Goal: Task Accomplishment & Management: Manage account settings

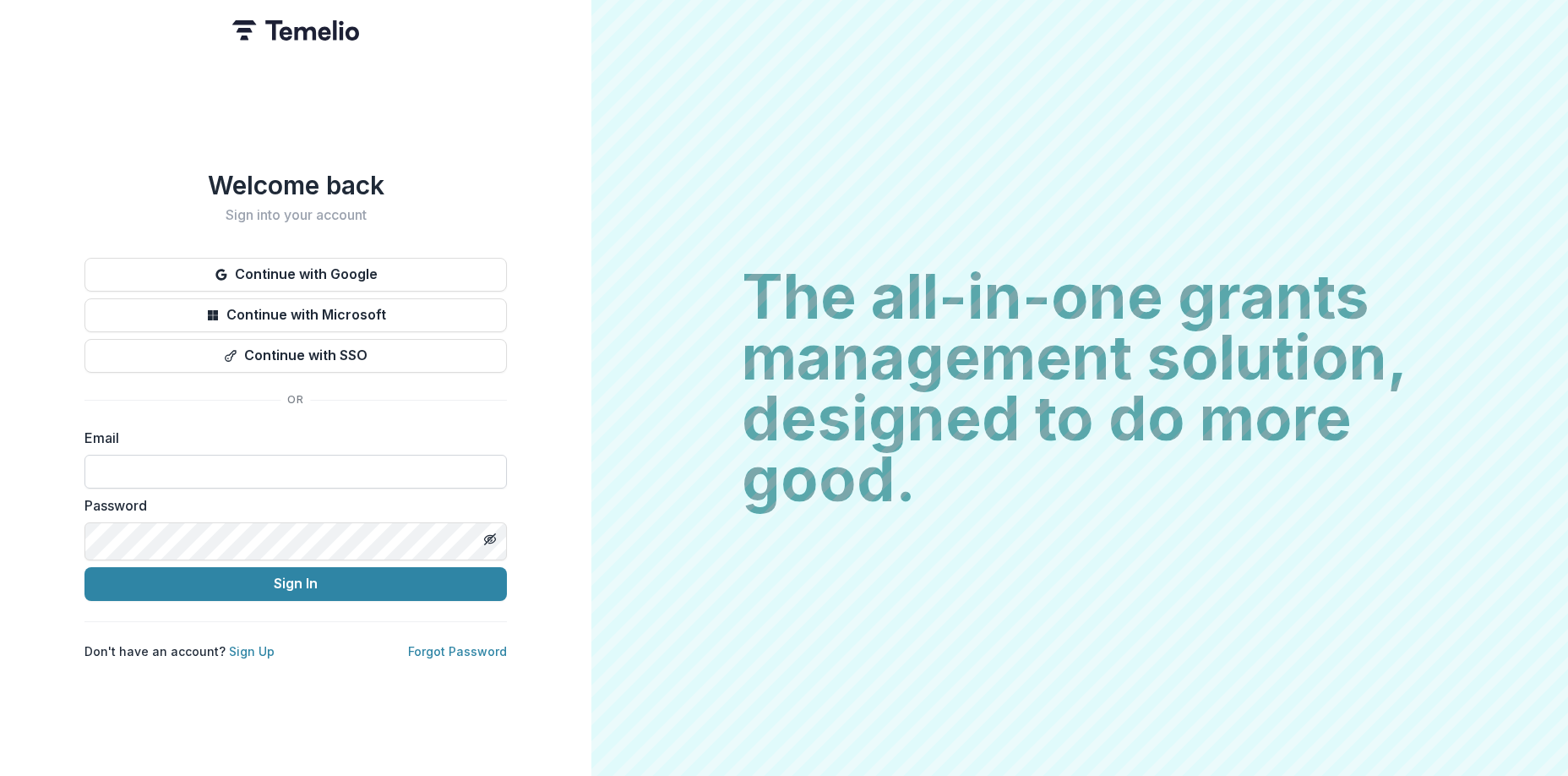
click at [123, 478] on input at bounding box center [295, 472] width 422 height 33
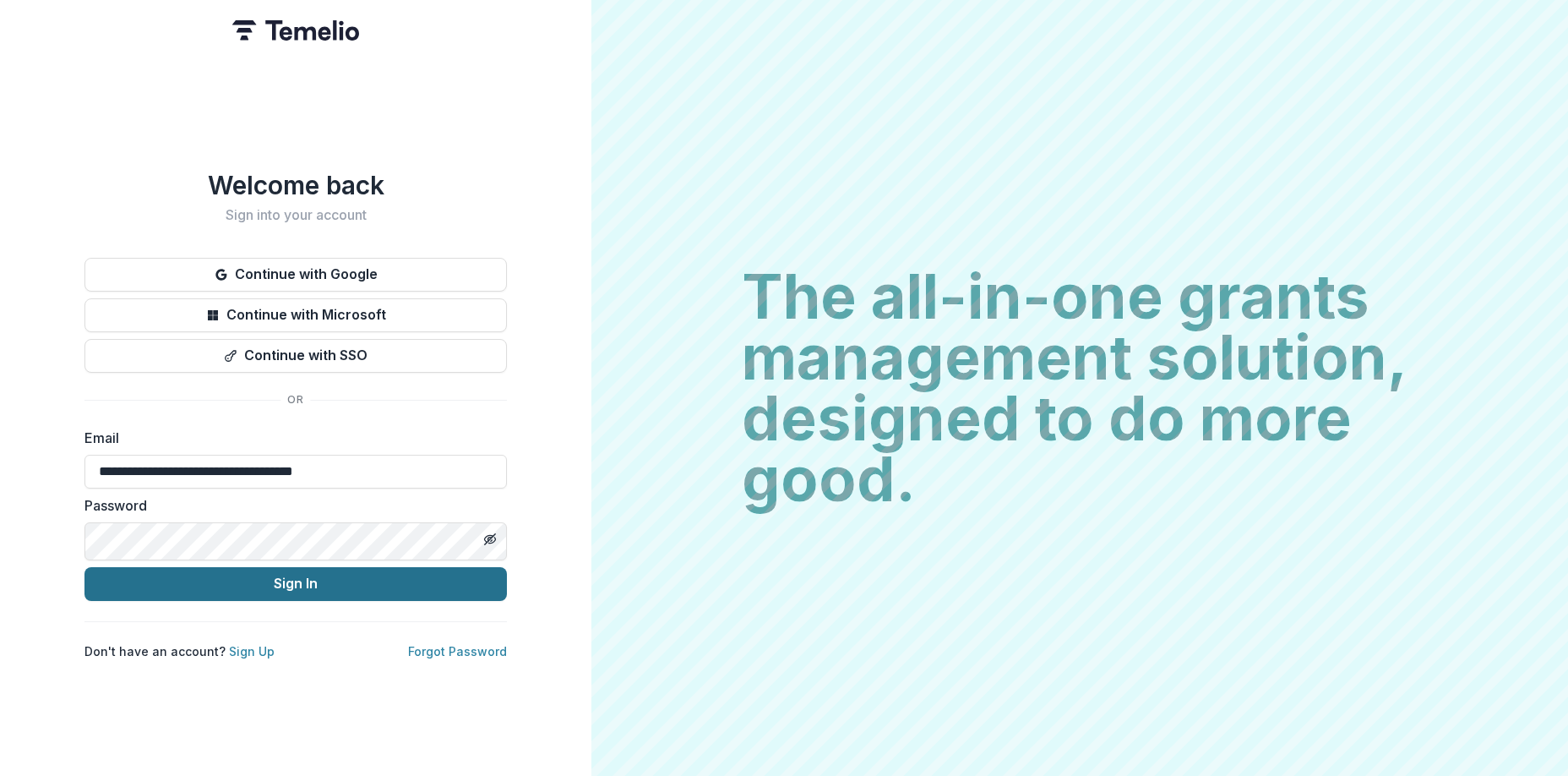
click at [206, 598] on button "Sign In" at bounding box center [295, 584] width 422 height 33
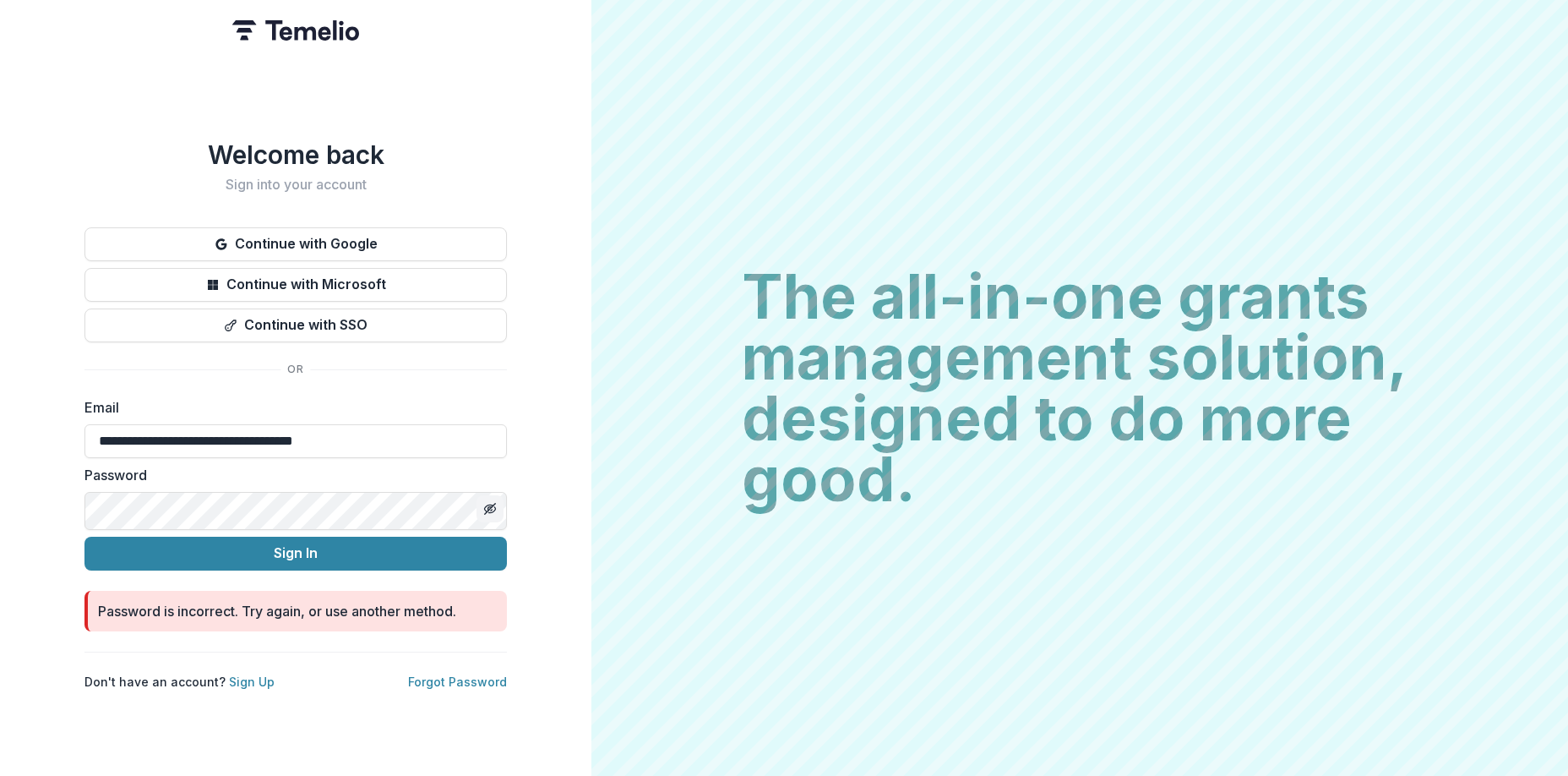
click at [493, 509] on icon "Toggle password visibility" at bounding box center [492, 509] width 6 height 6
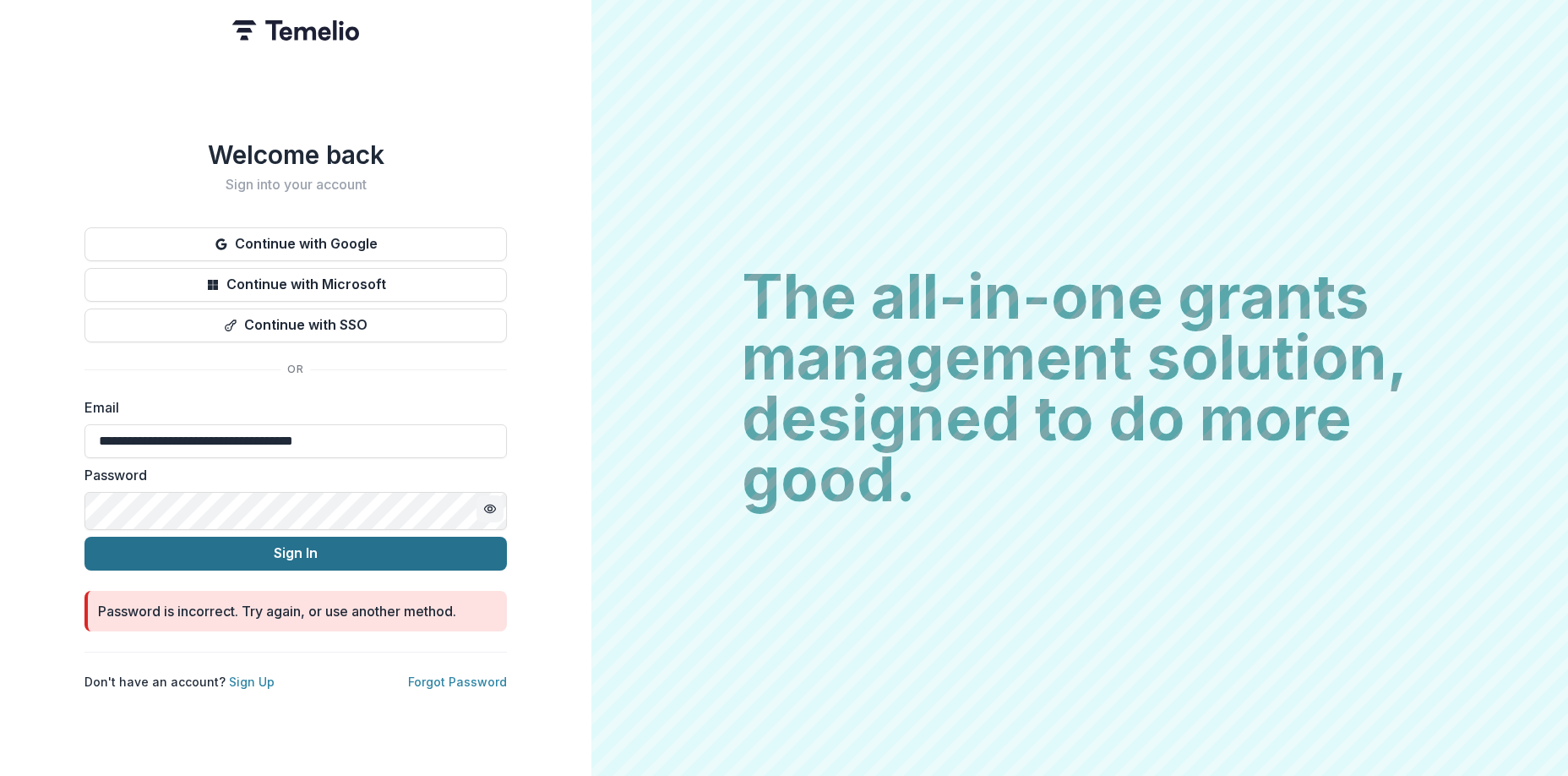
click at [240, 556] on button "Sign In" at bounding box center [295, 553] width 422 height 33
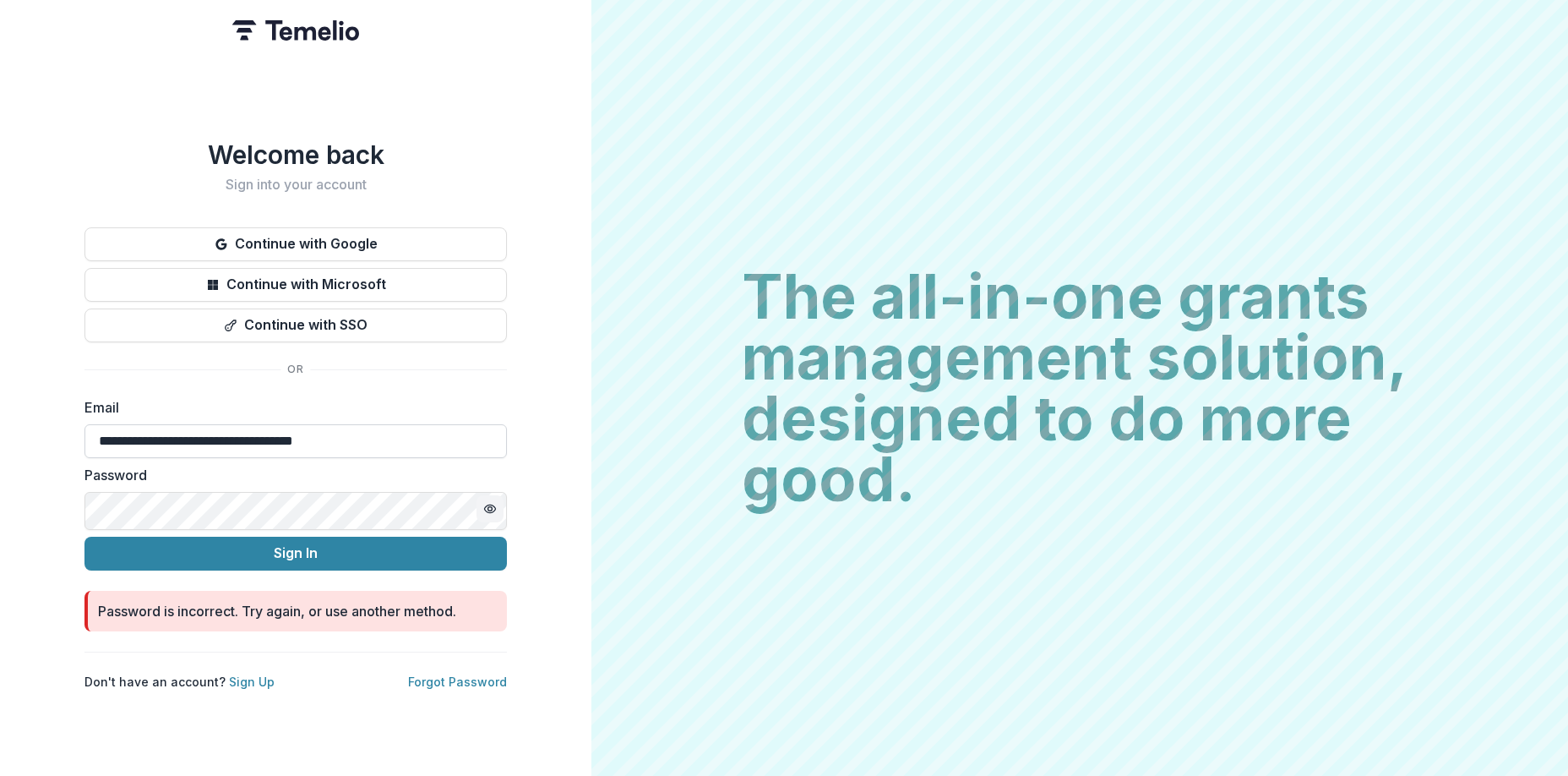
click at [107, 430] on input "**********" at bounding box center [295, 441] width 422 height 33
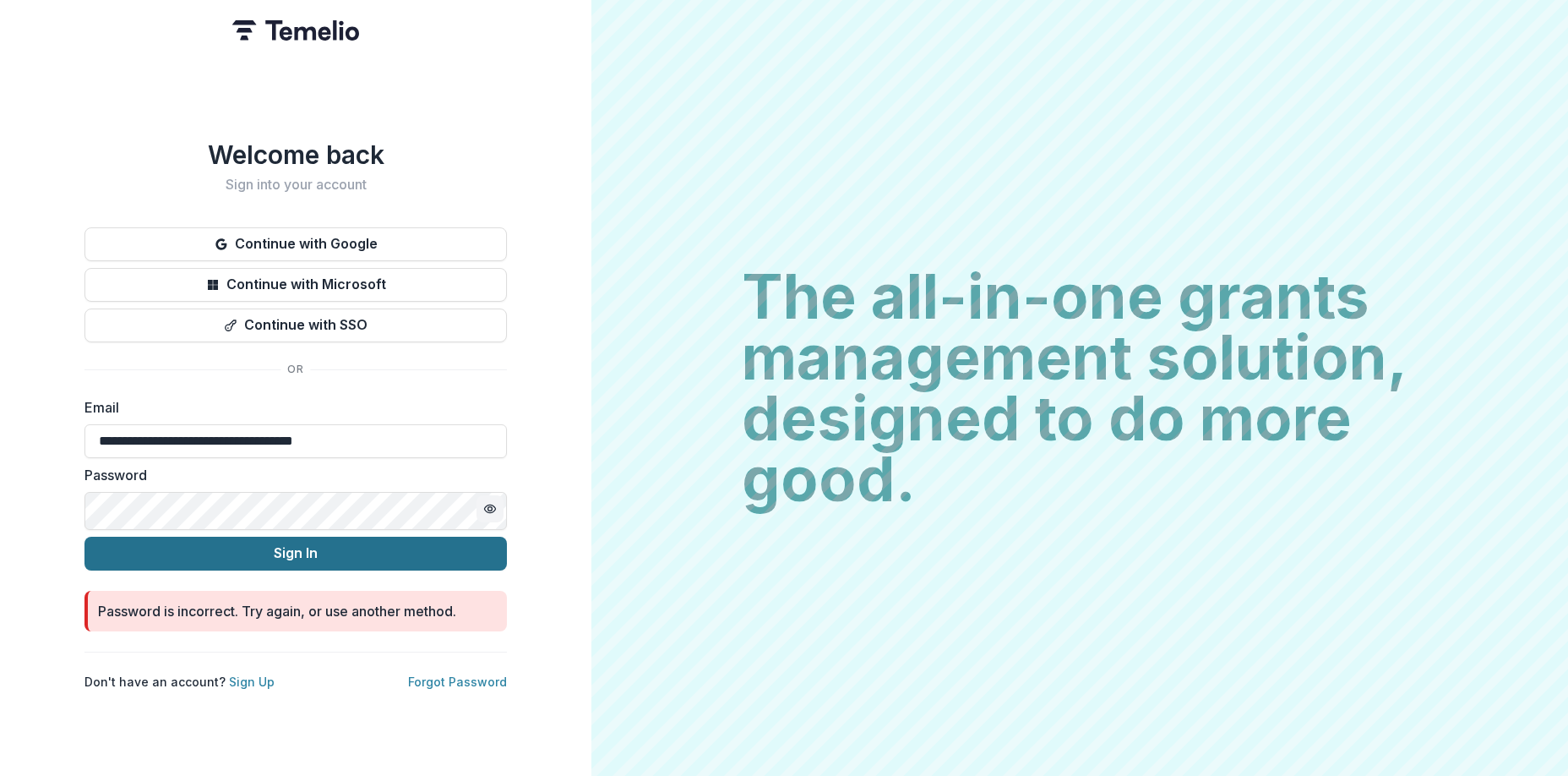
type input "**********"
click at [242, 550] on button "Sign In" at bounding box center [295, 553] width 422 height 33
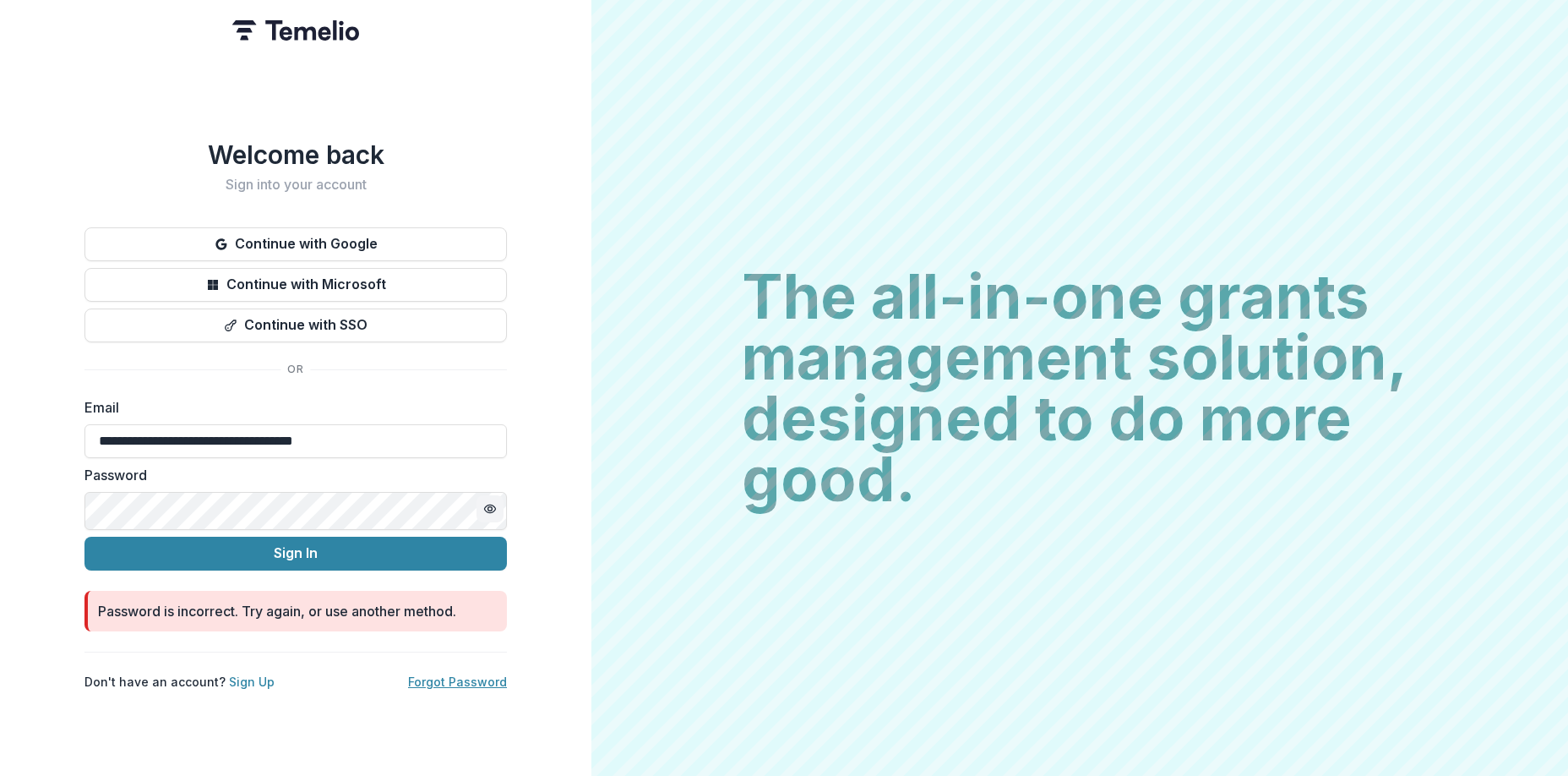
click at [460, 689] on link "Forgot Password" at bounding box center [458, 680] width 99 height 14
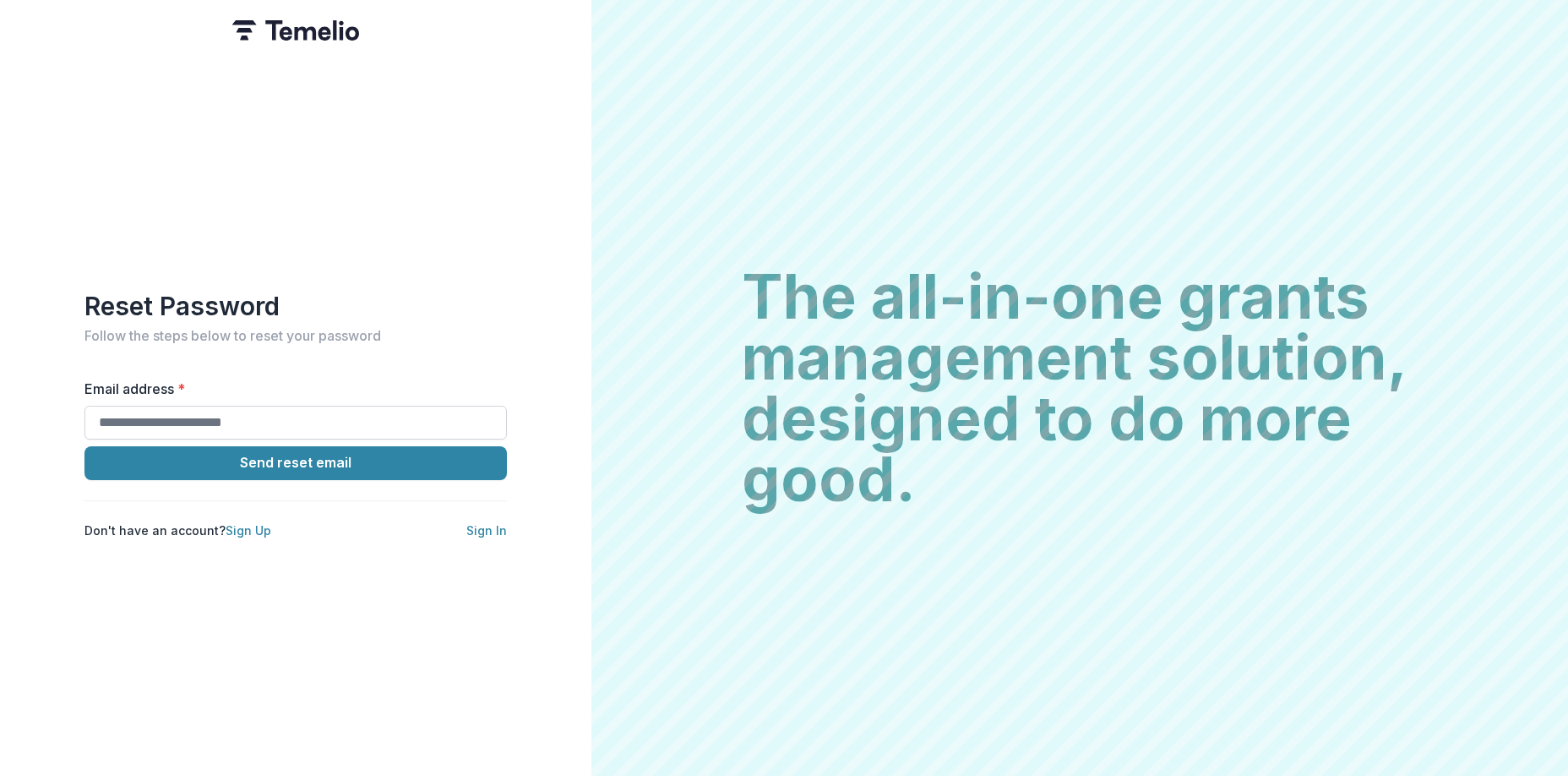
click at [149, 420] on input "Email address *" at bounding box center [295, 422] width 422 height 33
type input "**********"
click at [259, 460] on button "Send reset email" at bounding box center [295, 463] width 422 height 33
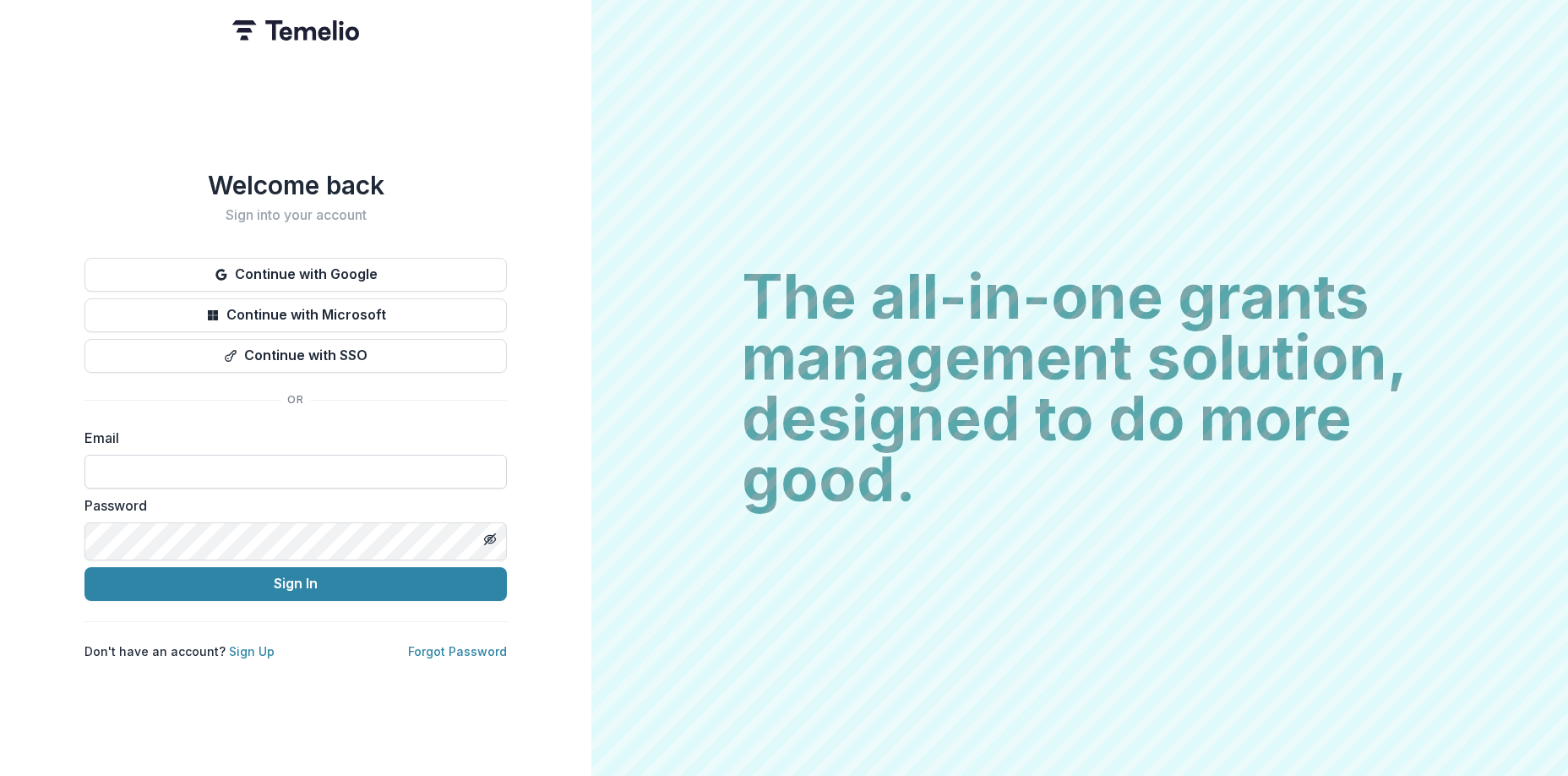
click at [155, 484] on input at bounding box center [295, 472] width 422 height 33
click at [163, 480] on input at bounding box center [295, 472] width 422 height 33
type input "**********"
click at [489, 546] on icon "Toggle password visibility" at bounding box center [490, 538] width 14 height 14
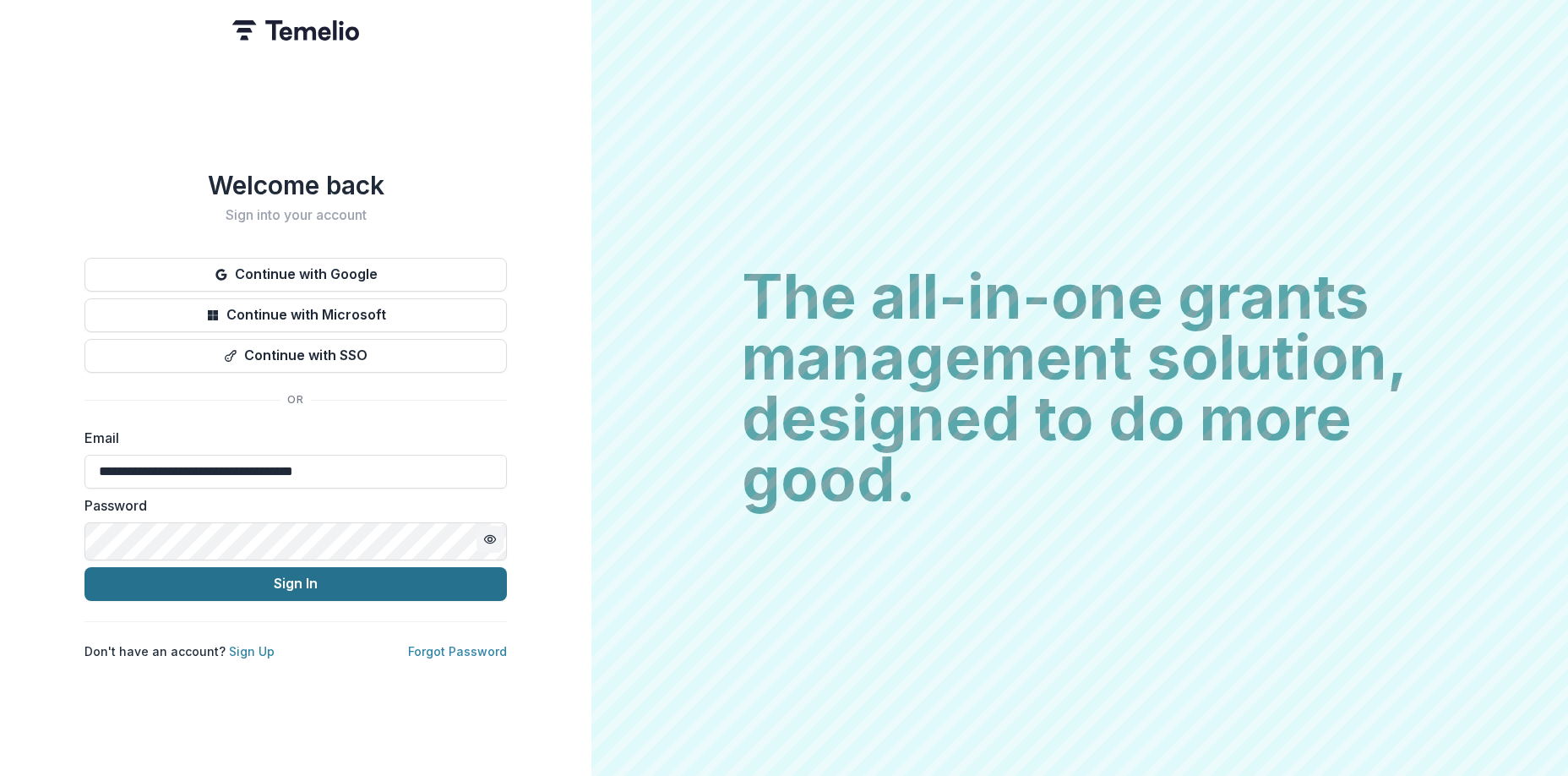
click at [289, 592] on button "Sign In" at bounding box center [295, 584] width 422 height 33
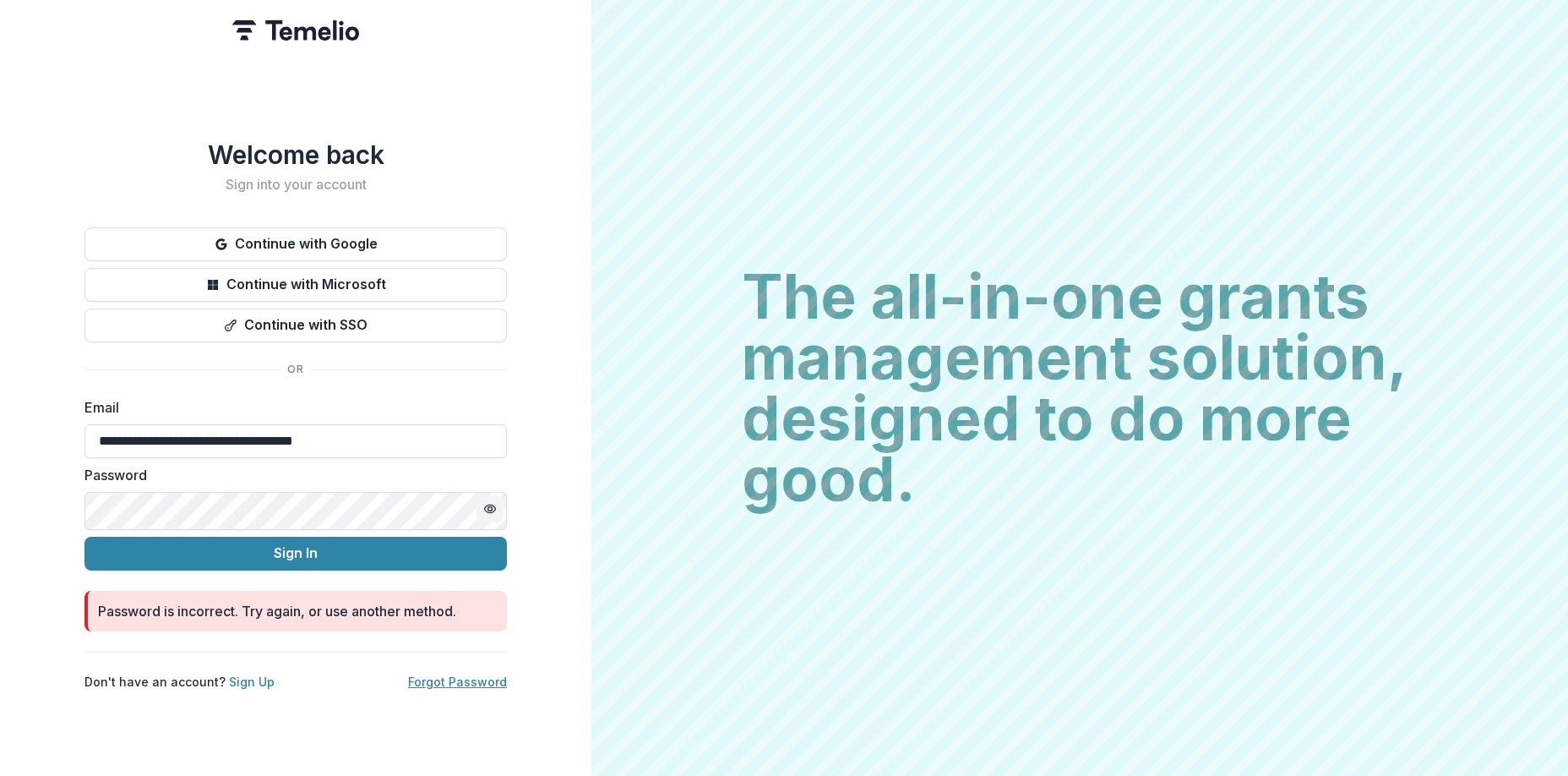
click at [462, 689] on link "Forgot Password" at bounding box center [458, 680] width 99 height 14
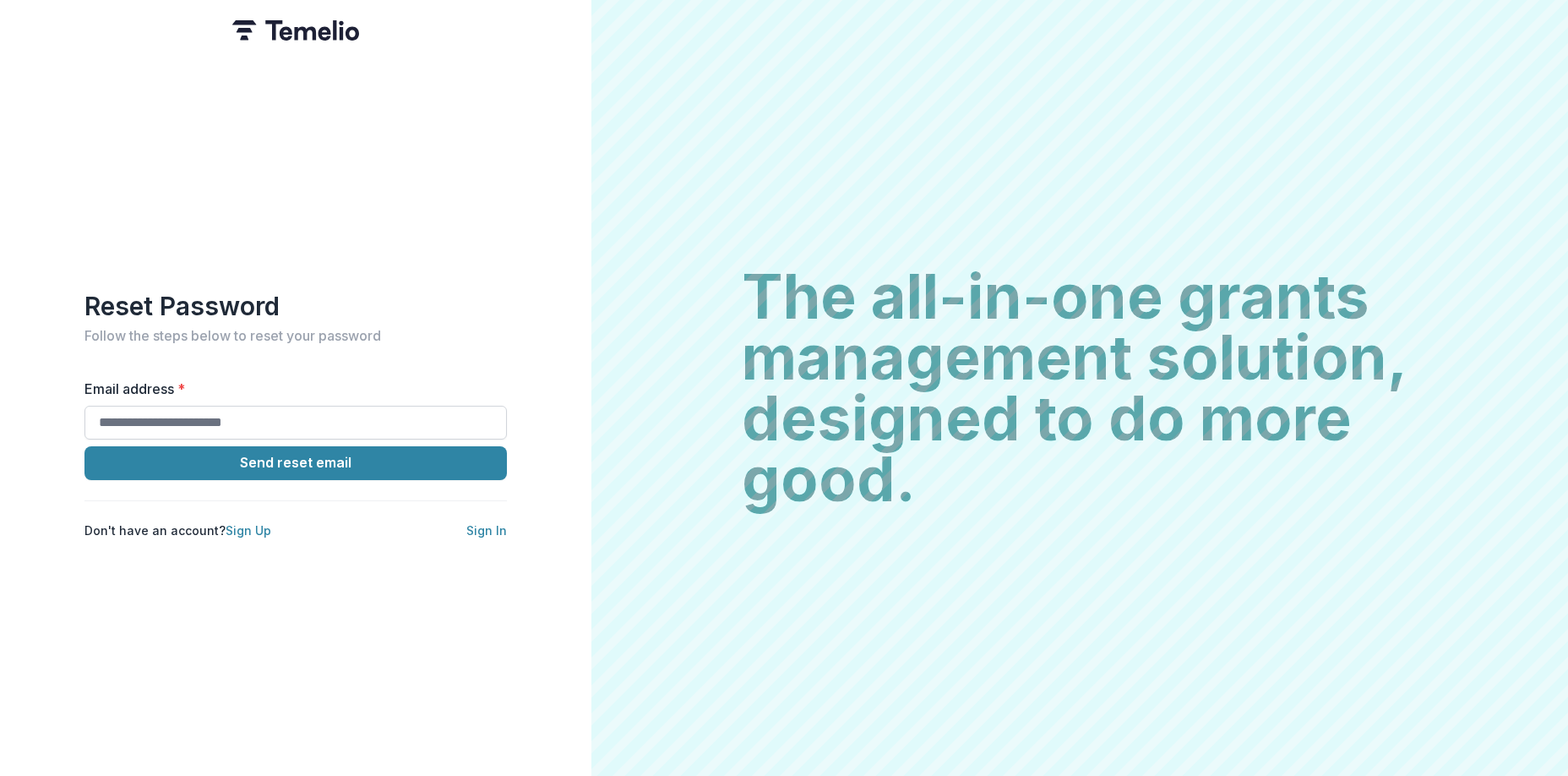
click at [294, 421] on input "Email address *" at bounding box center [295, 422] width 422 height 33
type input "**********"
click at [84, 446] on button "Send reset email" at bounding box center [295, 463] width 422 height 33
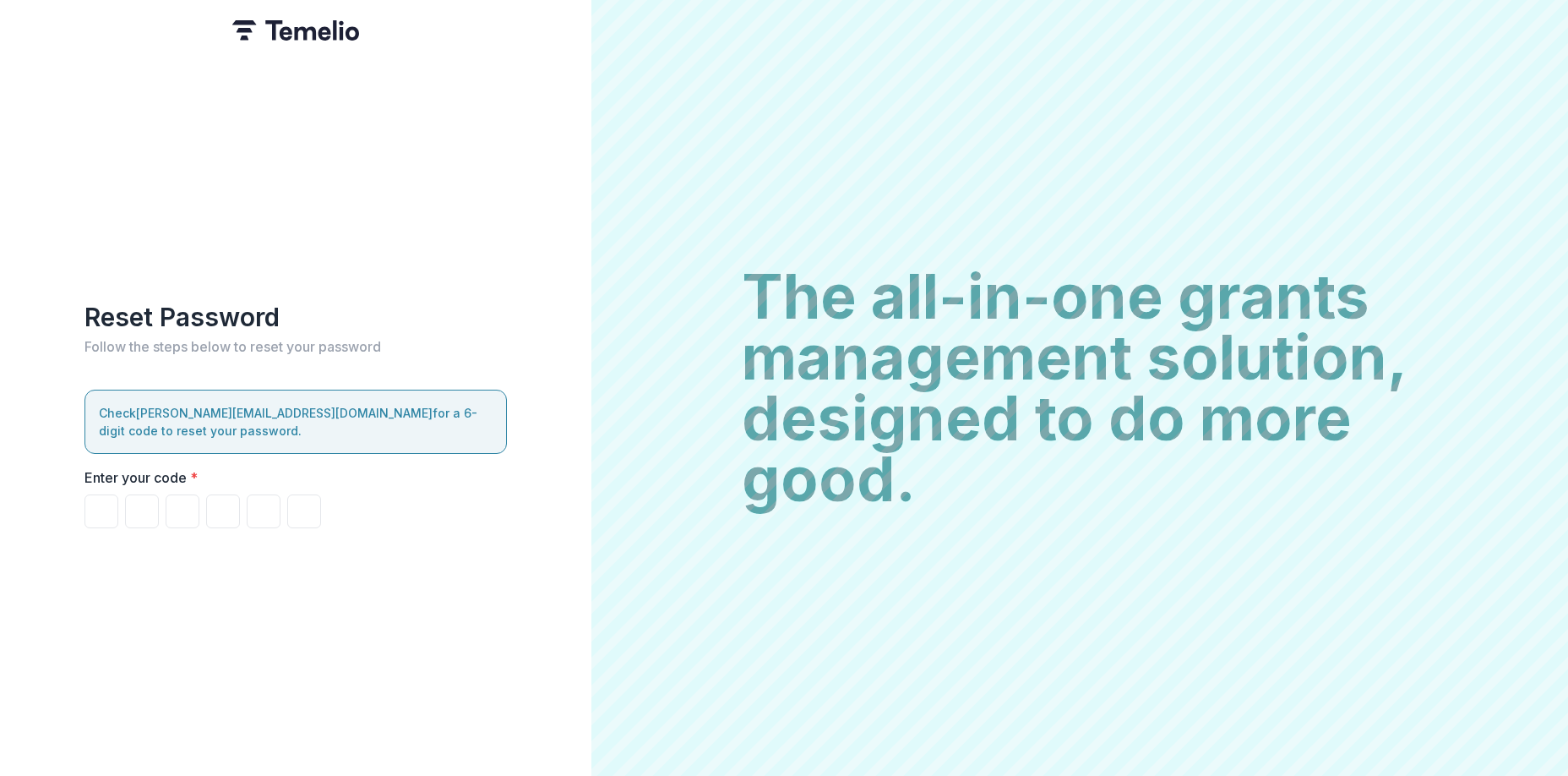
paste input "******"
type input "*"
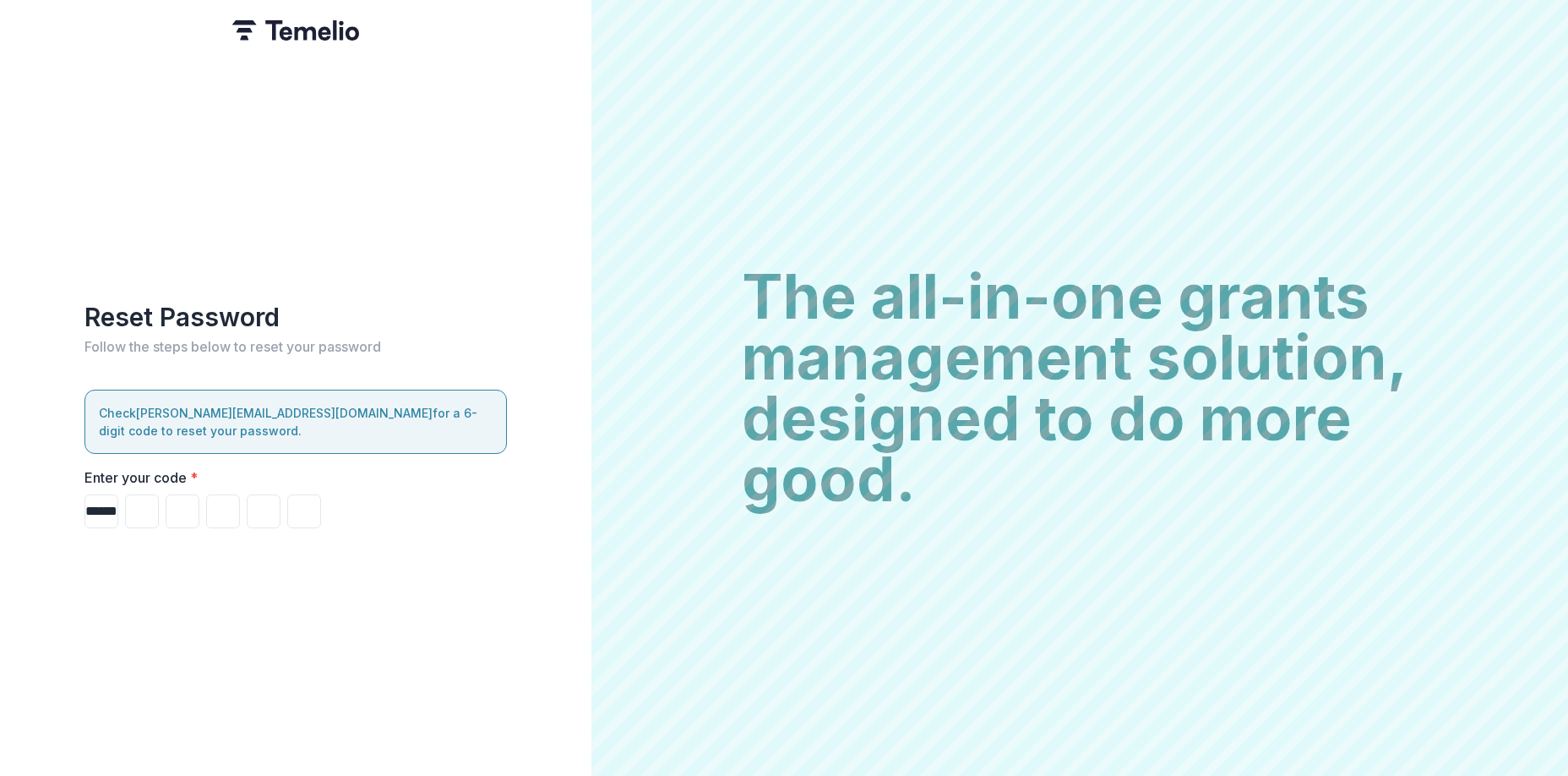
type input "*"
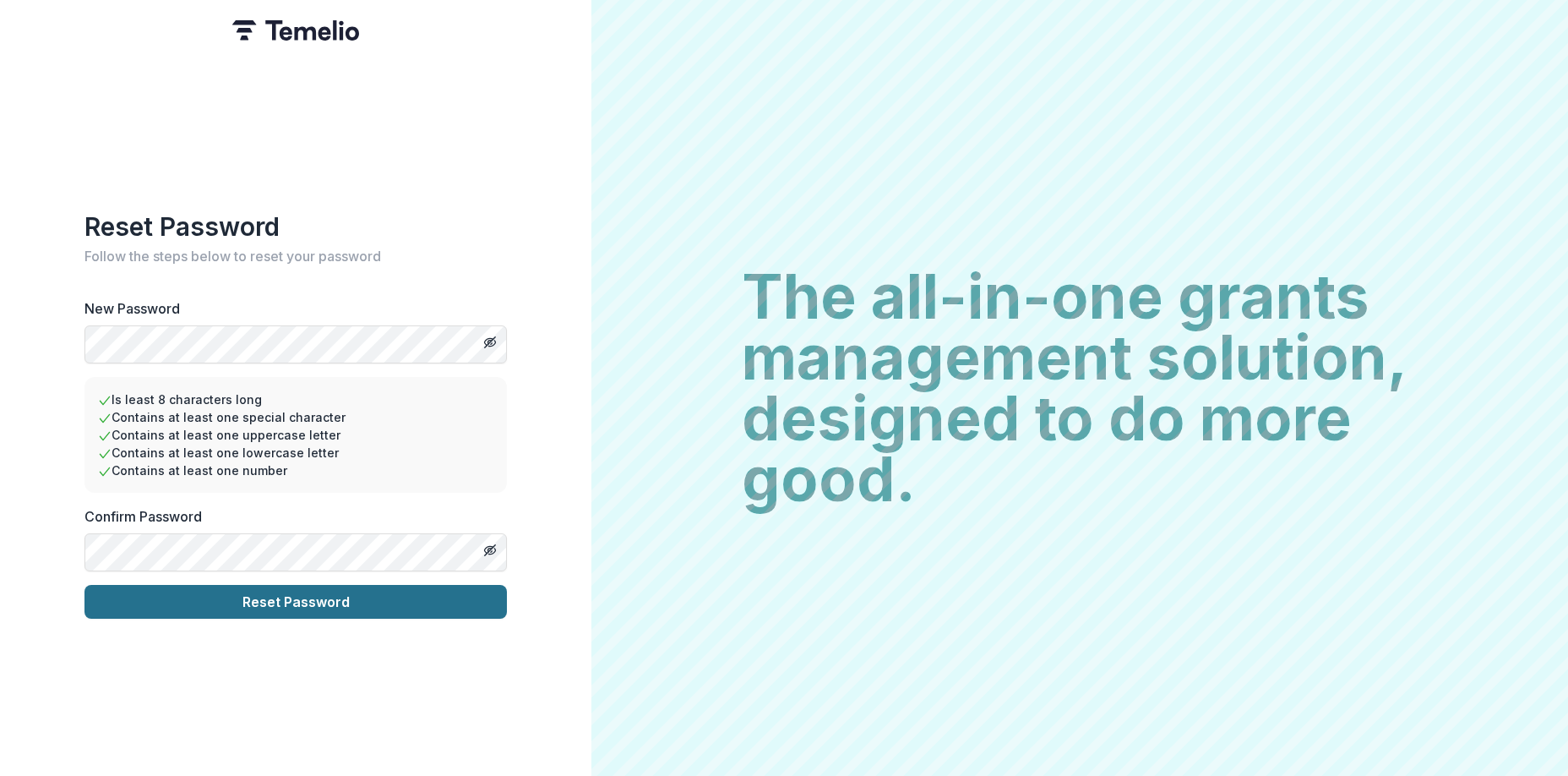
click at [195, 606] on button "Reset Password" at bounding box center [295, 601] width 422 height 33
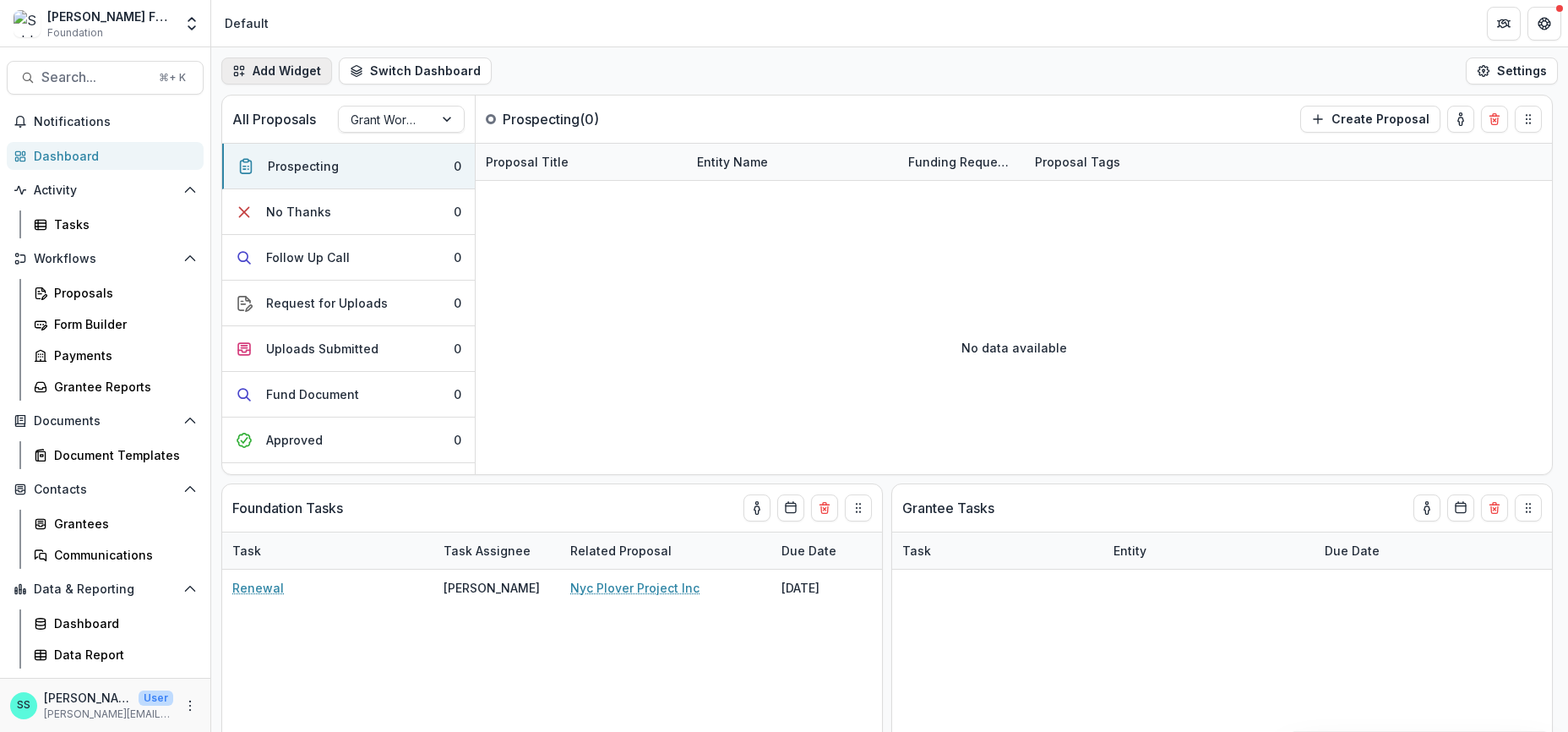
click at [286, 71] on button "Add Widget" at bounding box center [276, 71] width 110 height 27
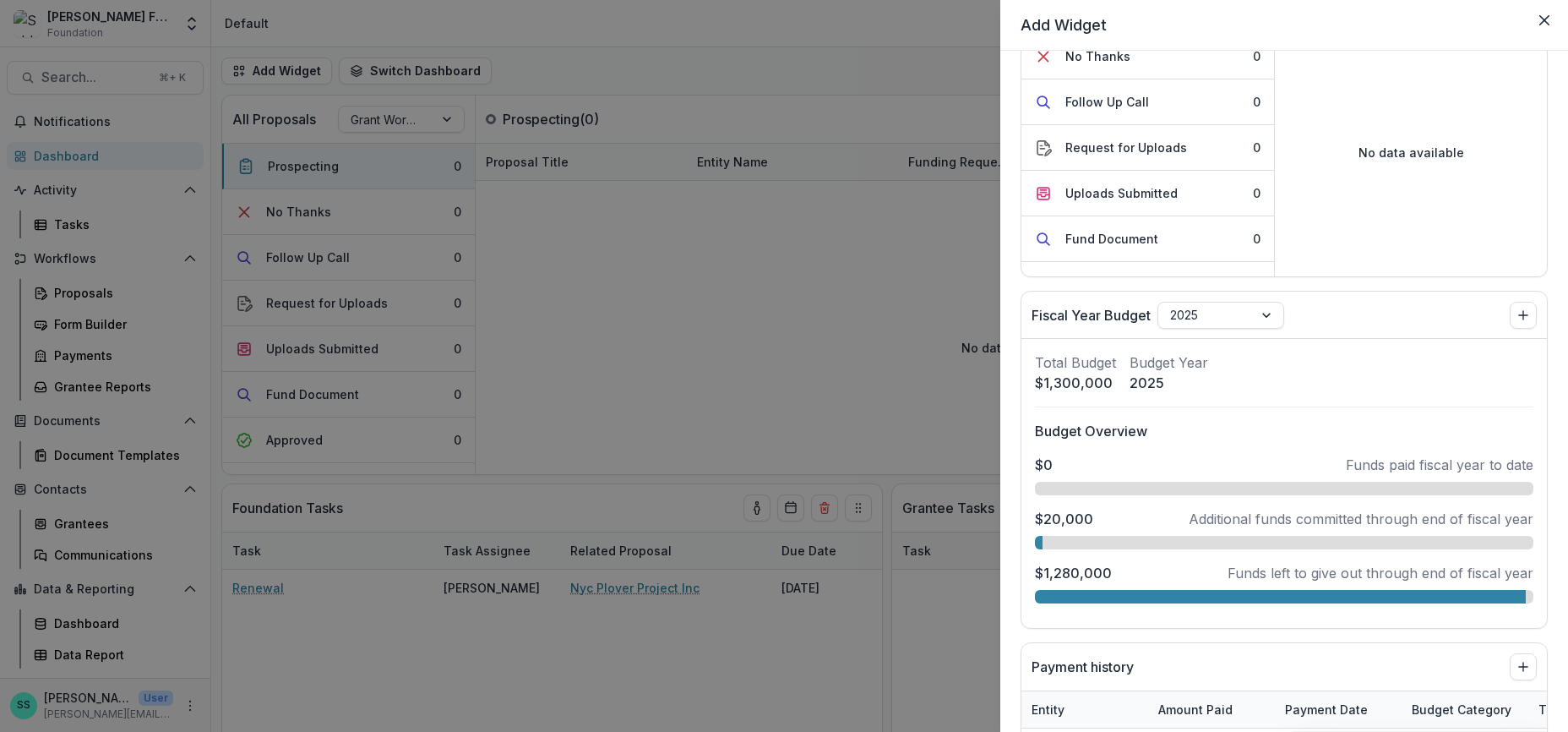
scroll to position [1177, 0]
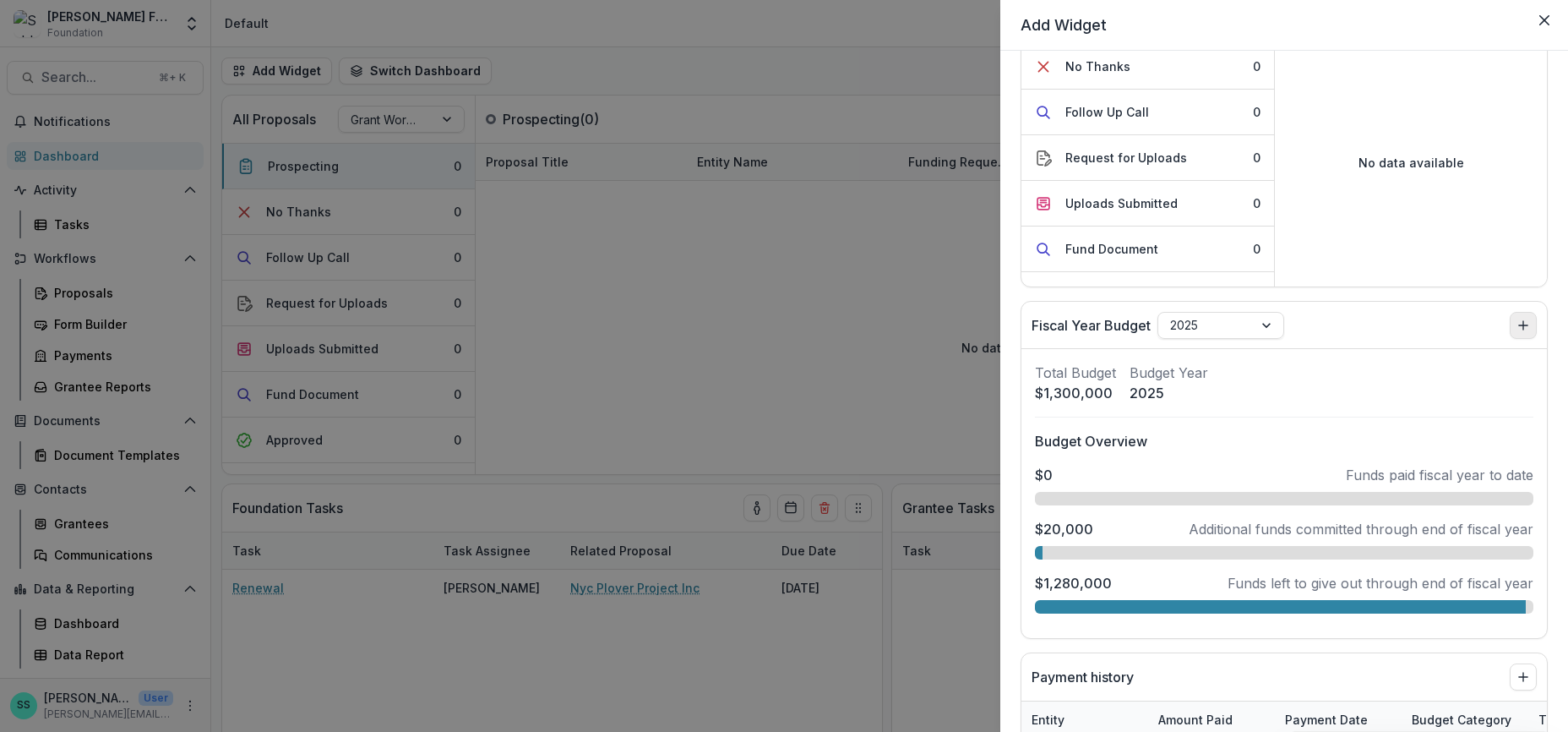
click at [1517, 333] on icon "Add to dashboard" at bounding box center [1523, 325] width 14 height 14
click at [1541, 20] on icon "Close" at bounding box center [1545, 20] width 10 height 10
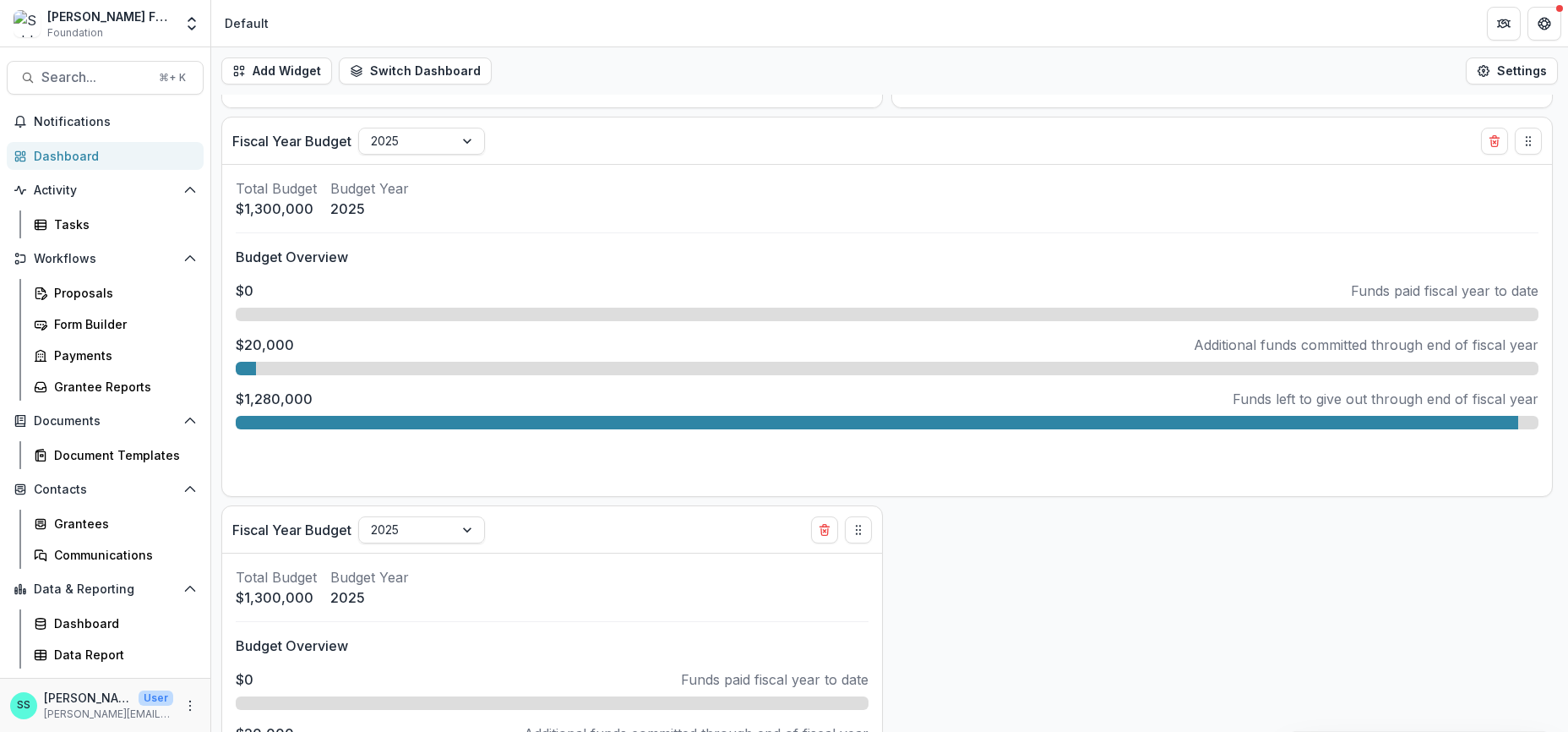
scroll to position [916, 0]
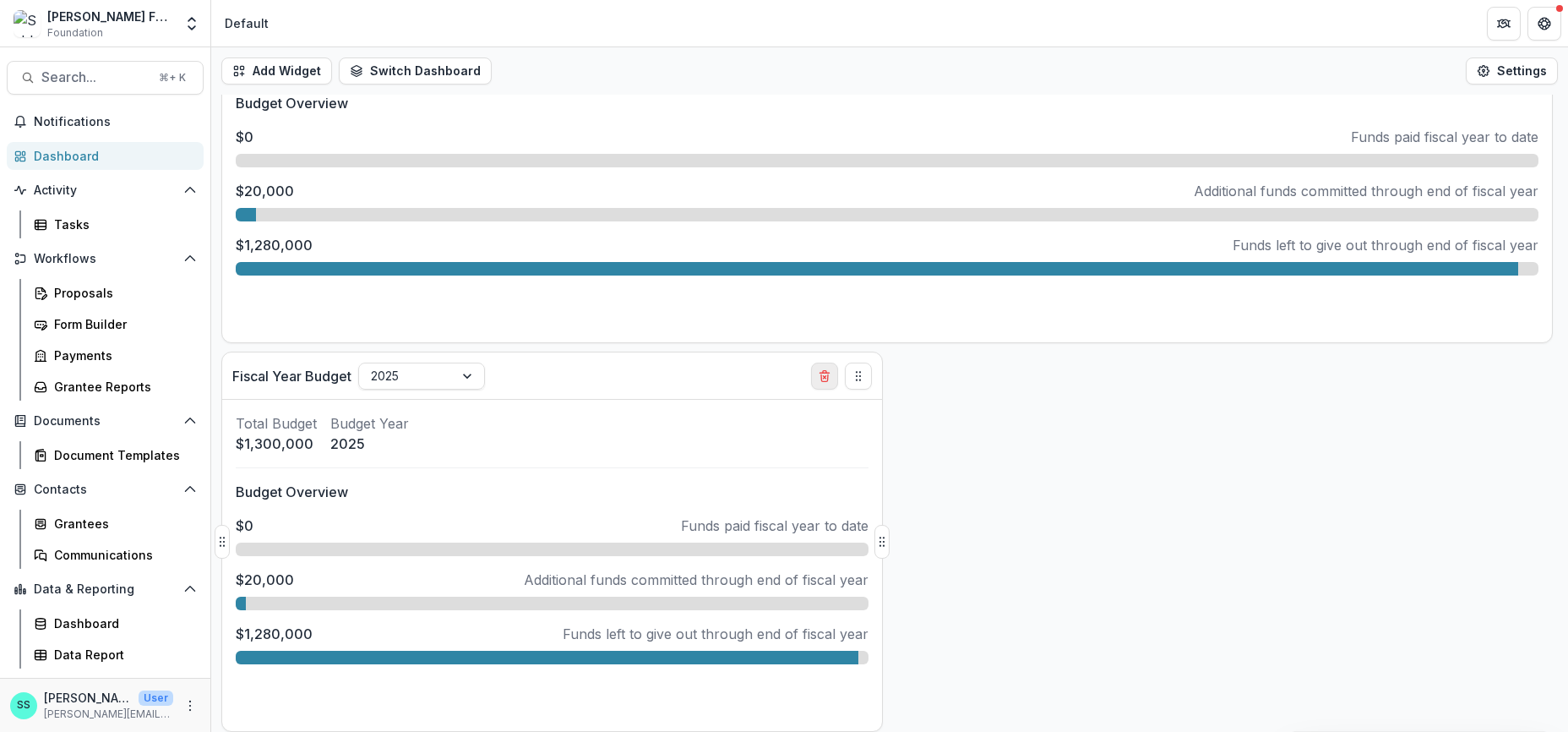
click at [823, 373] on icon "Delete card" at bounding box center [825, 372] width 4 height 3
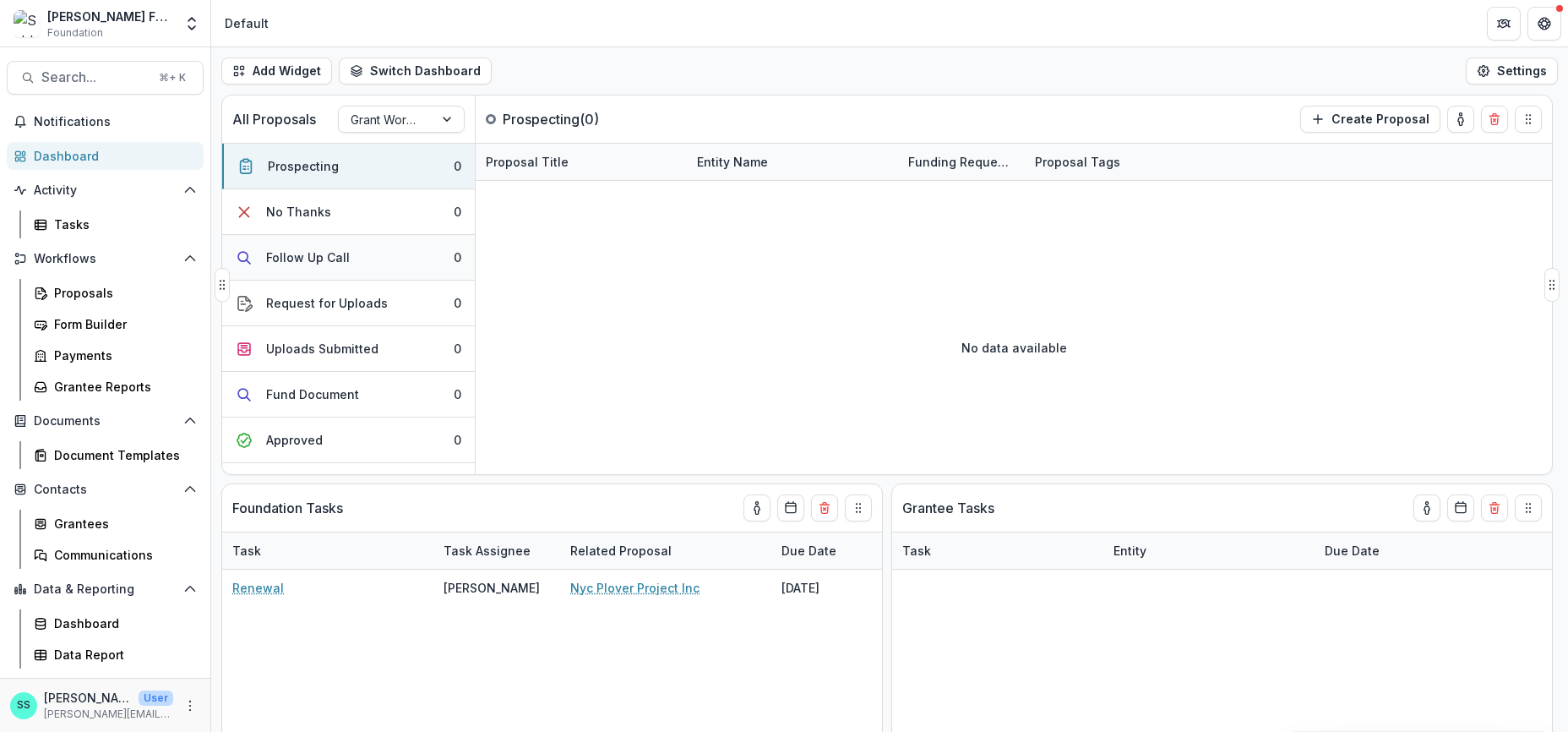
scroll to position [136, 0]
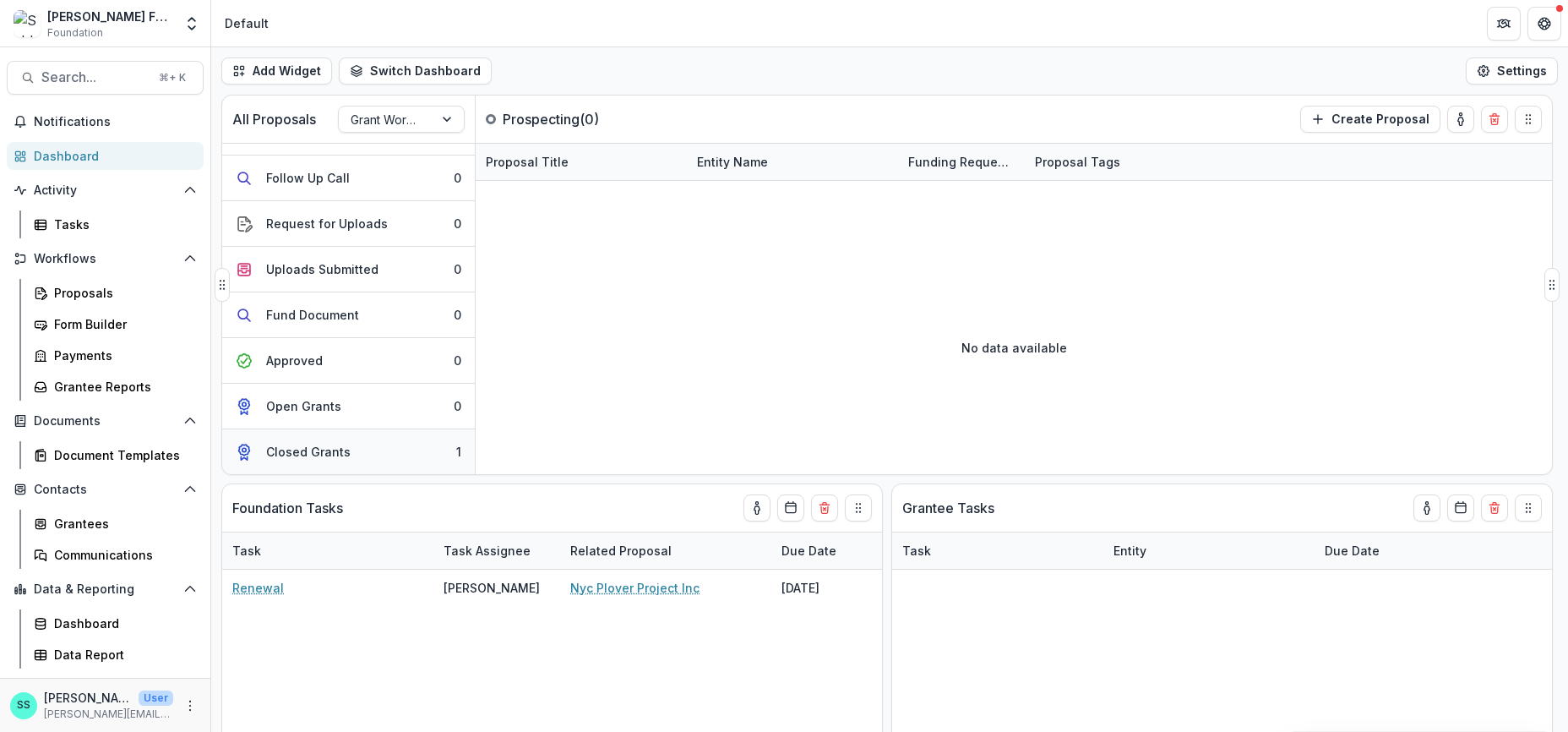
click at [333, 455] on div "Closed Grants" at bounding box center [308, 451] width 84 height 18
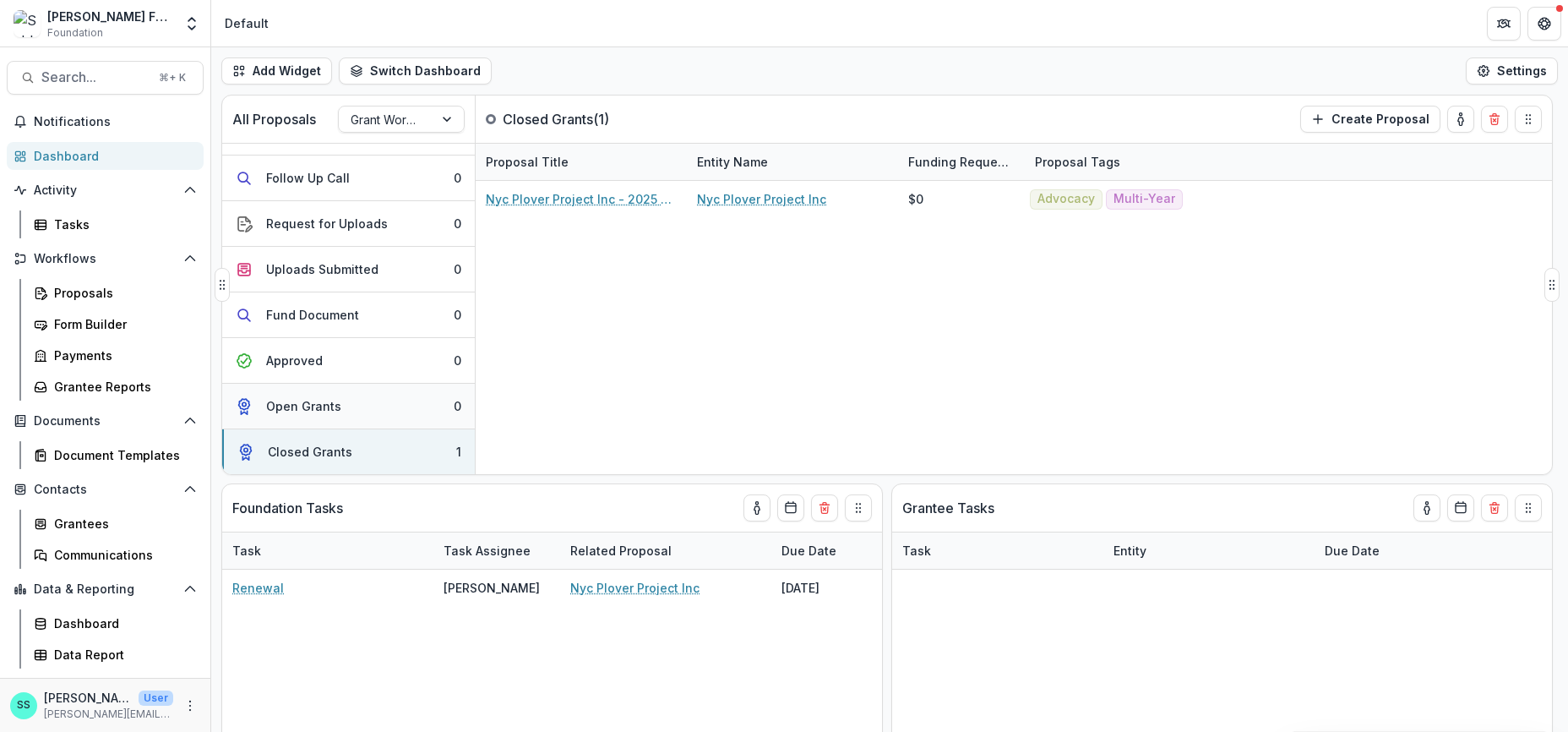
scroll to position [0, 0]
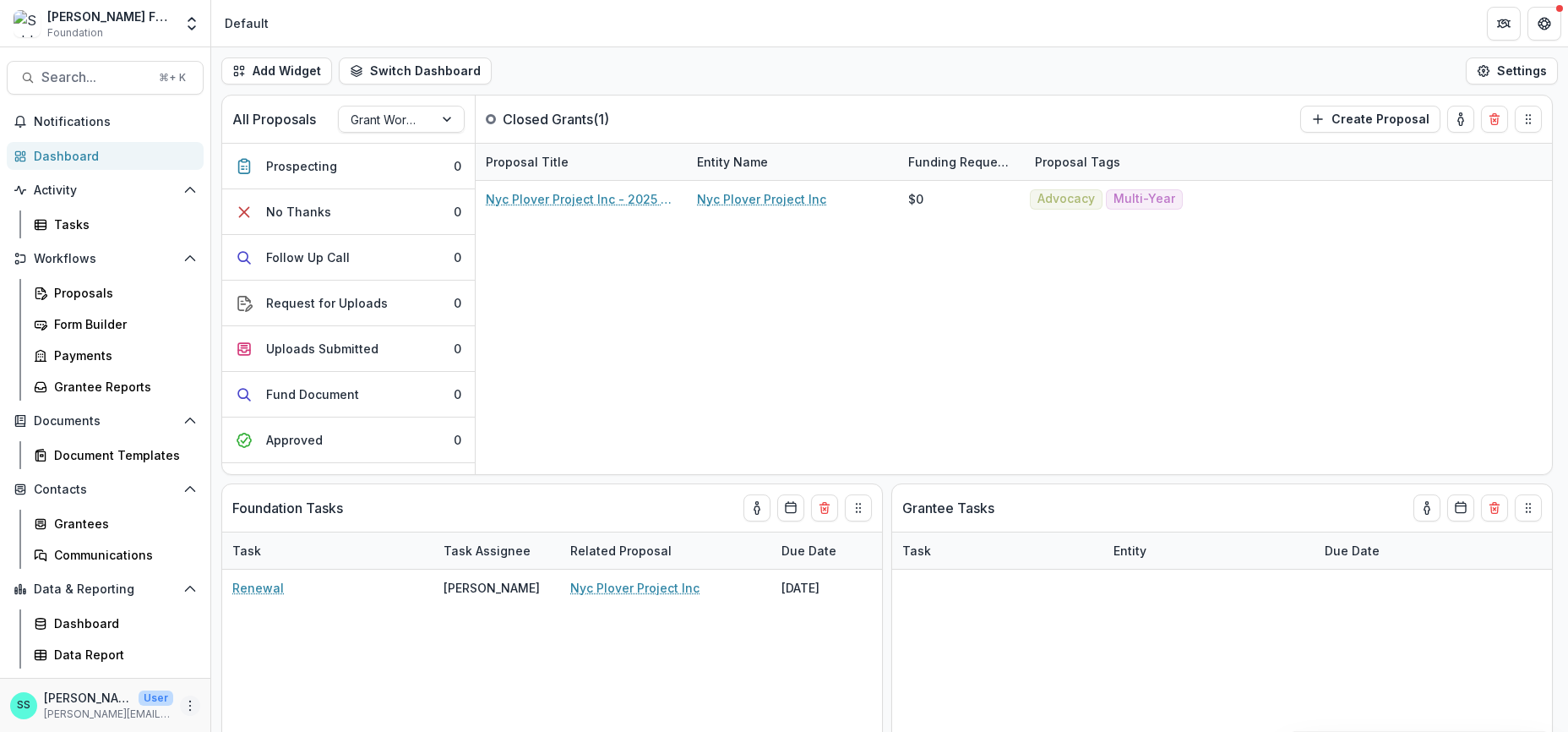
click at [184, 699] on icon "More" at bounding box center [190, 706] width 14 height 14
click at [303, 662] on link "User Settings" at bounding box center [295, 668] width 181 height 28
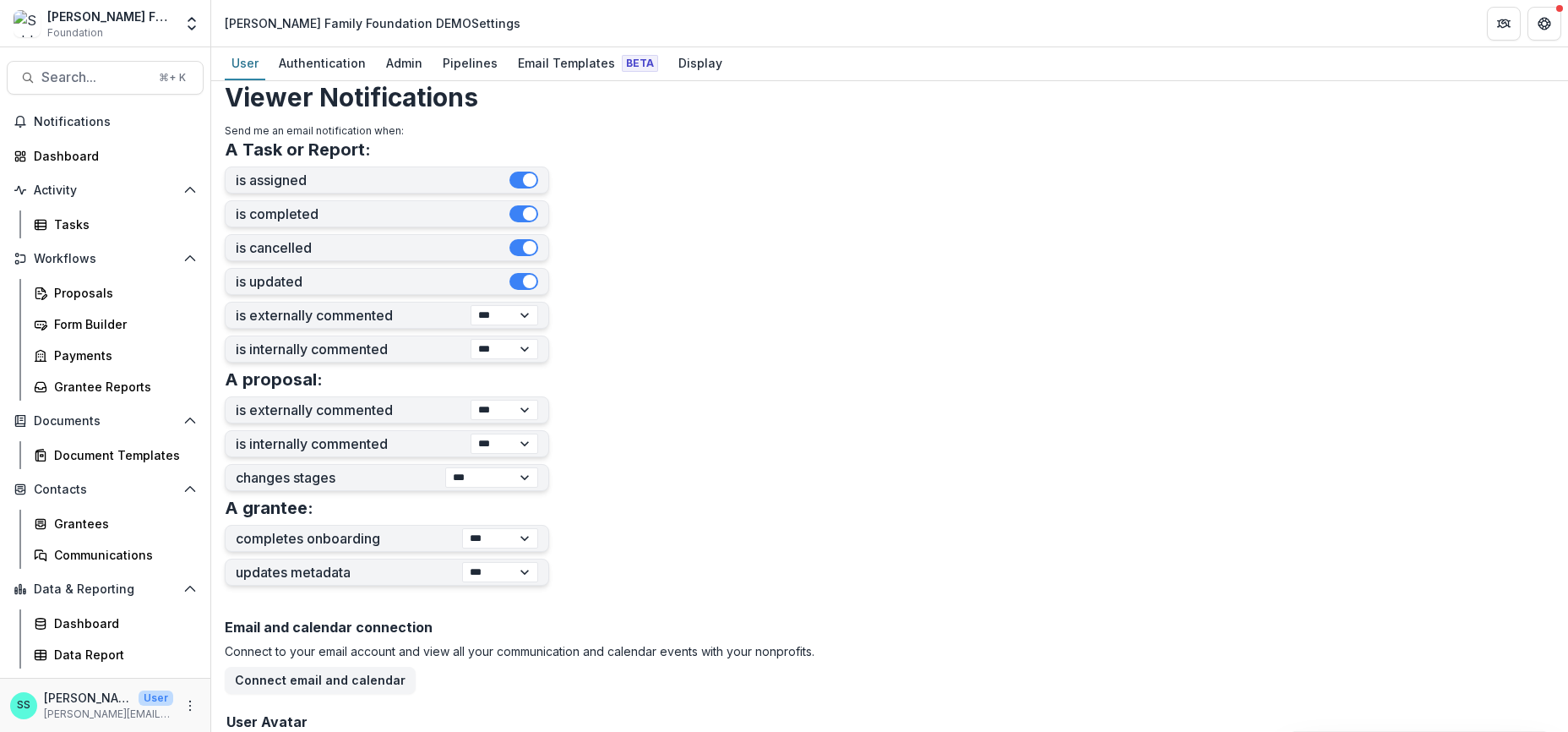
scroll to position [379, 0]
click at [418, 63] on div "Admin" at bounding box center [405, 63] width 50 height 24
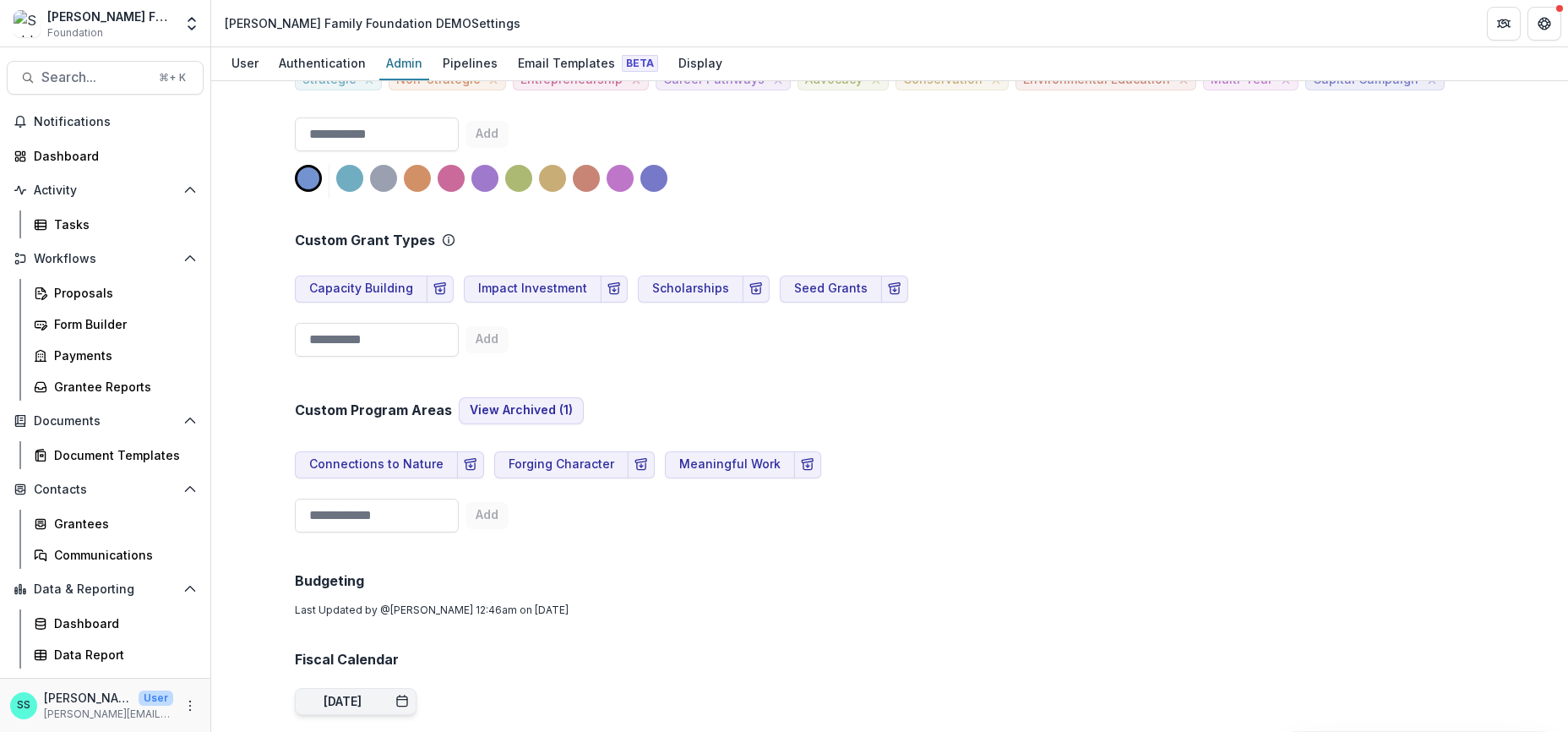
scroll to position [627, 0]
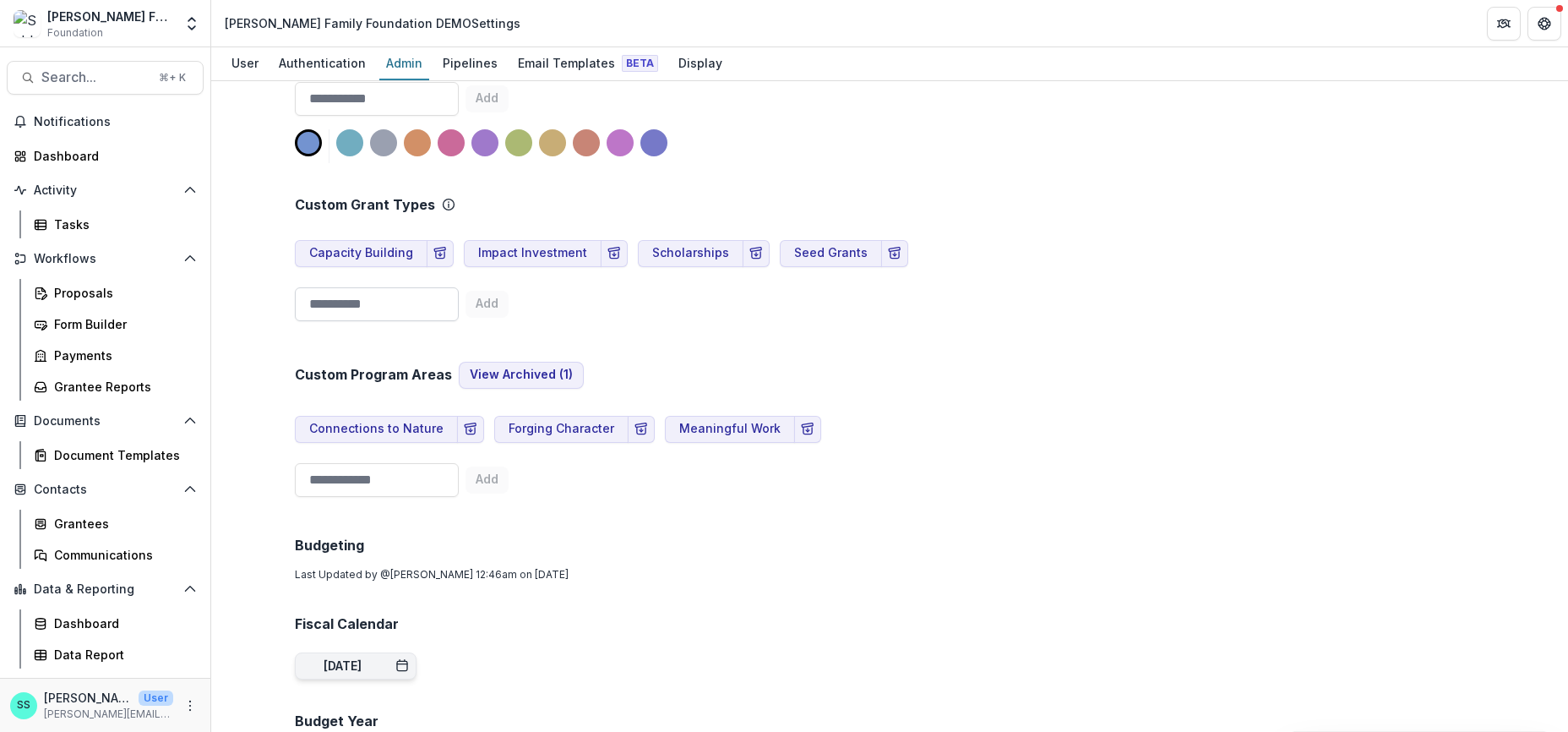
click at [367, 321] on input at bounding box center [377, 304] width 164 height 33
type input "**********"
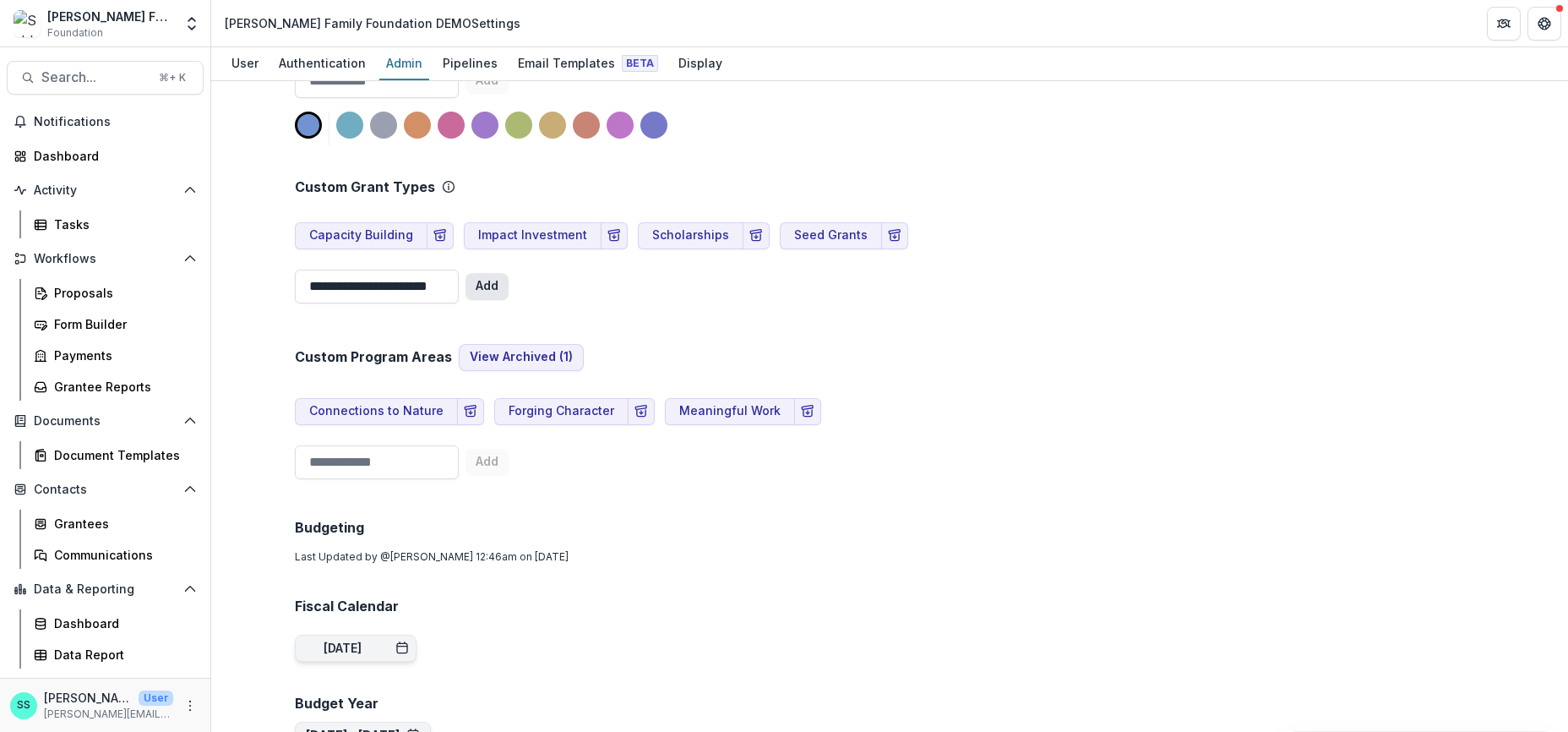
click at [474, 300] on button "Add" at bounding box center [487, 286] width 43 height 27
click at [434, 304] on input at bounding box center [377, 286] width 164 height 33
type input "*"
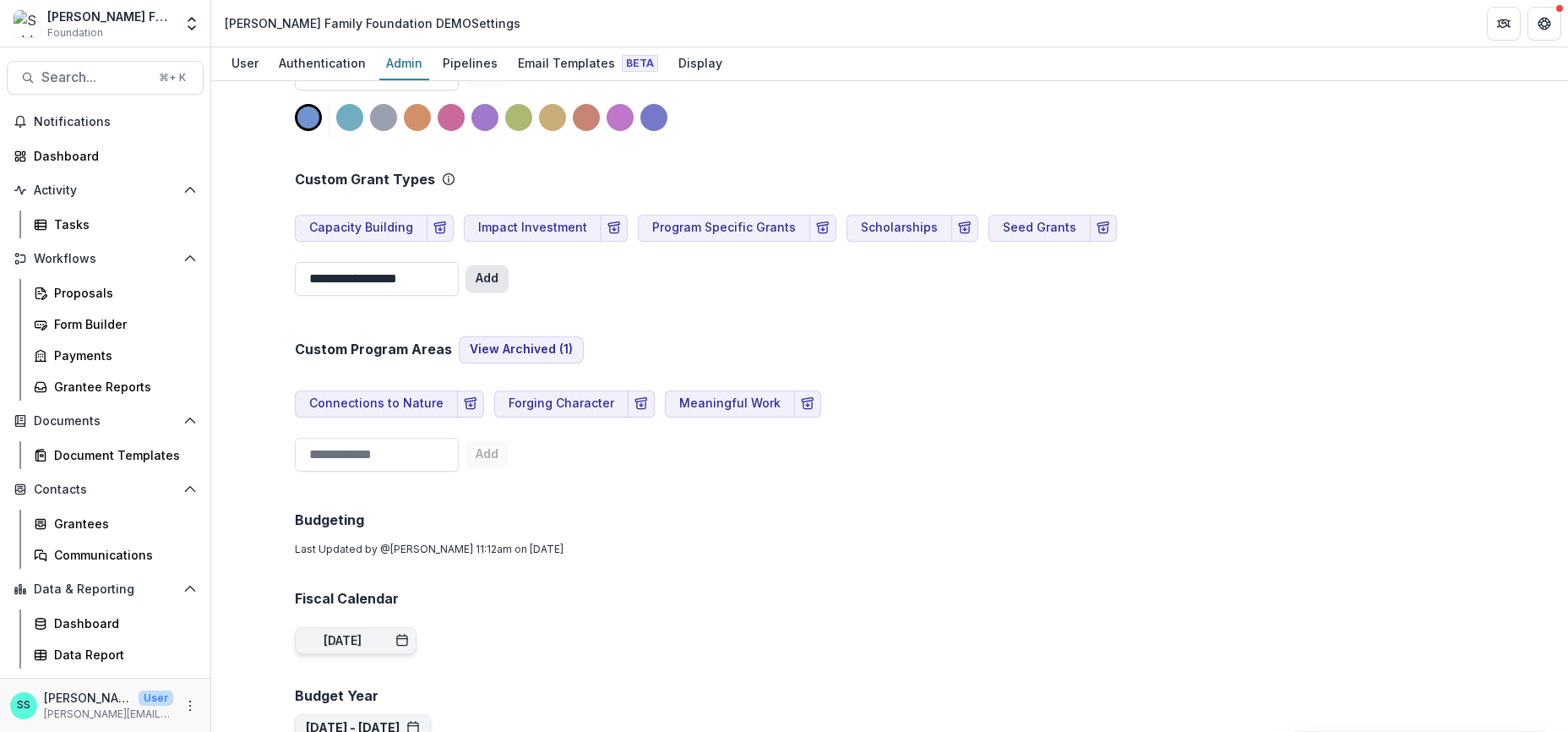
type input "**********"
click at [485, 293] on button "Add" at bounding box center [487, 279] width 43 height 27
click at [375, 296] on input at bounding box center [377, 279] width 164 height 33
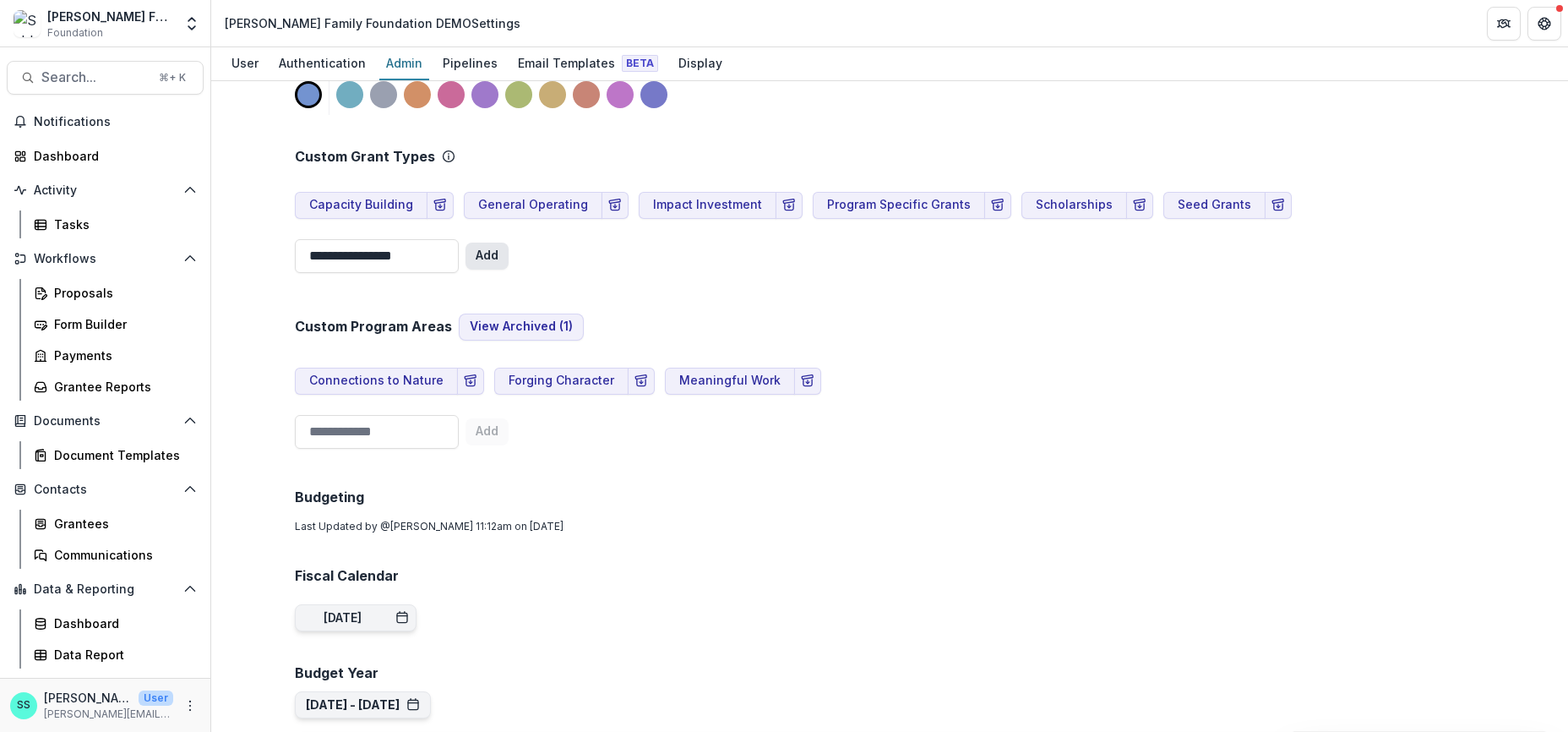
type input "**********"
click at [489, 269] on button "Add" at bounding box center [487, 255] width 43 height 27
click at [362, 449] on input at bounding box center [377, 432] width 164 height 33
type input "**********"
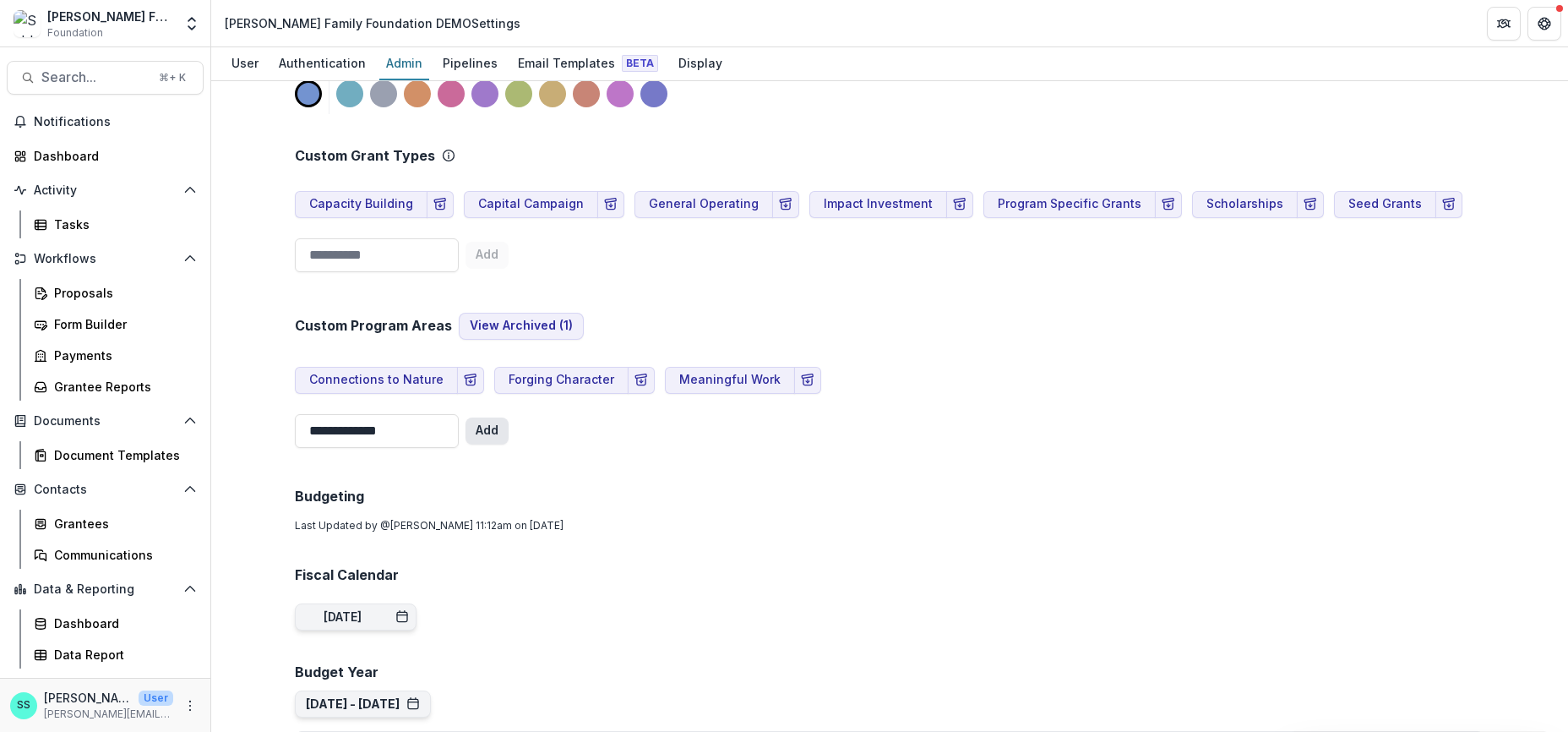
click at [473, 445] on button "Add" at bounding box center [487, 431] width 43 height 27
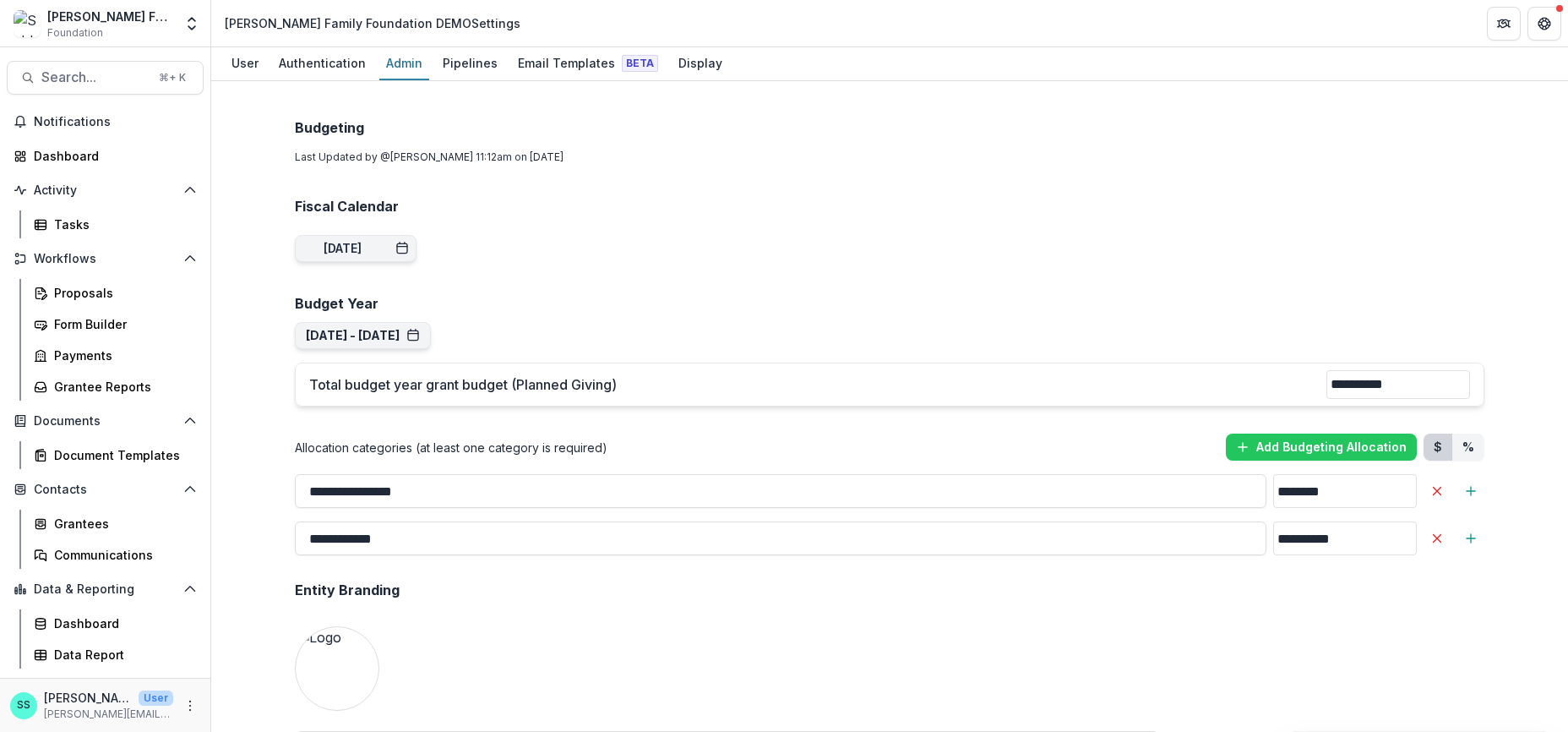
scroll to position [1048, 0]
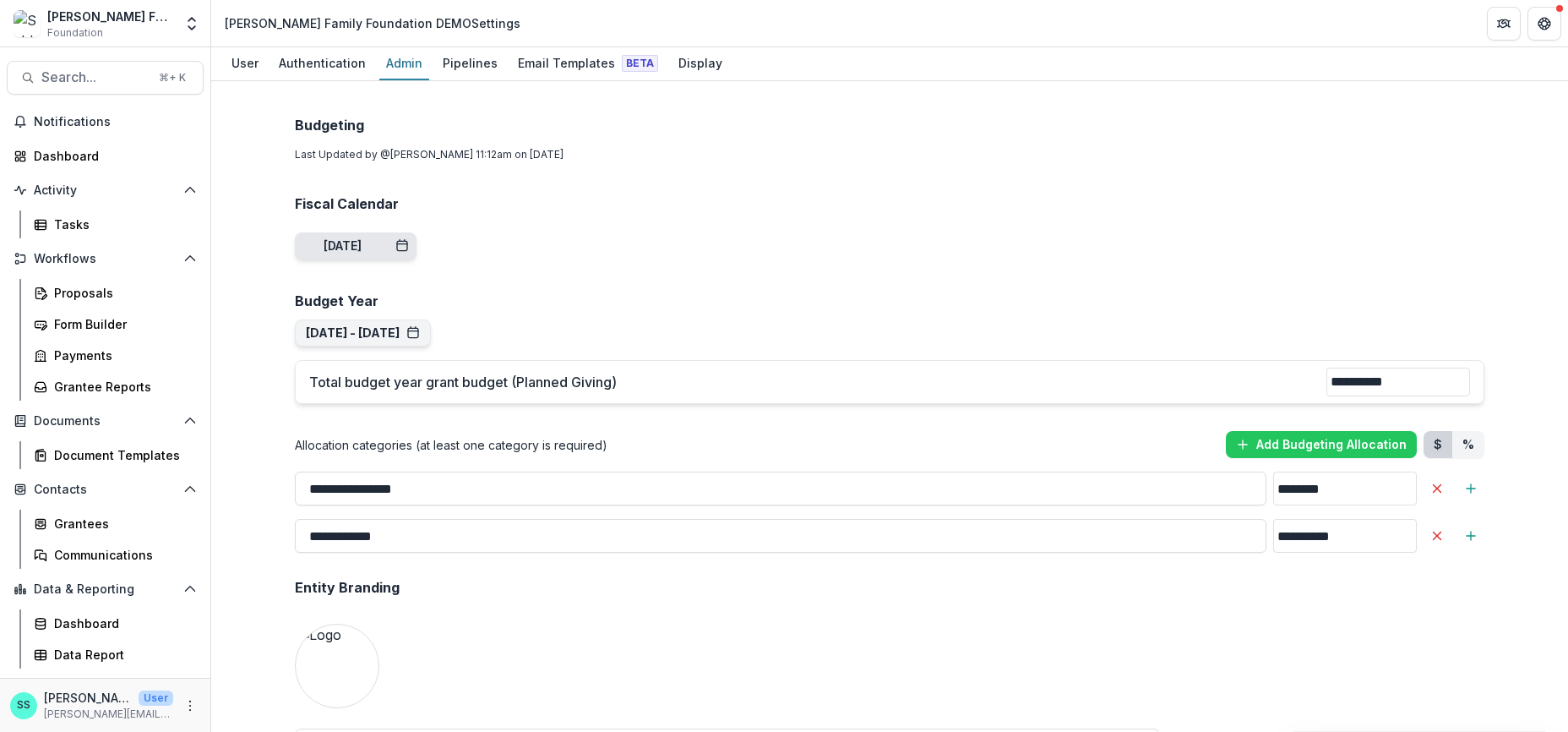
click at [397, 244] on line "button" at bounding box center [402, 244] width 10 height 0
click at [529, 382] on div "**********" at bounding box center [889, 476] width 1217 height 2857
click at [420, 342] on button "Jan 1, 2025 - Dec 31, 2025" at bounding box center [363, 333] width 114 height 14
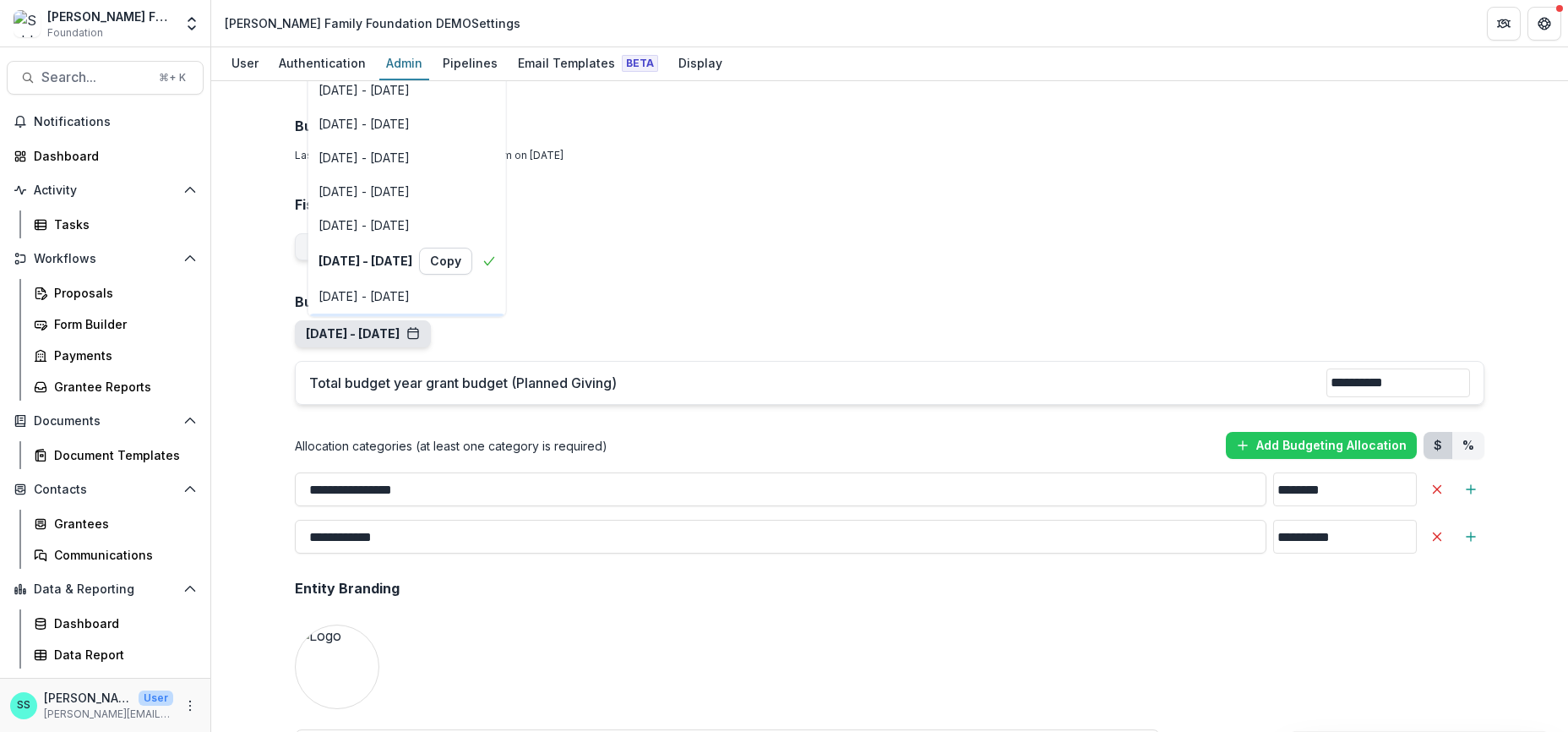
scroll to position [109, 0]
click at [382, 205] on div "Jan 1, 2026 - Dec 31, 2026" at bounding box center [364, 198] width 91 height 14
type input "**"
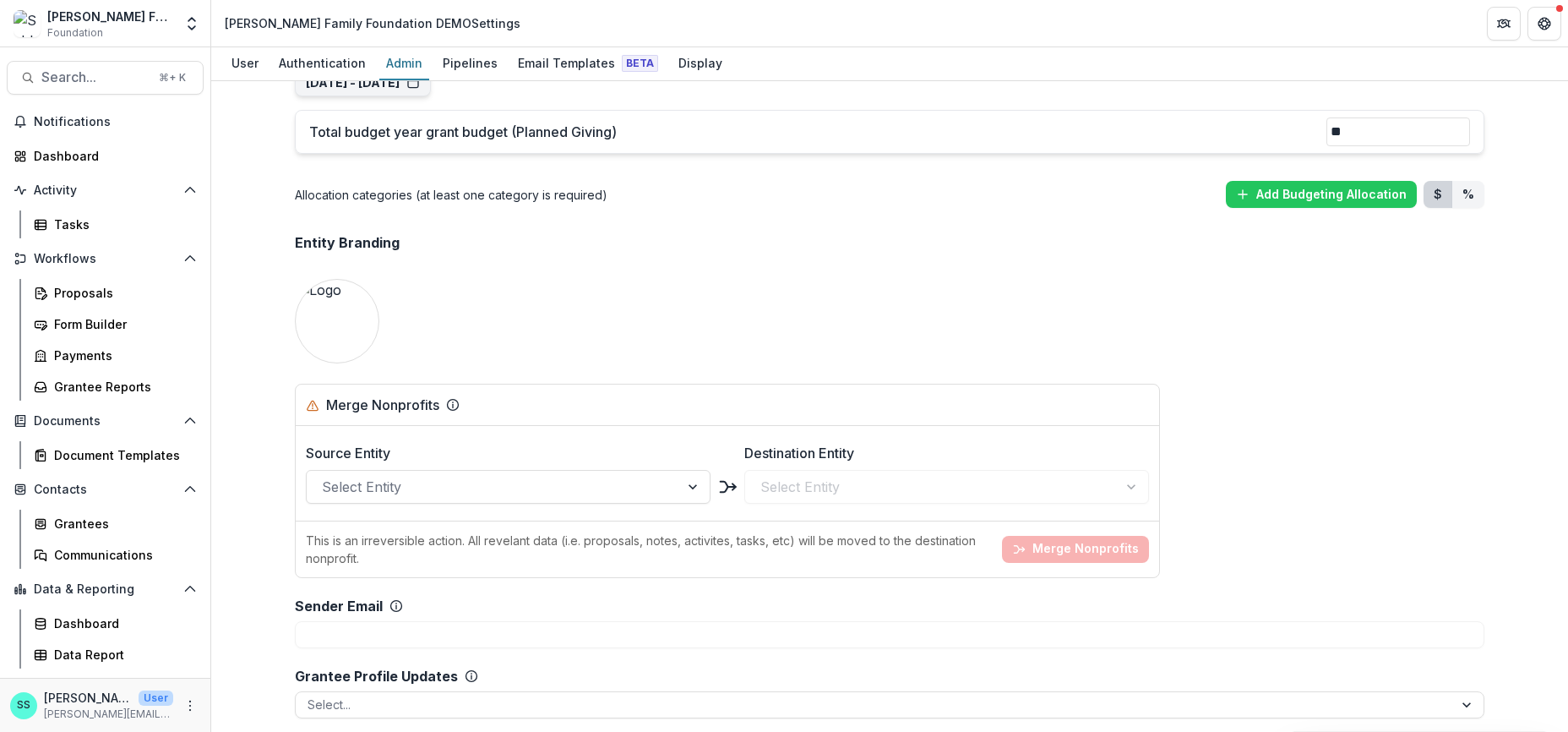
scroll to position [1408, 0]
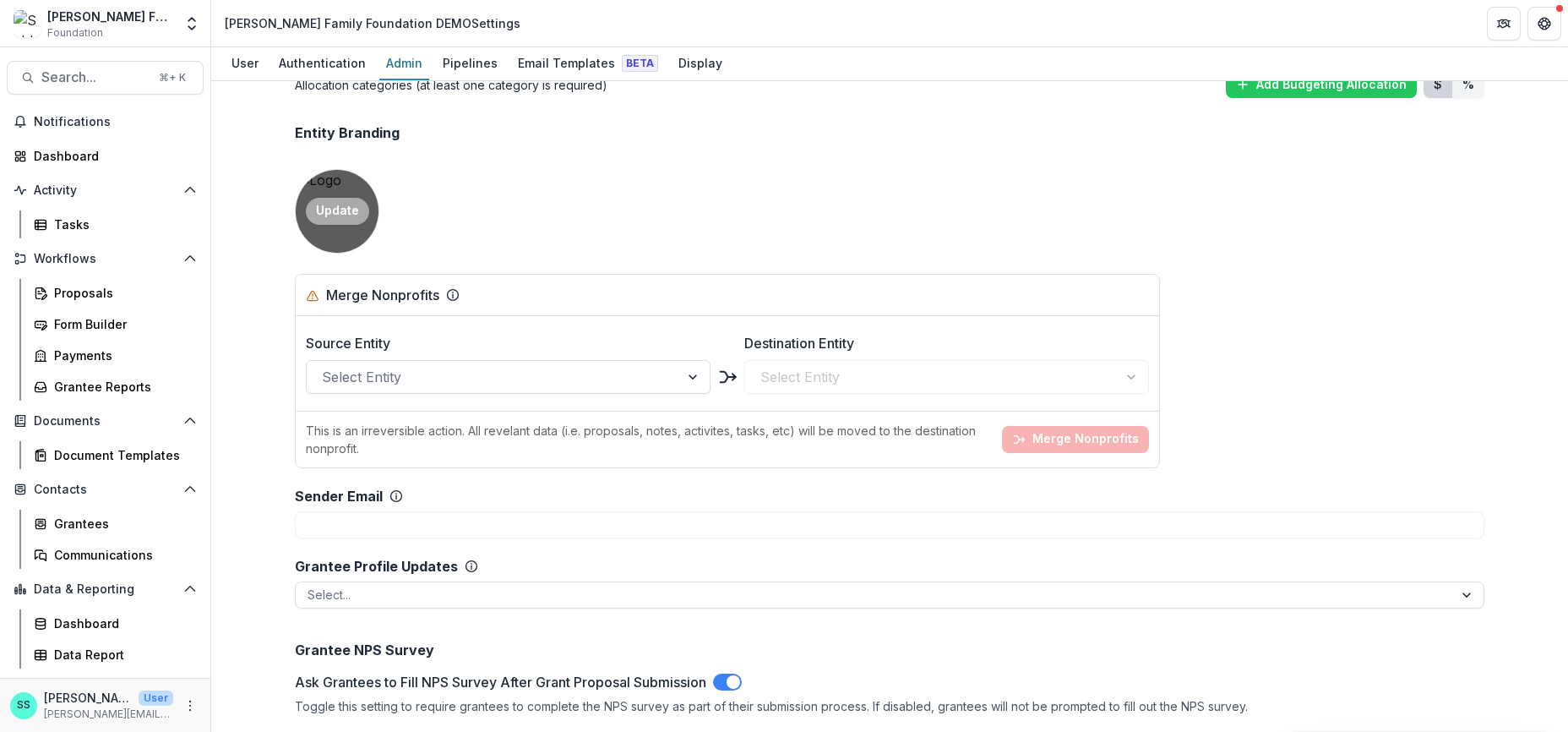
click at [306, 225] on button "Update" at bounding box center [338, 211] width 63 height 27
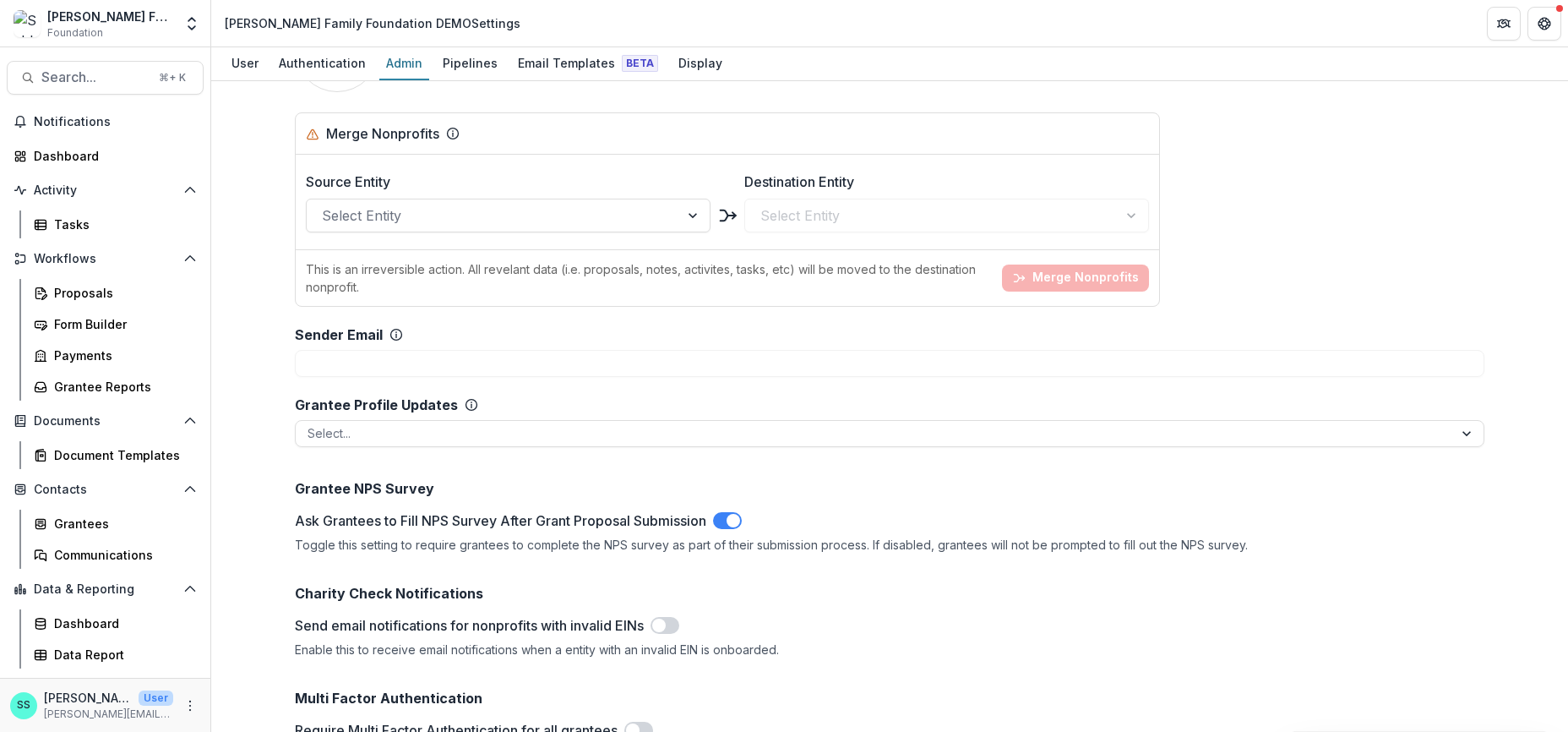
scroll to position [1578, 0]
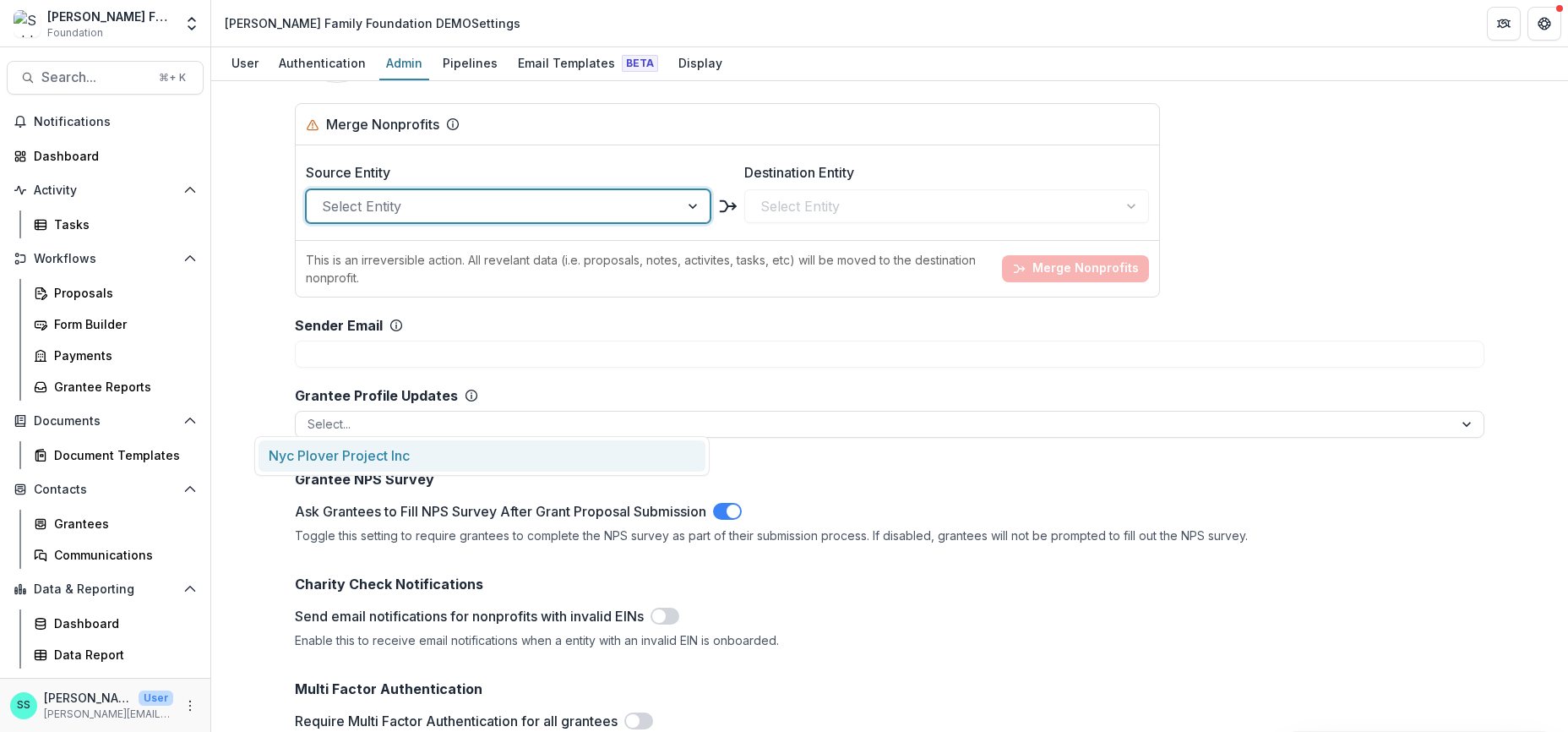
click at [686, 222] on div at bounding box center [694, 206] width 31 height 33
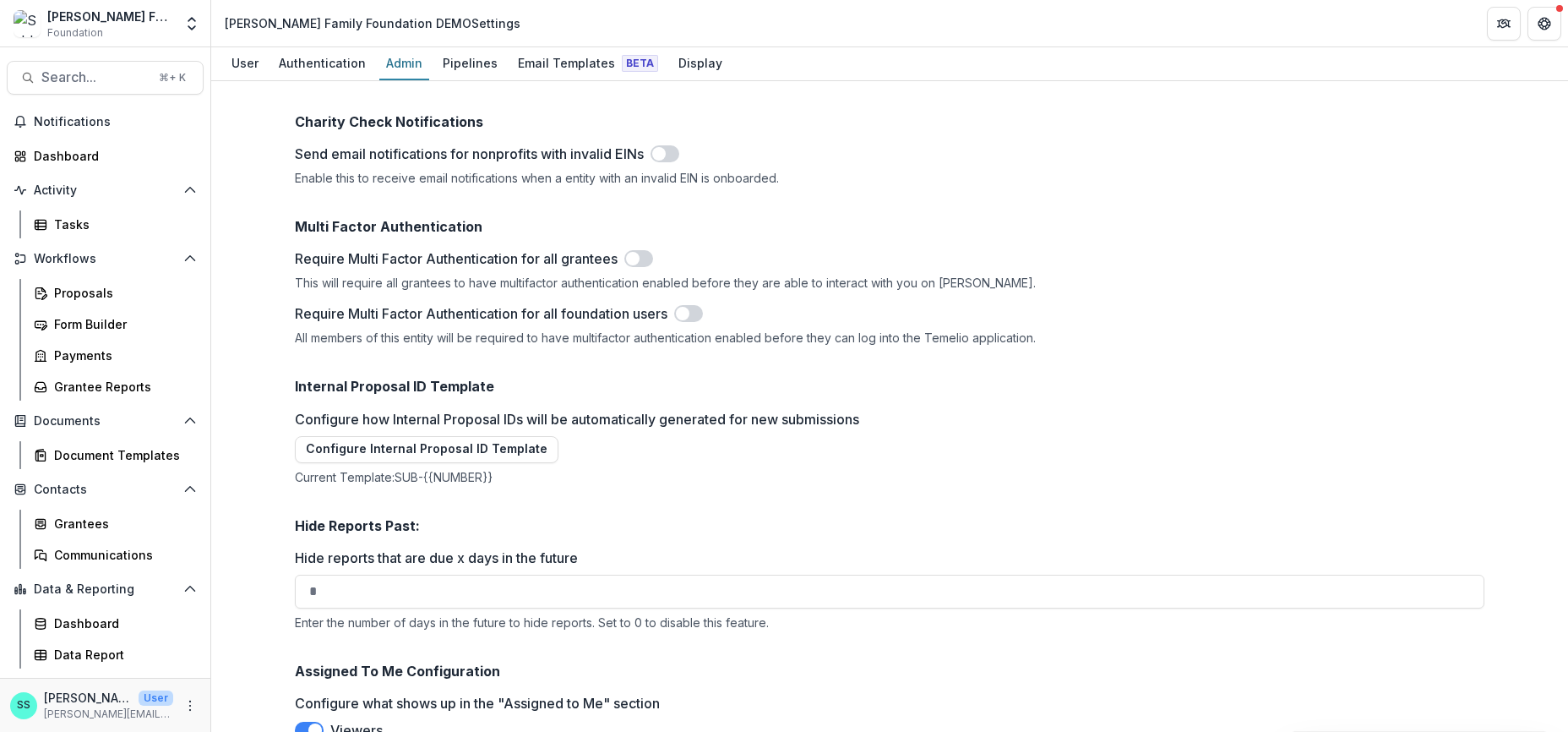
scroll to position [2039, 0]
click at [675, 165] on span at bounding box center [665, 156] width 29 height 17
click at [730, 60] on span at bounding box center [727, 51] width 29 height 17
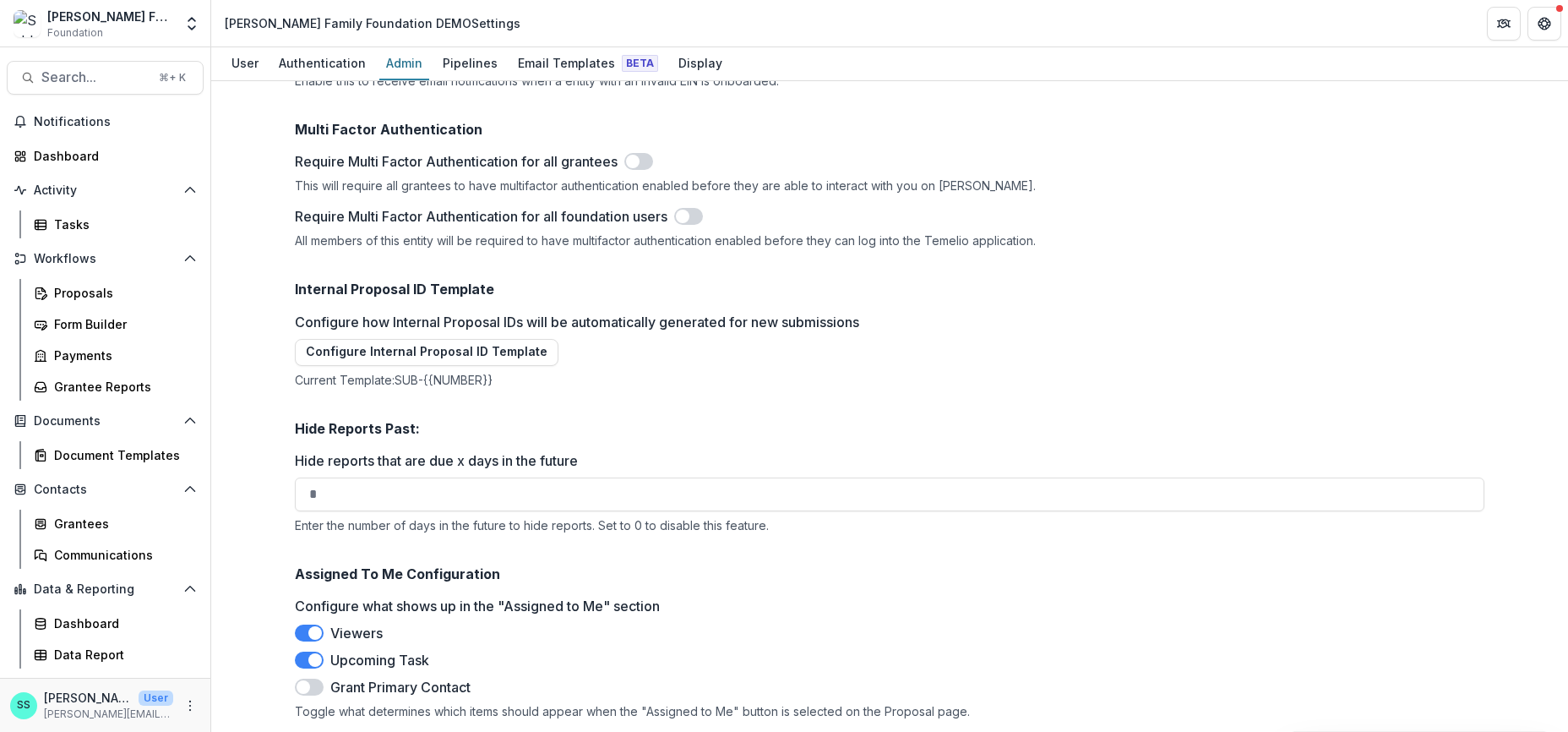
scroll to position [2480, 0]
click at [401, 339] on button "Configure Internal Proposal ID Template" at bounding box center [427, 352] width 264 height 27
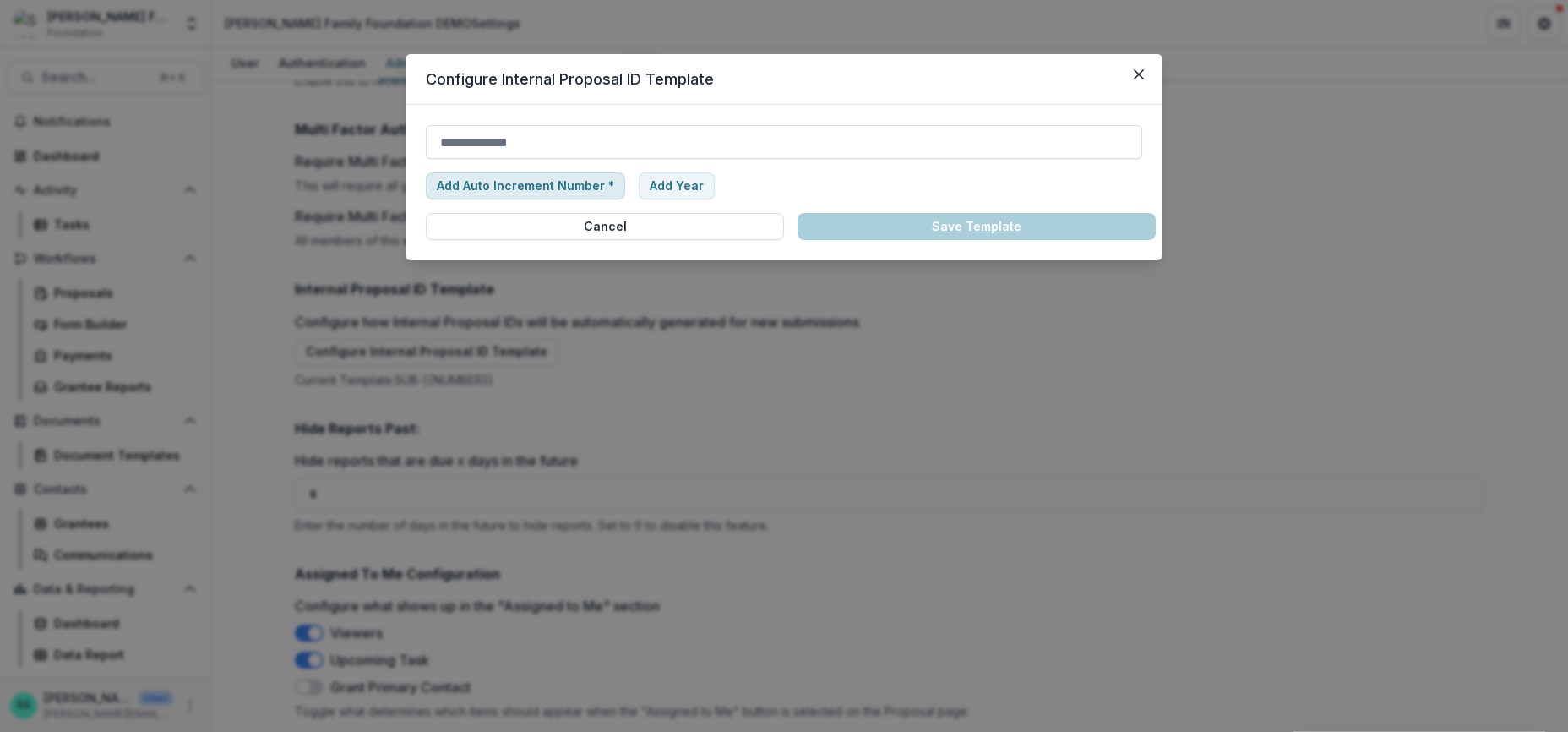
click at [487, 200] on button "Add Auto Increment Number *" at bounding box center [525, 186] width 200 height 27
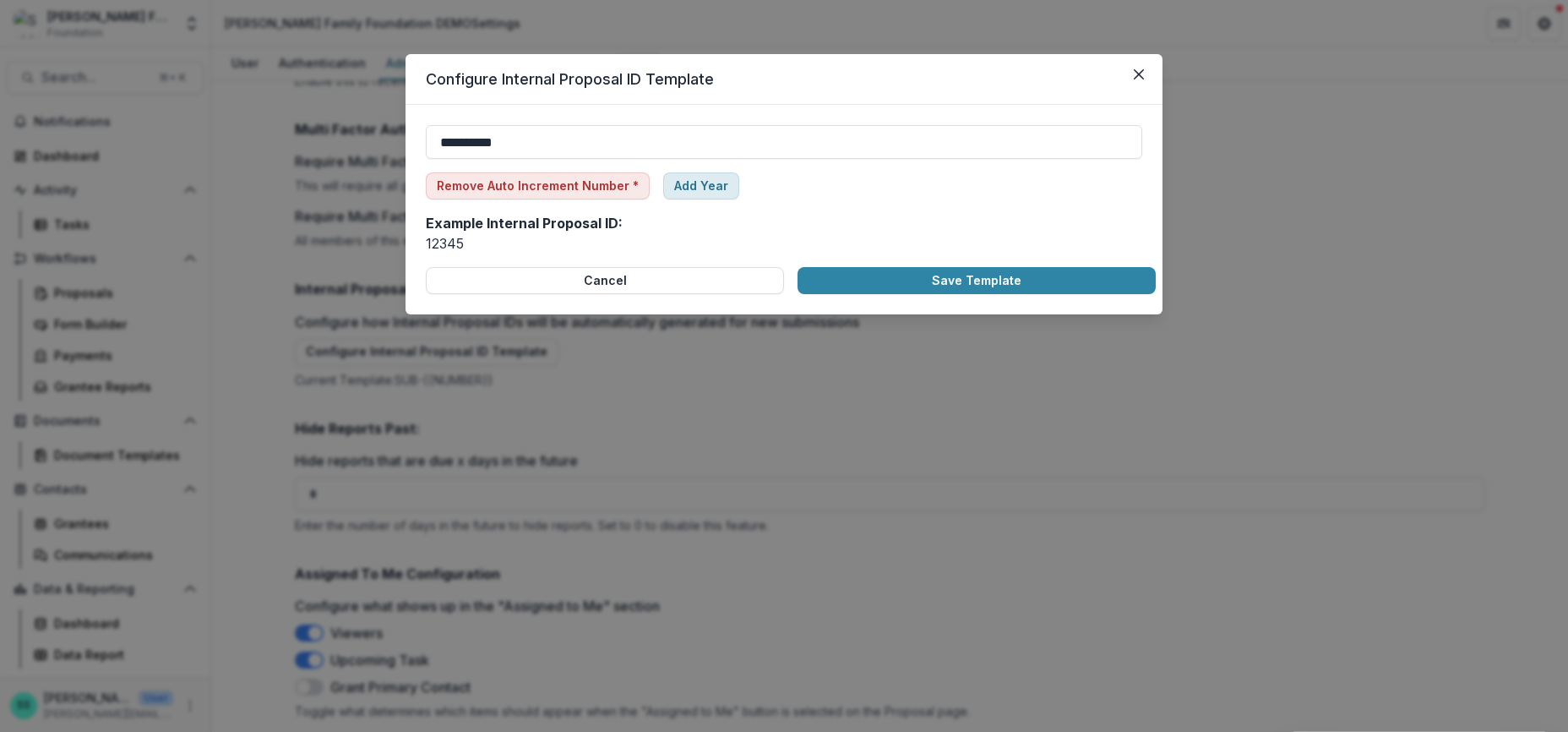
click at [678, 200] on button "Add Year" at bounding box center [702, 186] width 76 height 27
type input "**********"
click at [992, 294] on button "Save Template" at bounding box center [977, 281] width 358 height 27
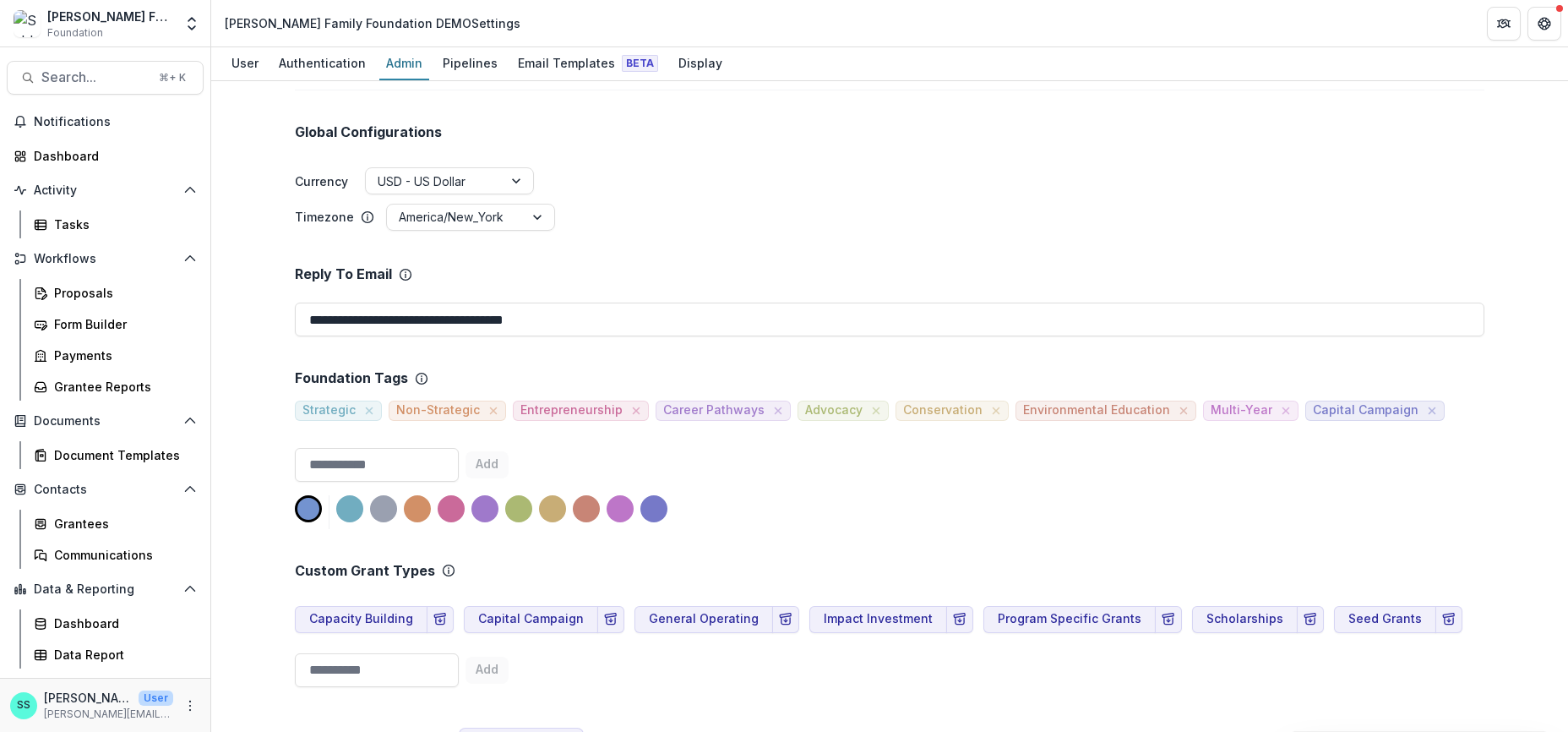
scroll to position [0, 0]
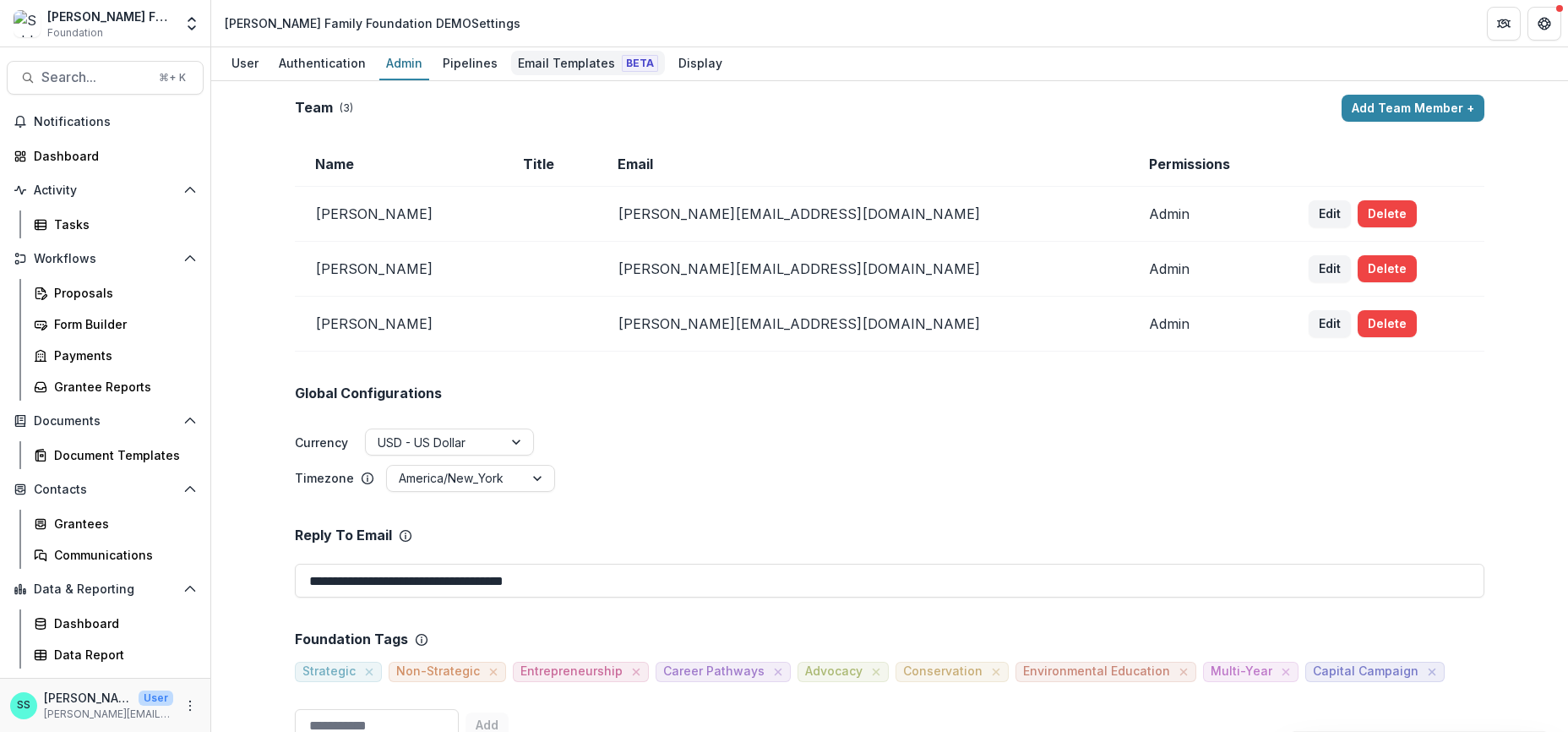
click at [600, 61] on div "Email Templates Beta" at bounding box center [589, 63] width 154 height 24
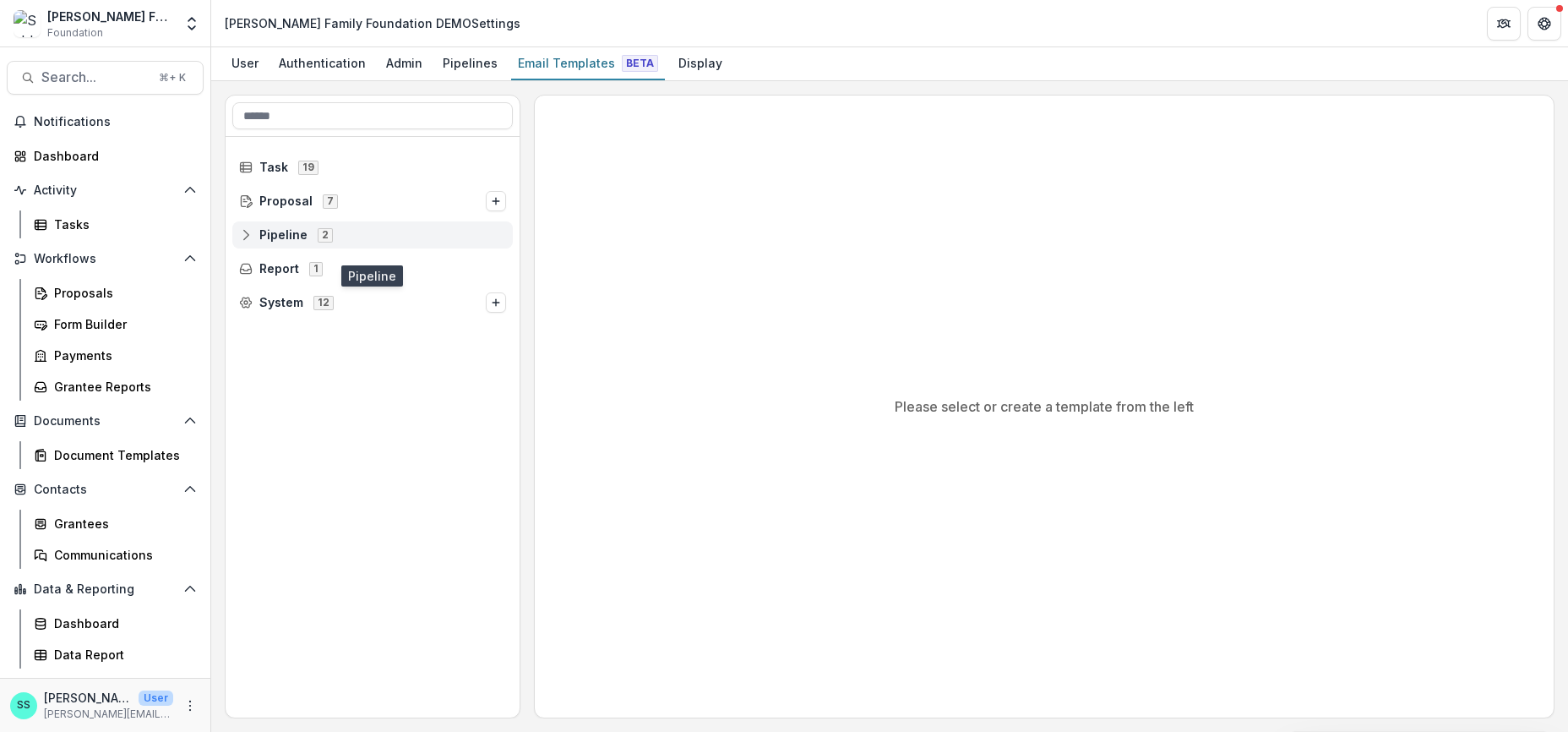
click at [285, 242] on span "Pipeline" at bounding box center [283, 235] width 48 height 14
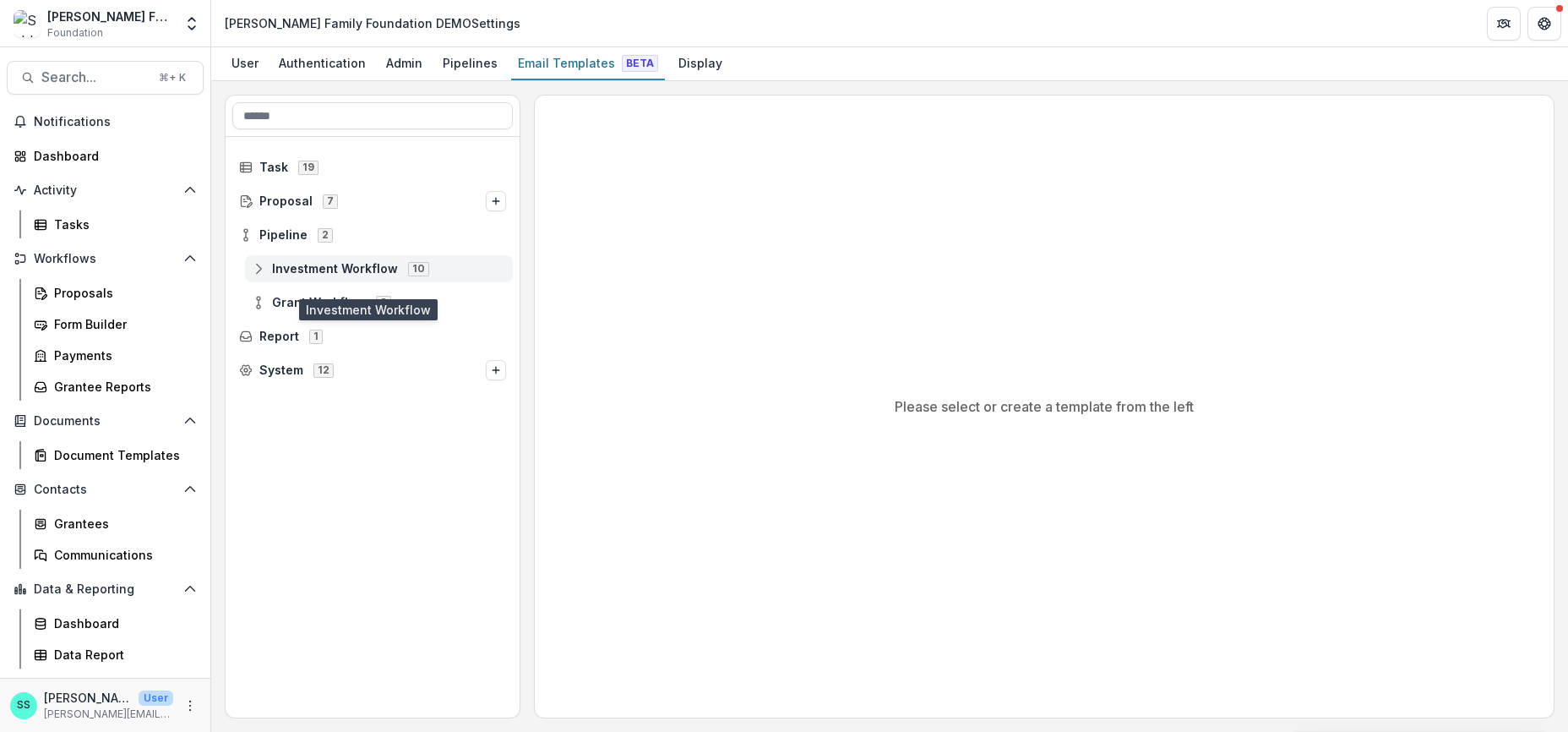
click at [305, 277] on span "Investment Workflow" at bounding box center [335, 268] width 126 height 14
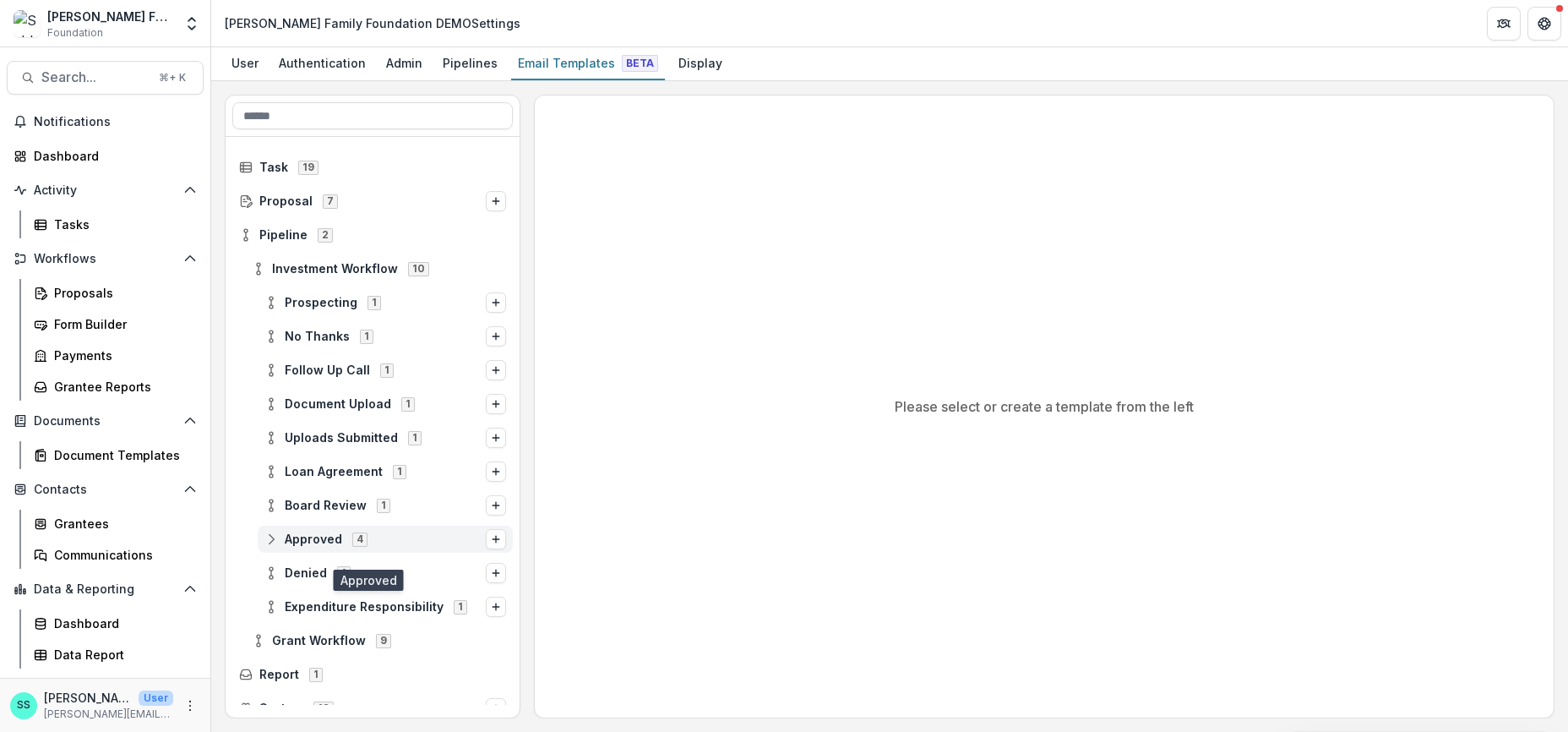
click at [298, 542] on span "Approved 4" at bounding box center [375, 539] width 221 height 14
click at [494, 544] on icon "Options" at bounding box center [496, 539] width 10 height 10
click at [396, 589] on button "Stage Change Message" at bounding box center [408, 576] width 184 height 24
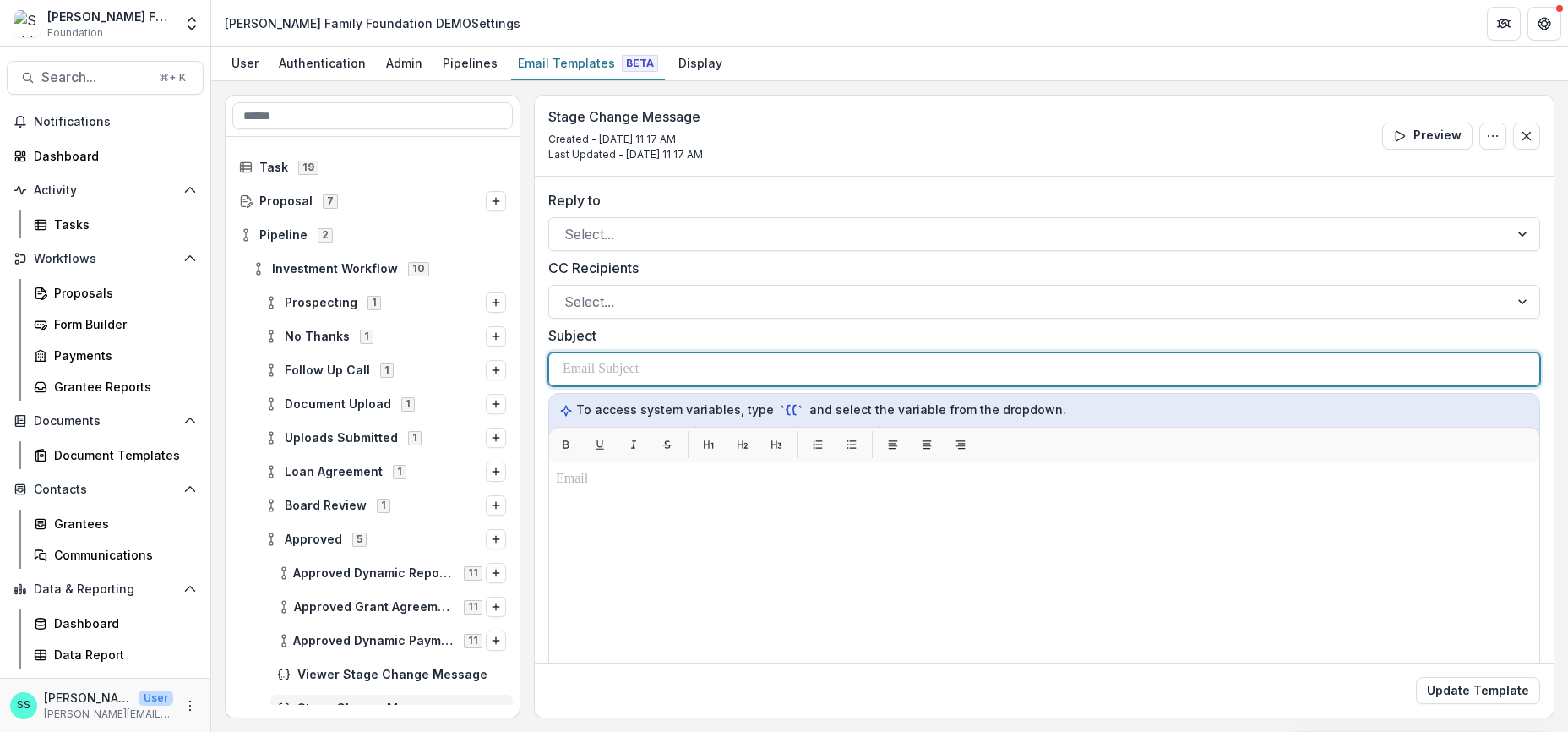
click at [625, 380] on p at bounding box center [601, 370] width 76 height 20
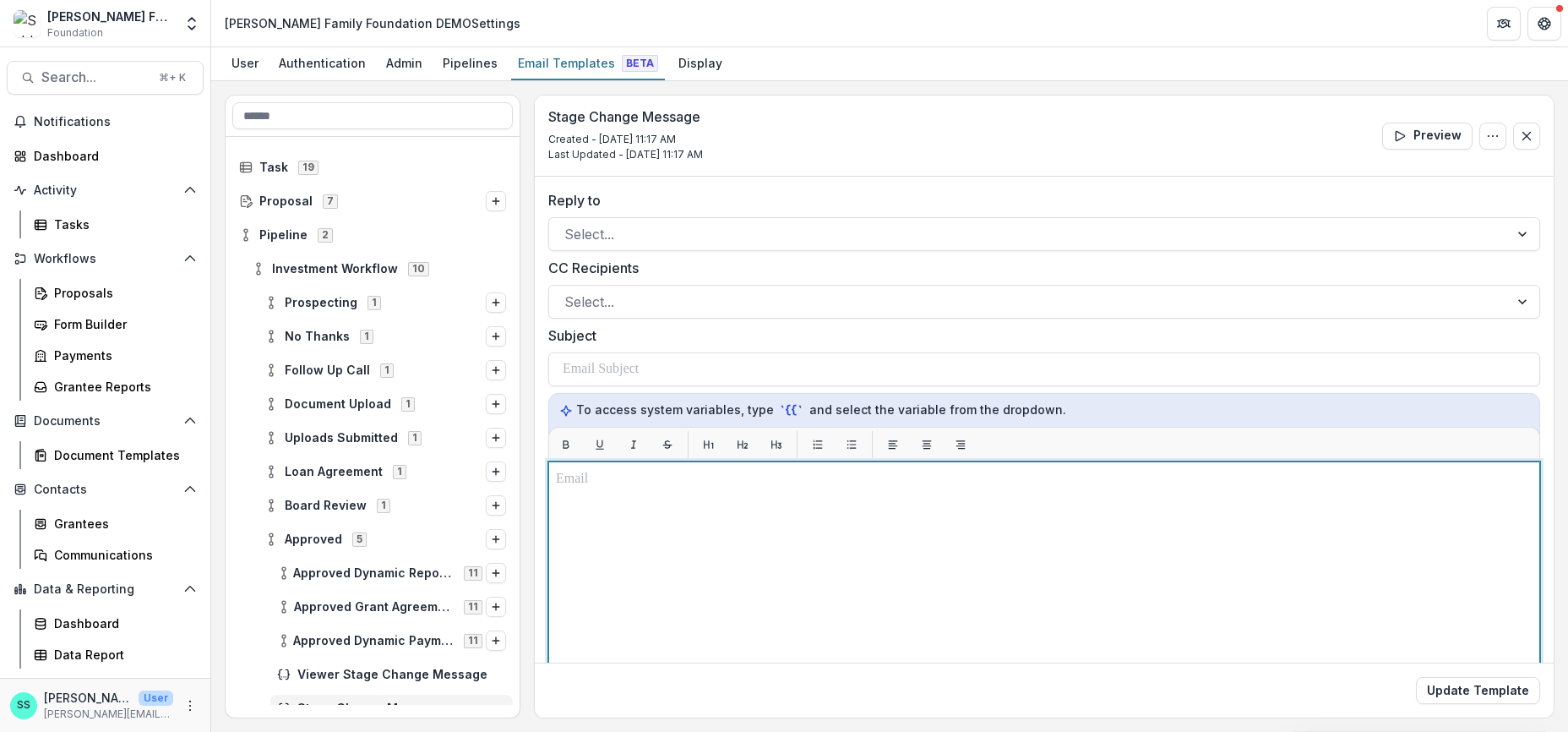
click at [645, 542] on div at bounding box center [1044, 673] width 977 height 408
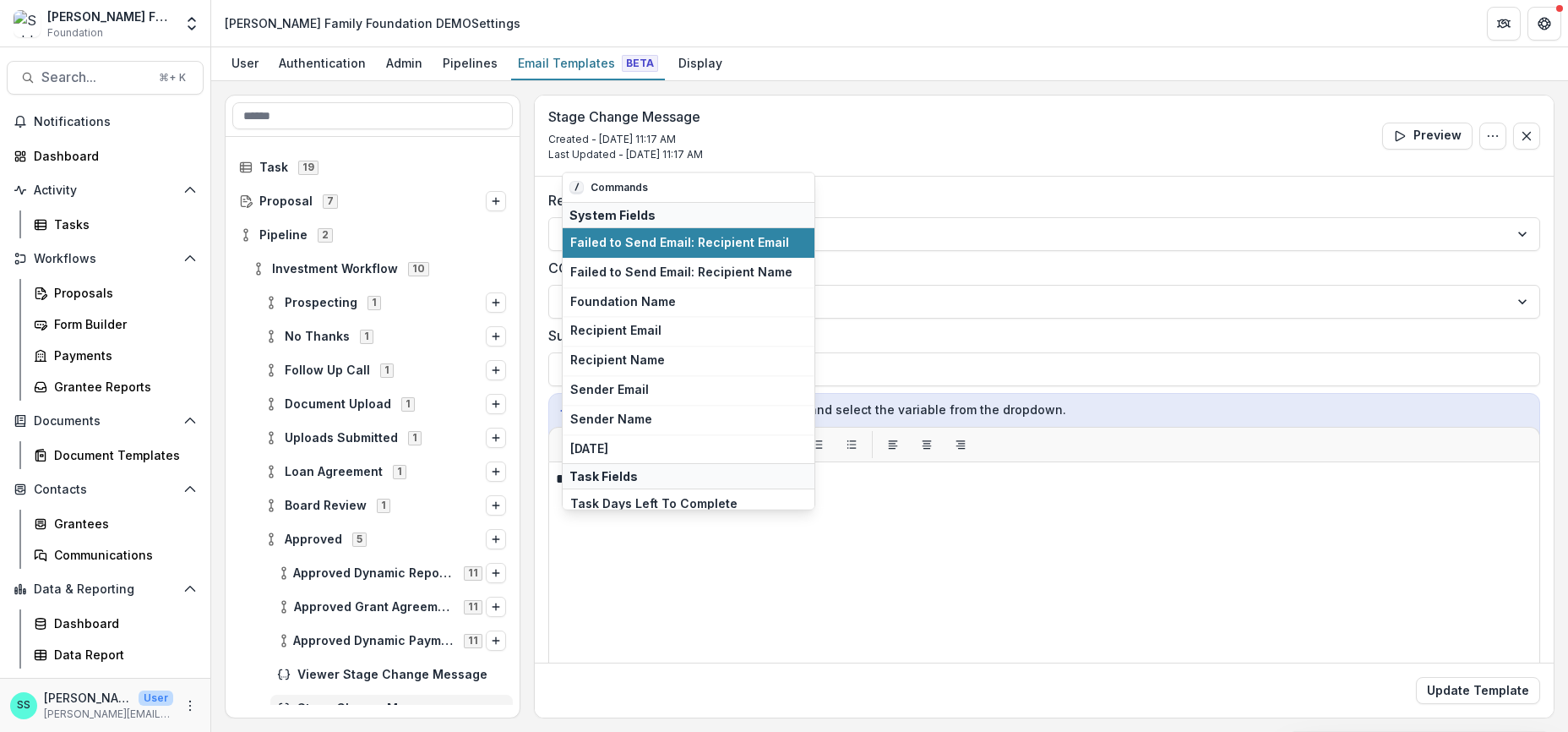
click at [641, 426] on span "Sender Name" at bounding box center [688, 418] width 237 height 14
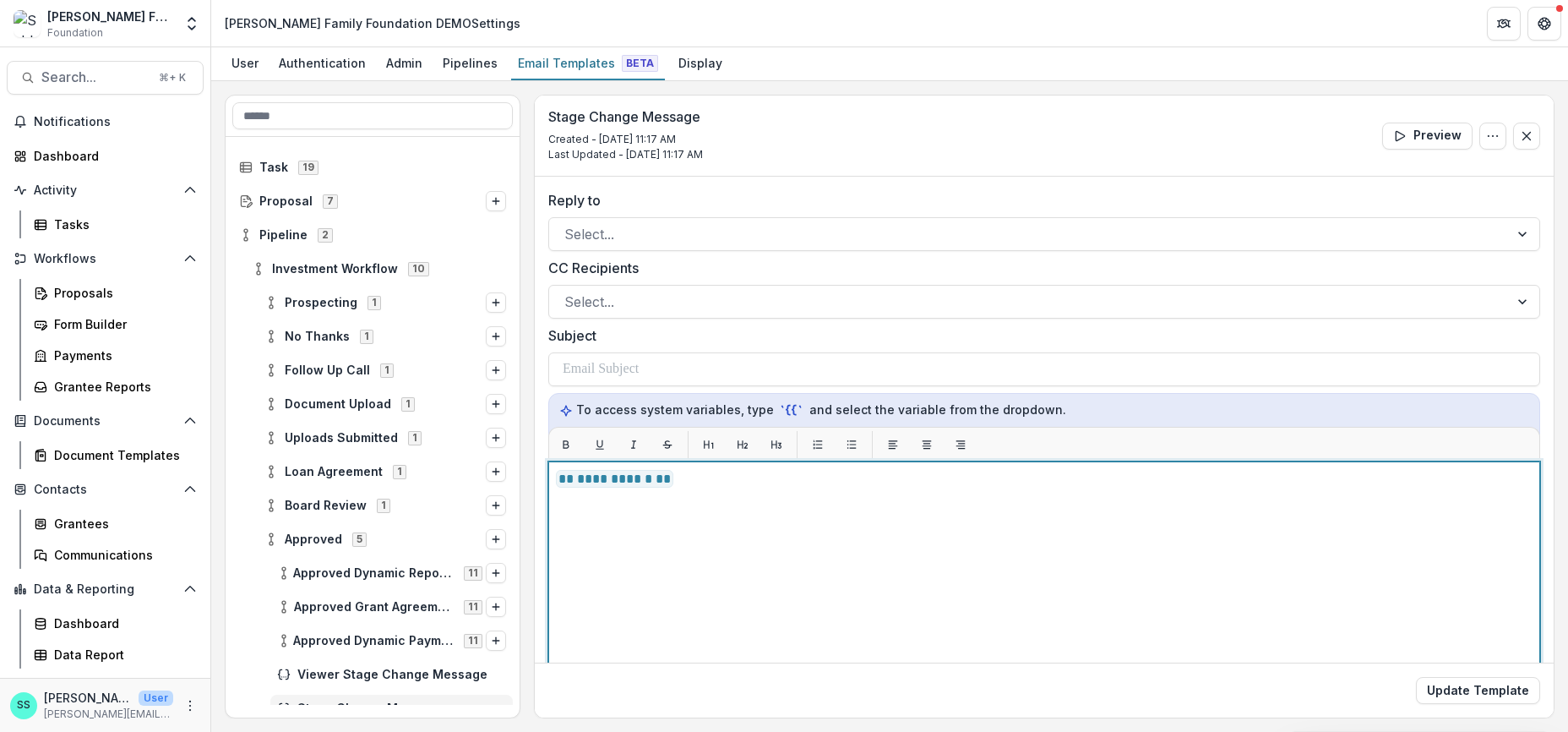
scroll to position [33, 0]
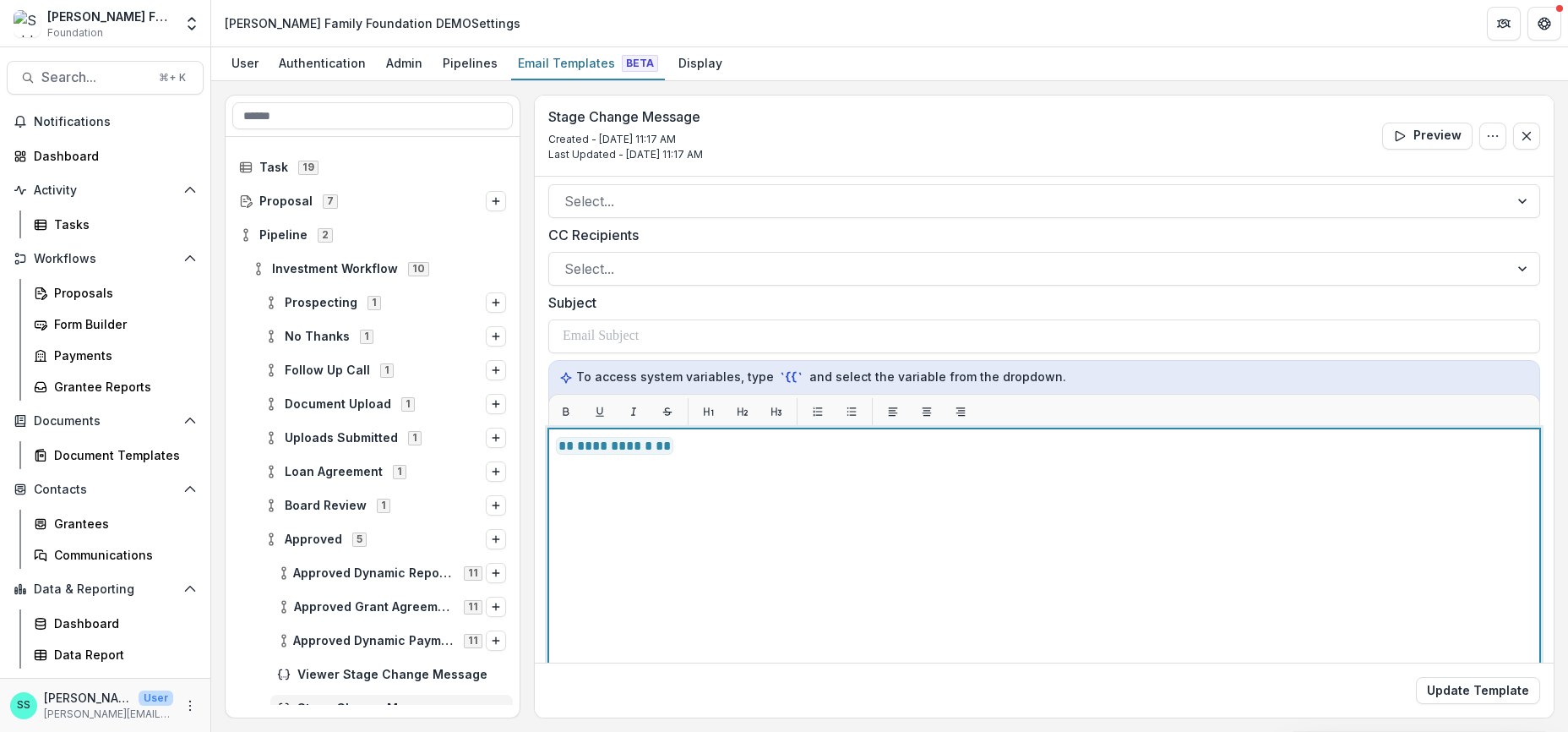
click at [648, 455] on span "**********" at bounding box center [615, 446] width 118 height 18
click at [673, 455] on span "**********" at bounding box center [615, 446] width 118 height 18
click at [700, 459] on p "**********" at bounding box center [1037, 448] width 962 height 23
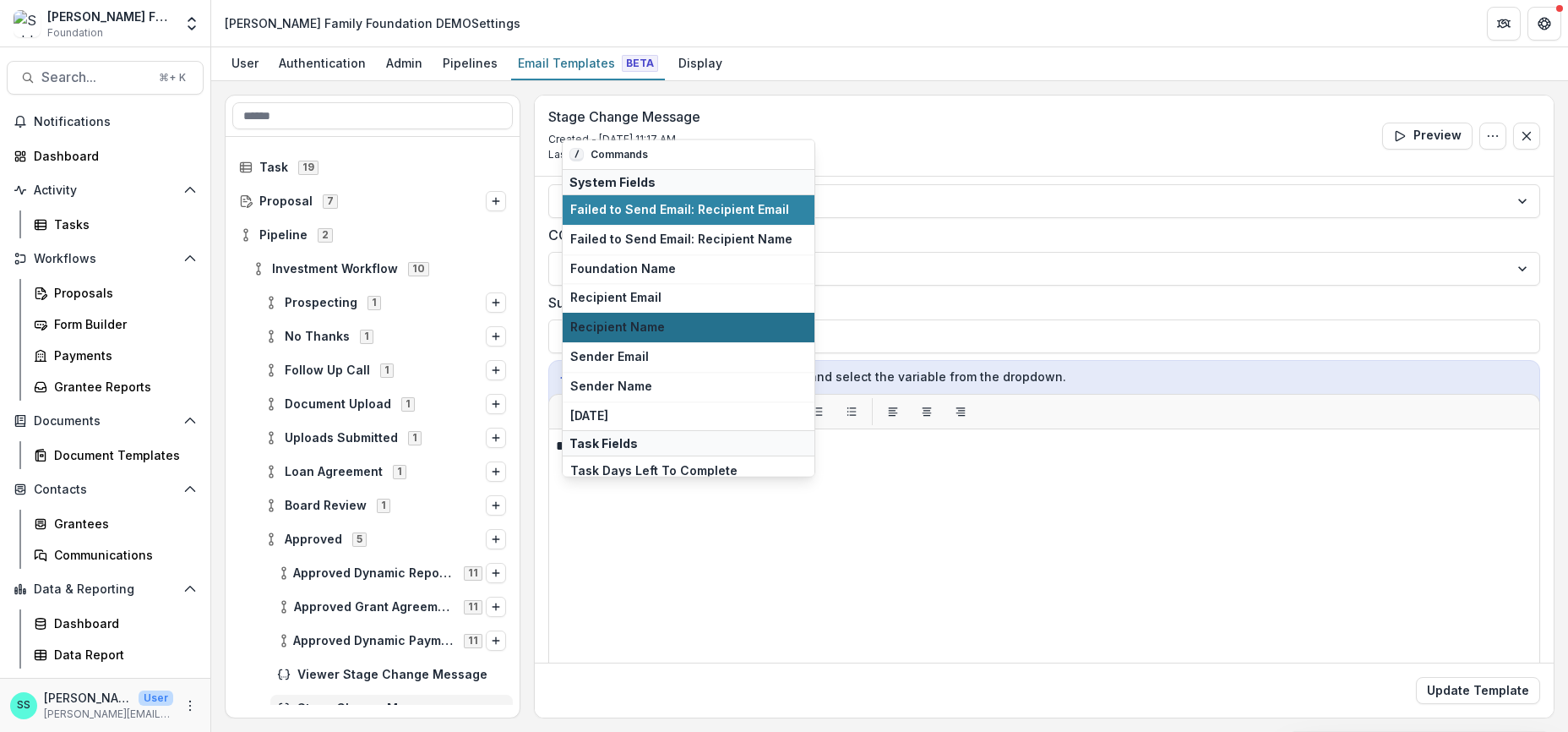
click at [616, 334] on span "Recipient Name" at bounding box center [688, 327] width 237 height 14
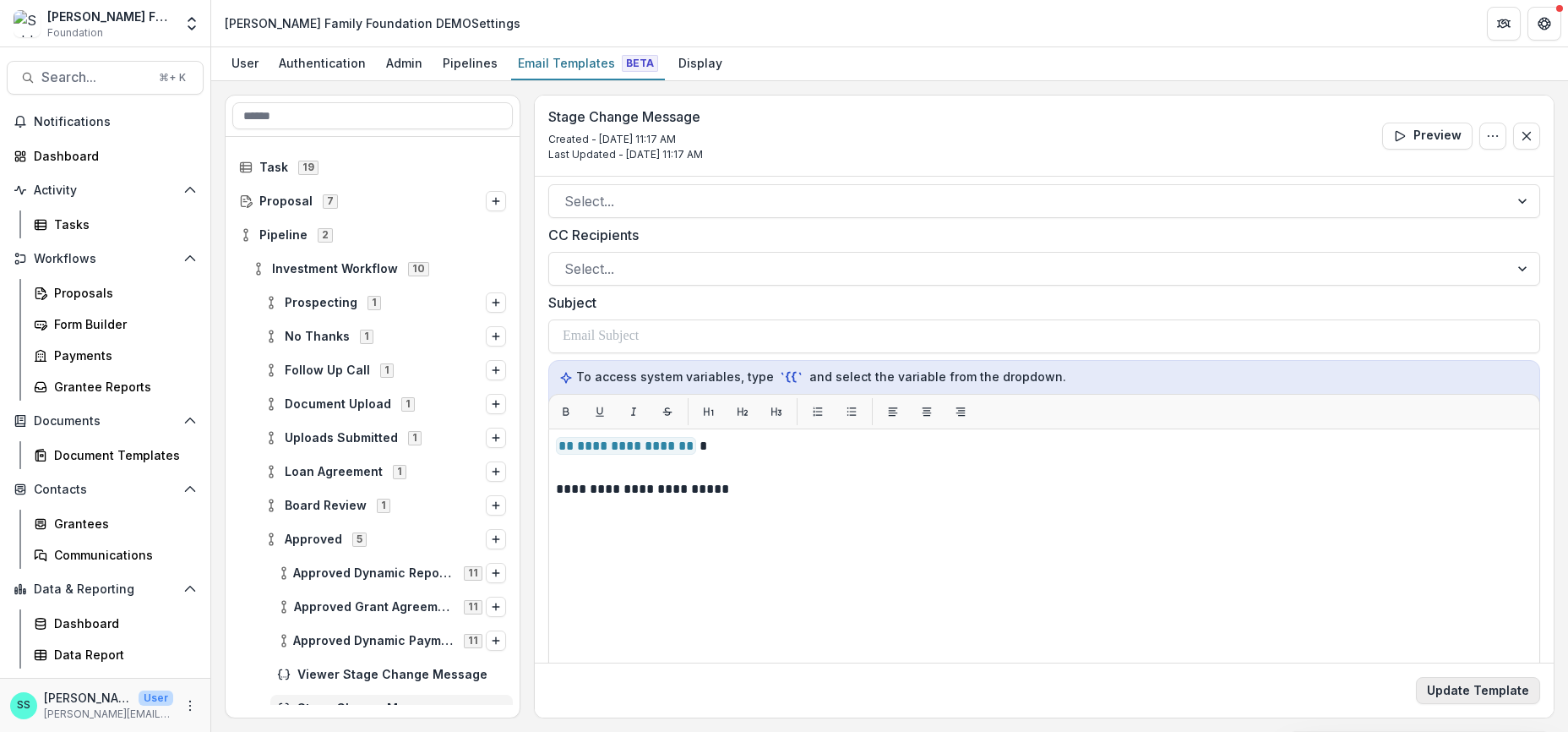
click at [1440, 686] on button "Update Template" at bounding box center [1479, 690] width 124 height 27
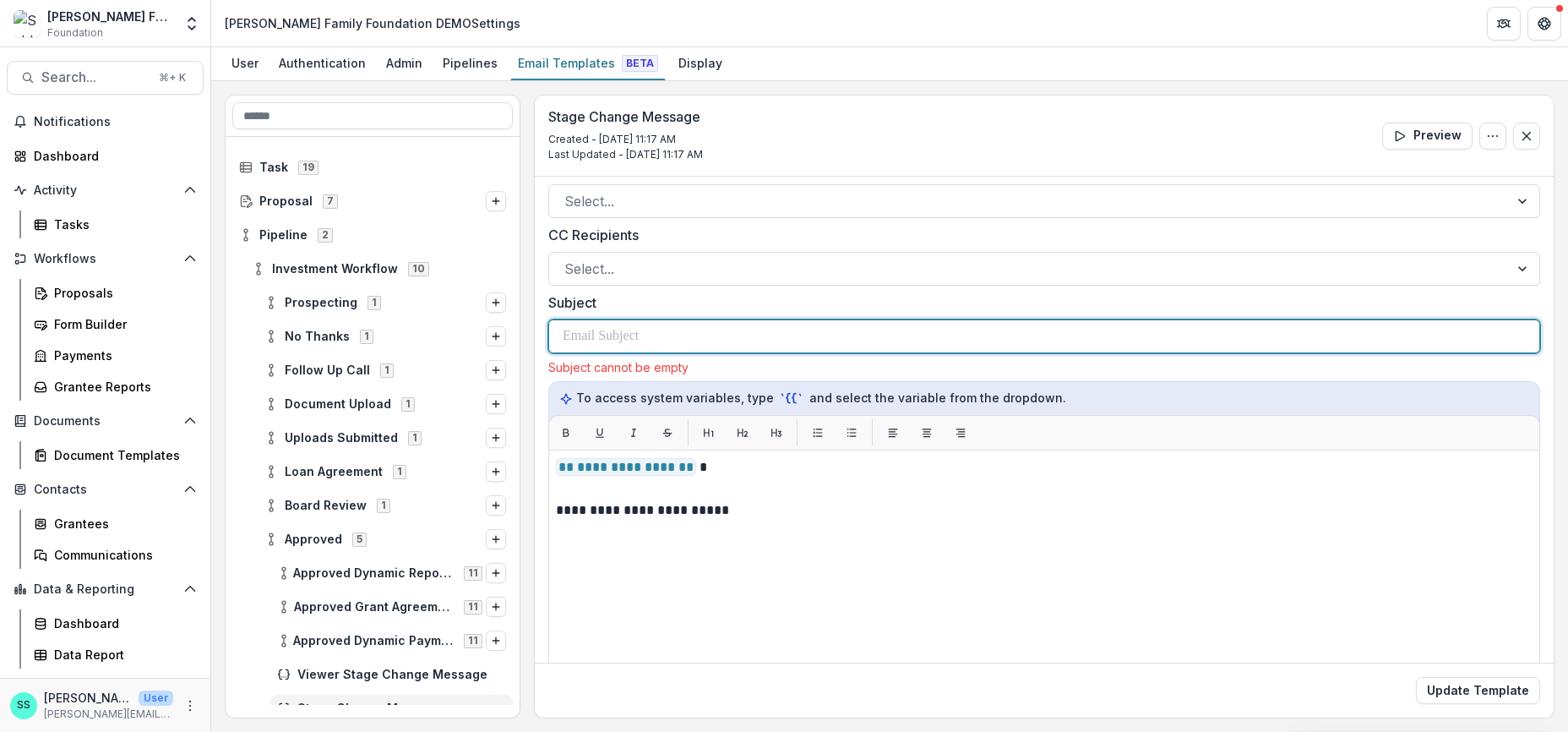
click at [695, 353] on div at bounding box center [1044, 336] width 964 height 33
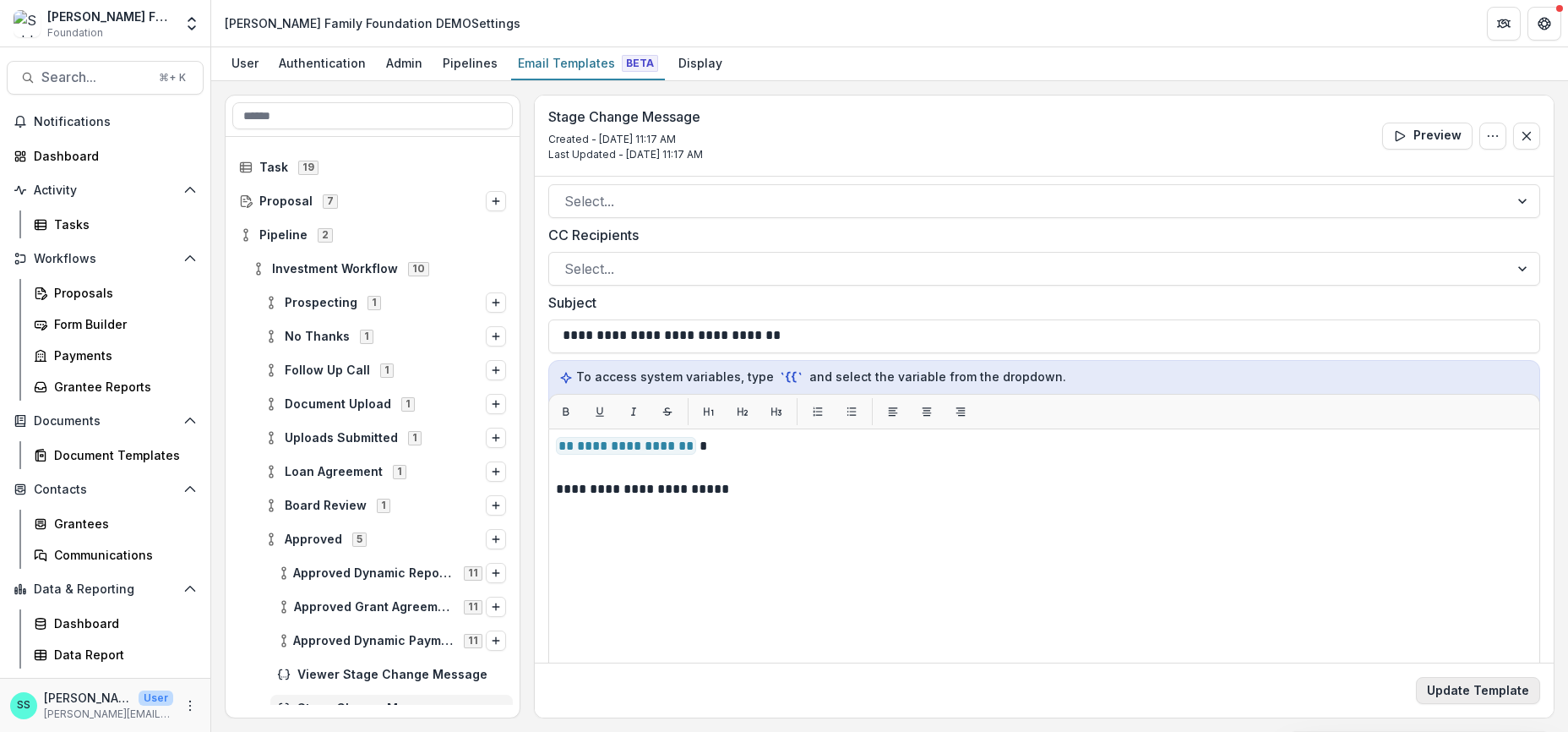
click at [1460, 693] on button "Update Template" at bounding box center [1479, 690] width 124 height 27
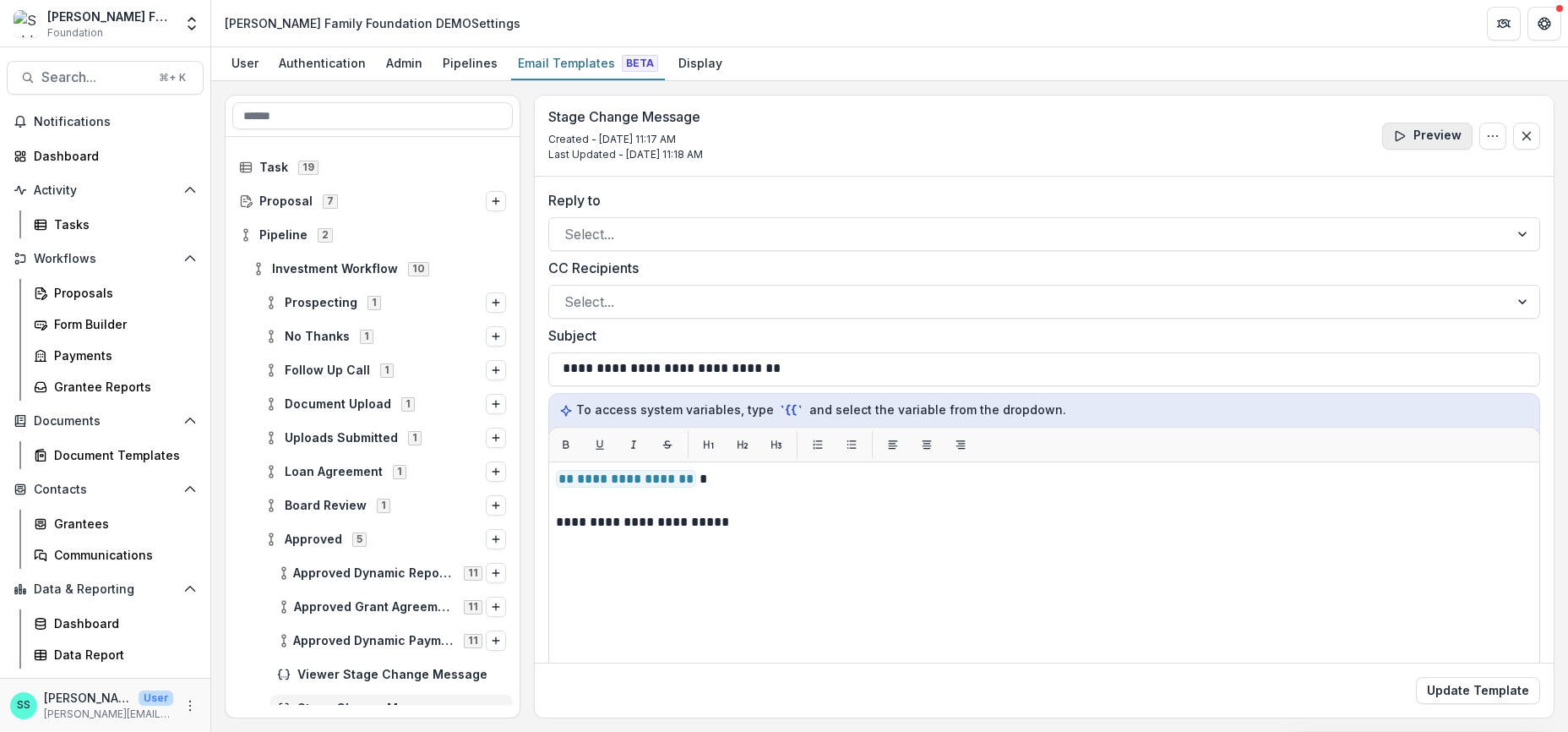
click at [1393, 140] on button "Preview" at bounding box center [1427, 136] width 90 height 27
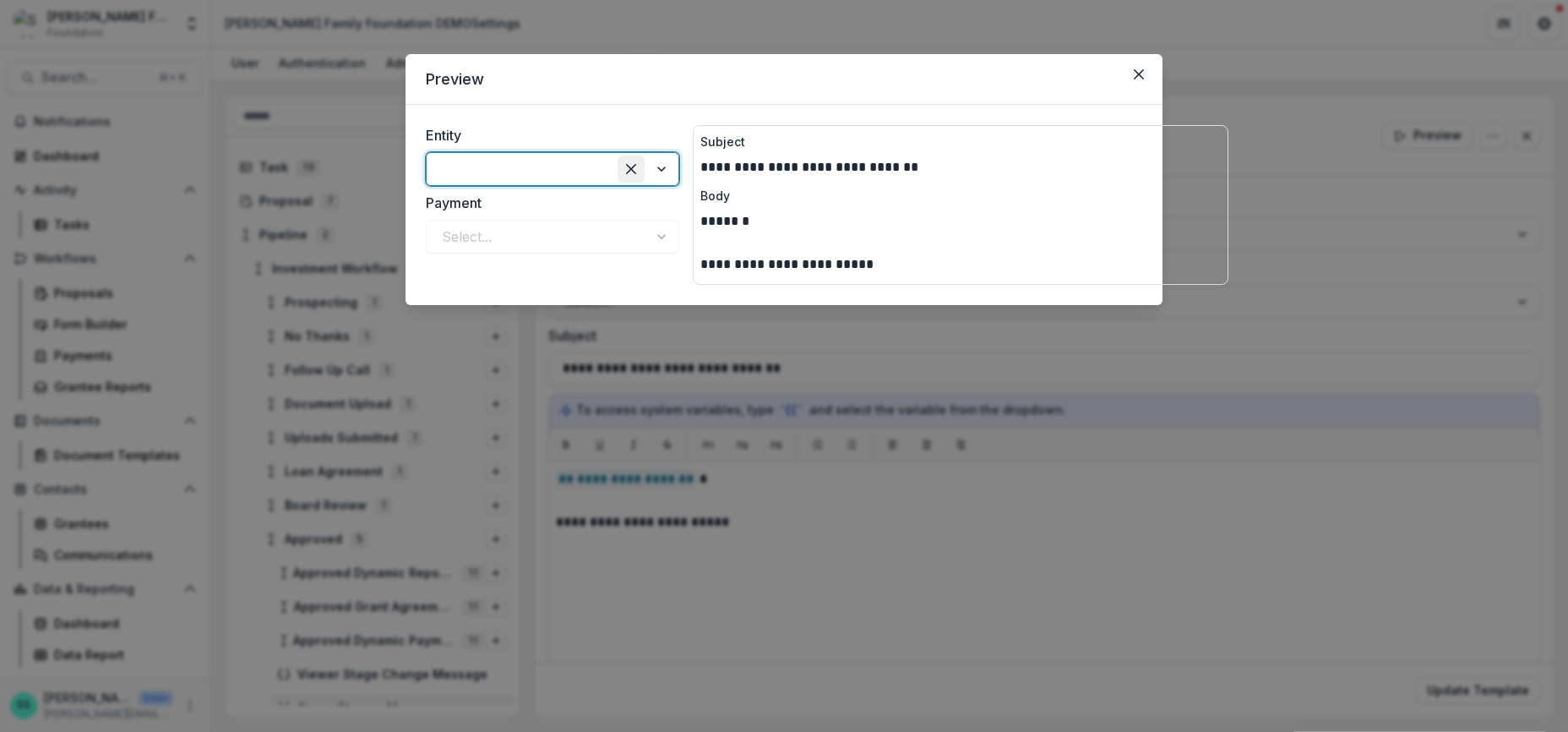
click at [617, 183] on div "Clear selected options" at bounding box center [630, 168] width 27 height 27
click at [625, 185] on div at bounding box center [646, 169] width 64 height 33
click at [579, 232] on div "Nyc Plover Project Inc" at bounding box center [508, 236] width 245 height 32
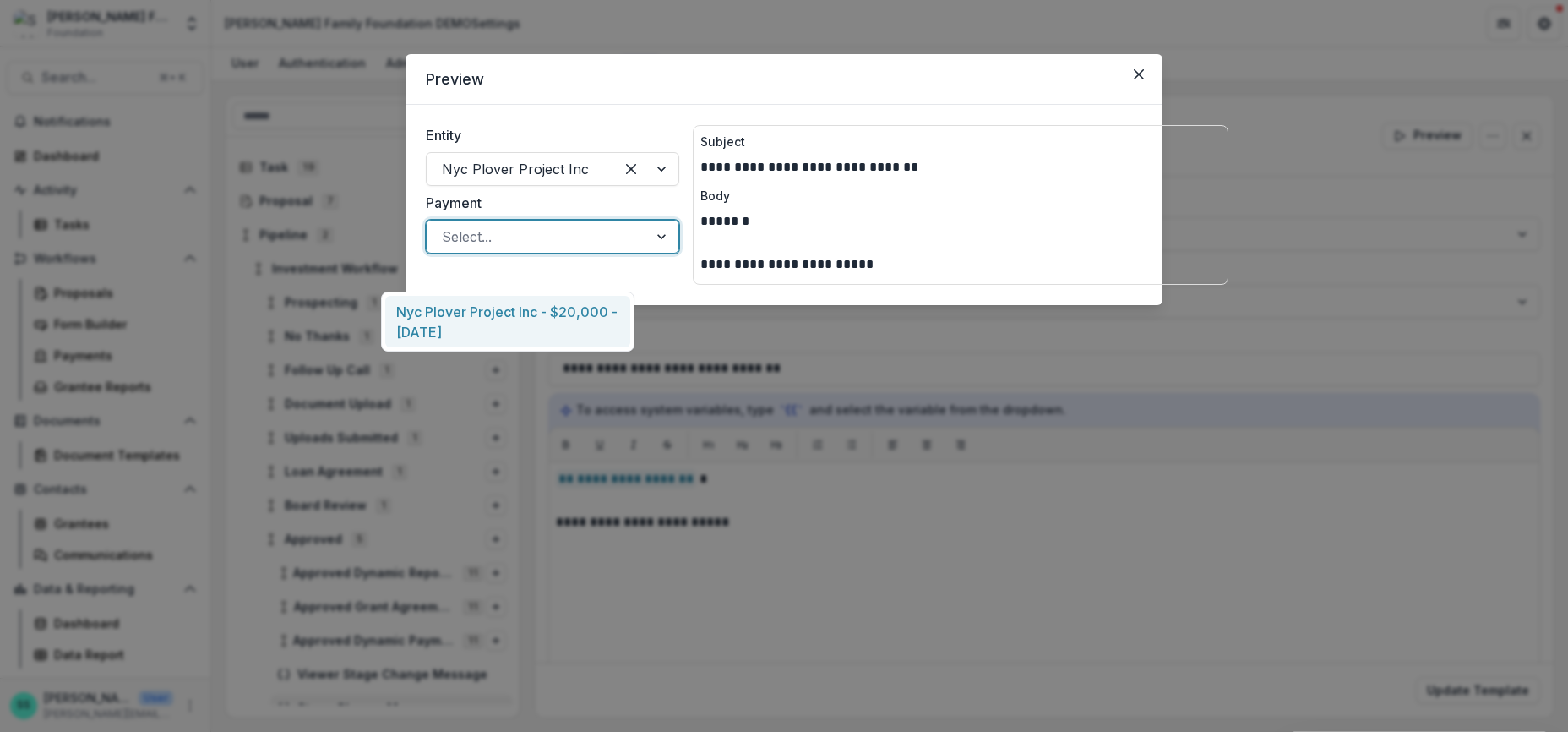
click at [648, 253] on div at bounding box center [663, 237] width 31 height 33
click at [585, 333] on div "Nyc Plover Project Inc - $20,000 - 2025-05-30" at bounding box center [508, 322] width 245 height 52
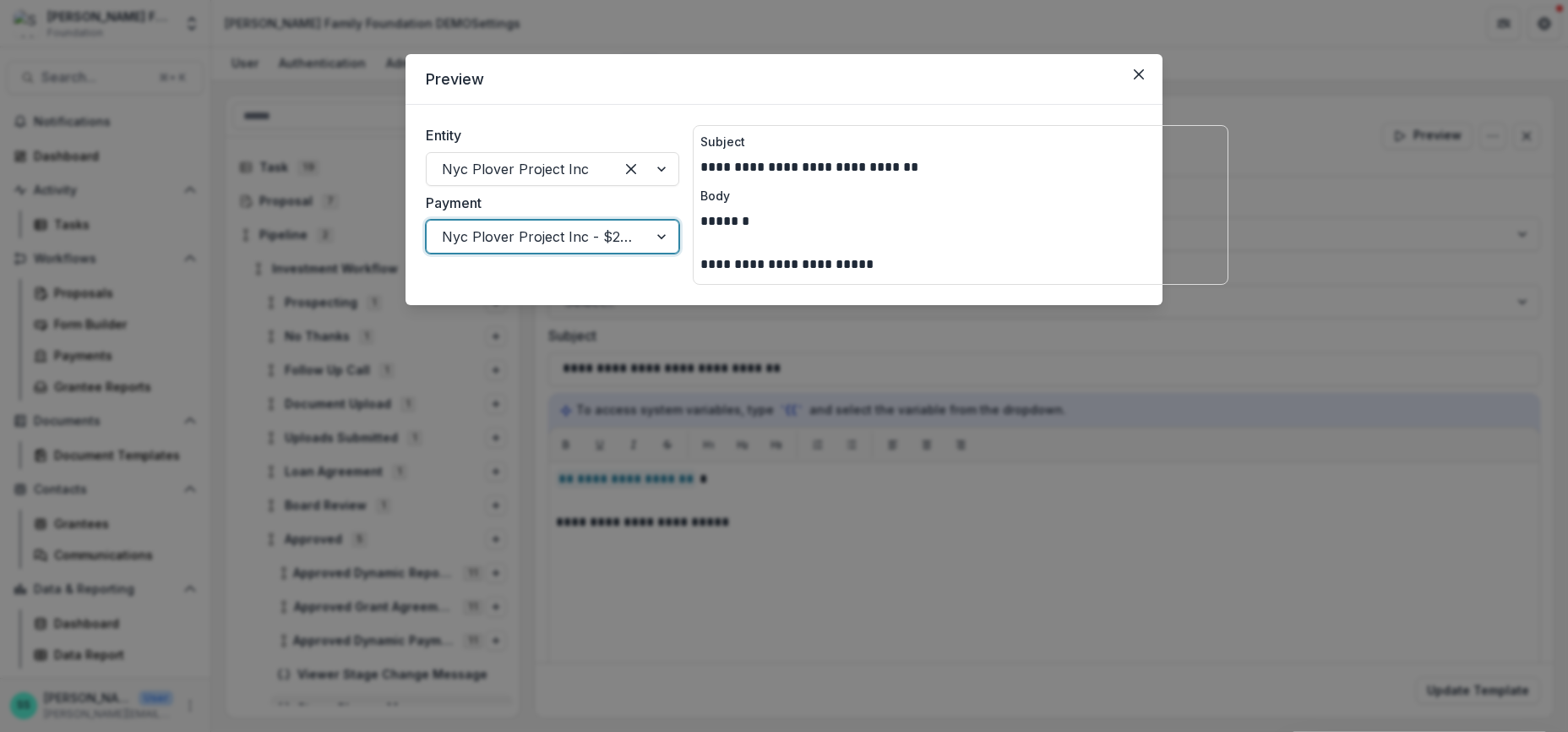
click at [862, 234] on p "***** *" at bounding box center [961, 223] width 521 height 23
click at [1145, 80] on icon "Close" at bounding box center [1139, 74] width 10 height 10
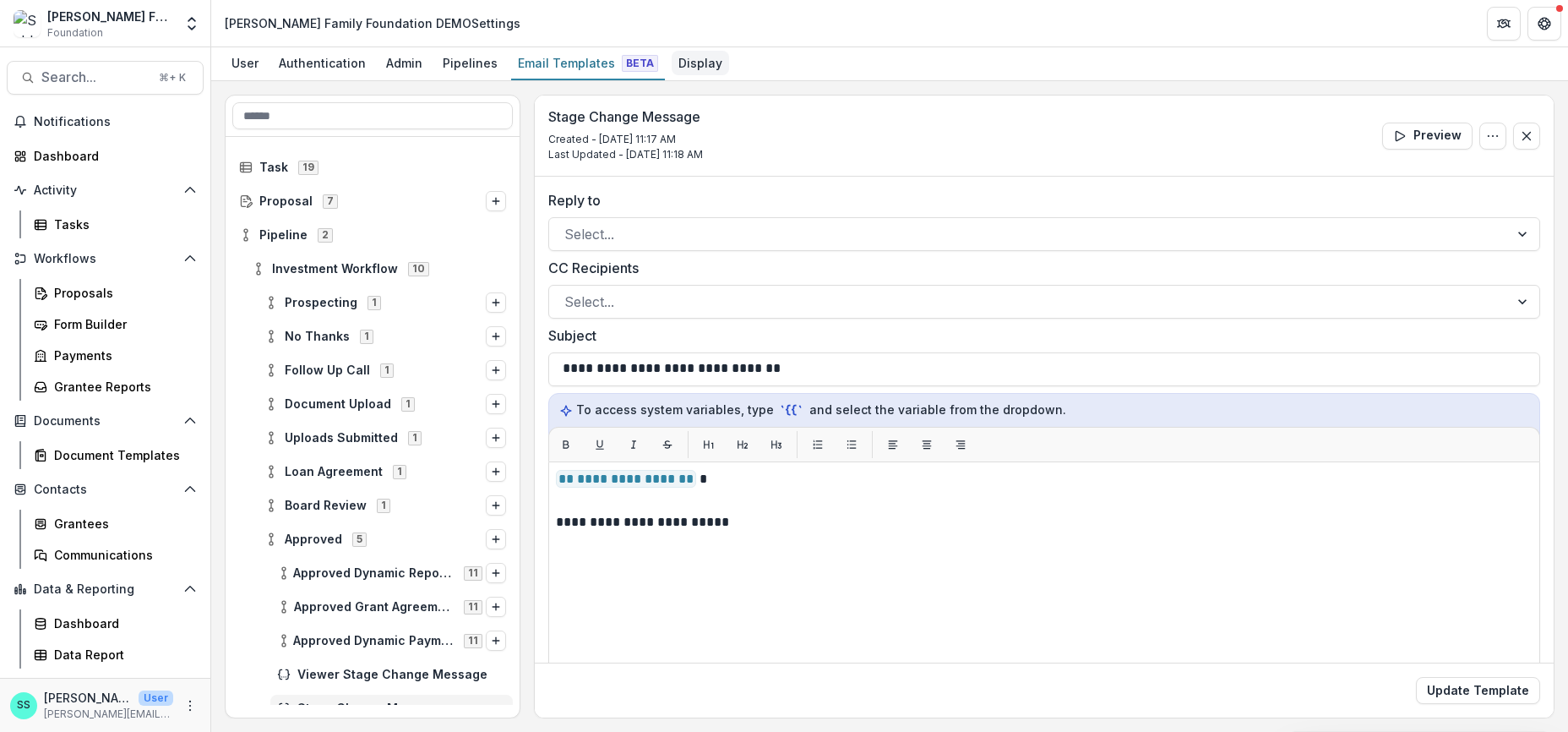
click at [730, 69] on div "Display" at bounding box center [701, 63] width 58 height 24
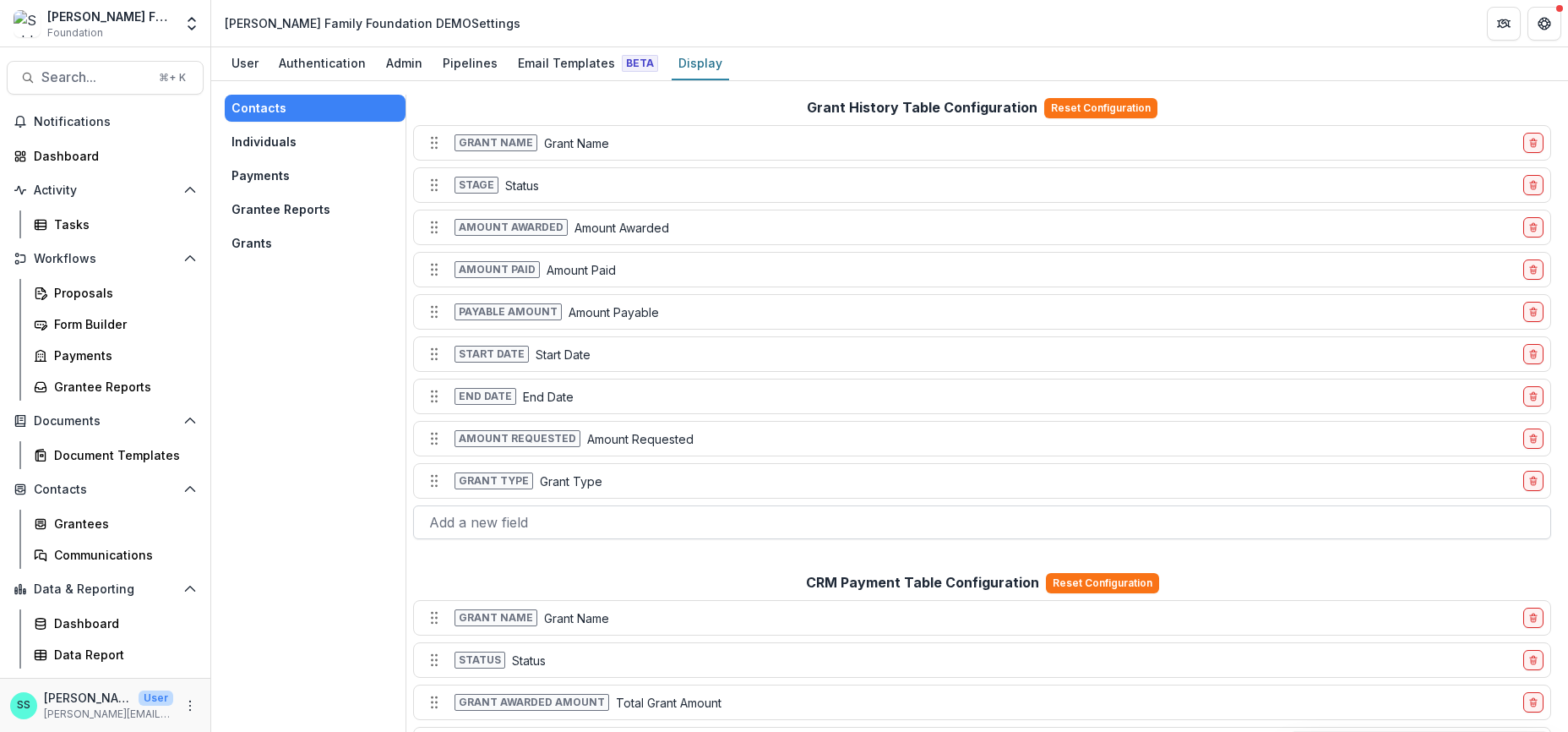
click at [463, 534] on div at bounding box center [982, 522] width 1107 height 23
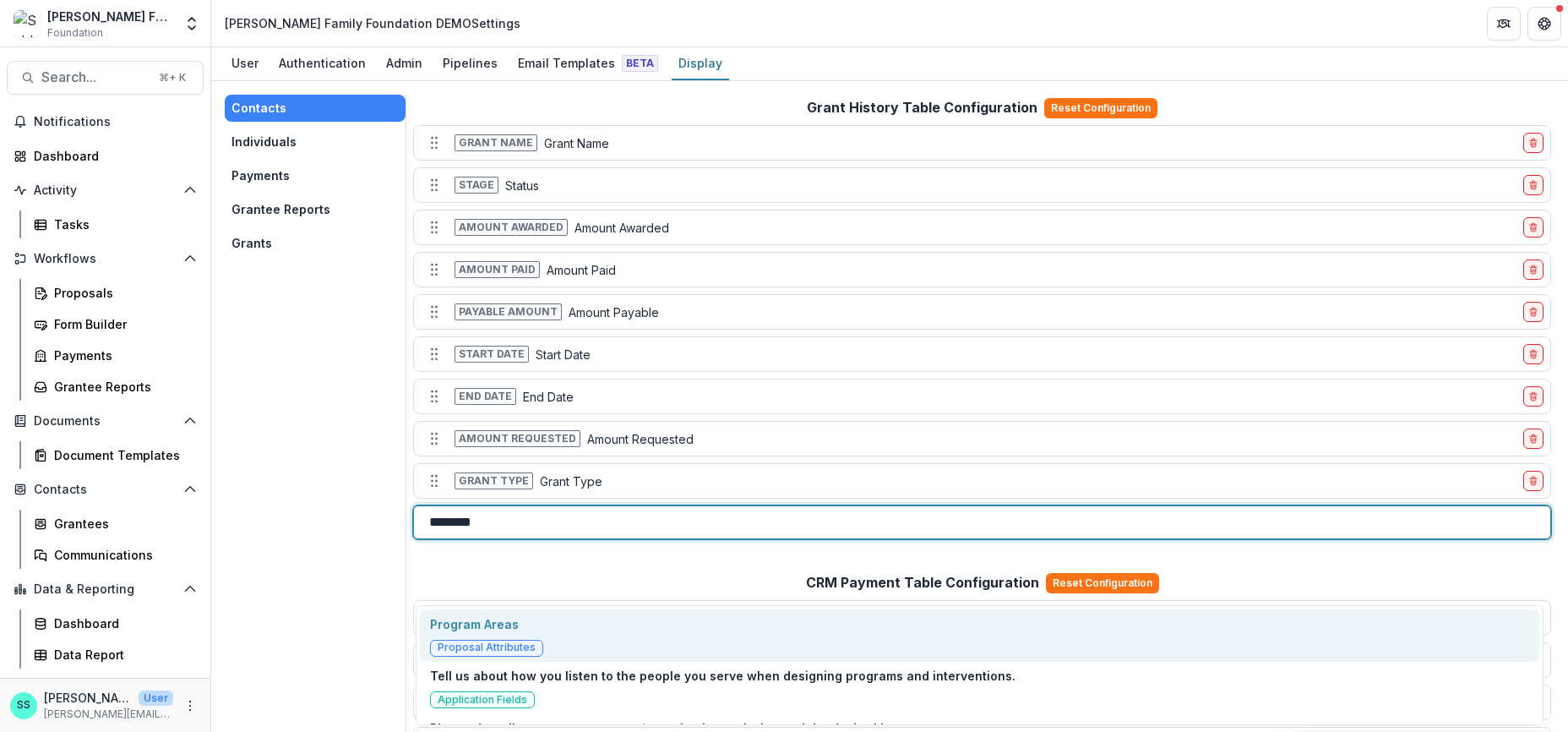
type input "*********"
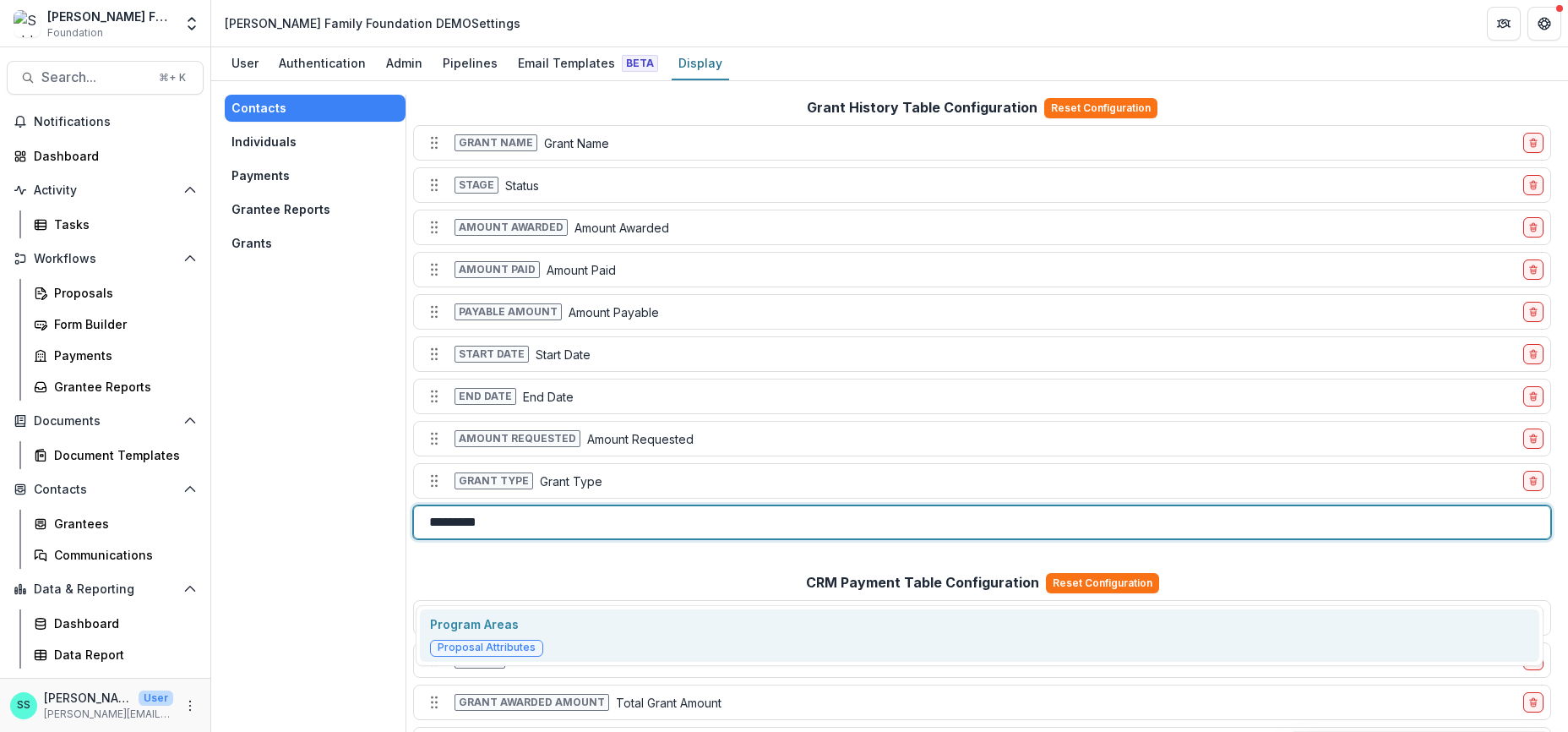
click at [468, 620] on p "Program Areas" at bounding box center [486, 624] width 113 height 18
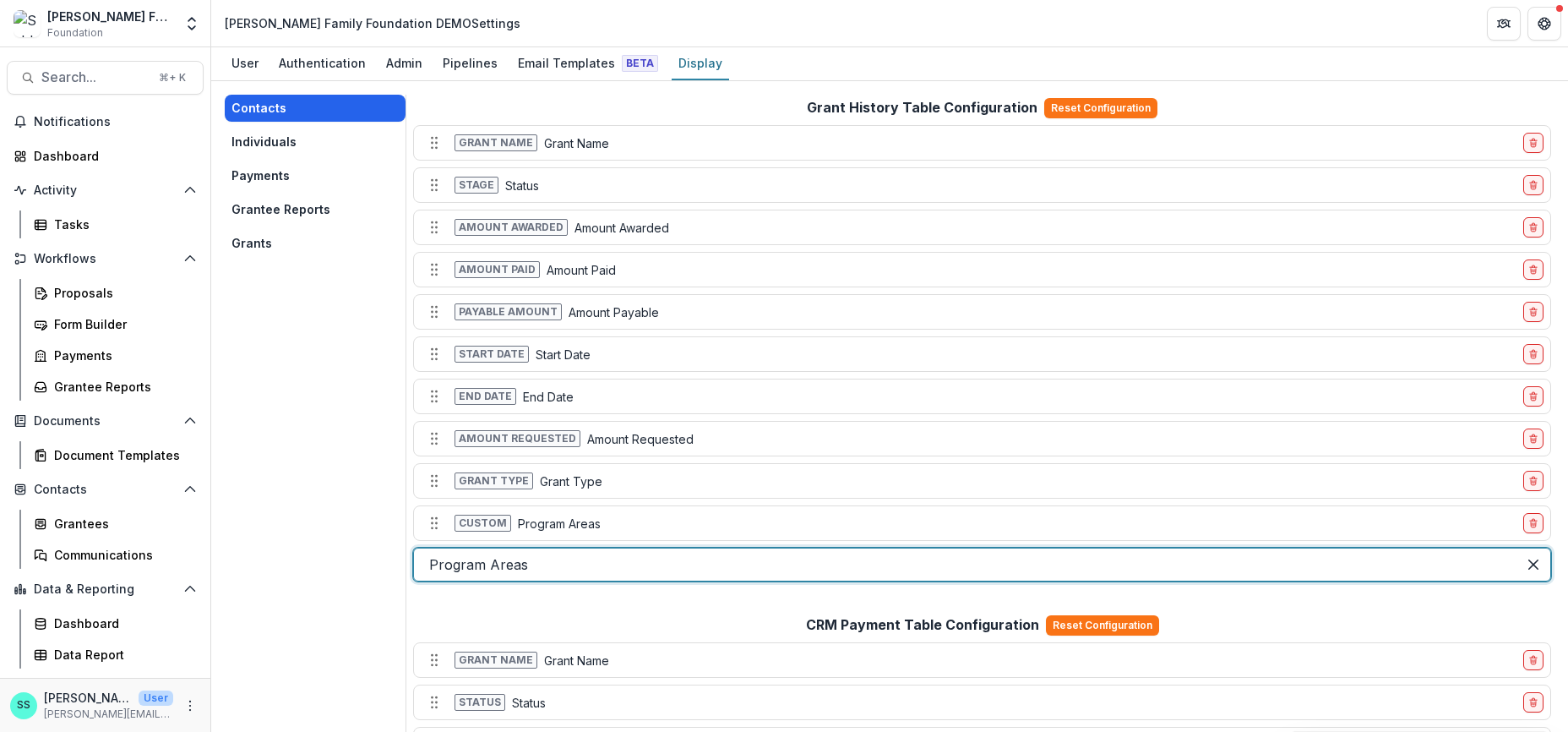
click at [278, 111] on button "Contacts" at bounding box center [315, 108] width 181 height 27
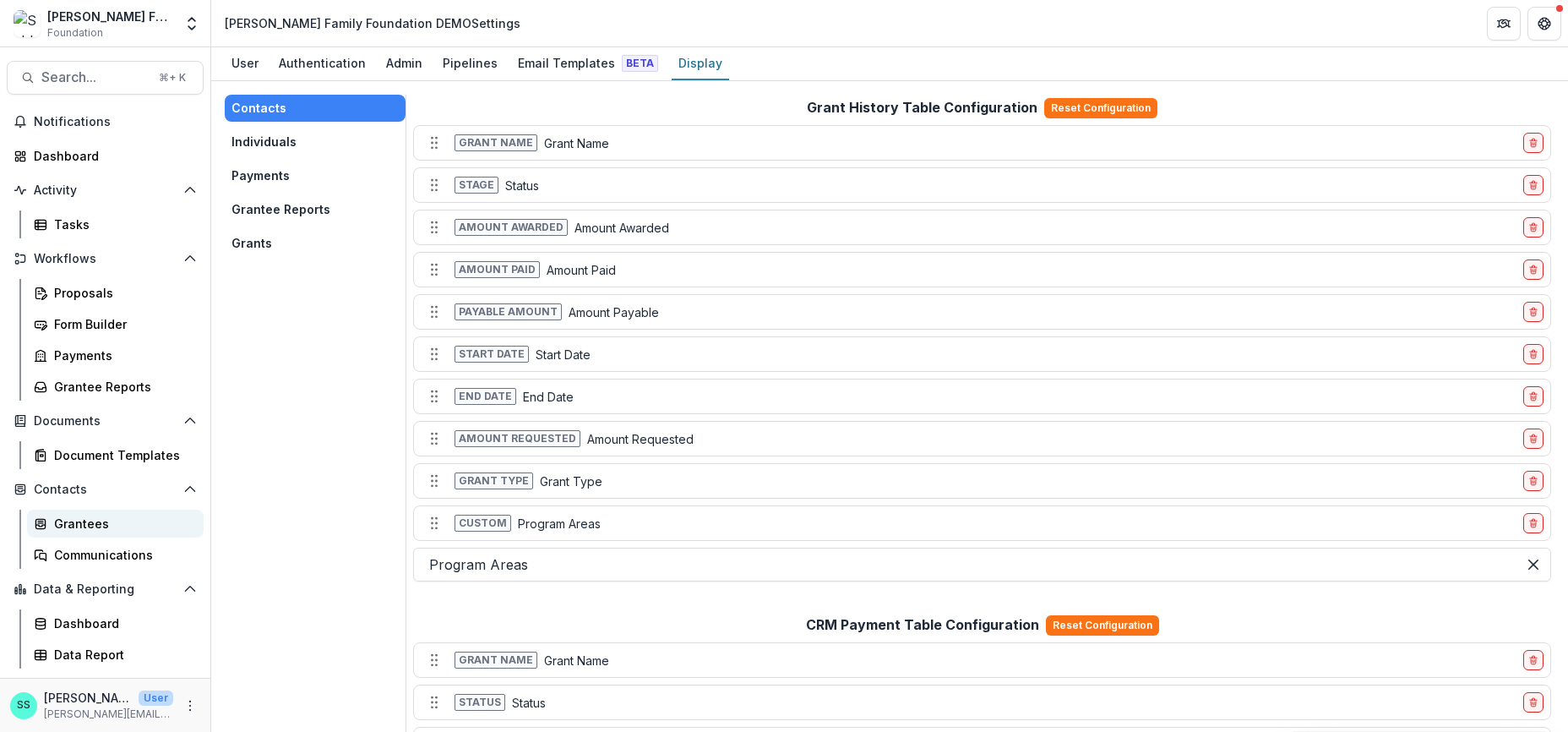
click at [91, 532] on div "Grantees" at bounding box center [122, 523] width 136 height 18
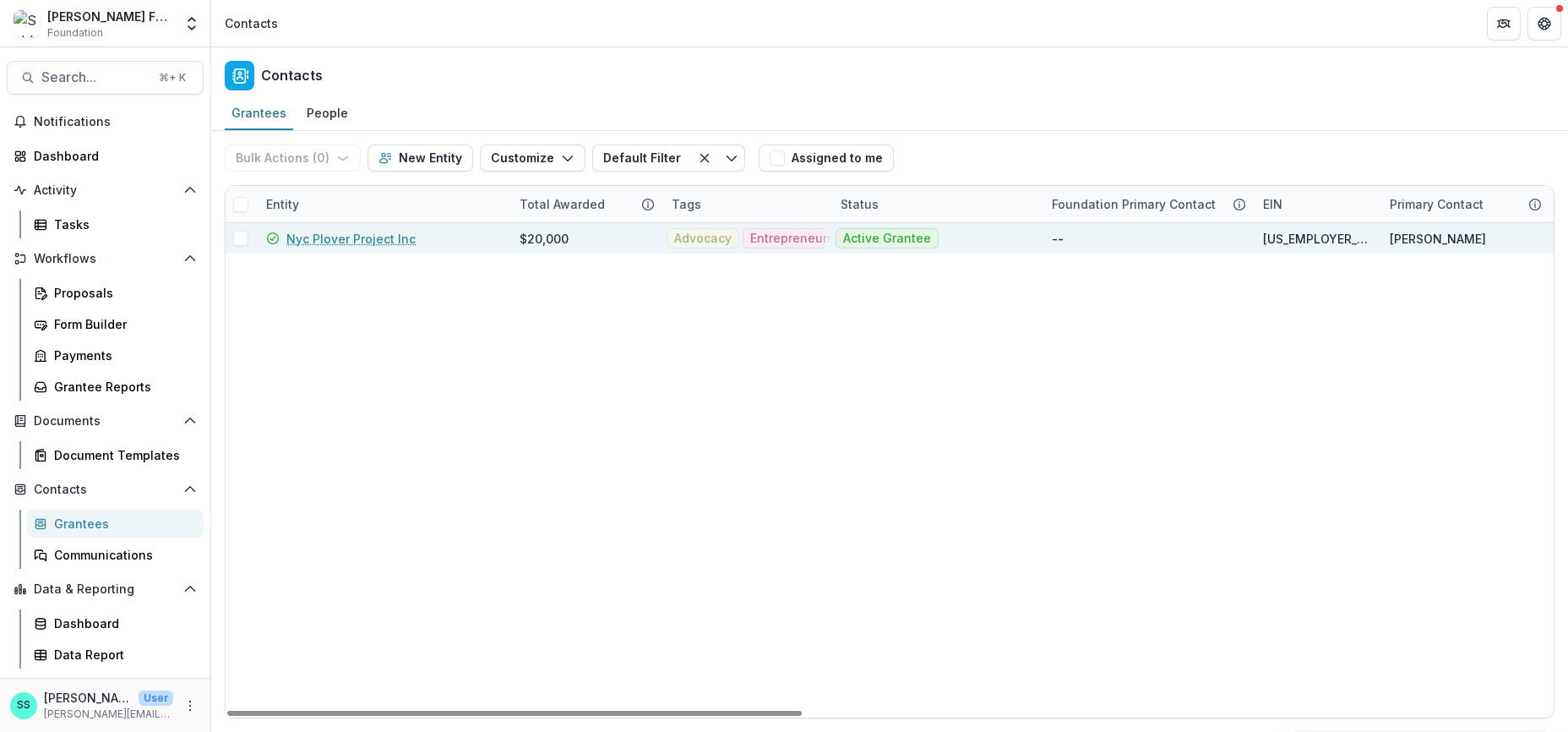
click at [369, 247] on link "Nyc Plover Project Inc" at bounding box center [351, 239] width 129 height 18
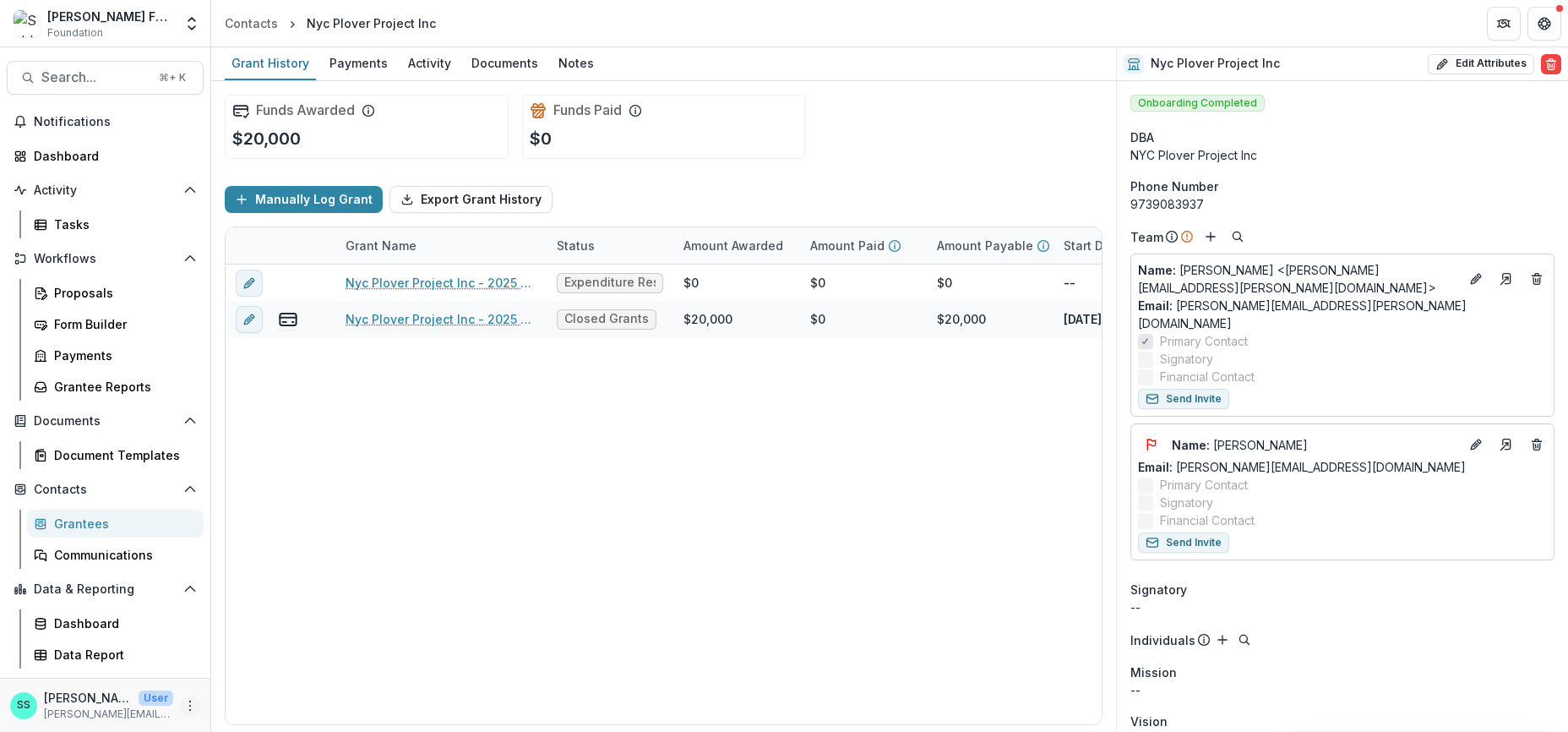
click at [190, 710] on circle "More" at bounding box center [190, 710] width 1 height 1
click at [254, 663] on link "User Settings" at bounding box center [295, 668] width 181 height 28
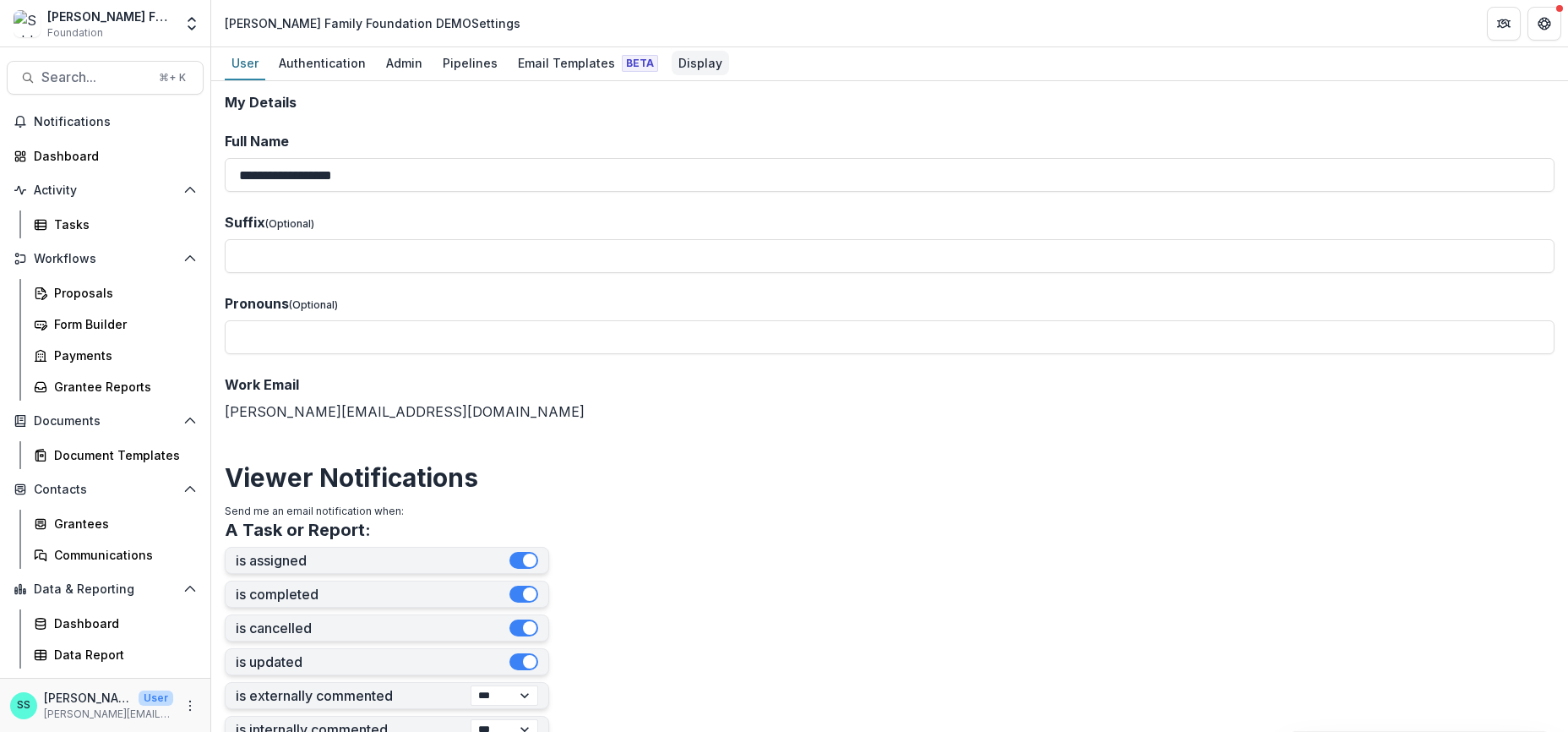
click at [730, 68] on div "Display" at bounding box center [701, 63] width 58 height 24
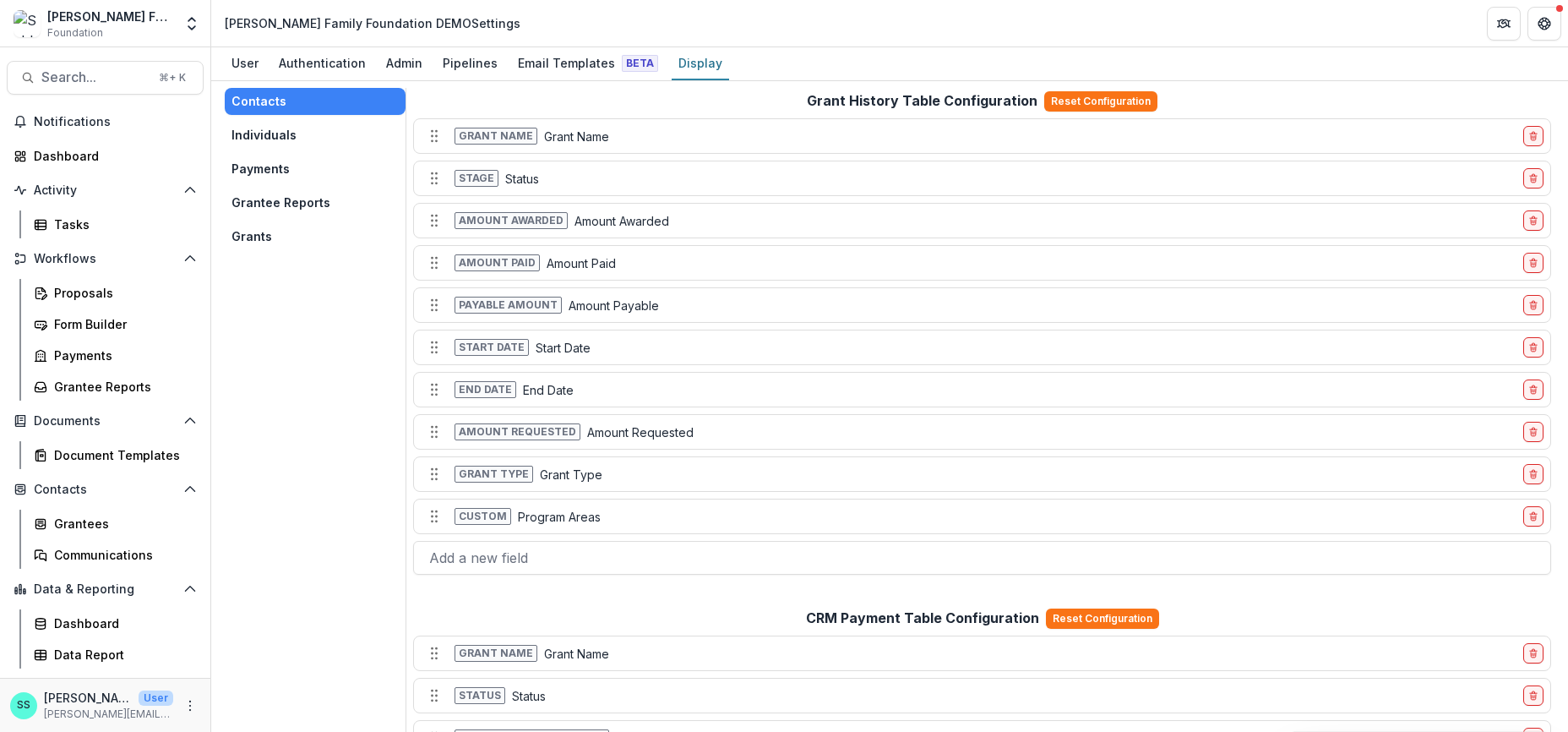
scroll to position [1, 0]
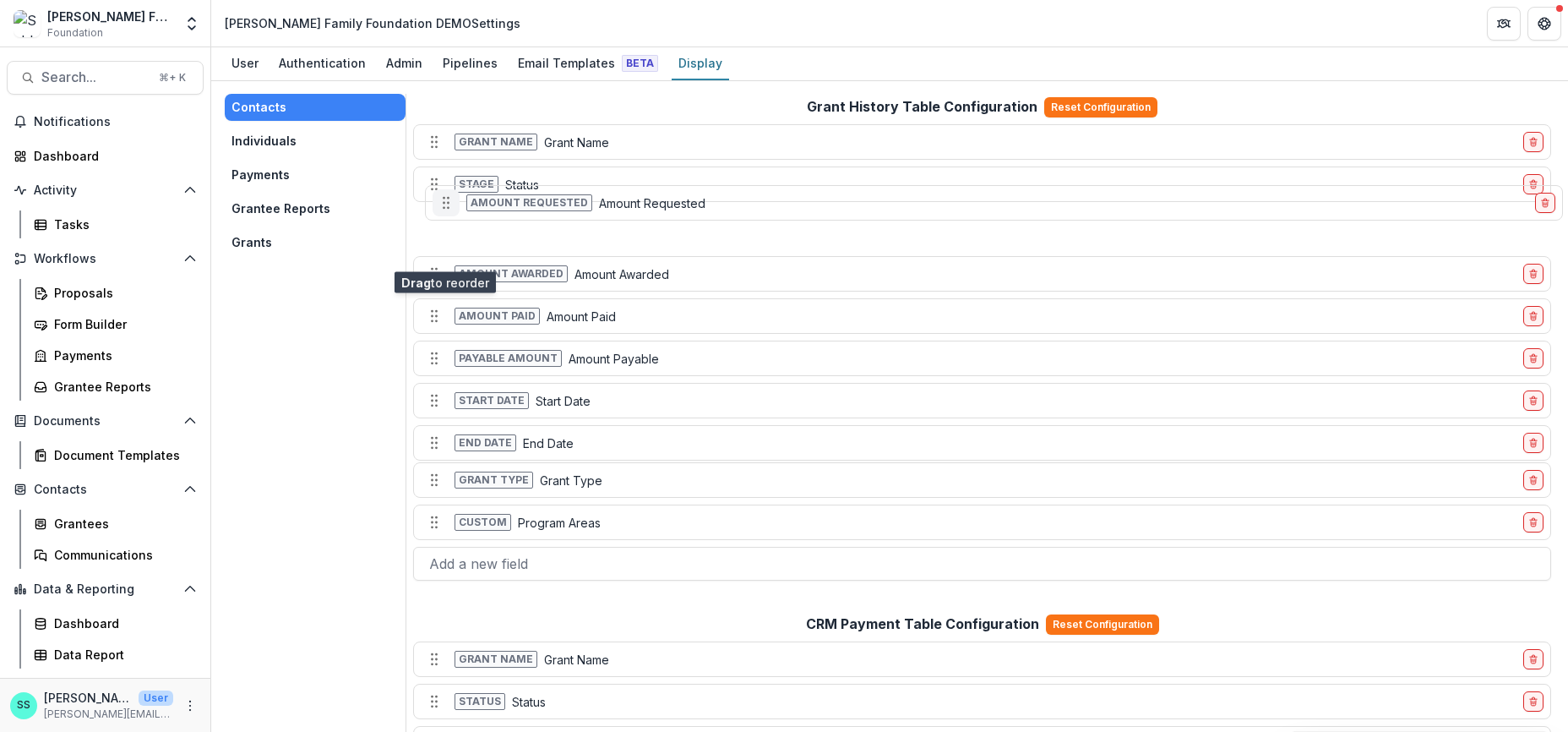
drag, startPoint x: 446, startPoint y: 490, endPoint x: 457, endPoint y: 255, distance: 235.3
click at [455, 212] on icon "Move field" at bounding box center [447, 203] width 17 height 17
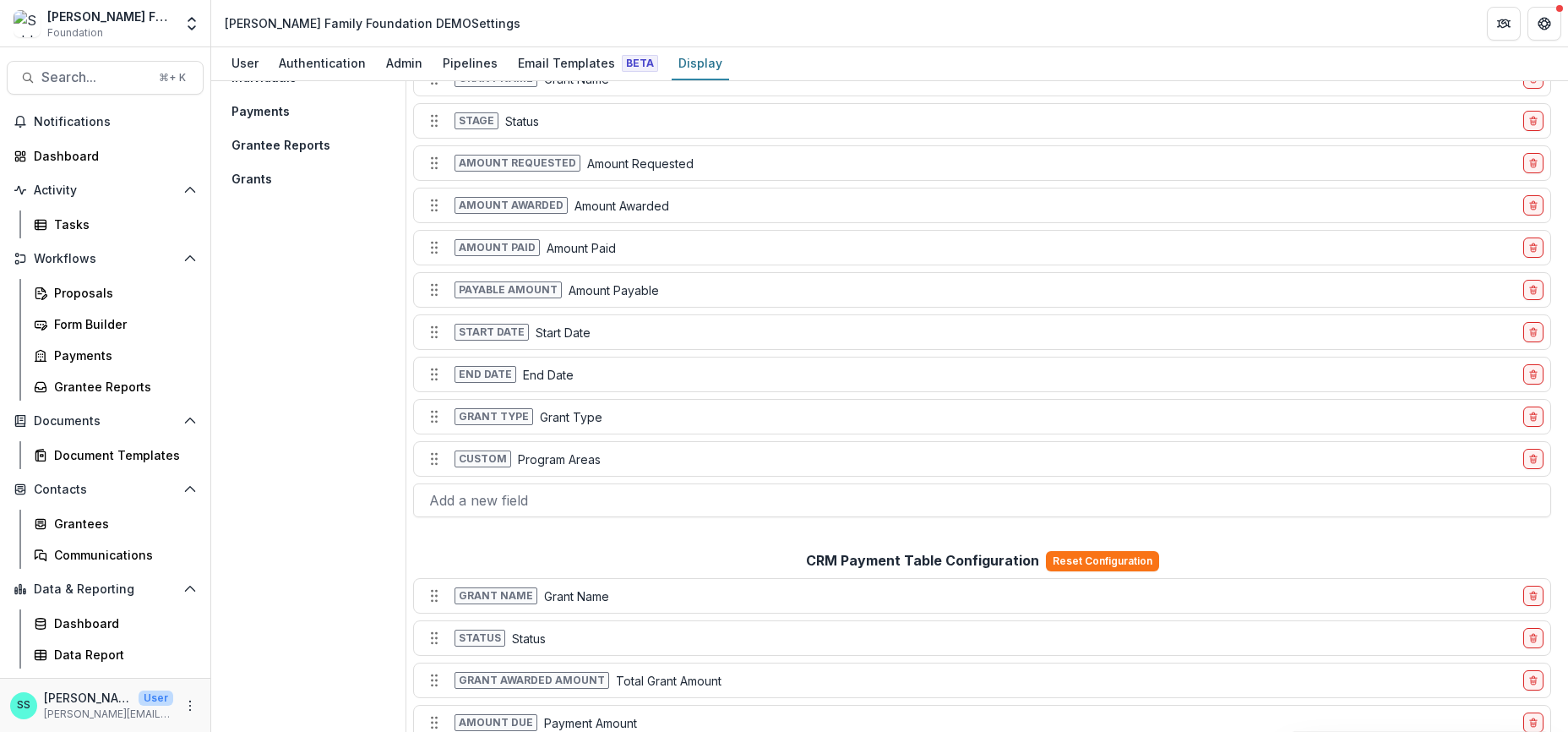
scroll to position [6, 0]
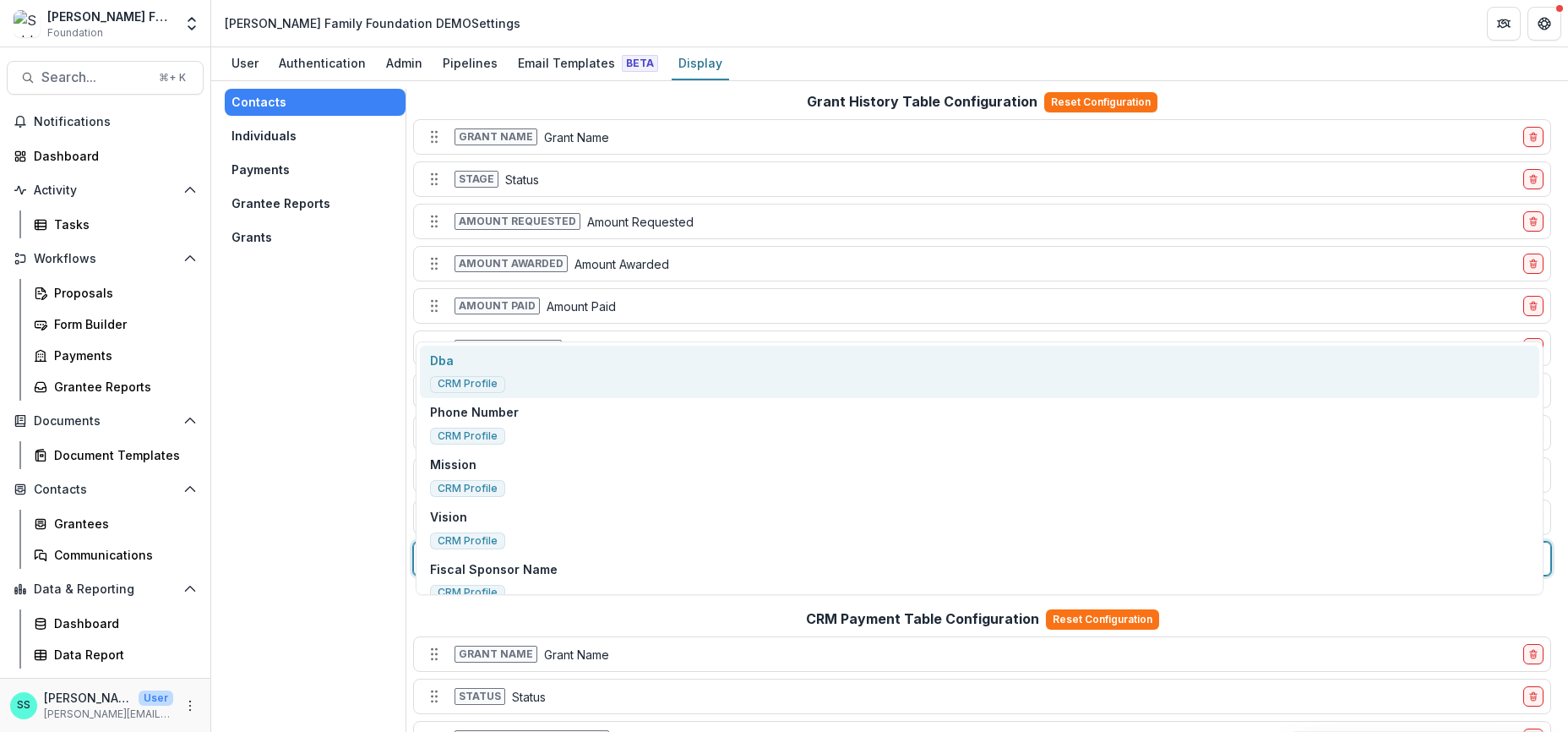
click at [496, 570] on div at bounding box center [982, 558] width 1107 height 23
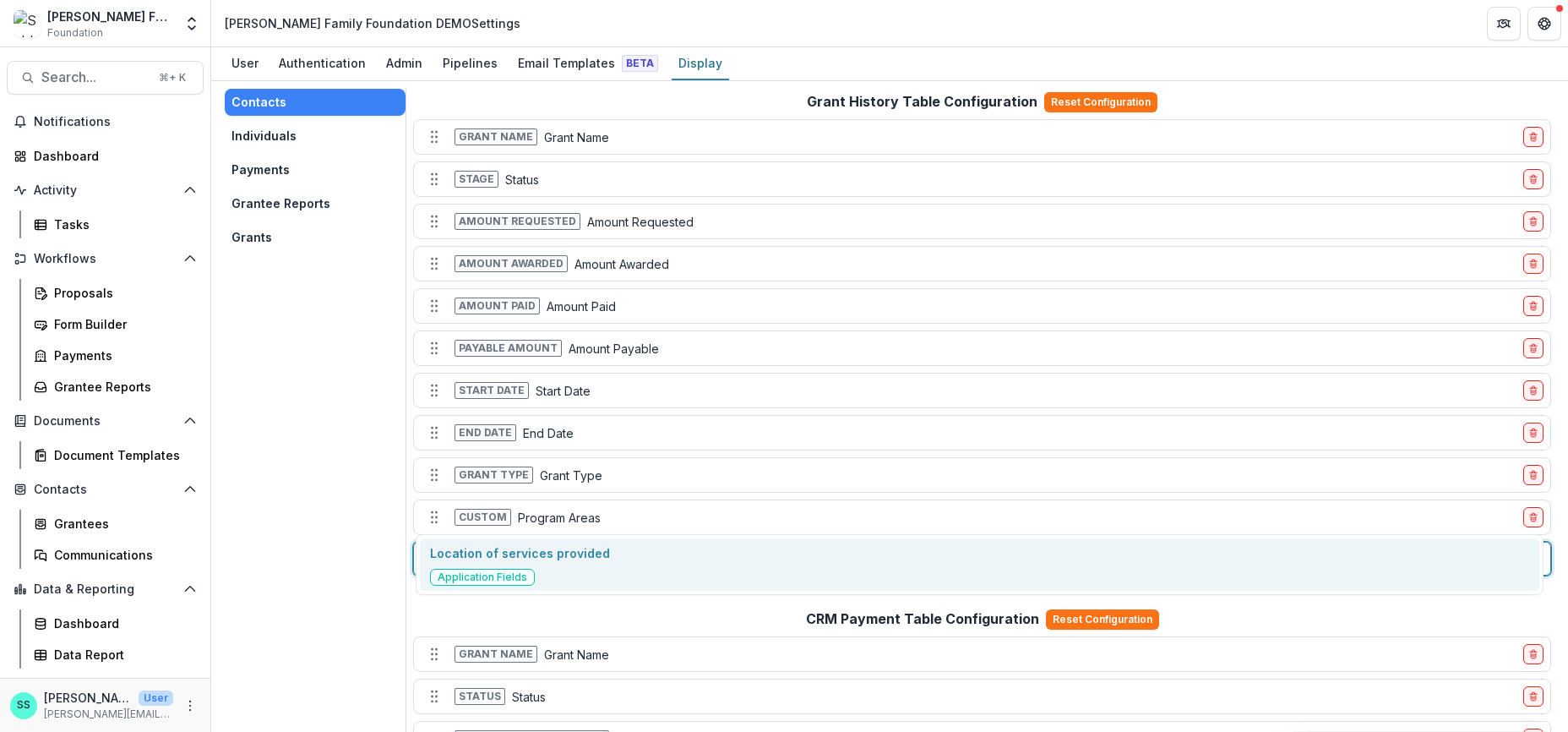
type input "********"
click at [586, 548] on p "Location of services provided" at bounding box center [520, 553] width 180 height 18
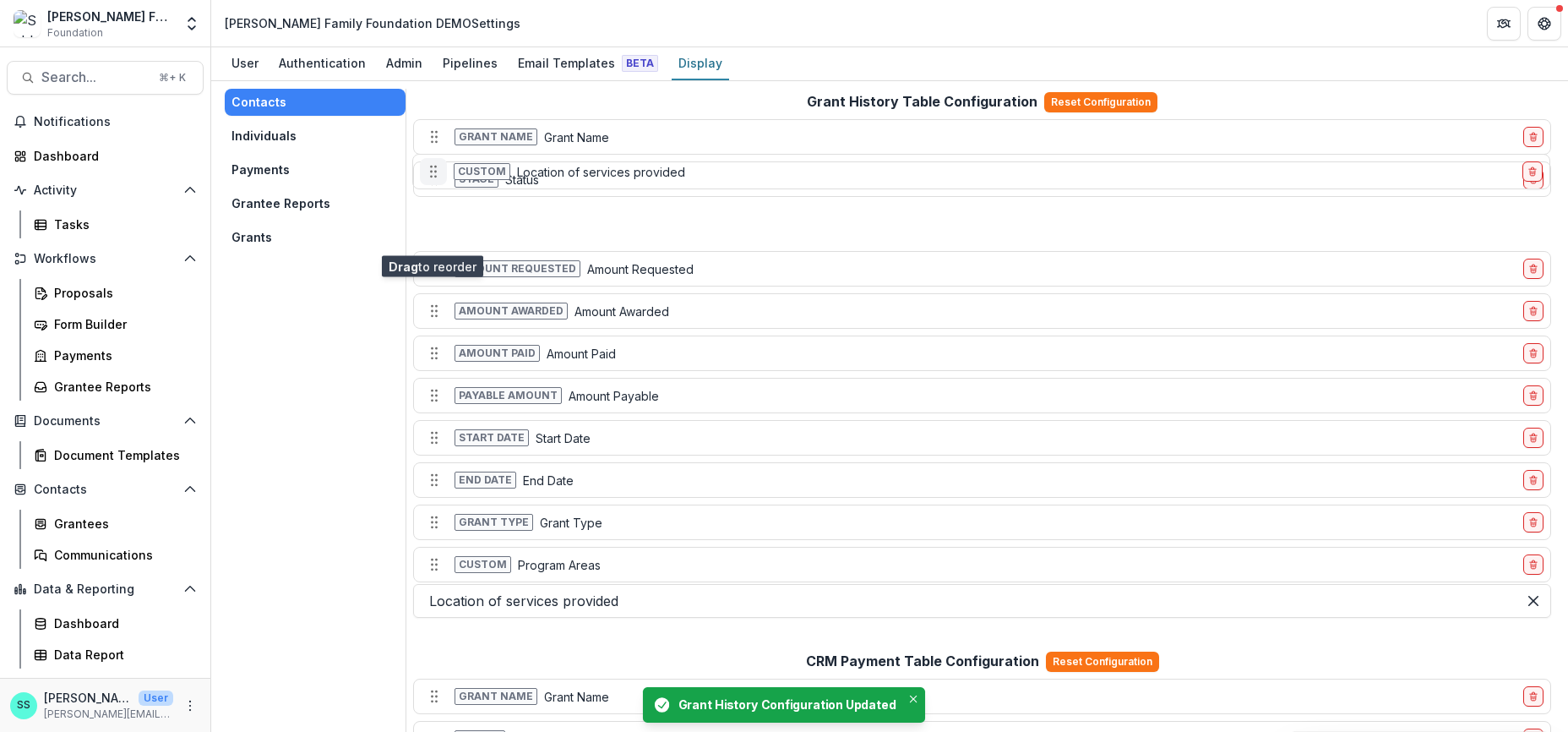
drag, startPoint x: 439, startPoint y: 621, endPoint x: 438, endPoint y: 232, distance: 389.0
click at [438, 180] on icon "Move field" at bounding box center [434, 172] width 17 height 17
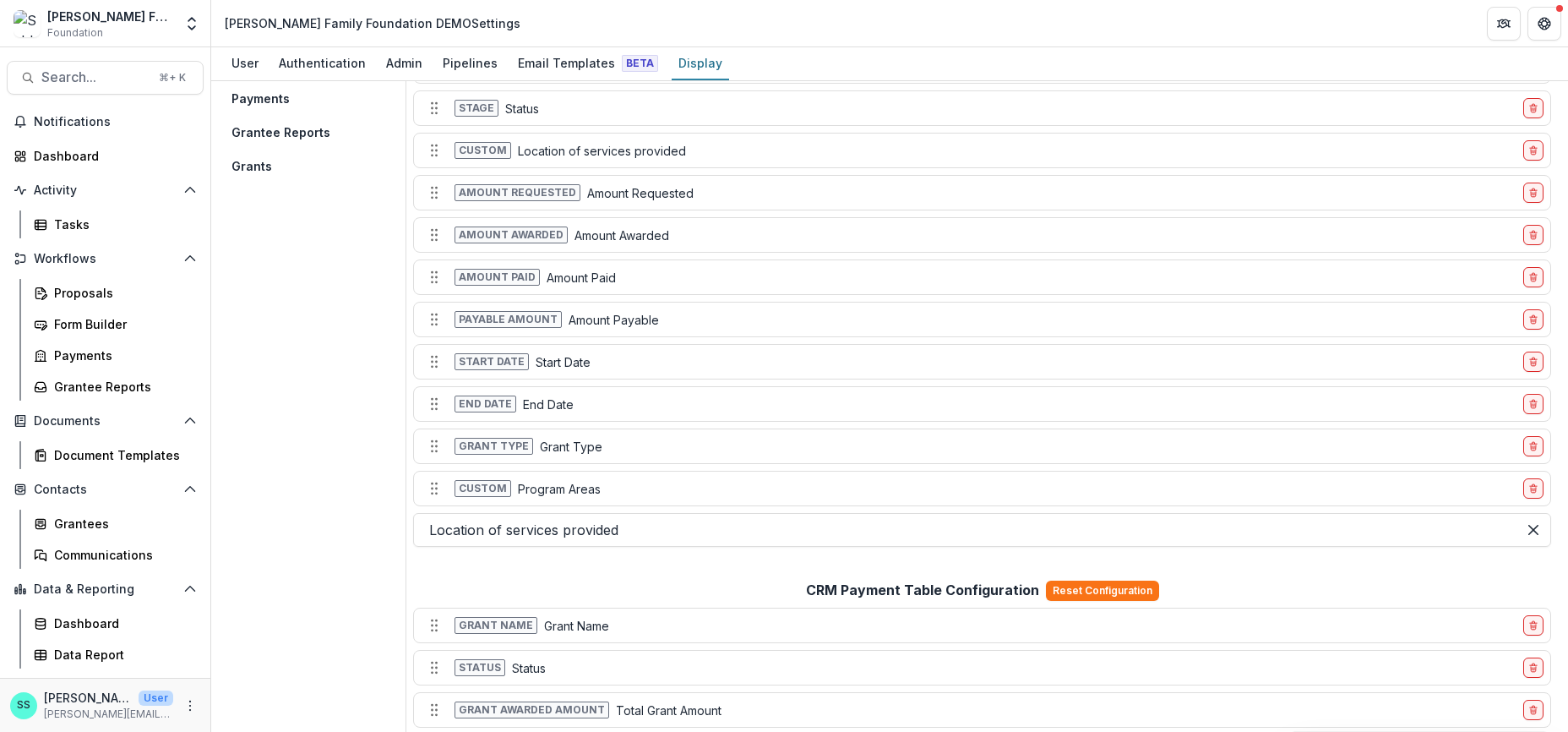
scroll to position [0, 0]
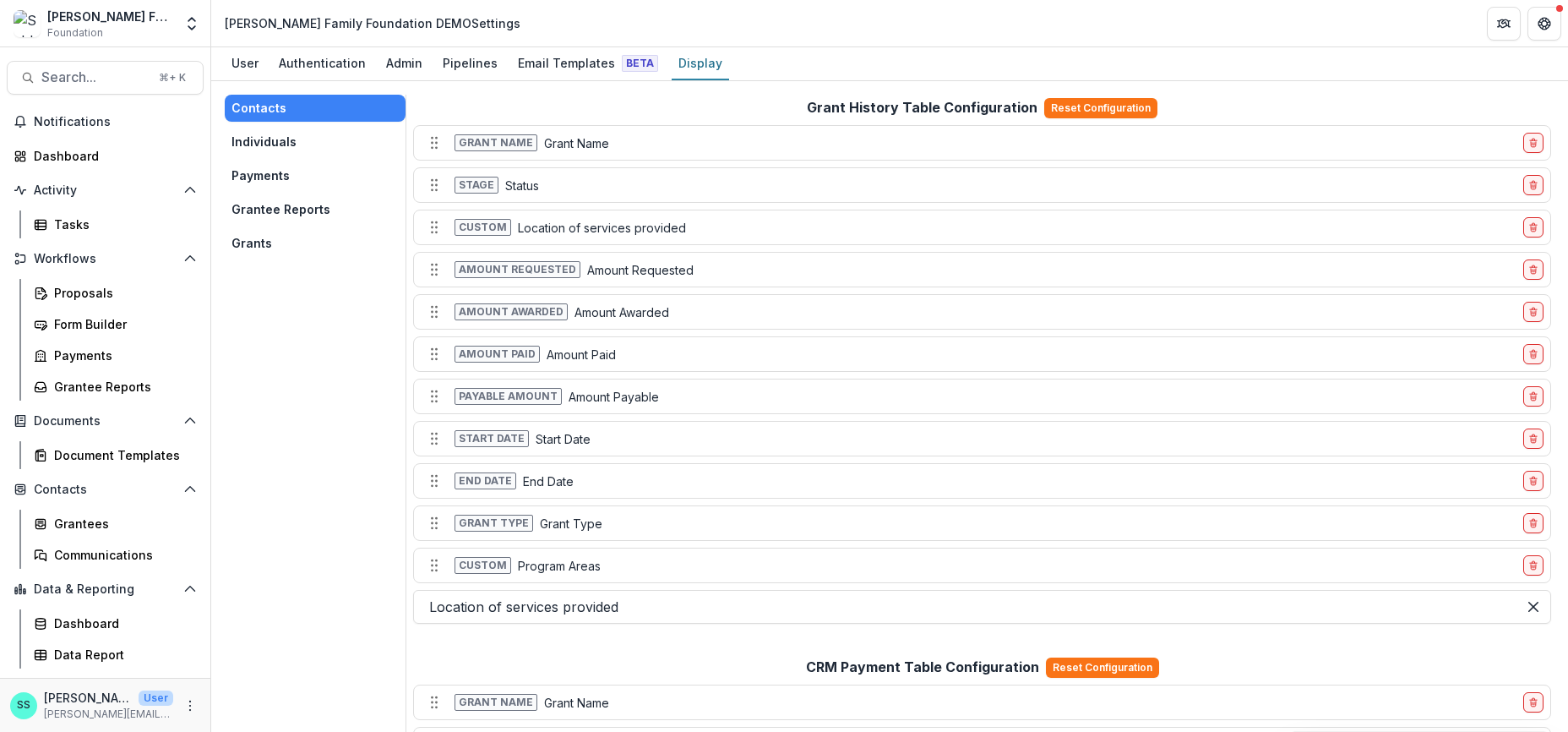
click at [288, 190] on button "Payments" at bounding box center [315, 176] width 181 height 27
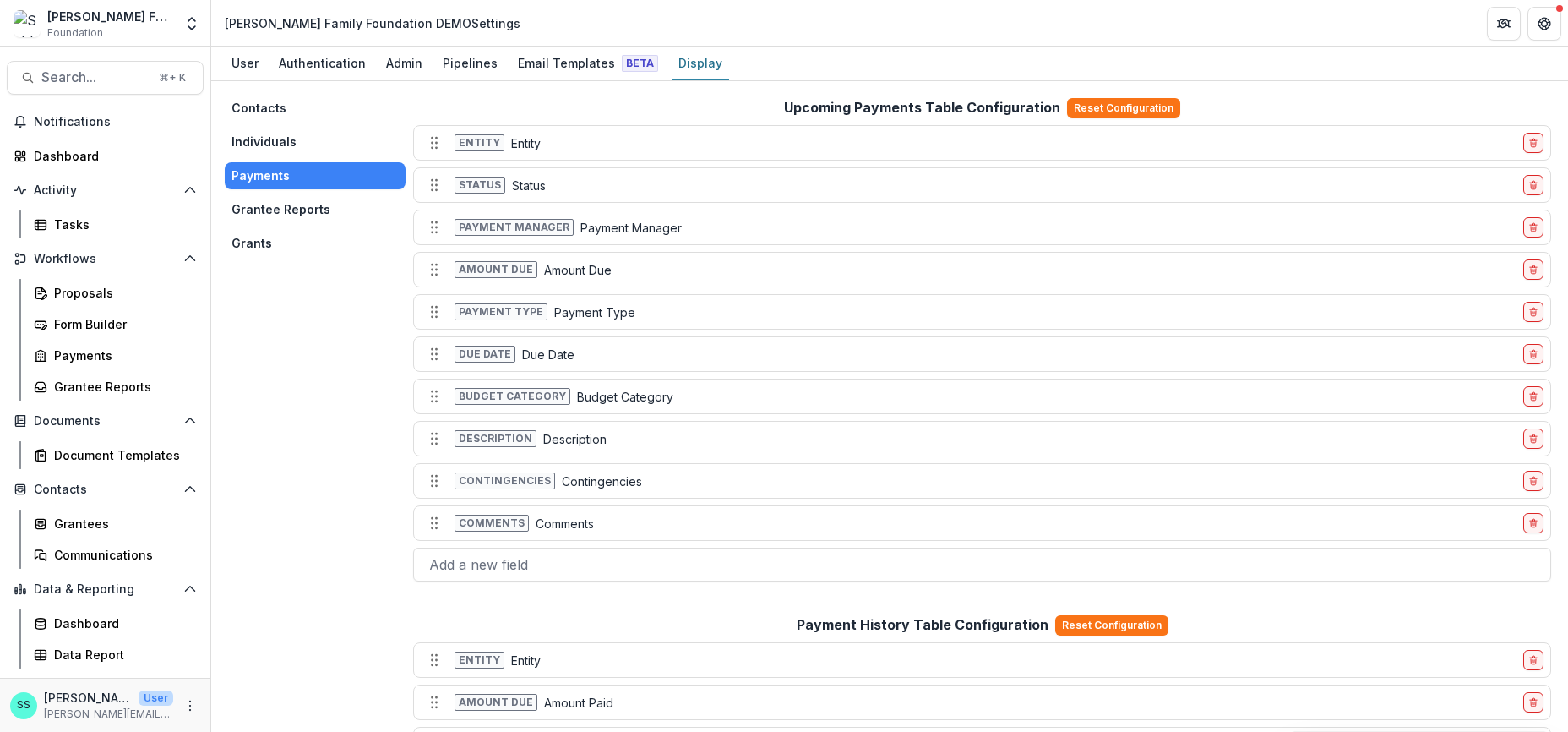
click at [279, 117] on button "Contacts" at bounding box center [315, 108] width 181 height 27
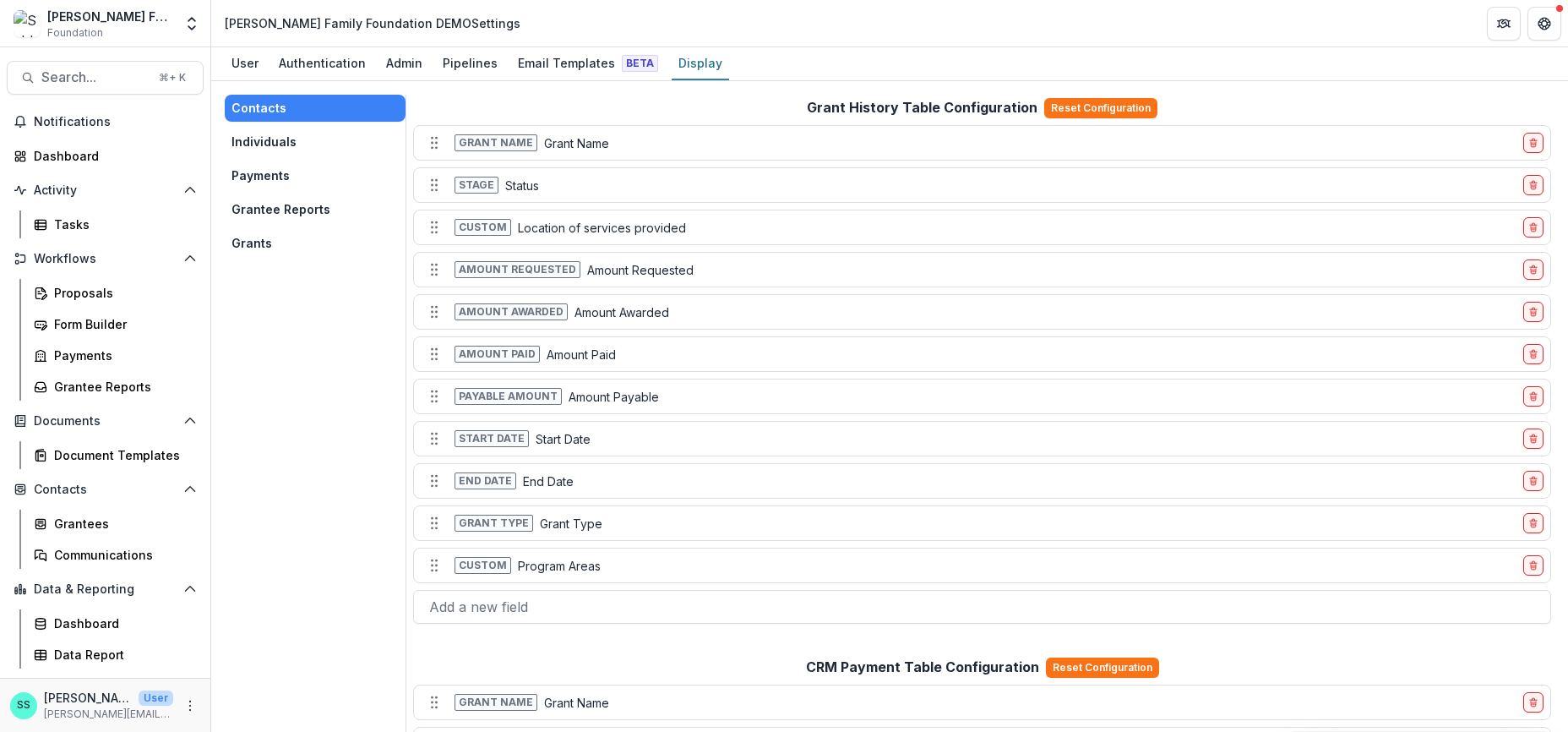
click at [262, 223] on button "Grantee Reports" at bounding box center [315, 209] width 181 height 27
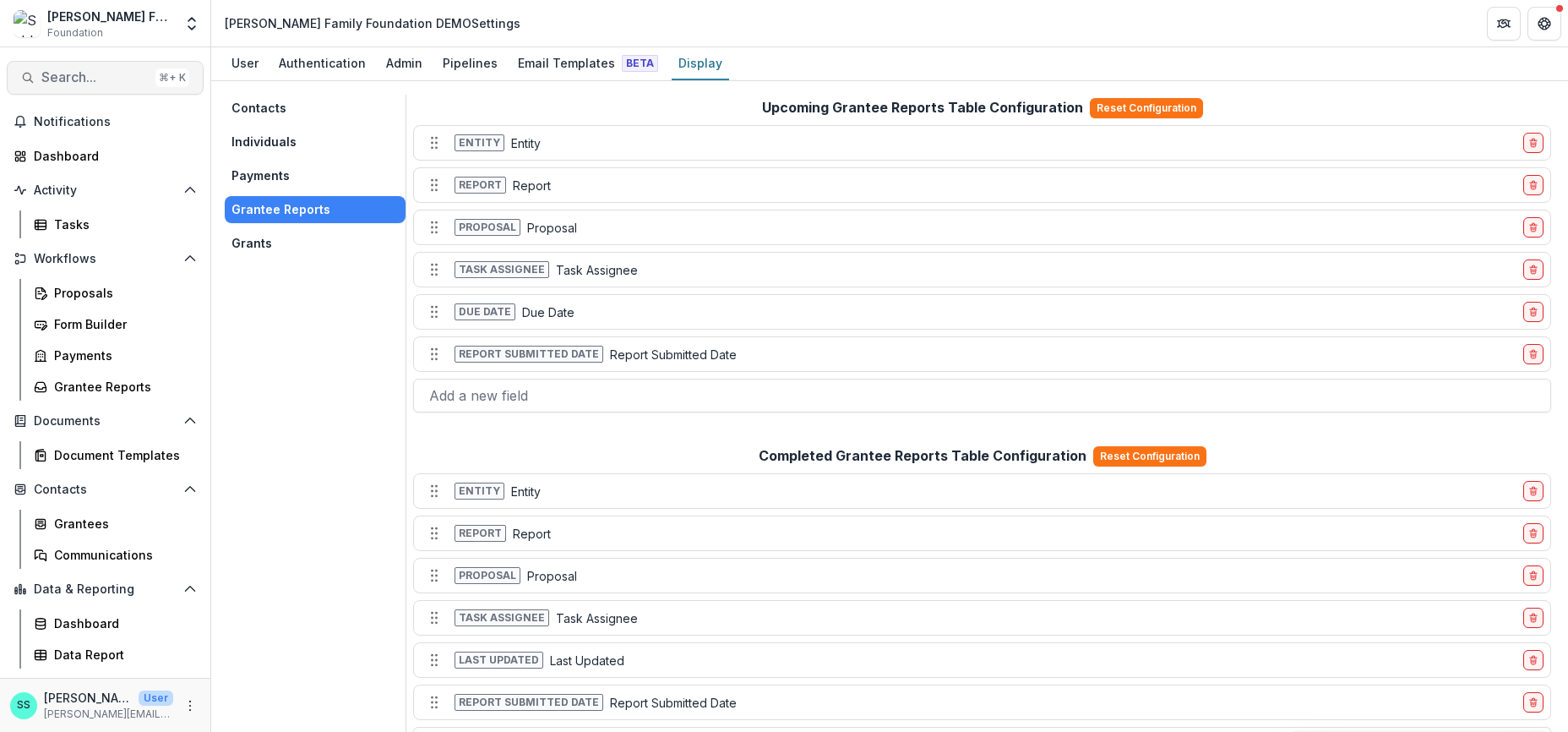
click at [102, 76] on span "Search..." at bounding box center [96, 77] width 108 height 16
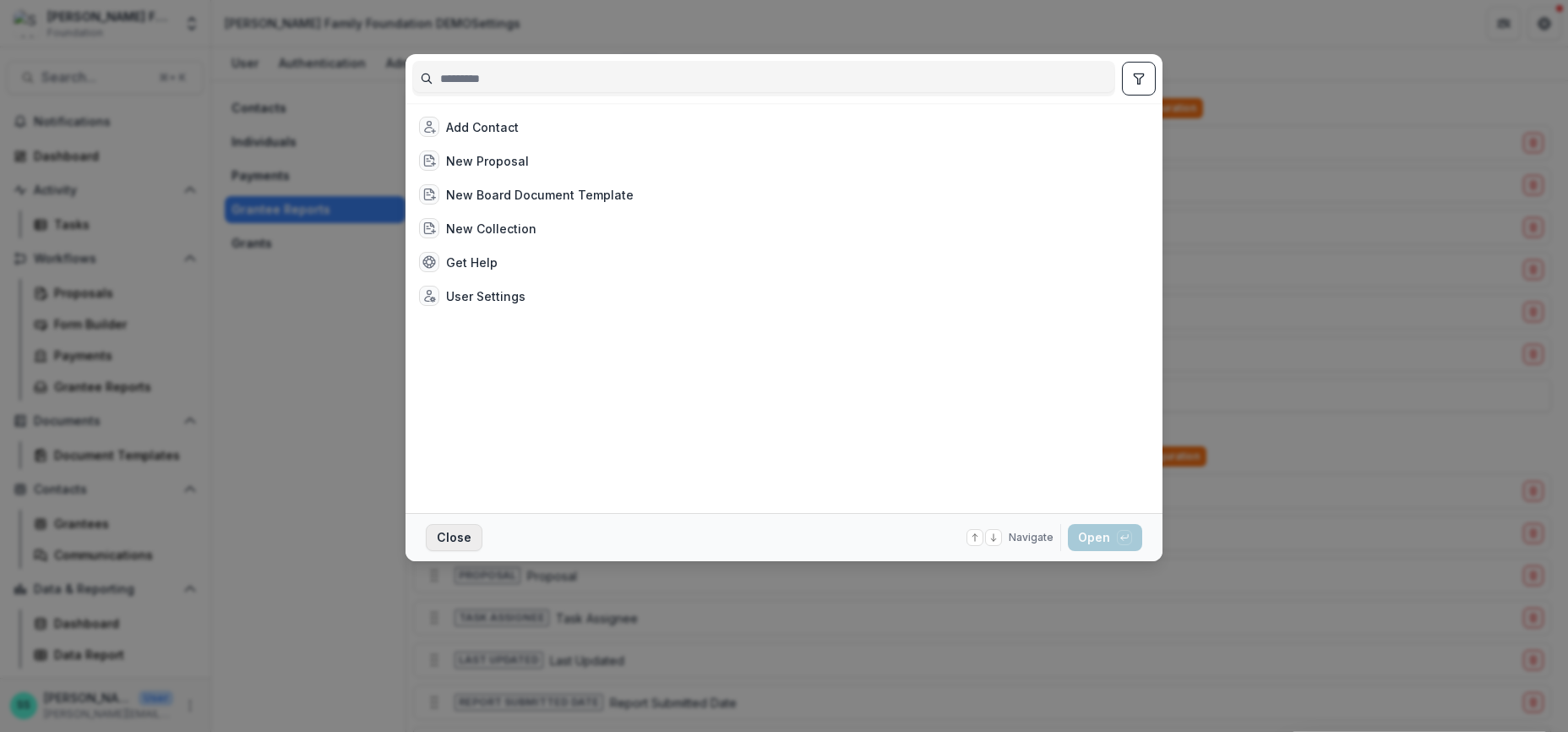
click at [426, 539] on button "Close" at bounding box center [454, 537] width 57 height 27
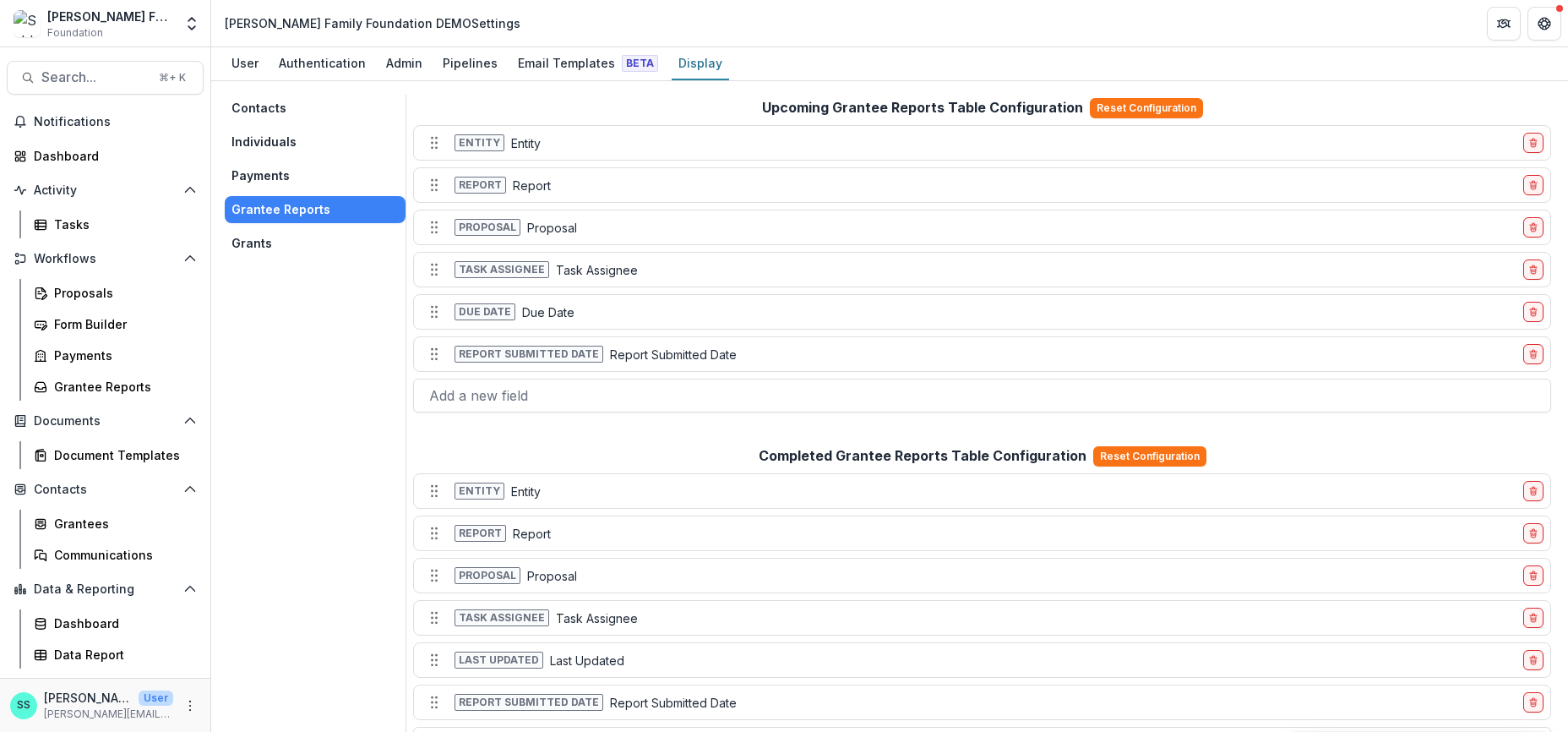
click at [263, 257] on button "Grants" at bounding box center [315, 243] width 181 height 27
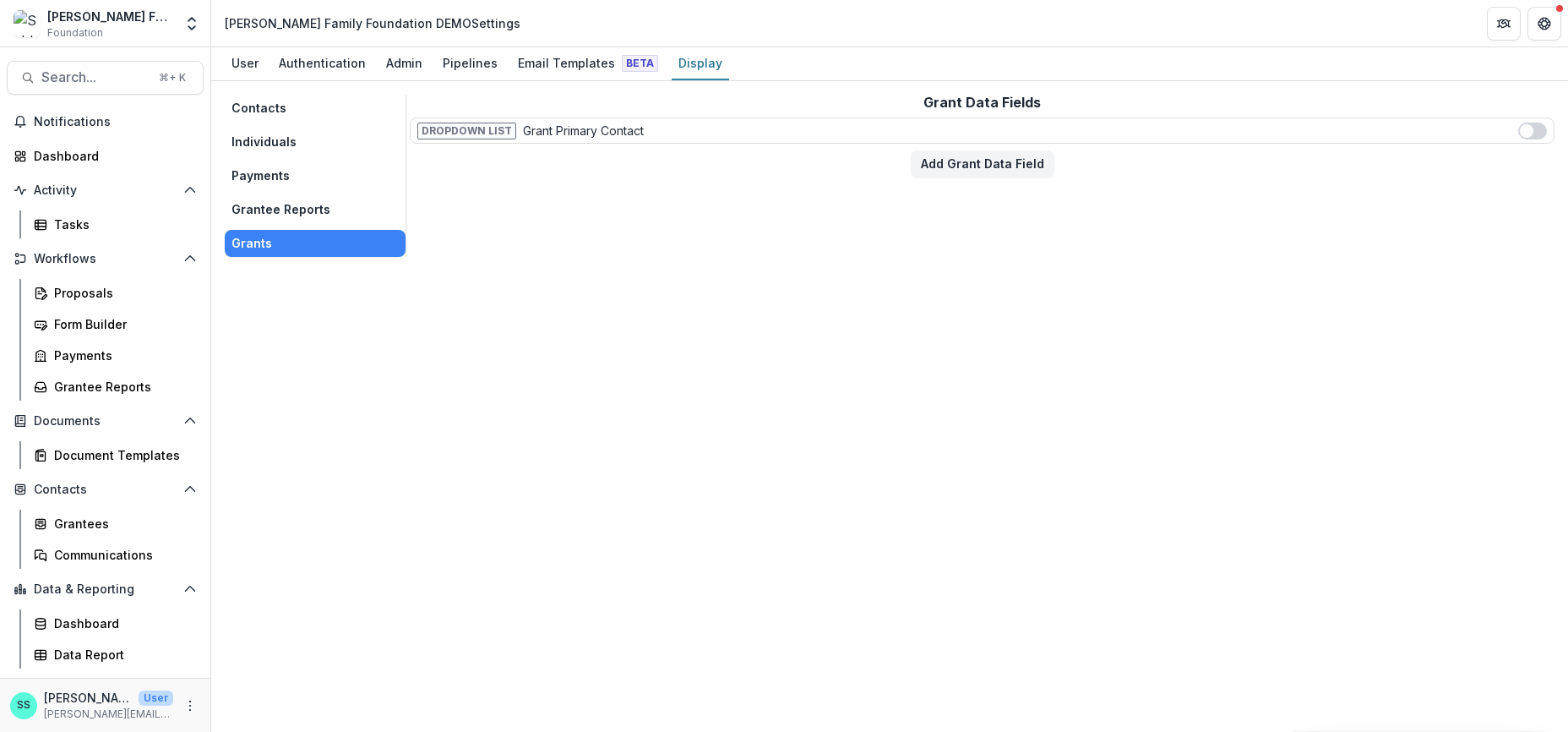
click at [260, 118] on button "Contacts" at bounding box center [315, 108] width 181 height 27
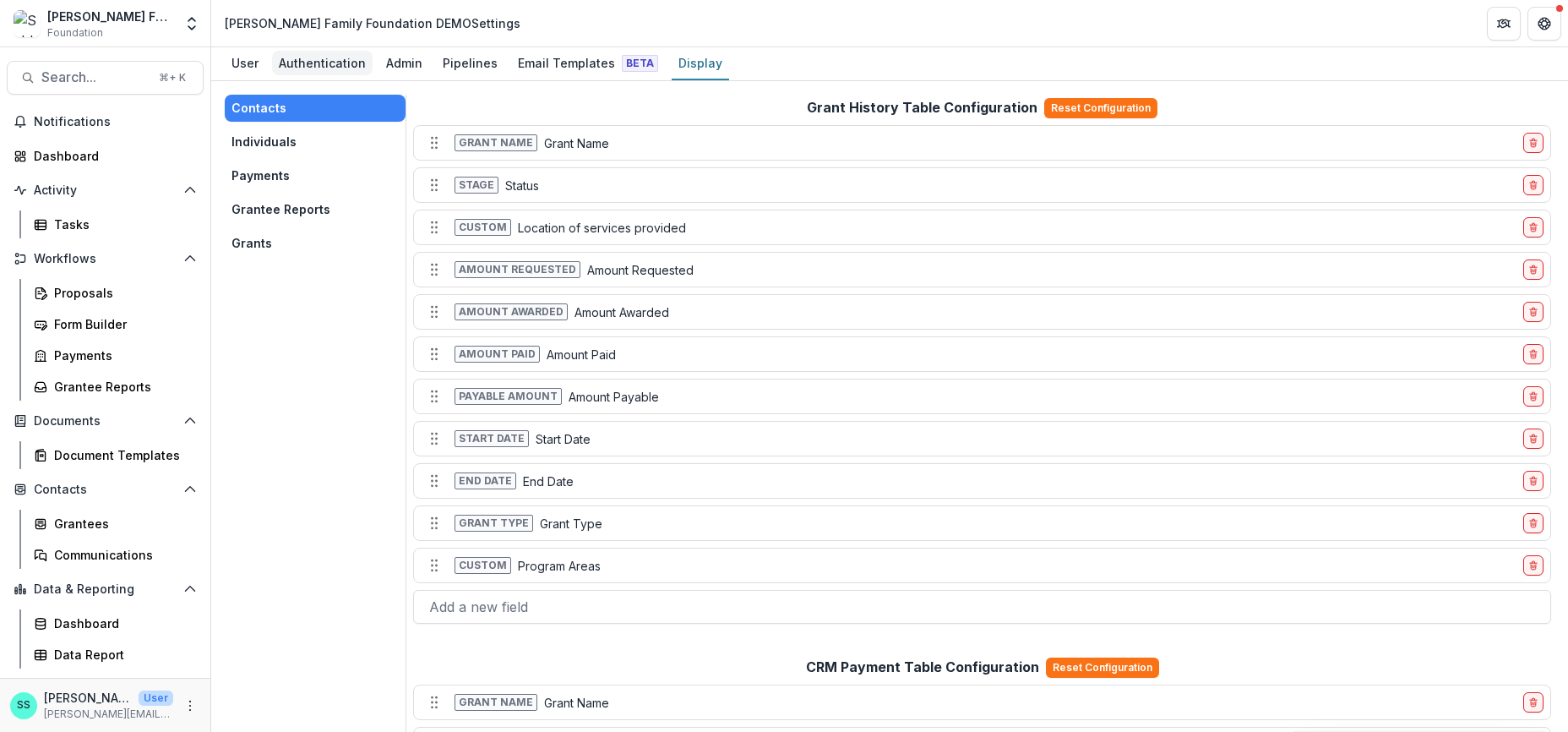
click at [364, 58] on div "Authentication" at bounding box center [322, 63] width 100 height 24
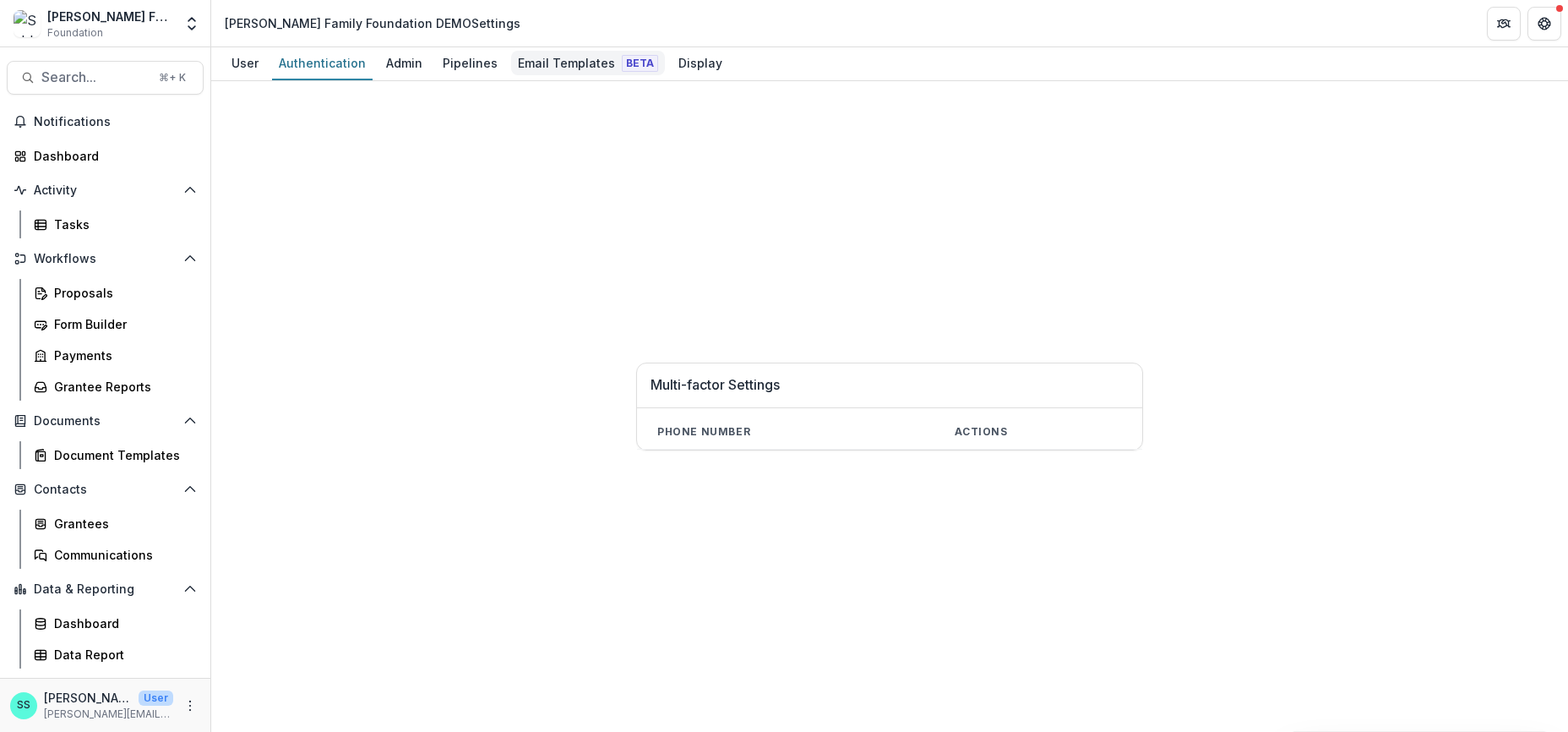
click at [623, 68] on div "Email Templates Beta" at bounding box center [589, 63] width 154 height 24
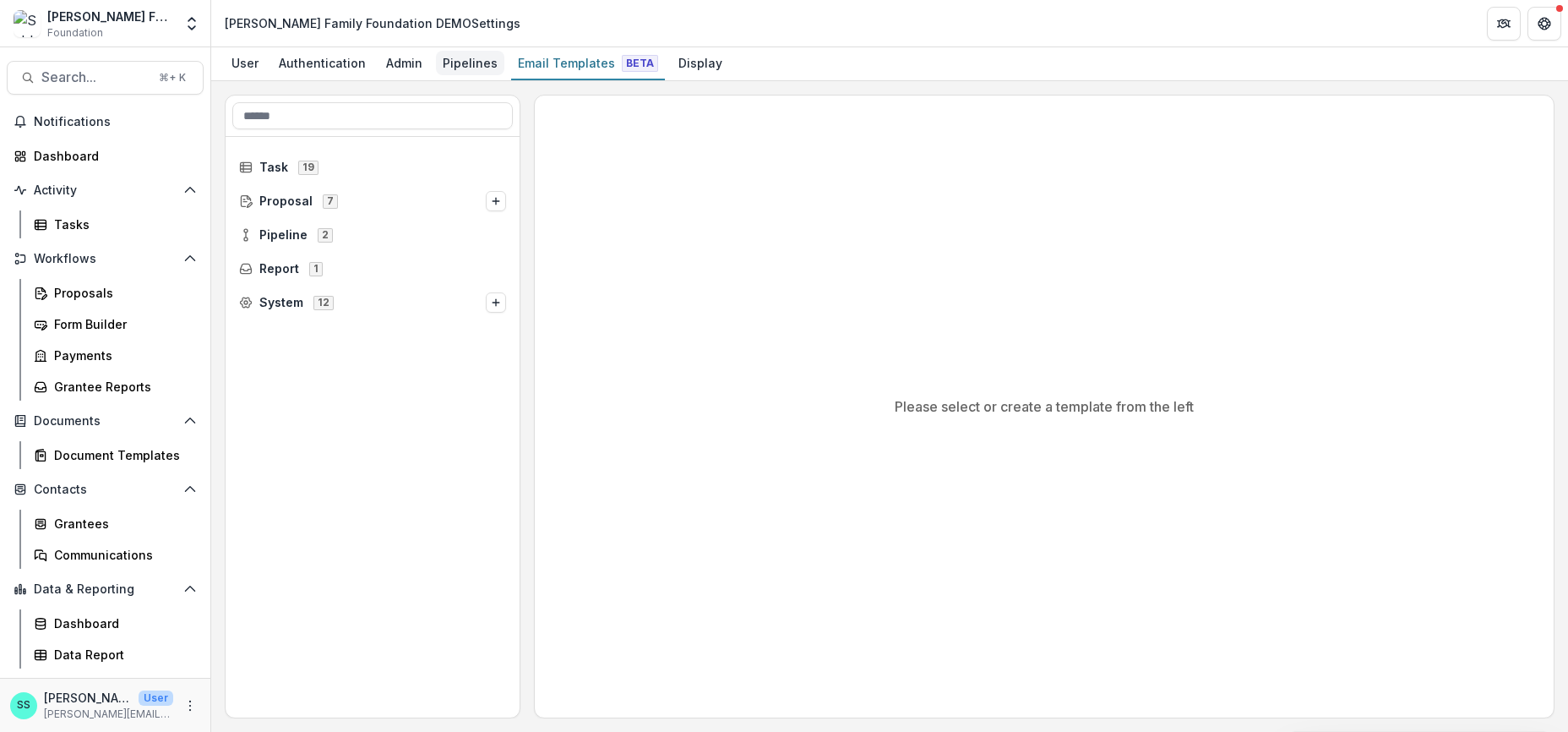
click at [504, 64] on div "Pipelines" at bounding box center [471, 63] width 69 height 24
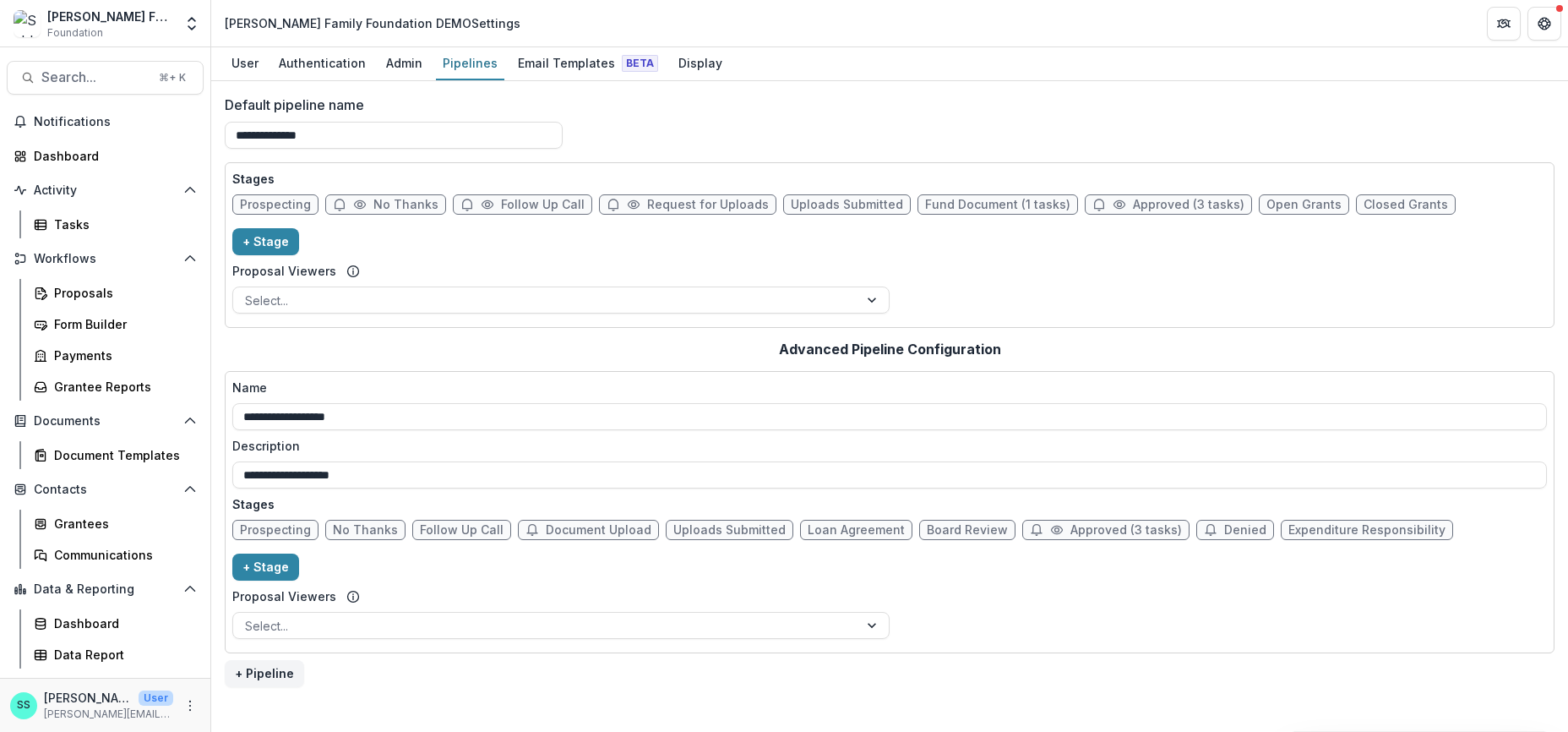
click at [405, 212] on span "No Thanks" at bounding box center [406, 204] width 65 height 14
select select "******"
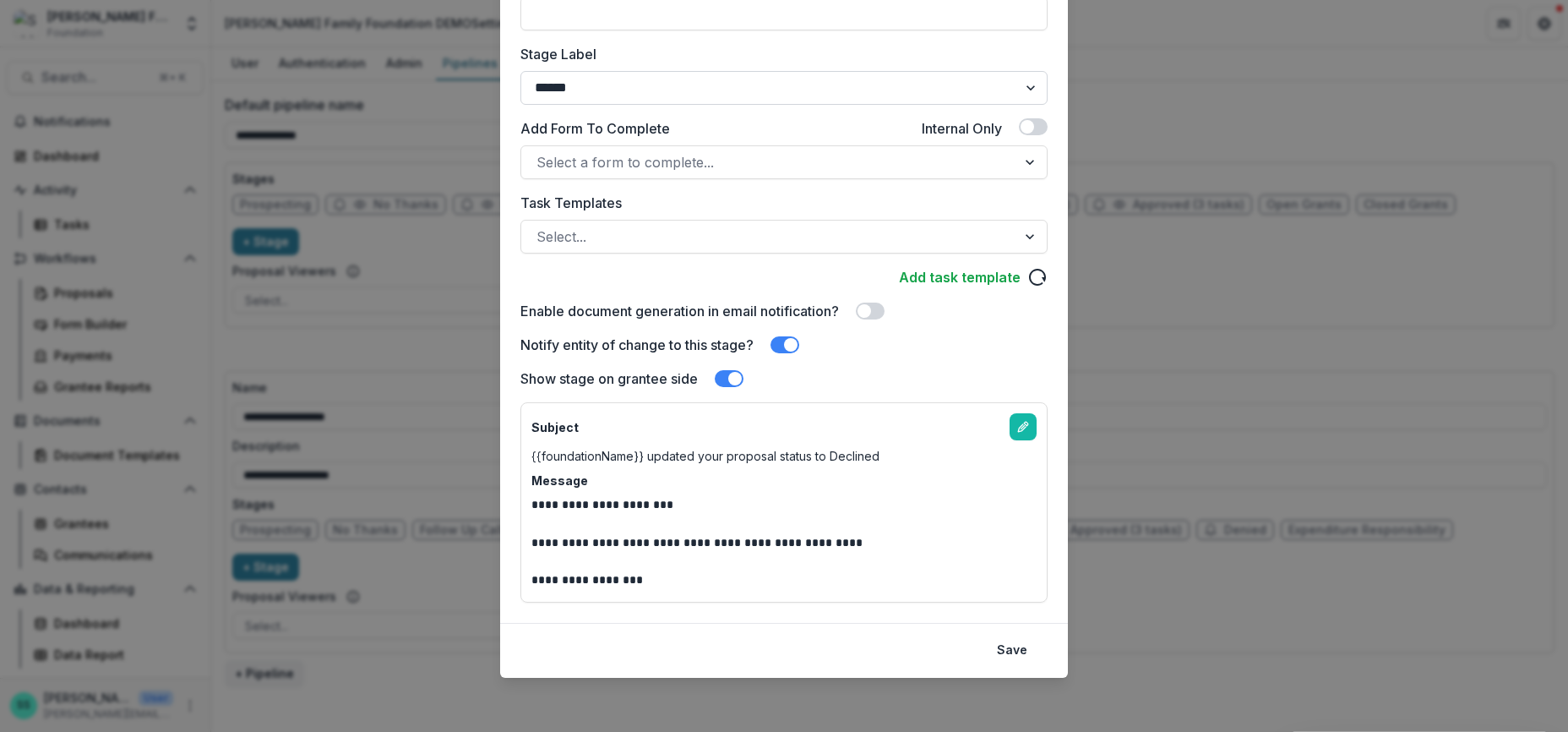
scroll to position [426, 0]
click at [784, 336] on span at bounding box center [784, 345] width 29 height 17
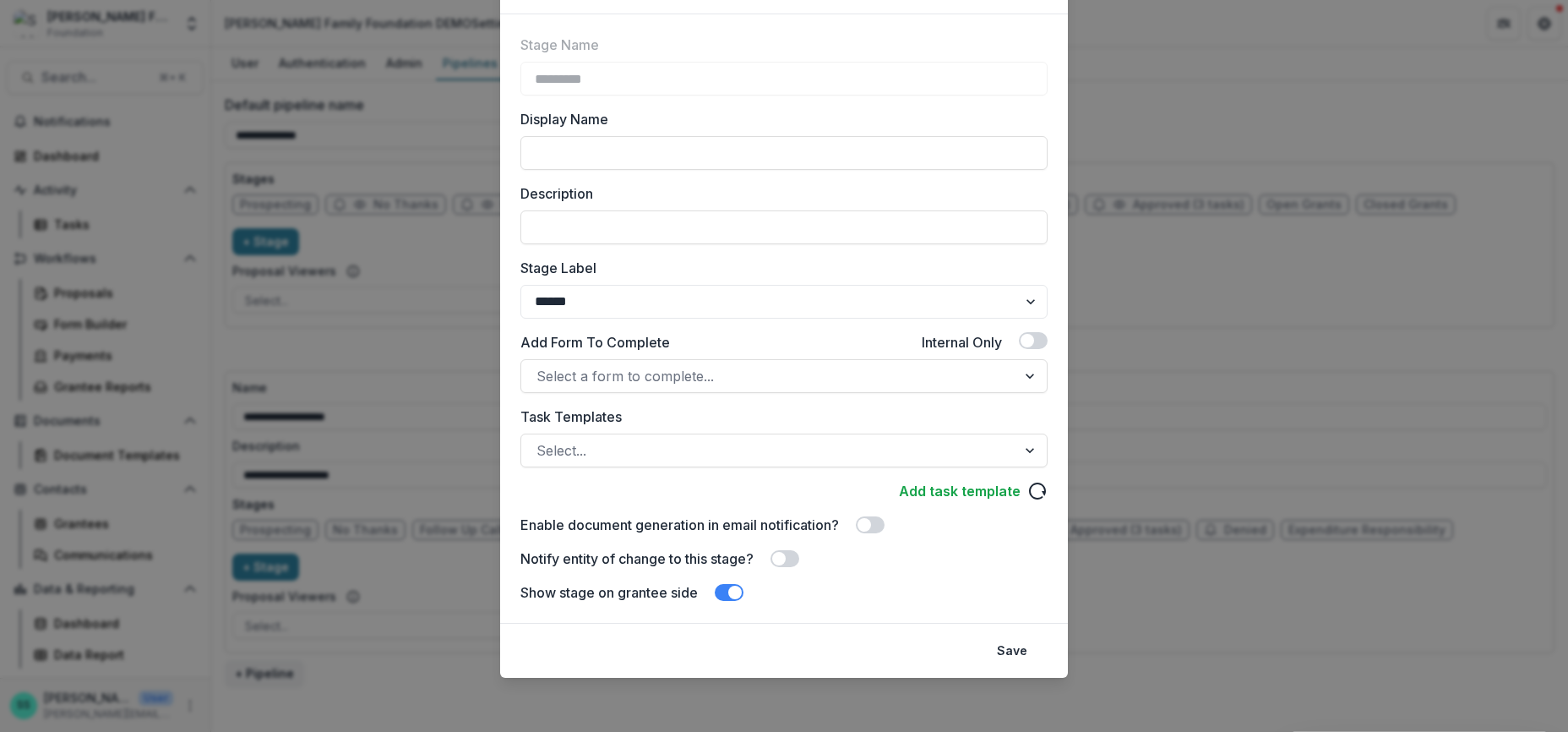
scroll to position [193, 0]
click at [717, 584] on span at bounding box center [729, 593] width 29 height 17
click at [1031, 637] on button "Save" at bounding box center [1012, 650] width 51 height 27
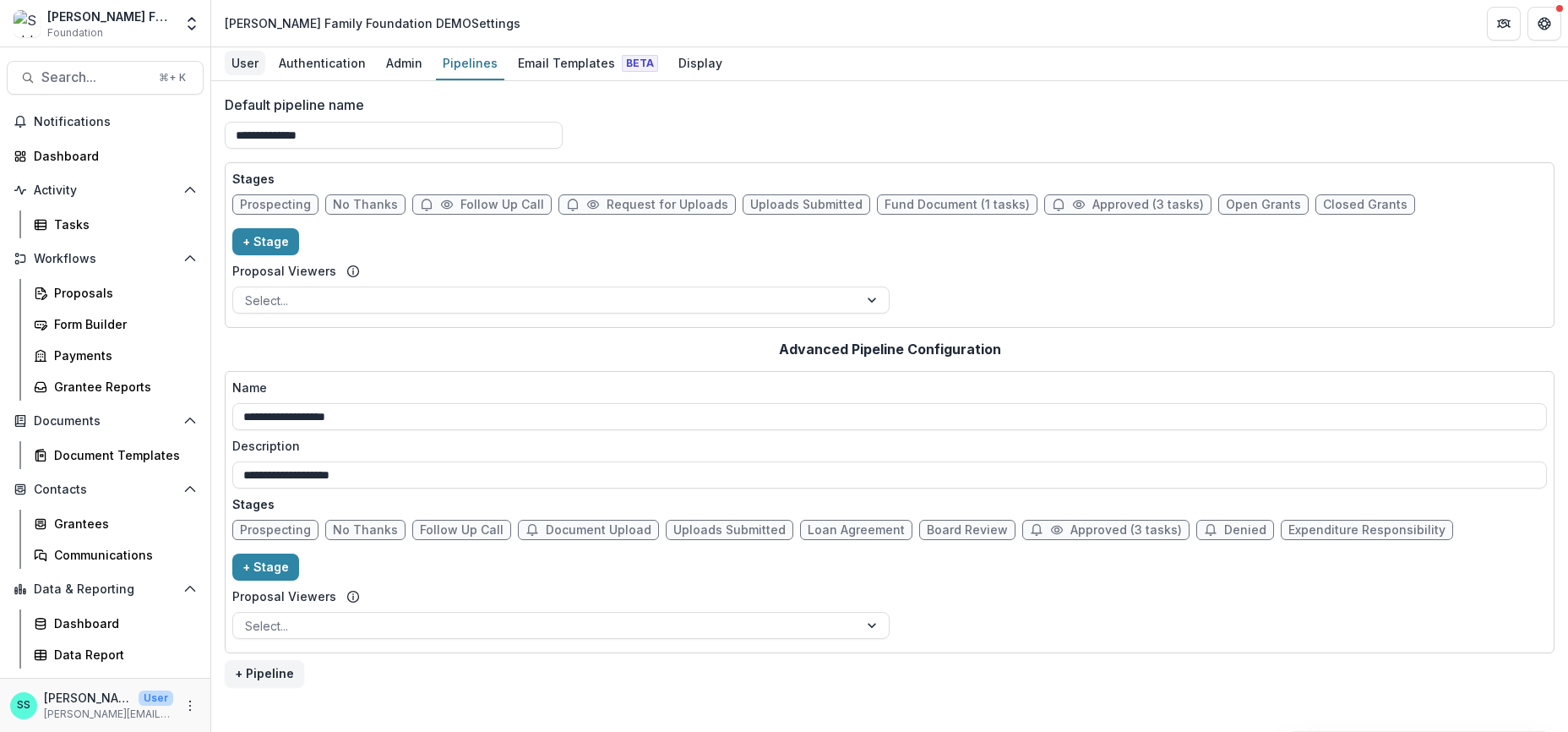
click at [246, 67] on div "User" at bounding box center [245, 63] width 41 height 24
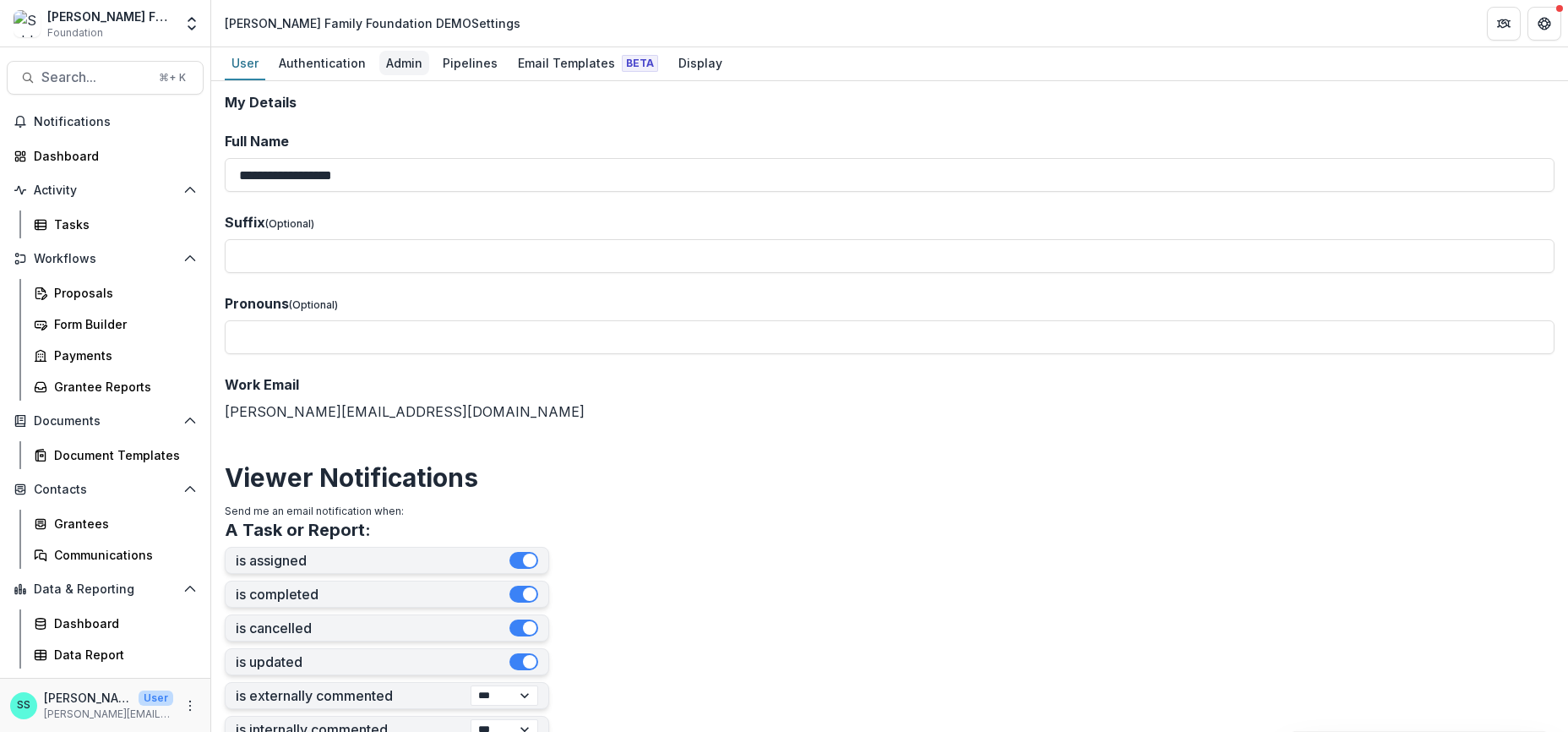
click at [429, 68] on div "Admin" at bounding box center [405, 63] width 50 height 24
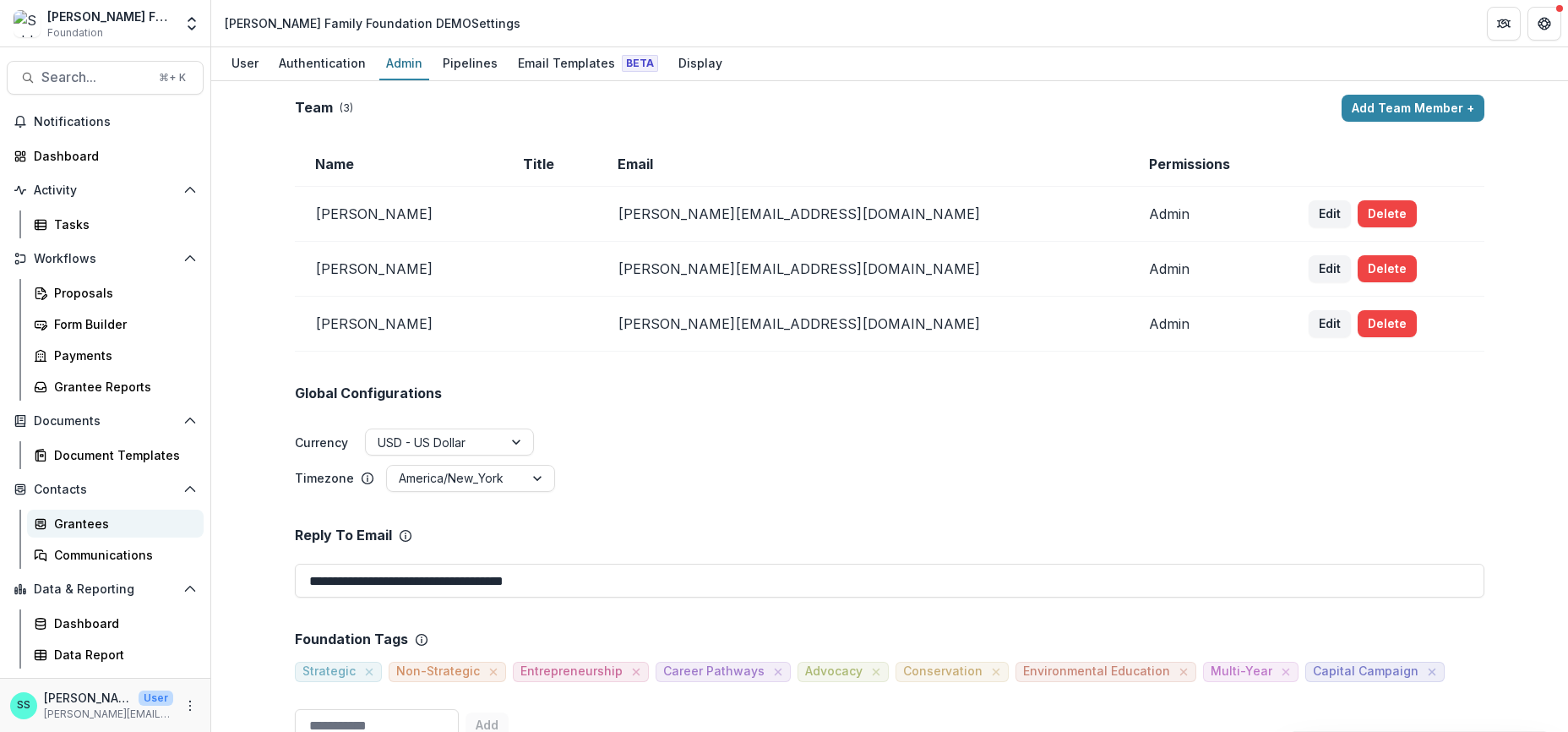
click at [87, 532] on div "Grantees" at bounding box center [122, 523] width 136 height 18
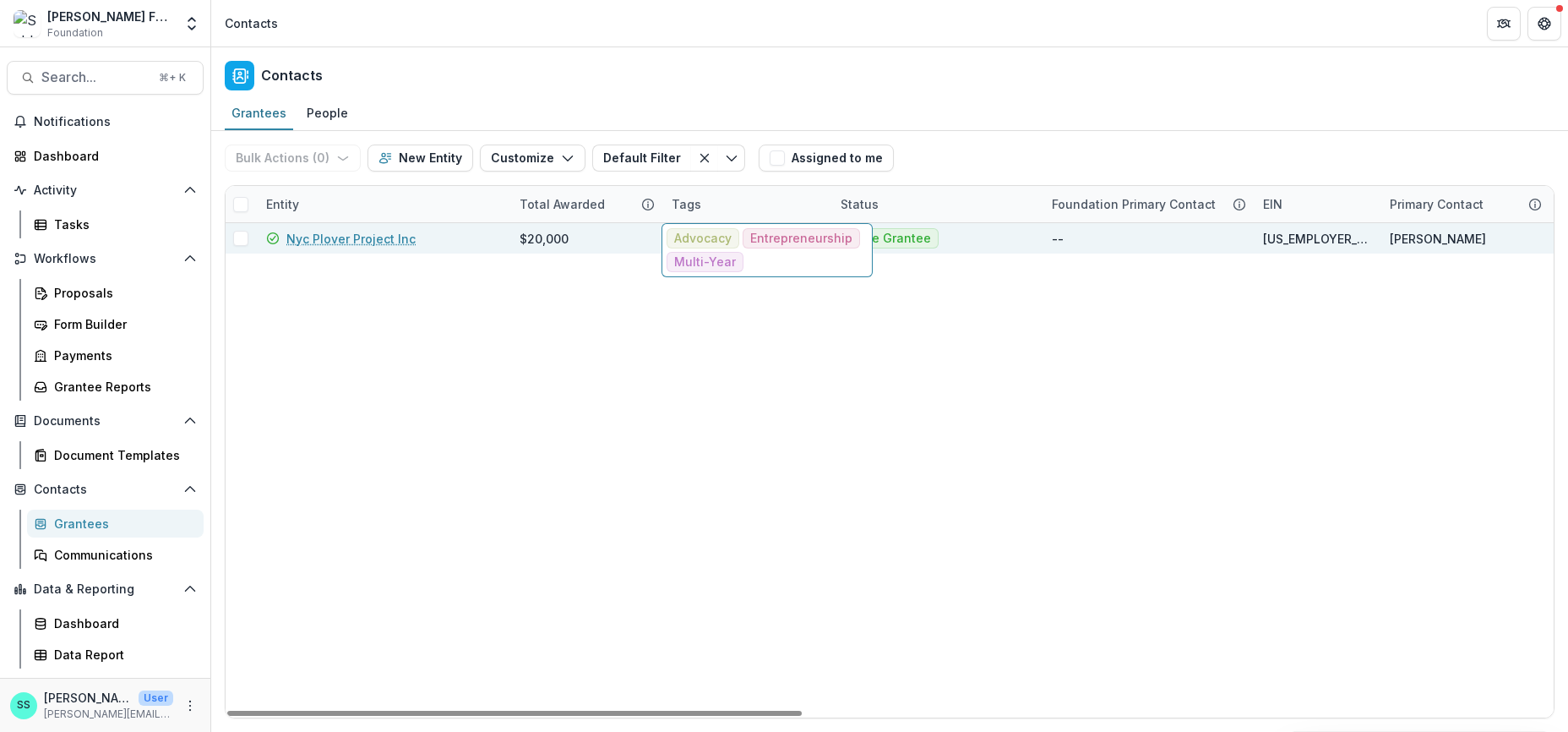
click at [707, 244] on span "Advocacy" at bounding box center [703, 238] width 58 height 14
click at [687, 209] on div "Tags" at bounding box center [687, 203] width 50 height 18
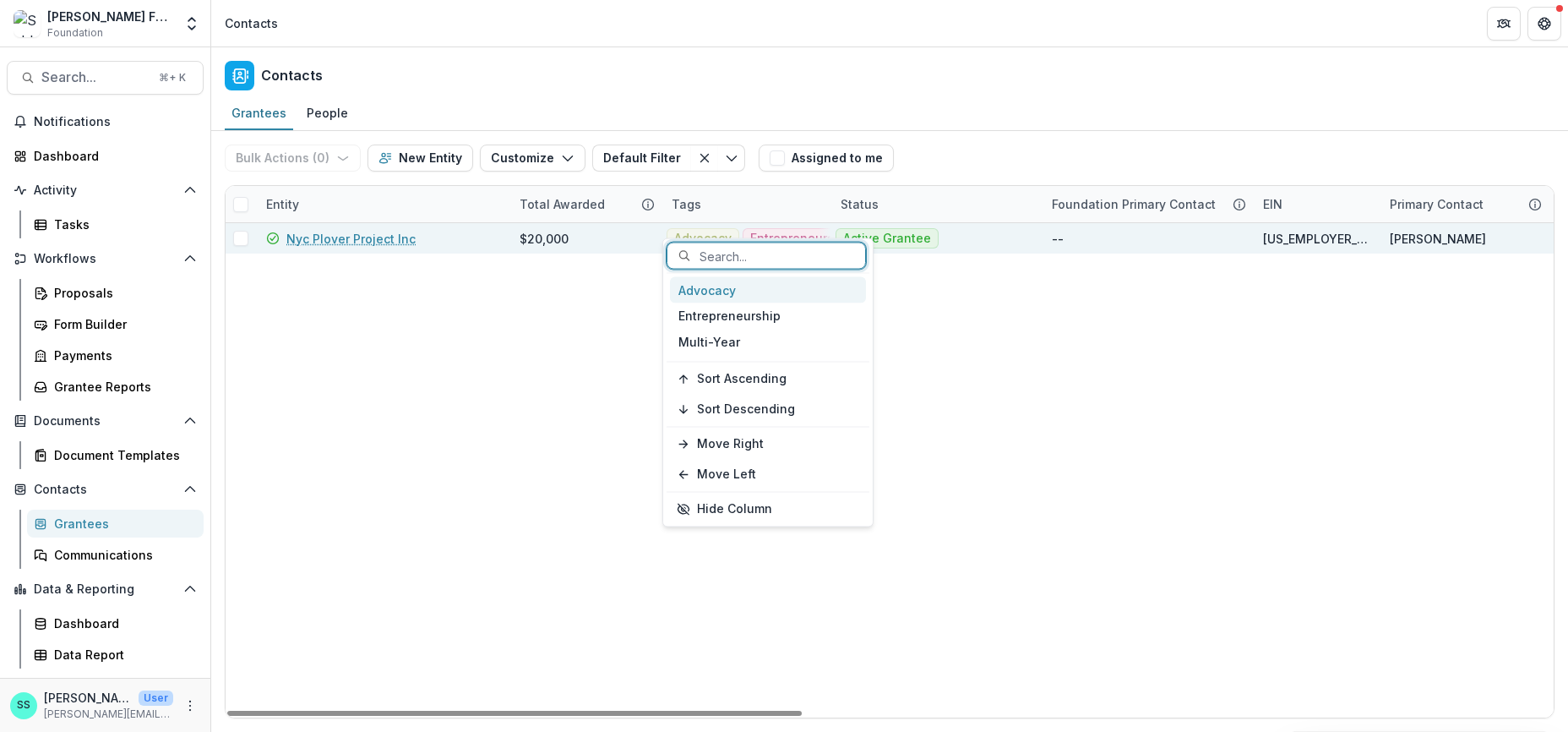
click at [699, 294] on div "Advocacy" at bounding box center [768, 291] width 196 height 26
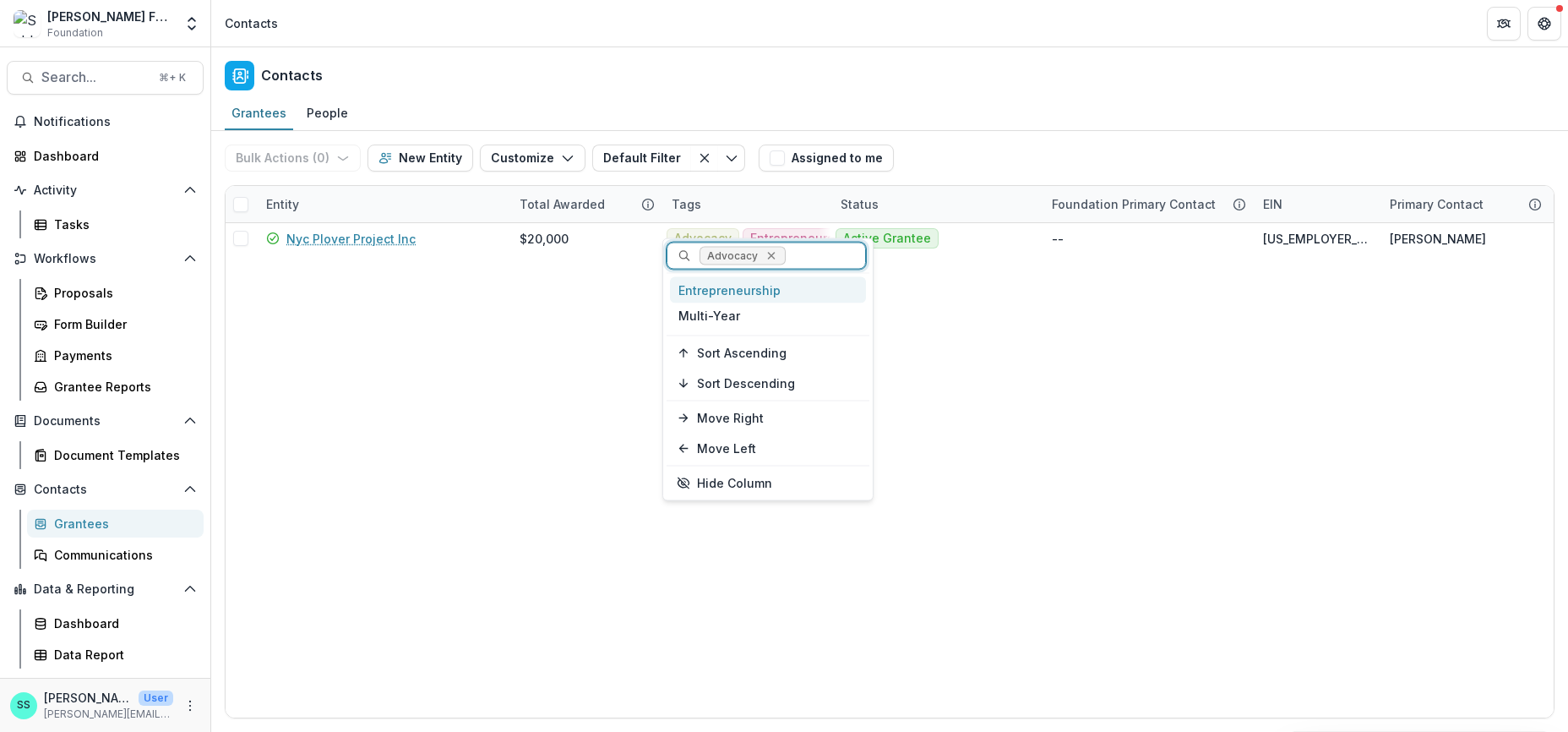
click at [778, 258] on icon "Remove Advocacy" at bounding box center [771, 256] width 14 height 14
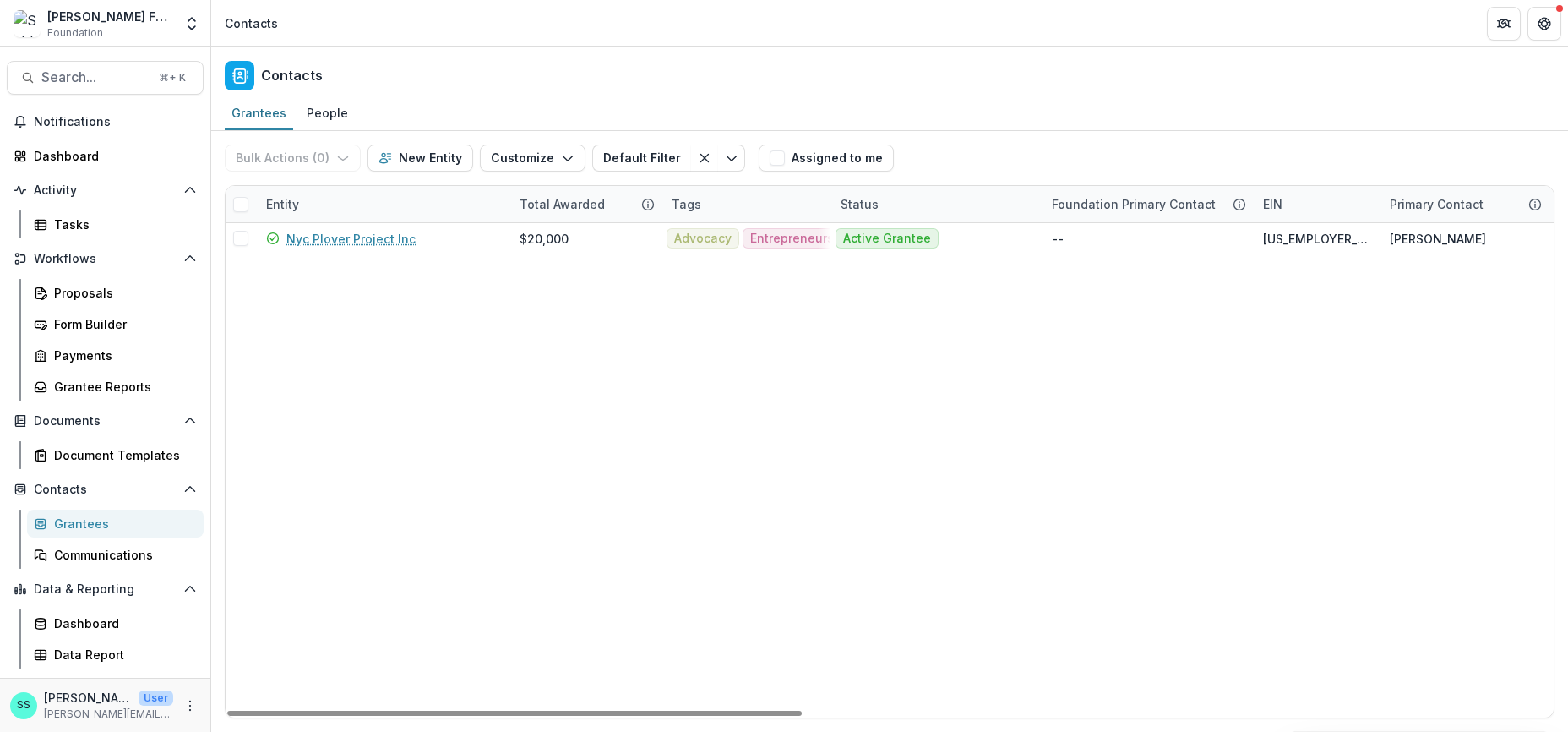
click at [708, 213] on div "Tags" at bounding box center [687, 203] width 50 height 18
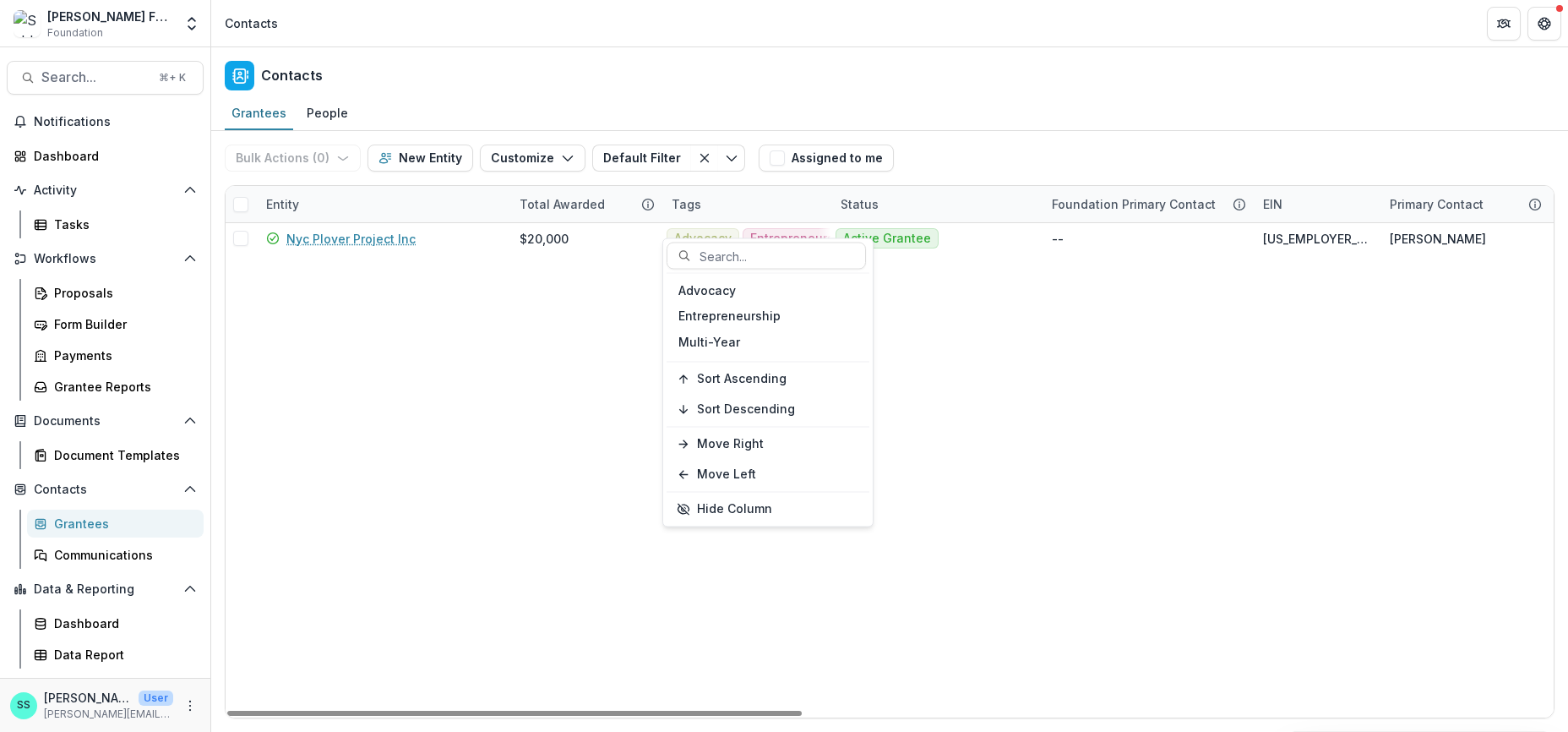
click at [281, 212] on div "Entity" at bounding box center [282, 203] width 53 height 18
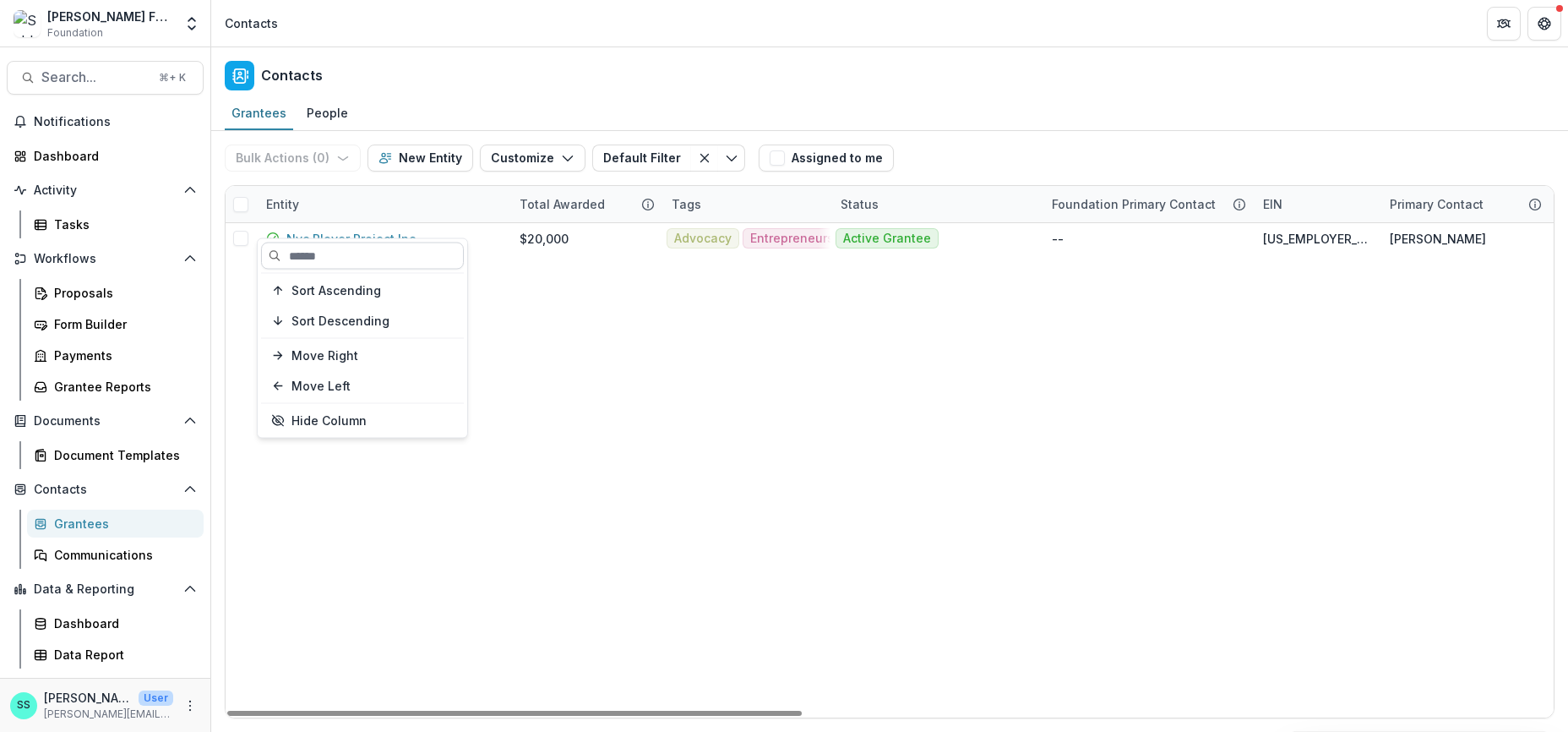
click at [309, 259] on input at bounding box center [362, 255] width 202 height 27
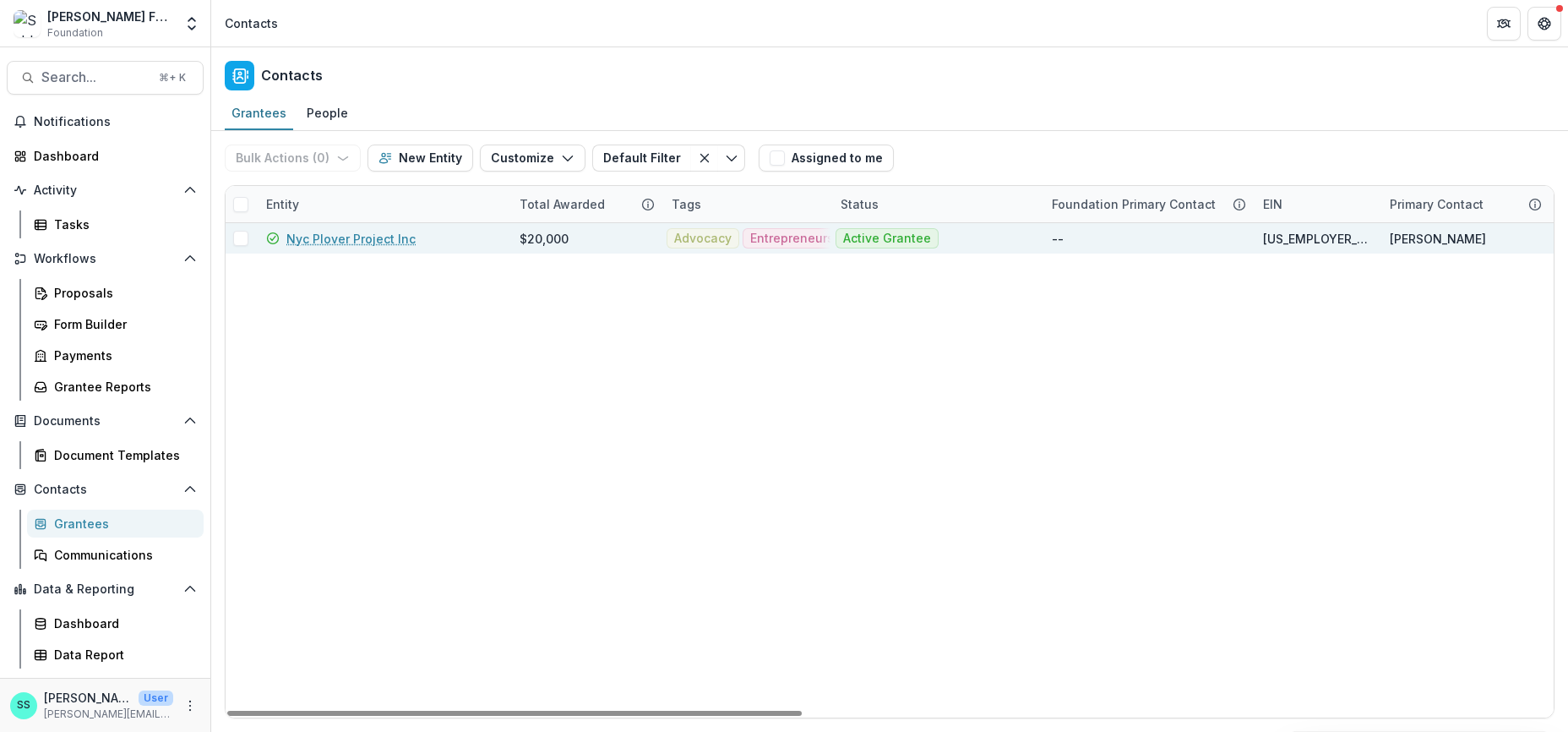
click at [244, 246] on span at bounding box center [240, 239] width 15 height 15
click at [346, 165] on icon "button" at bounding box center [340, 158] width 14 height 14
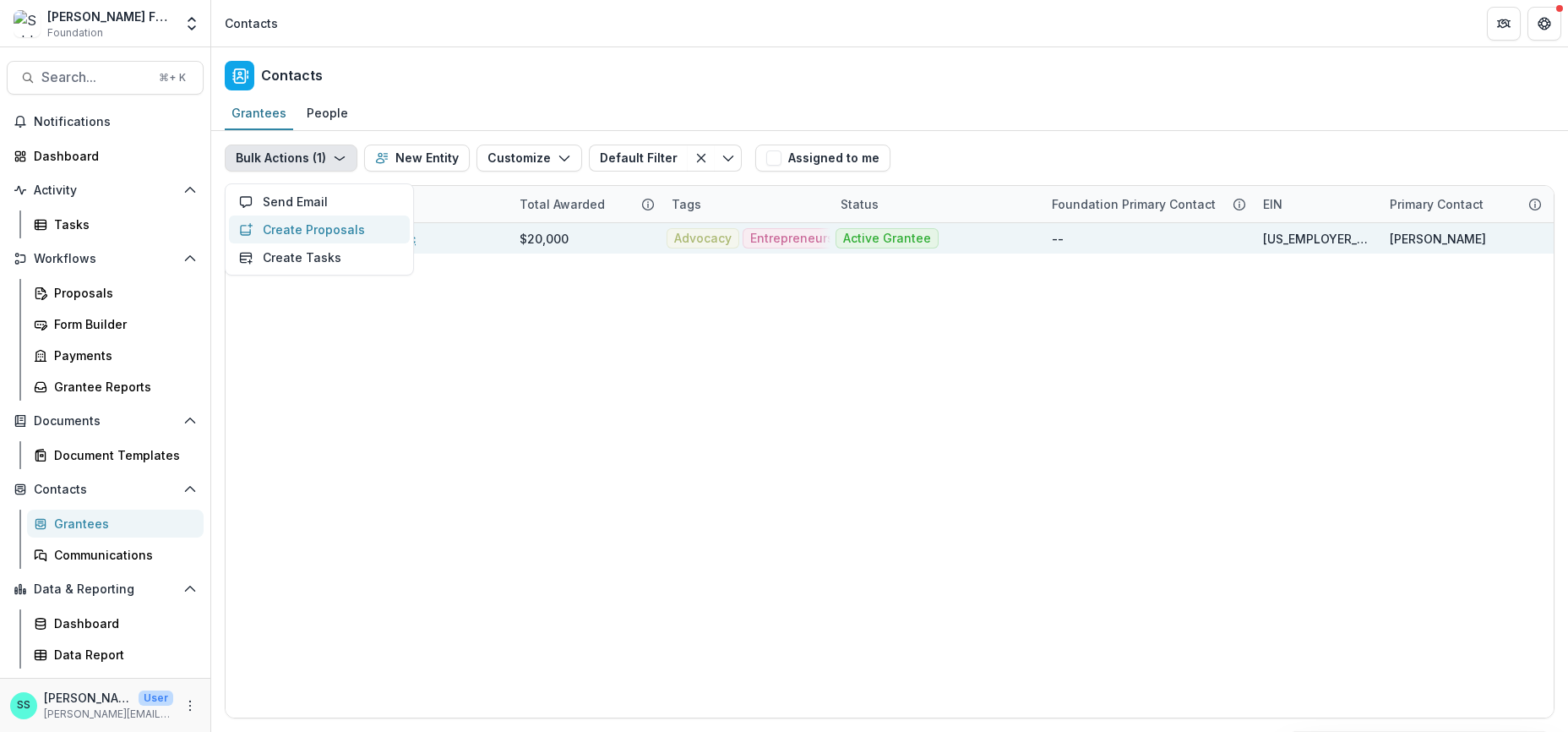
click at [346, 243] on button "Create Proposals" at bounding box center [319, 229] width 181 height 28
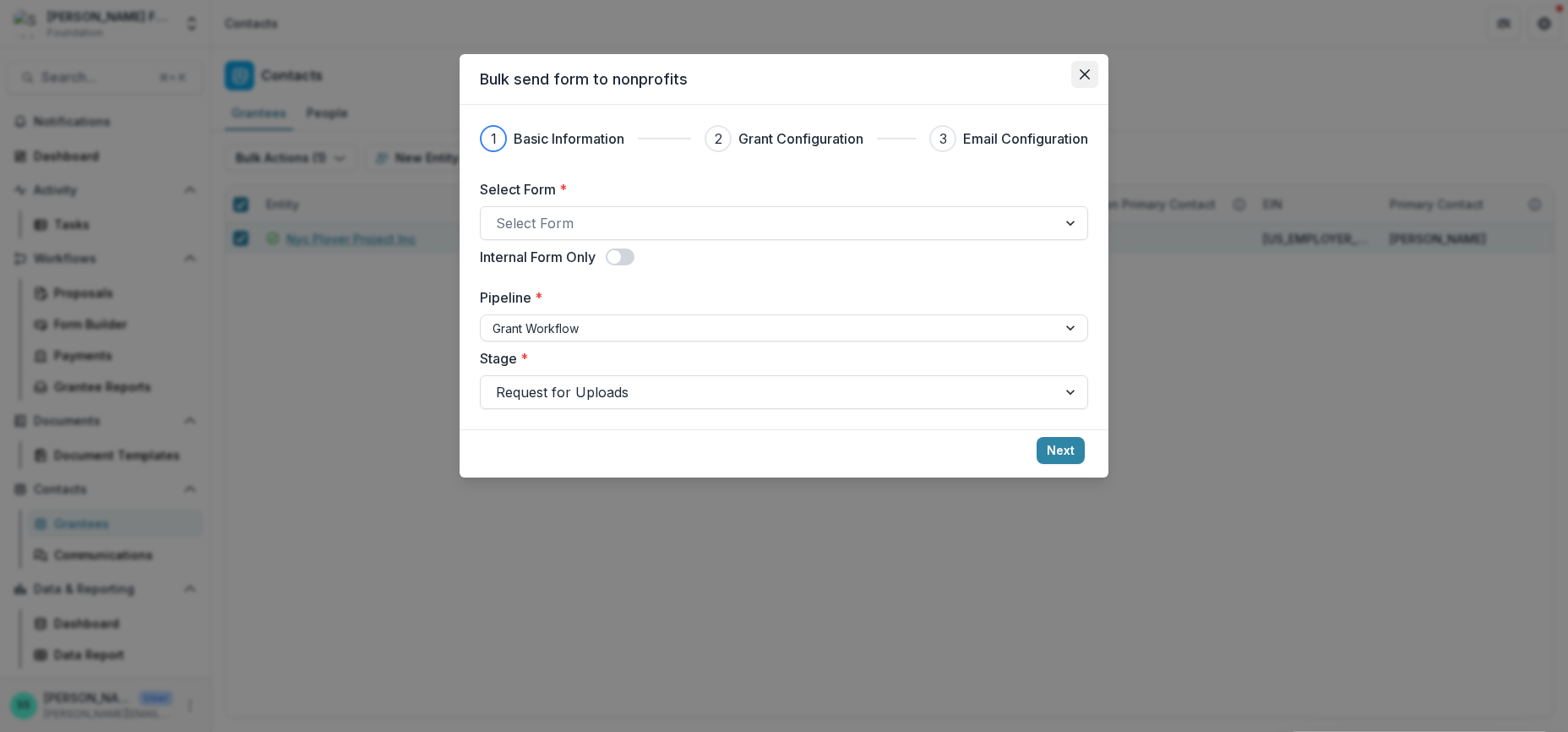
click at [1098, 77] on button "Close" at bounding box center [1084, 74] width 27 height 27
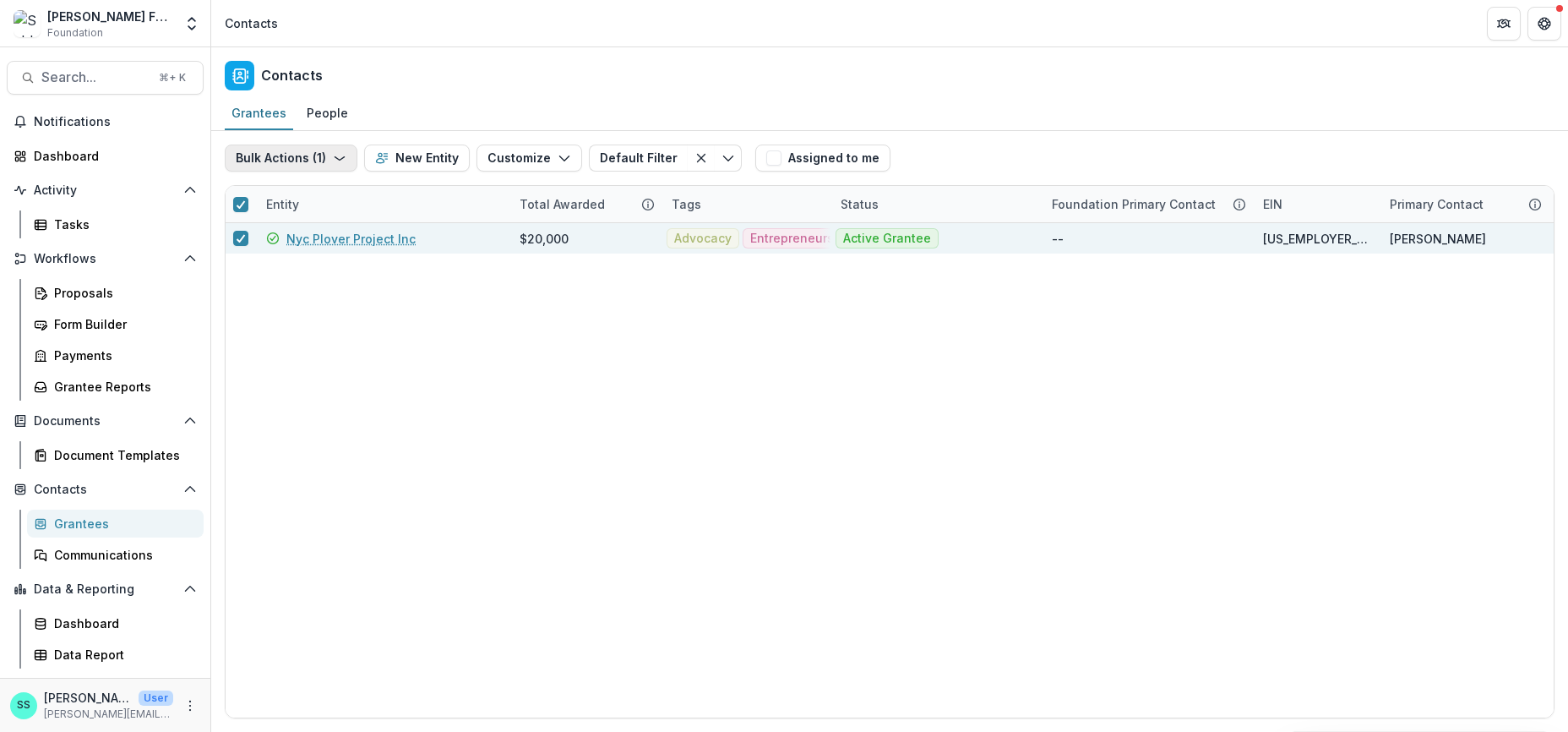
click at [327, 172] on button "Bulk Actions ( 1 )" at bounding box center [291, 158] width 133 height 27
click at [331, 271] on button "Create Tasks" at bounding box center [319, 257] width 181 height 28
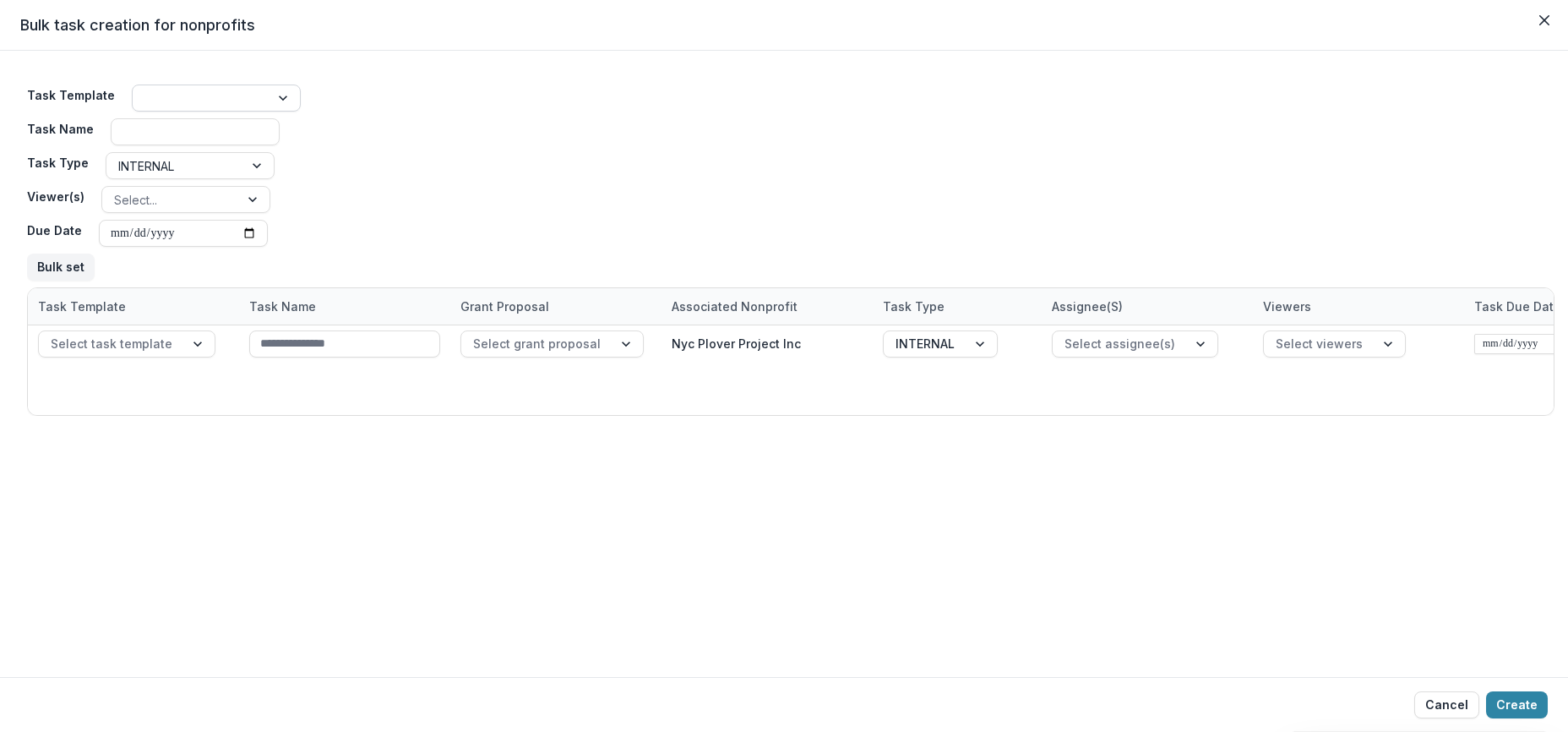
click at [294, 111] on div at bounding box center [284, 98] width 31 height 25
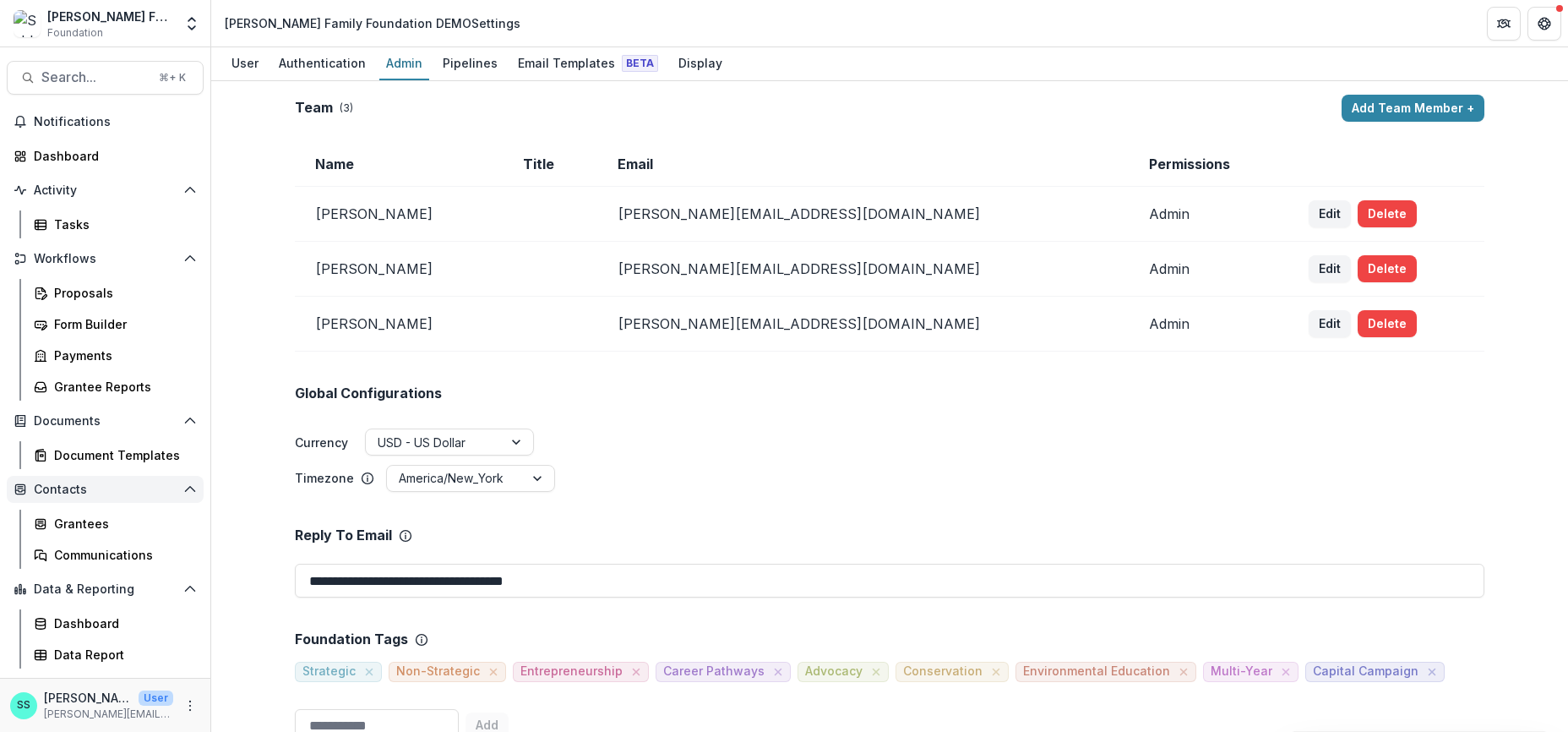
click at [71, 497] on span "Contacts" at bounding box center [105, 490] width 143 height 14
click at [78, 497] on span "Contacts" at bounding box center [105, 490] width 143 height 14
click at [74, 532] on div "Grantees" at bounding box center [122, 523] width 136 height 18
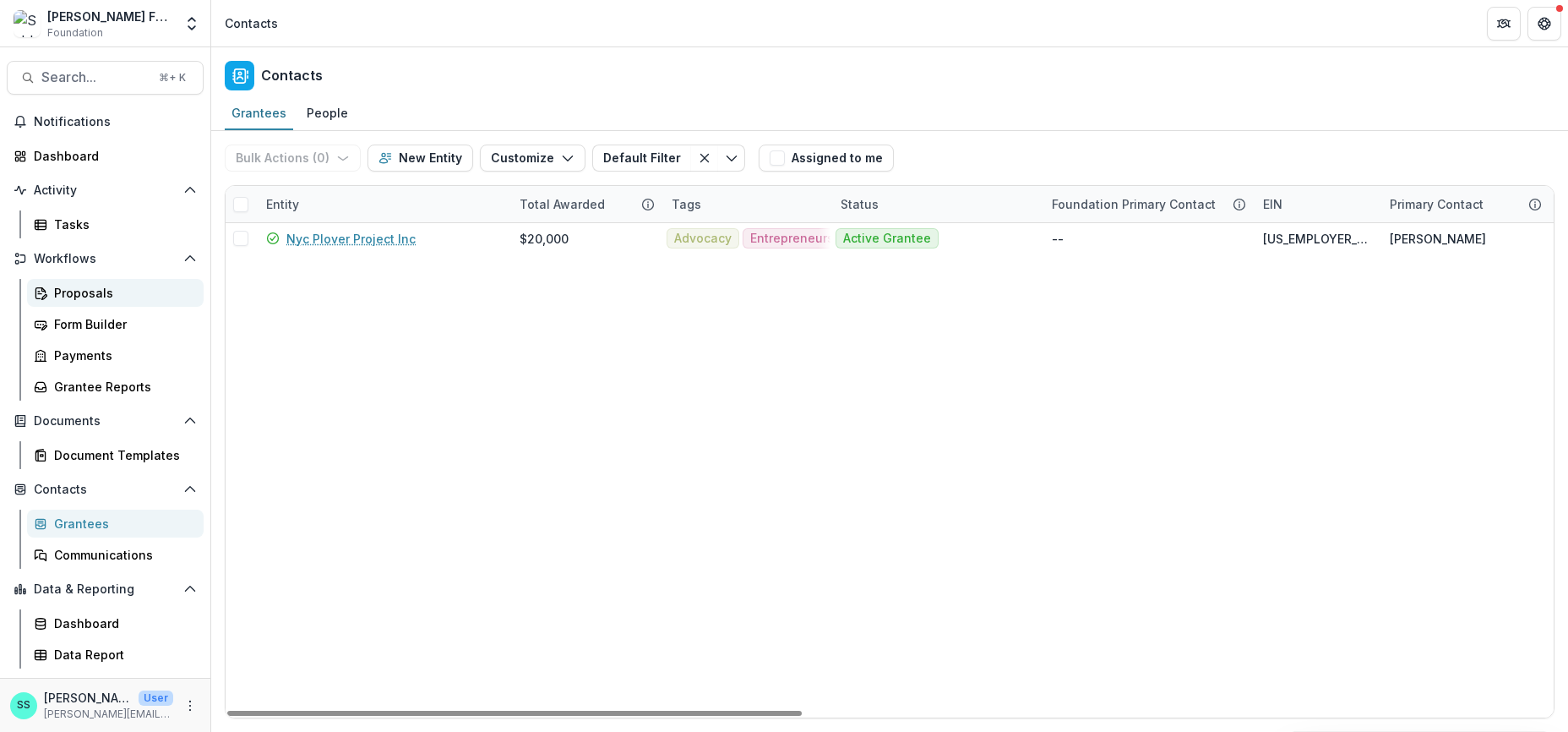
click at [102, 302] on div "Proposals" at bounding box center [122, 293] width 136 height 18
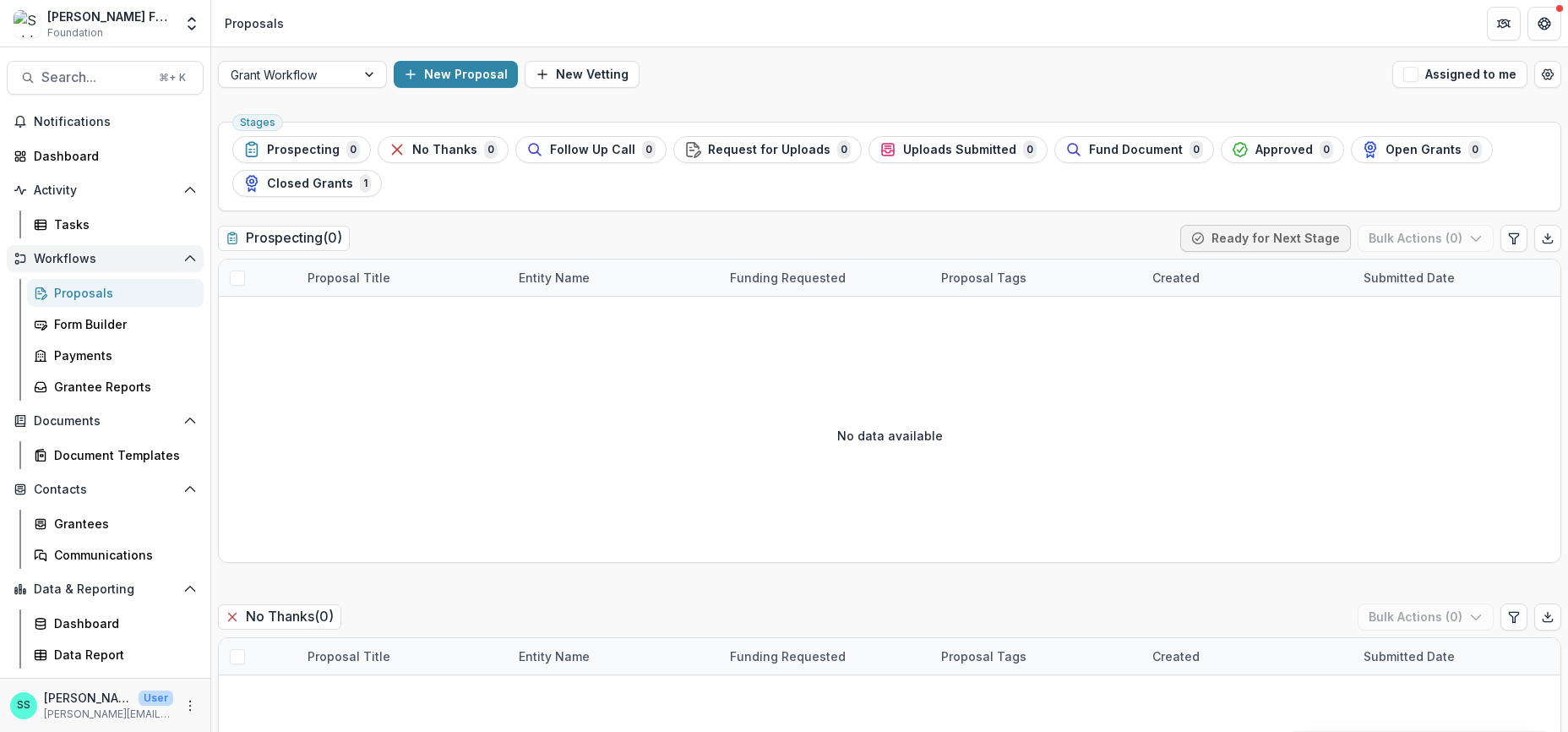
click at [109, 272] on button "Workflows" at bounding box center [105, 258] width 197 height 27
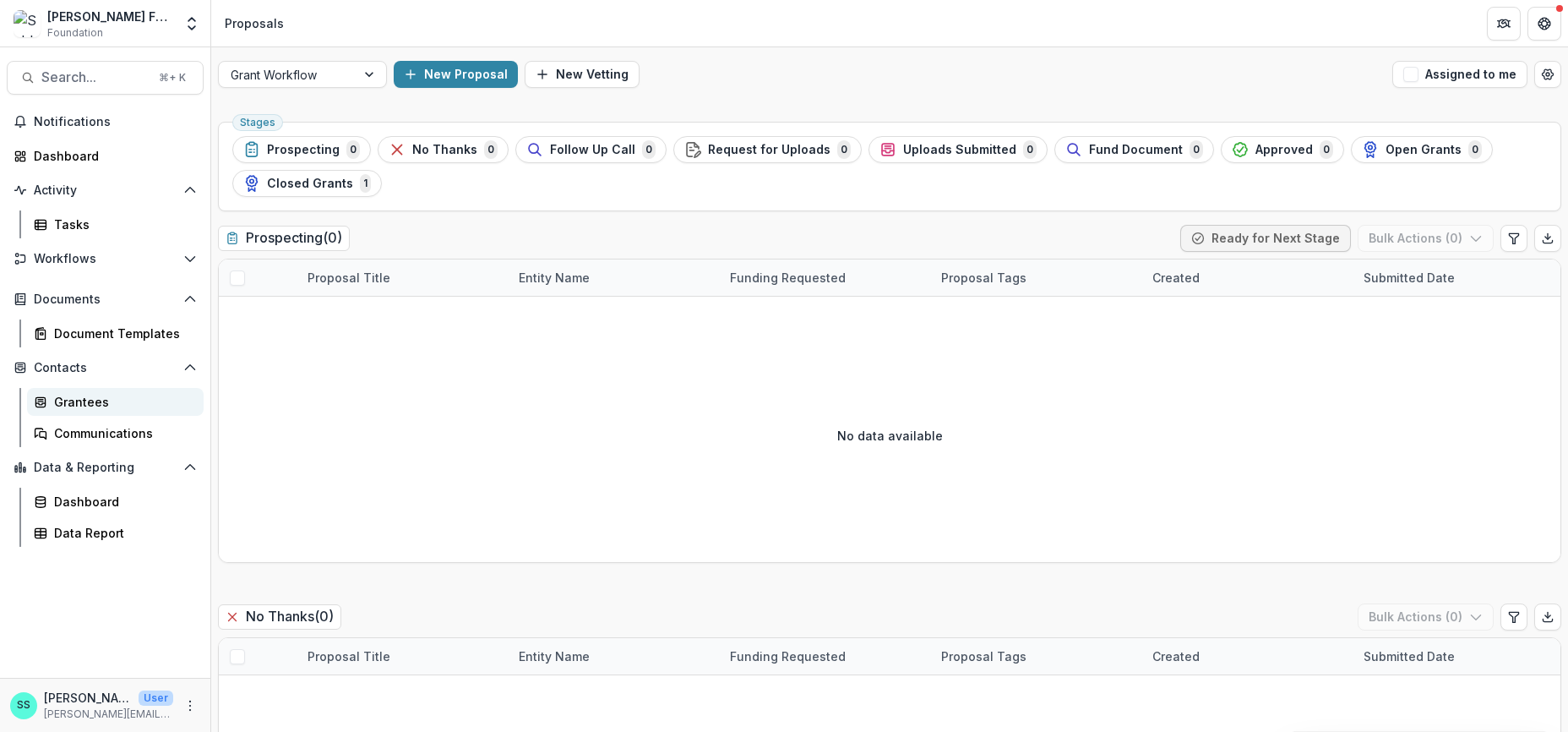
click at [79, 411] on div "Grantees" at bounding box center [122, 401] width 136 height 18
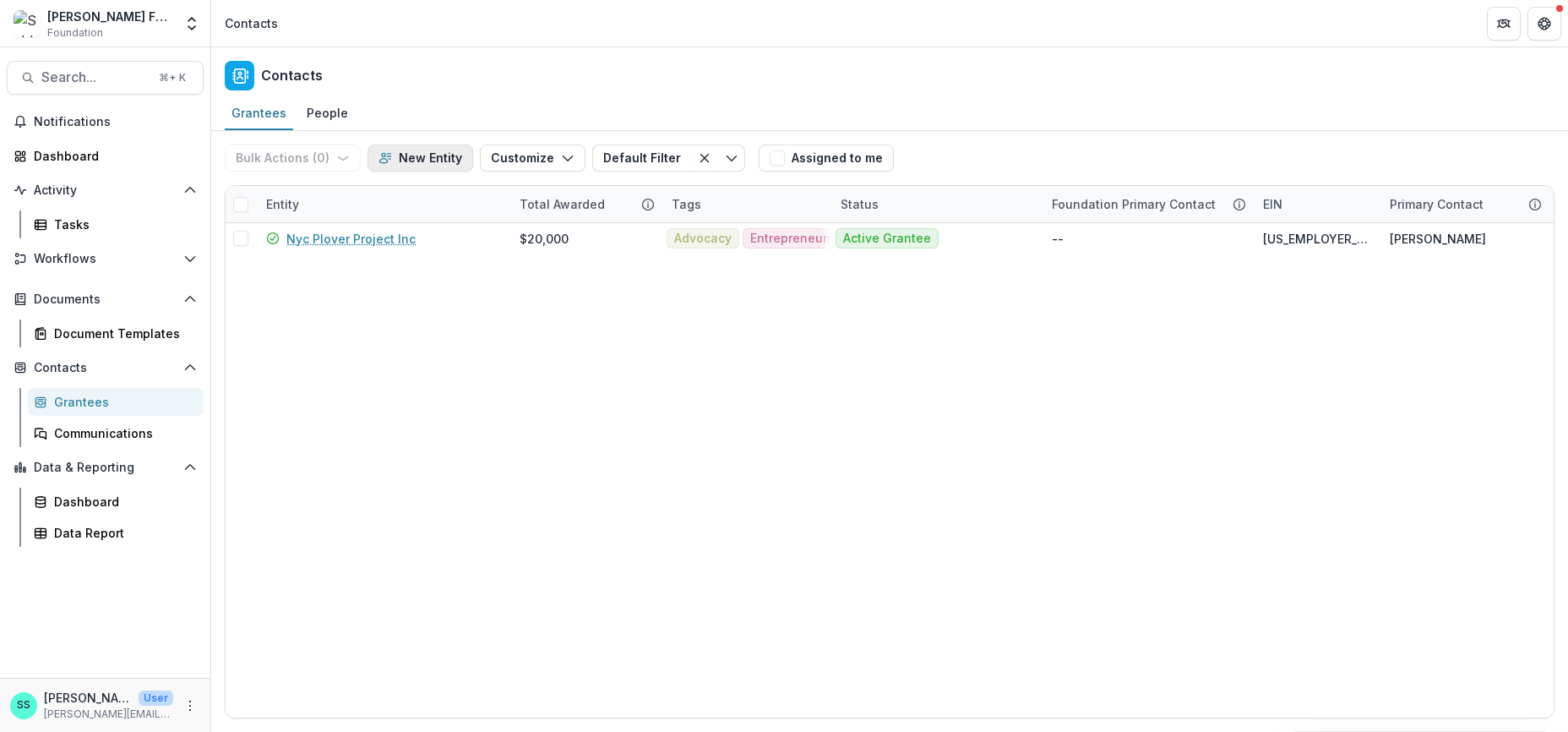
click at [446, 163] on button "New Entity" at bounding box center [421, 158] width 106 height 27
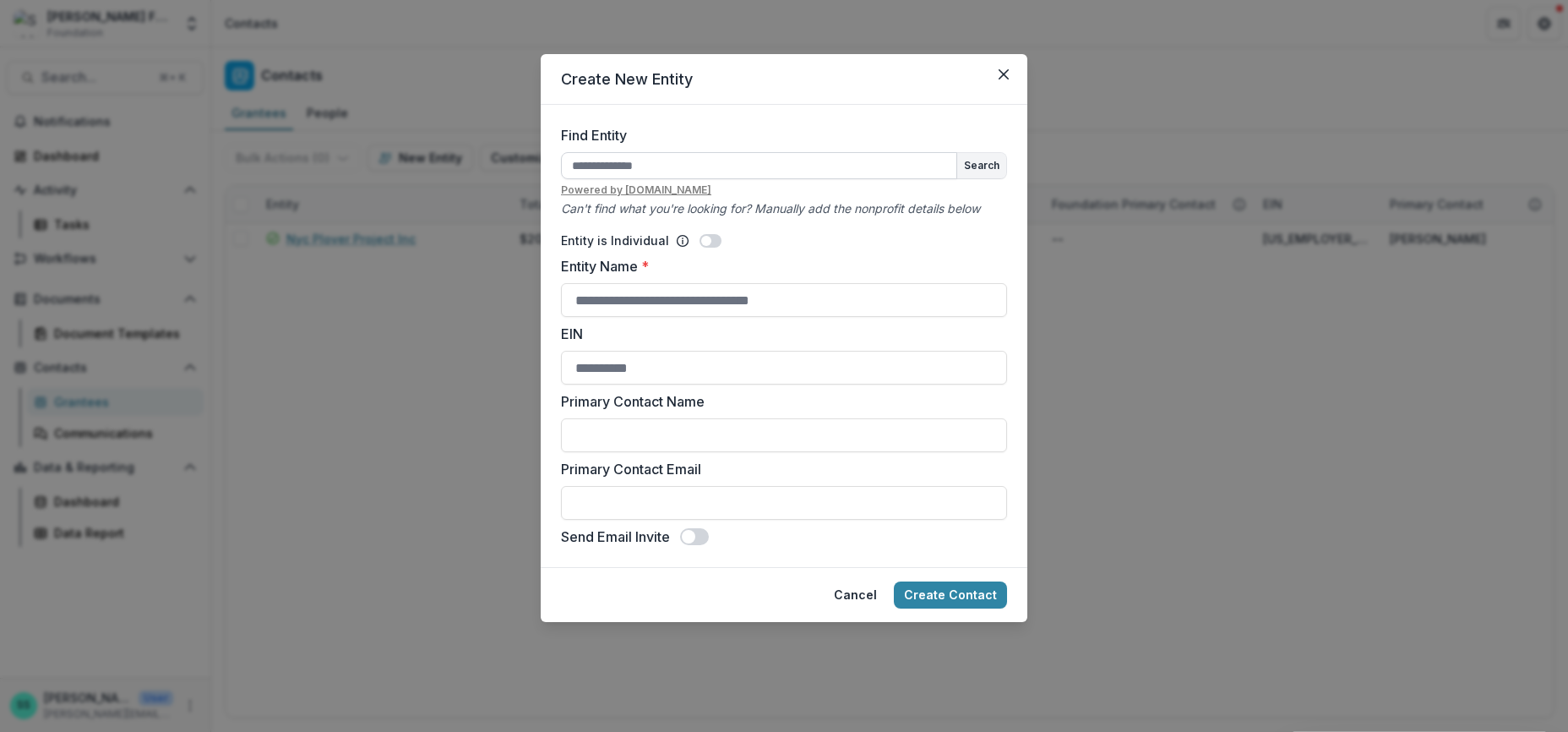
click at [595, 179] on input "Find Entity" at bounding box center [758, 165] width 396 height 27
type input "**********"
click at [894, 582] on button "Create Contact" at bounding box center [951, 595] width 113 height 27
drag, startPoint x: 663, startPoint y: 182, endPoint x: 519, endPoint y: 180, distance: 144.0
click at [541, 180] on form "**********" at bounding box center [784, 336] width 486 height 463
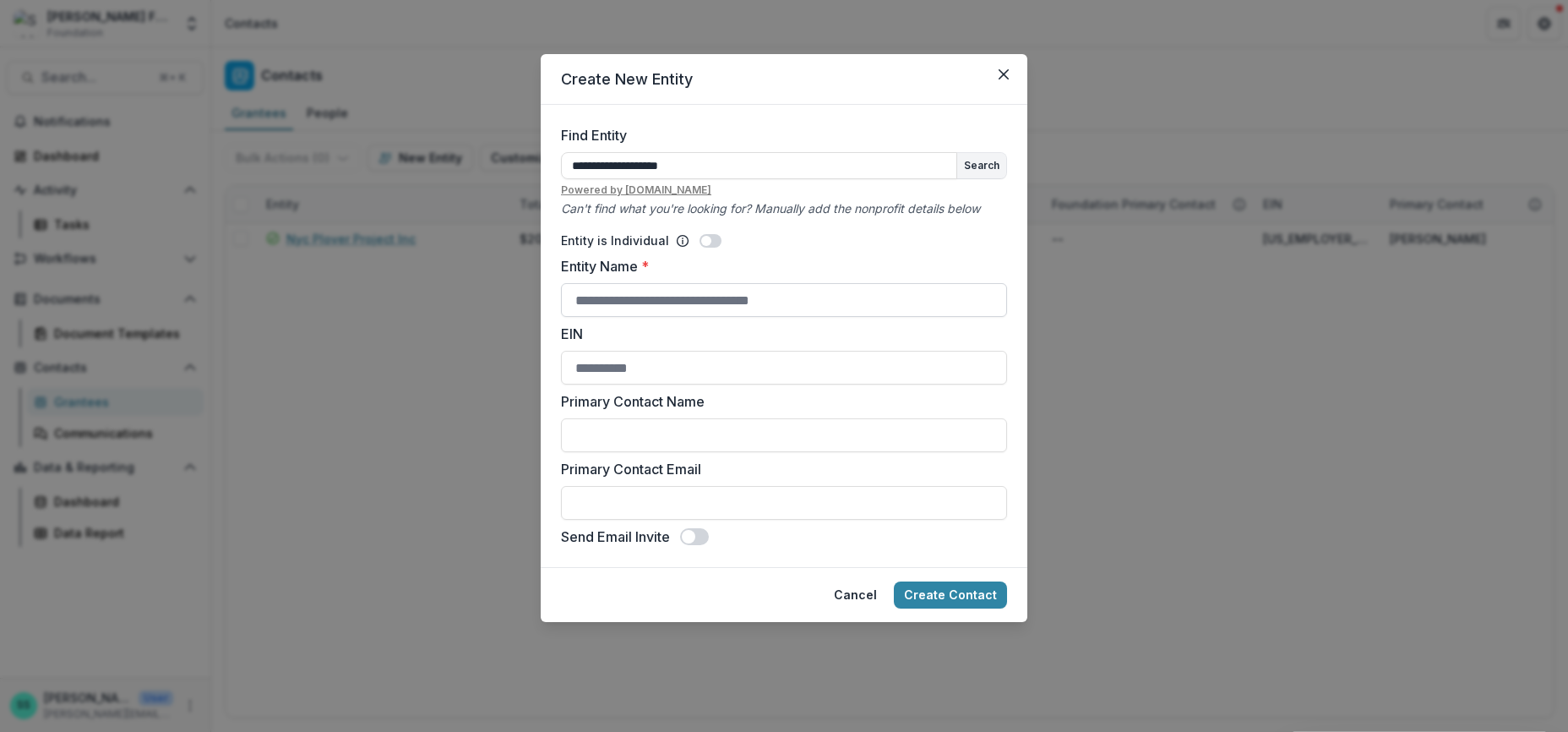
click at [564, 317] on input "Entity Name *" at bounding box center [784, 300] width 447 height 33
paste input "**********"
type input "**********"
click at [969, 608] on button "Create Contact" at bounding box center [951, 595] width 113 height 27
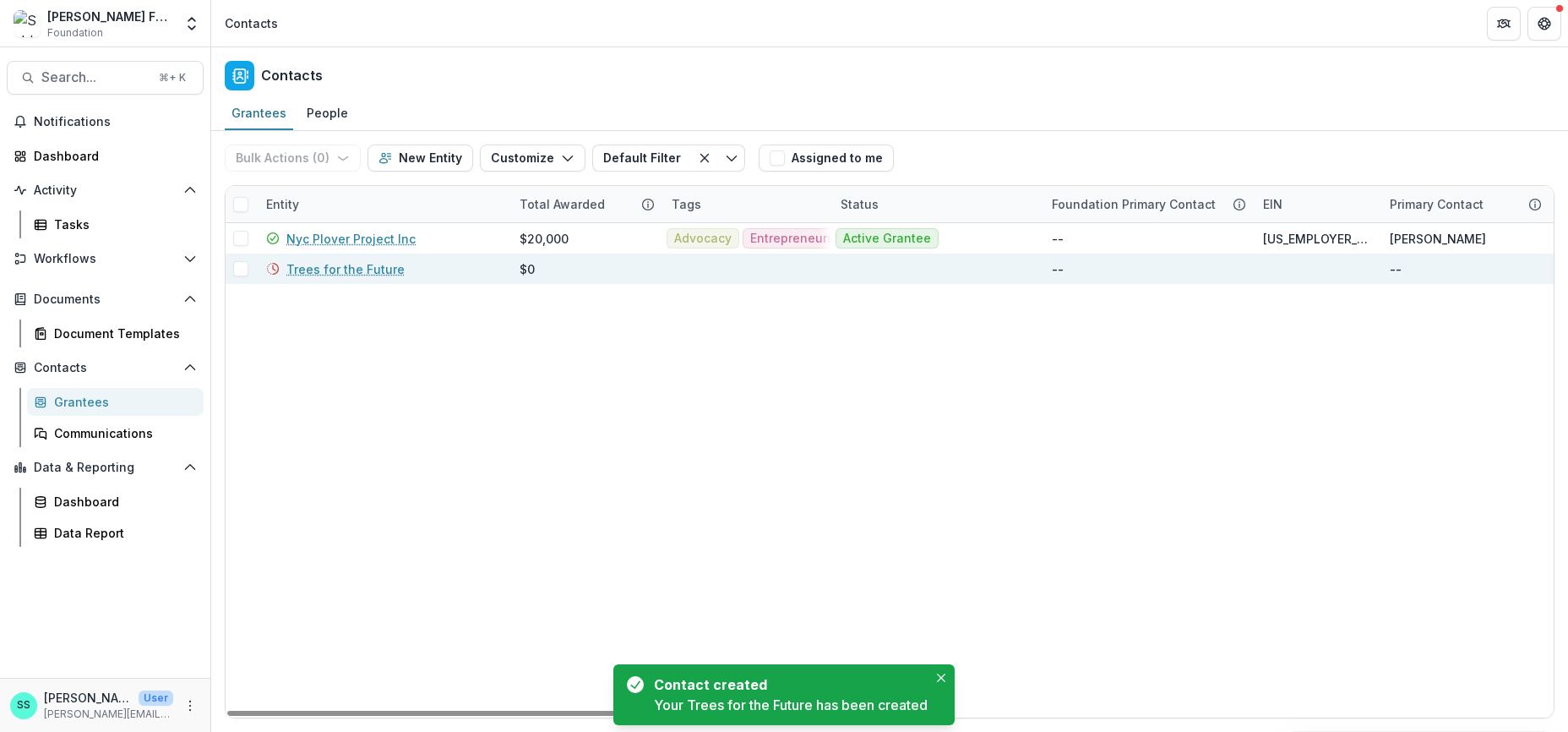
click at [243, 277] on span at bounding box center [240, 268] width 15 height 15
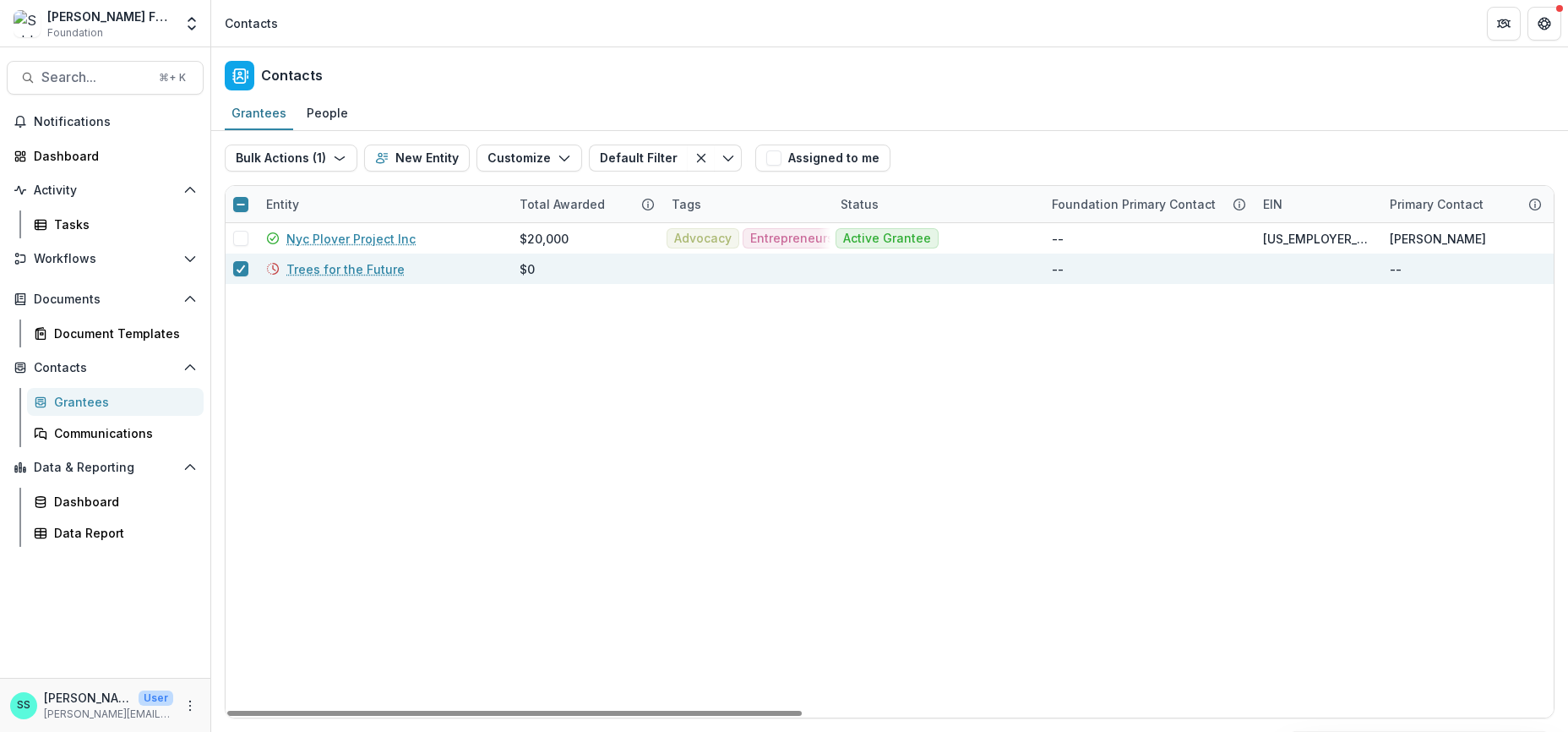
click at [330, 278] on link "Trees for the Future" at bounding box center [345, 268] width 118 height 18
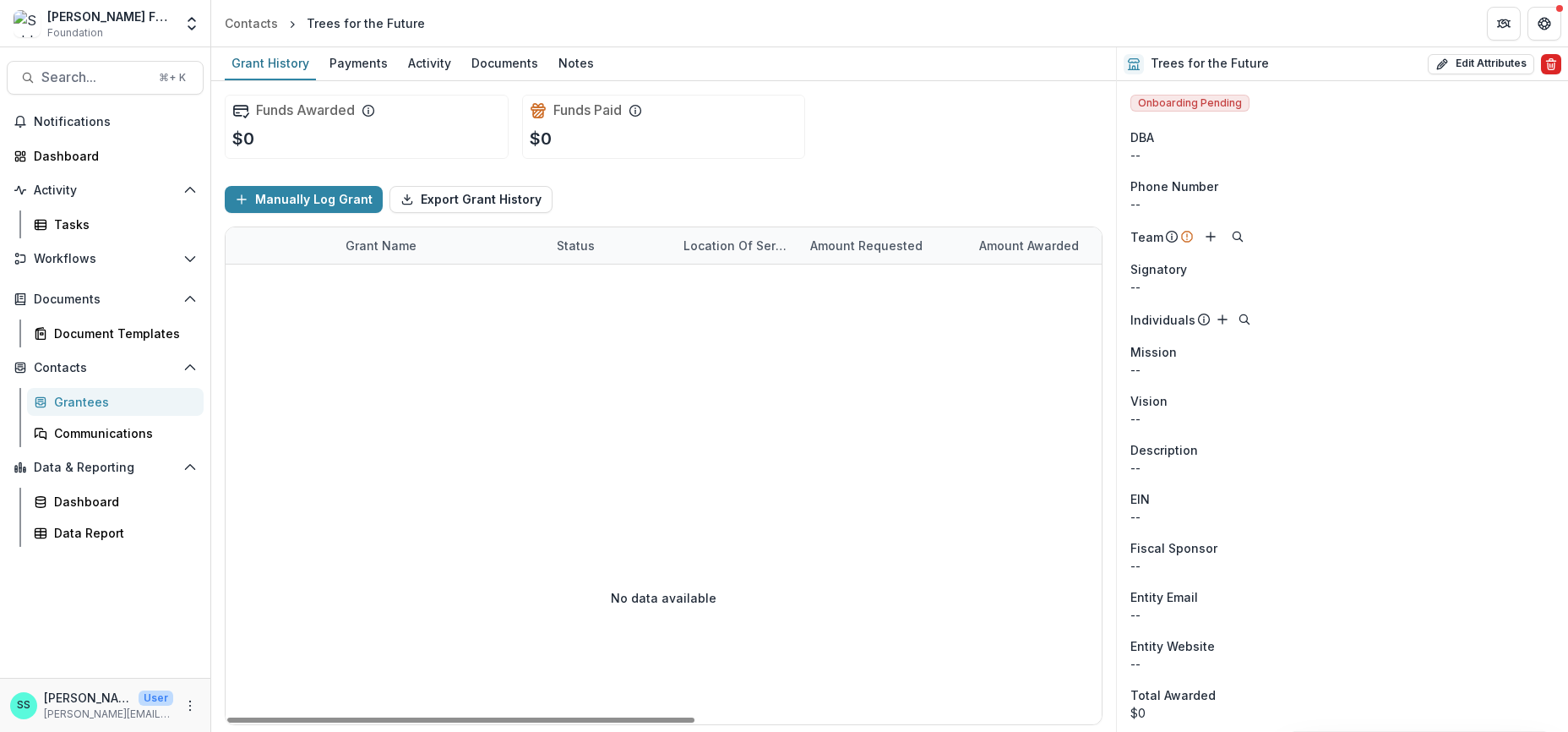
click at [1547, 65] on icon "Delete" at bounding box center [1551, 64] width 14 height 14
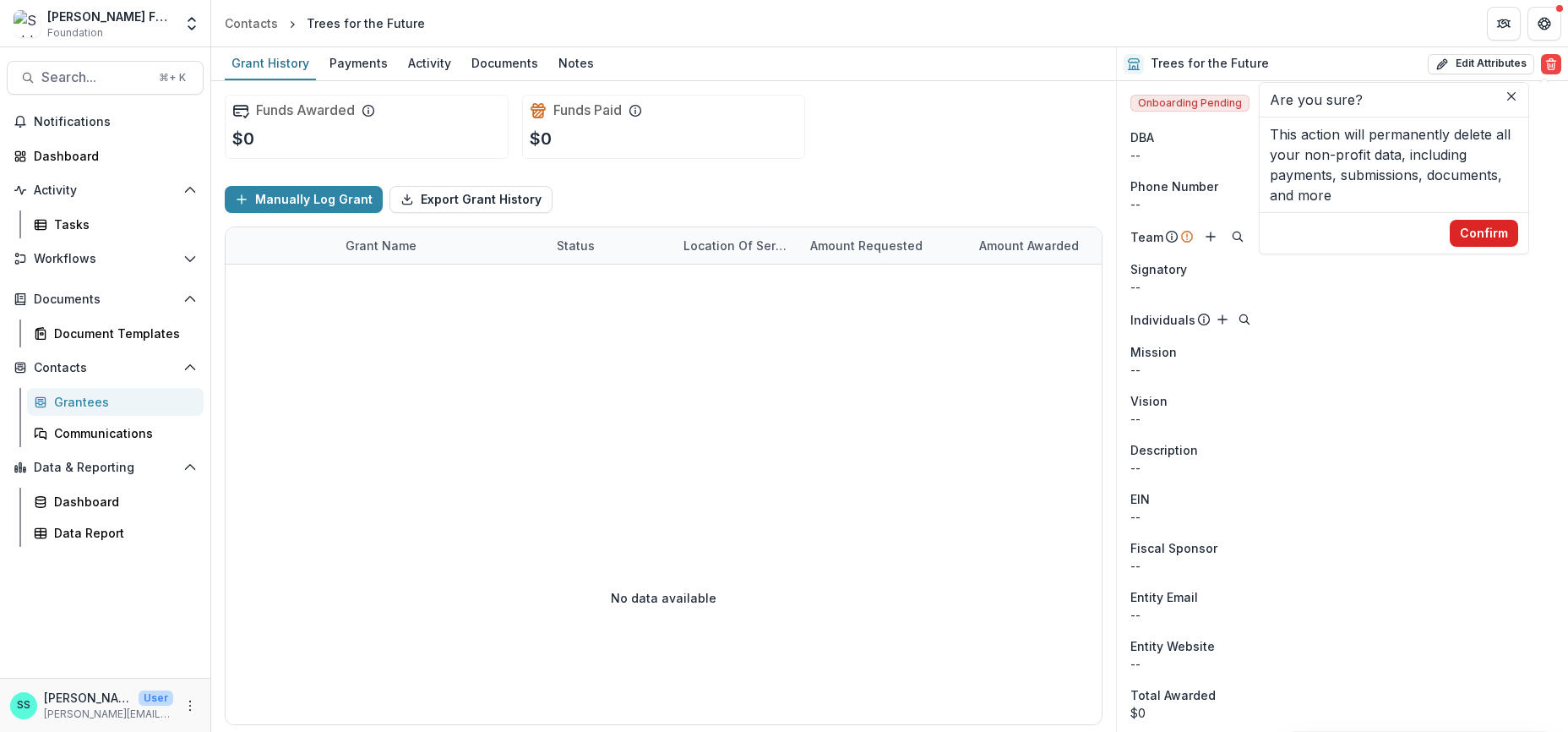
click at [1511, 247] on button "Confirm" at bounding box center [1484, 233] width 69 height 27
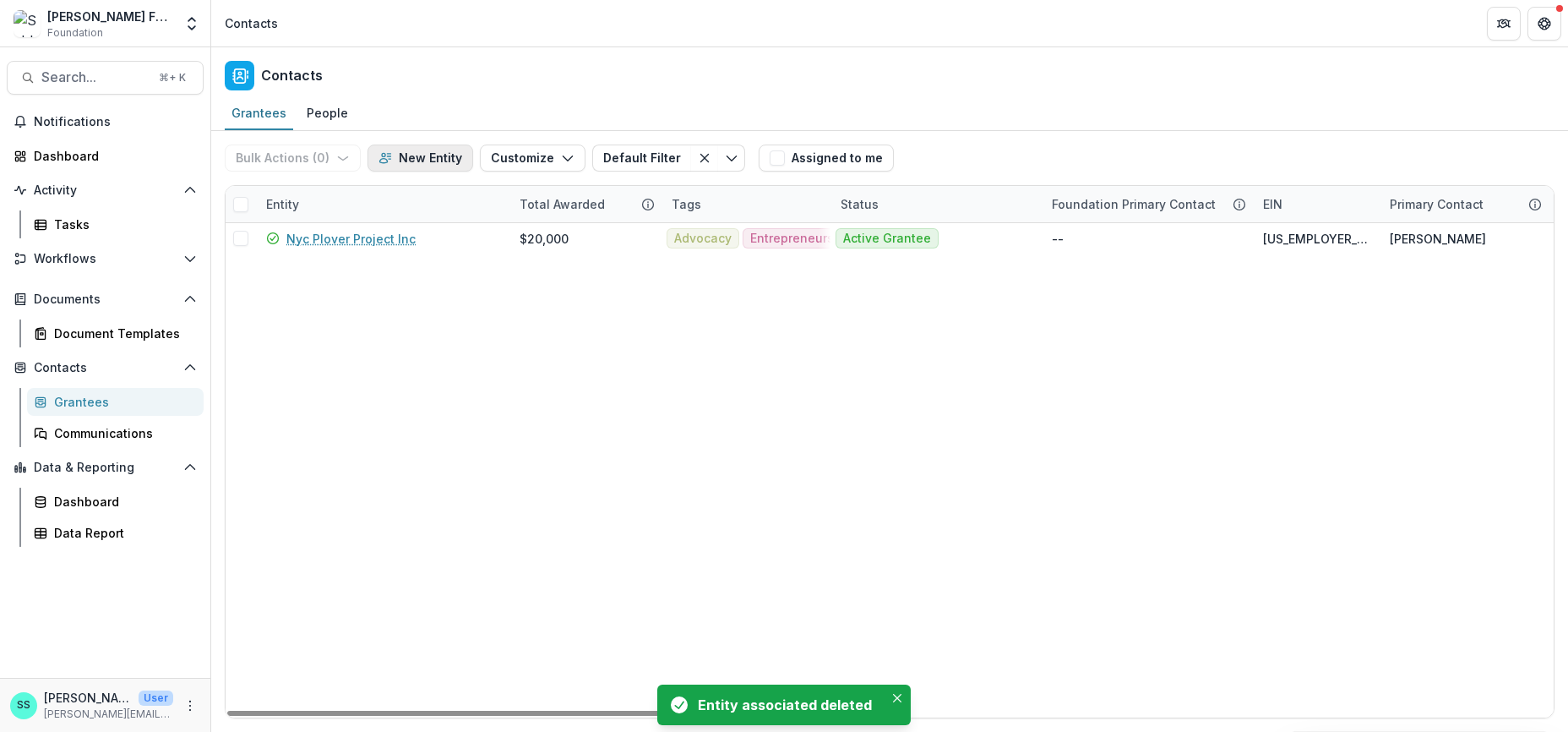
click at [455, 165] on button "New Entity" at bounding box center [421, 158] width 106 height 27
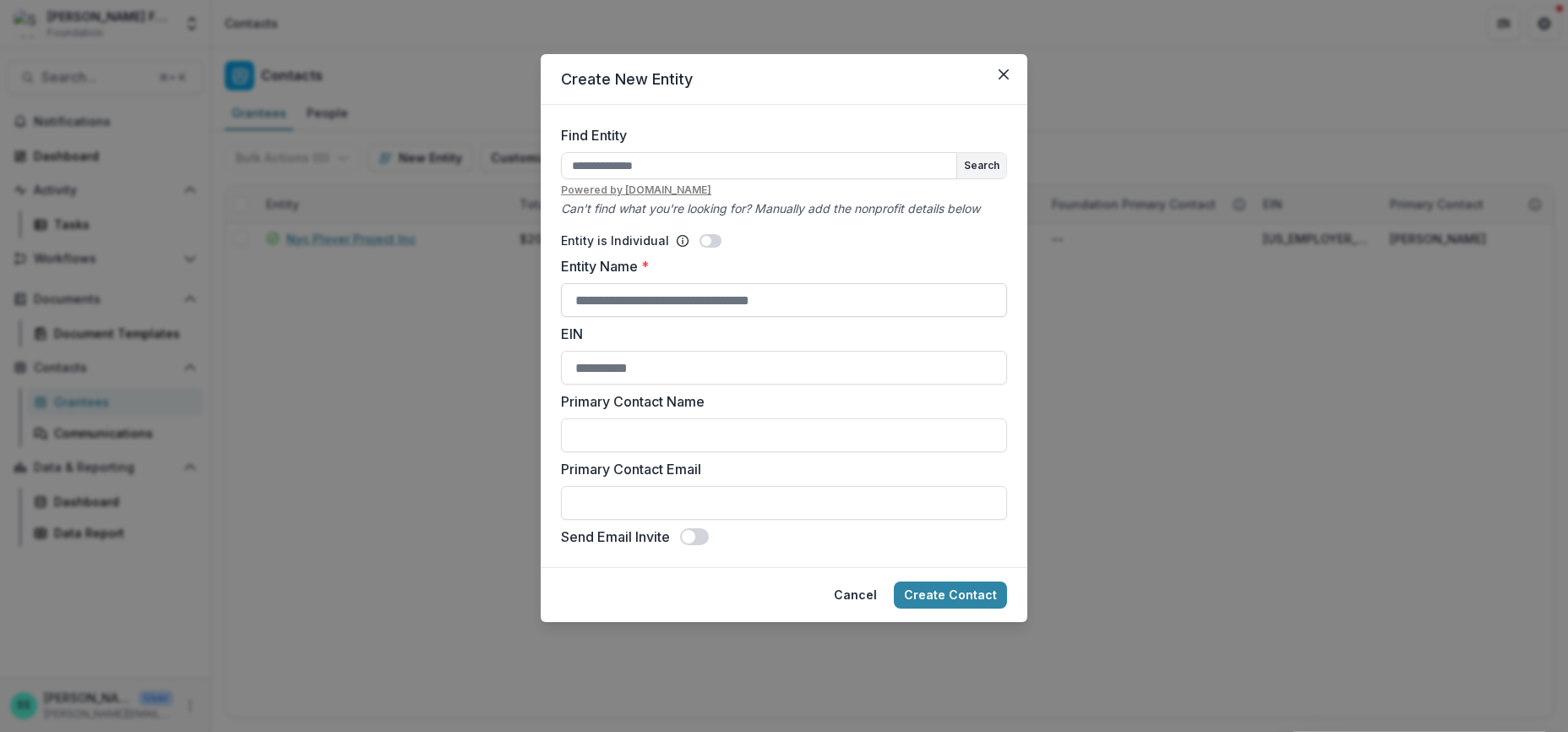
click at [630, 317] on input "Entity Name *" at bounding box center [784, 300] width 447 height 33
type input "**********"
click at [621, 385] on input "EIN" at bounding box center [784, 368] width 447 height 33
click at [613, 452] on input "Primary Contact Name" at bounding box center [784, 436] width 447 height 33
drag, startPoint x: 645, startPoint y: 334, endPoint x: 520, endPoint y: 335, distance: 125.0
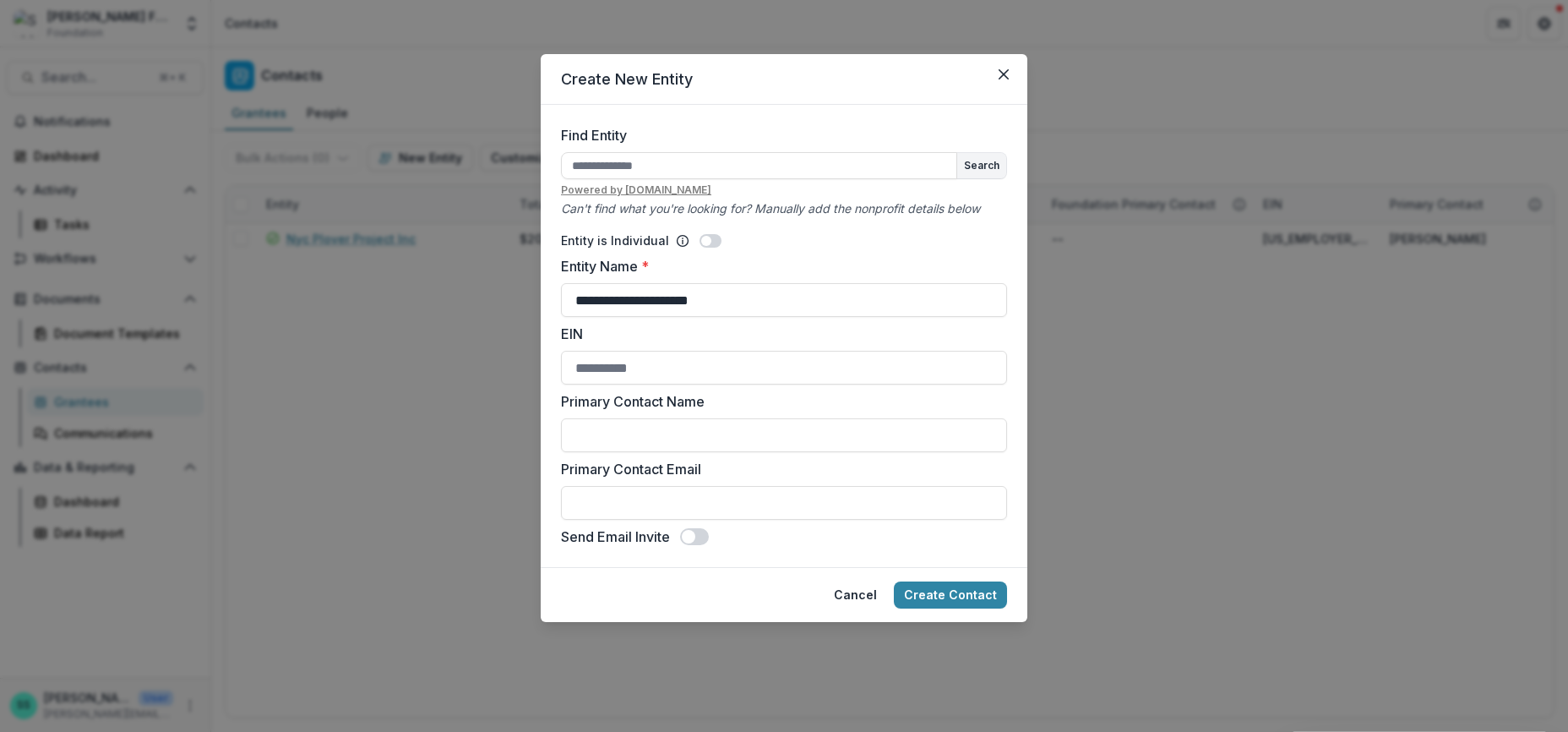
click at [541, 335] on form "**********" at bounding box center [784, 336] width 486 height 463
click at [566, 179] on input "Find Entity" at bounding box center [758, 165] width 396 height 27
paste input "**********"
type input "**********"
click at [1006, 178] on button "Search" at bounding box center [981, 165] width 49 height 25
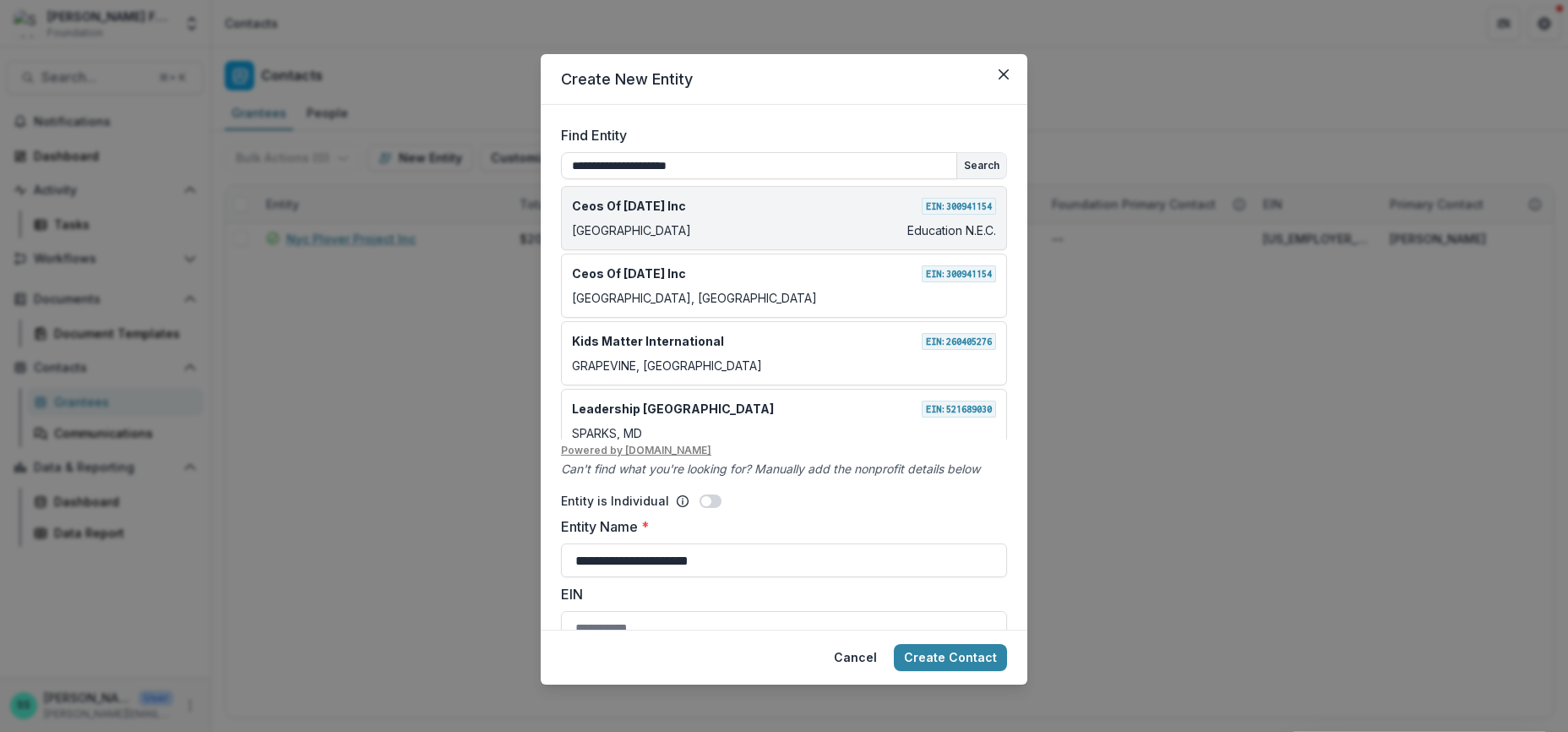
click at [693, 215] on div "Ceos Of Tomorrow Inc EIN: 300941154" at bounding box center [784, 205] width 424 height 18
type input "**********"
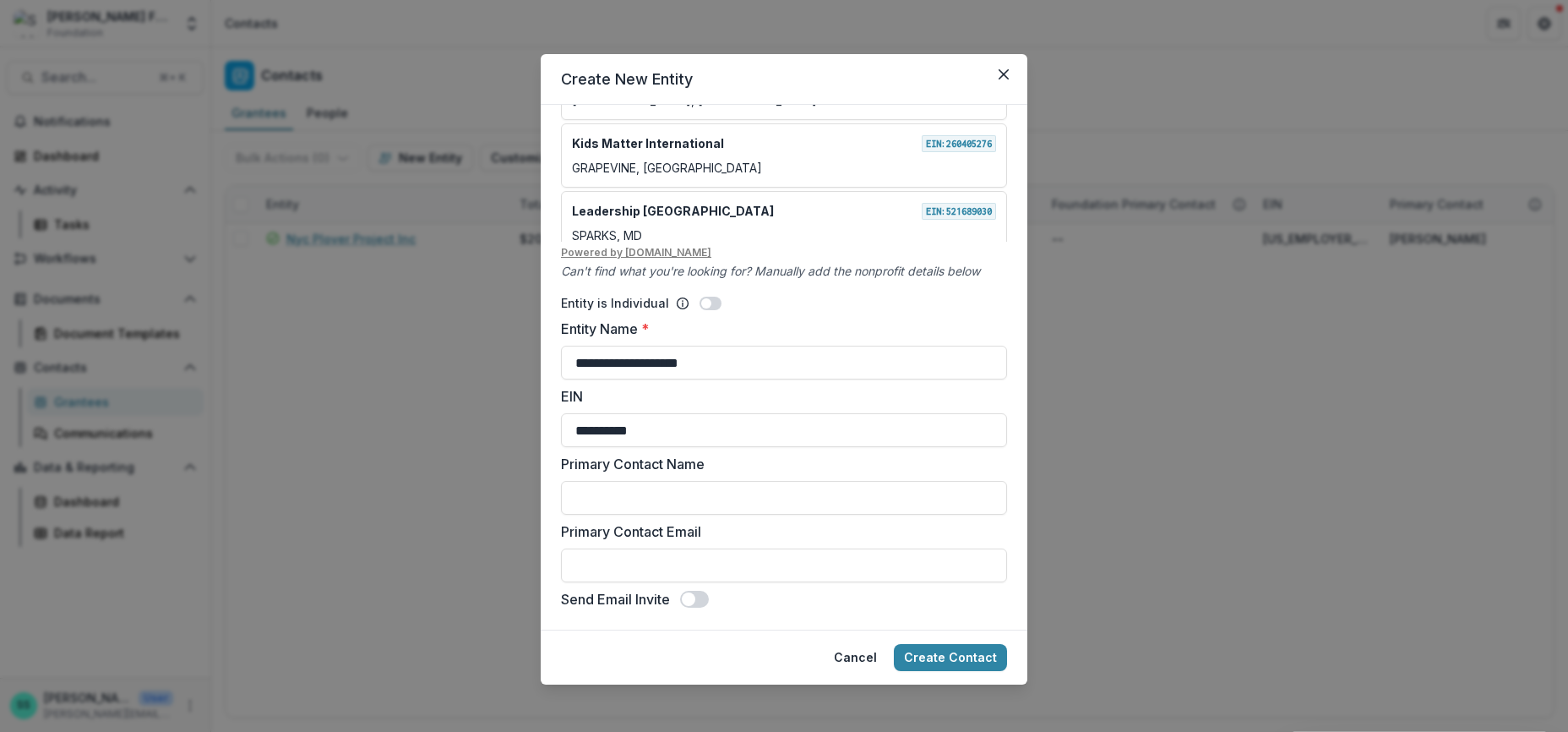
scroll to position [282, 0]
click at [975, 645] on button "Create Contact" at bounding box center [951, 658] width 113 height 27
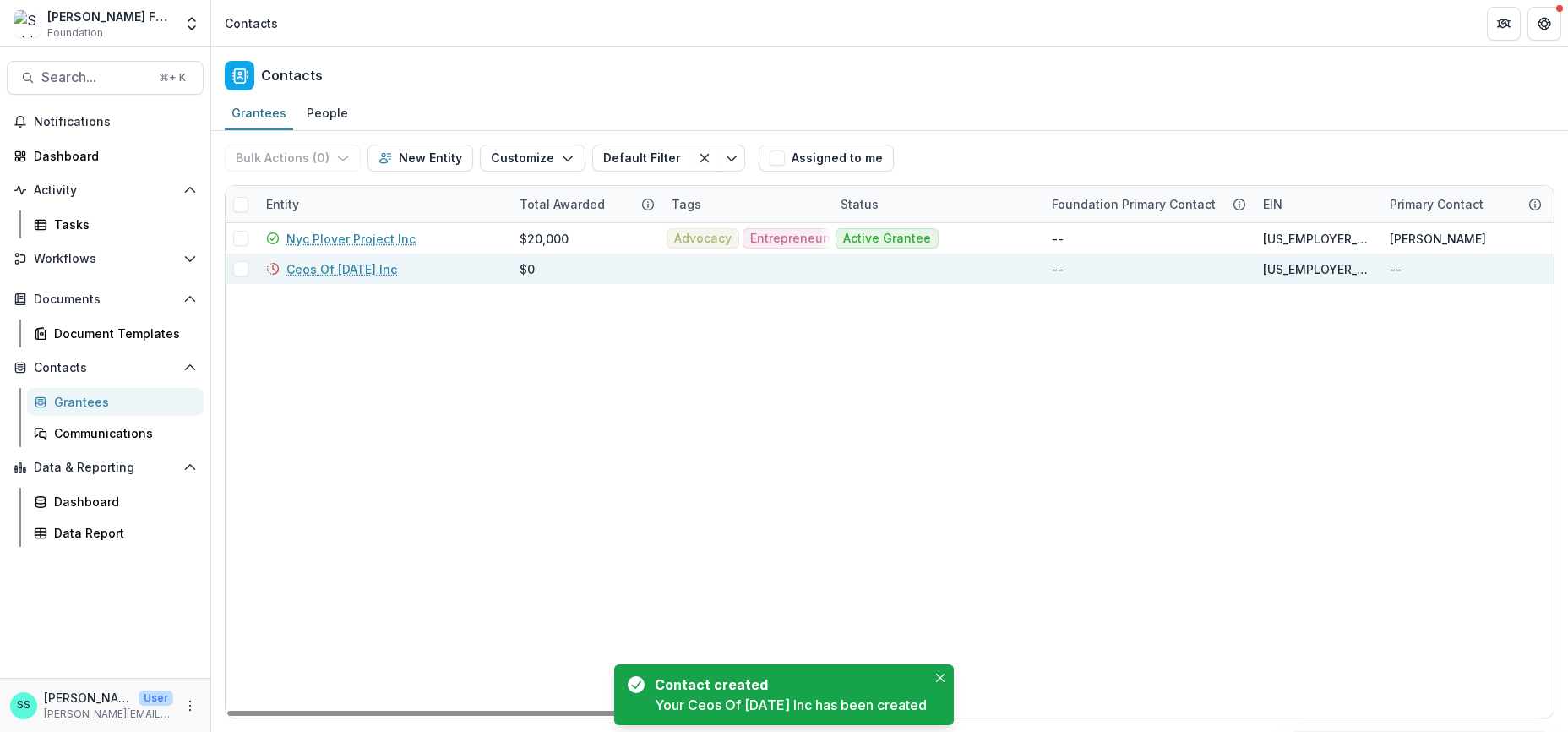
click at [372, 278] on link "Ceos Of Tomorrow Inc" at bounding box center [342, 268] width 110 height 18
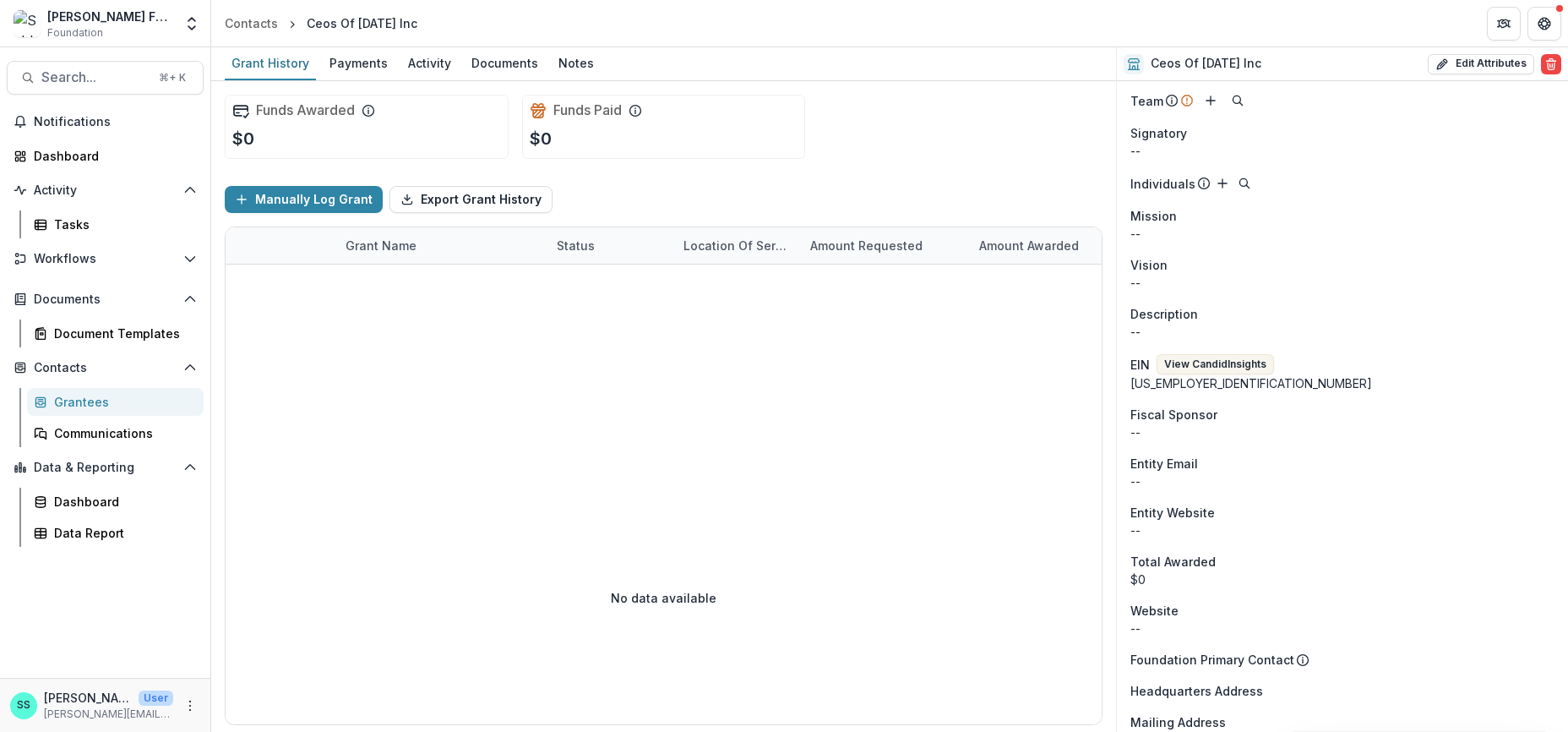
scroll to position [154, 0]
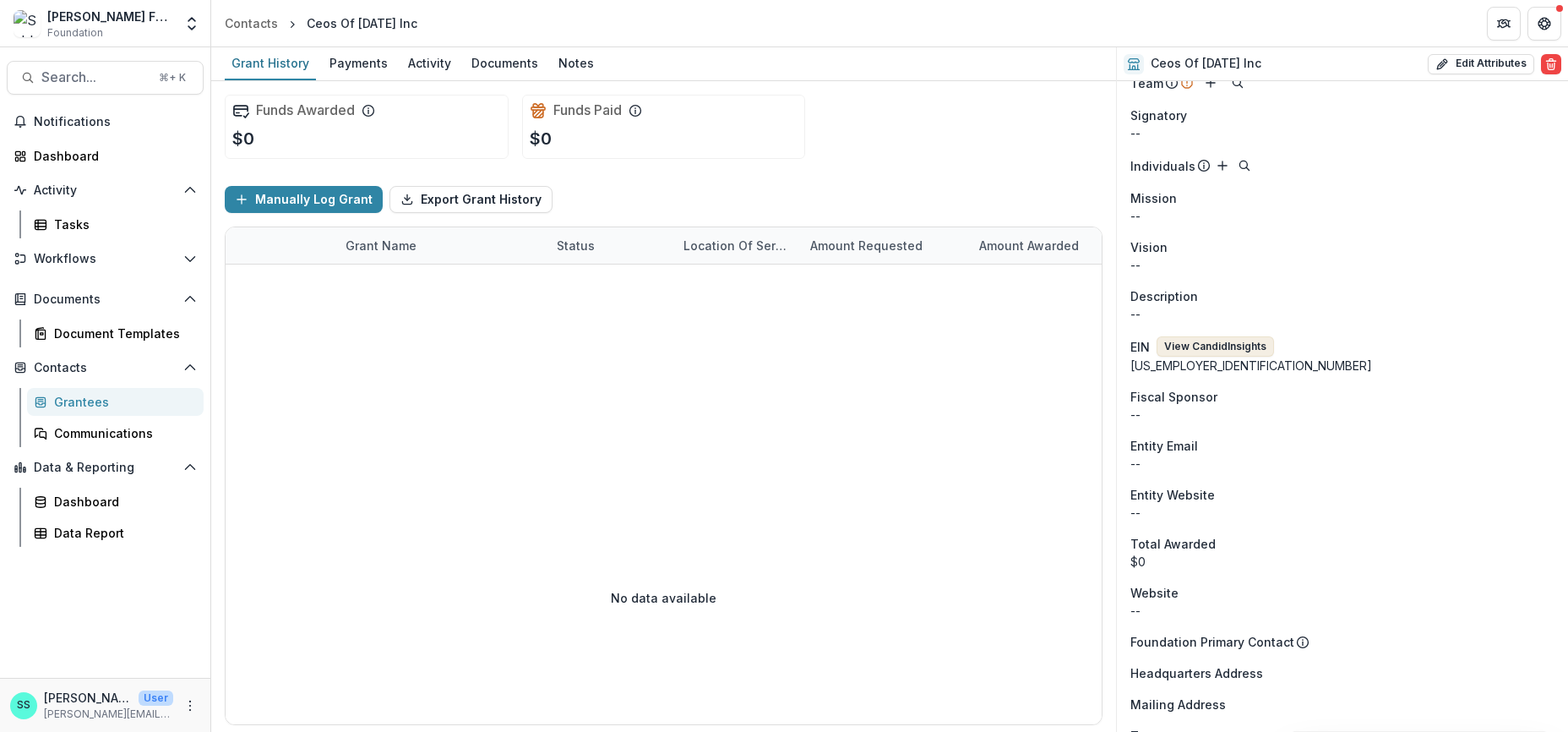
click at [1227, 357] on button "View Candid Insights" at bounding box center [1215, 346] width 118 height 20
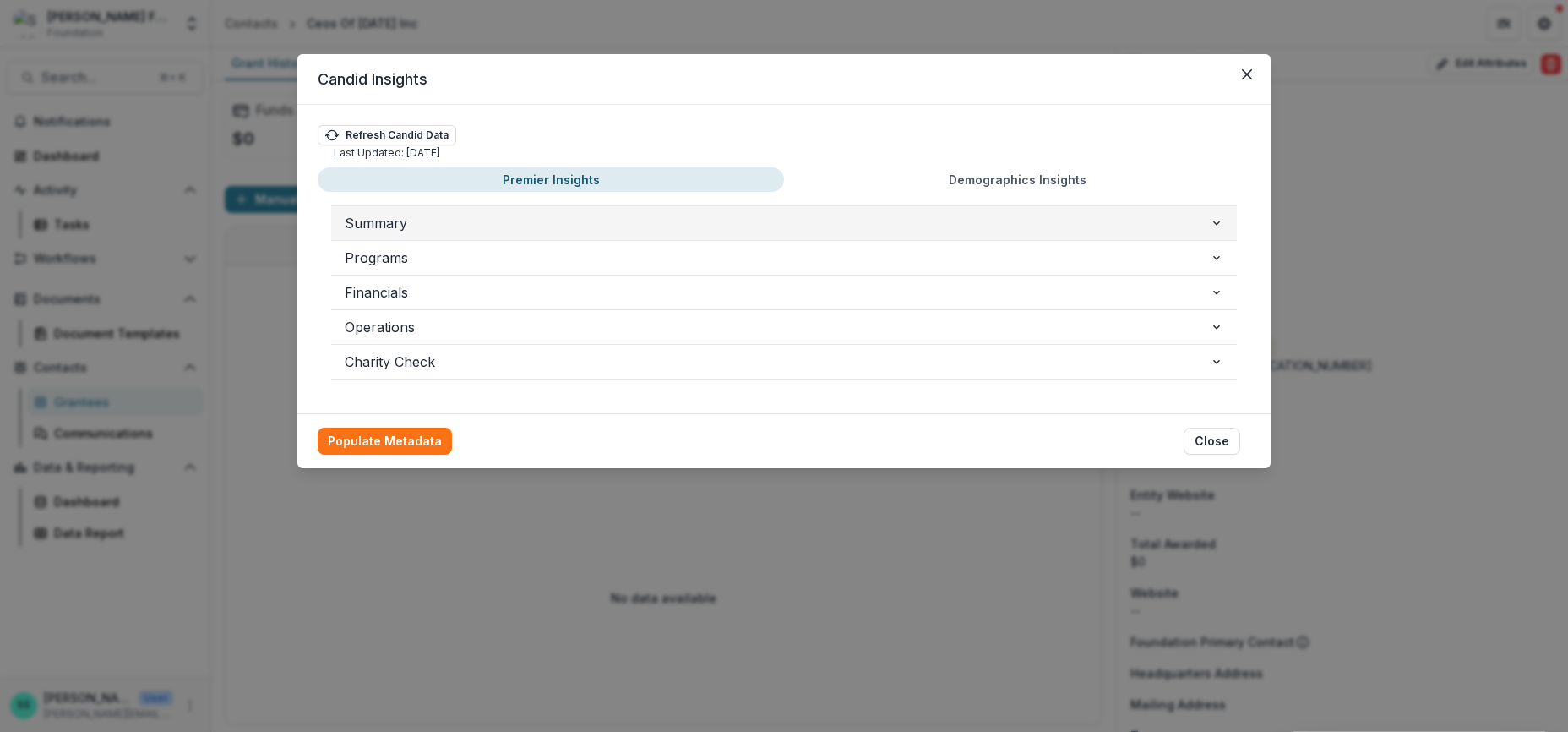
click at [1224, 230] on icon "button" at bounding box center [1217, 223] width 14 height 14
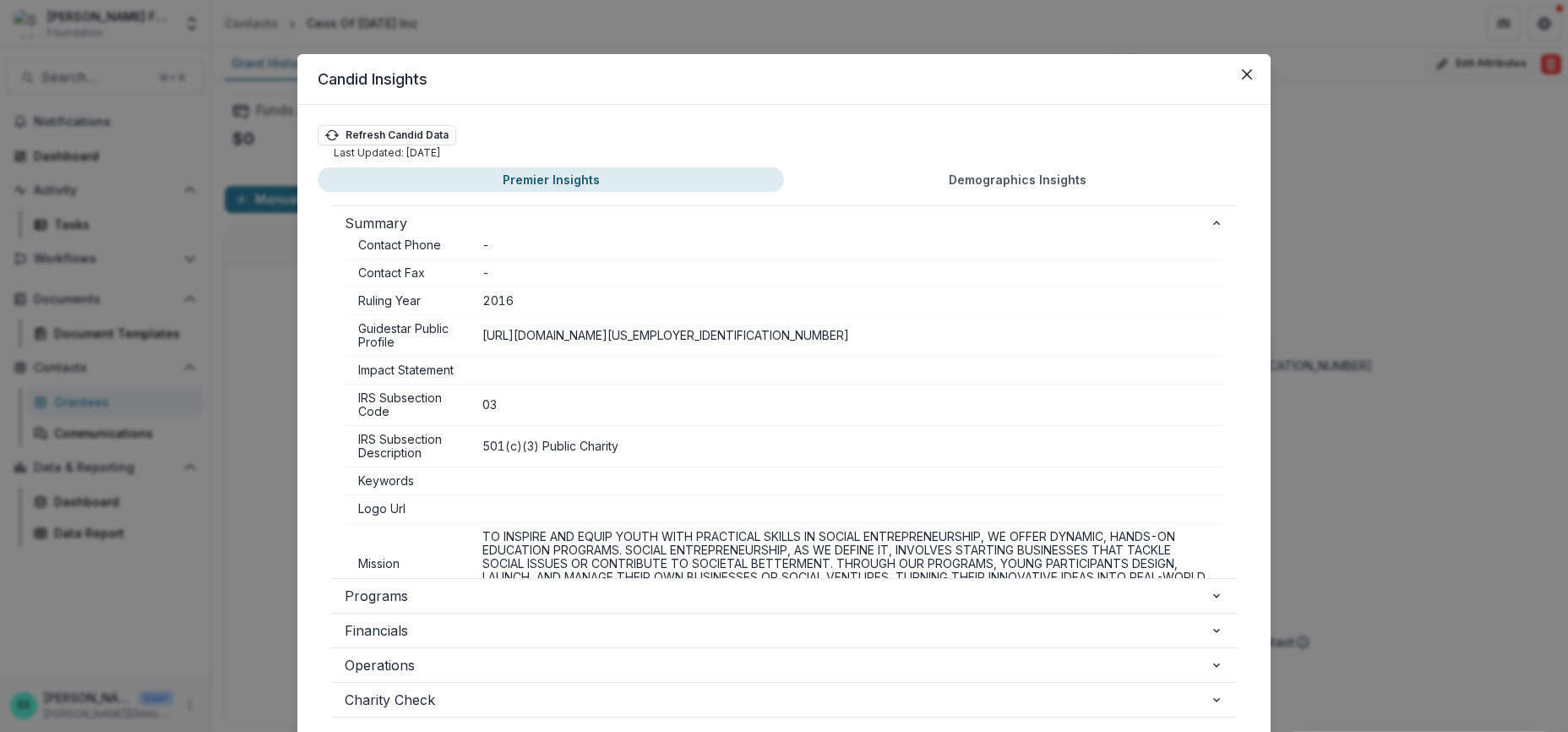
scroll to position [471, 0]
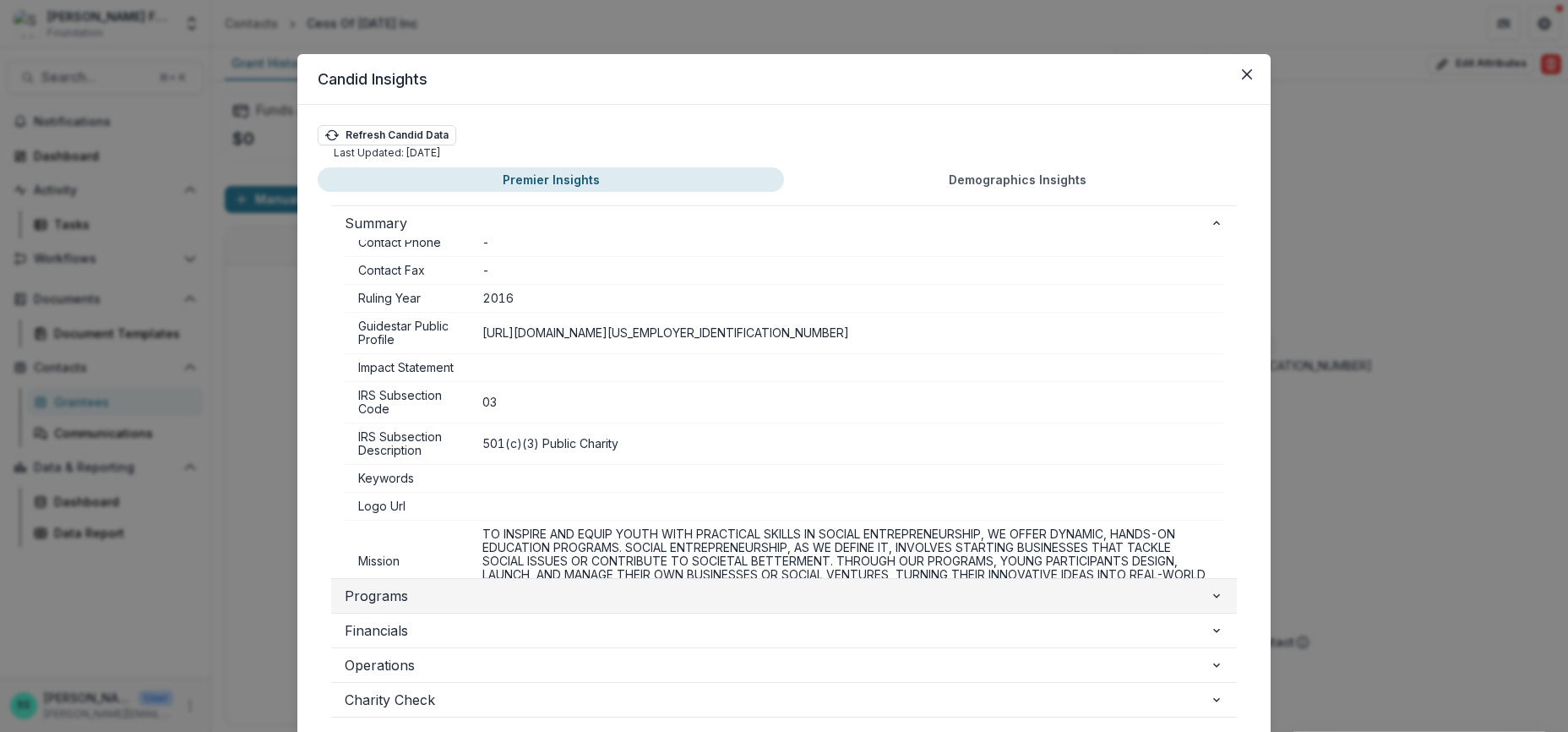
click at [1220, 598] on icon "button" at bounding box center [1216, 596] width 6 height 5
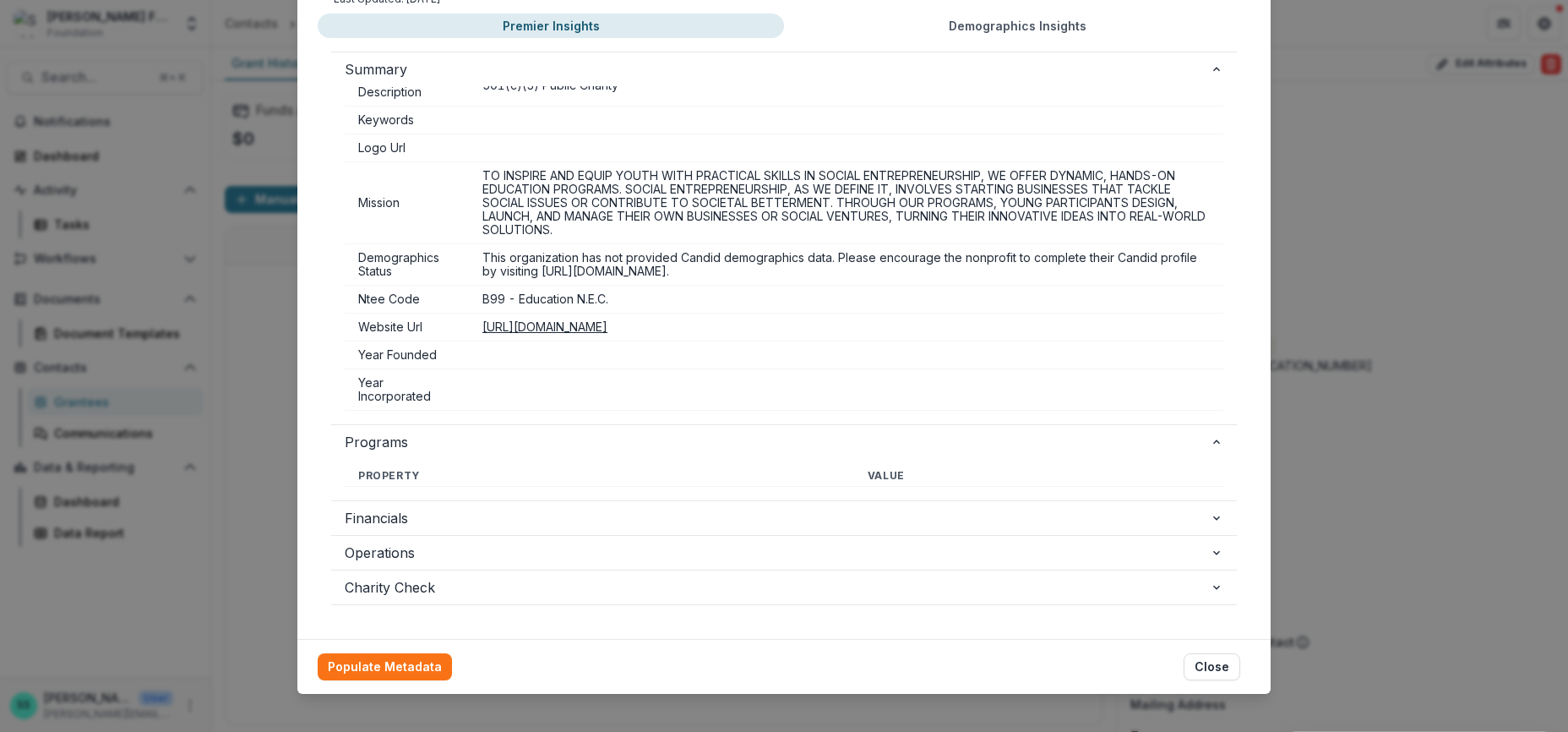
scroll to position [240, 0]
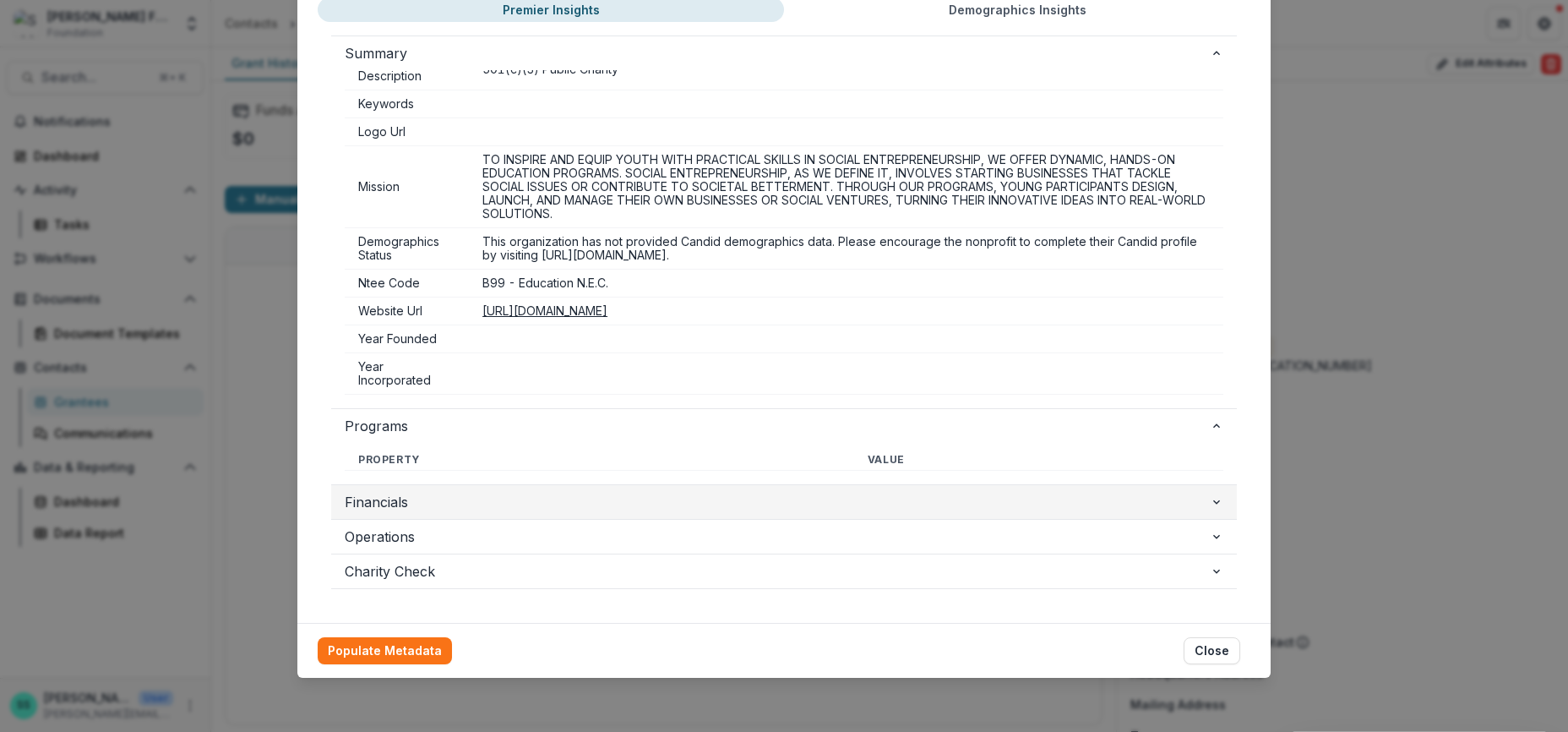
click at [1238, 485] on button "Financials" at bounding box center [784, 502] width 906 height 33
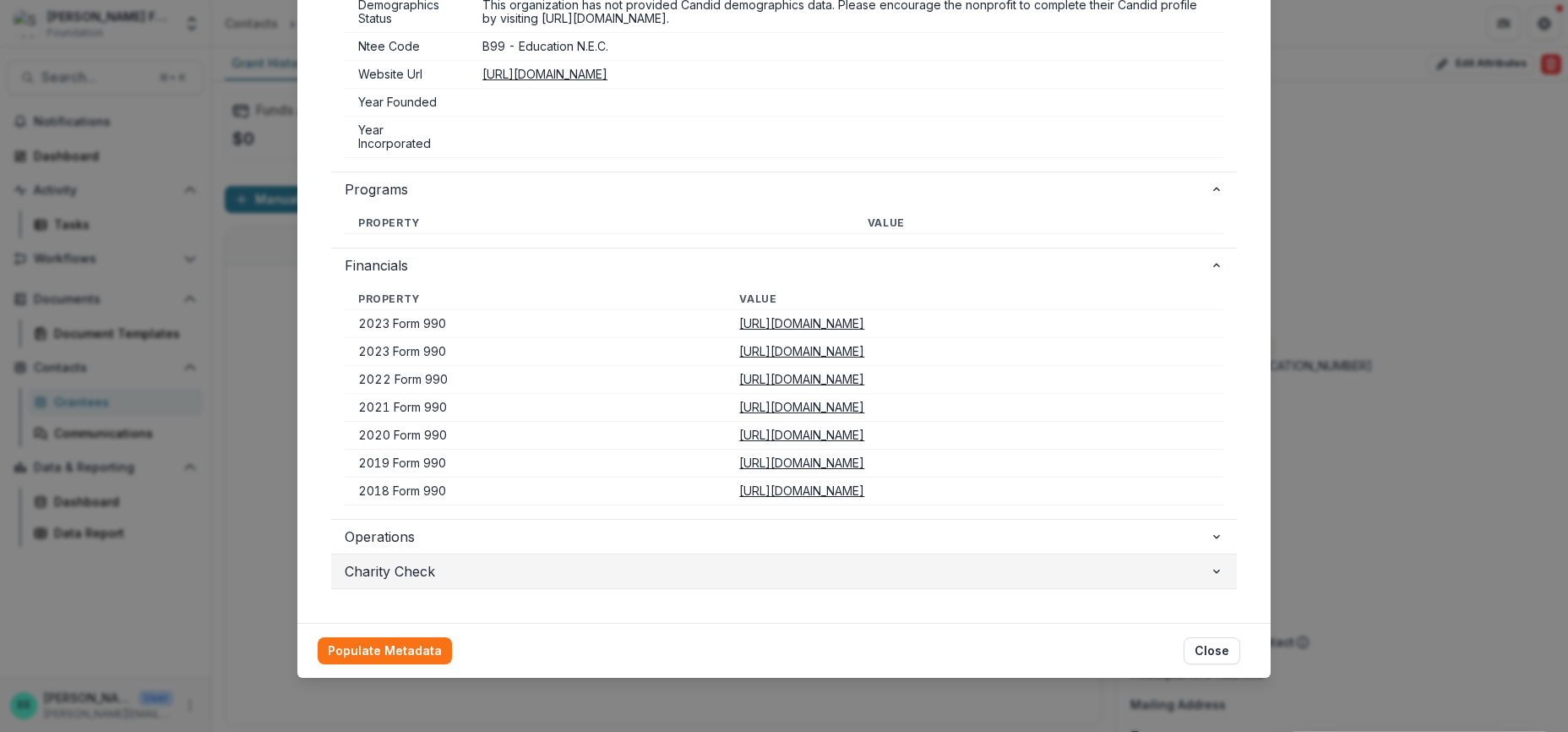
scroll to position [476, 0]
click at [1220, 574] on icon "button" at bounding box center [1216, 572] width 6 height 5
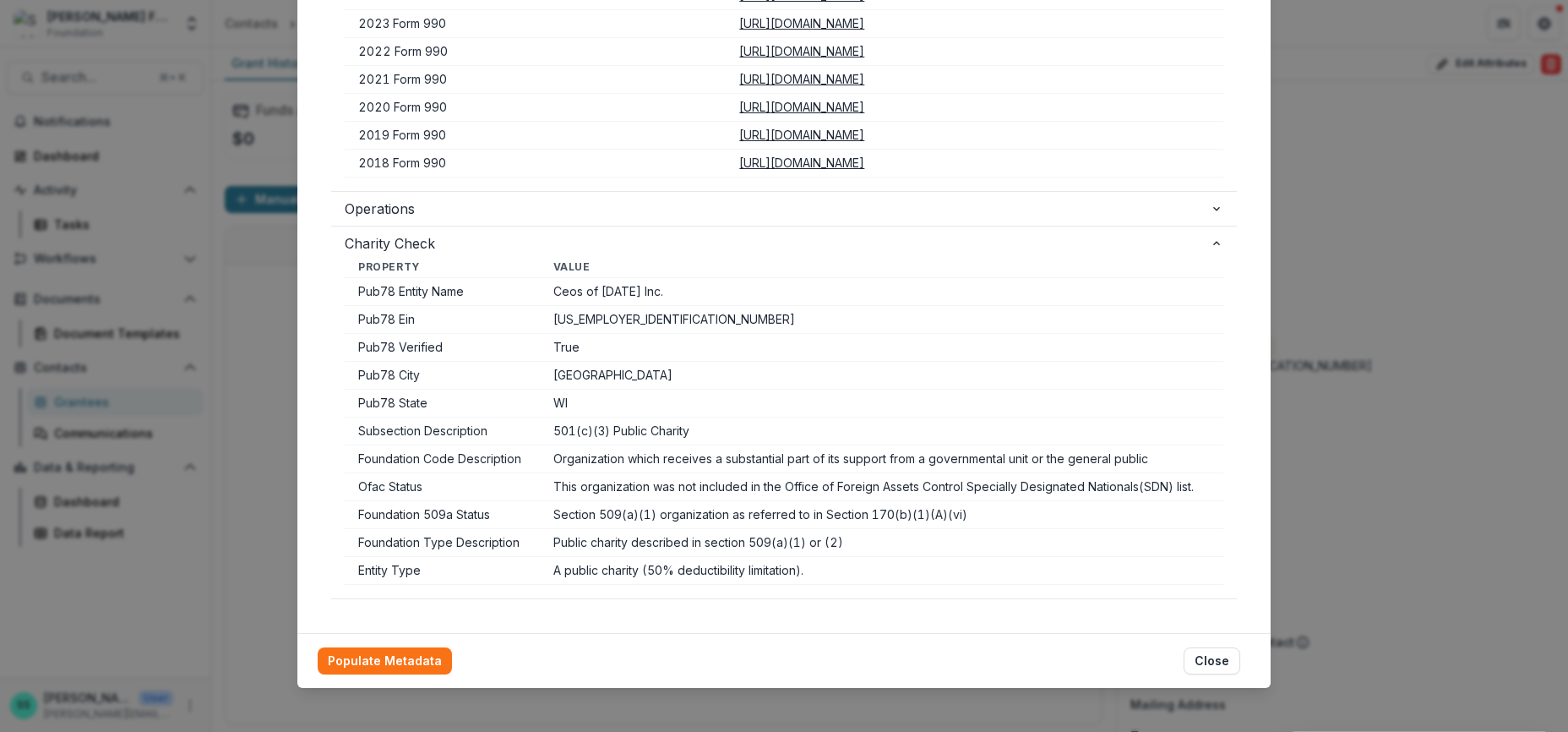
scroll to position [843, 0]
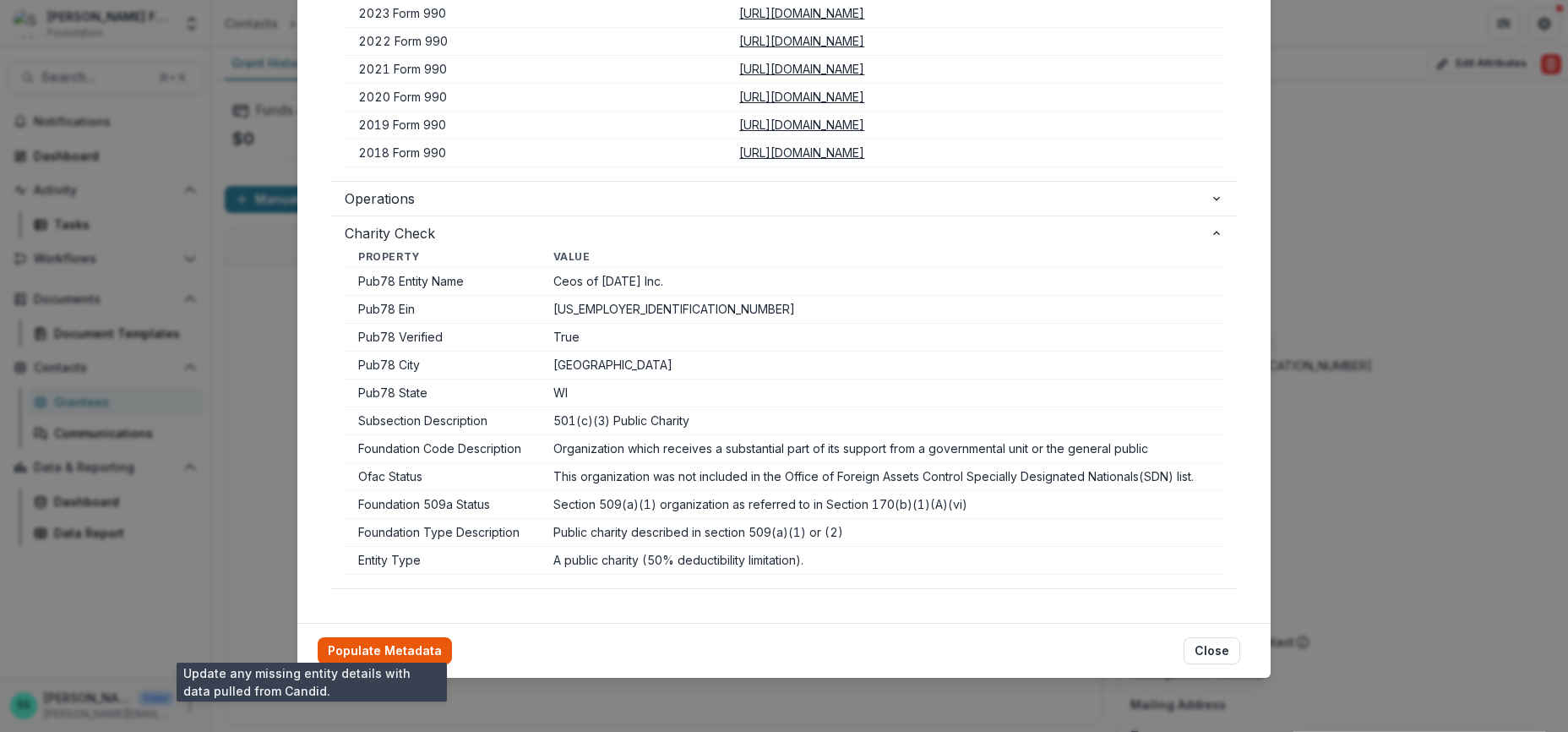
click at [317, 638] on button "Populate Metadata" at bounding box center [384, 650] width 135 height 27
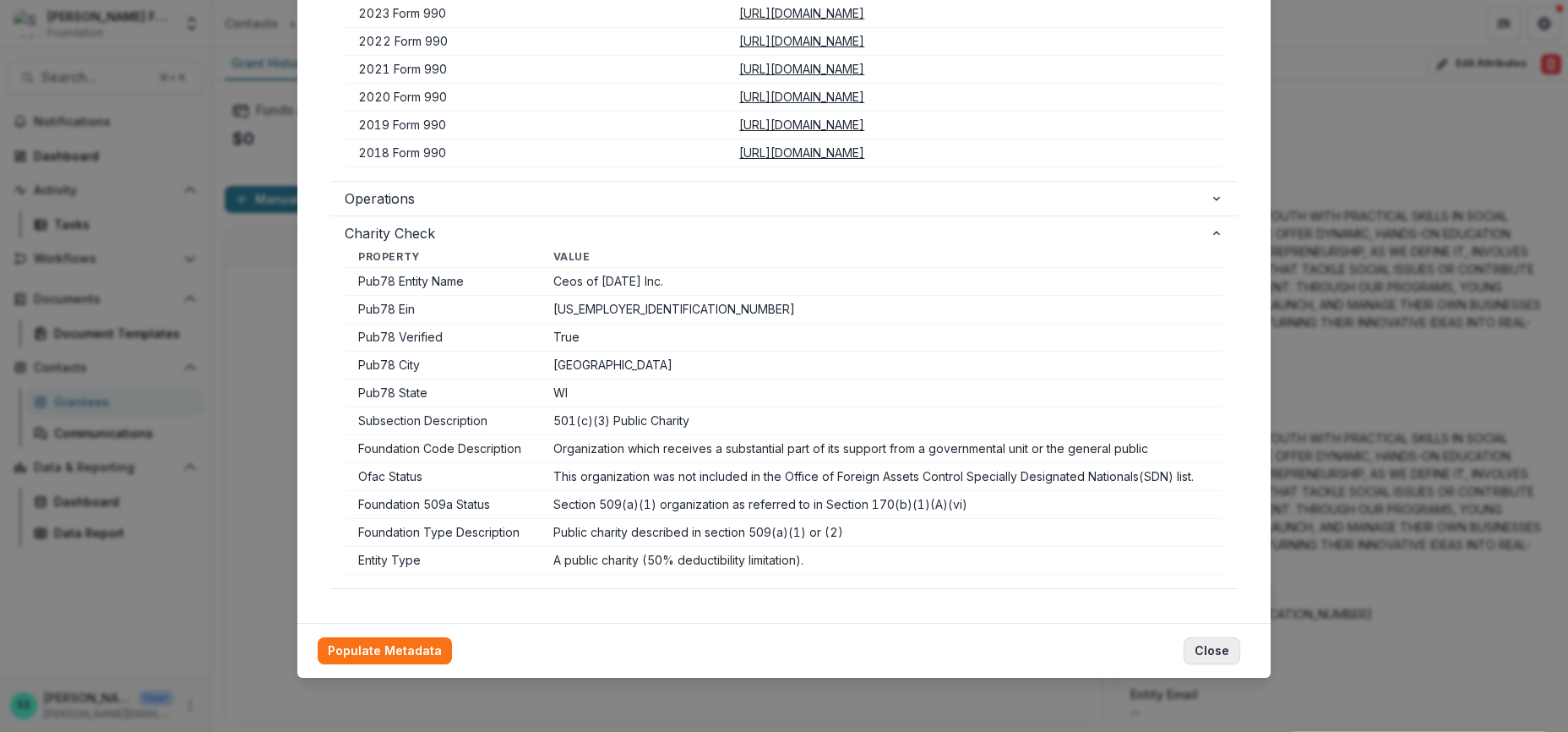
click at [1240, 638] on button "Close" at bounding box center [1212, 650] width 57 height 27
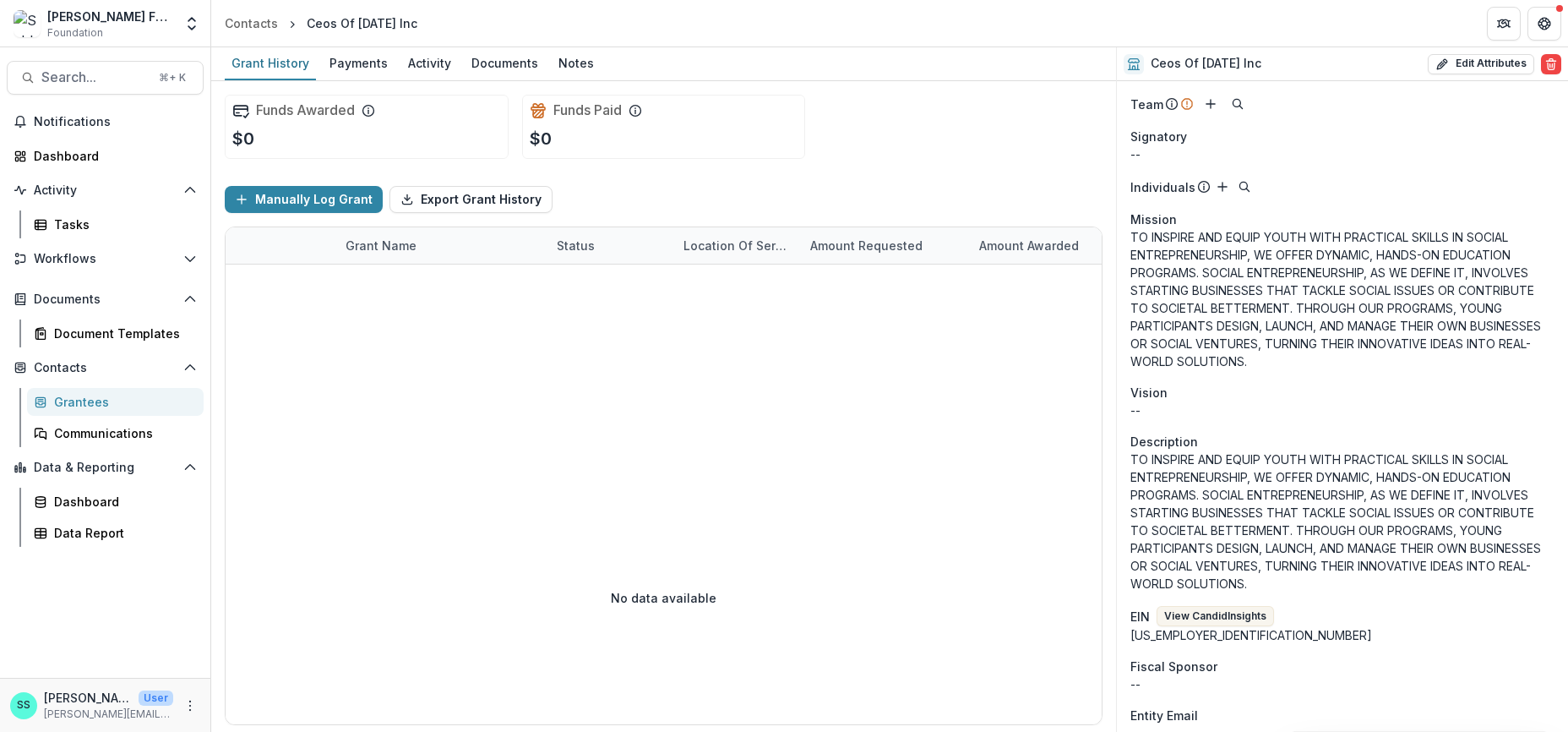
scroll to position [0, 0]
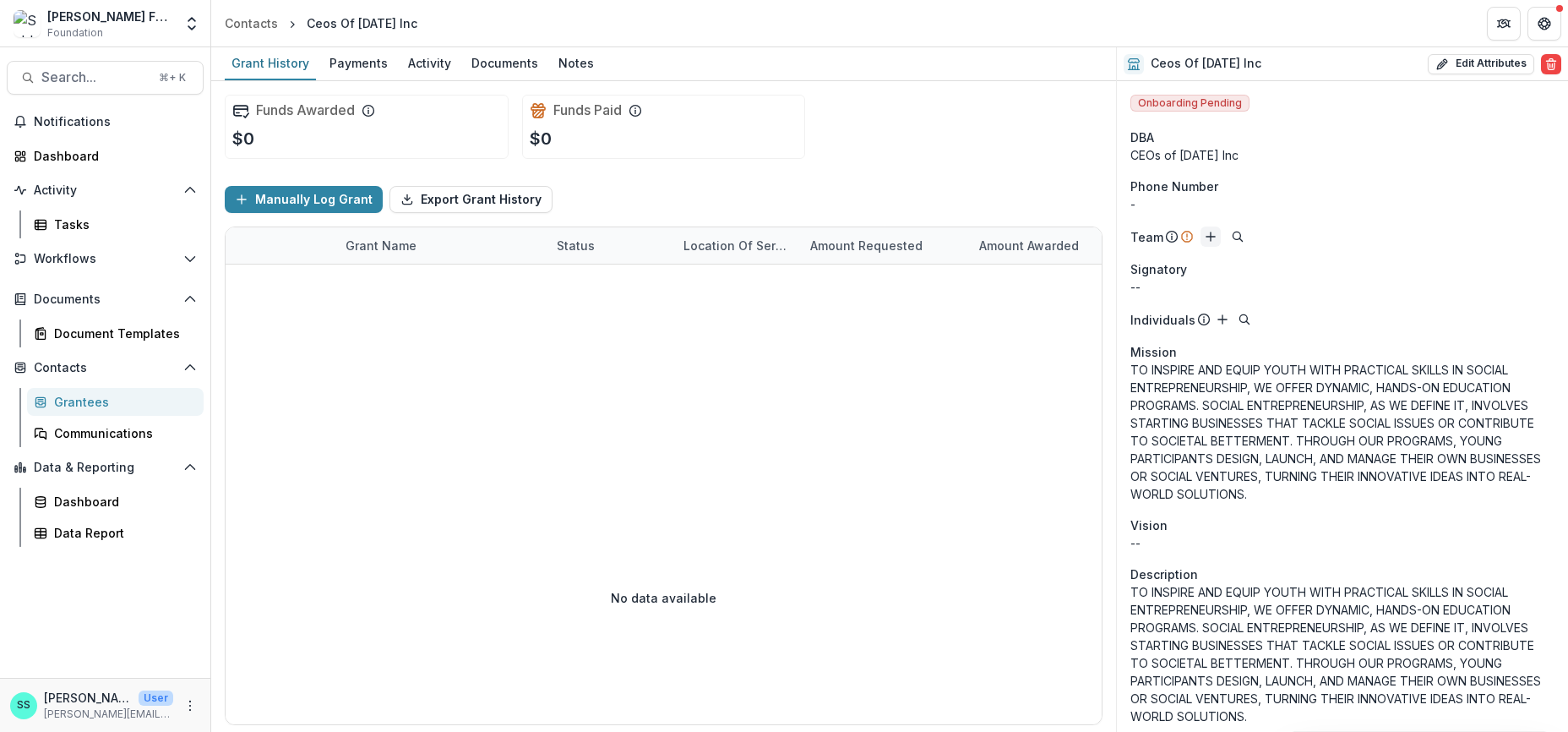
click at [1218, 243] on icon "Add" at bounding box center [1211, 237] width 14 height 14
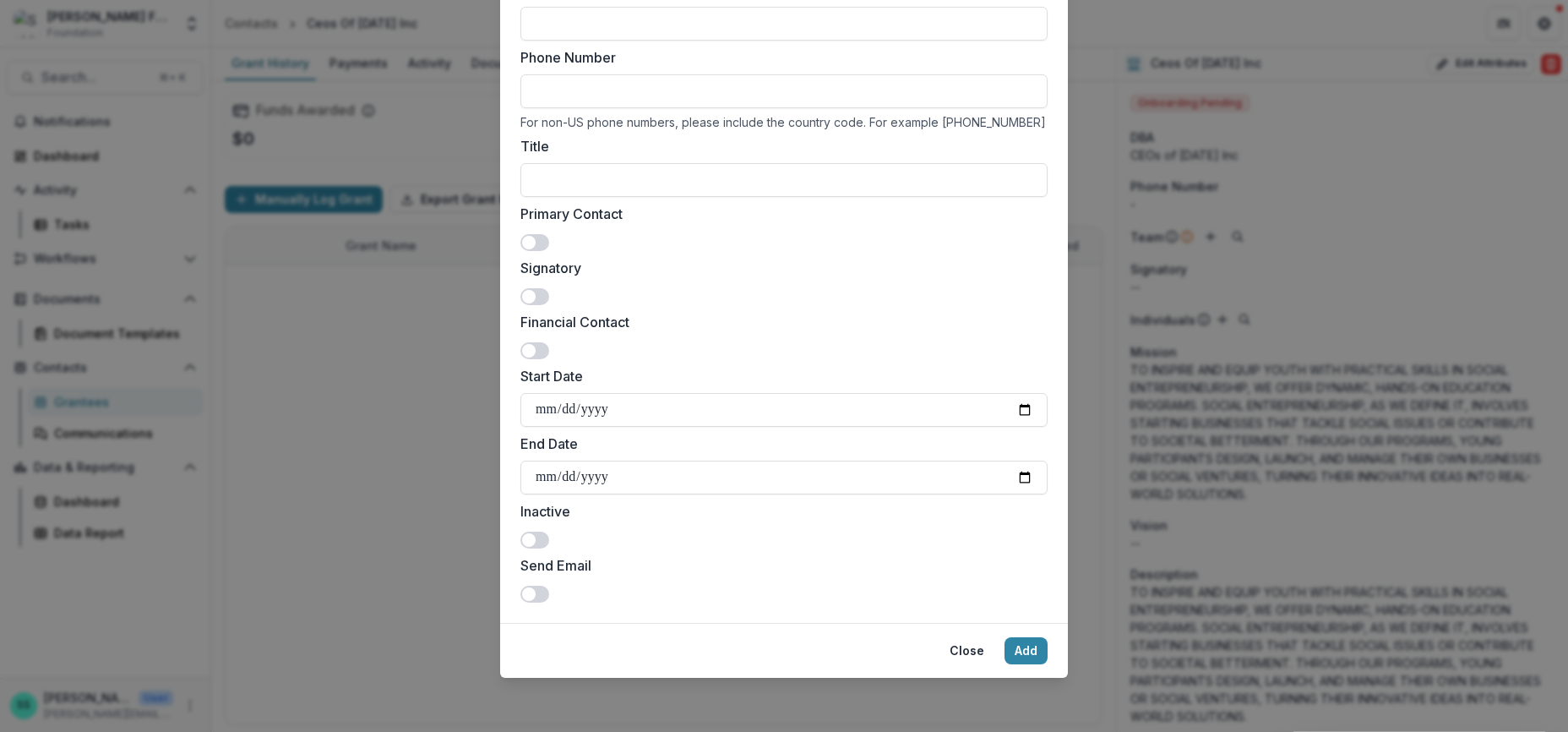
scroll to position [289, 0]
click at [521, 603] on span at bounding box center [535, 595] width 29 height 17
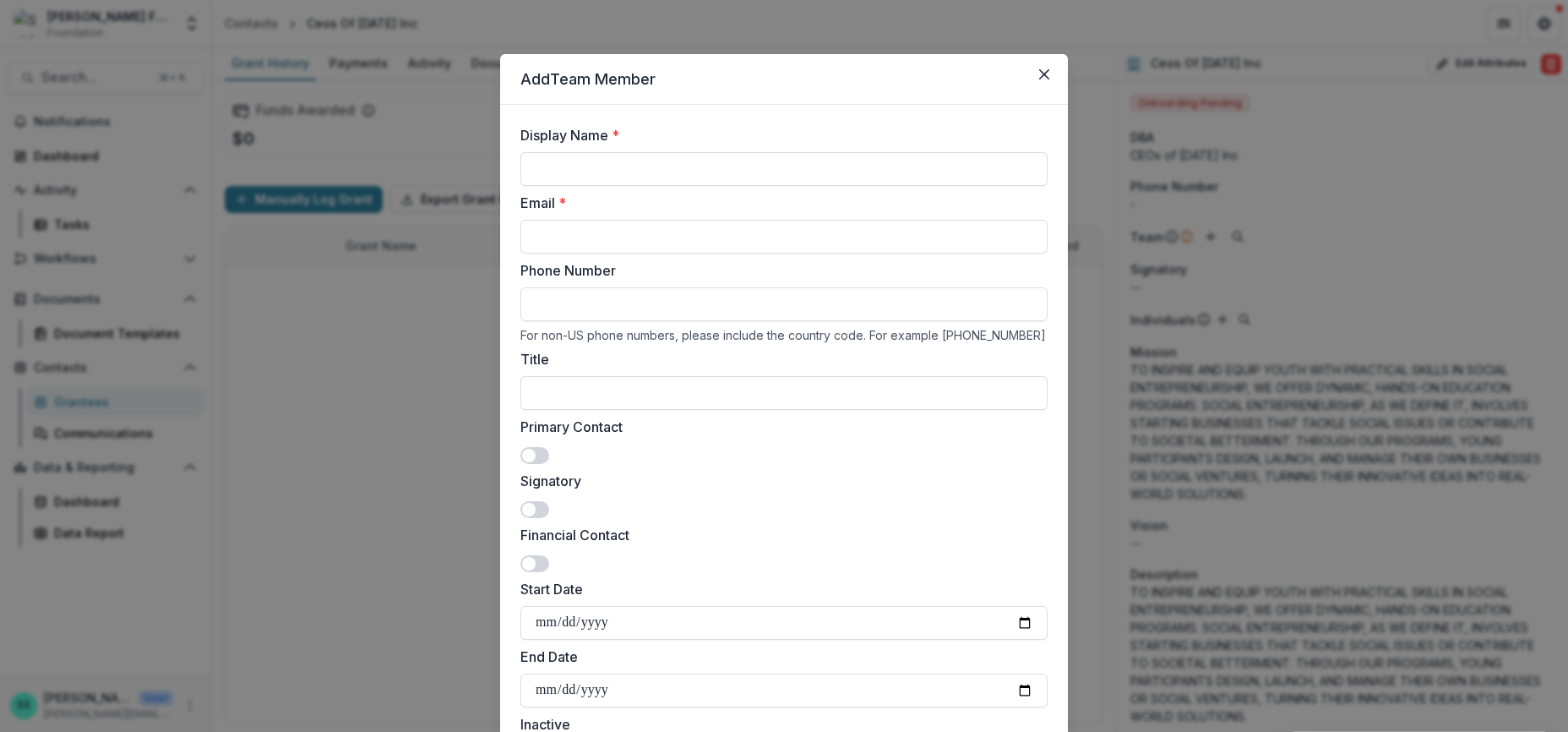
click at [1050, 80] on icon "Close" at bounding box center [1044, 74] width 10 height 10
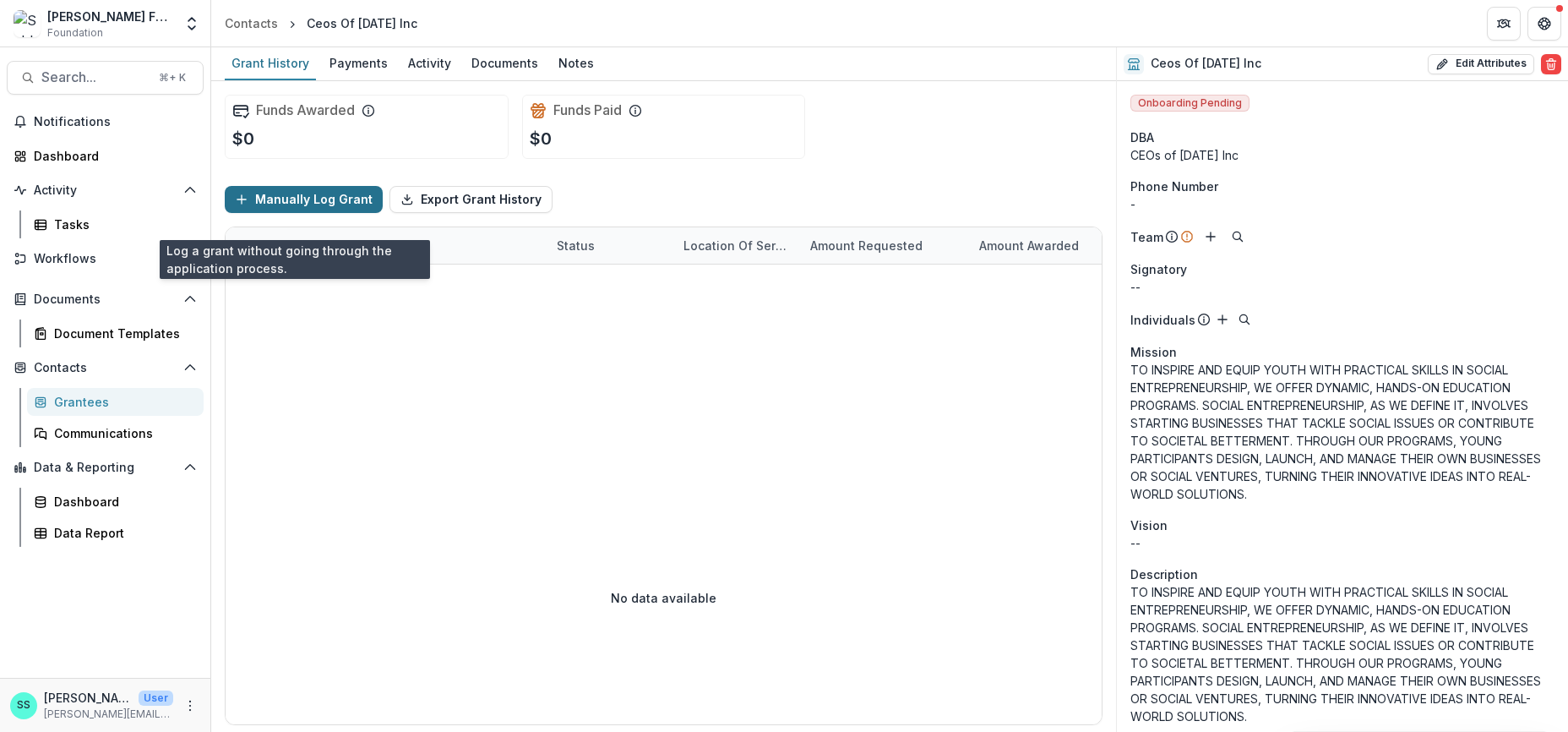
click at [306, 213] on button "Manually Log Grant" at bounding box center [304, 199] width 158 height 27
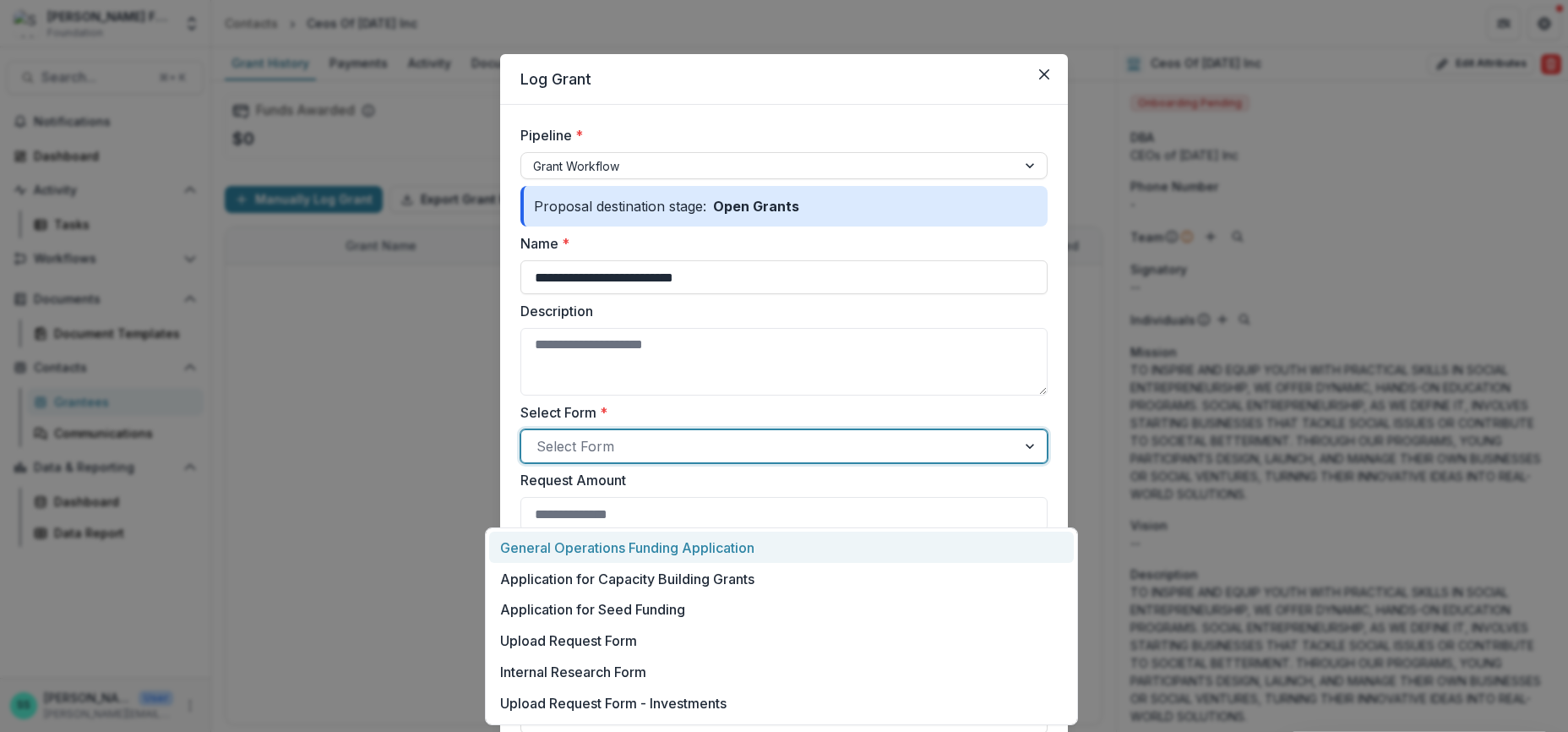
click at [592, 458] on div at bounding box center [769, 446] width 465 height 23
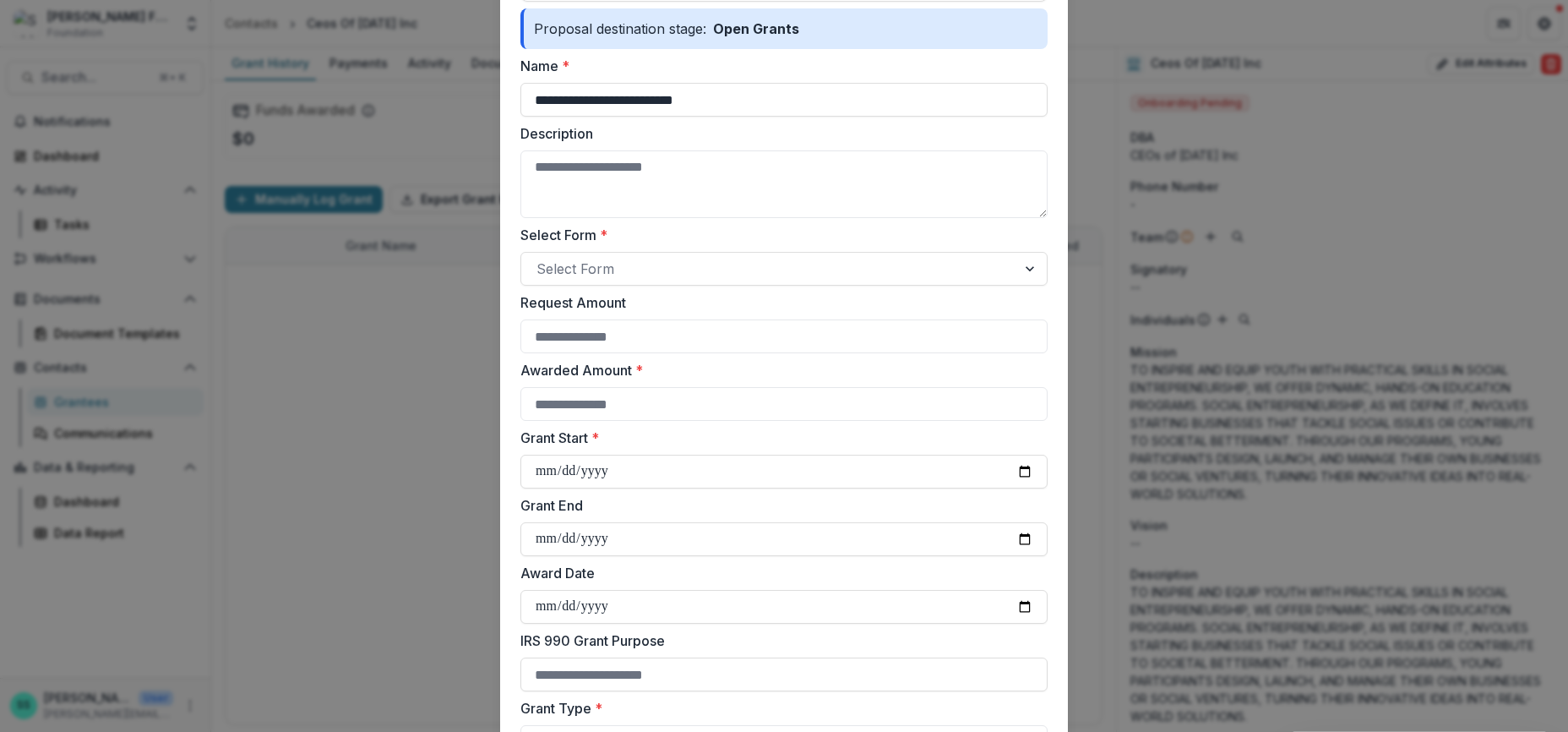
click at [808, 245] on label "Select Form *" at bounding box center [779, 235] width 517 height 20
click at [541, 279] on input "Select Form *" at bounding box center [538, 269] width 5 height 20
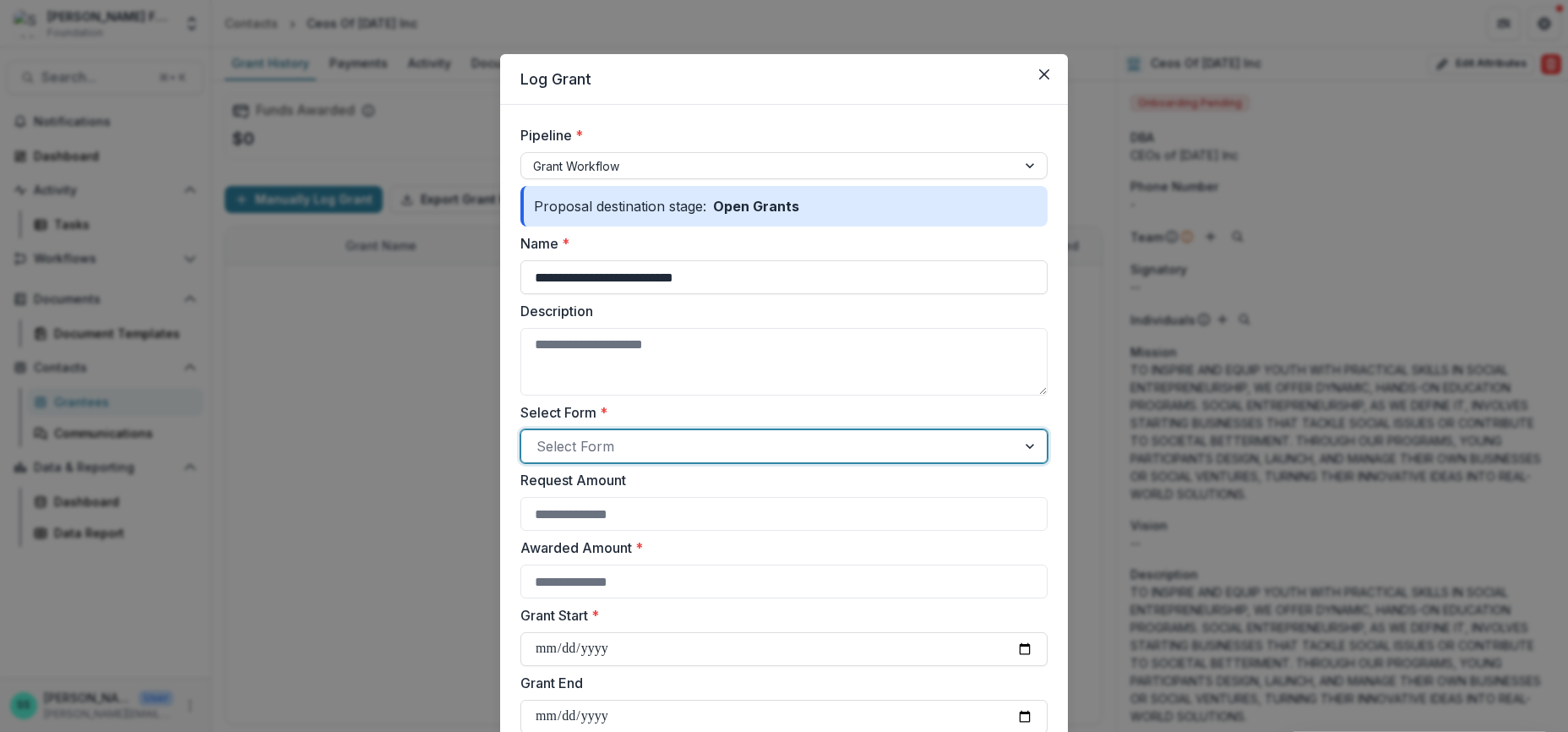
click at [1050, 80] on icon "Close" at bounding box center [1044, 74] width 10 height 10
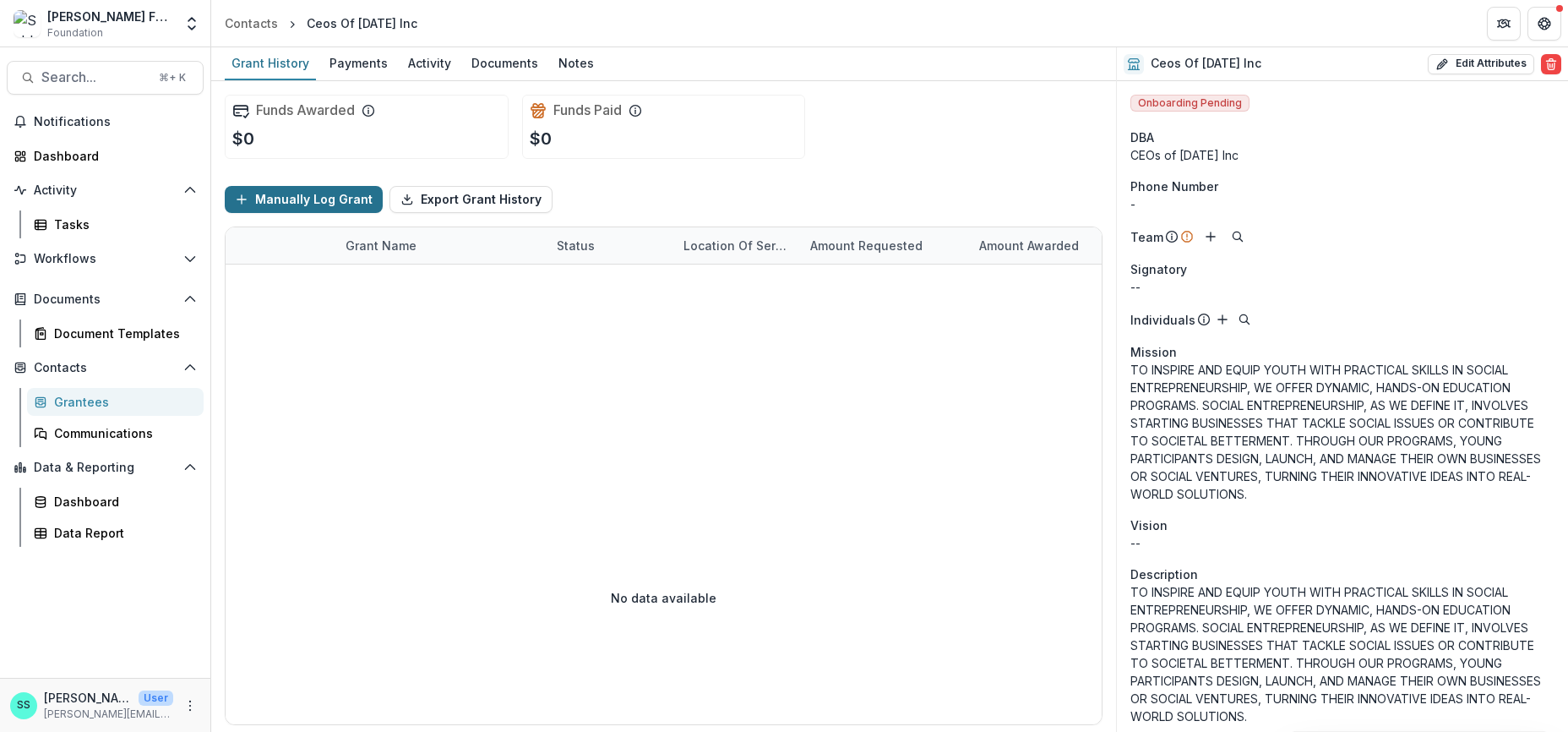
click at [359, 211] on button "Manually Log Grant" at bounding box center [304, 199] width 158 height 27
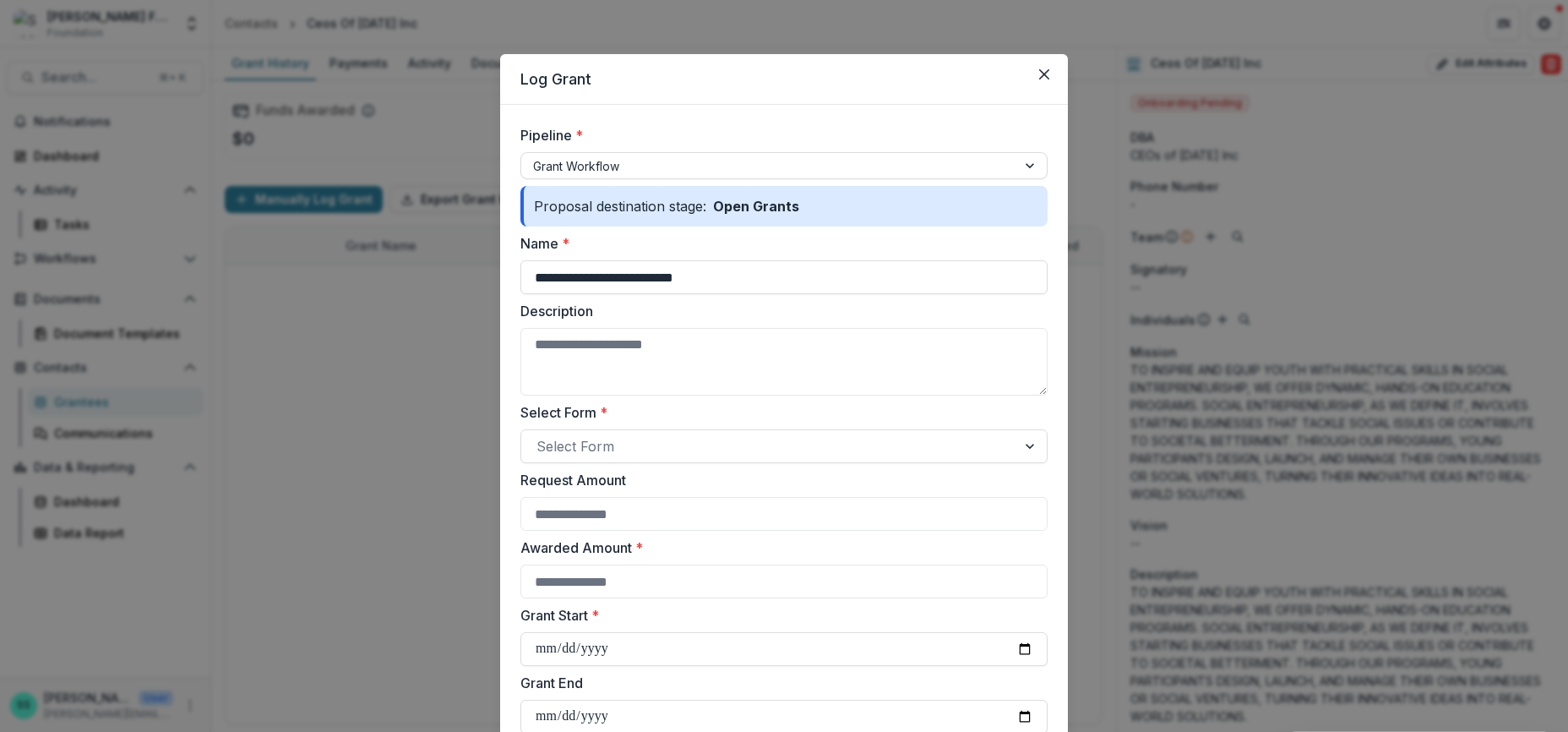
scroll to position [685, 0]
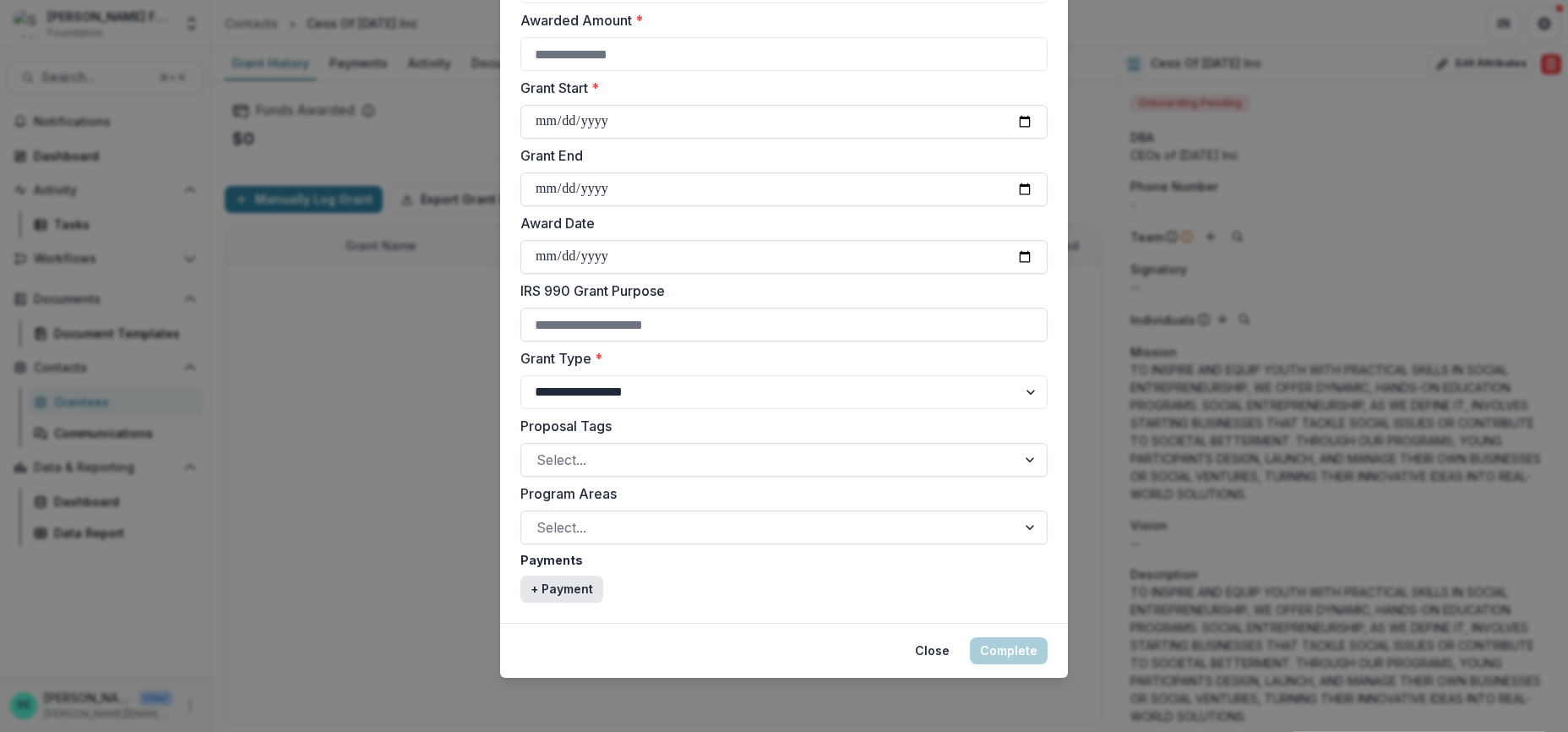
click at [541, 576] on button "+ Payment" at bounding box center [562, 589] width 83 height 27
select select "****"
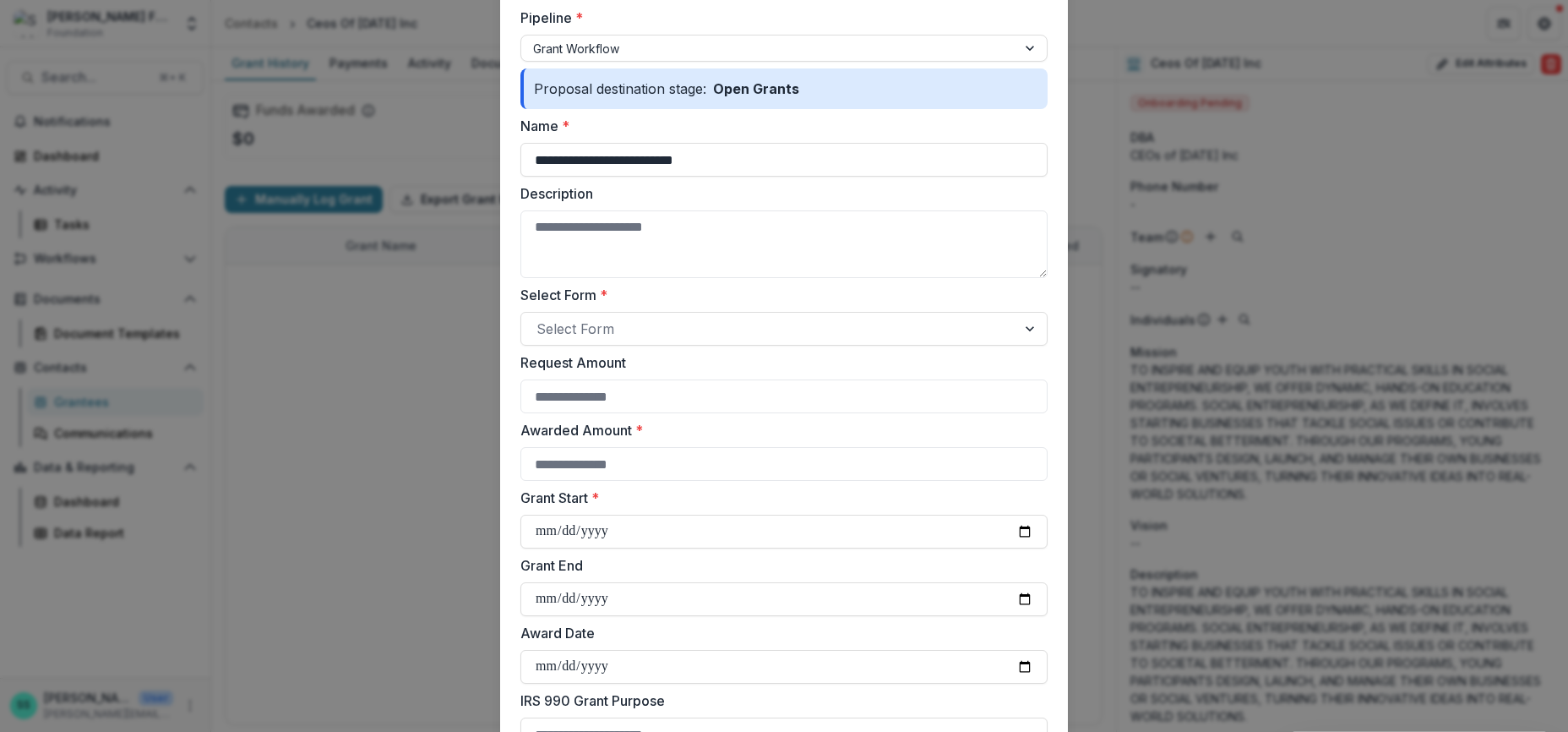
scroll to position [0, 0]
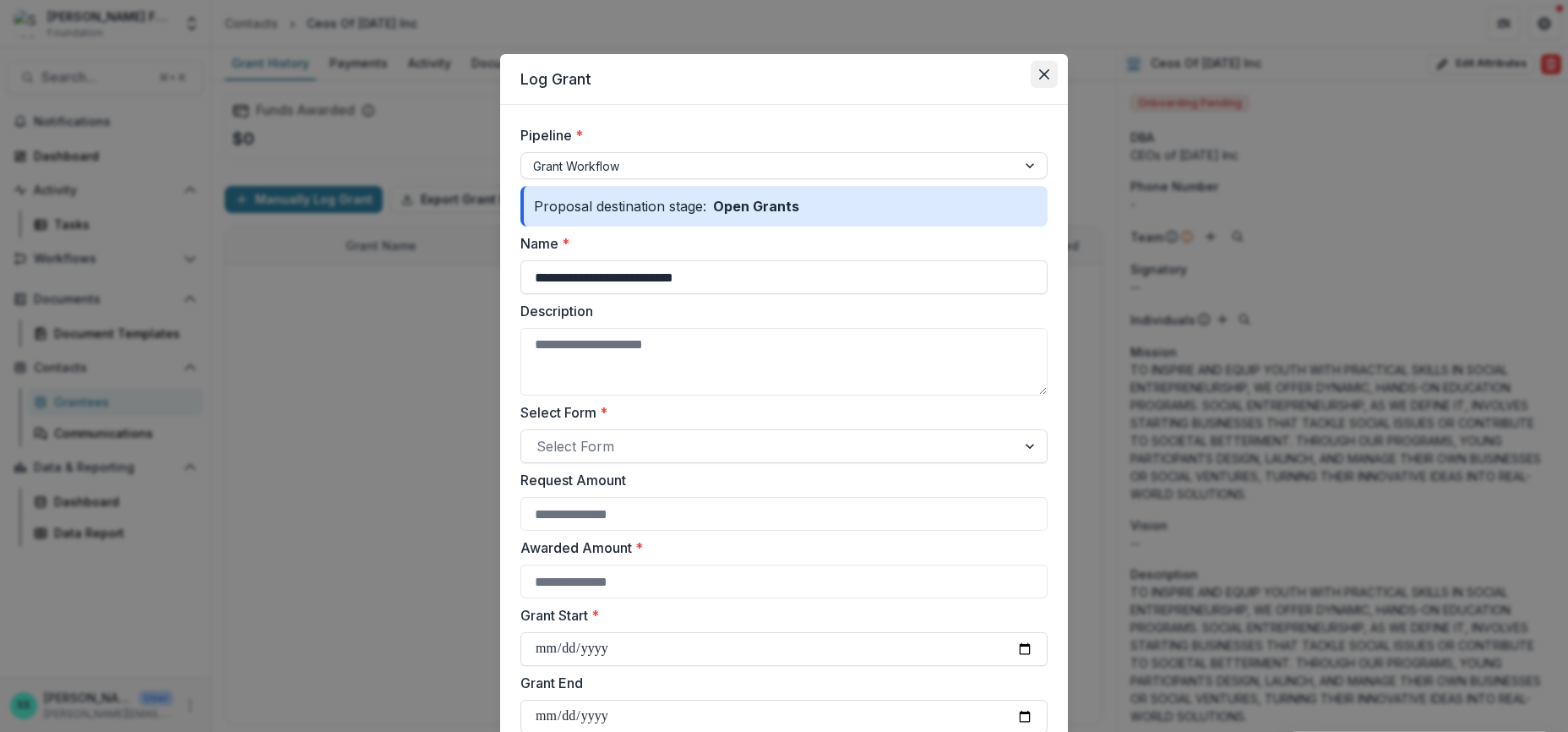
click at [1058, 81] on button "Close" at bounding box center [1044, 74] width 27 height 27
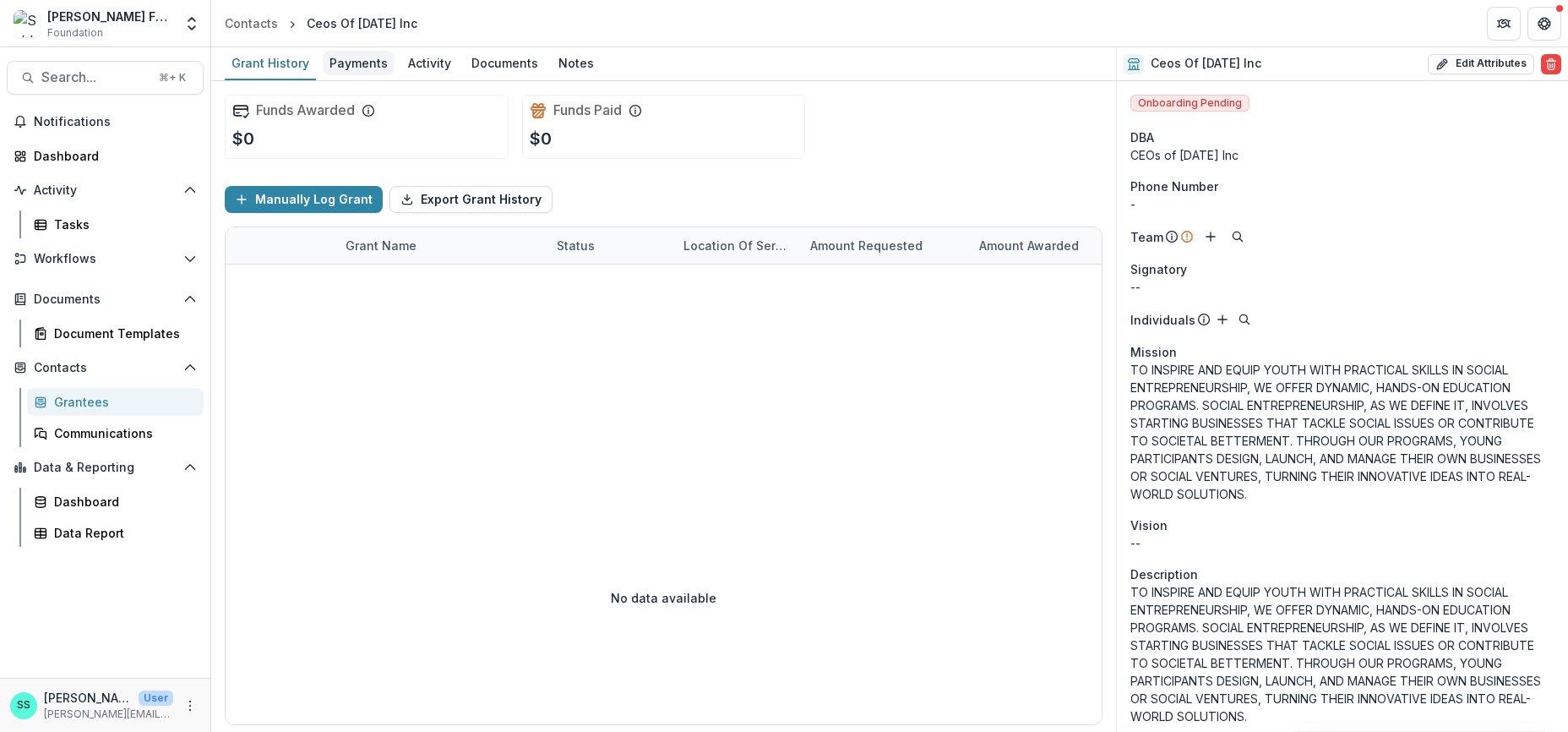
click at [370, 68] on div "Payments" at bounding box center [358, 63] width 71 height 24
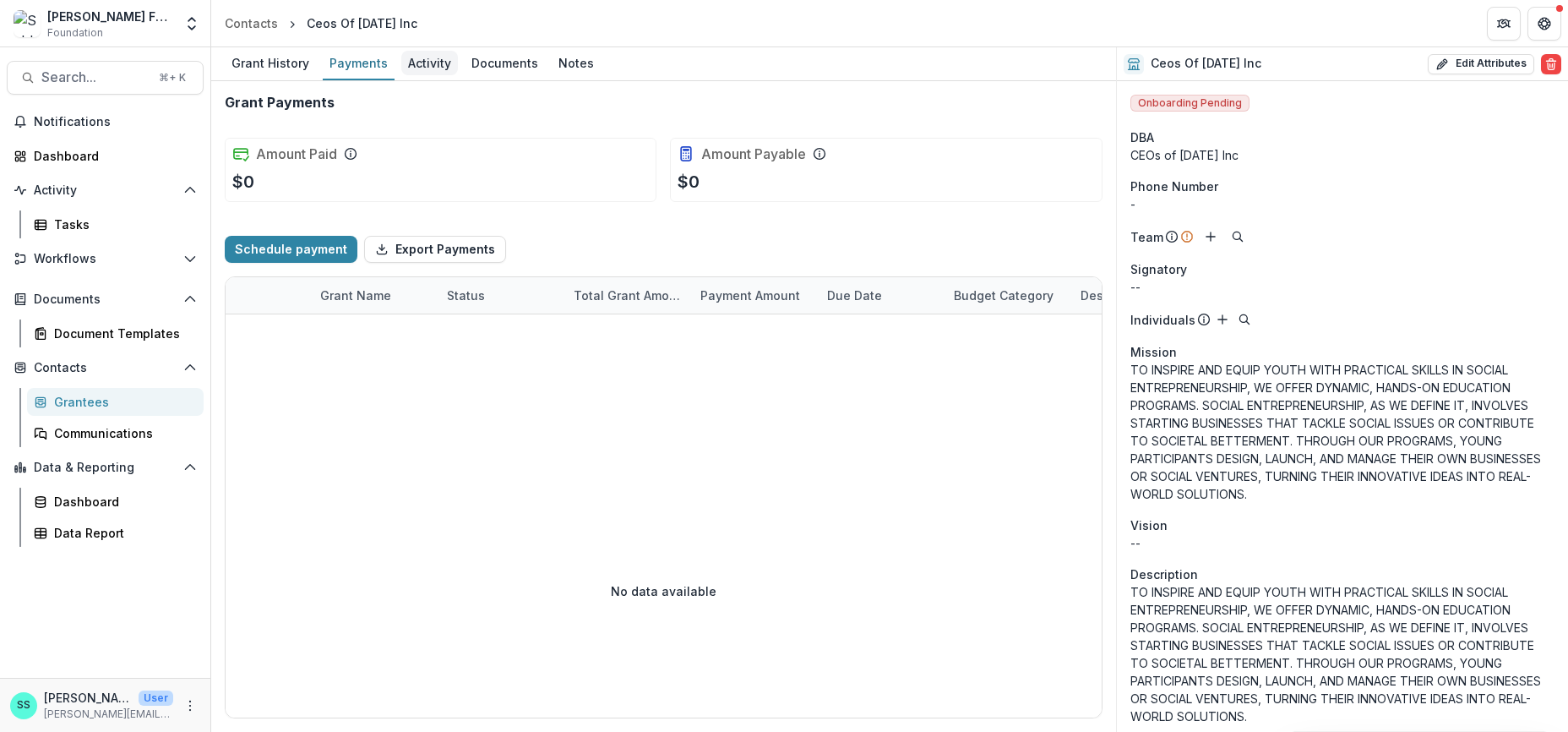
click at [433, 66] on div "Activity" at bounding box center [429, 63] width 57 height 24
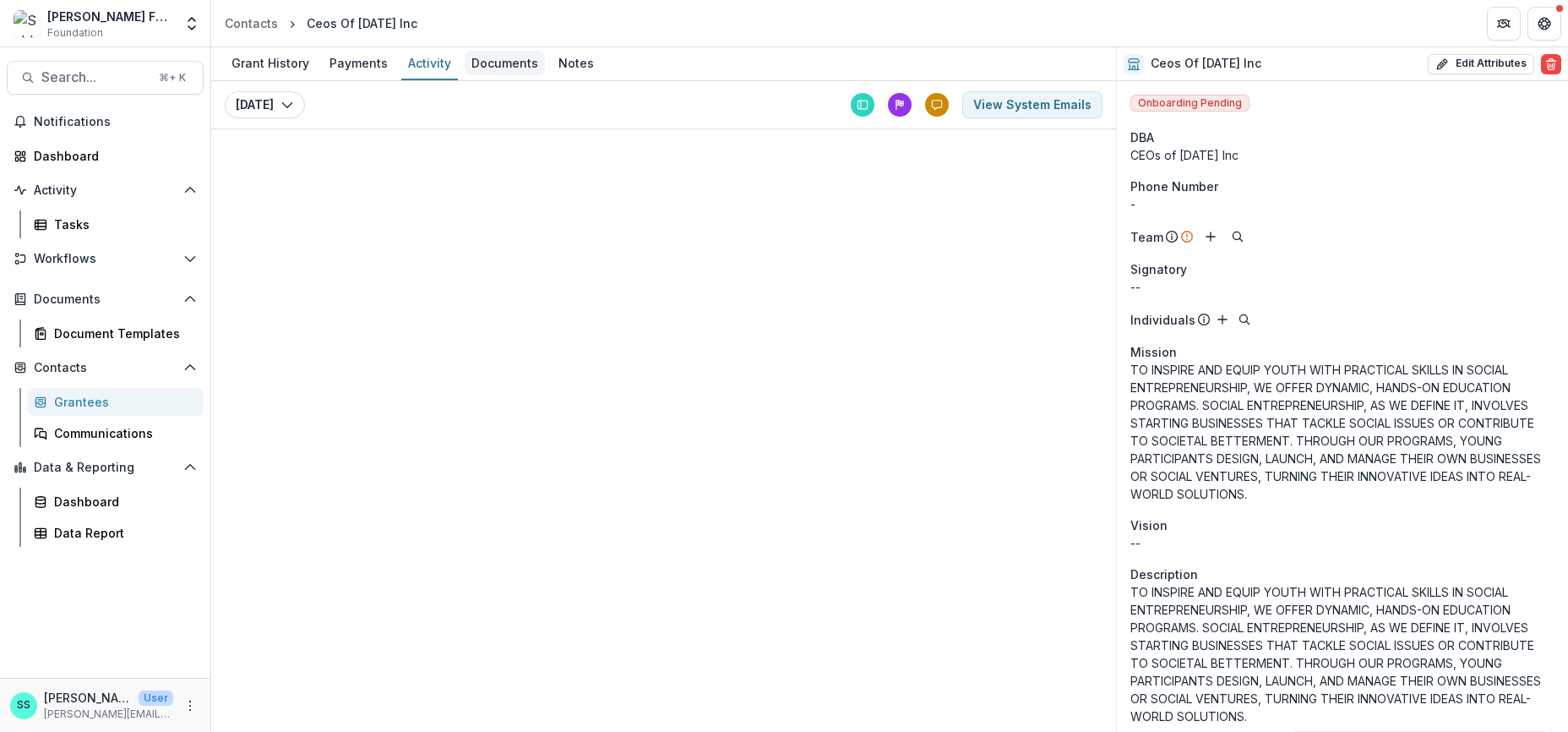
click at [521, 68] on div "Documents" at bounding box center [505, 63] width 80 height 24
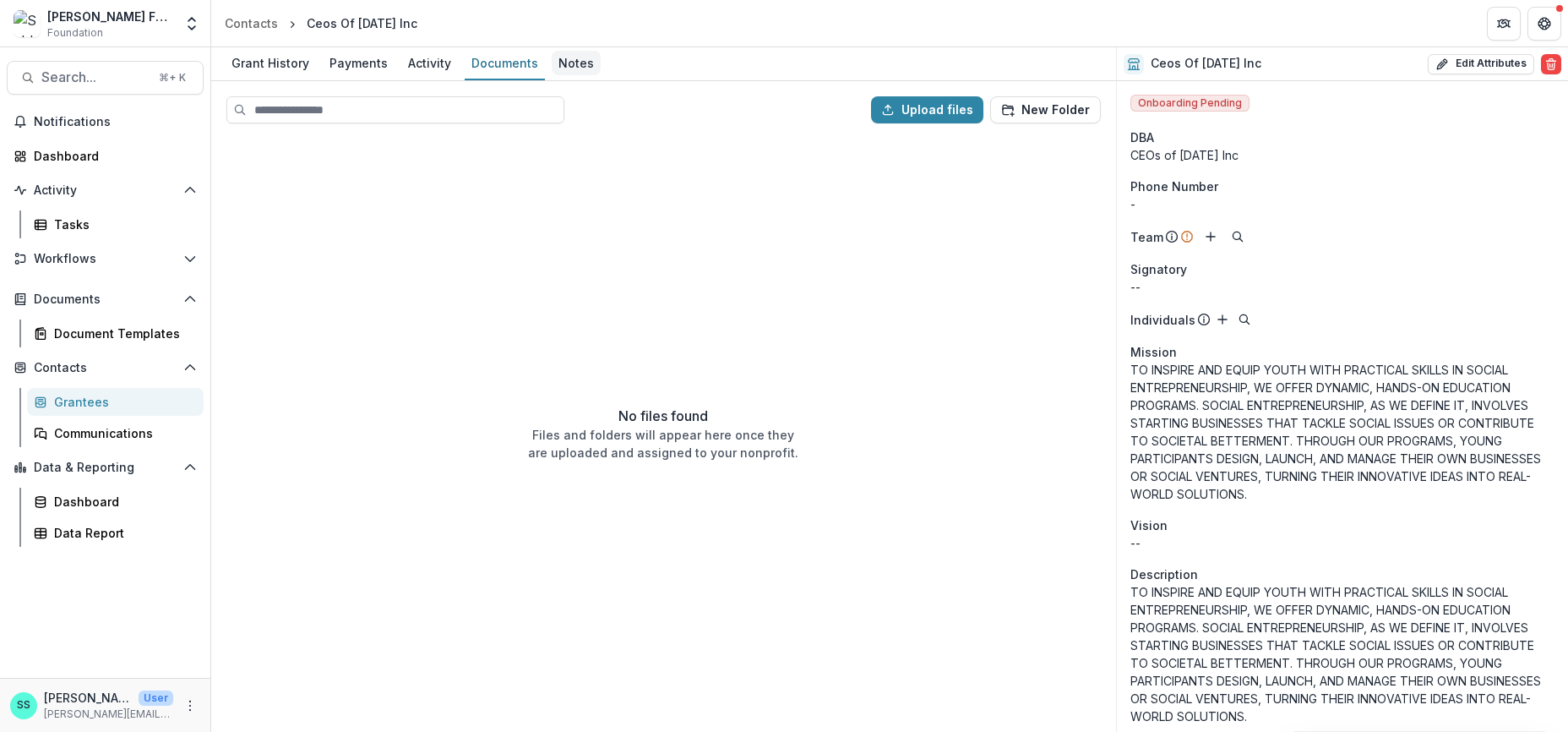
click at [601, 63] on div "Notes" at bounding box center [576, 63] width 49 height 24
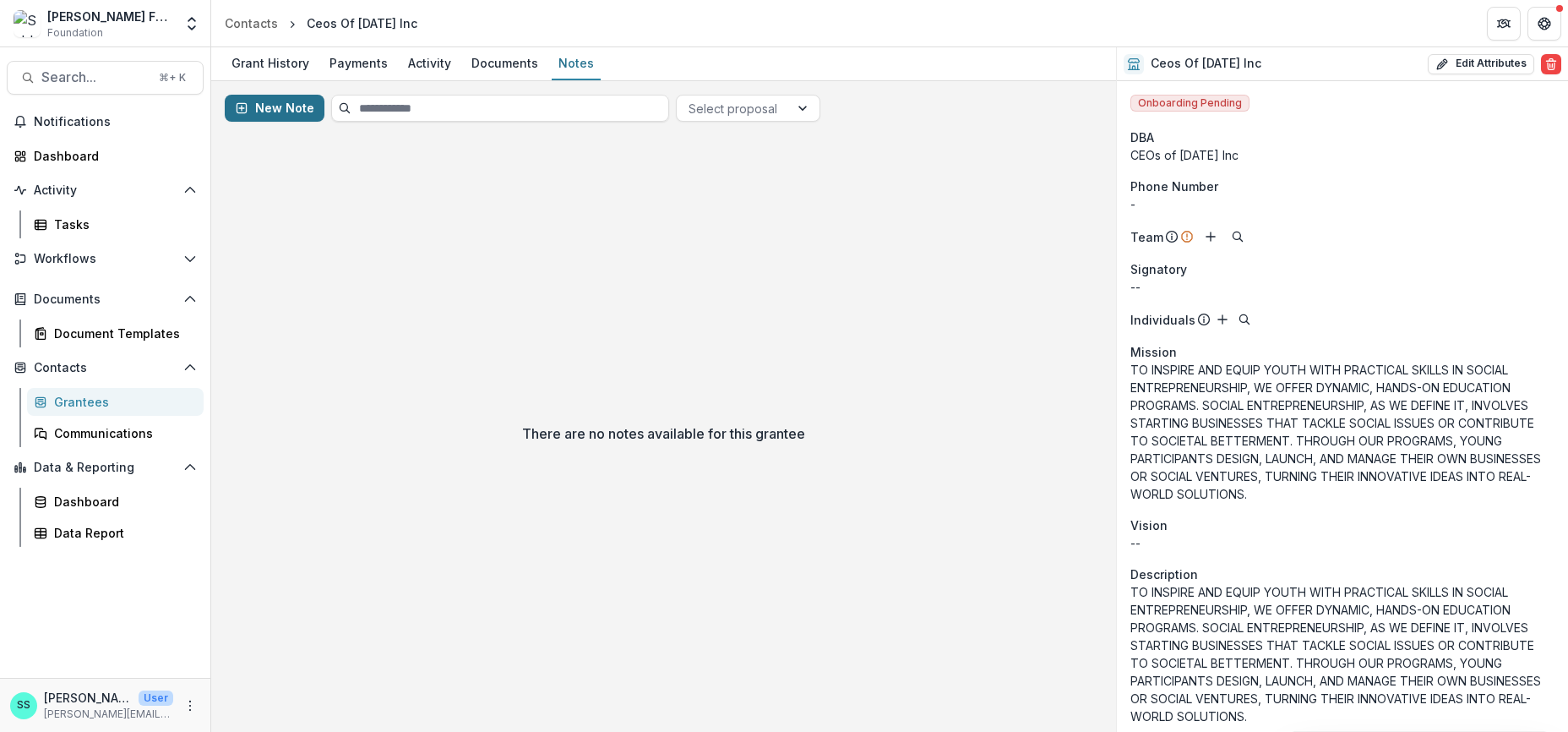
click at [292, 110] on button "New Note" at bounding box center [274, 108] width 99 height 27
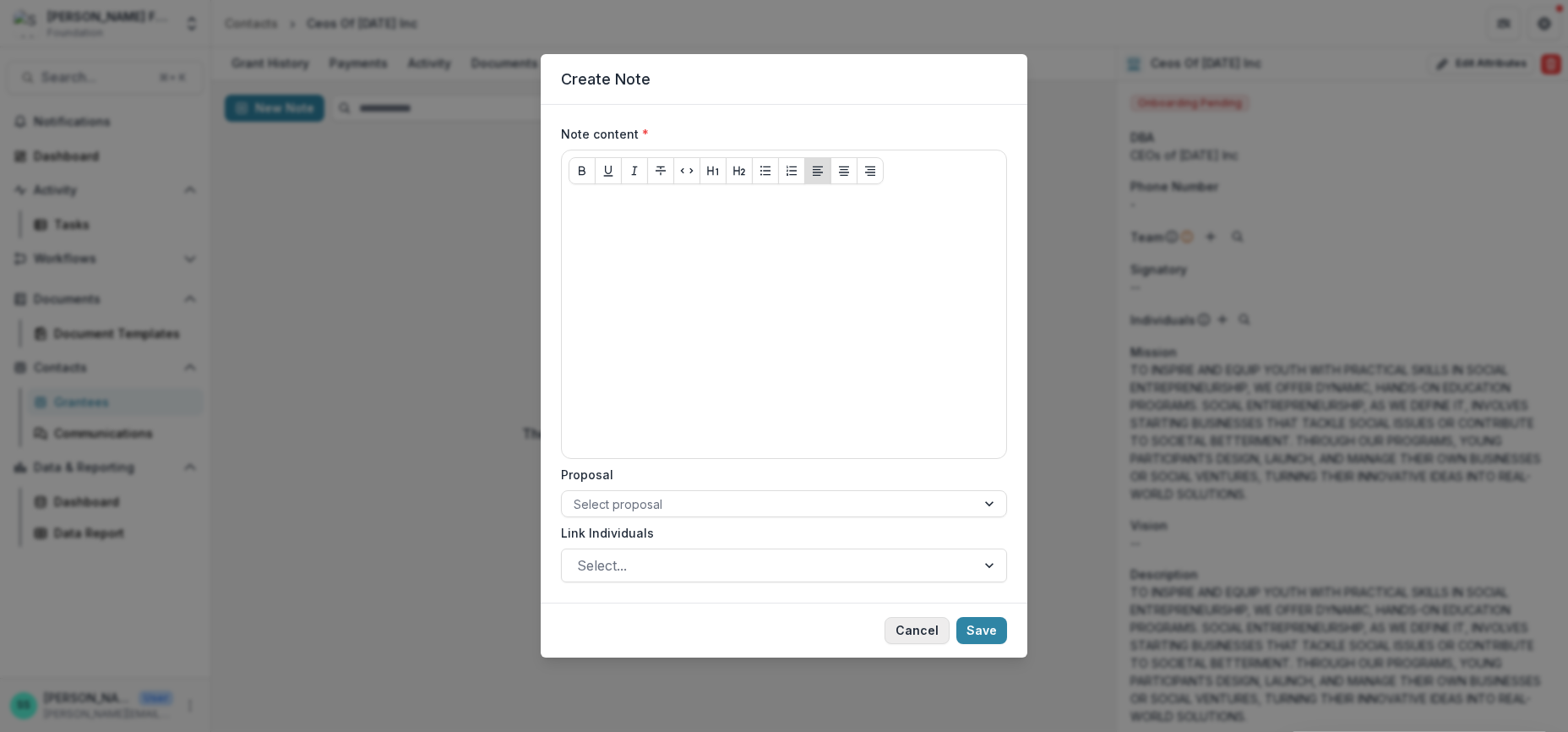
click at [937, 645] on button "Cancel" at bounding box center [917, 630] width 65 height 27
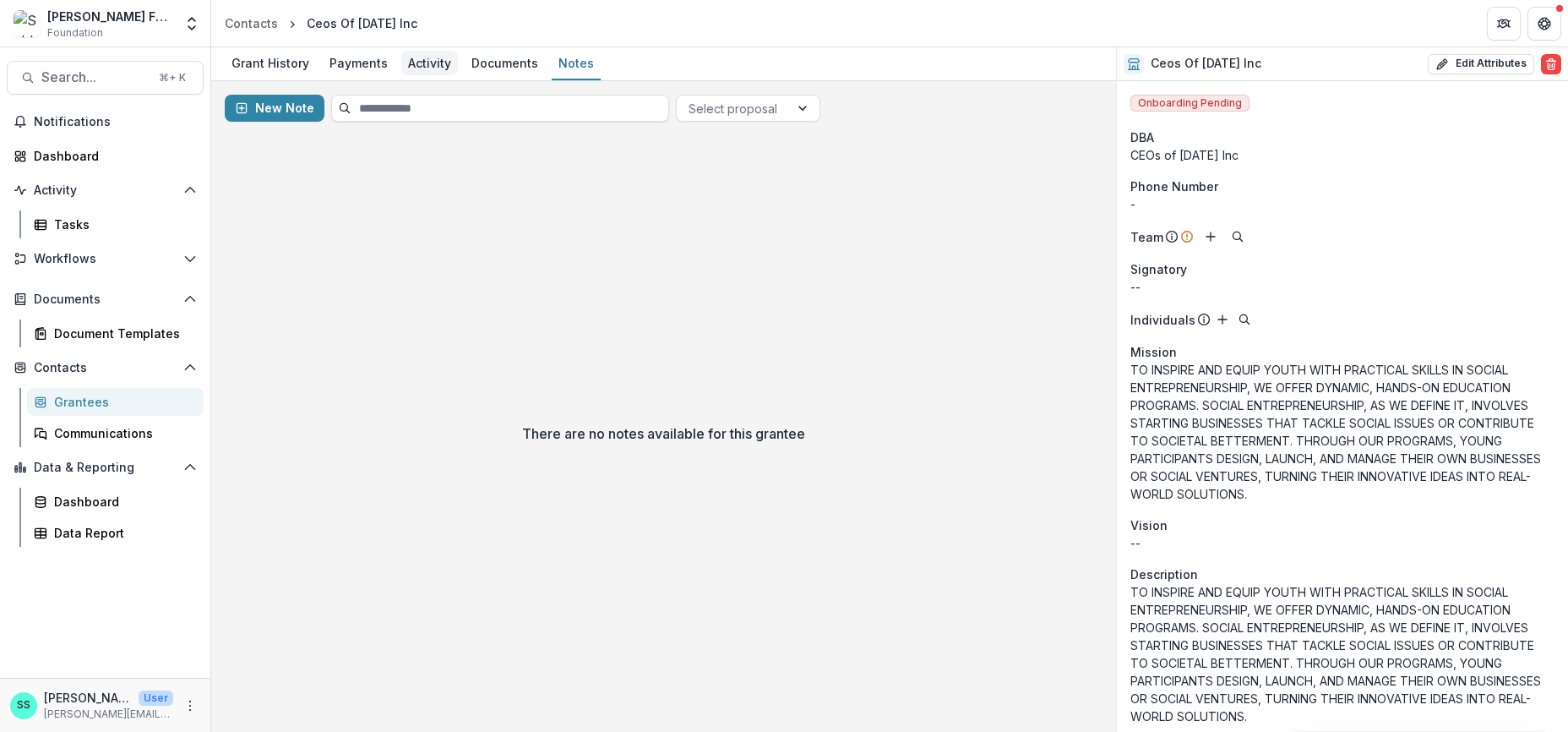
click at [441, 70] on div "Activity" at bounding box center [429, 63] width 57 height 24
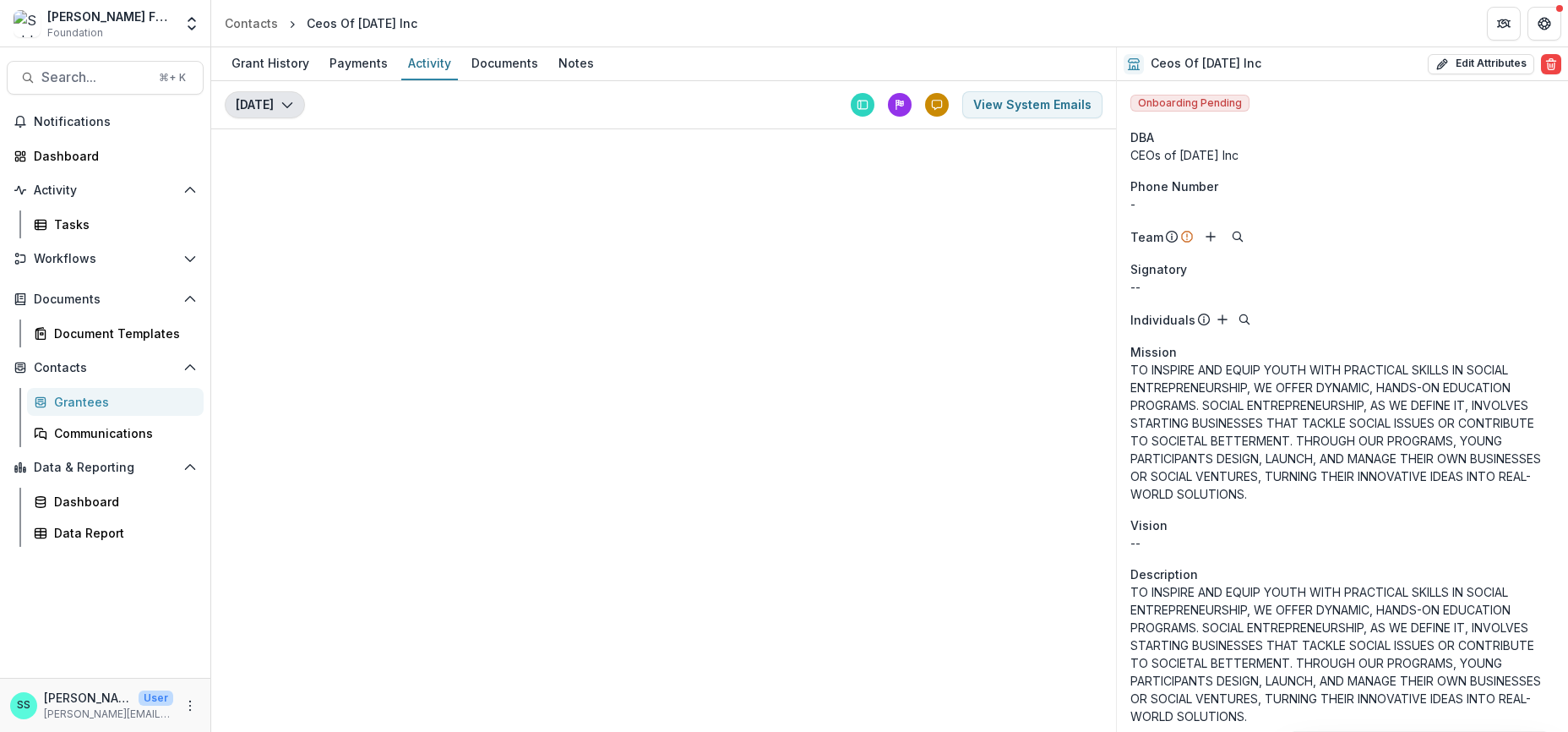
click at [291, 109] on icon "button" at bounding box center [287, 105] width 14 height 14
click at [291, 111] on icon "button" at bounding box center [287, 105] width 14 height 14
click at [857, 111] on icon at bounding box center [862, 105] width 12 height 12
click at [967, 113] on button "View System Emails" at bounding box center [1032, 104] width 140 height 27
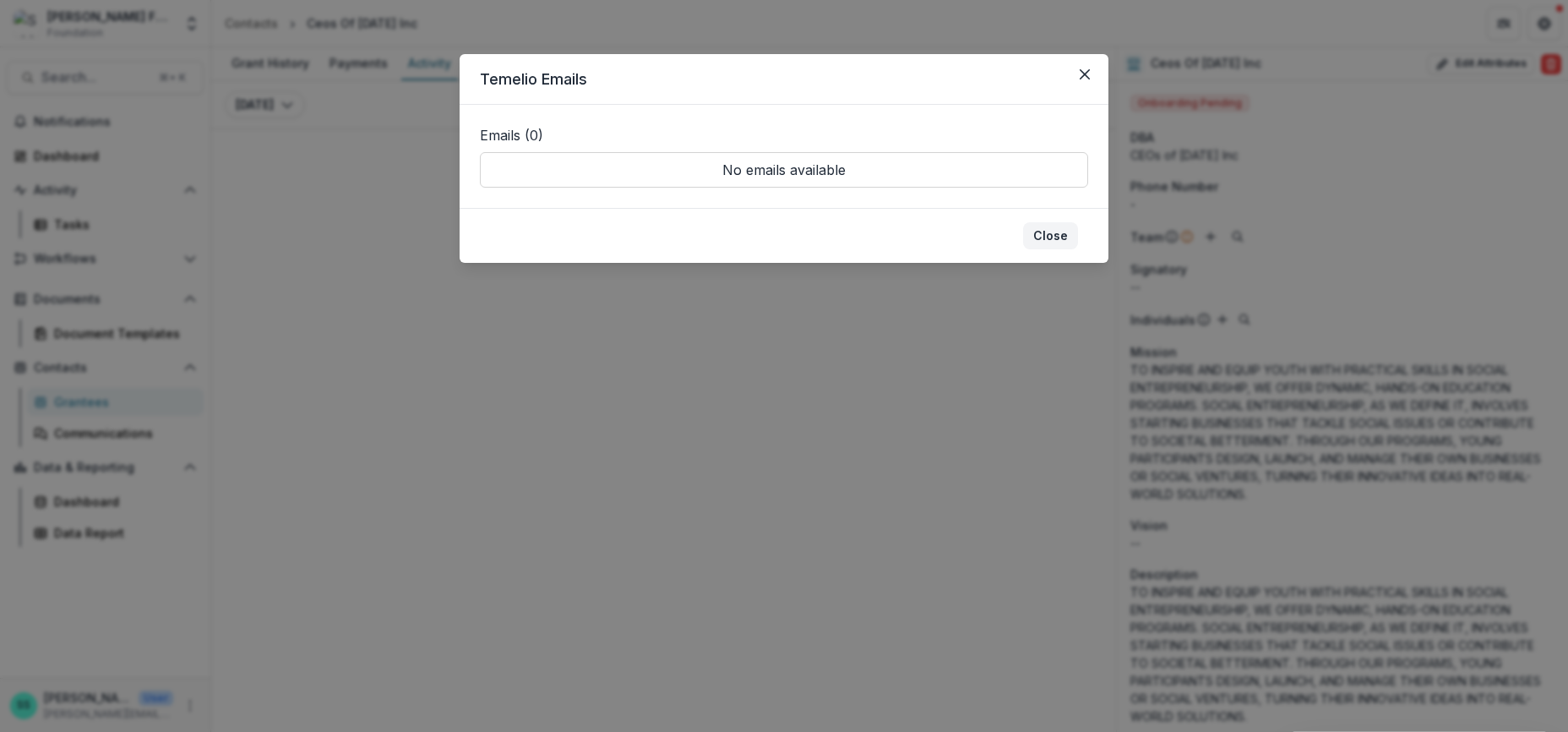
click at [1079, 250] on button "Close" at bounding box center [1050, 235] width 55 height 27
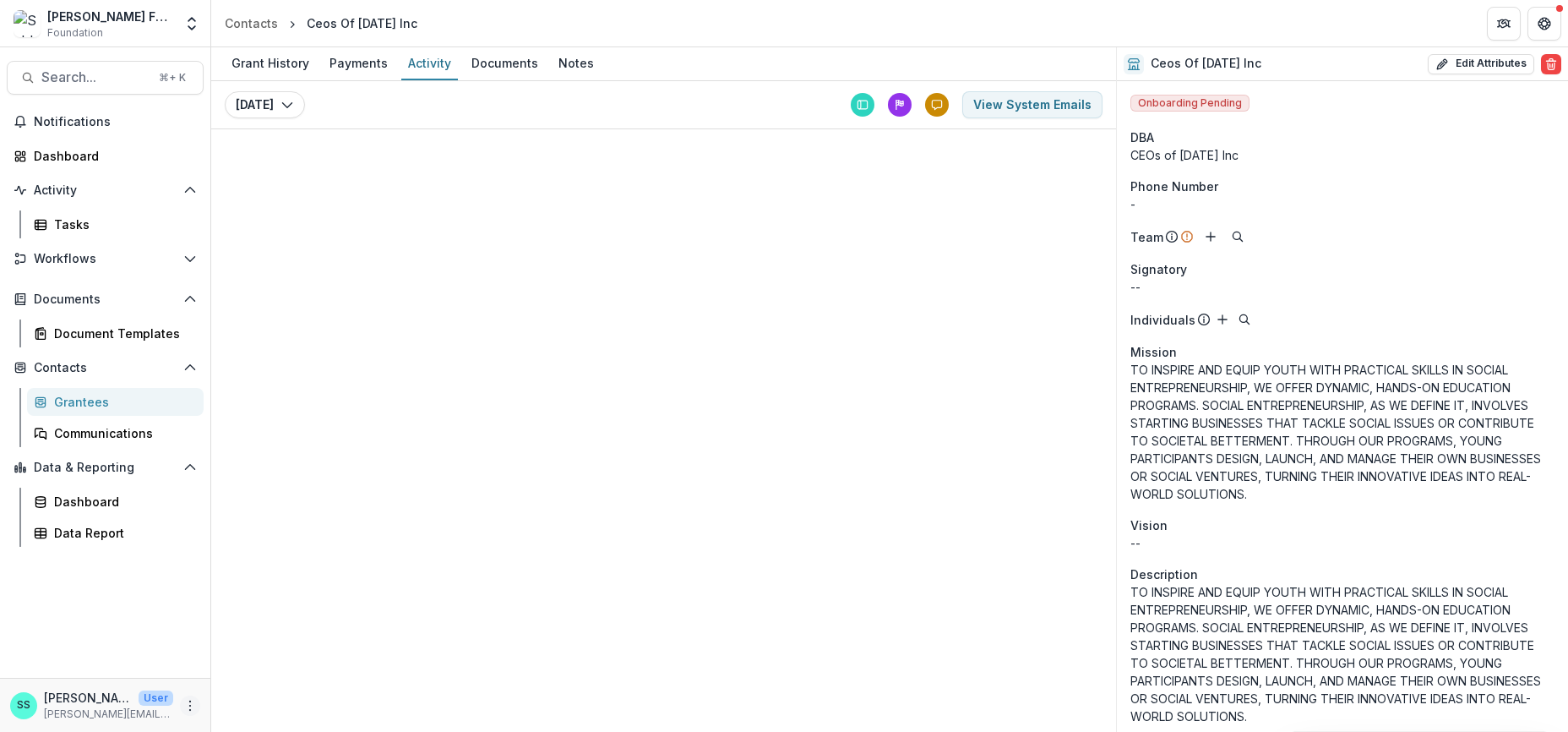
click at [186, 703] on icon "More" at bounding box center [190, 706] width 14 height 14
click at [231, 664] on icon at bounding box center [227, 668] width 14 height 14
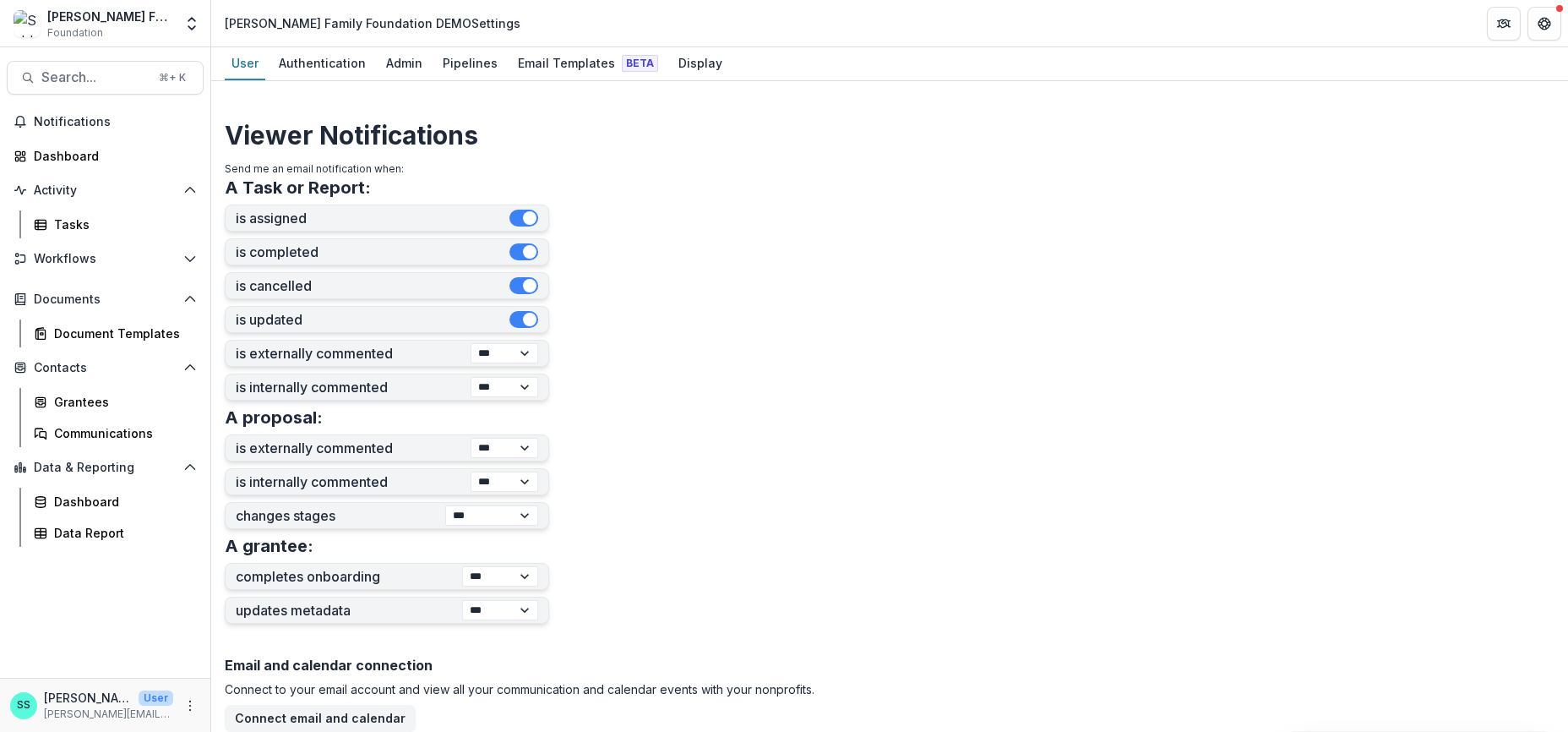
scroll to position [699, 0]
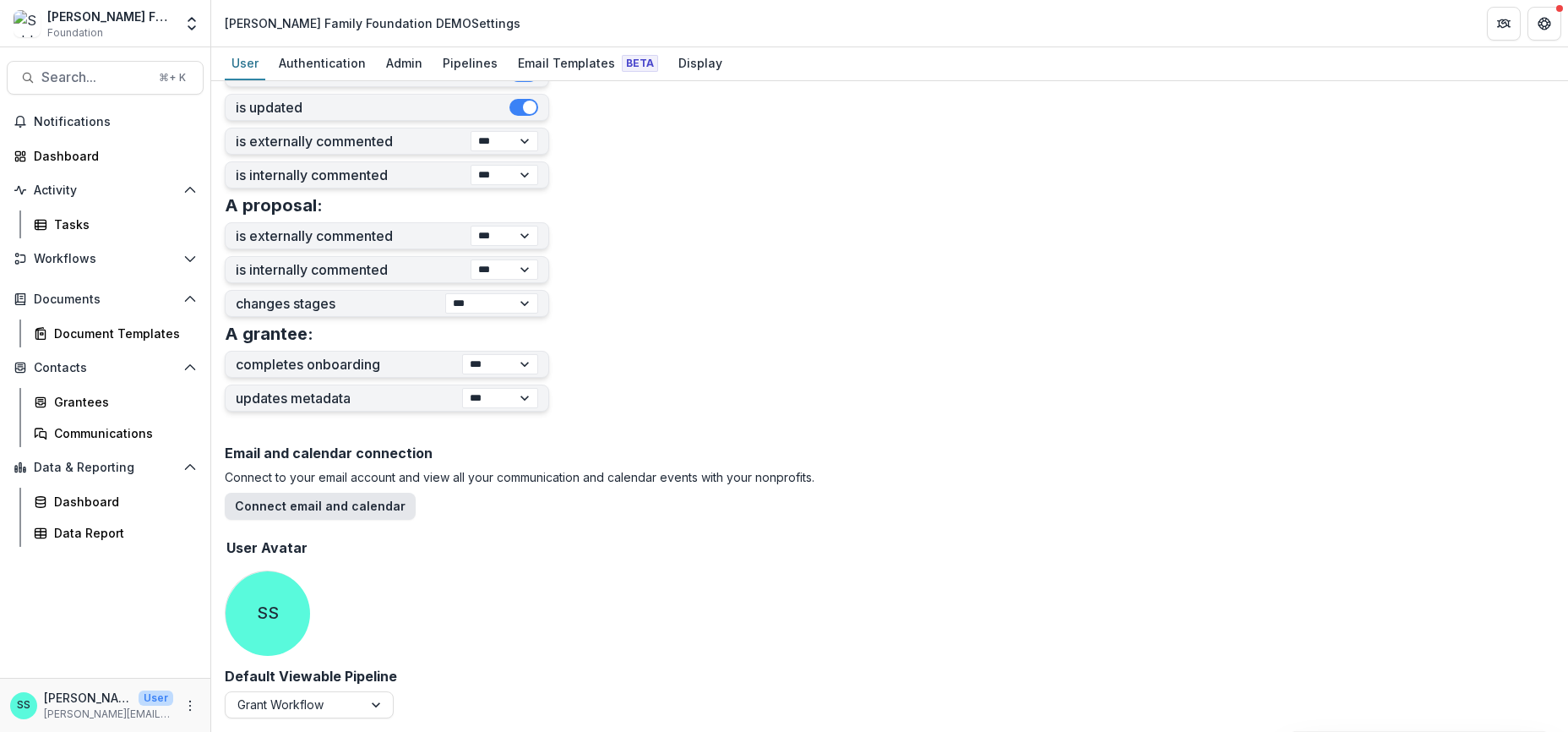
click at [348, 493] on button "Connect email and calendar" at bounding box center [320, 506] width 191 height 27
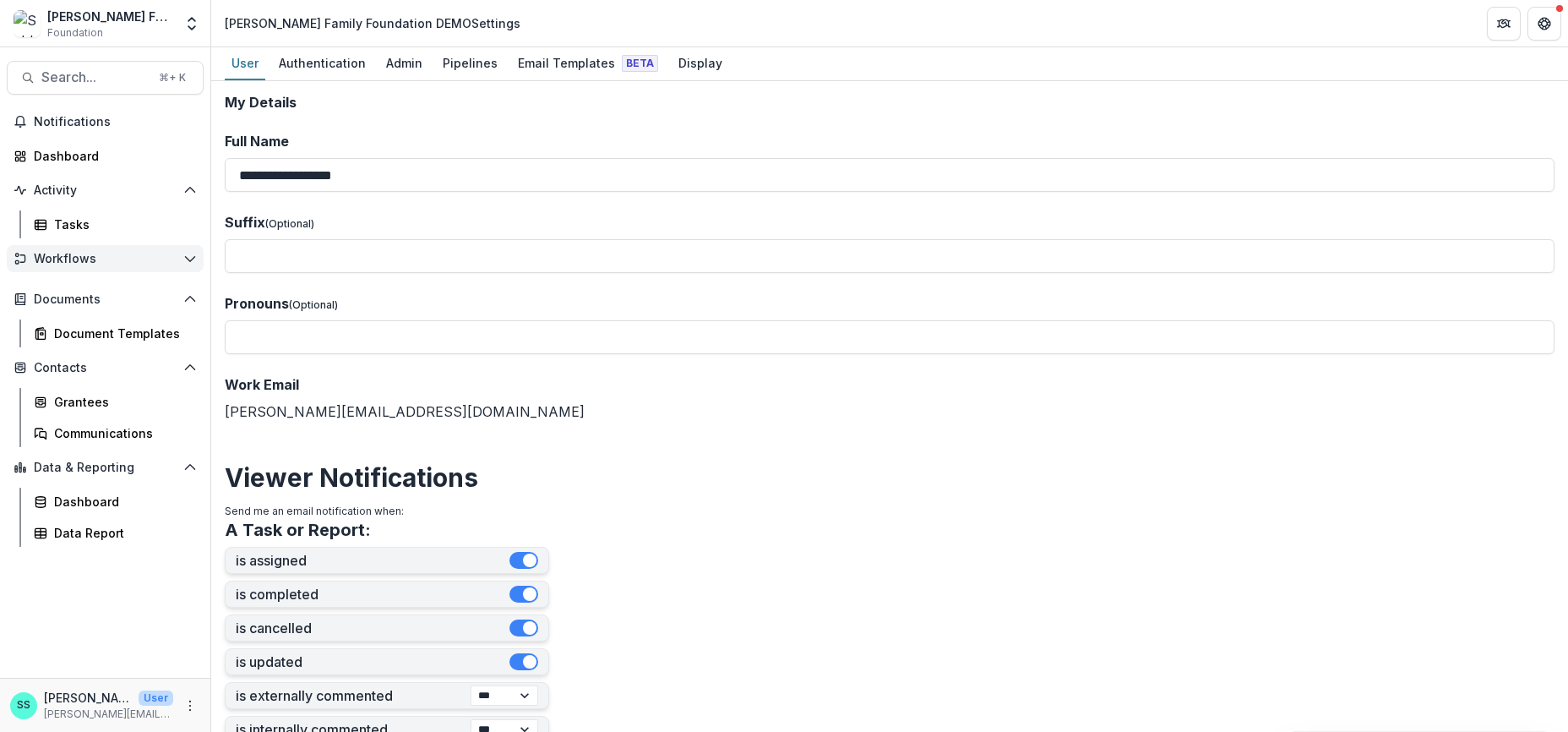
click at [95, 267] on span "Workflows" at bounding box center [105, 258] width 143 height 14
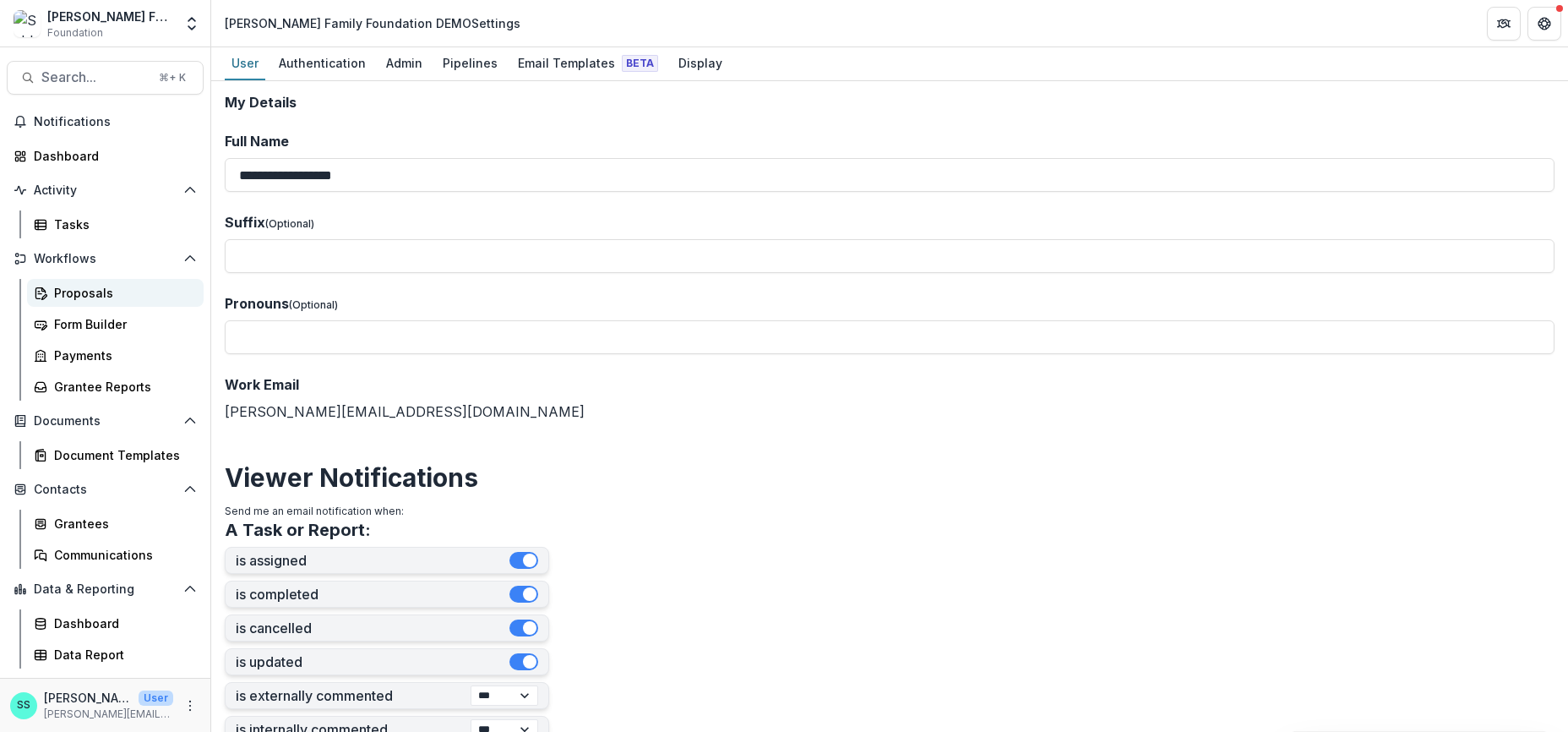
click at [96, 302] on div "Proposals" at bounding box center [122, 293] width 136 height 18
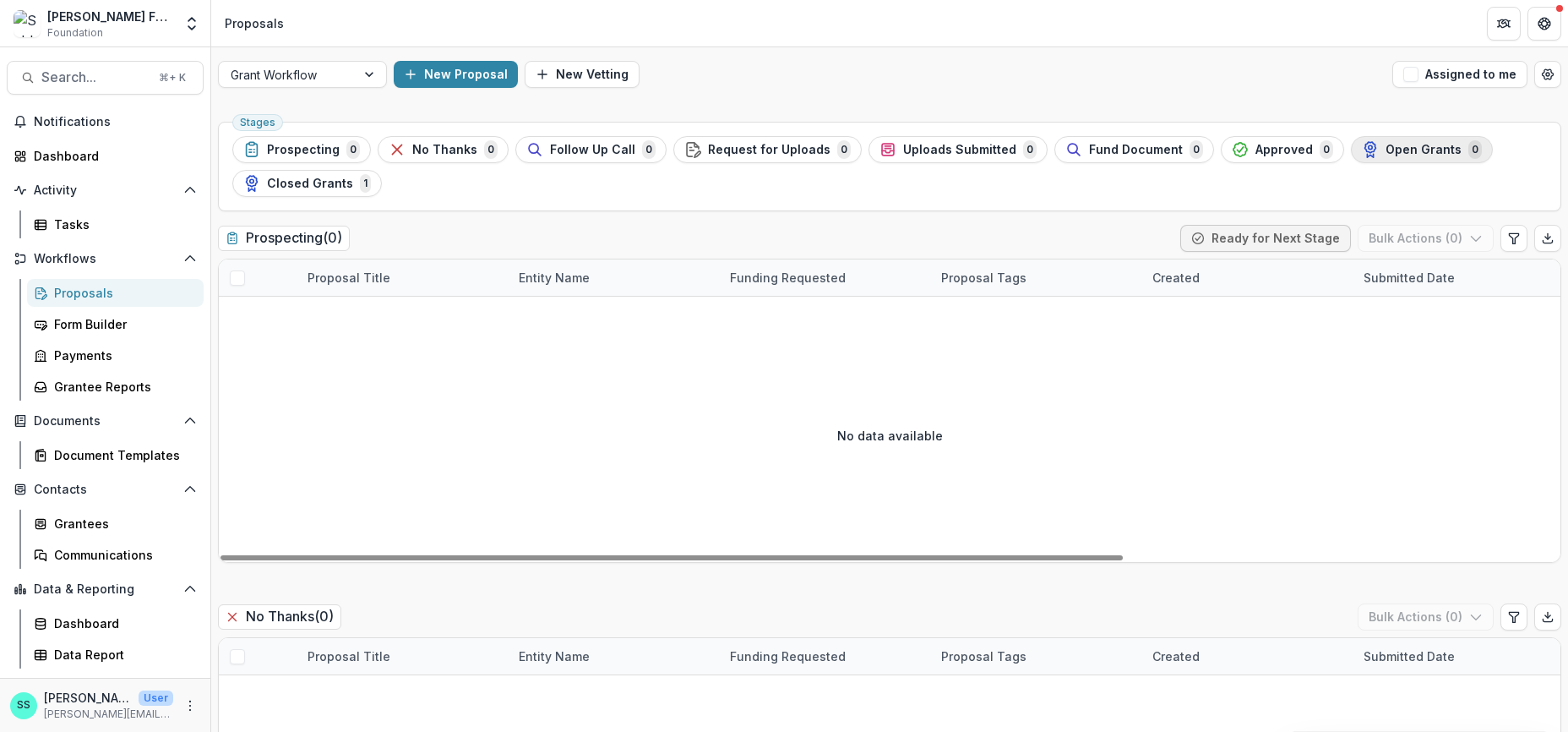
click at [1386, 157] on span "Open Grants" at bounding box center [1424, 150] width 76 height 14
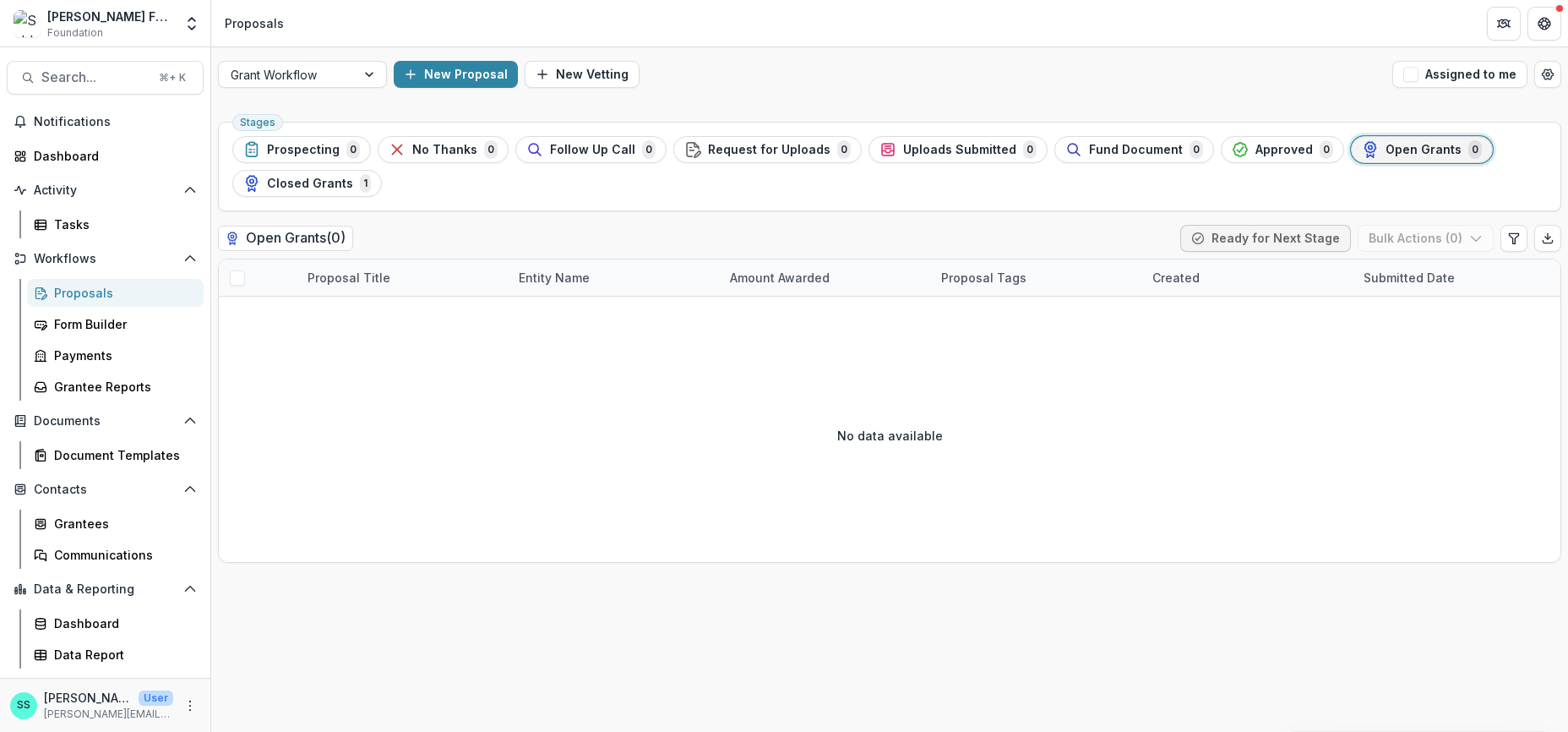
click at [1386, 157] on span "Open Grants" at bounding box center [1424, 150] width 76 height 14
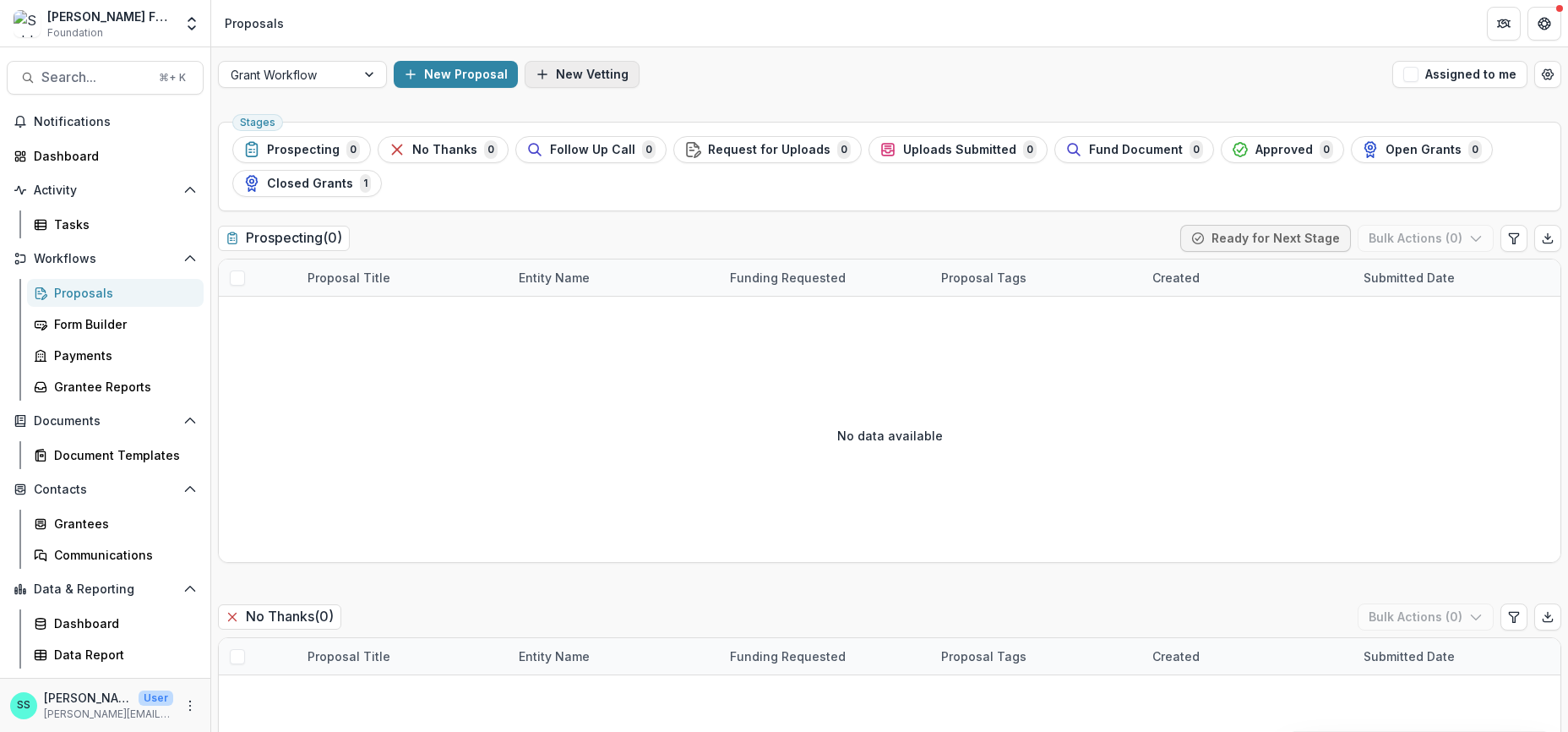
click at [570, 75] on button "New Vetting" at bounding box center [582, 74] width 115 height 27
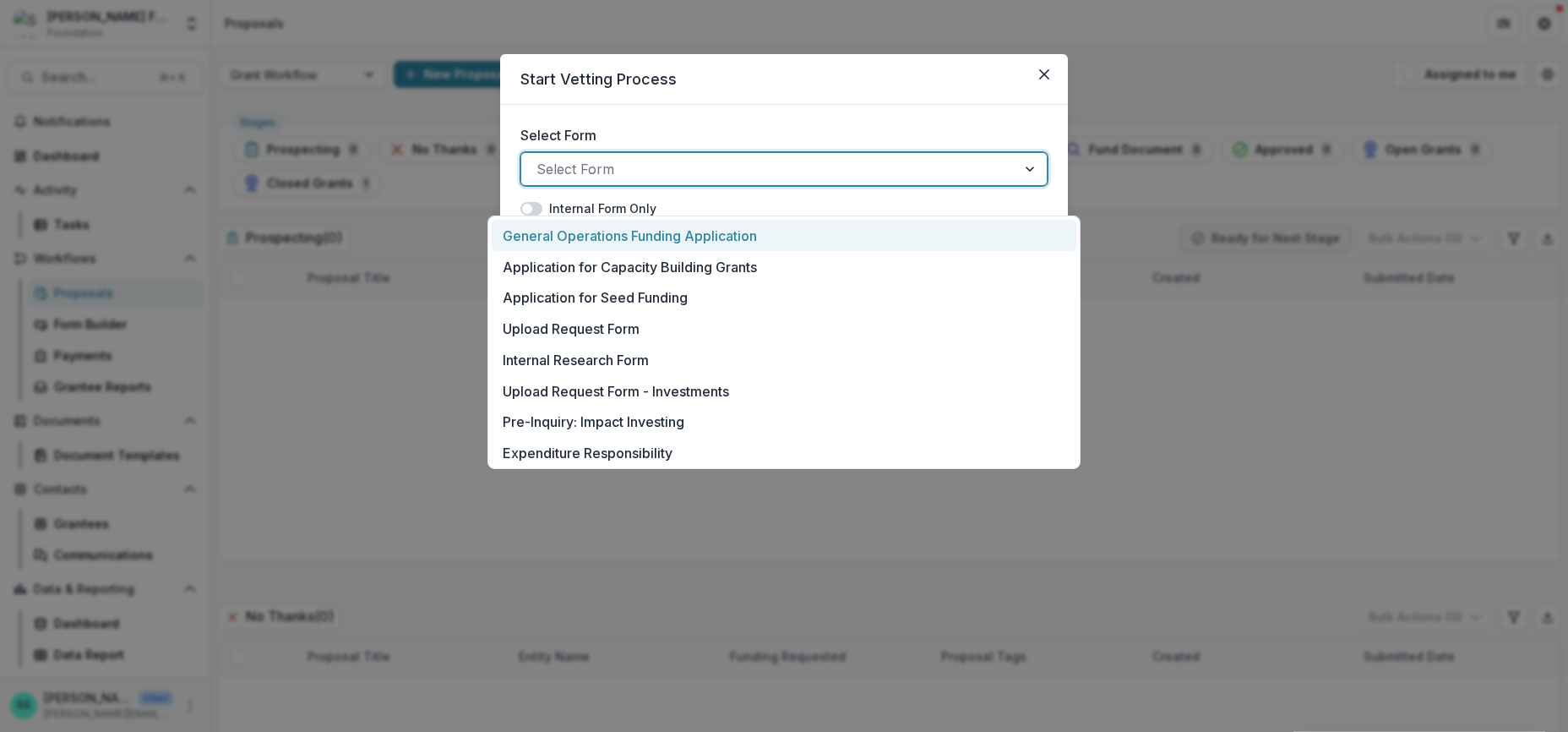
click at [557, 181] on div at bounding box center [769, 168] width 465 height 23
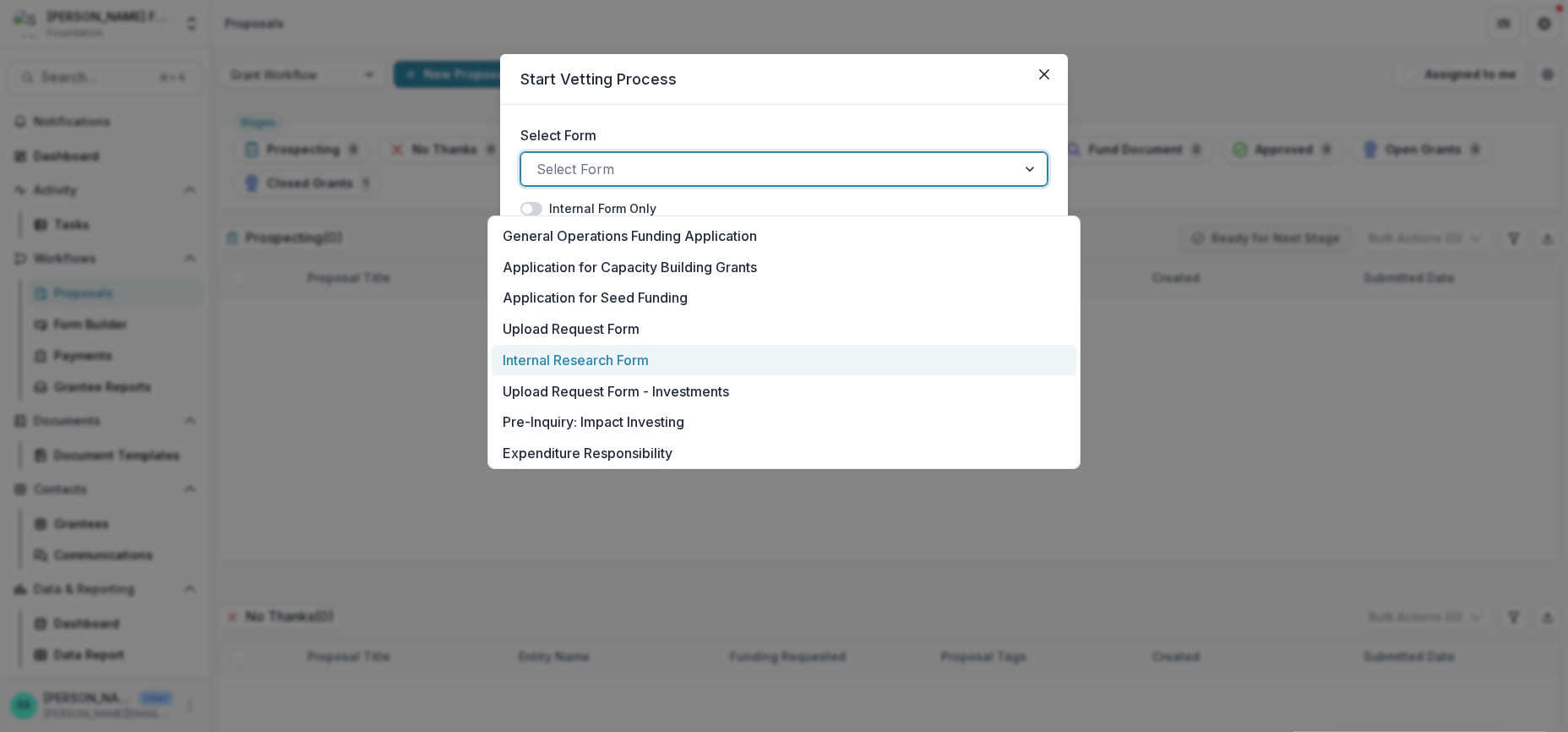
click at [555, 371] on p "Internal Research Form" at bounding box center [576, 360] width 146 height 20
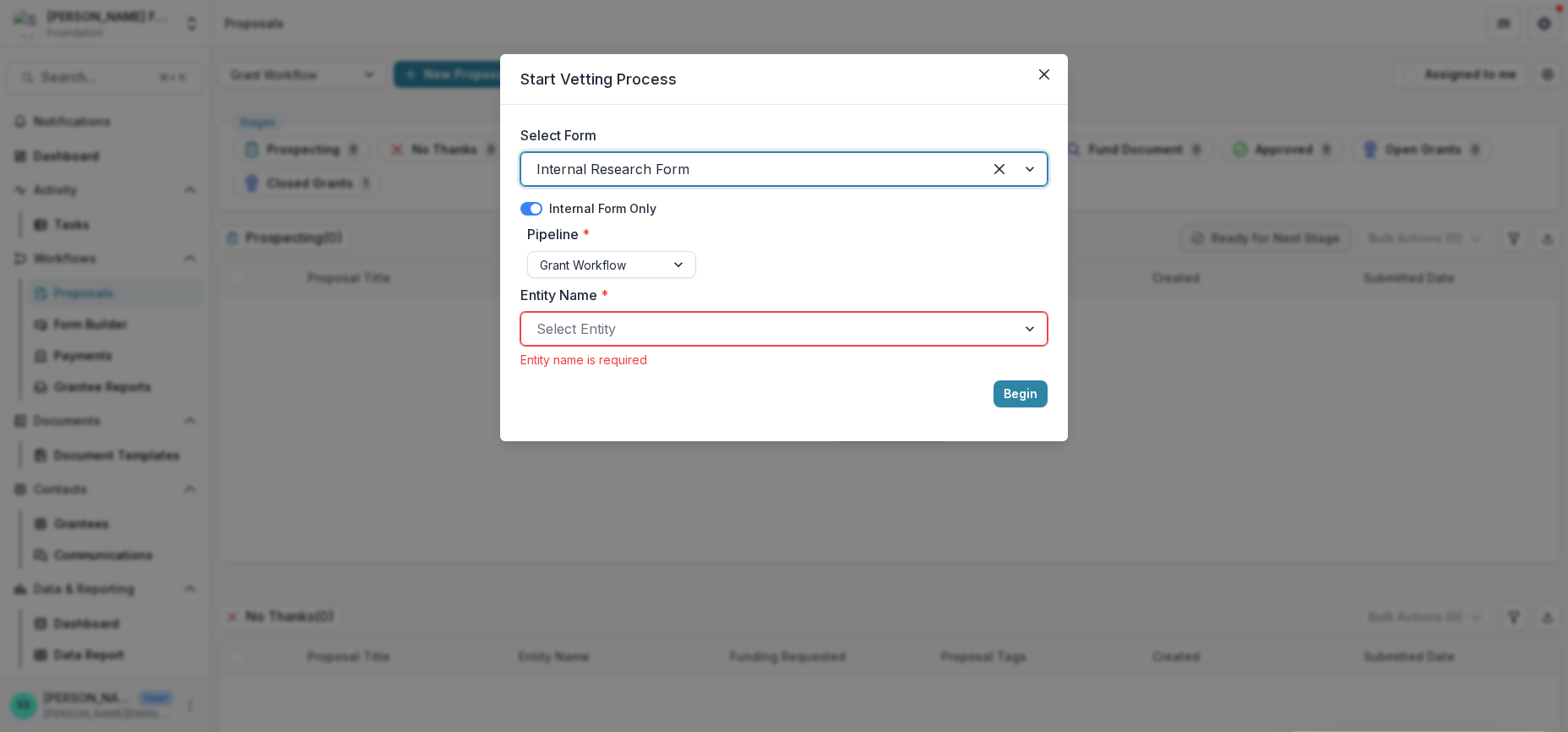
click at [599, 341] on div at bounding box center [769, 328] width 465 height 23
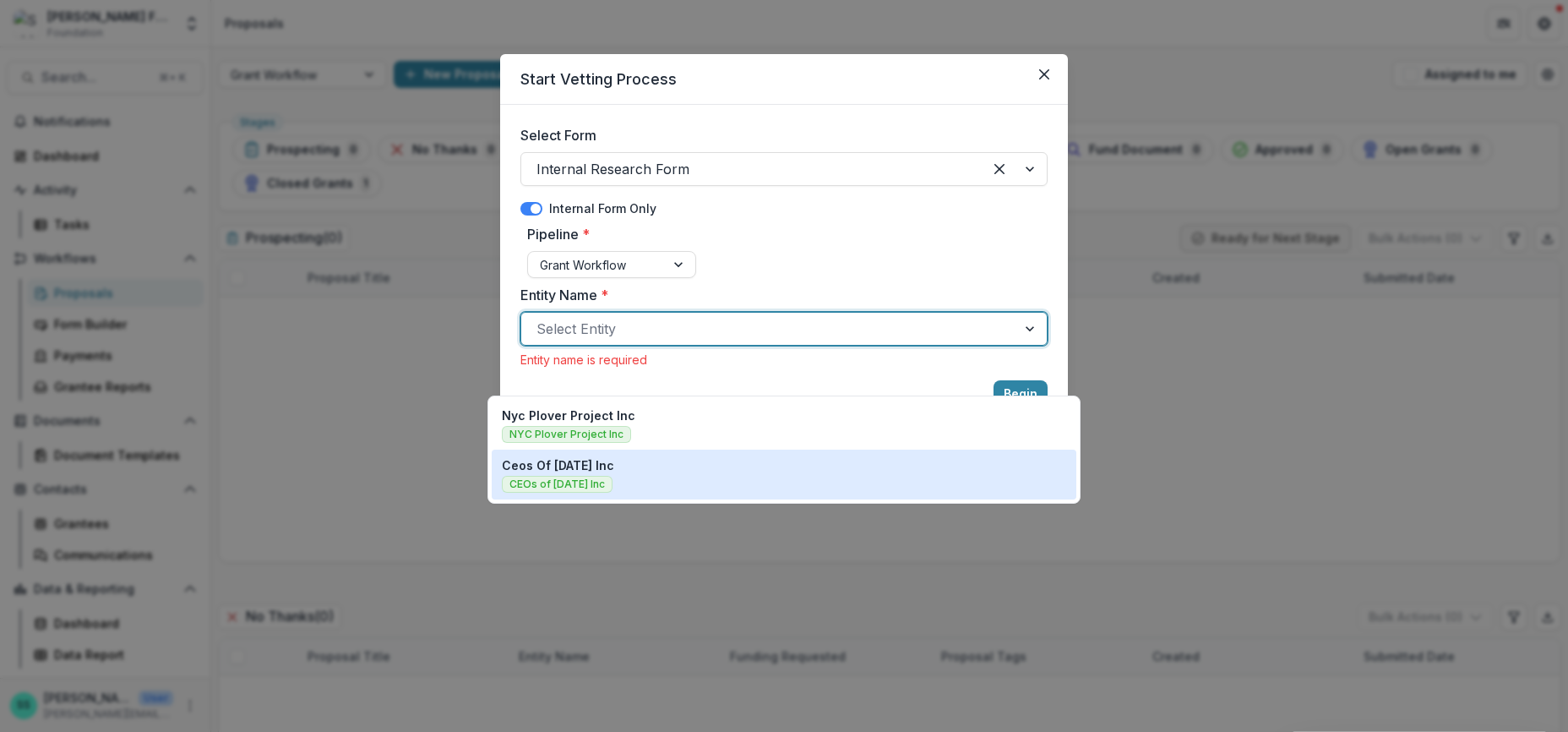
click at [567, 465] on p "Ceos Of Tomorrow Inc" at bounding box center [558, 465] width 112 height 18
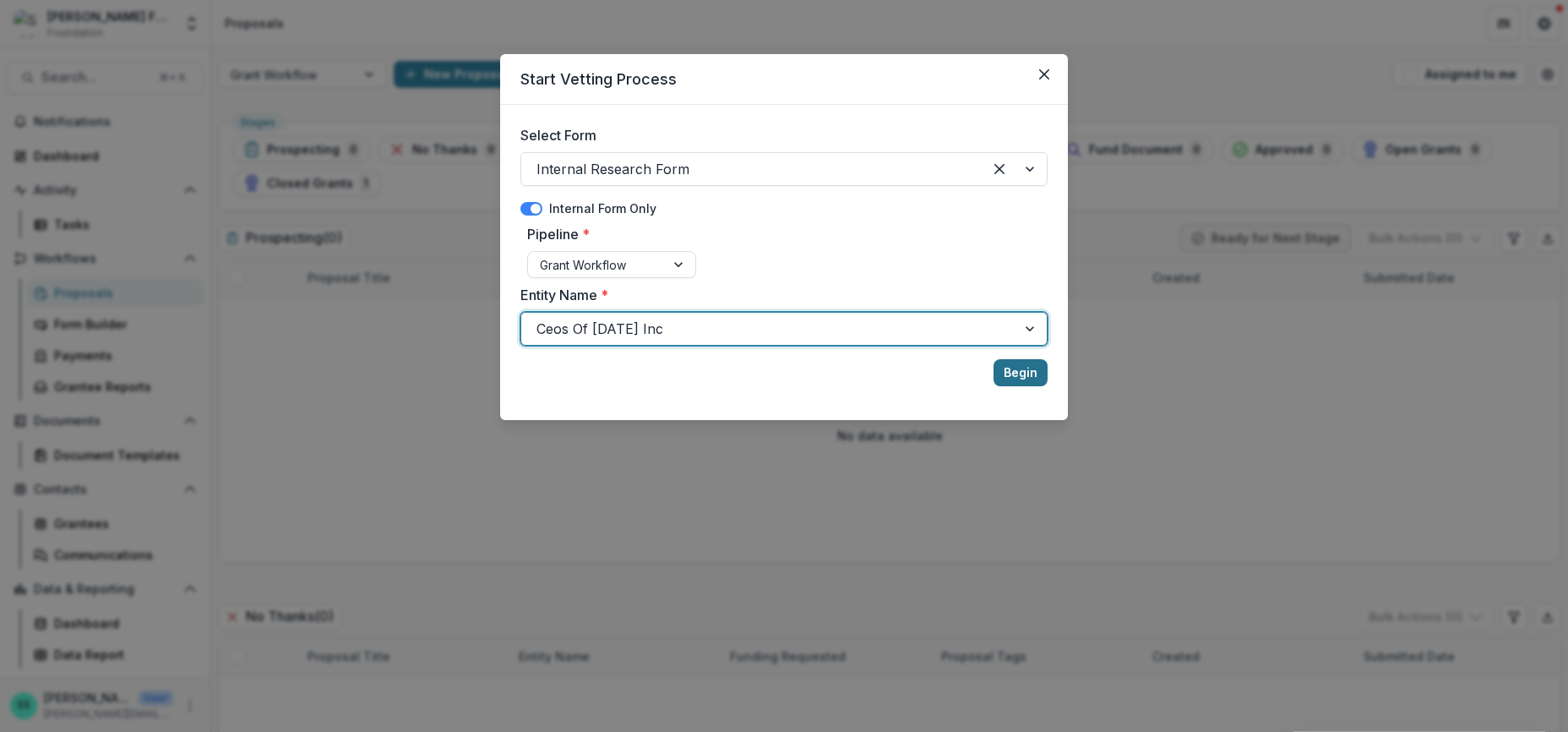
click at [1048, 386] on button "Begin" at bounding box center [1020, 373] width 54 height 27
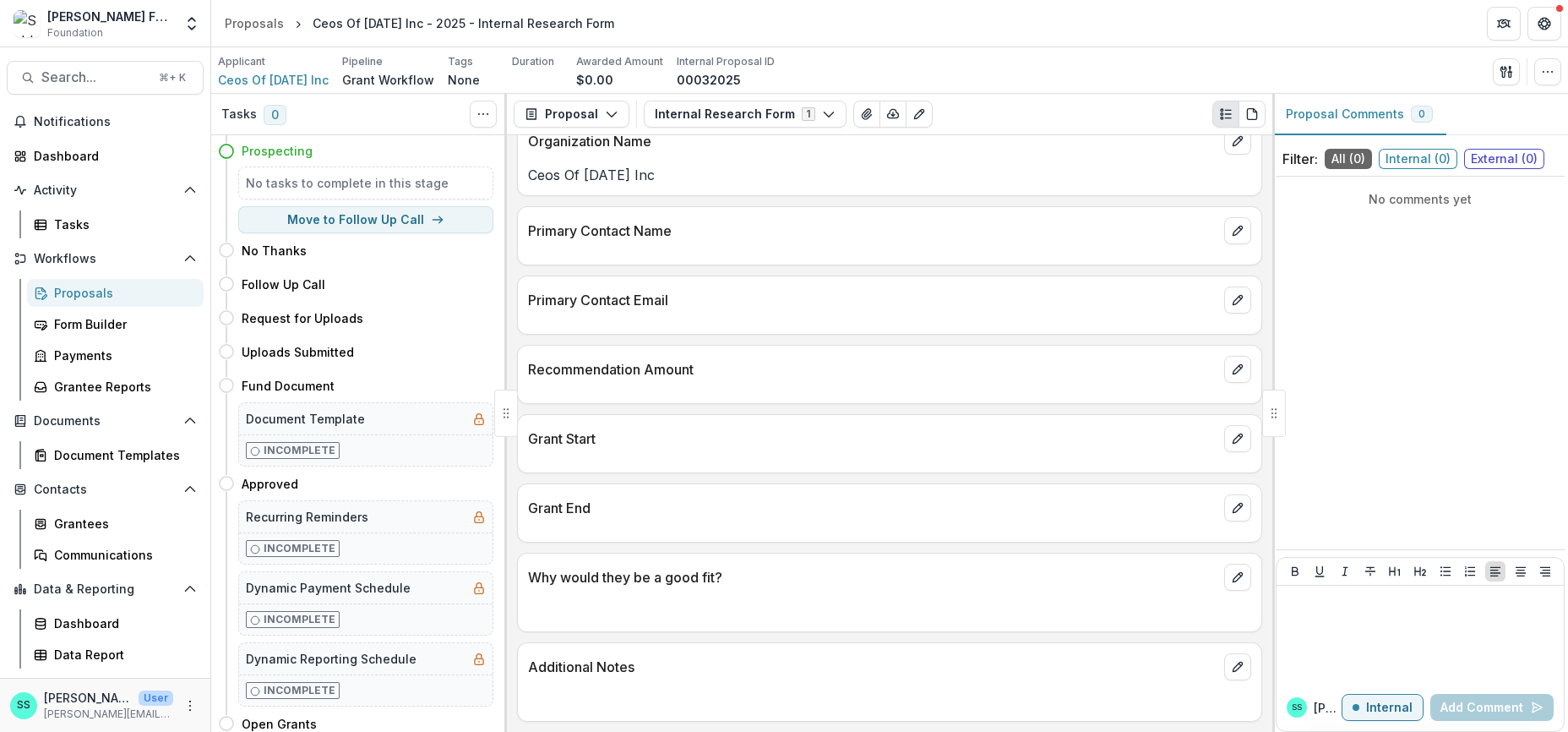
scroll to position [114, 0]
click at [448, 260] on button "Move here" at bounding box center [459, 251] width 71 height 20
select select "*********"
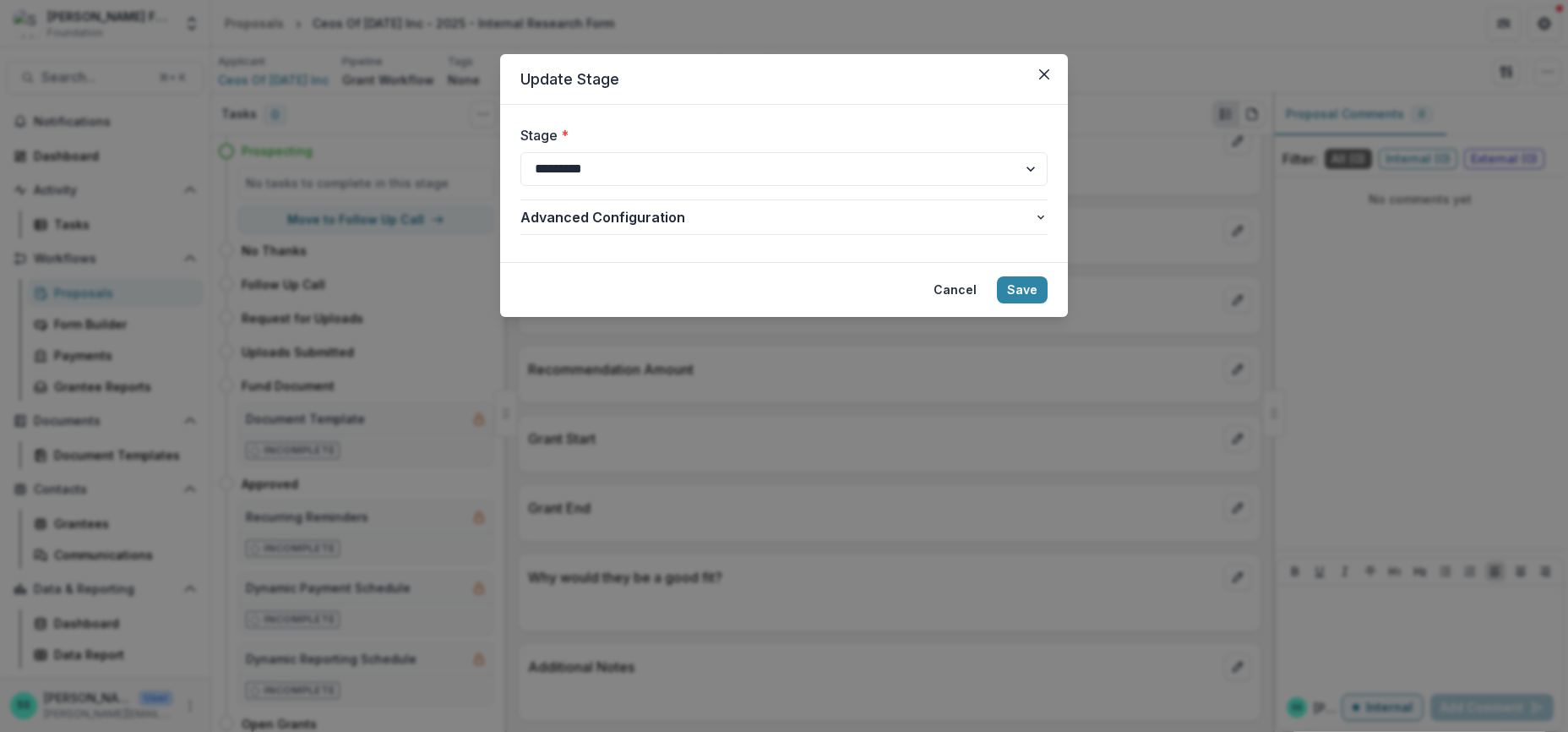
click at [987, 304] on button "Cancel" at bounding box center [955, 290] width 63 height 27
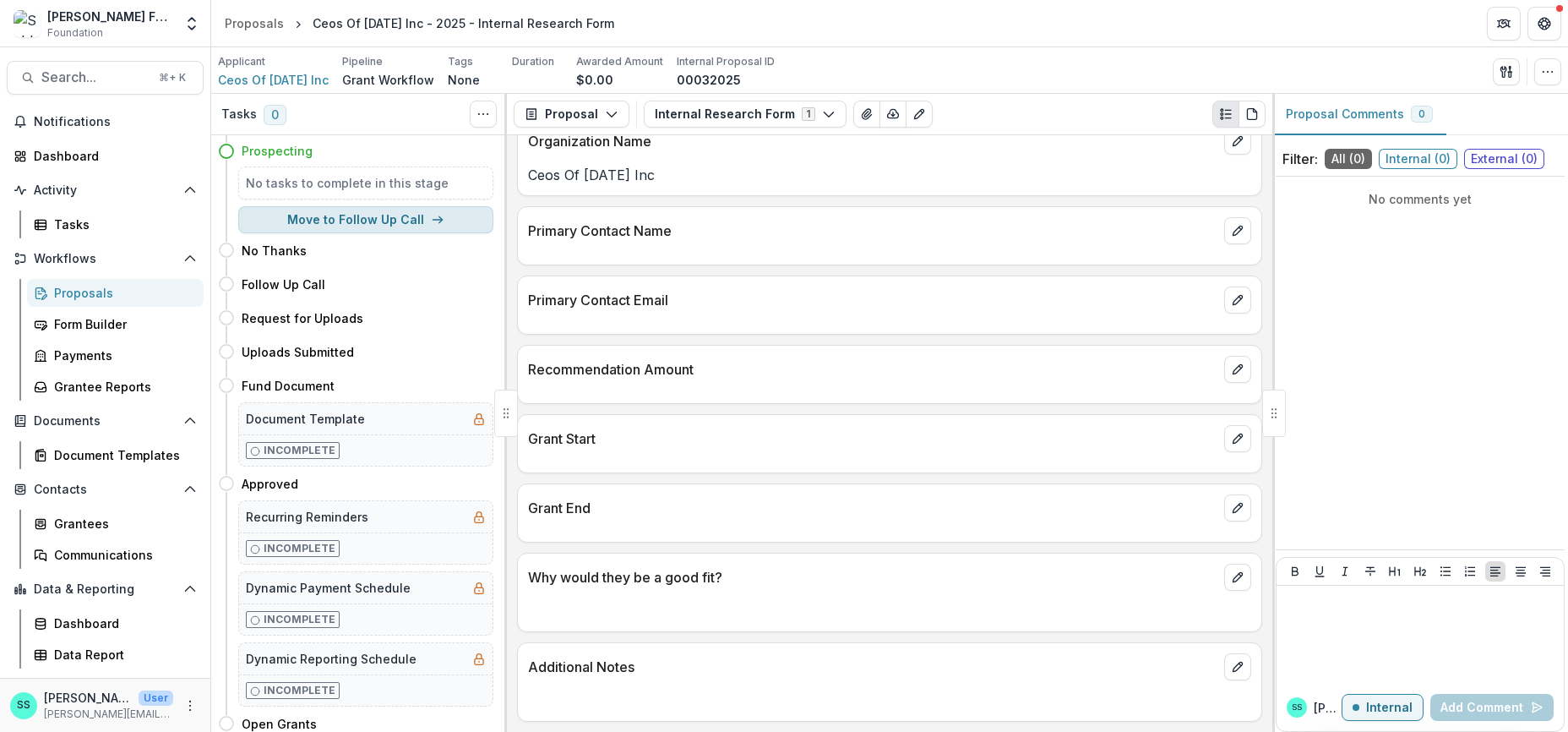
click at [372, 233] on button "Move to Follow Up Call" at bounding box center [366, 219] width 255 height 27
select select "**********"
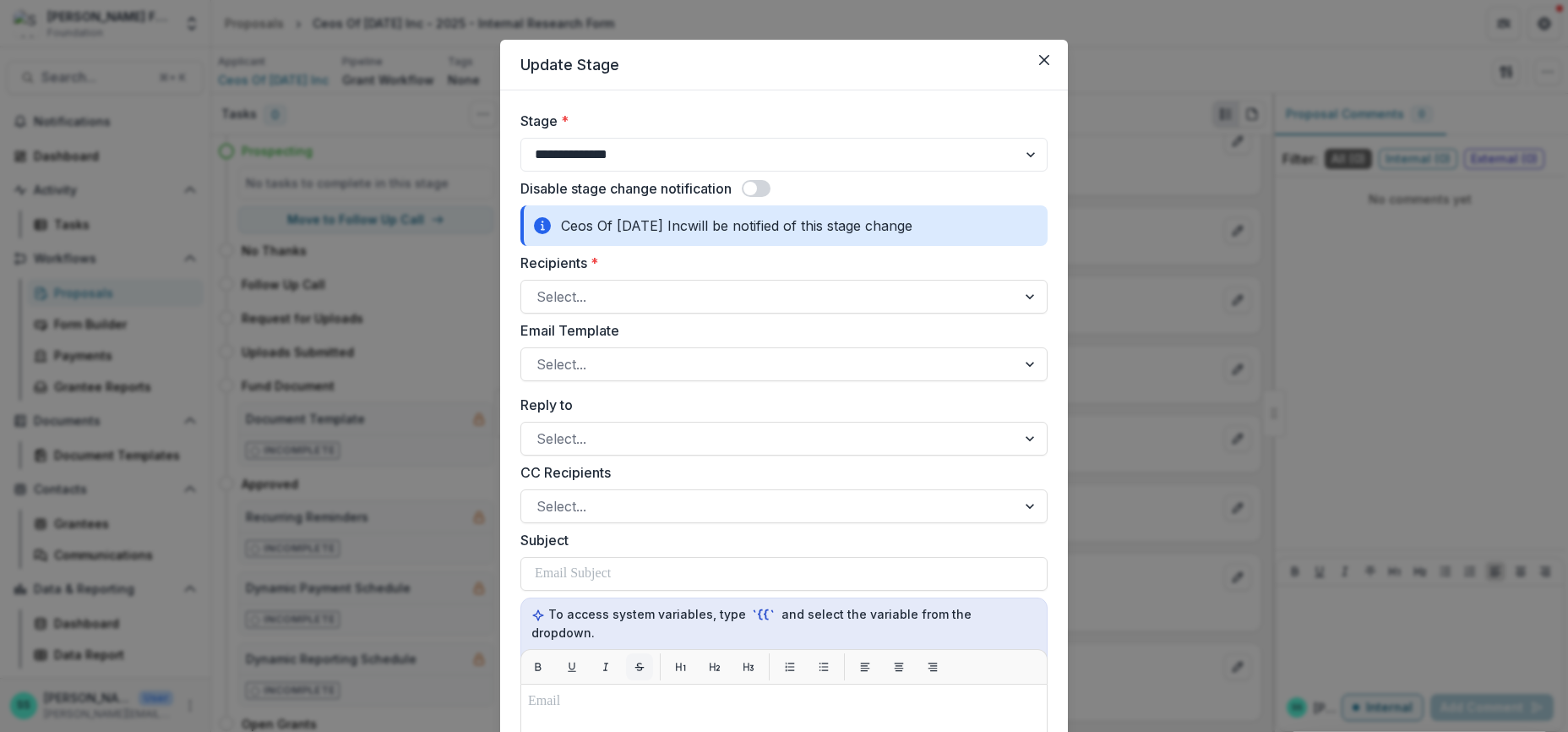
scroll to position [0, 0]
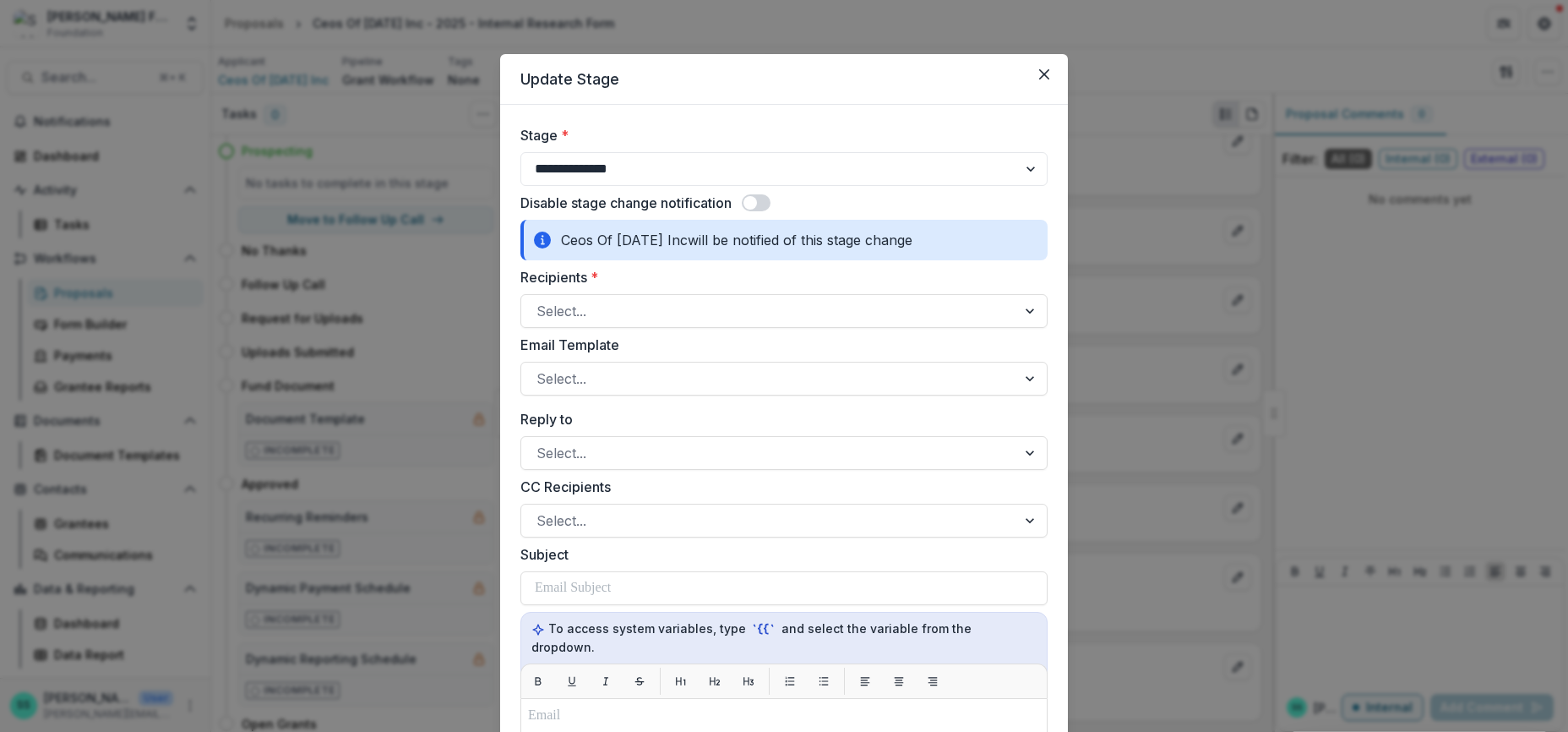
click at [761, 212] on span at bounding box center [756, 203] width 29 height 17
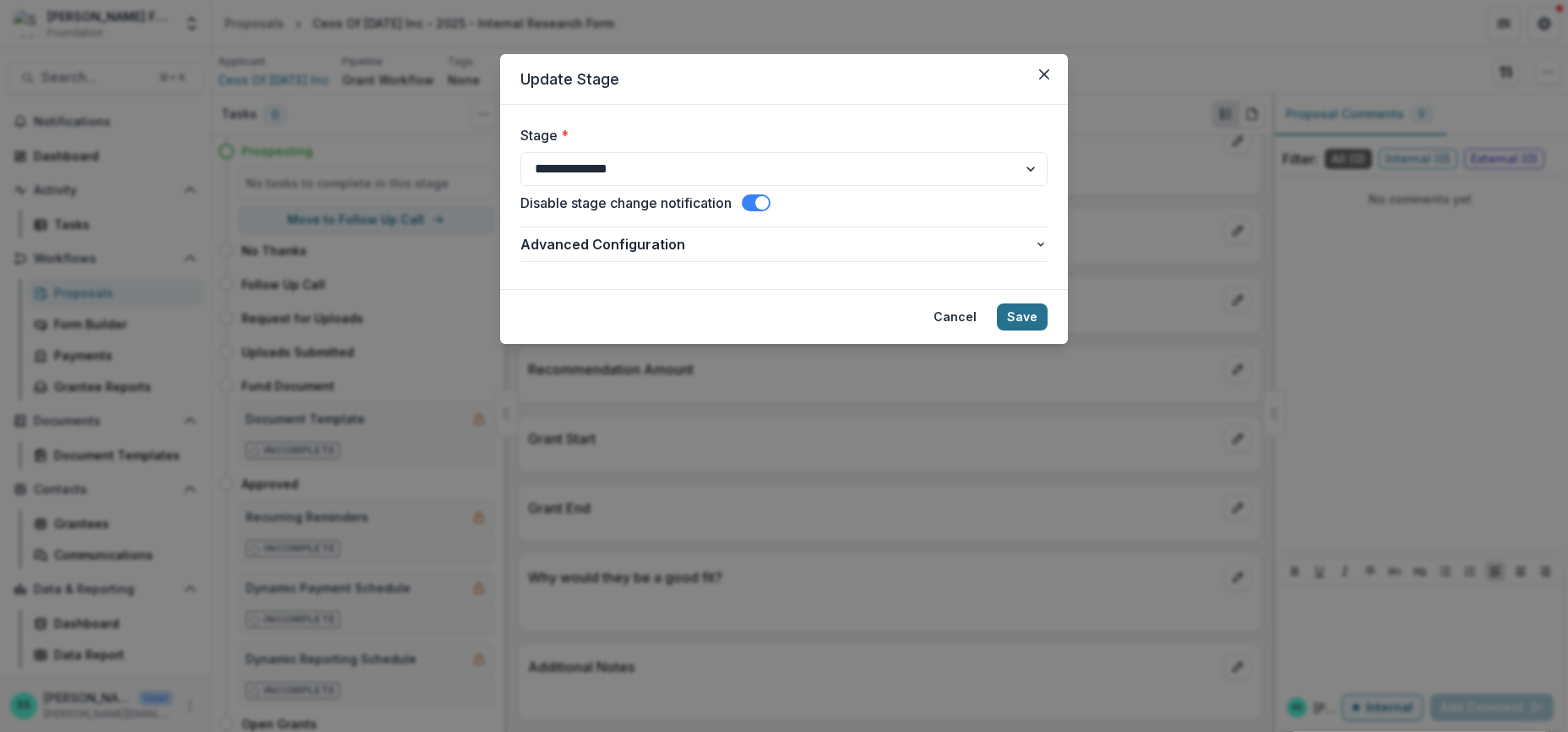
click at [1048, 331] on button "Save" at bounding box center [1022, 317] width 51 height 27
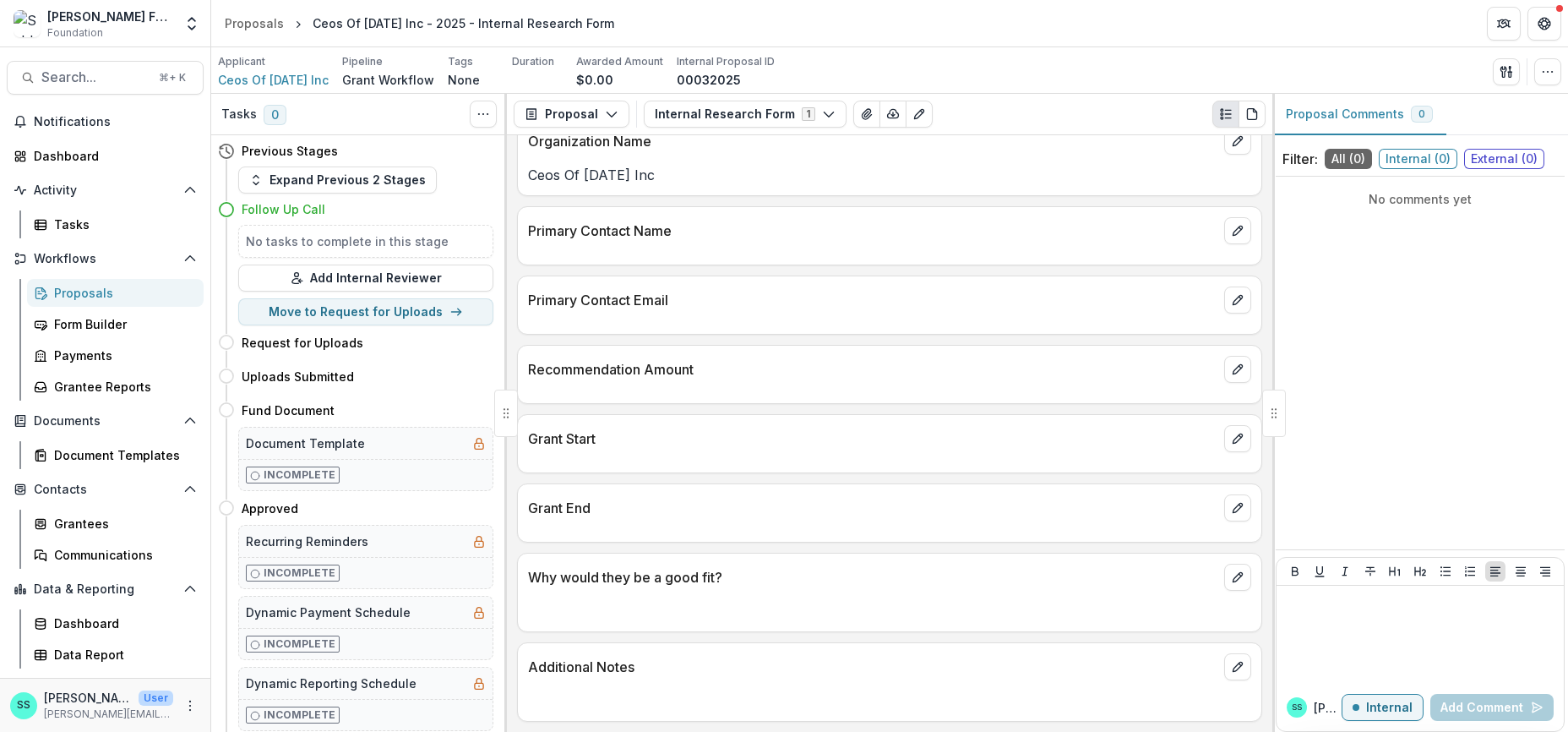
click at [96, 302] on div "Proposals" at bounding box center [122, 293] width 136 height 18
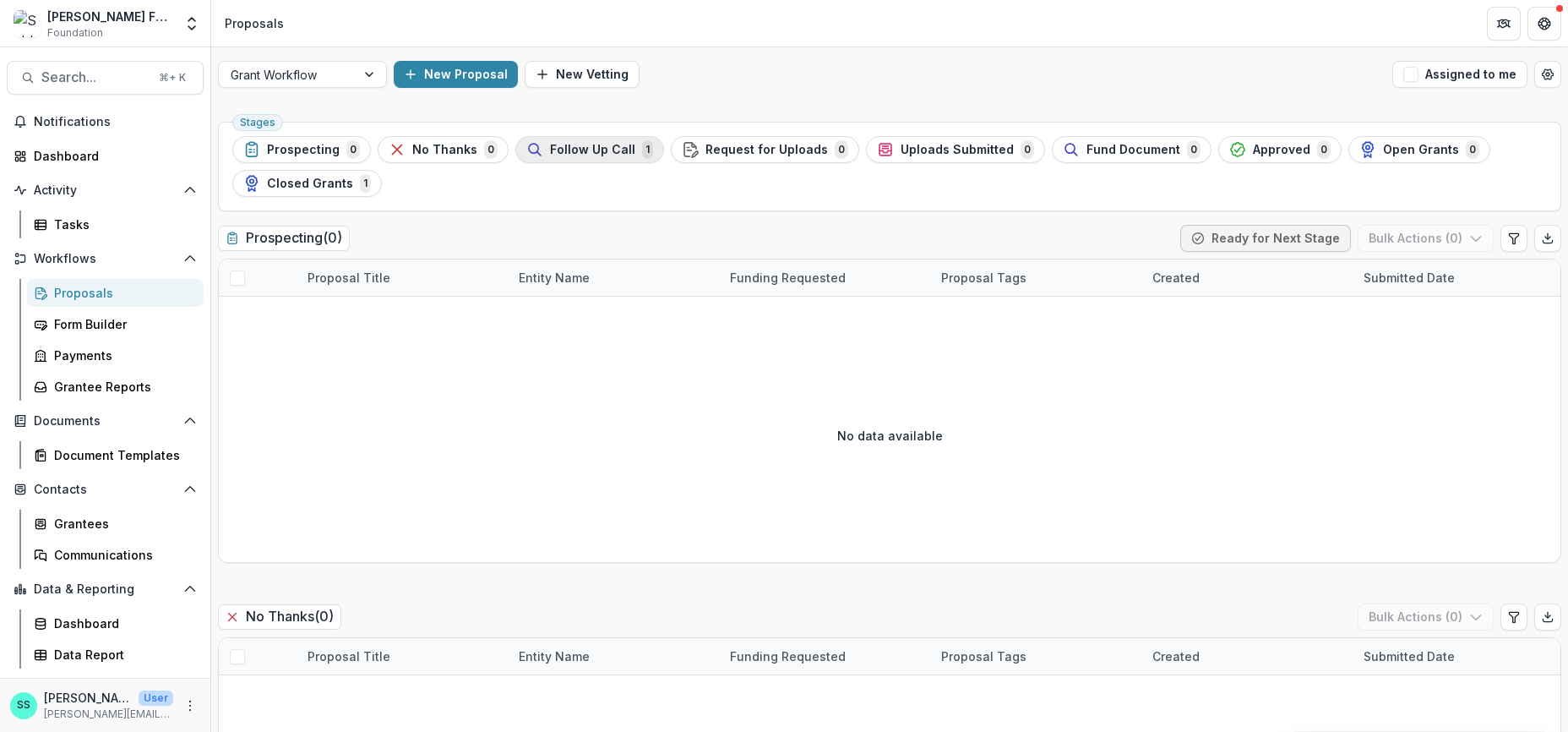
click at [632, 153] on span "Follow Up Call" at bounding box center [593, 150] width 85 height 14
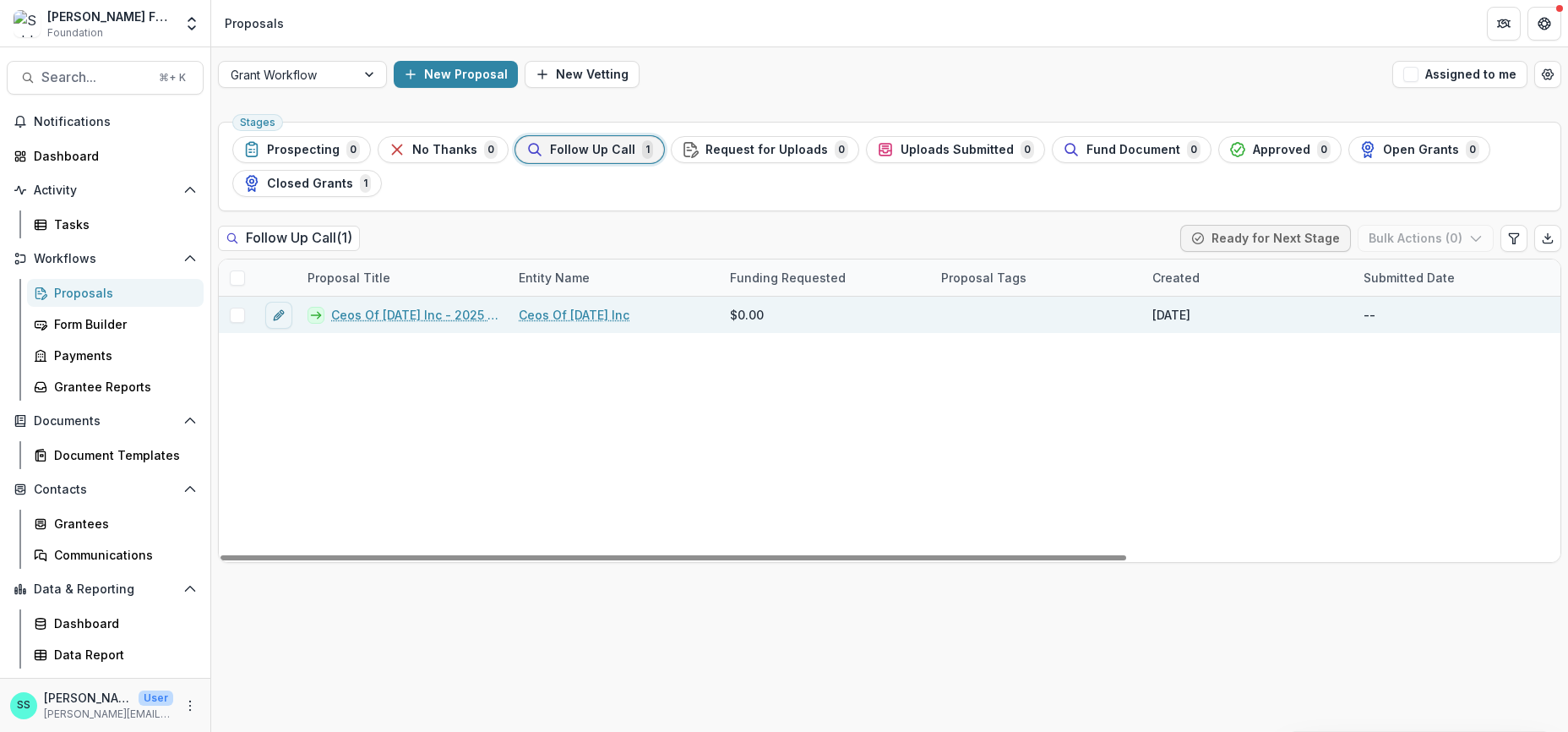
click at [242, 323] on span at bounding box center [238, 315] width 15 height 15
click at [1414, 252] on button "Bulk Actions ( 1 )" at bounding box center [1427, 238] width 133 height 27
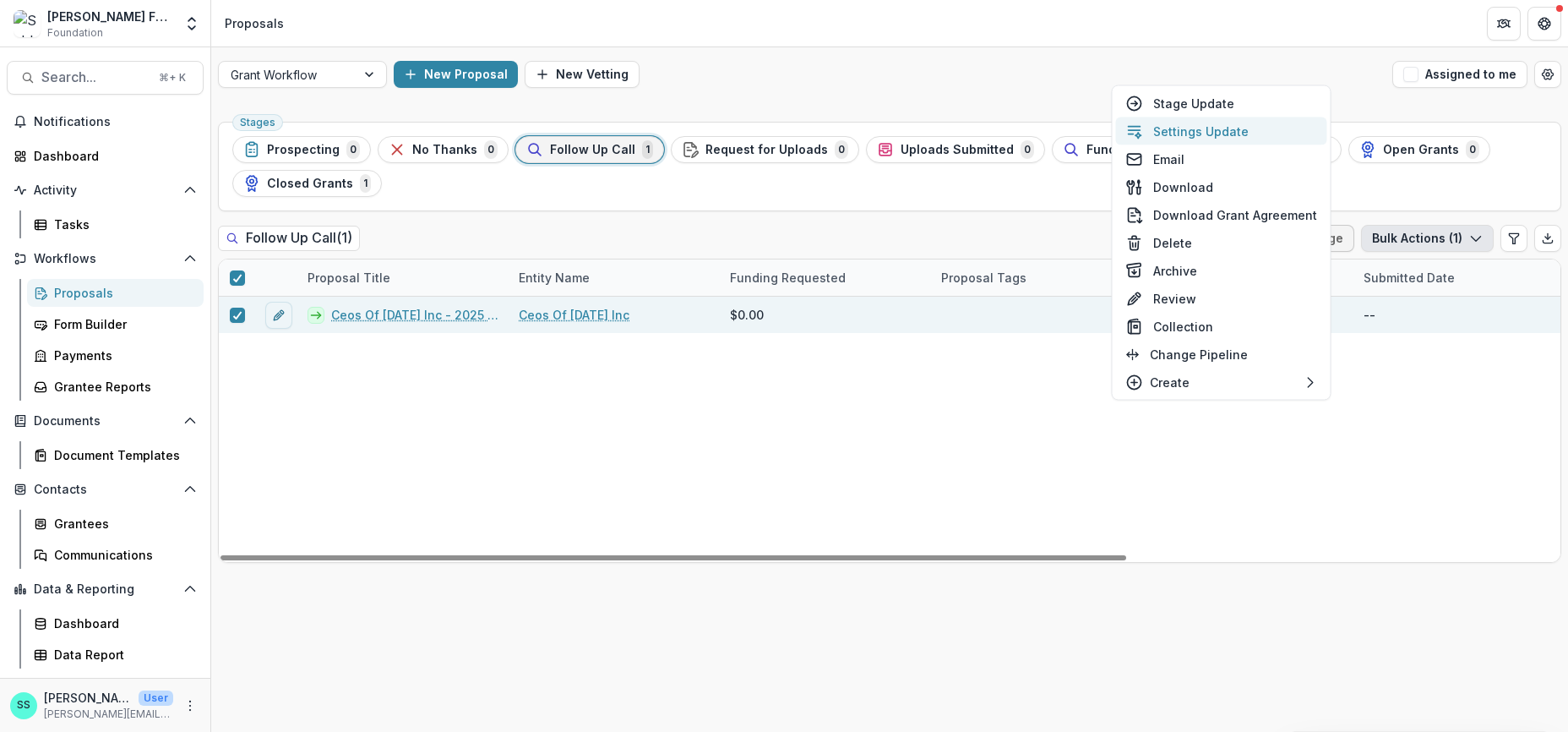
click at [1217, 139] on button "Settings Update" at bounding box center [1222, 132] width 212 height 28
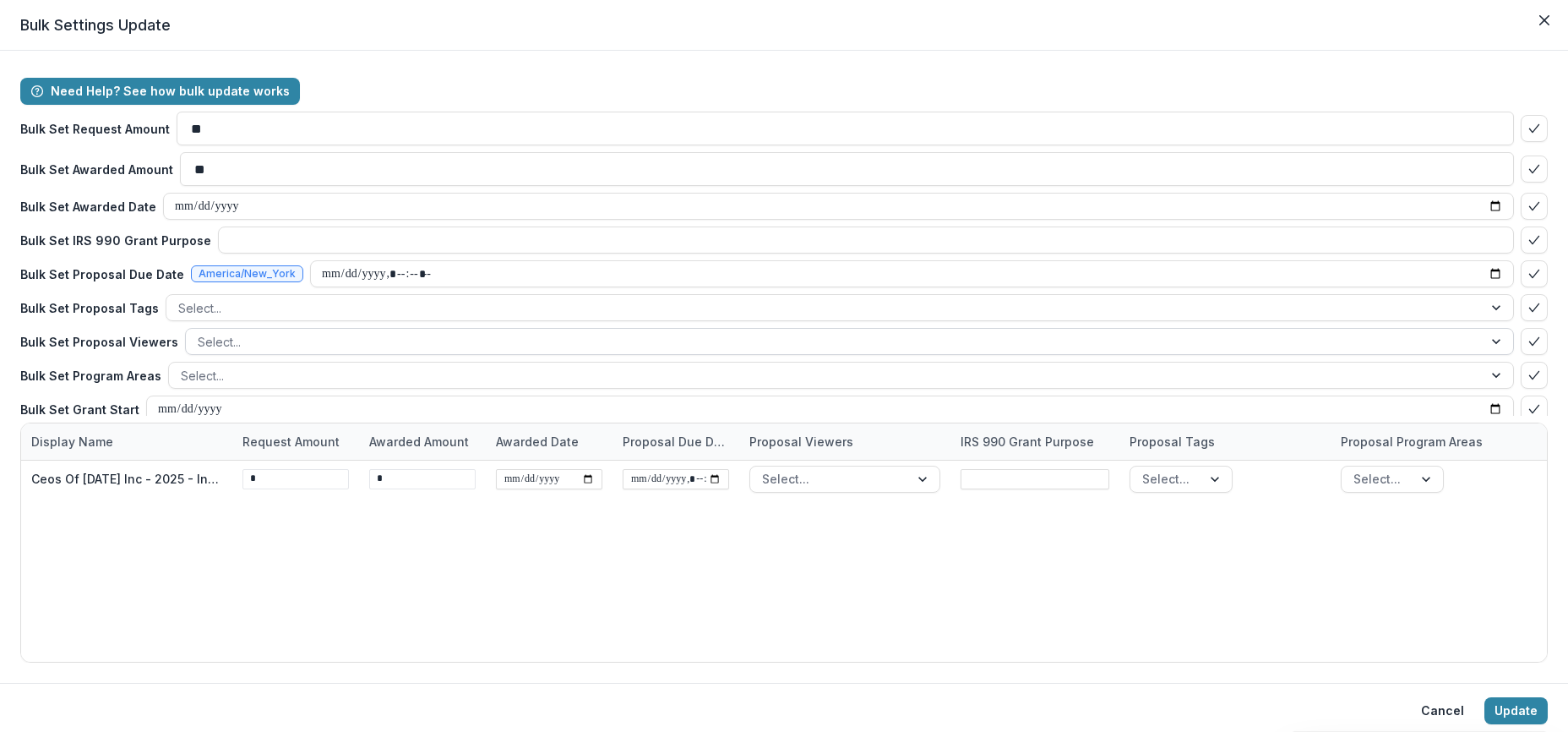
scroll to position [126, 0]
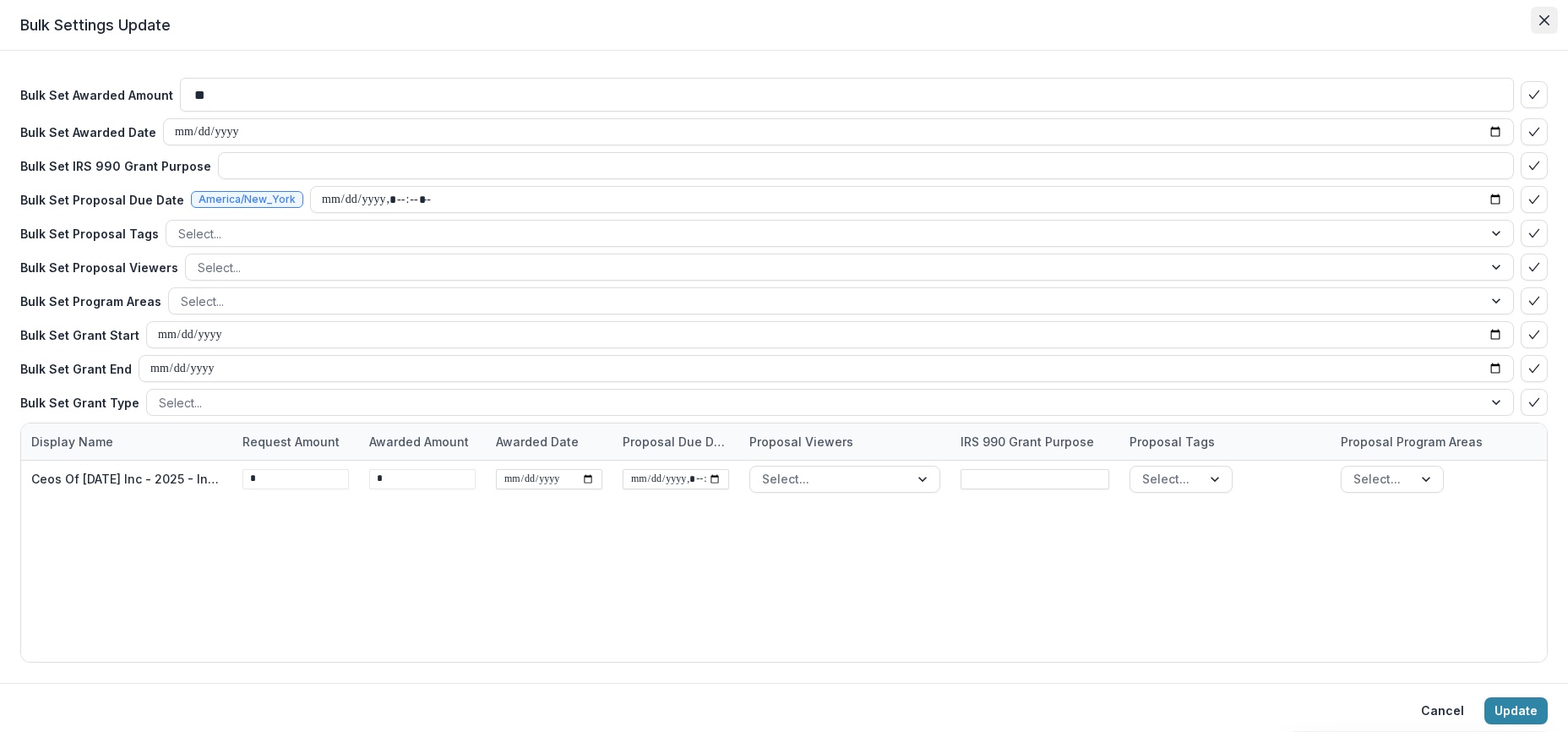
click at [1540, 24] on icon "Close" at bounding box center [1545, 20] width 10 height 10
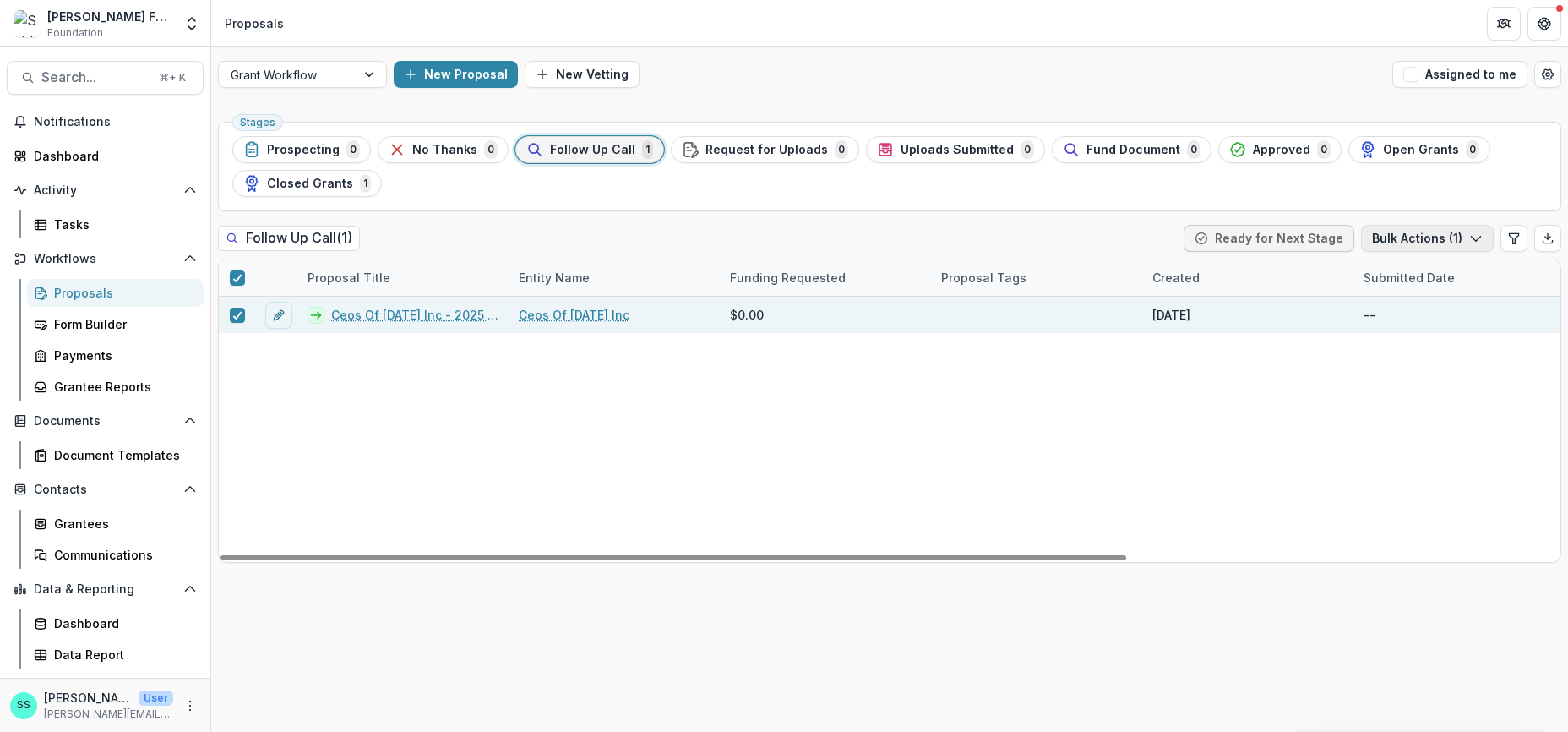
click at [1432, 252] on button "Bulk Actions ( 1 )" at bounding box center [1427, 238] width 133 height 27
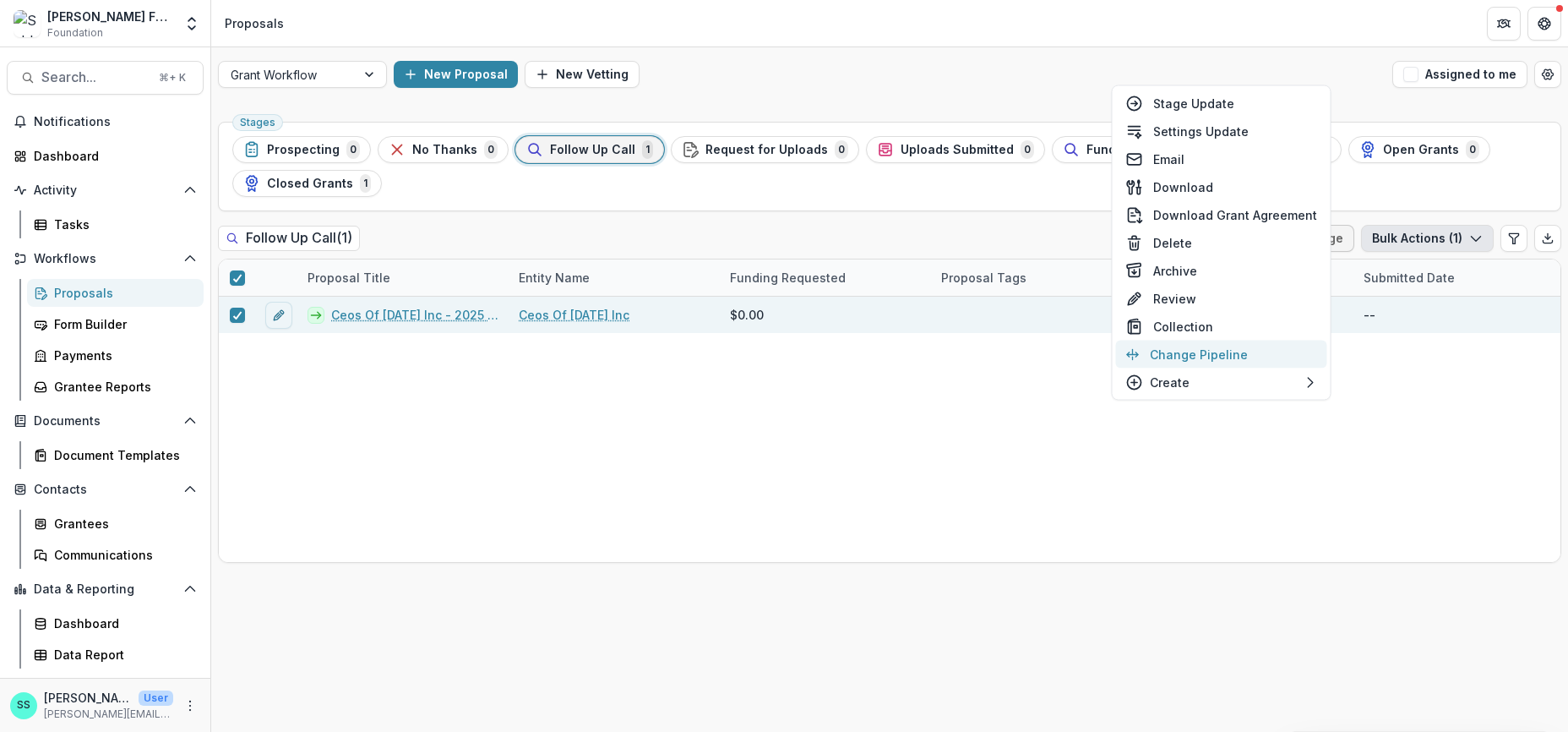
click at [1199, 369] on button "Change Pipeline" at bounding box center [1222, 355] width 212 height 28
select select "**********"
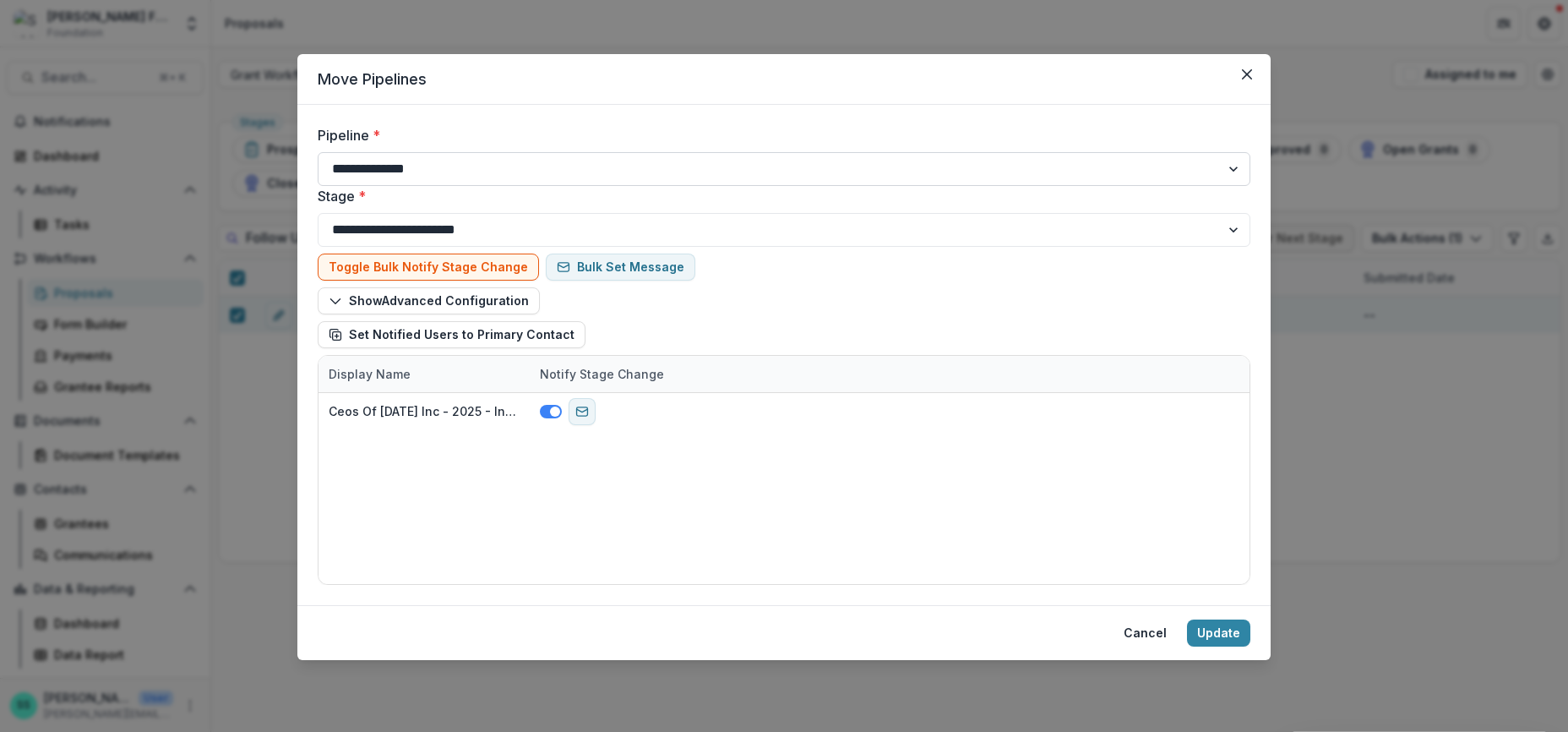
click at [1251, 186] on select "**********" at bounding box center [784, 169] width 933 height 33
click at [1177, 647] on button "Cancel" at bounding box center [1146, 633] width 63 height 27
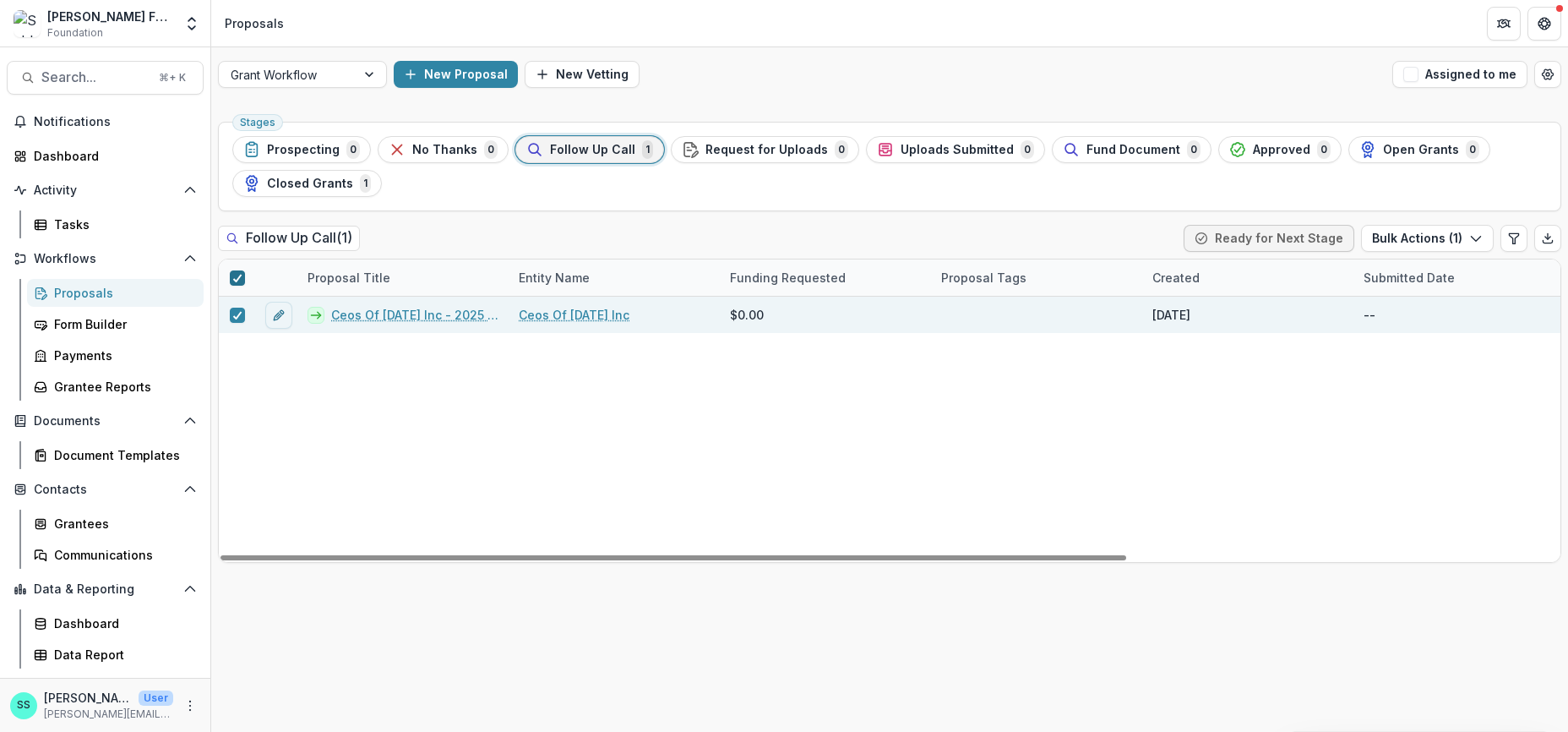
click at [241, 282] on icon at bounding box center [237, 278] width 10 height 8
click at [279, 322] on icon "edit" at bounding box center [279, 315] width 14 height 14
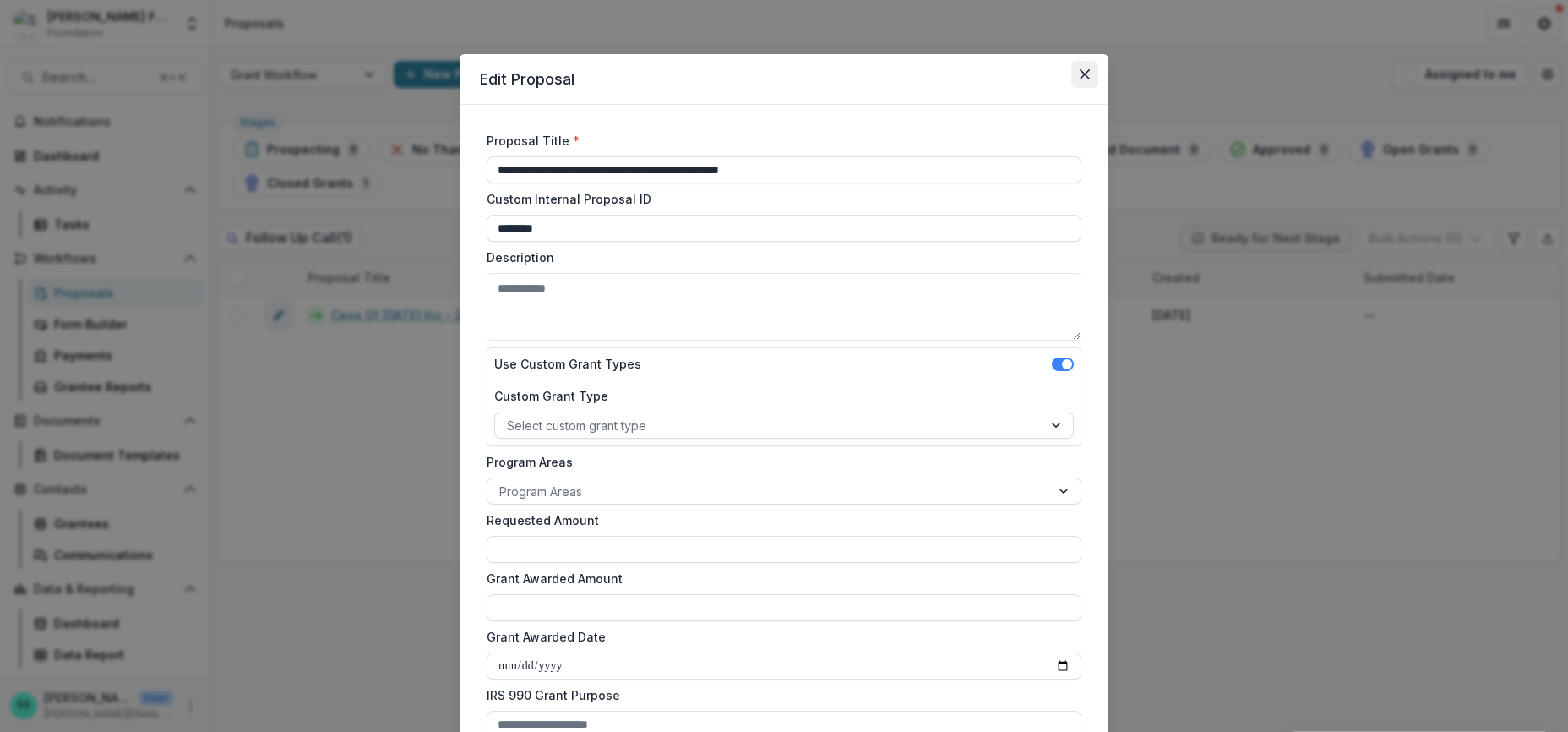
click at [1090, 80] on icon "Close" at bounding box center [1084, 74] width 10 height 10
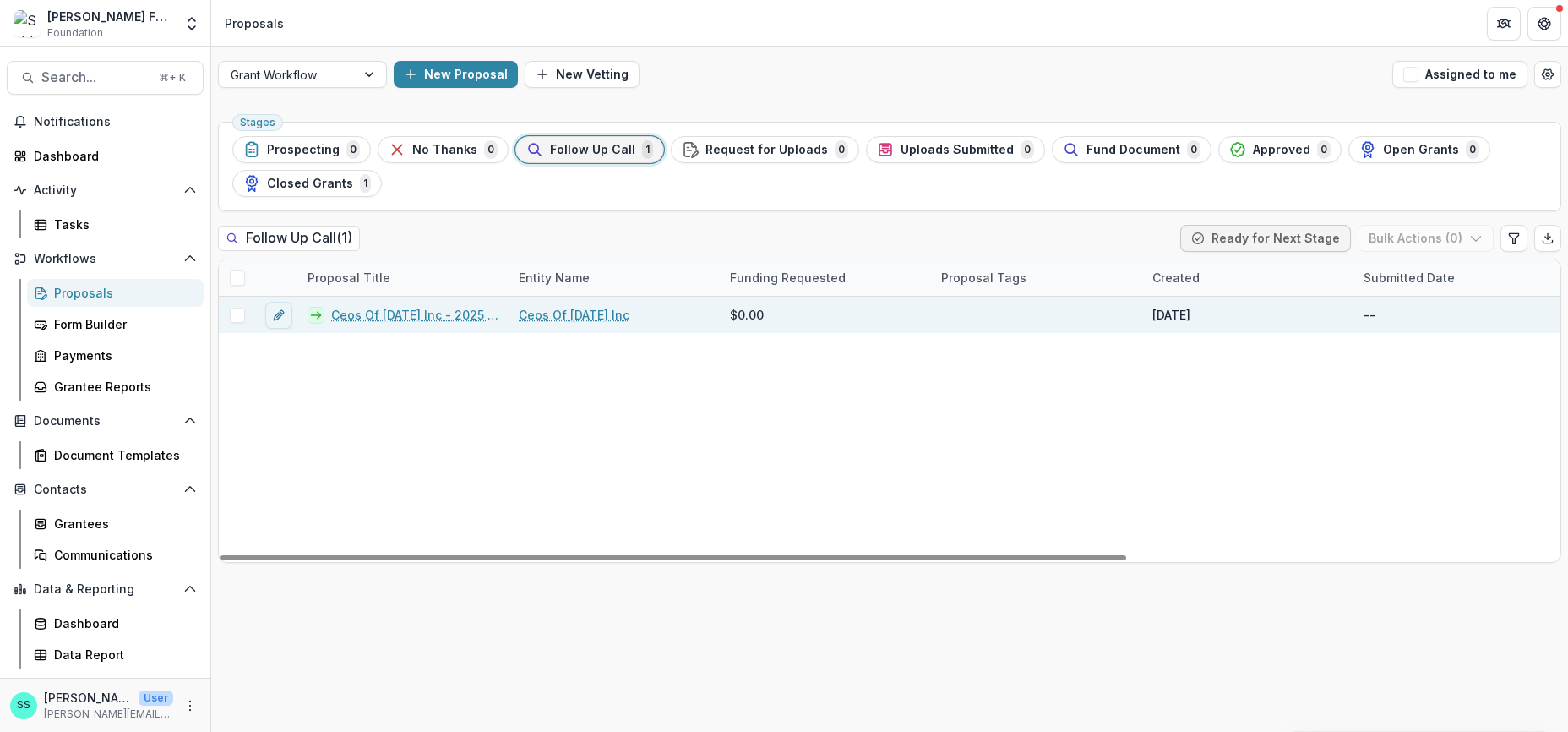
click at [409, 324] on link "Ceos Of Tomorrow Inc - 2025 - Internal Research Form" at bounding box center [415, 315] width 167 height 18
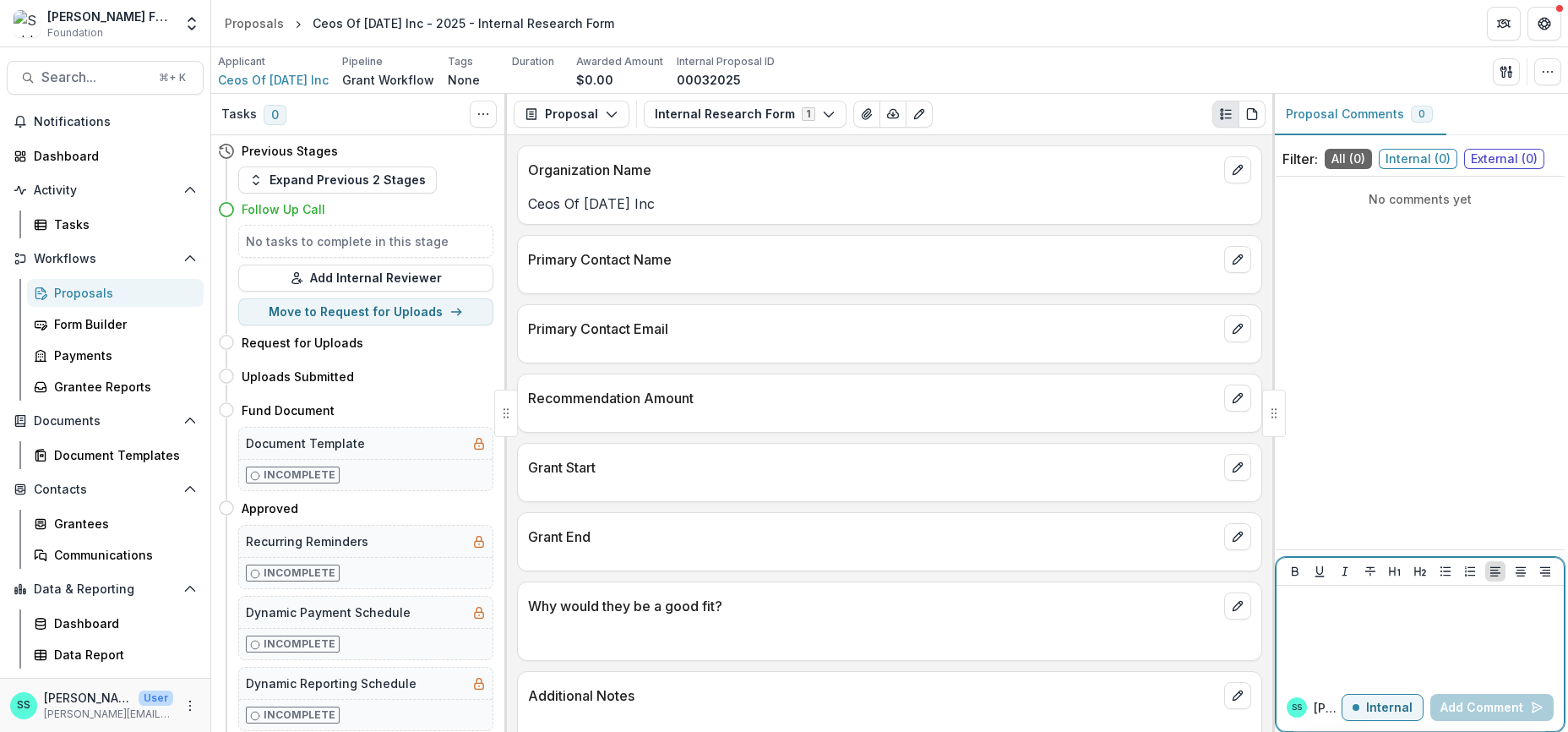
click at [1376, 701] on p "Internal" at bounding box center [1390, 708] width 46 height 14
click at [1331, 605] on p at bounding box center [1420, 602] width 274 height 19
click at [1380, 702] on p "External" at bounding box center [1388, 708] width 49 height 14
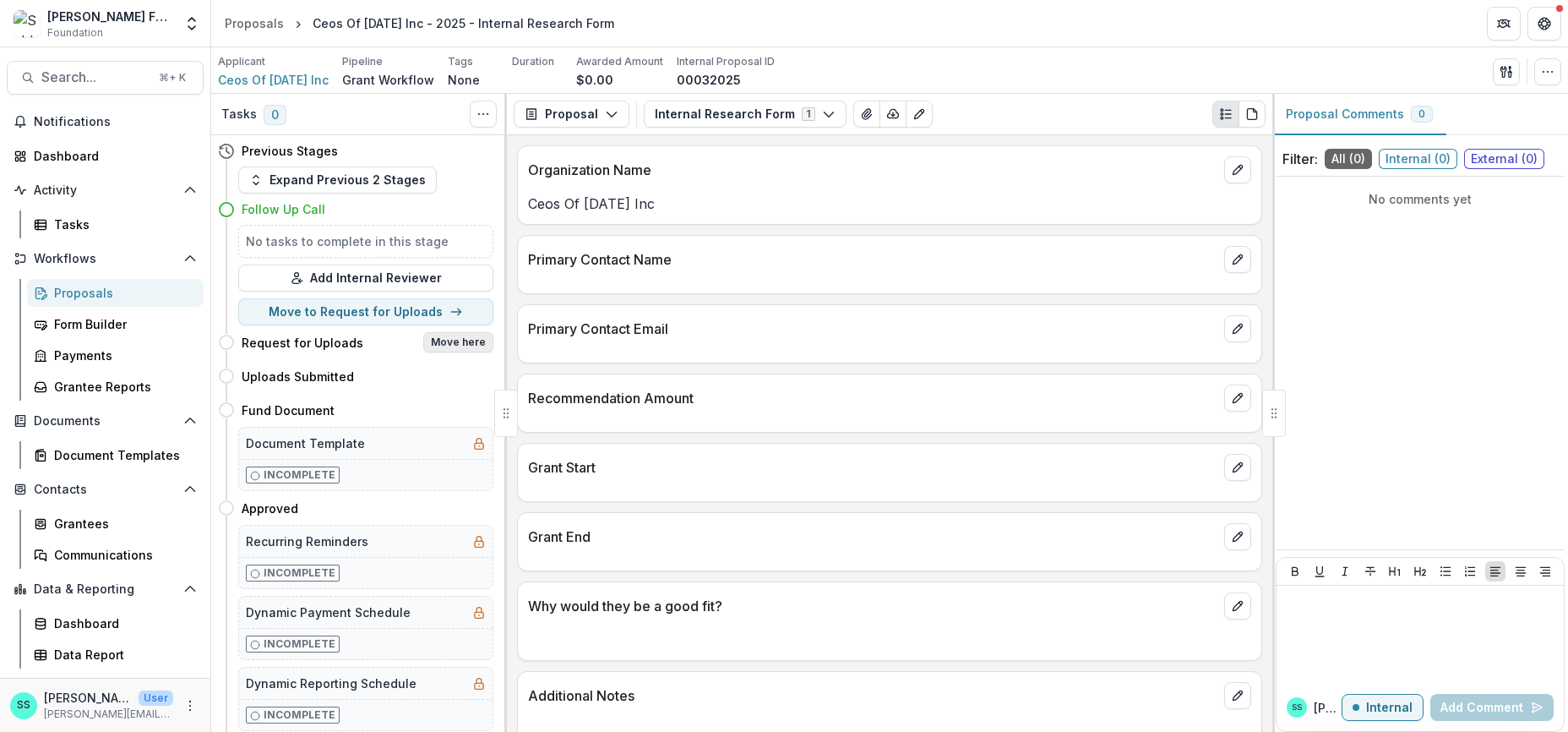
click at [447, 353] on button "Move here" at bounding box center [459, 343] width 71 height 20
select select "**********"
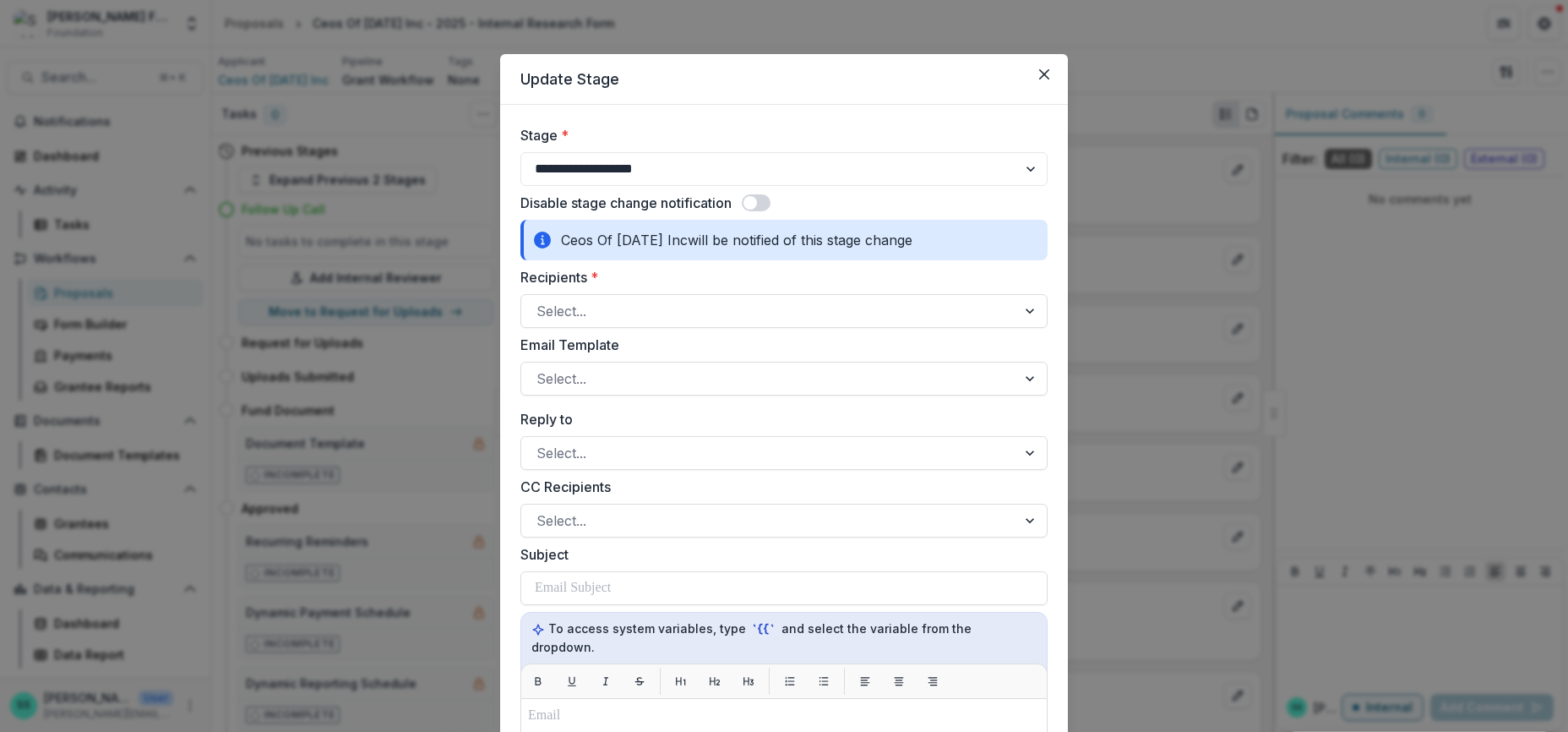
click at [759, 212] on span at bounding box center [756, 203] width 29 height 17
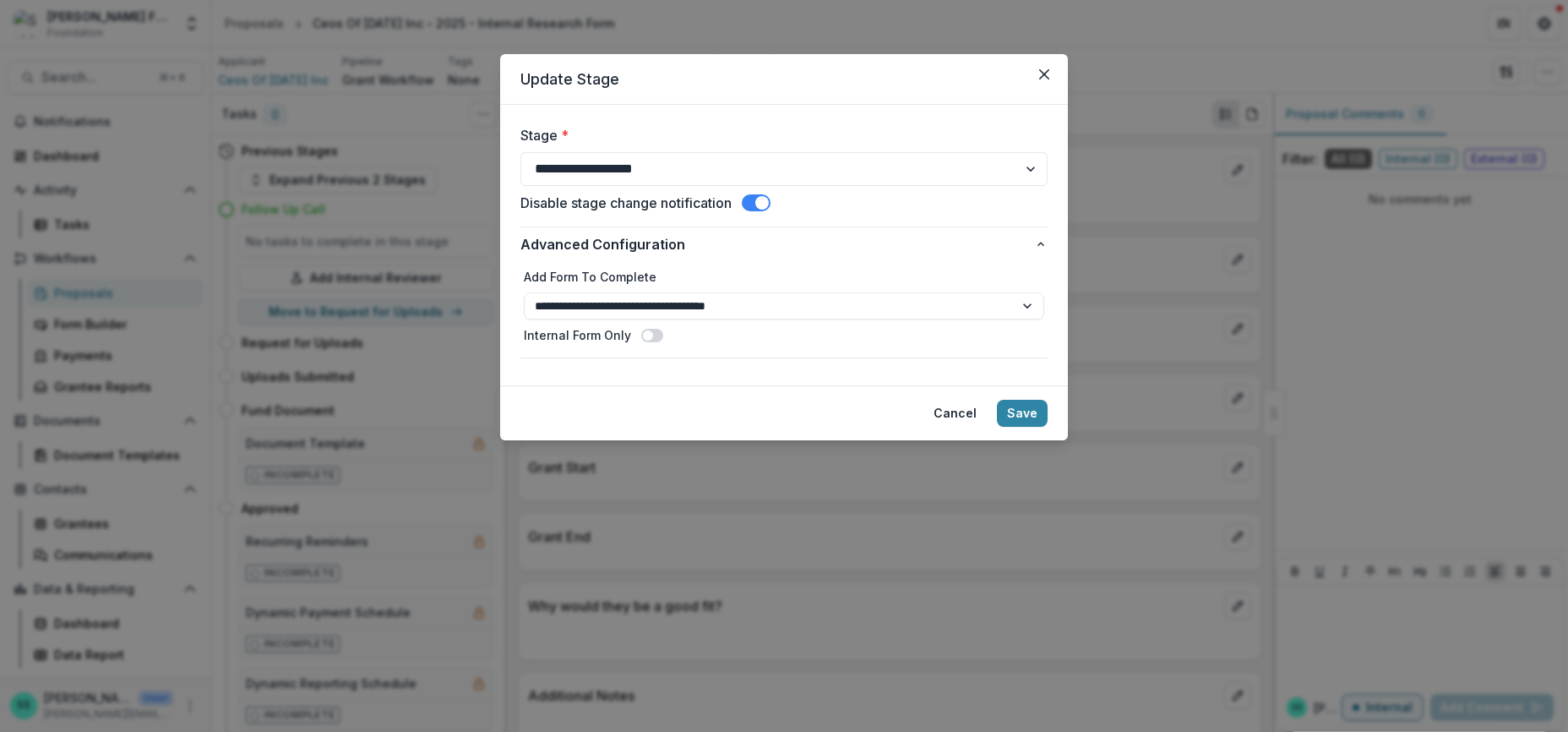
click at [749, 212] on span at bounding box center [756, 203] width 29 height 17
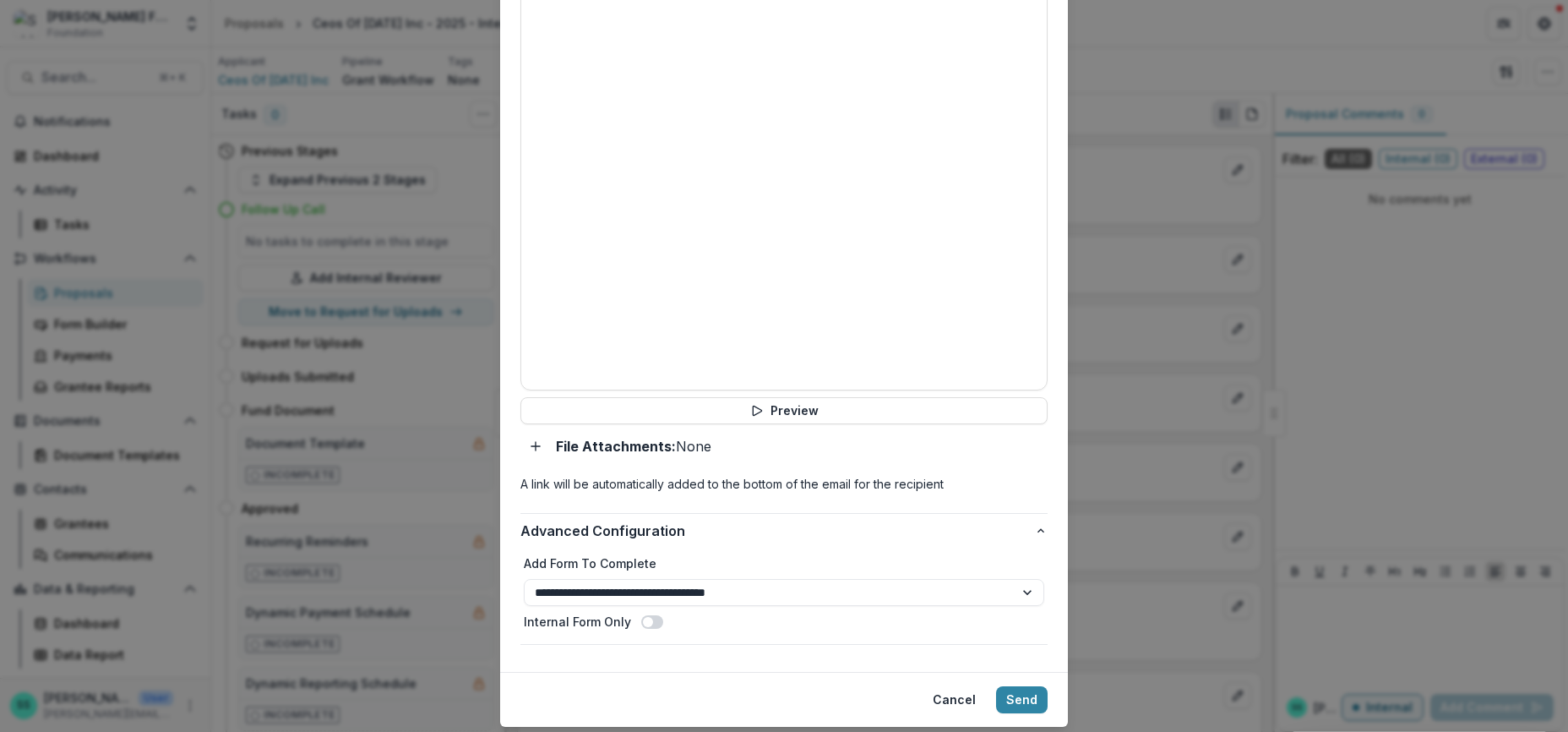
scroll to position [890, 0]
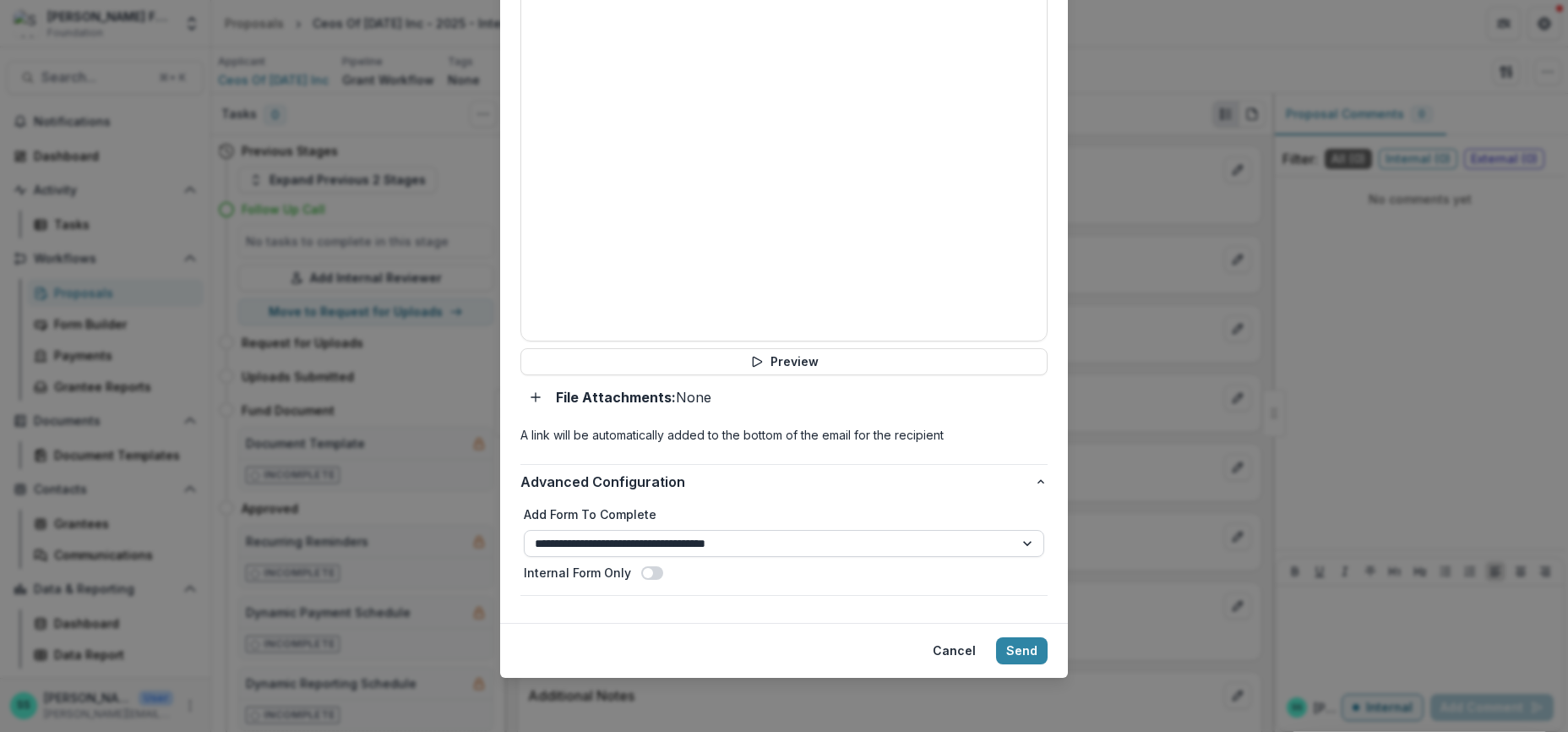
click at [673, 530] on select "**********" at bounding box center [784, 543] width 521 height 27
click at [983, 640] on button "Cancel" at bounding box center [954, 650] width 63 height 27
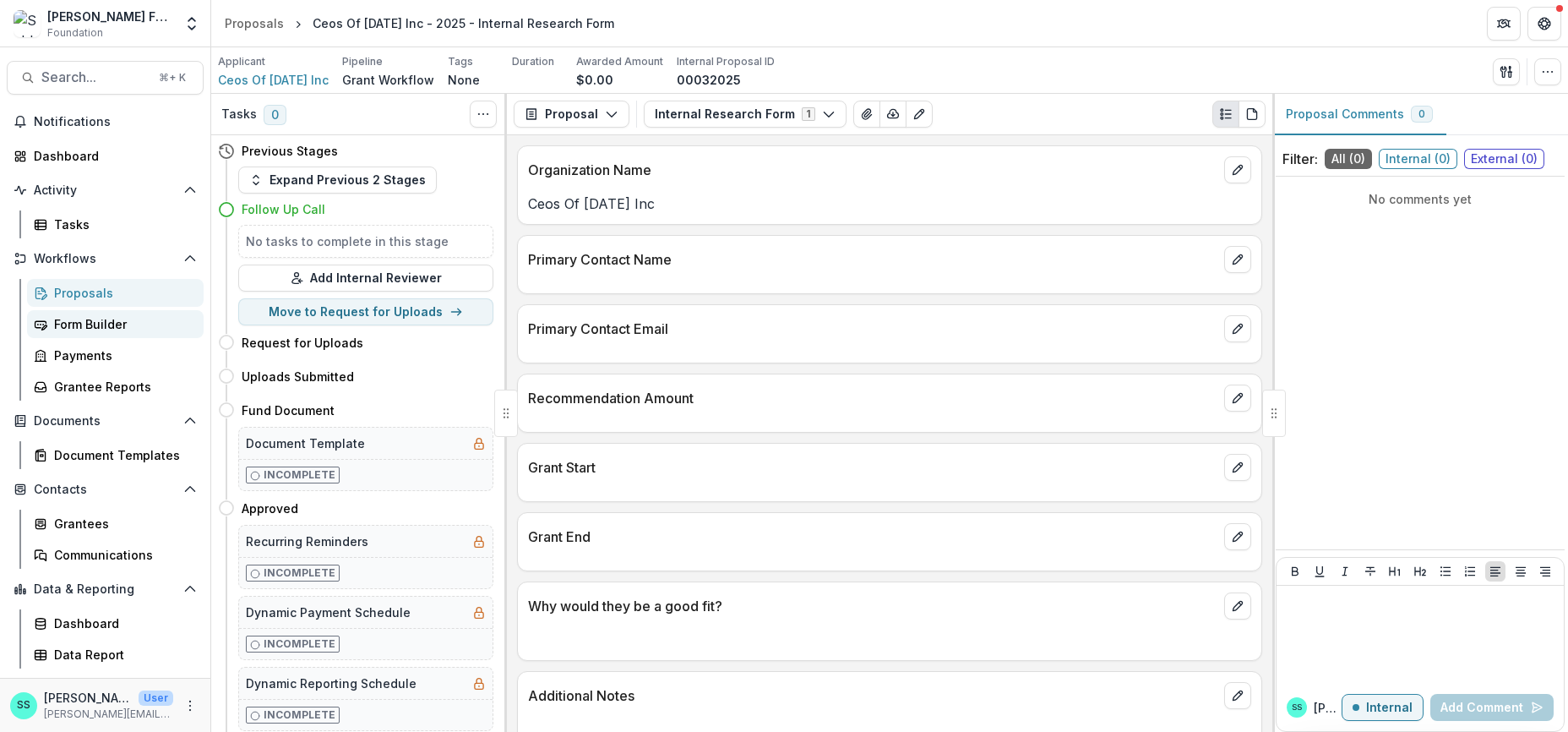
click at [68, 333] on div "Form Builder" at bounding box center [122, 324] width 136 height 18
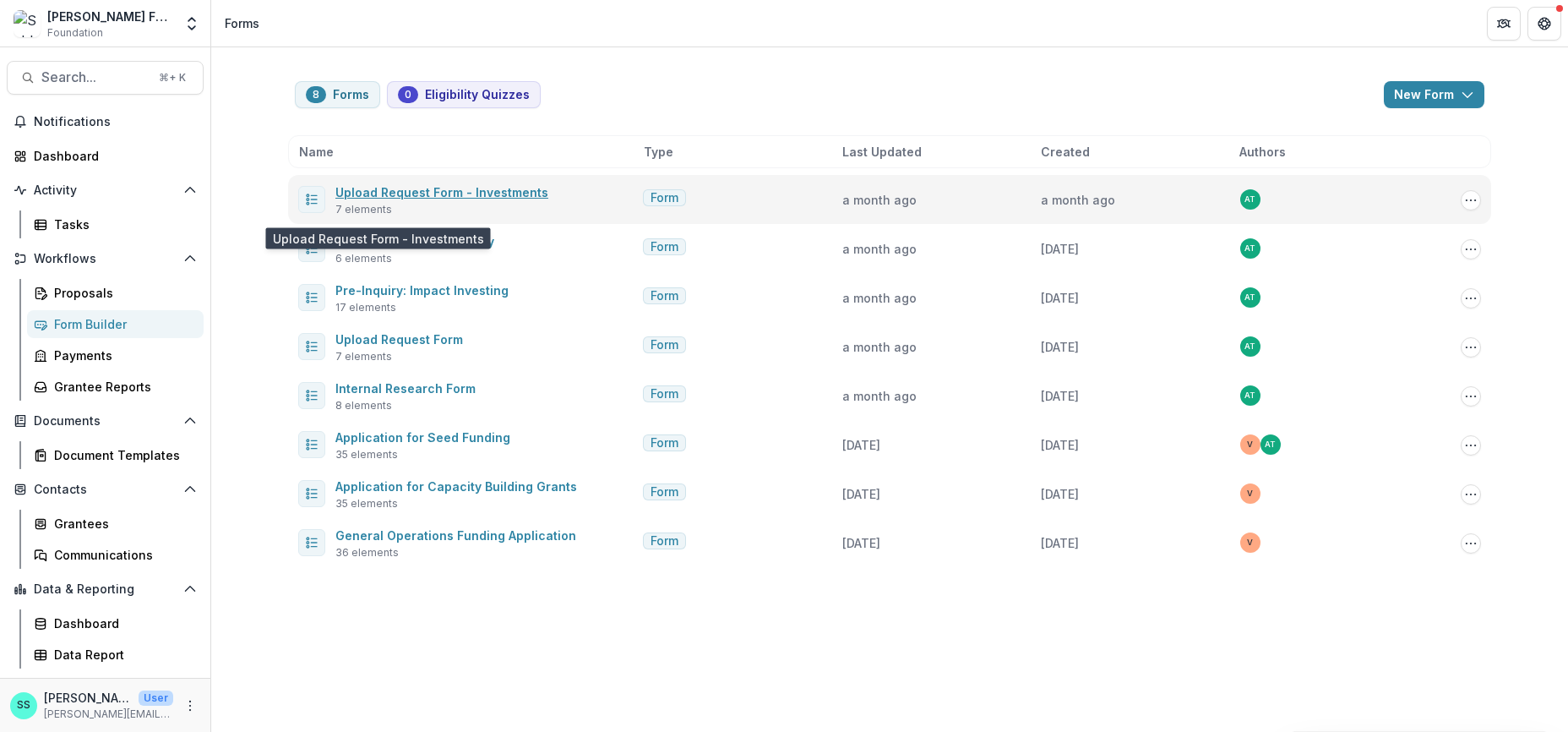
click at [335, 200] on link "Upload Request Form - Investments" at bounding box center [441, 191] width 213 height 14
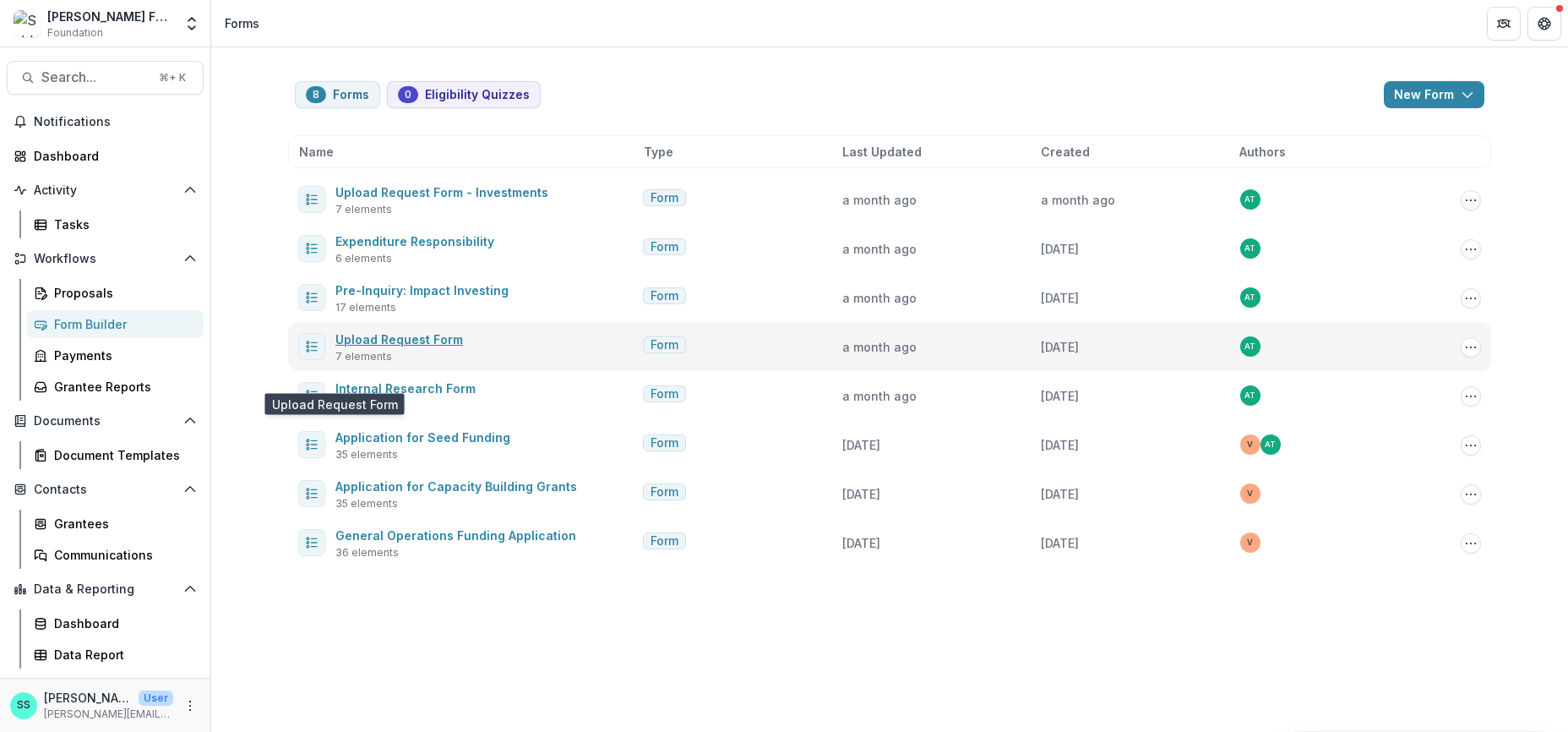
click at [400, 346] on link "Upload Request Form" at bounding box center [398, 339] width 127 height 14
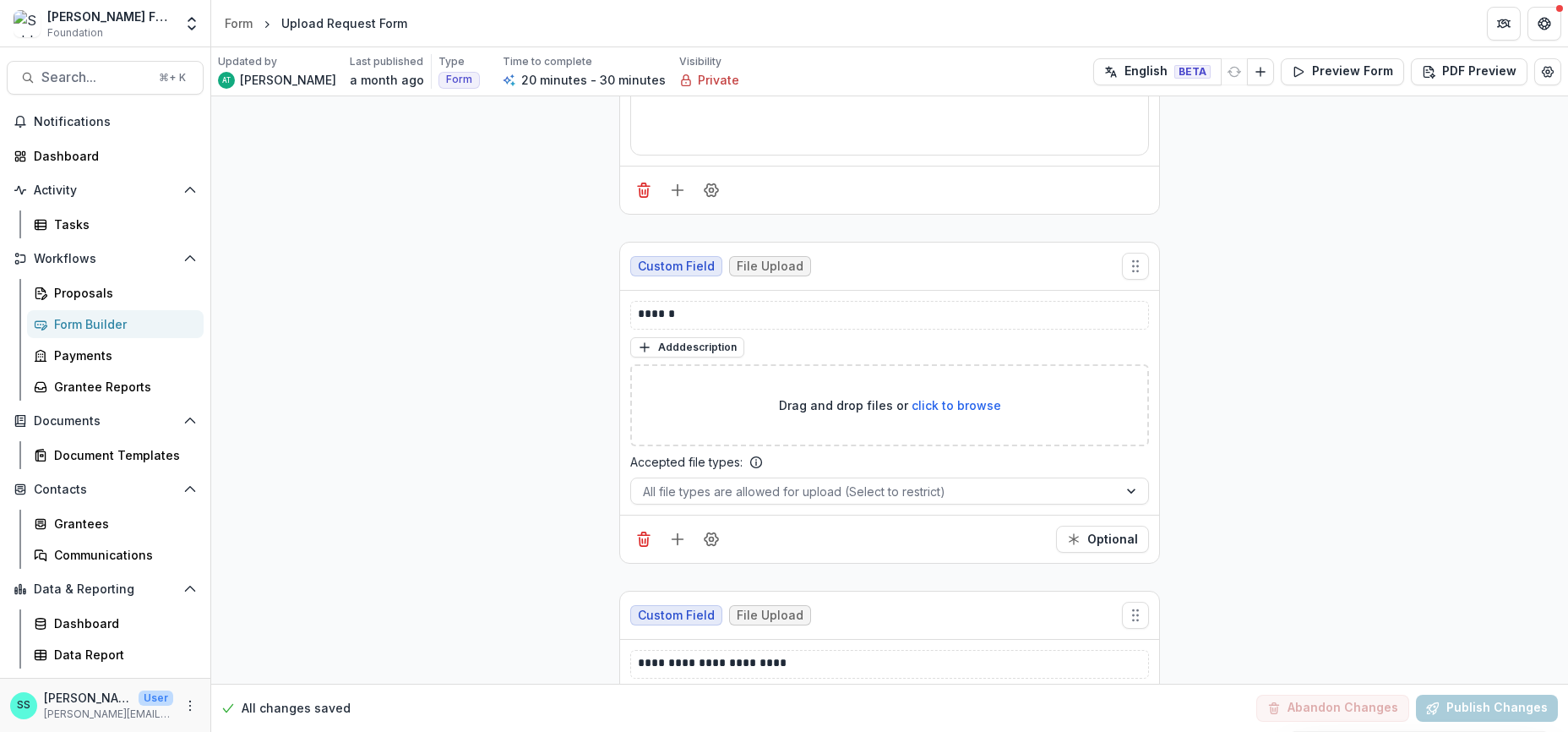
scroll to position [312, 0]
click at [638, 324] on p "******" at bounding box center [921, 314] width 567 height 20
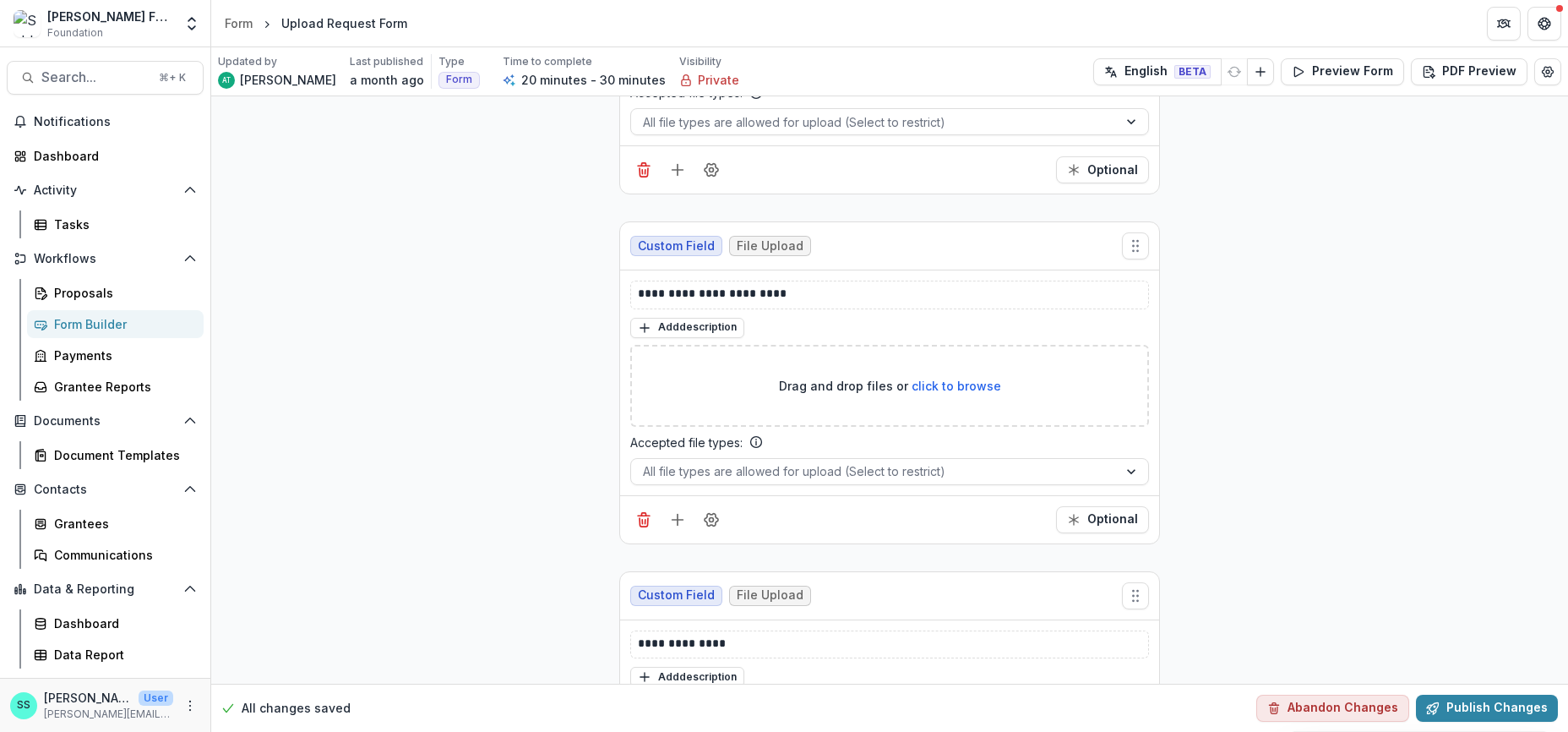
scroll to position [690, 0]
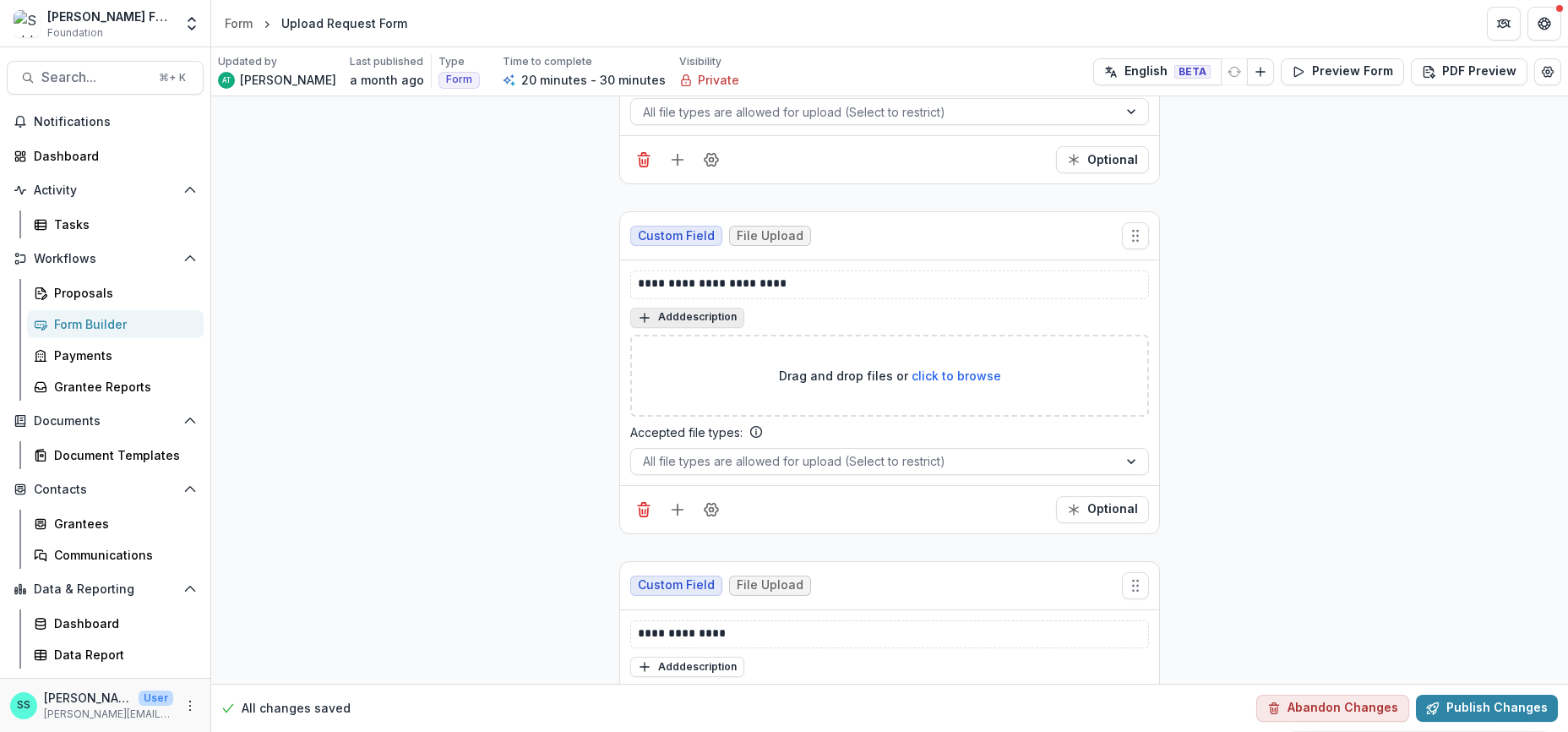
click at [687, 328] on button "Add description" at bounding box center [687, 318] width 114 height 20
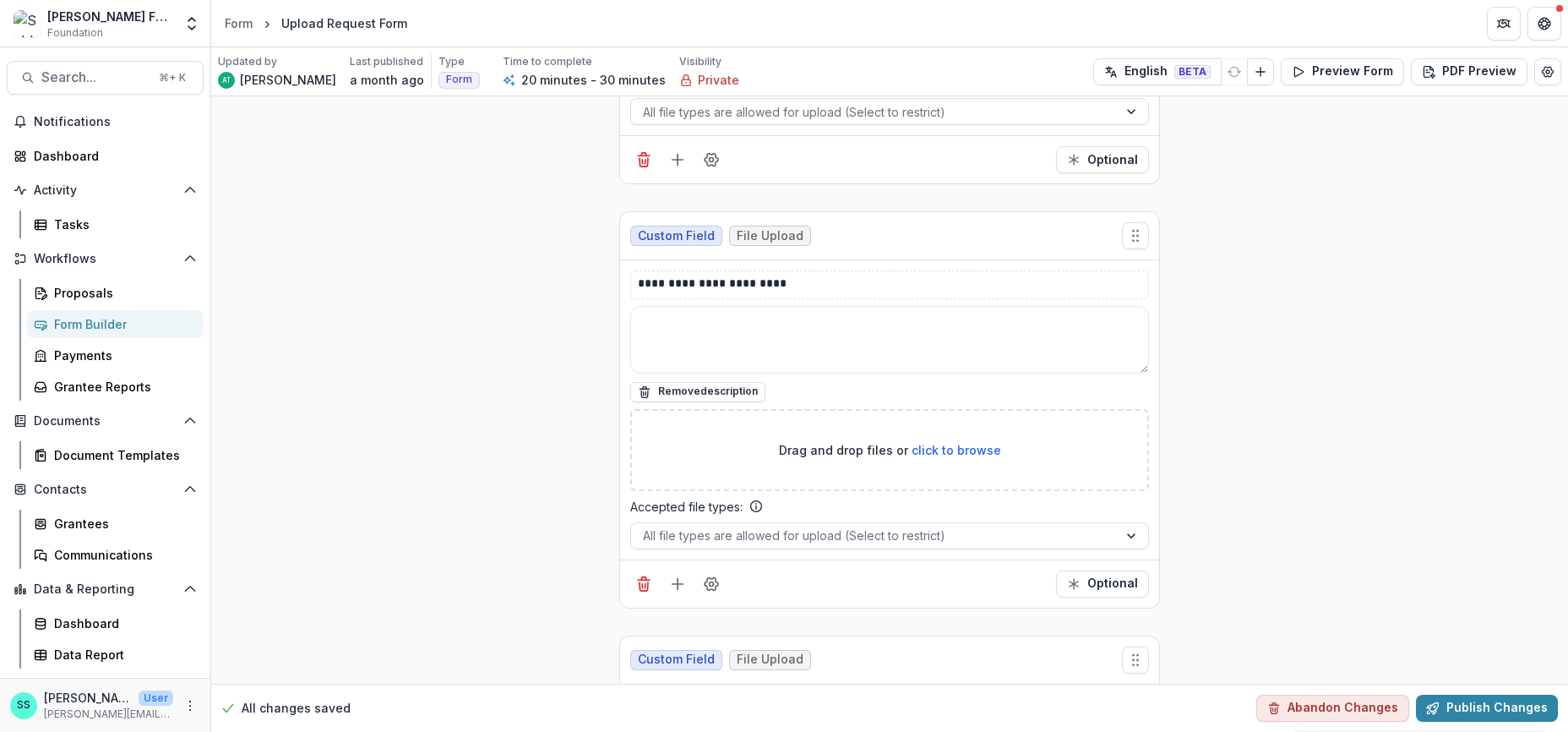
click at [702, 402] on button "Remove description" at bounding box center [698, 392] width 136 height 20
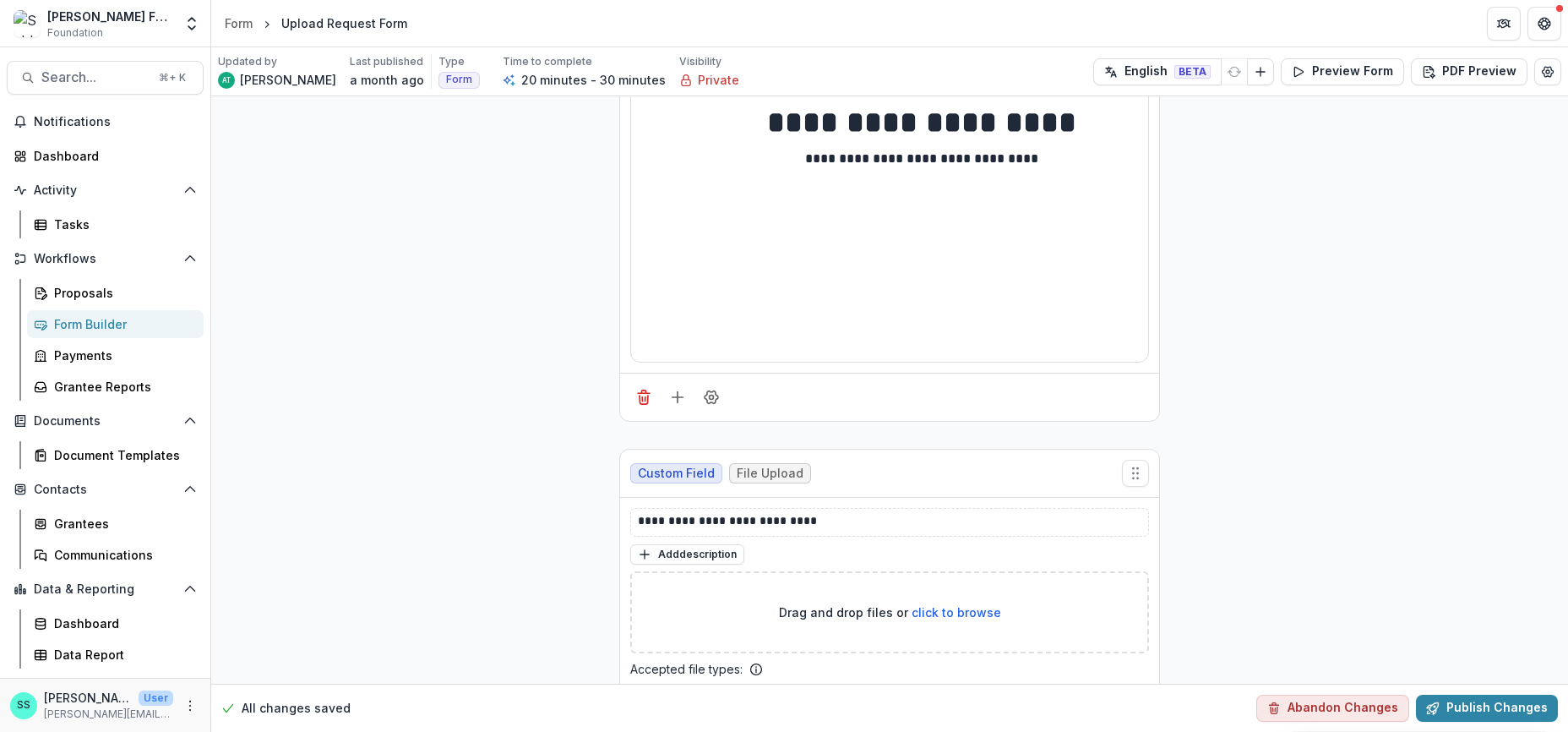
scroll to position [175, 0]
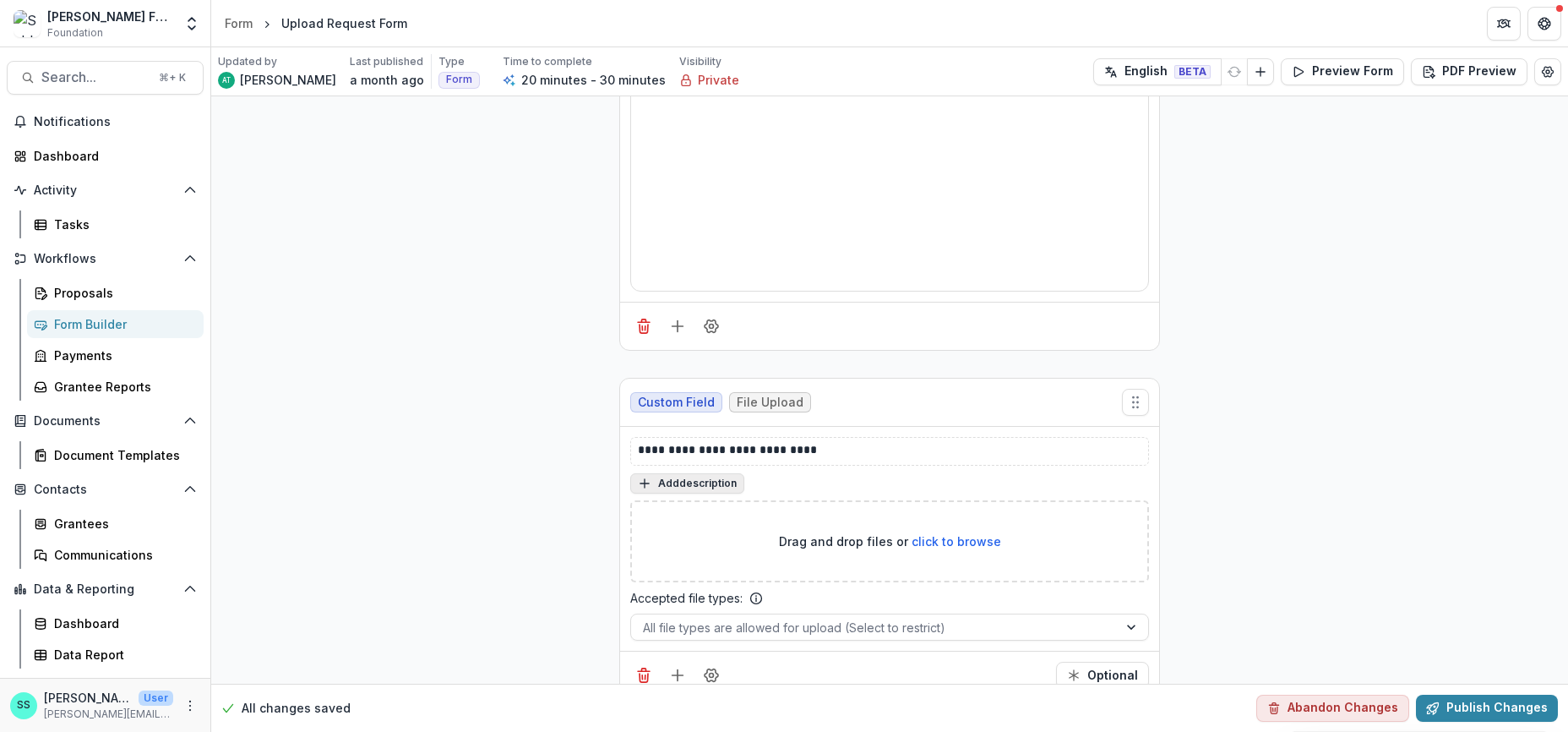
click at [671, 494] on button "Add description" at bounding box center [687, 484] width 114 height 20
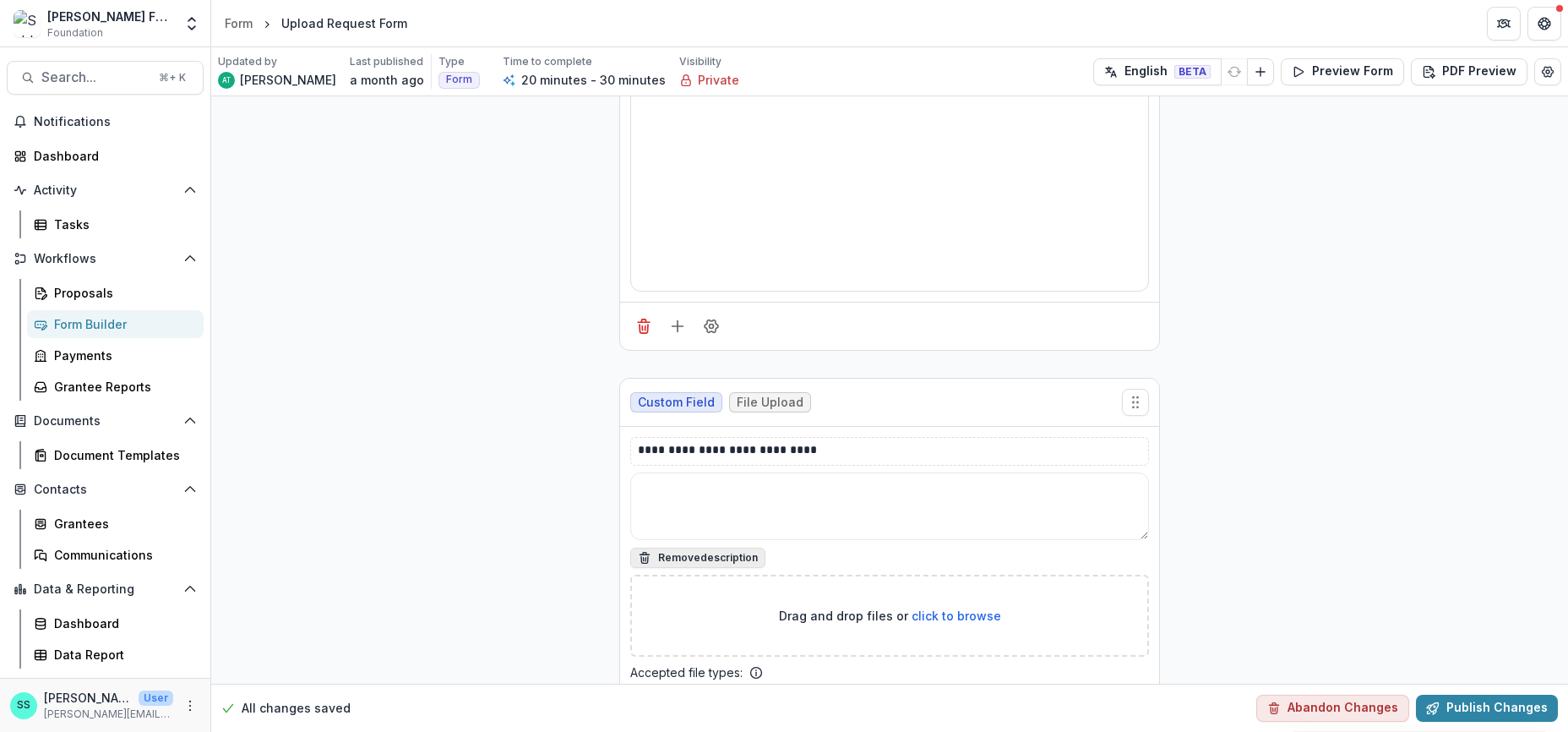
click at [671, 520] on textarea at bounding box center [889, 506] width 519 height 68
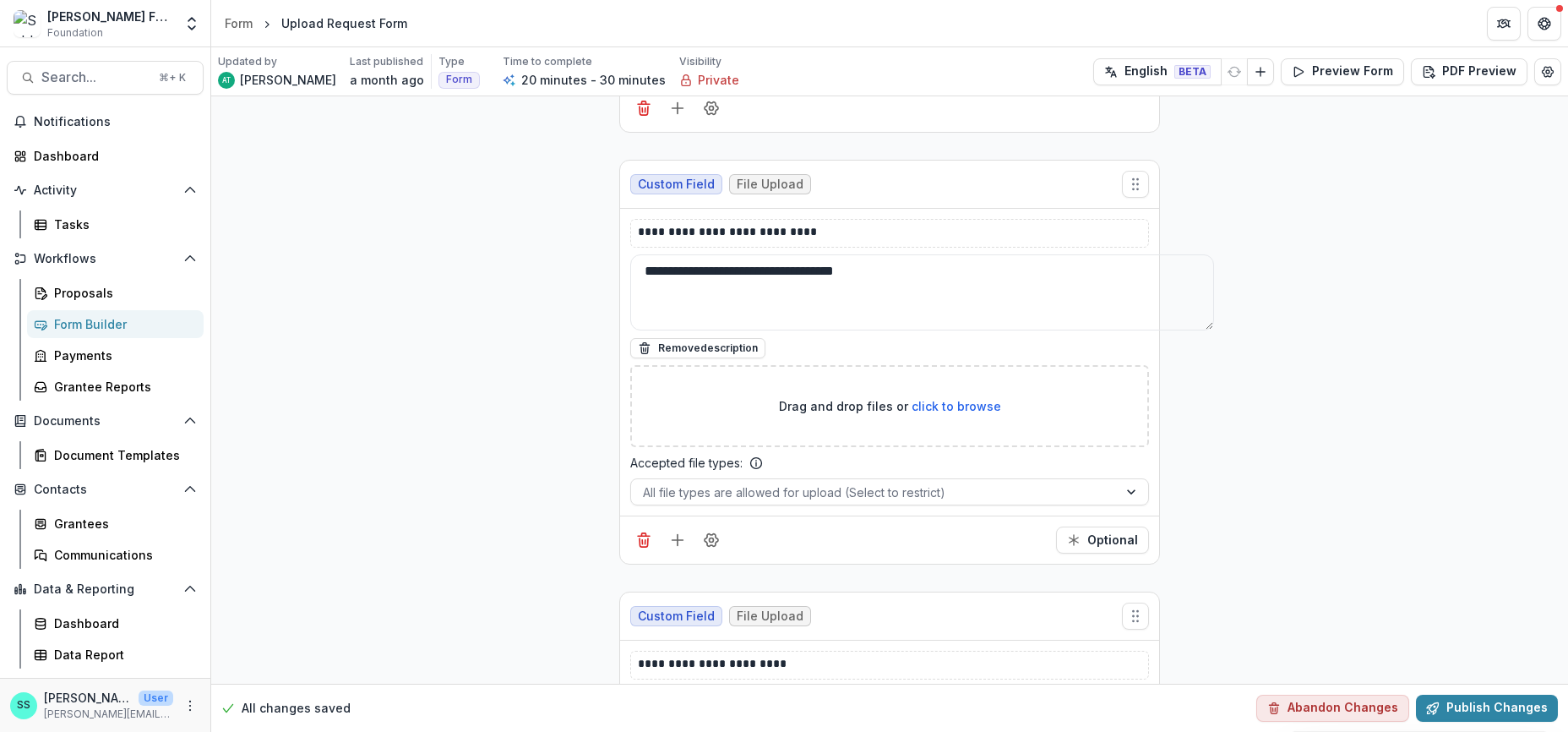
scroll to position [399, 0]
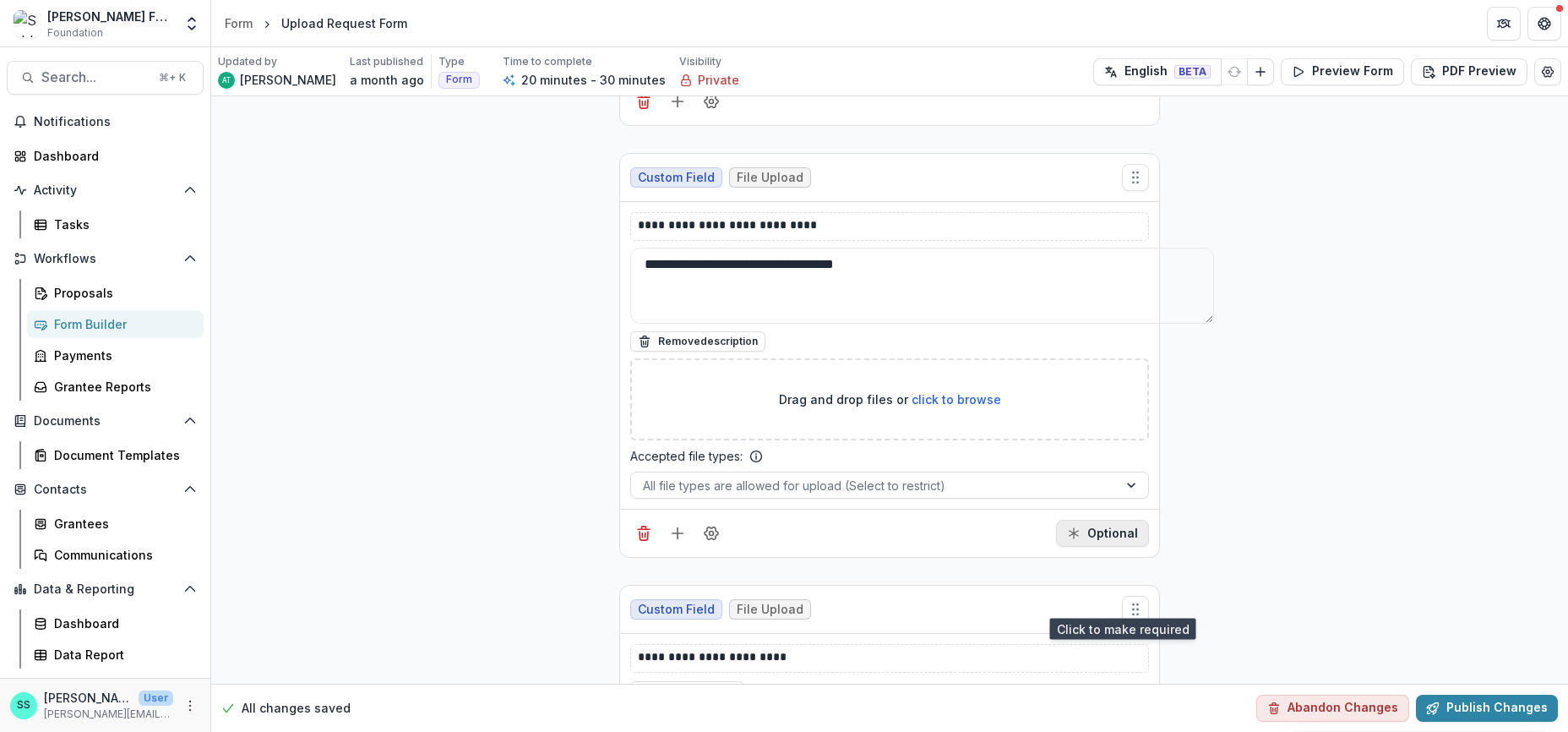
type textarea "**********"
click at [1113, 547] on button "Optional" at bounding box center [1103, 533] width 93 height 27
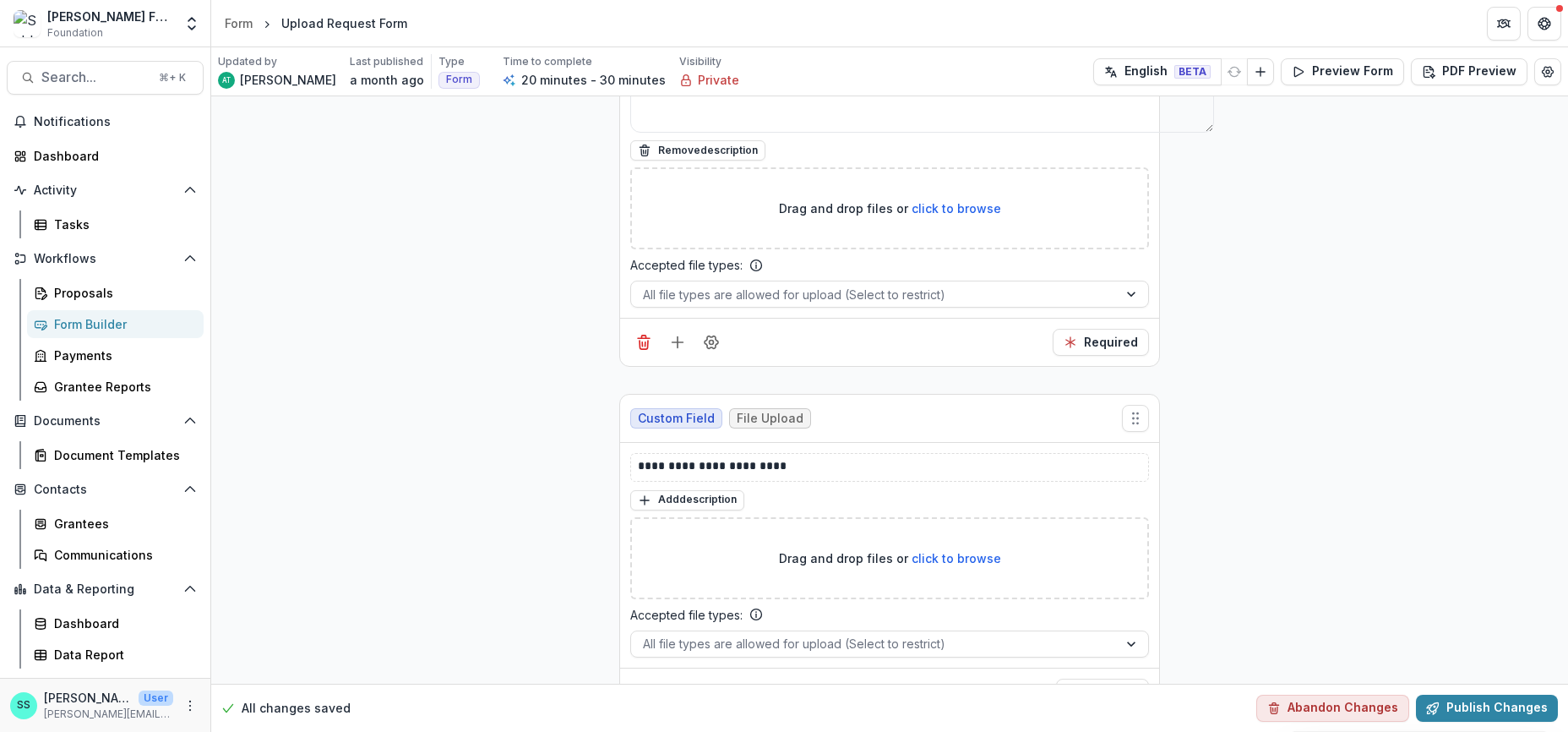
scroll to position [739, 0]
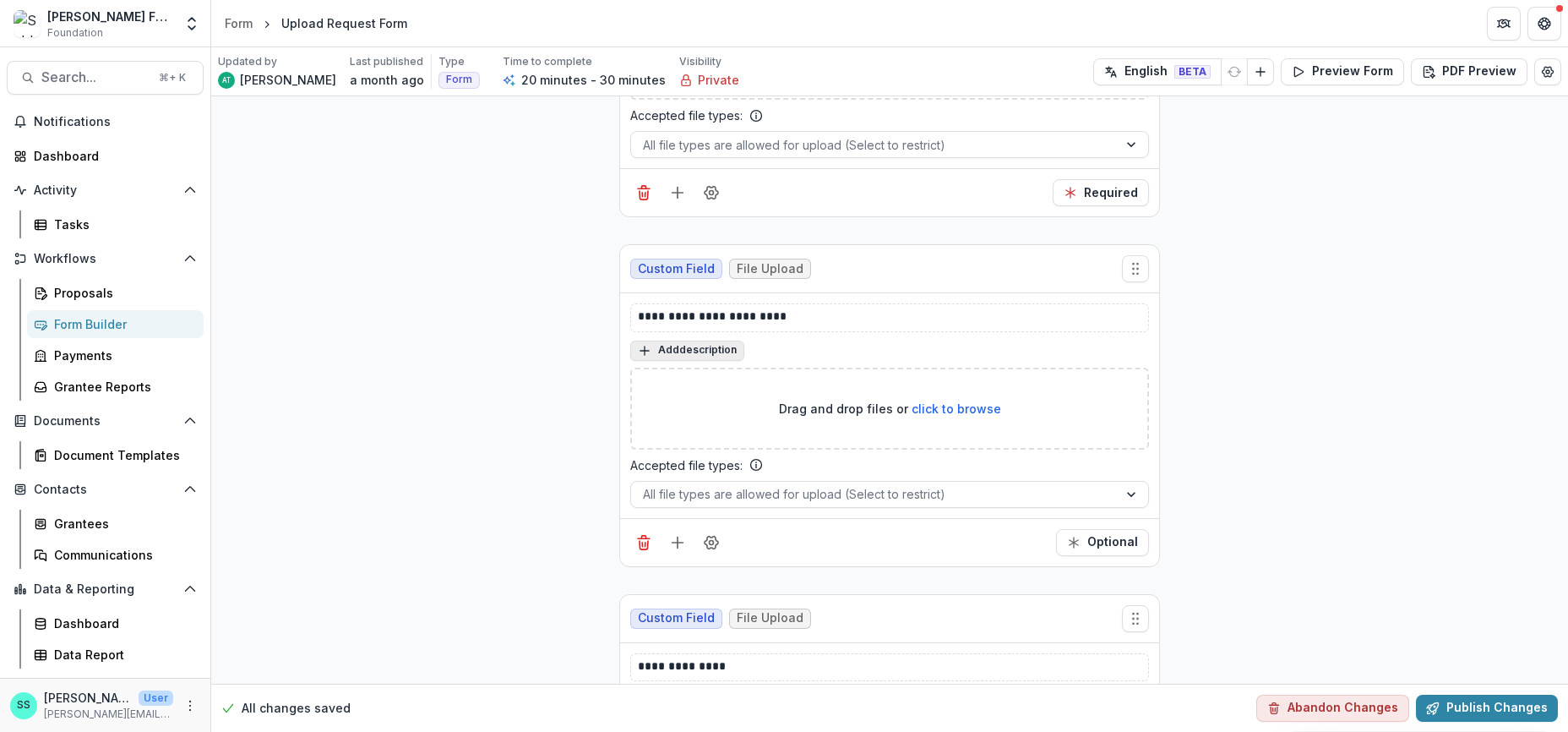
click at [649, 361] on button "Add description" at bounding box center [687, 351] width 114 height 20
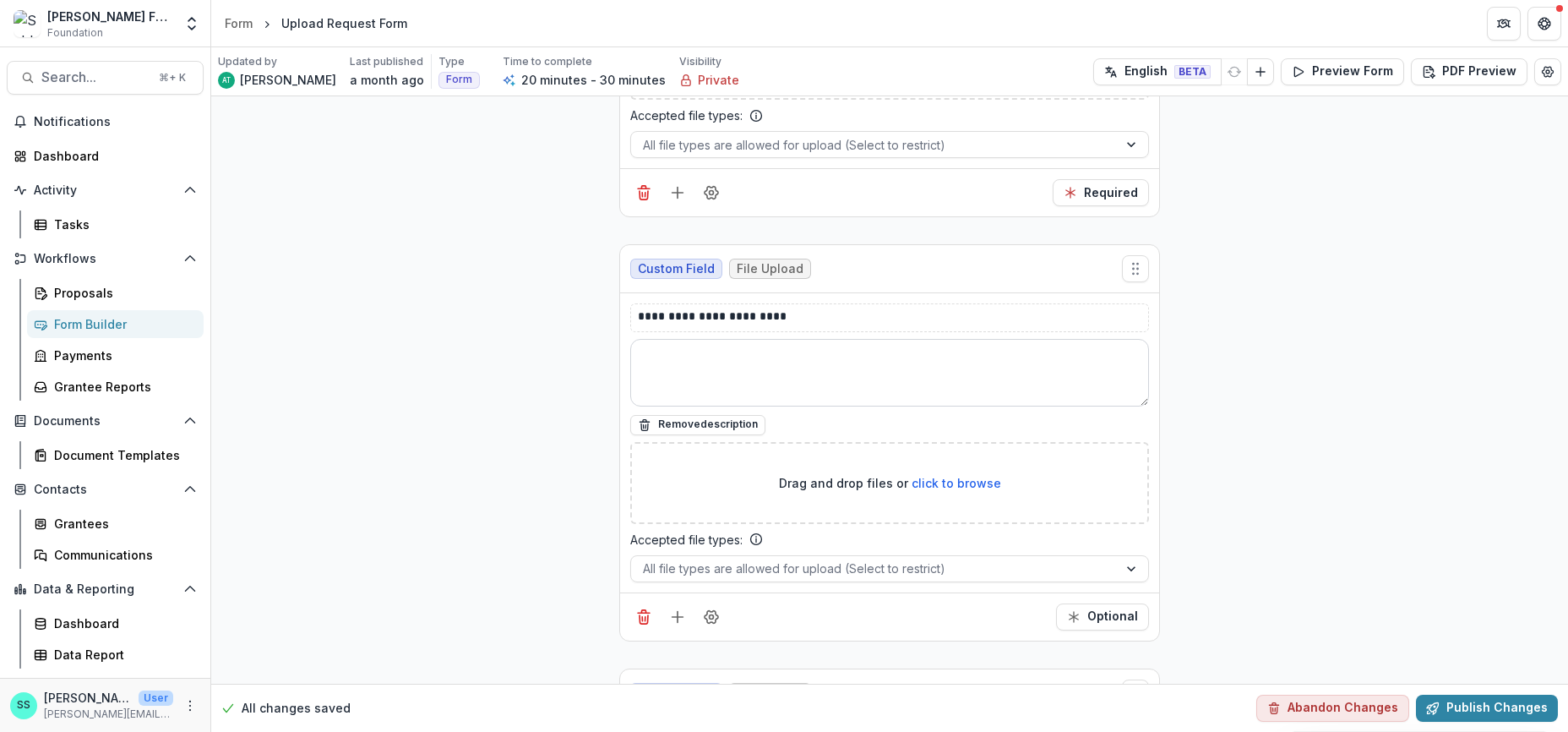
click at [661, 407] on textarea at bounding box center [889, 373] width 519 height 68
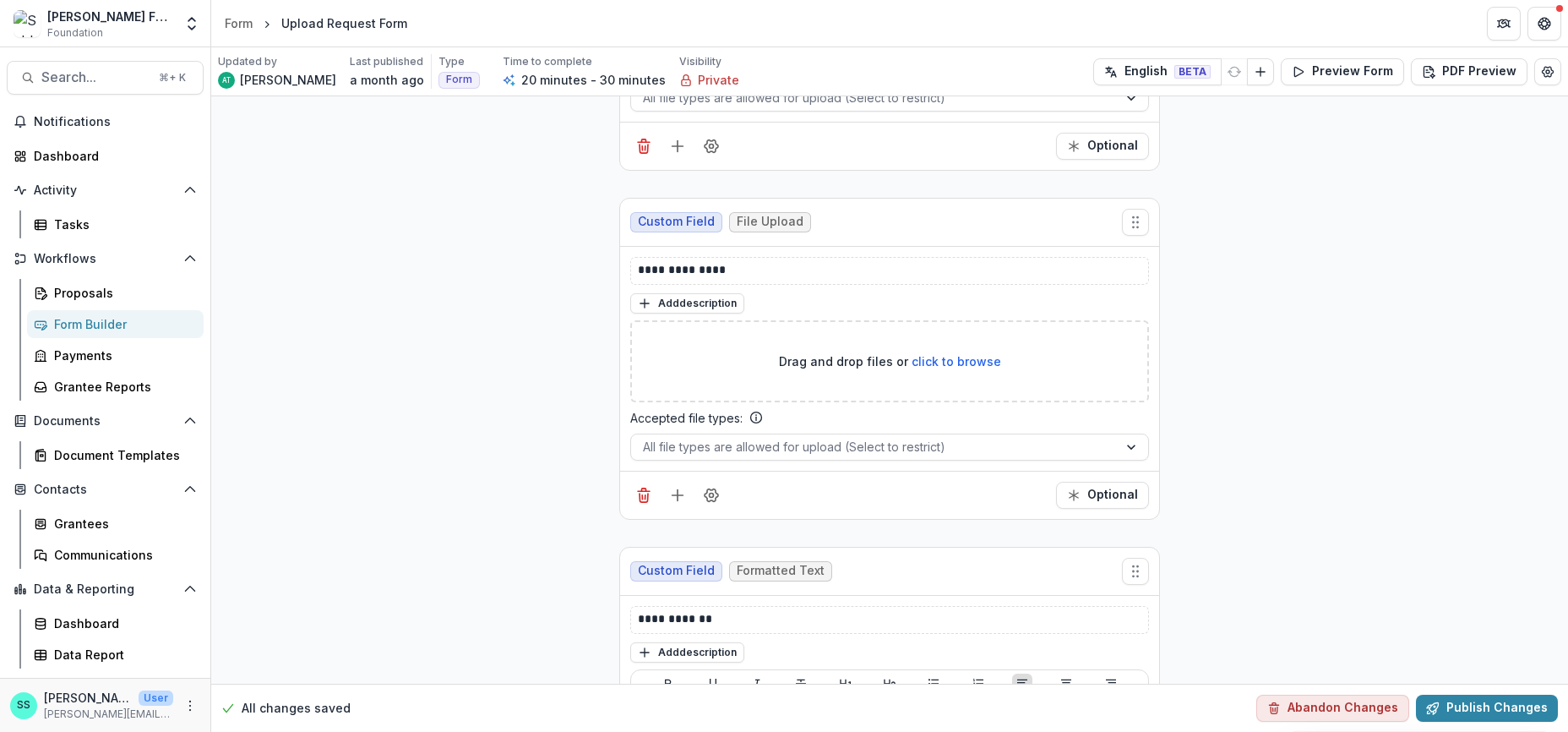
scroll to position [1222, 0]
type textarea "**********"
click at [667, 311] on button "Add description" at bounding box center [687, 301] width 114 height 20
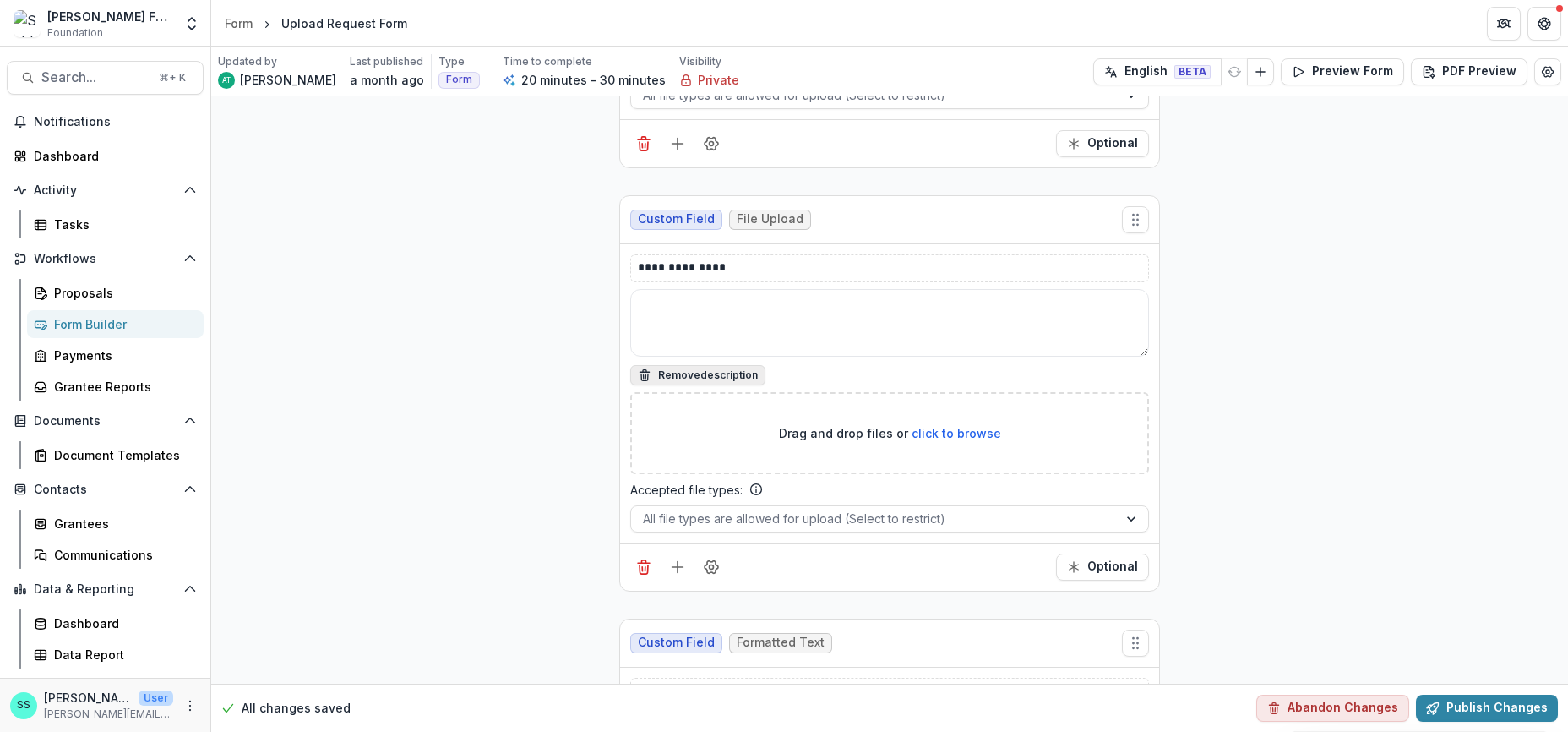
scroll to position [1226, 0]
click at [667, 353] on textarea at bounding box center [889, 319] width 519 height 68
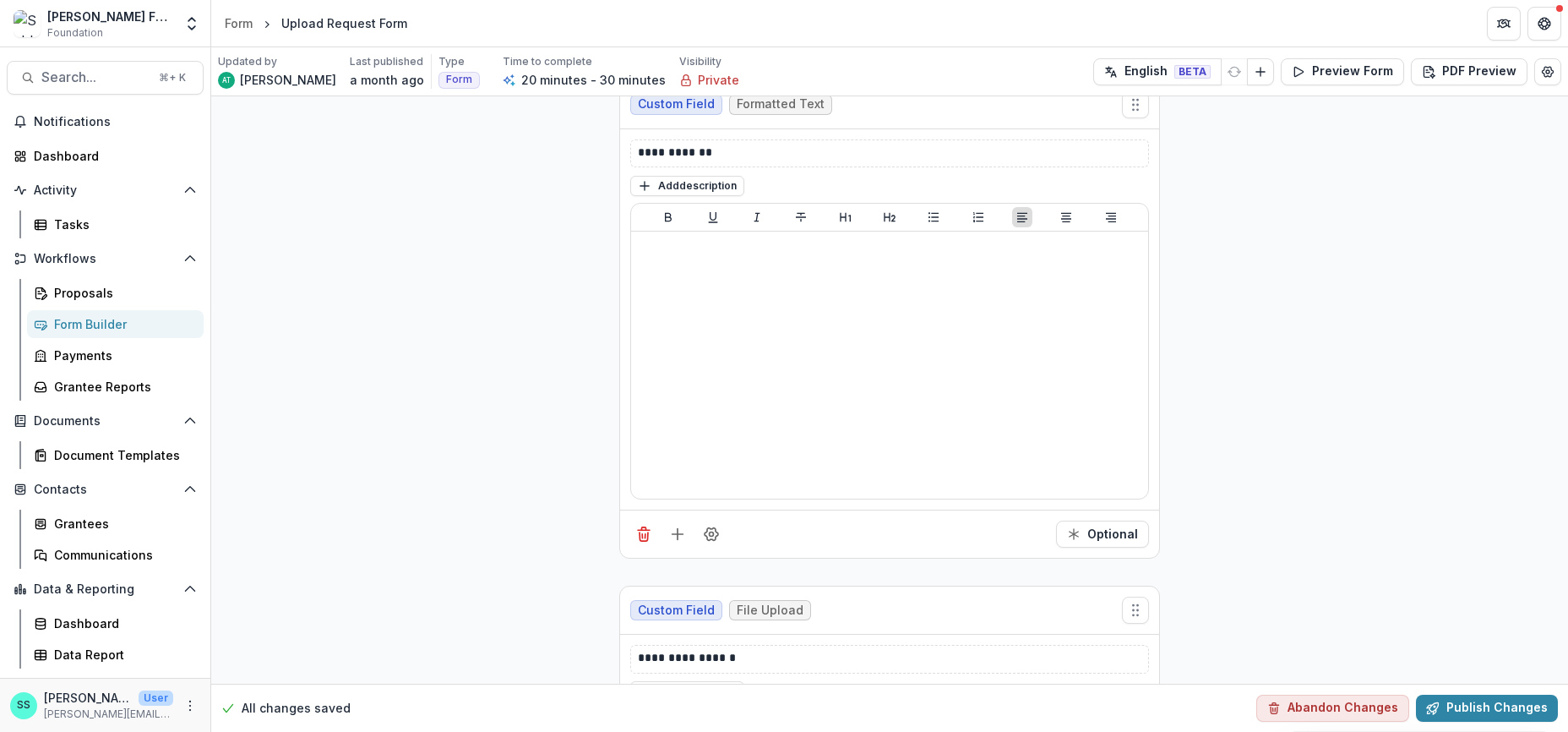
scroll to position [1776, 0]
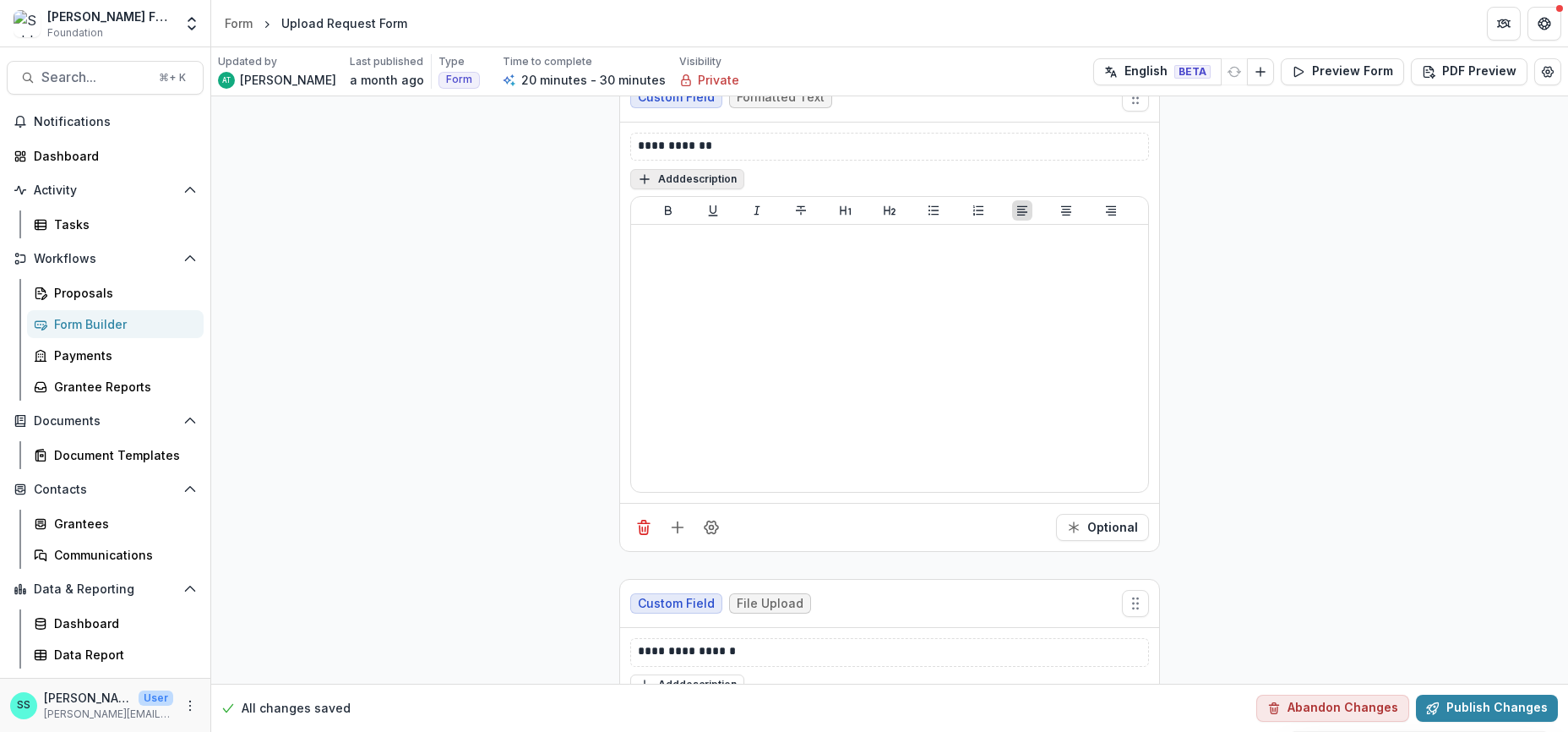
type textarea "**********"
click at [632, 190] on button "Add description" at bounding box center [687, 179] width 114 height 20
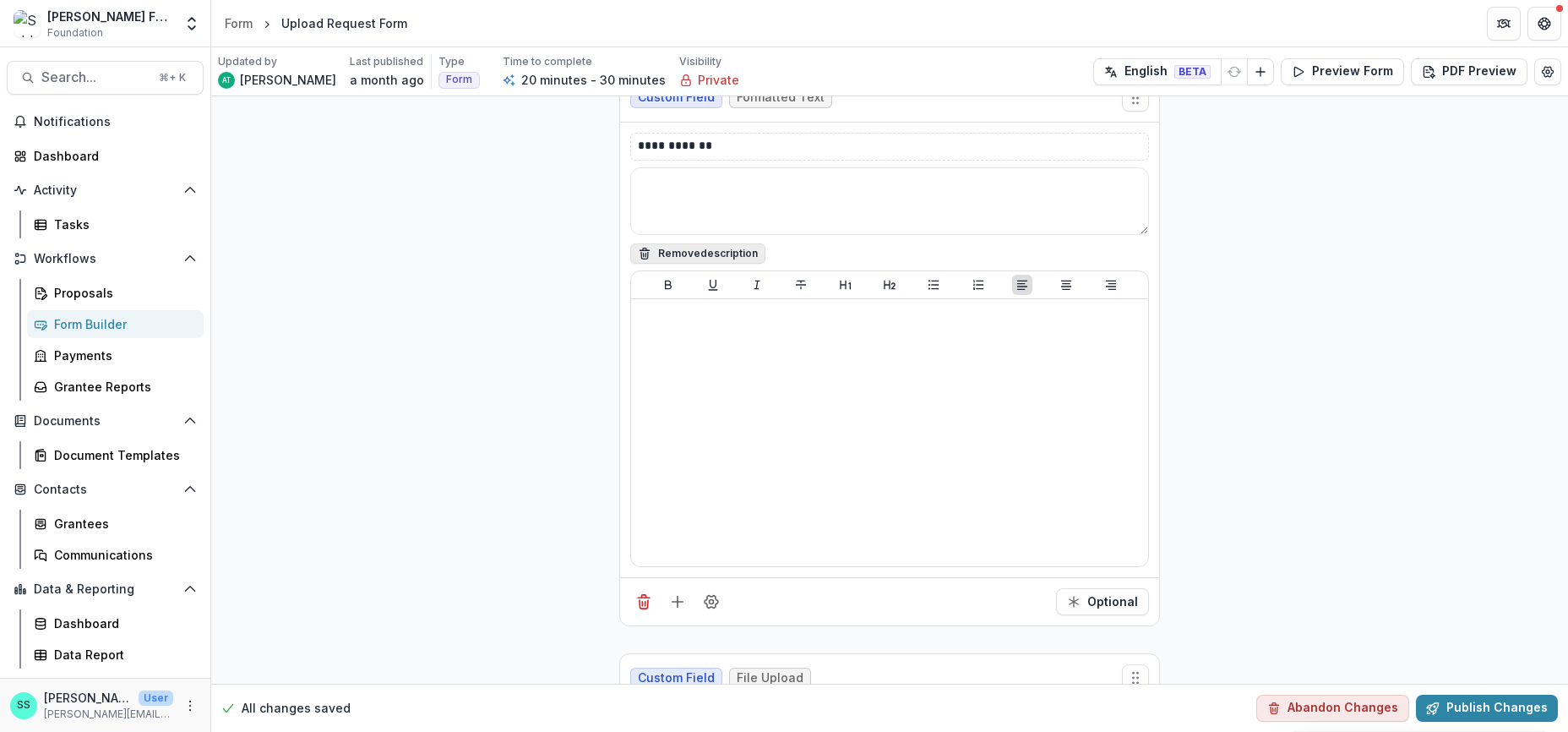
scroll to position [1773, 0]
click at [632, 238] on textarea at bounding box center [889, 203] width 519 height 68
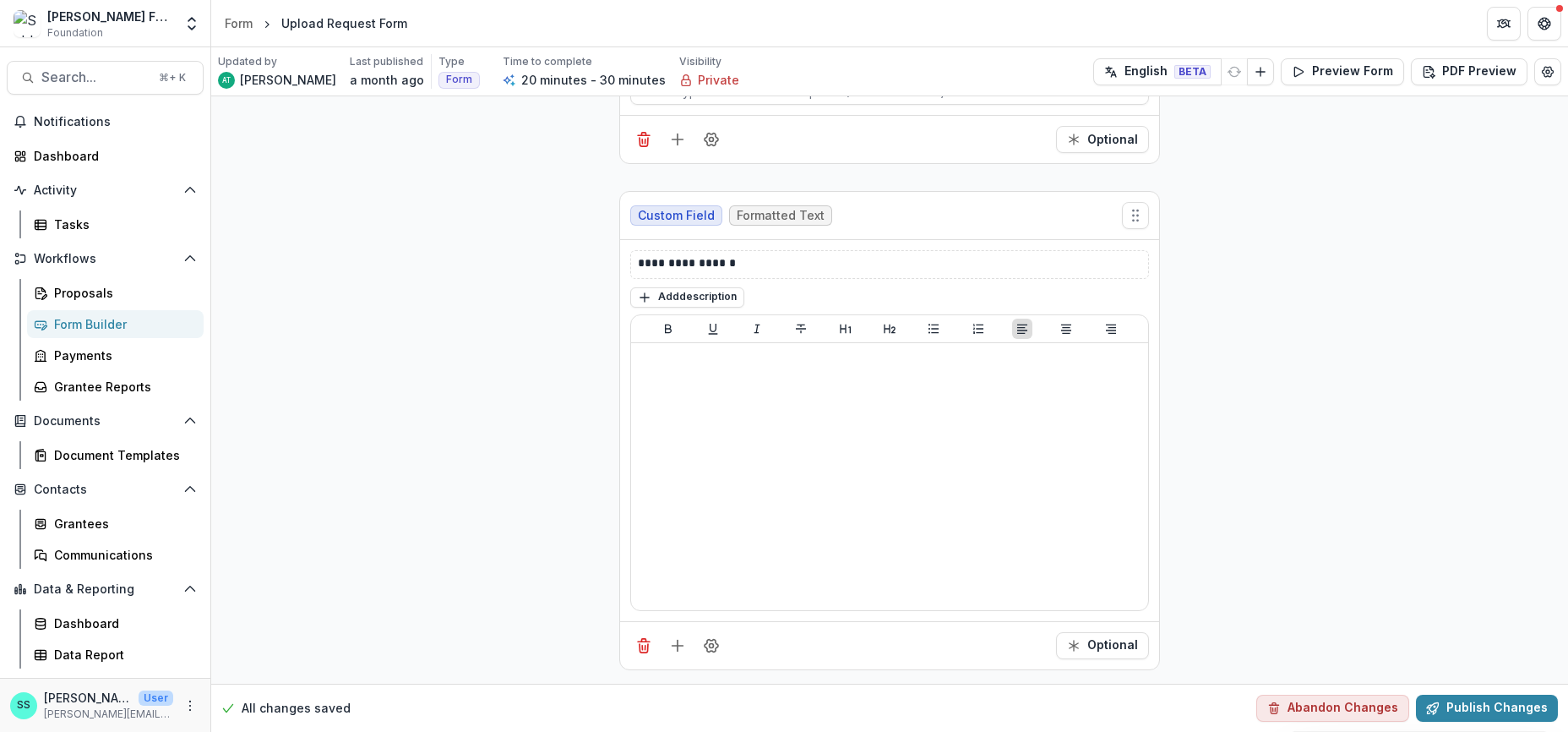
scroll to position [2847, 0]
type textarea "**********"
click at [1335, 72] on button "Preview Form" at bounding box center [1342, 72] width 123 height 27
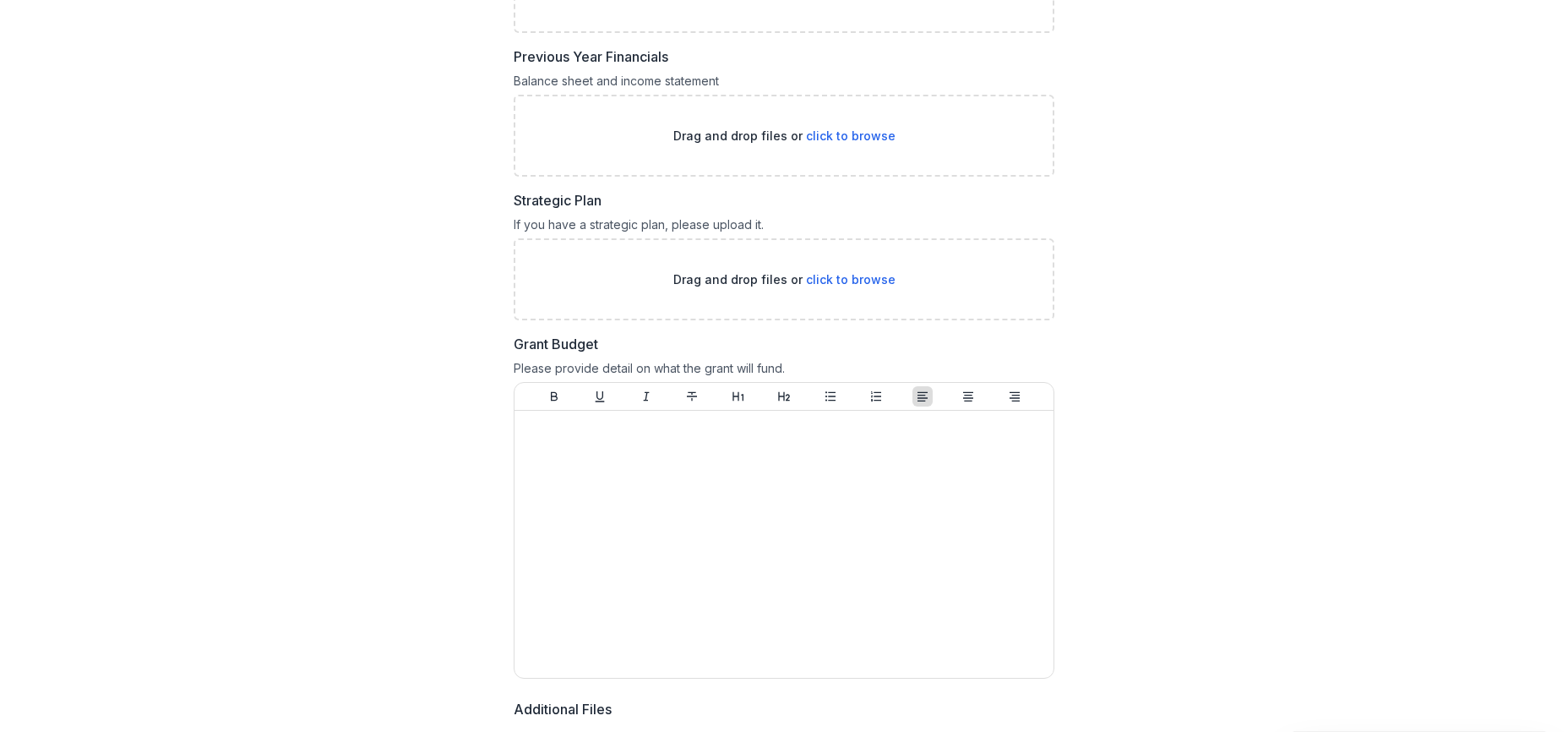
scroll to position [0, 0]
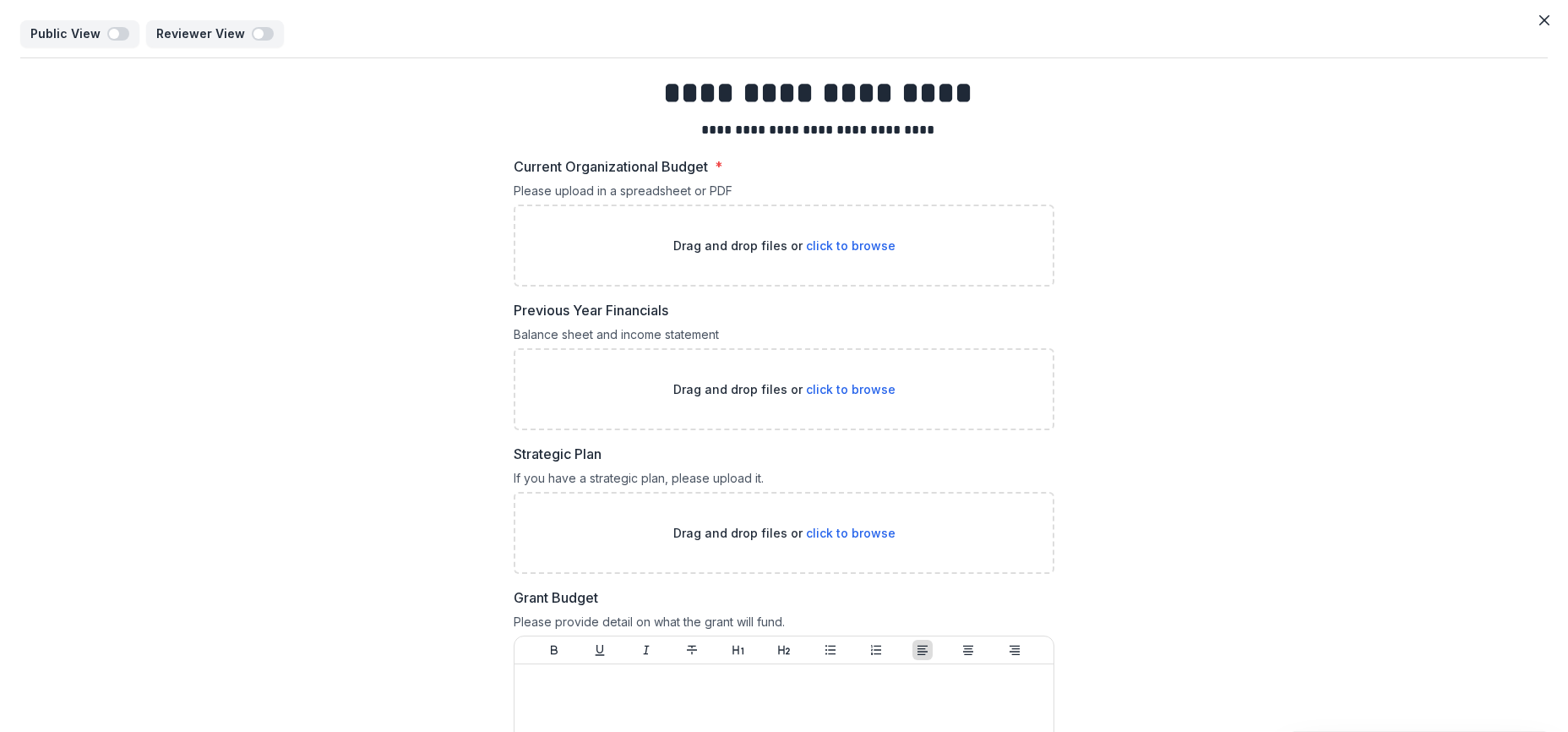
click at [1543, 20] on button "Close" at bounding box center [1544, 20] width 27 height 27
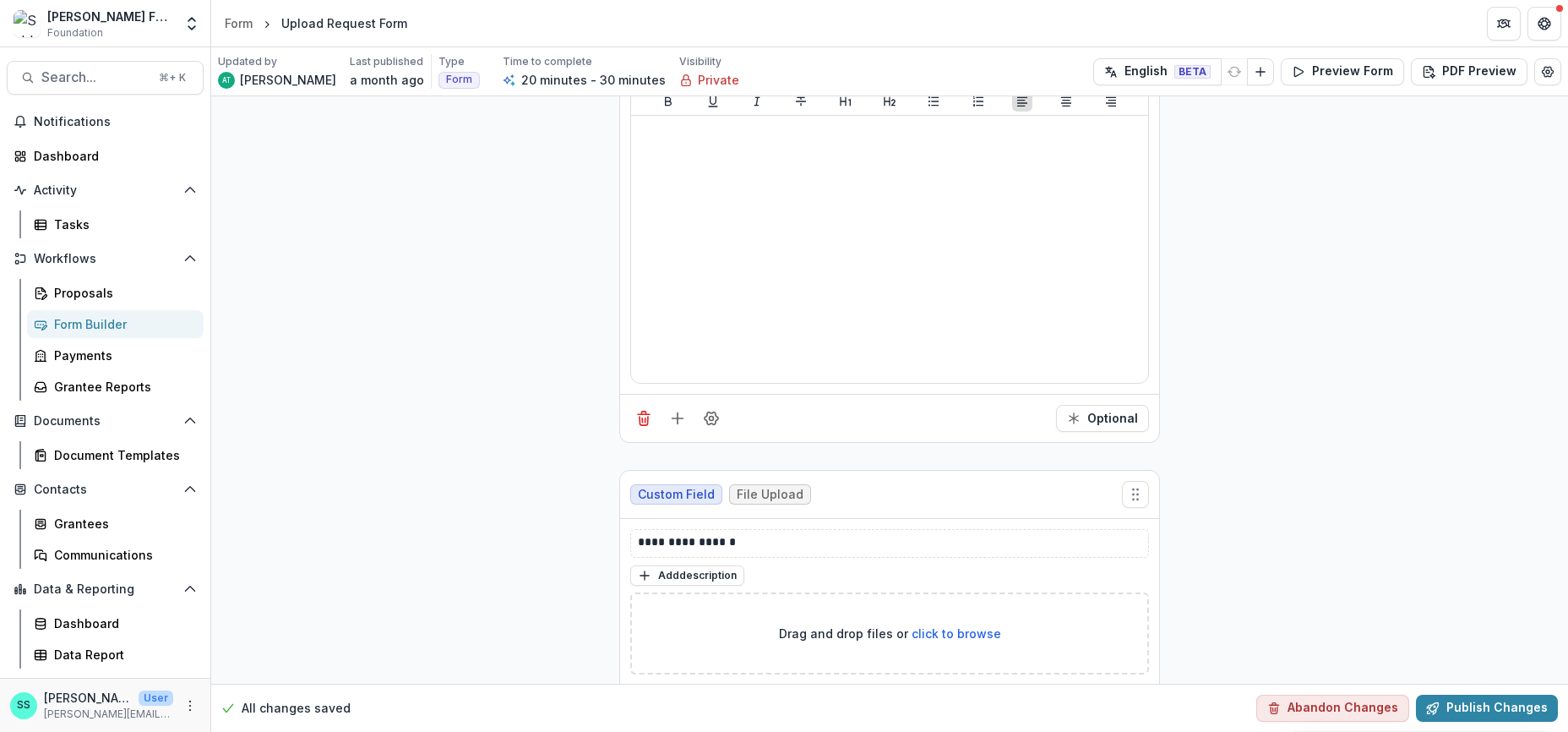
scroll to position [1969, 0]
click at [669, 425] on icon "Add field" at bounding box center [678, 417] width 17 height 17
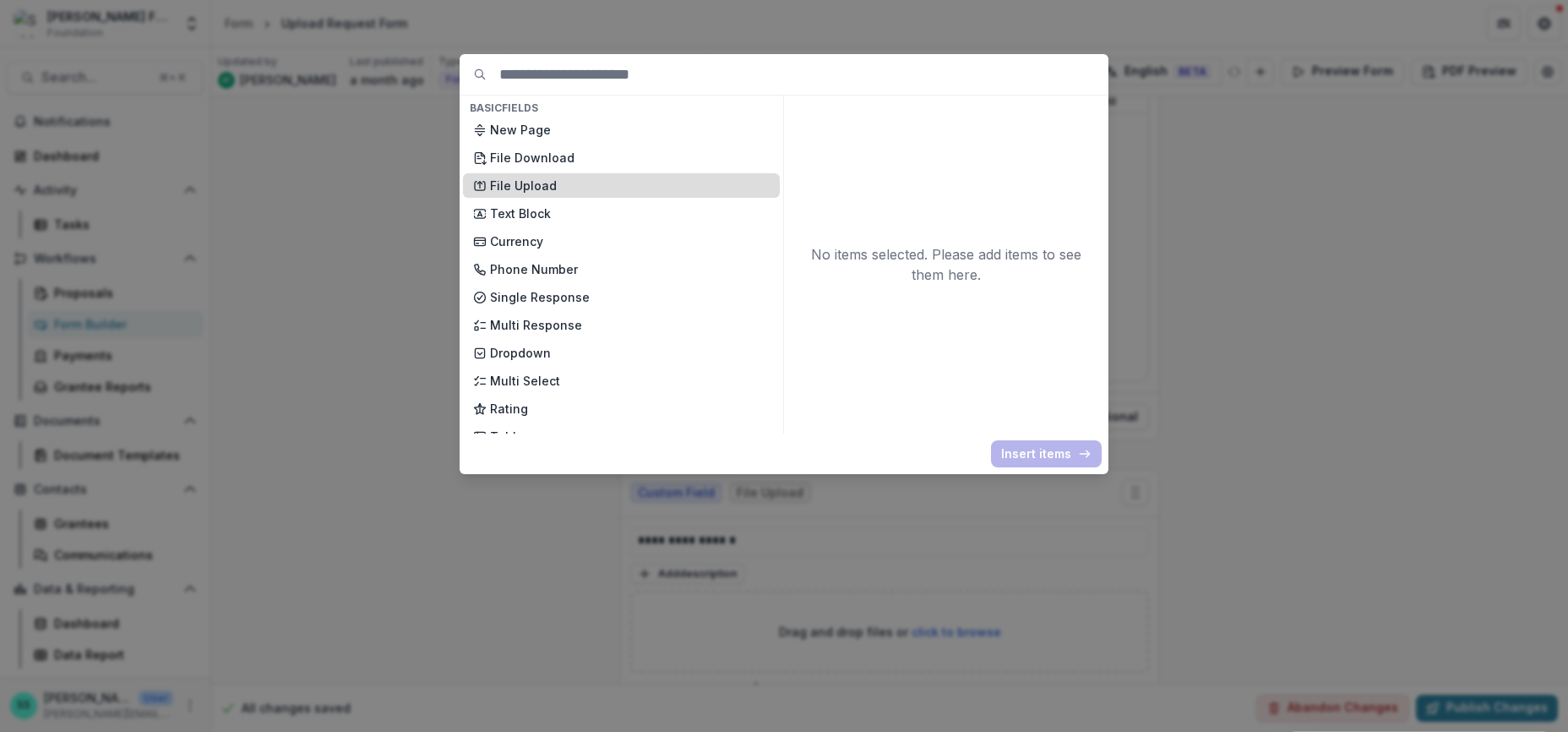
click at [508, 194] on p "File Upload" at bounding box center [629, 185] width 279 height 18
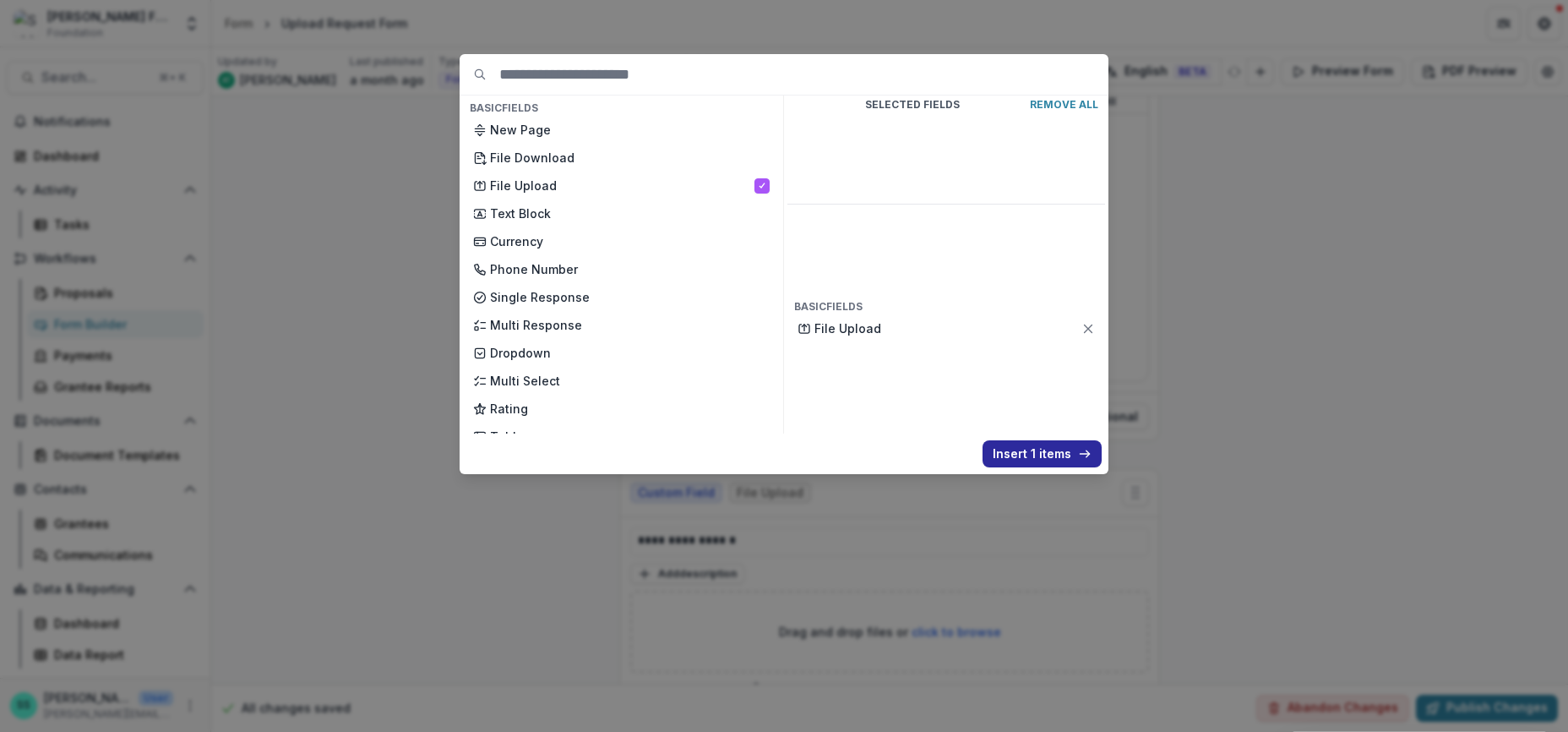
click at [1086, 467] on button "Insert 1 items" at bounding box center [1043, 453] width 119 height 27
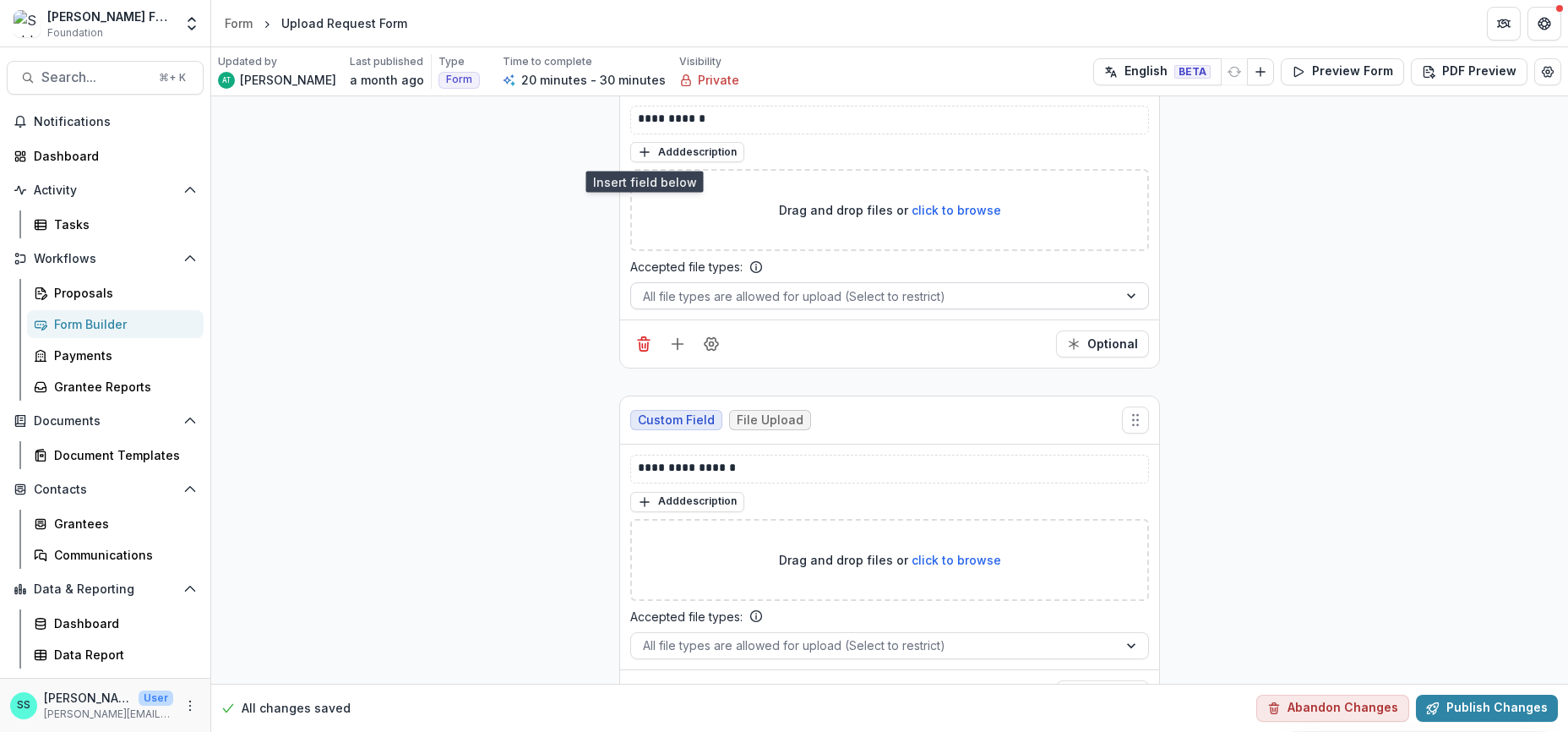
scroll to position [2390, 0]
drag, startPoint x: 677, startPoint y: 306, endPoint x: 577, endPoint y: 300, distance: 100.2
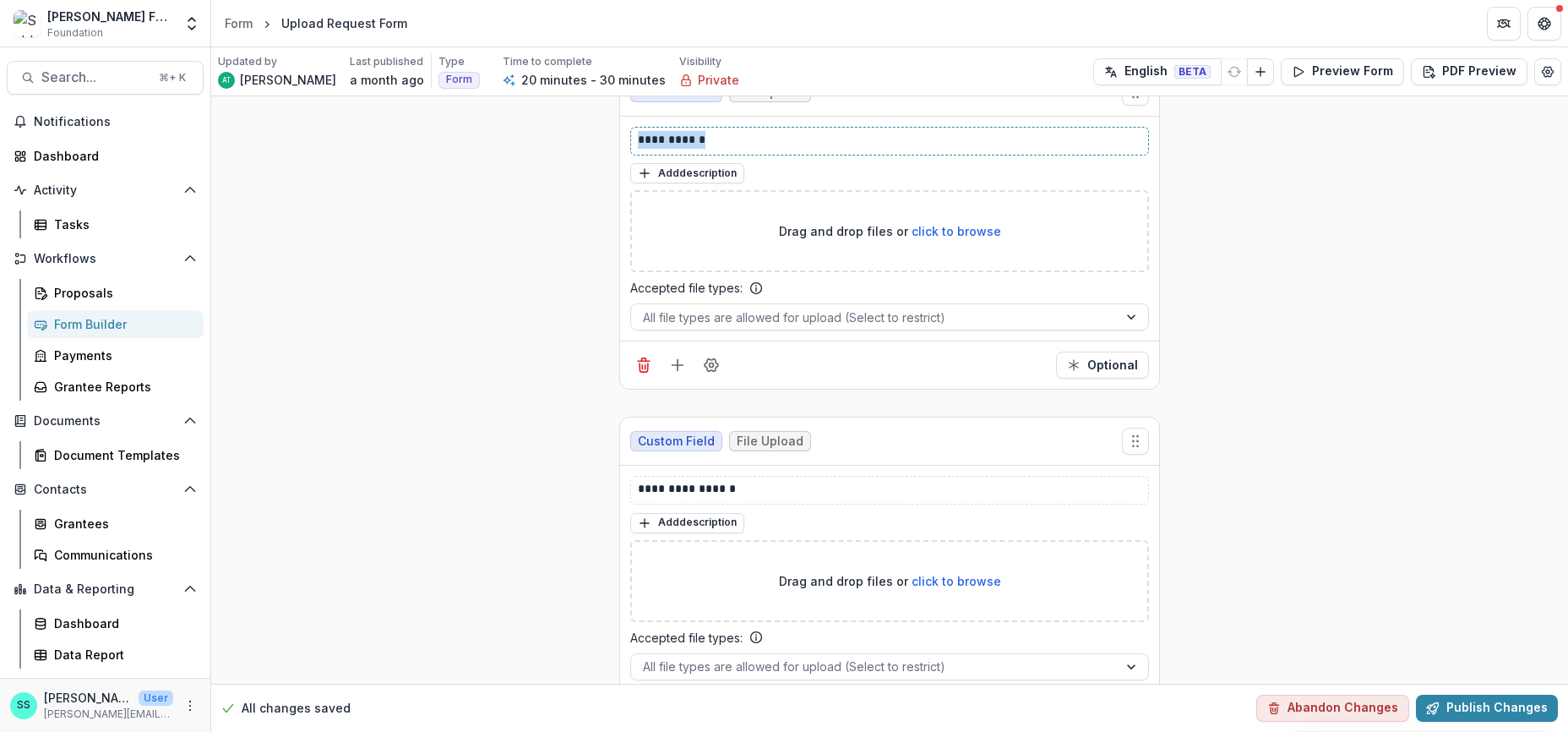
scroll to position [2371, 0]
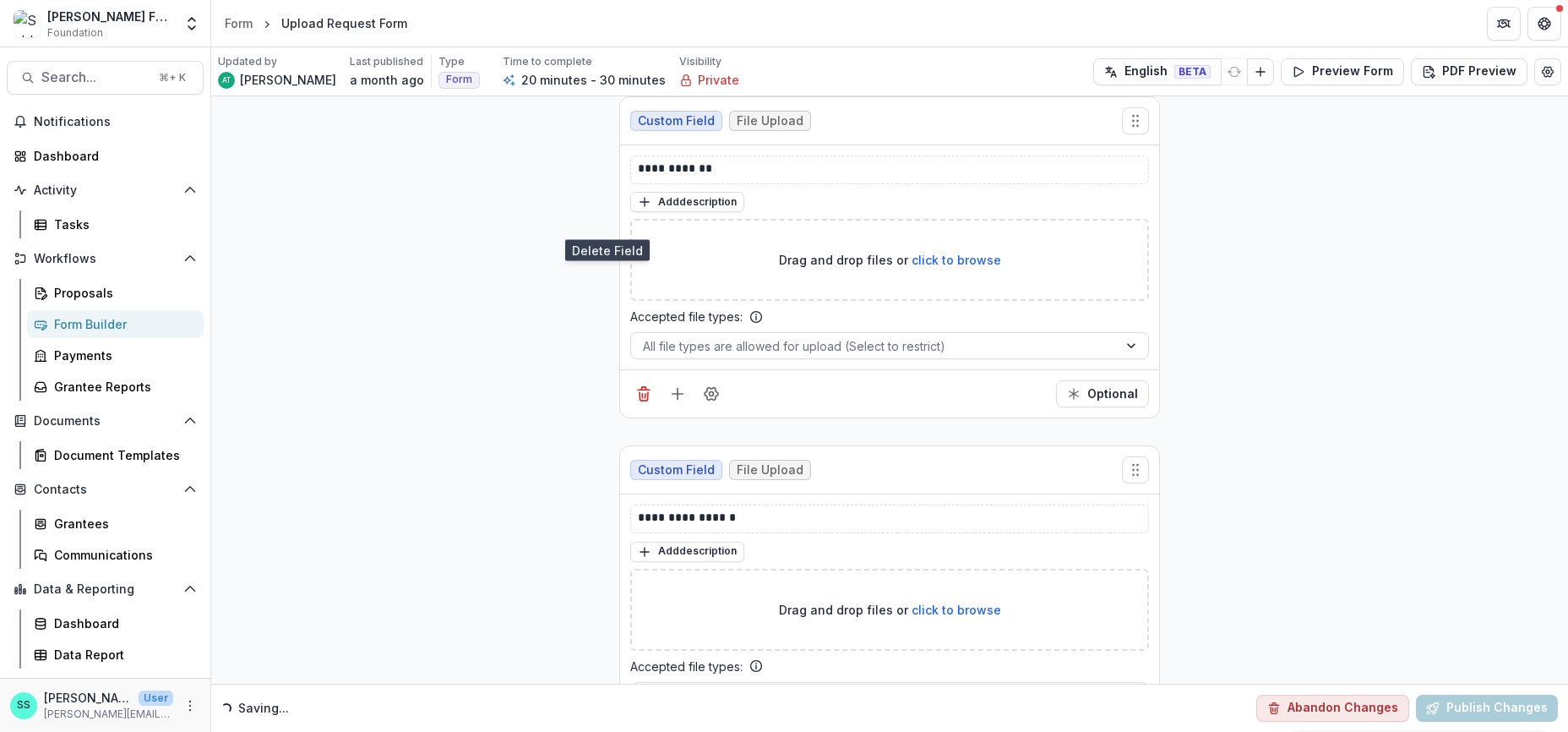
click at [645, 49] on line "Delete field" at bounding box center [645, 46] width 0 height 5
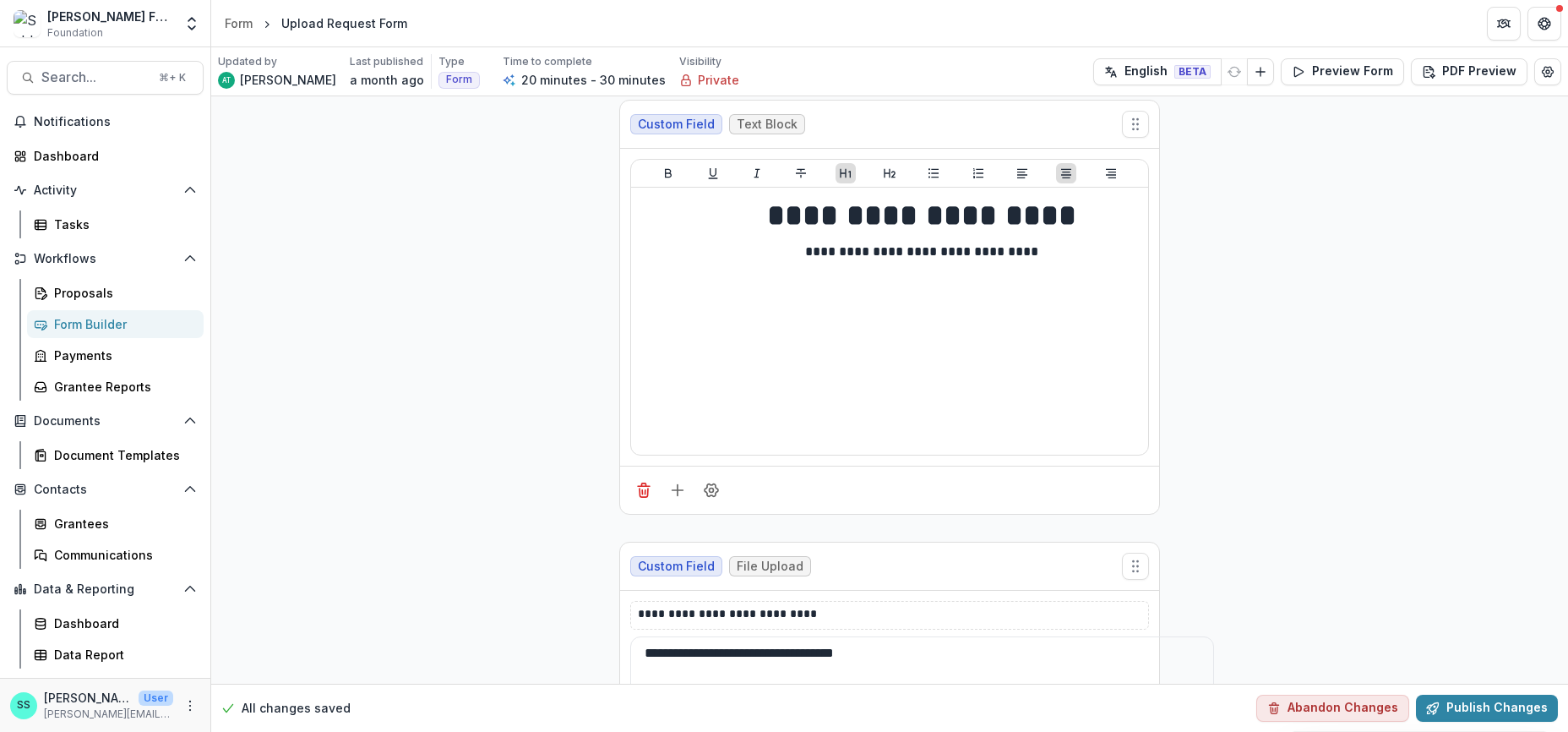
scroll to position [0, 0]
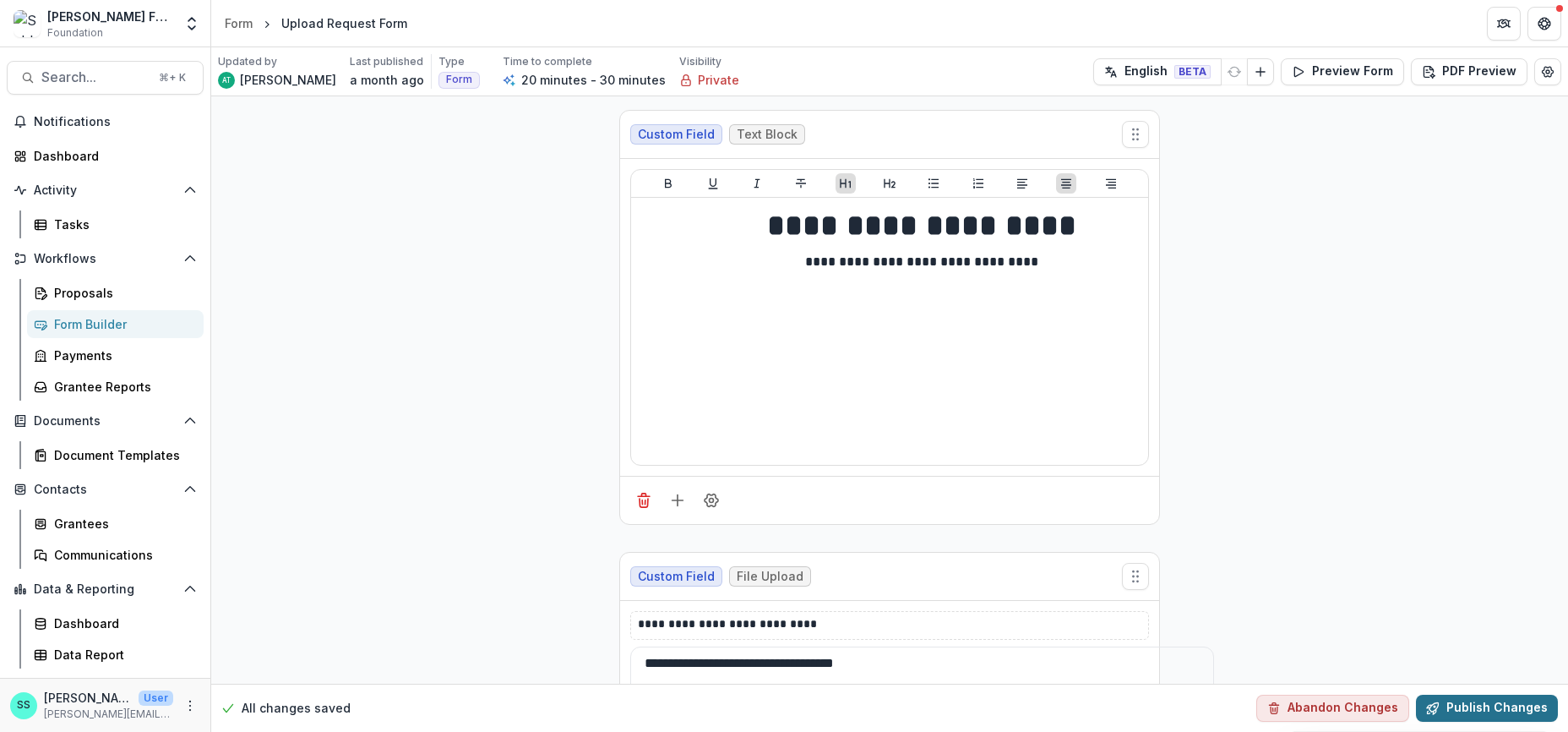
click at [1504, 702] on button "Publish Changes" at bounding box center [1487, 708] width 142 height 27
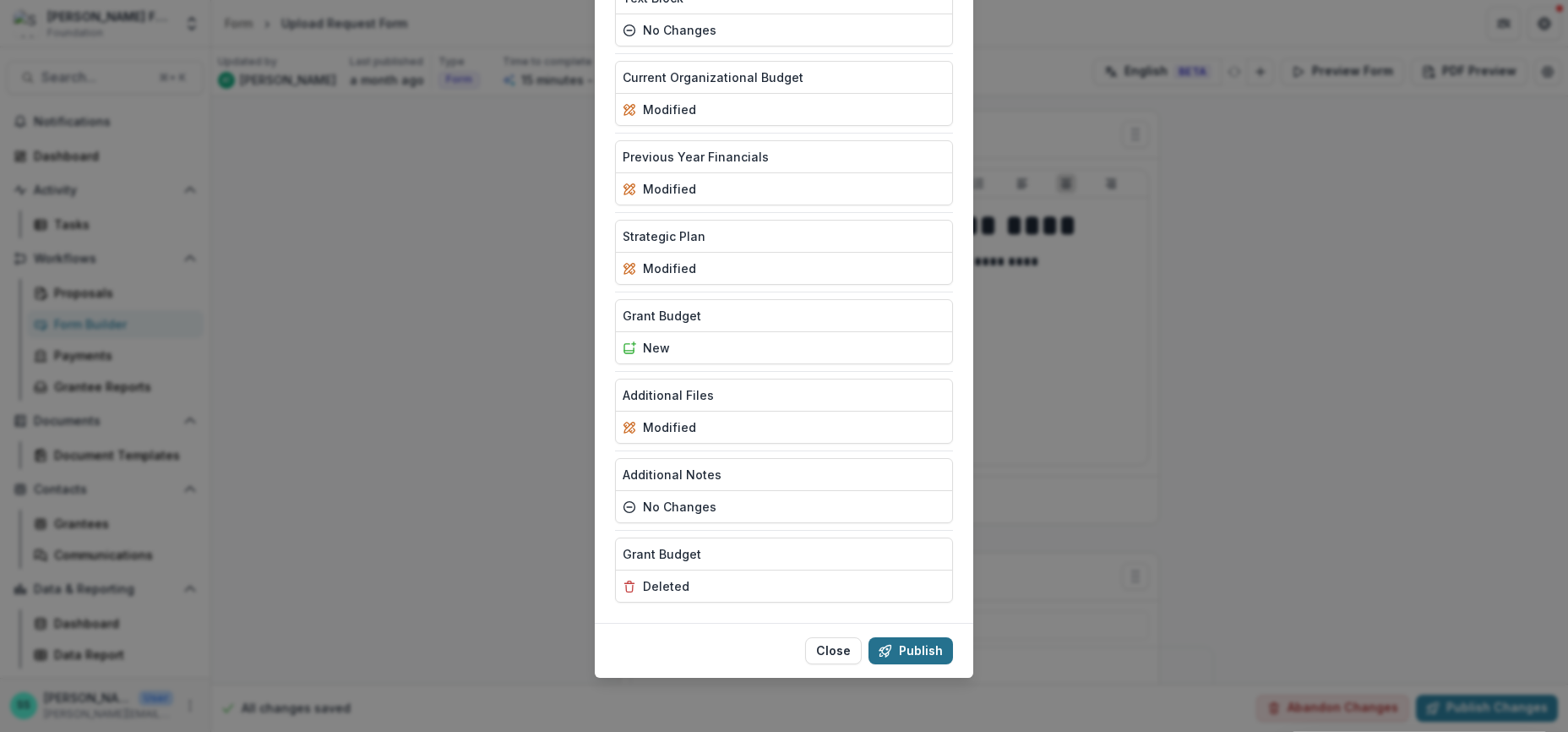
scroll to position [245, 0]
click at [931, 643] on button "Publish" at bounding box center [911, 650] width 84 height 27
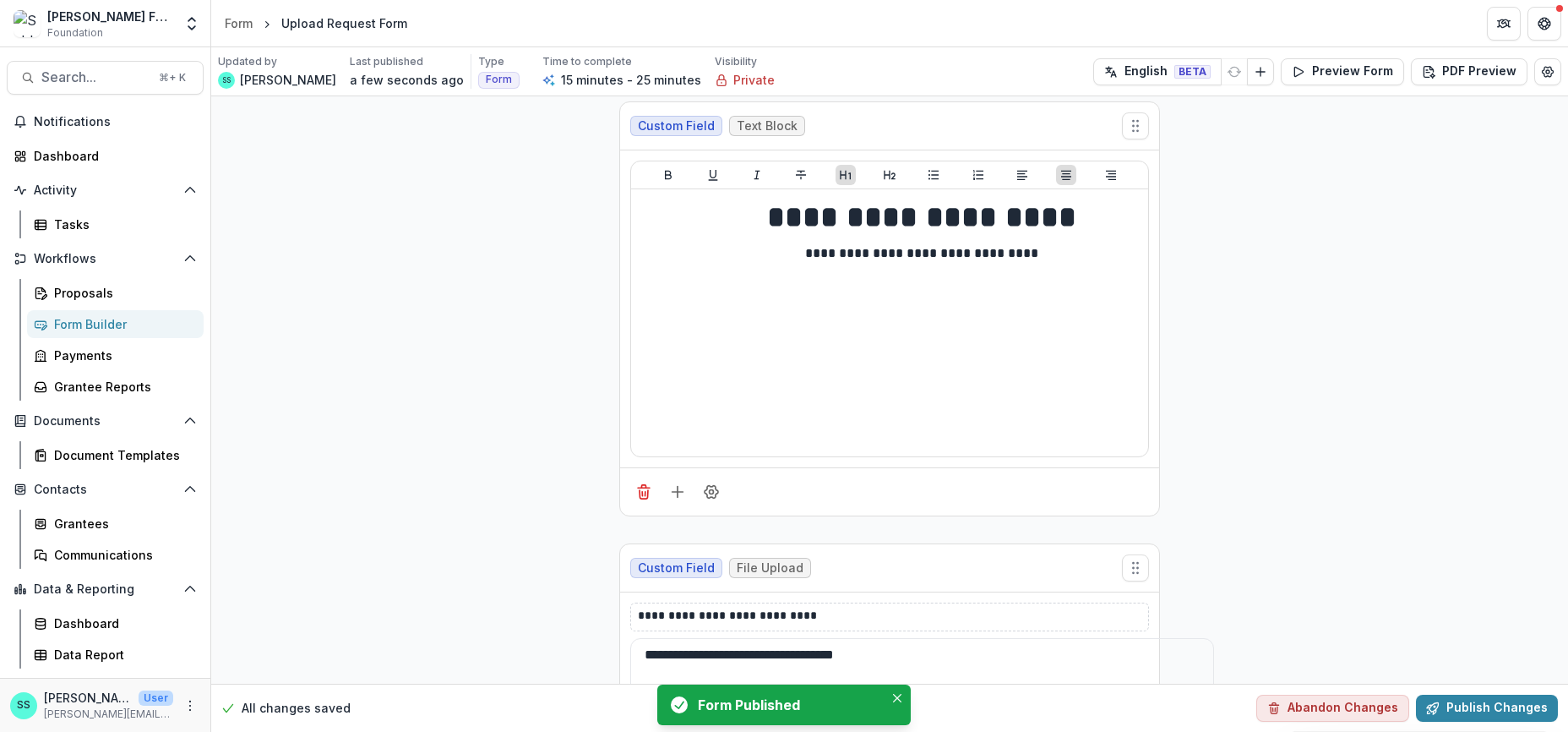
scroll to position [11, 0]
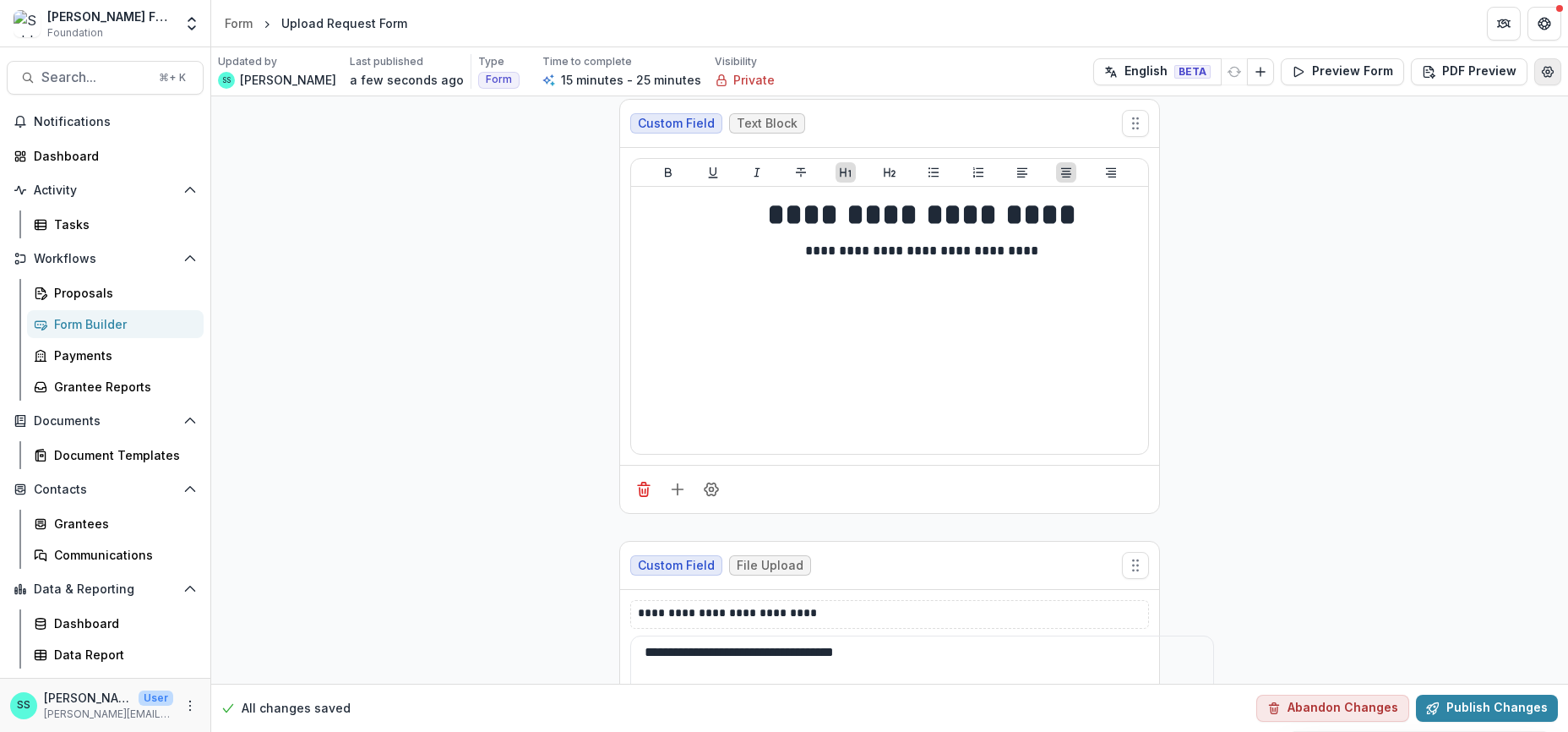
click at [1541, 76] on icon "Edit Form Settings" at bounding box center [1548, 72] width 14 height 14
select select "*******"
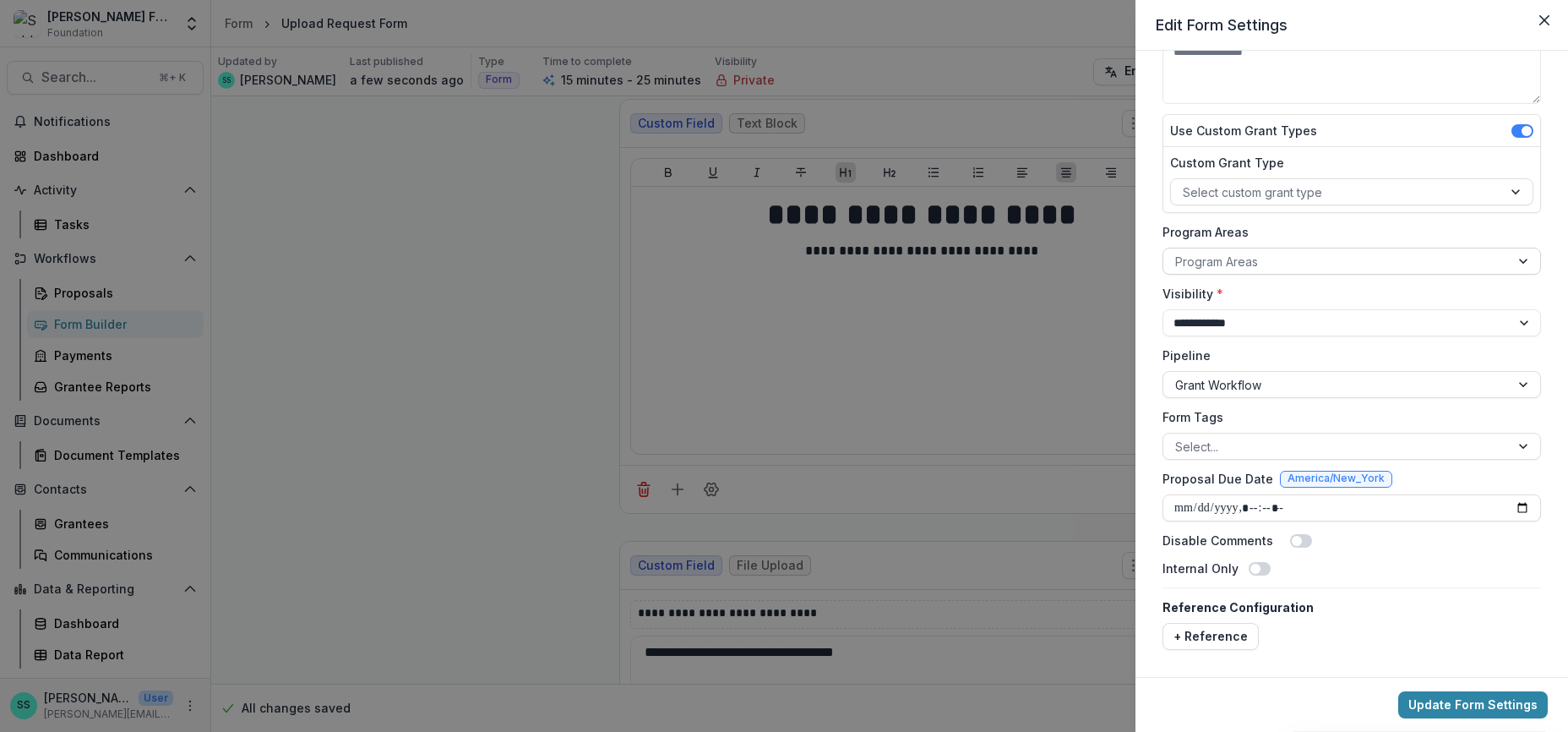
scroll to position [234, 0]
click at [1544, 25] on icon "Close" at bounding box center [1545, 20] width 10 height 10
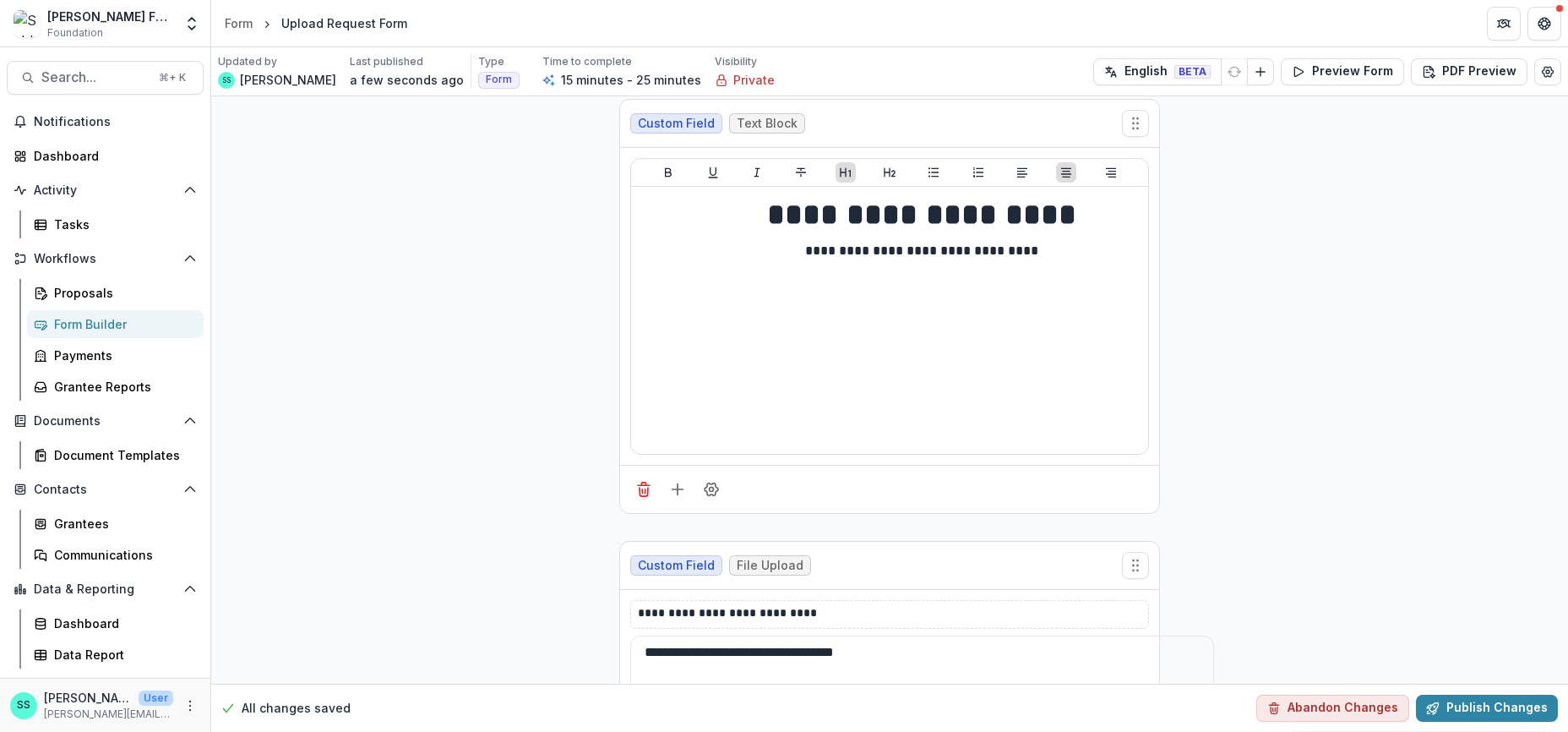
scroll to position [0, 0]
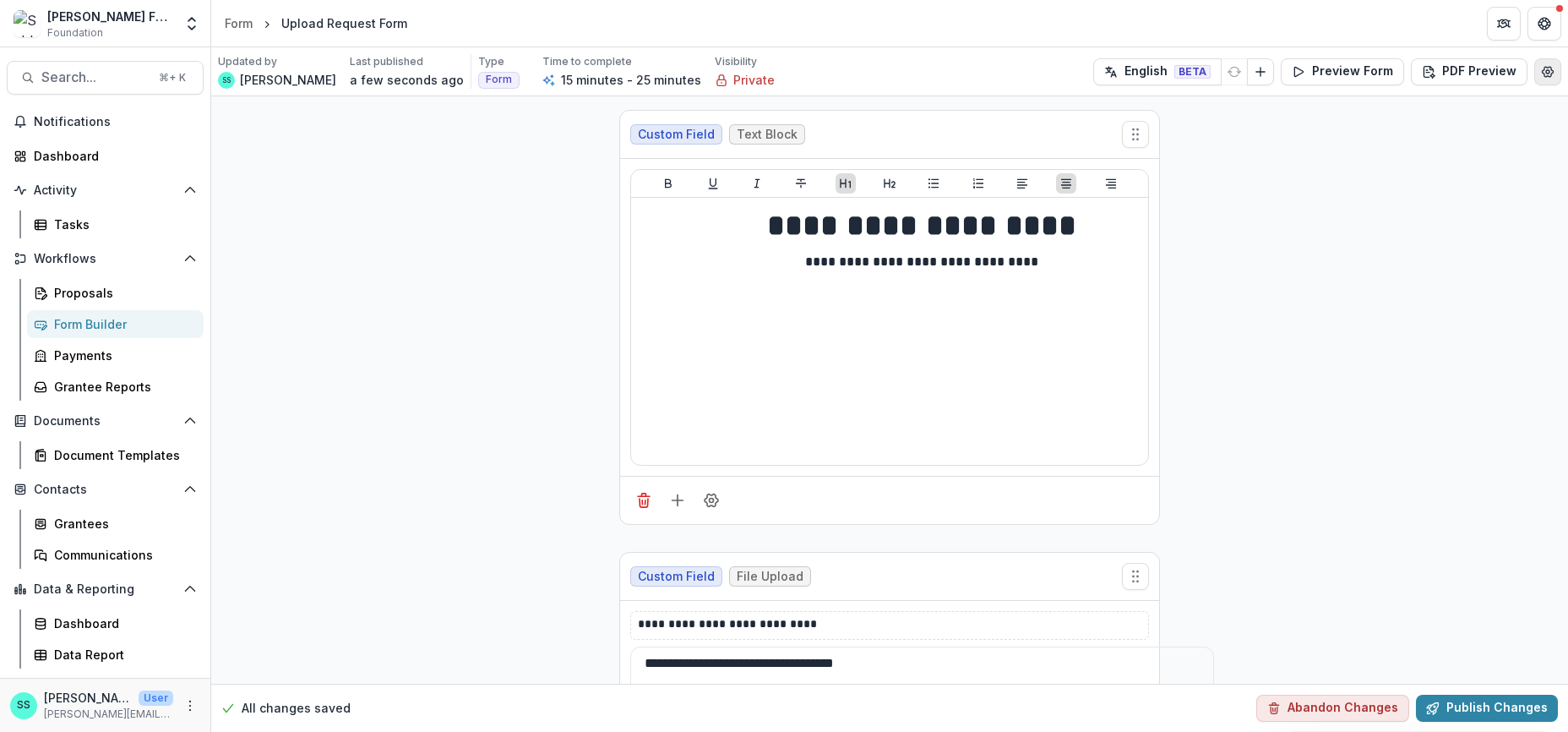
click at [1546, 71] on icon "Edit Form Settings" at bounding box center [1548, 72] width 14 height 14
select select "*******"
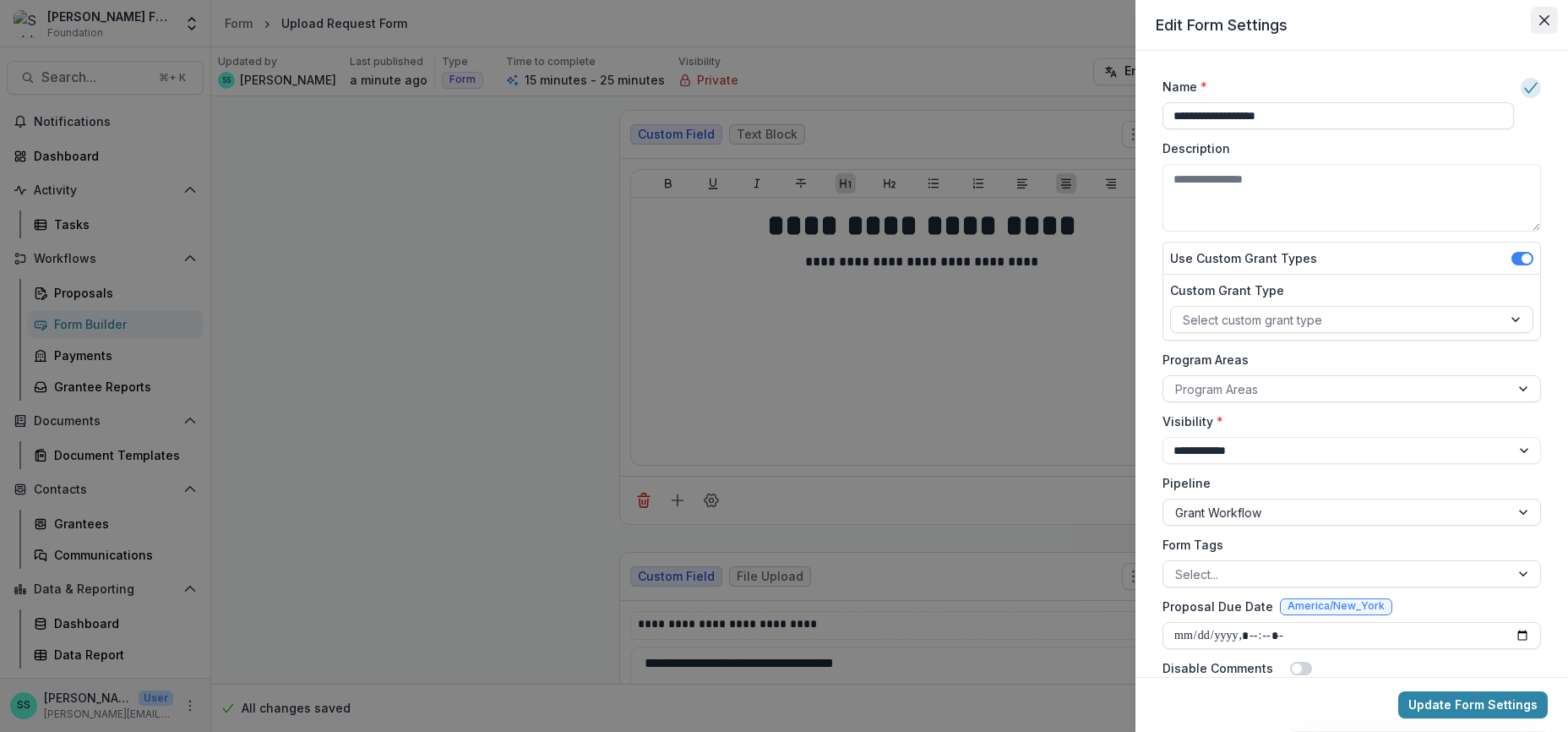
click at [1540, 25] on icon "Close" at bounding box center [1545, 20] width 10 height 10
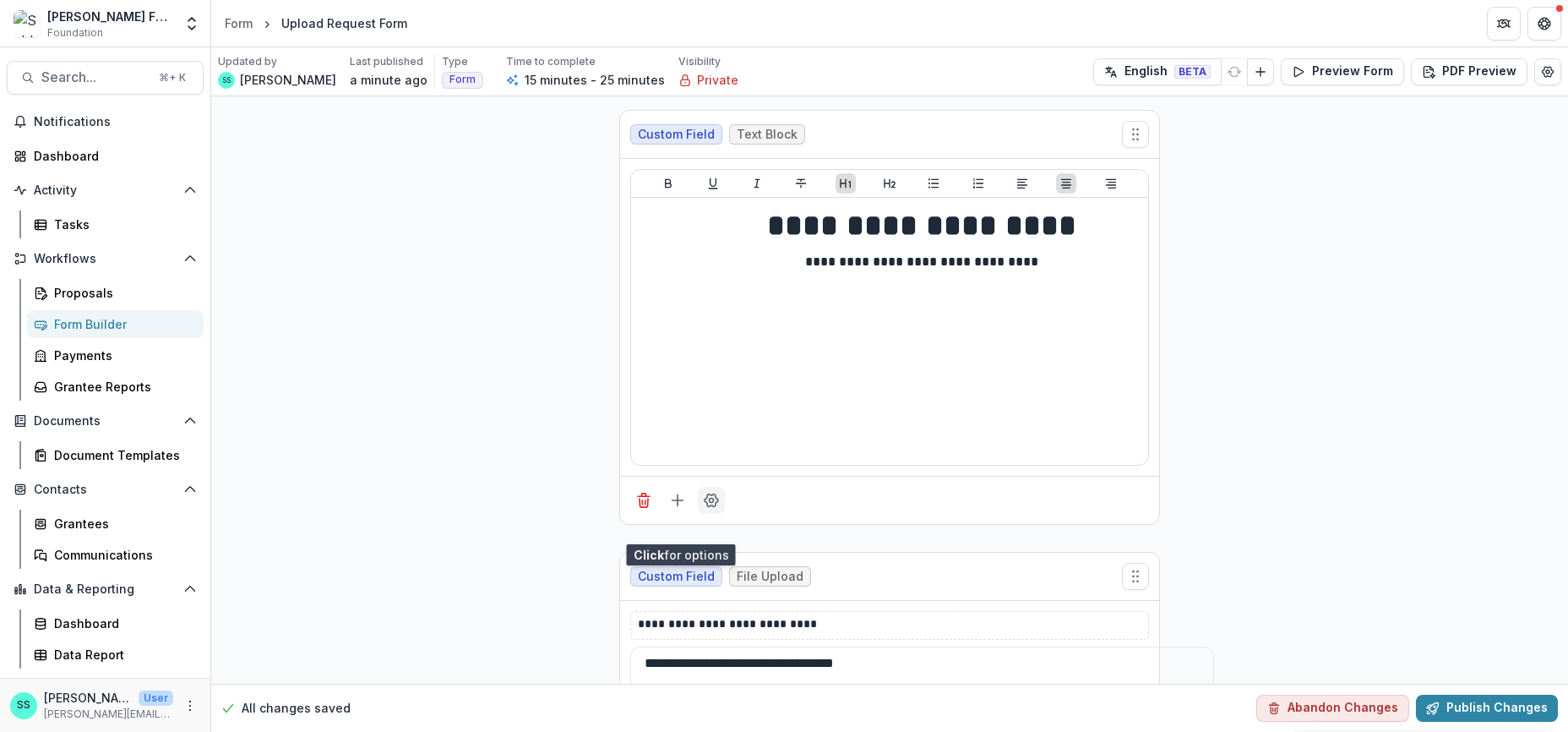
click at [703, 509] on icon "Field Settings" at bounding box center [711, 501] width 17 height 17
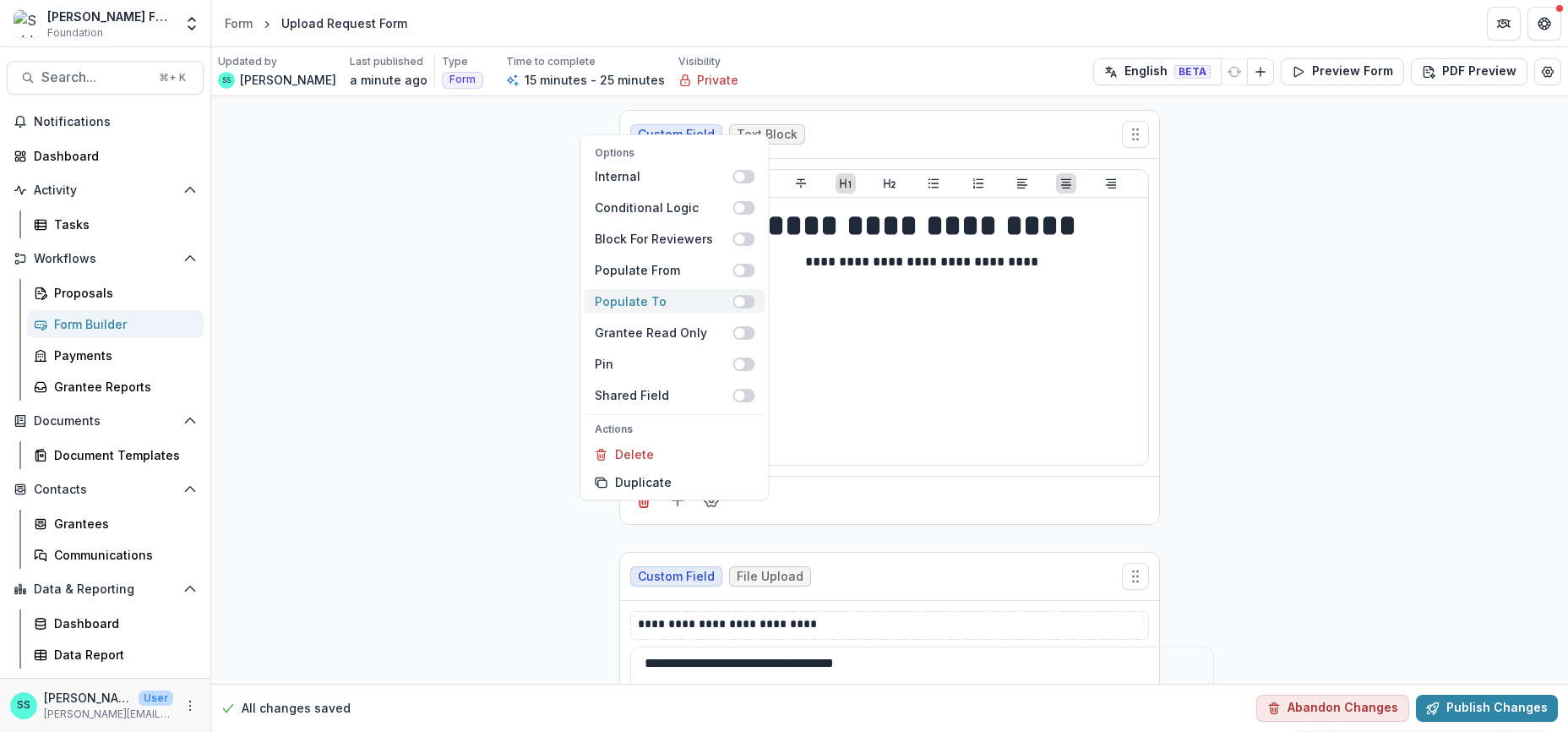
click at [756, 295] on span at bounding box center [745, 302] width 22 height 14
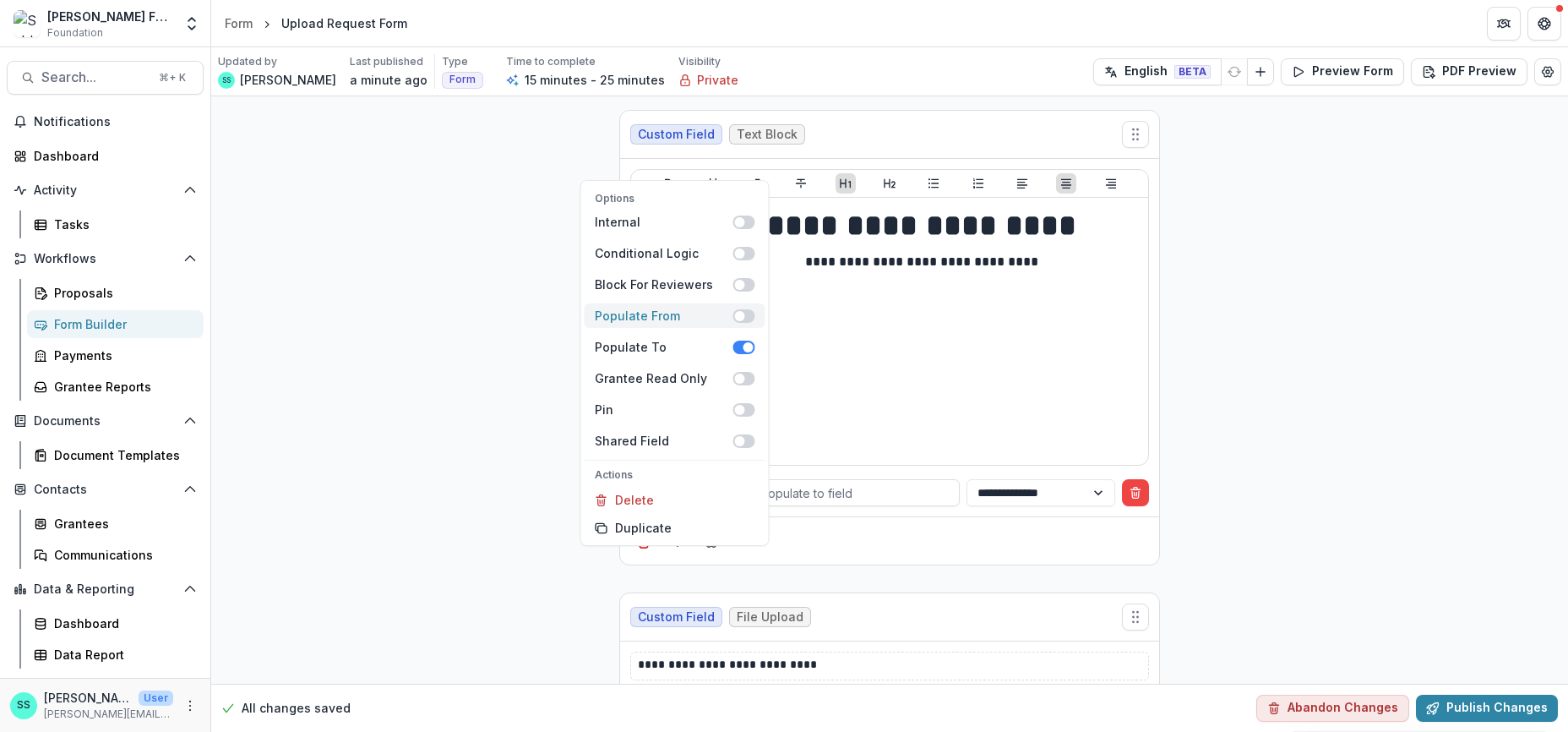
click at [756, 309] on span at bounding box center [745, 316] width 22 height 14
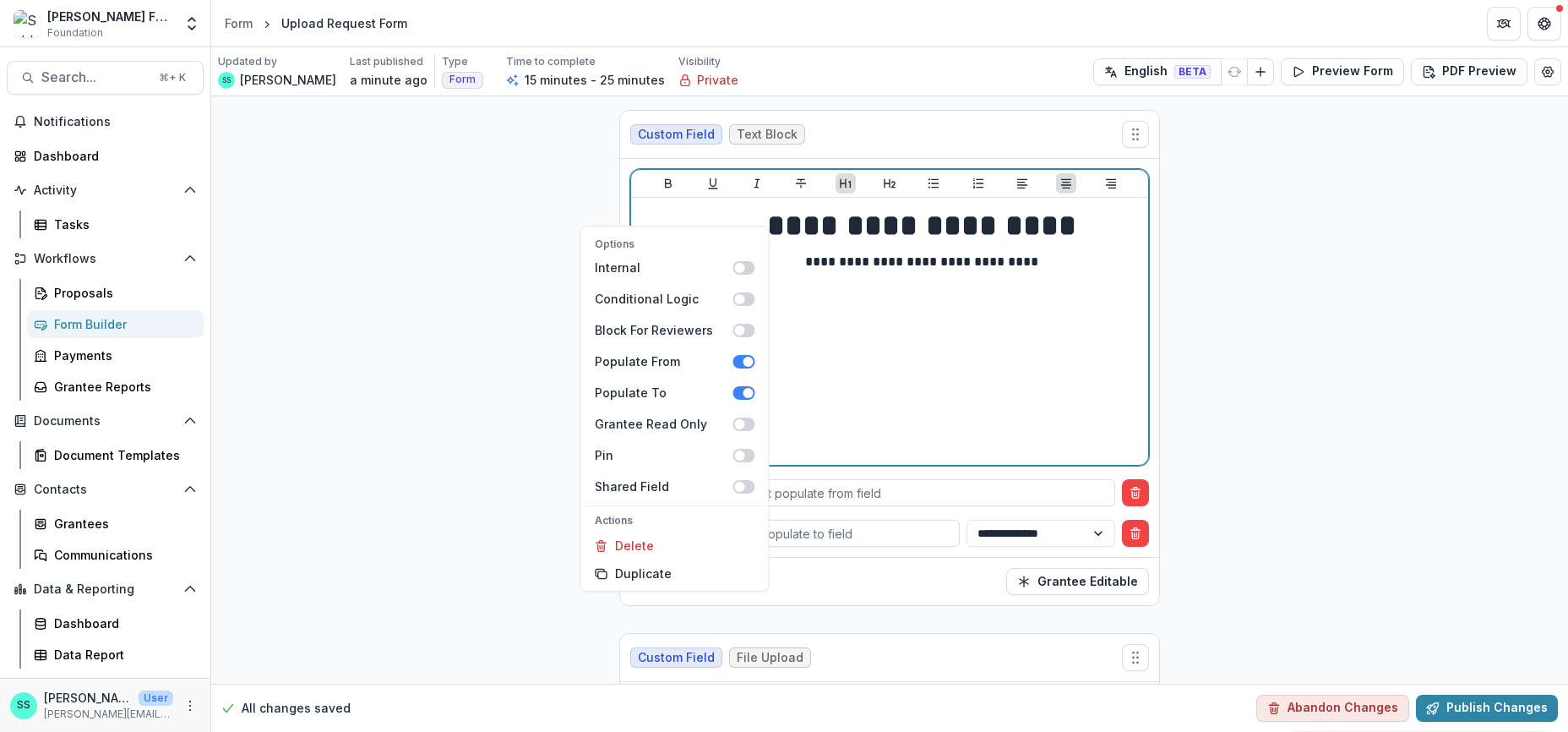
click at [1059, 409] on div "**********" at bounding box center [889, 331] width 504 height 254
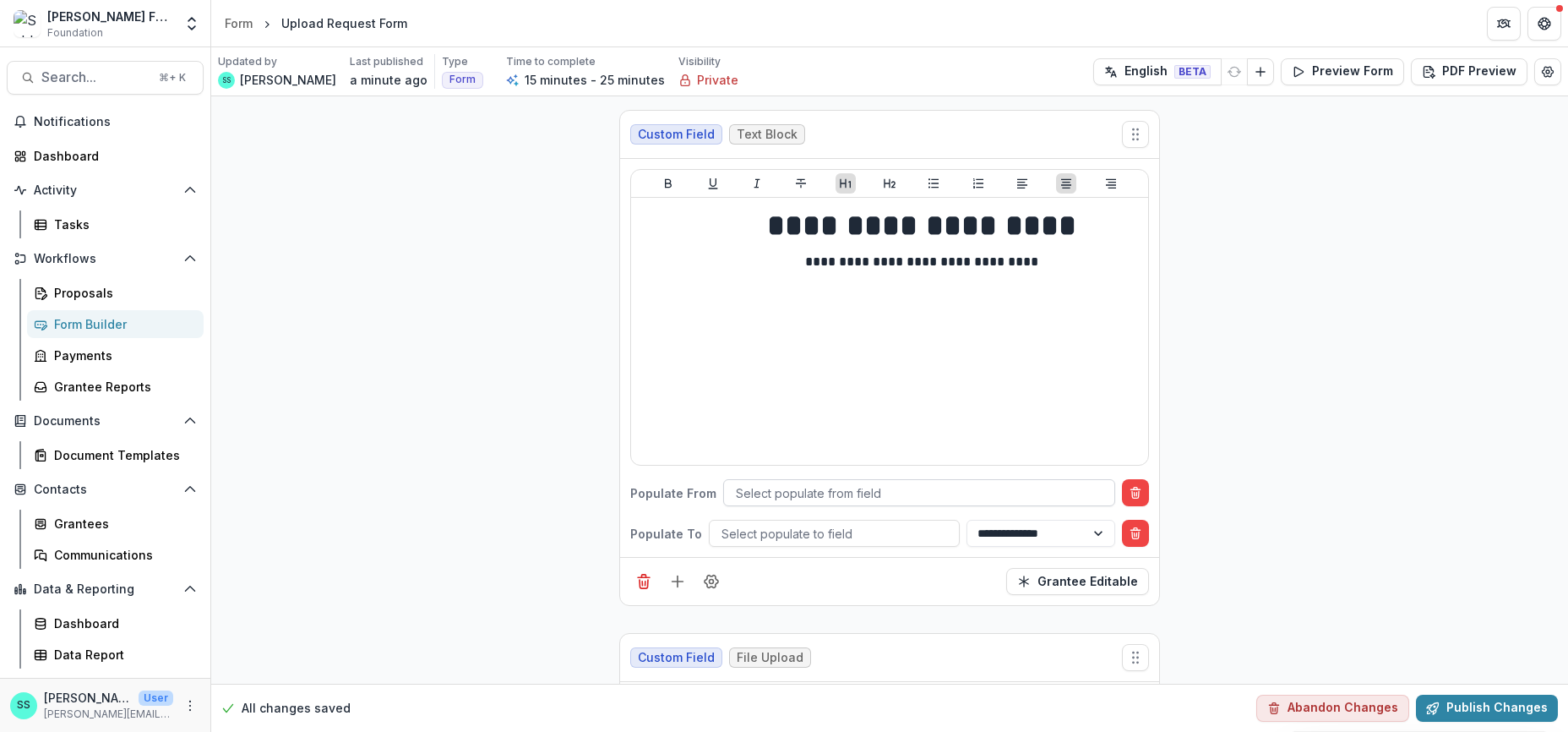
click at [855, 504] on div at bounding box center [919, 493] width 367 height 21
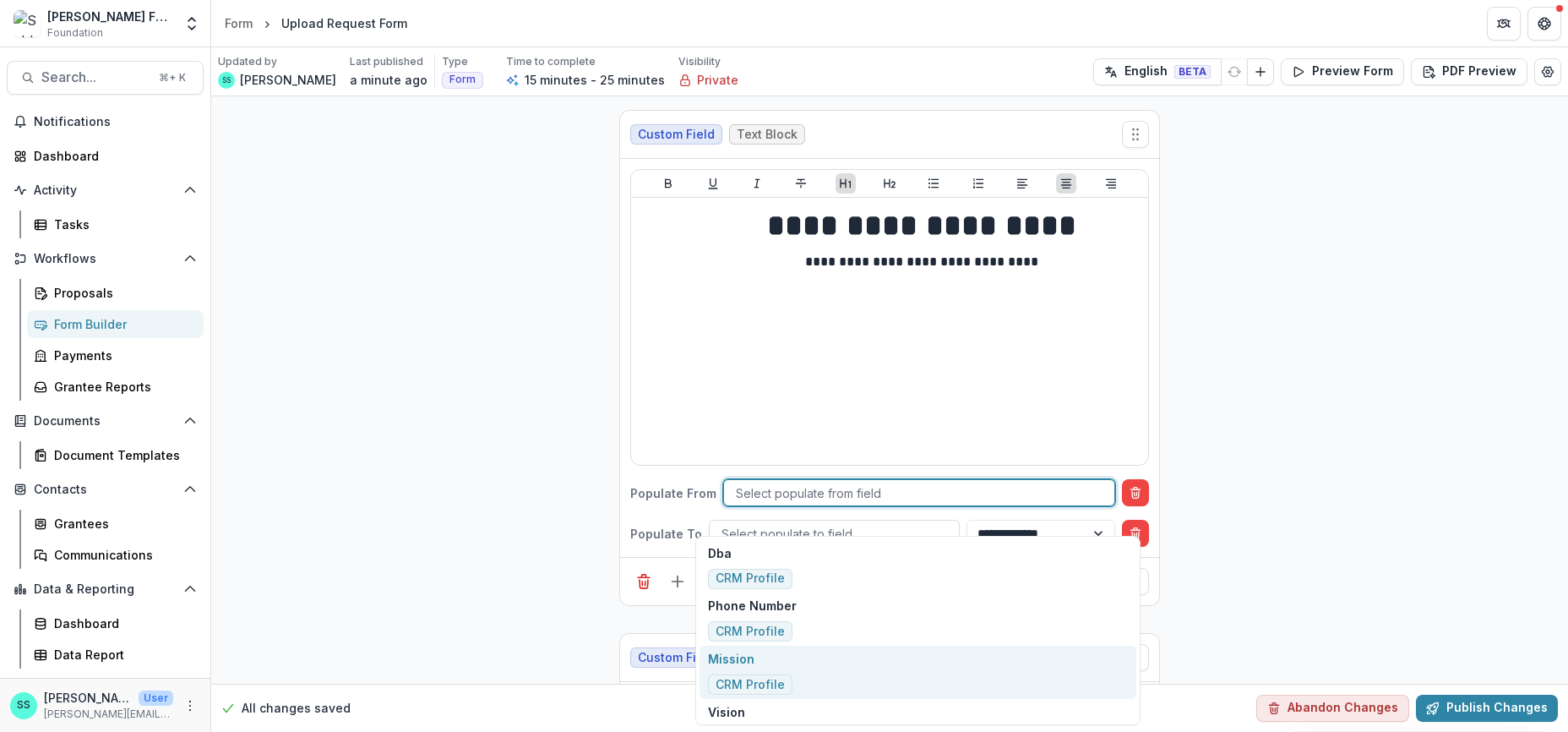
click at [742, 668] on p "Mission" at bounding box center [750, 659] width 84 height 18
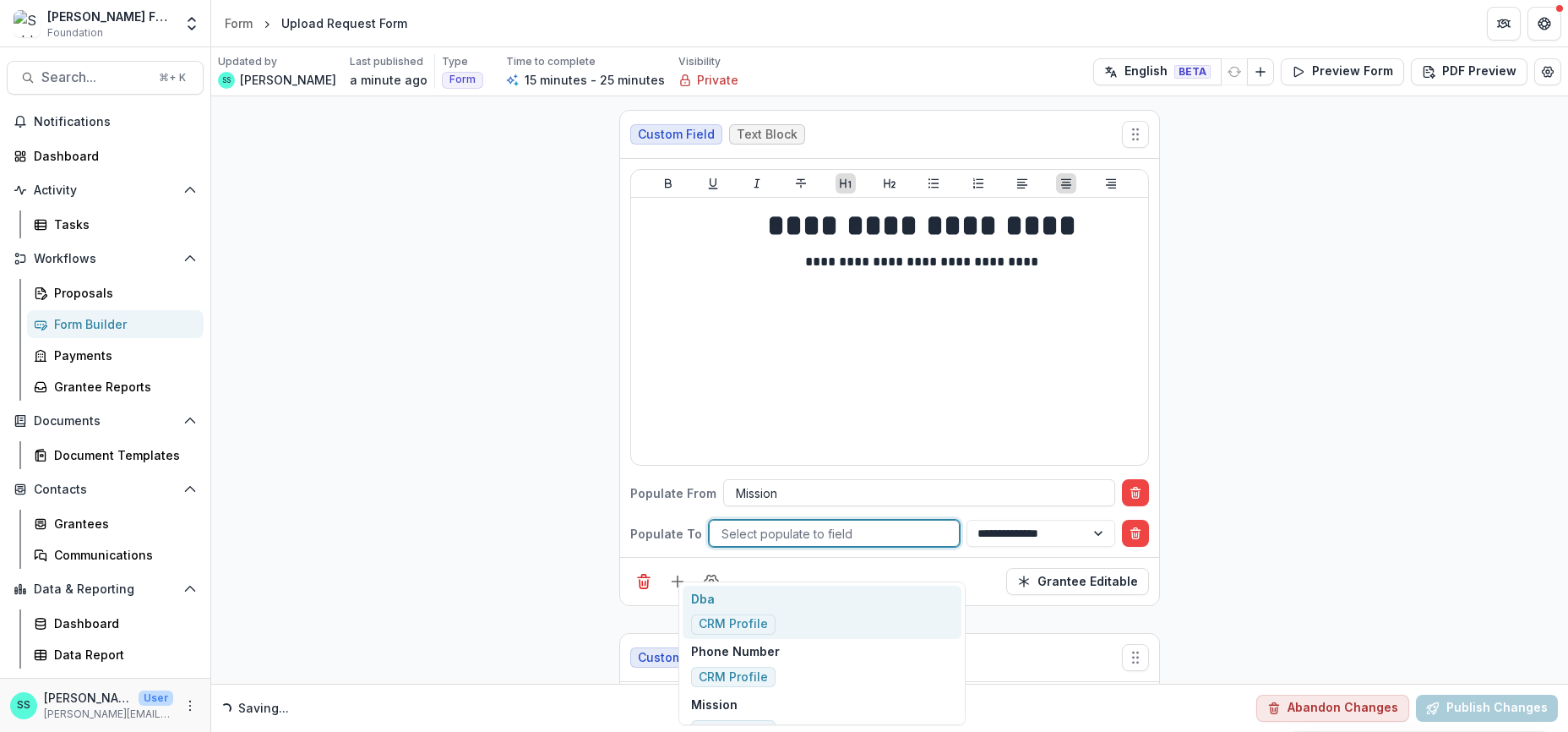
click at [744, 544] on div at bounding box center [834, 533] width 226 height 21
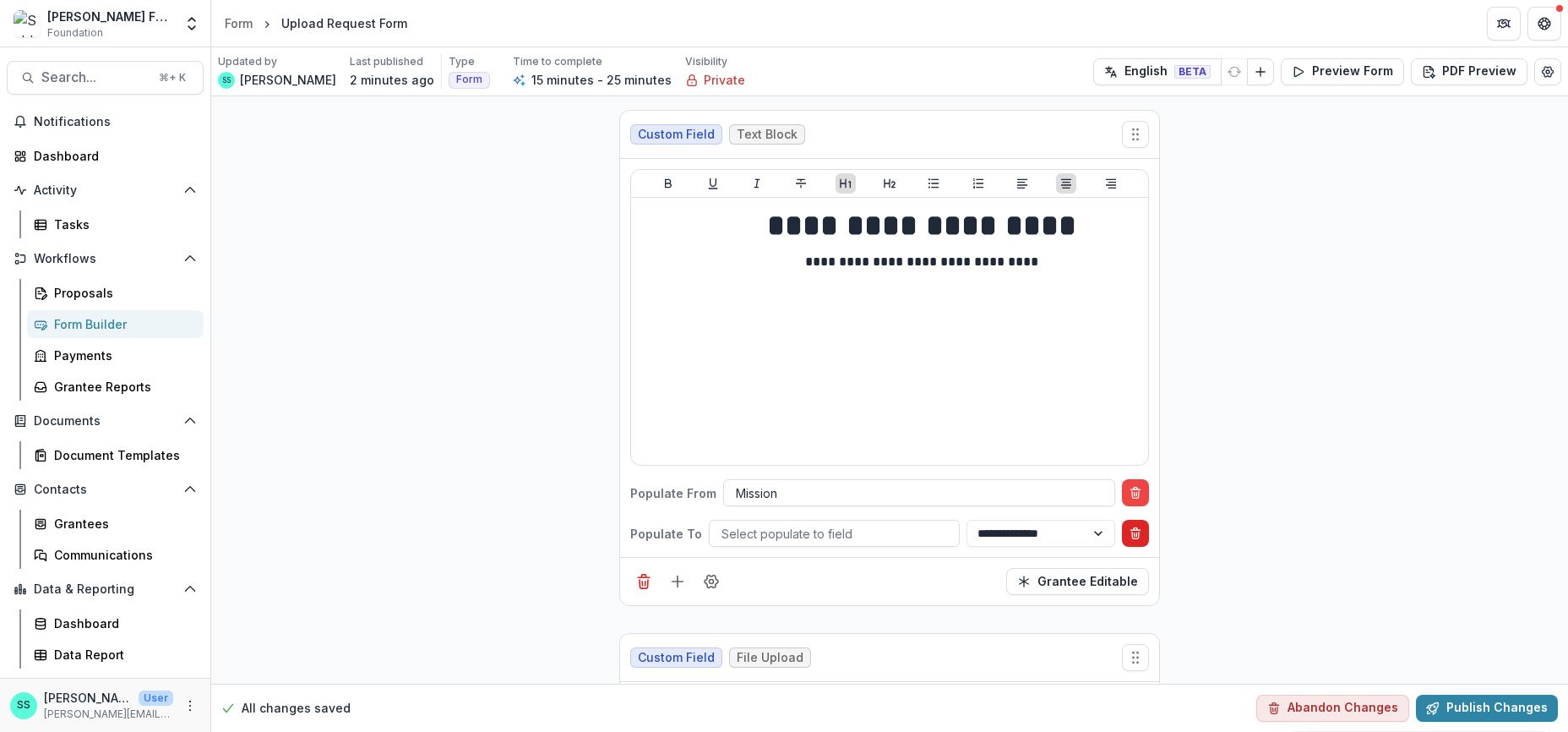
click at [1143, 541] on icon "Delete condition" at bounding box center [1135, 533] width 14 height 14
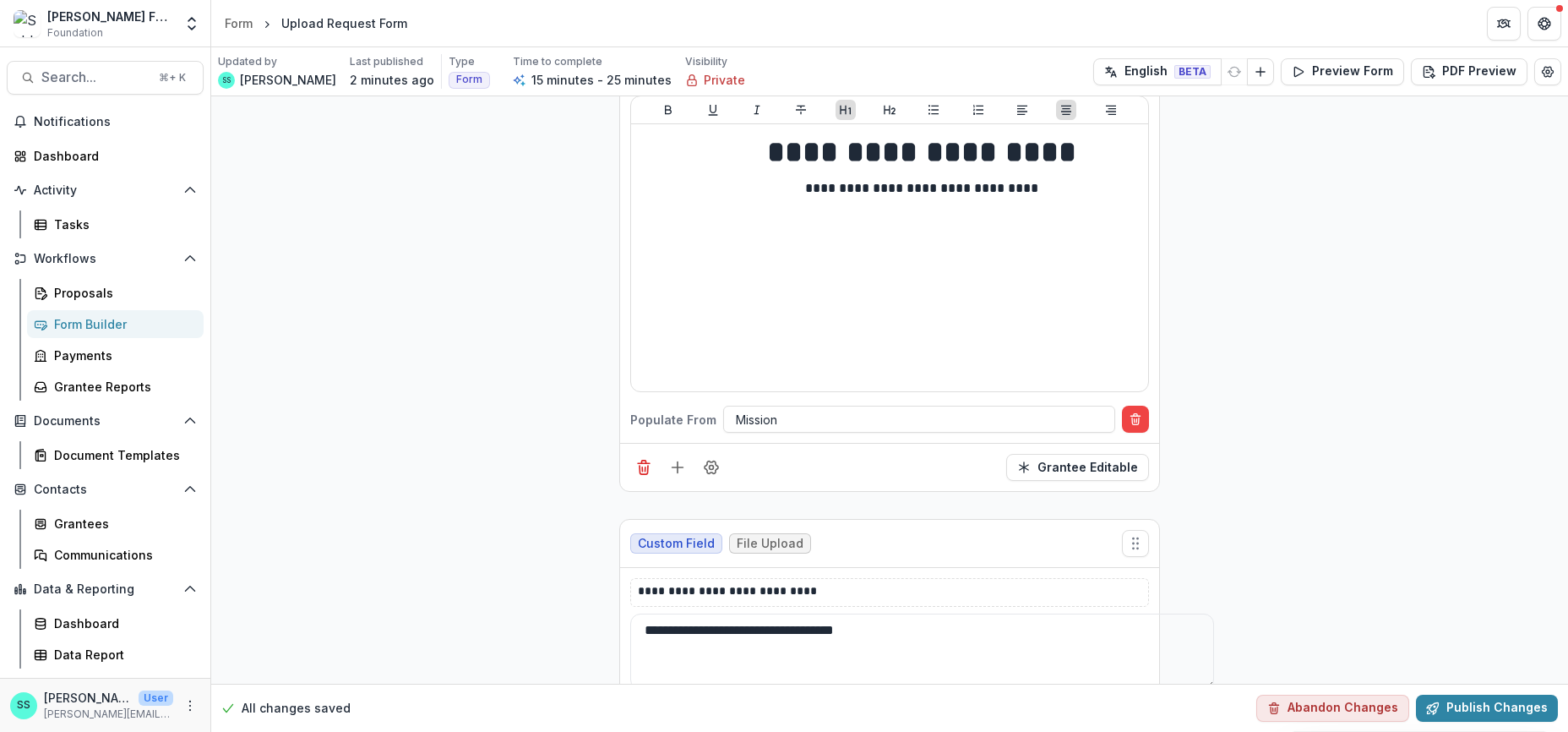
scroll to position [77, 0]
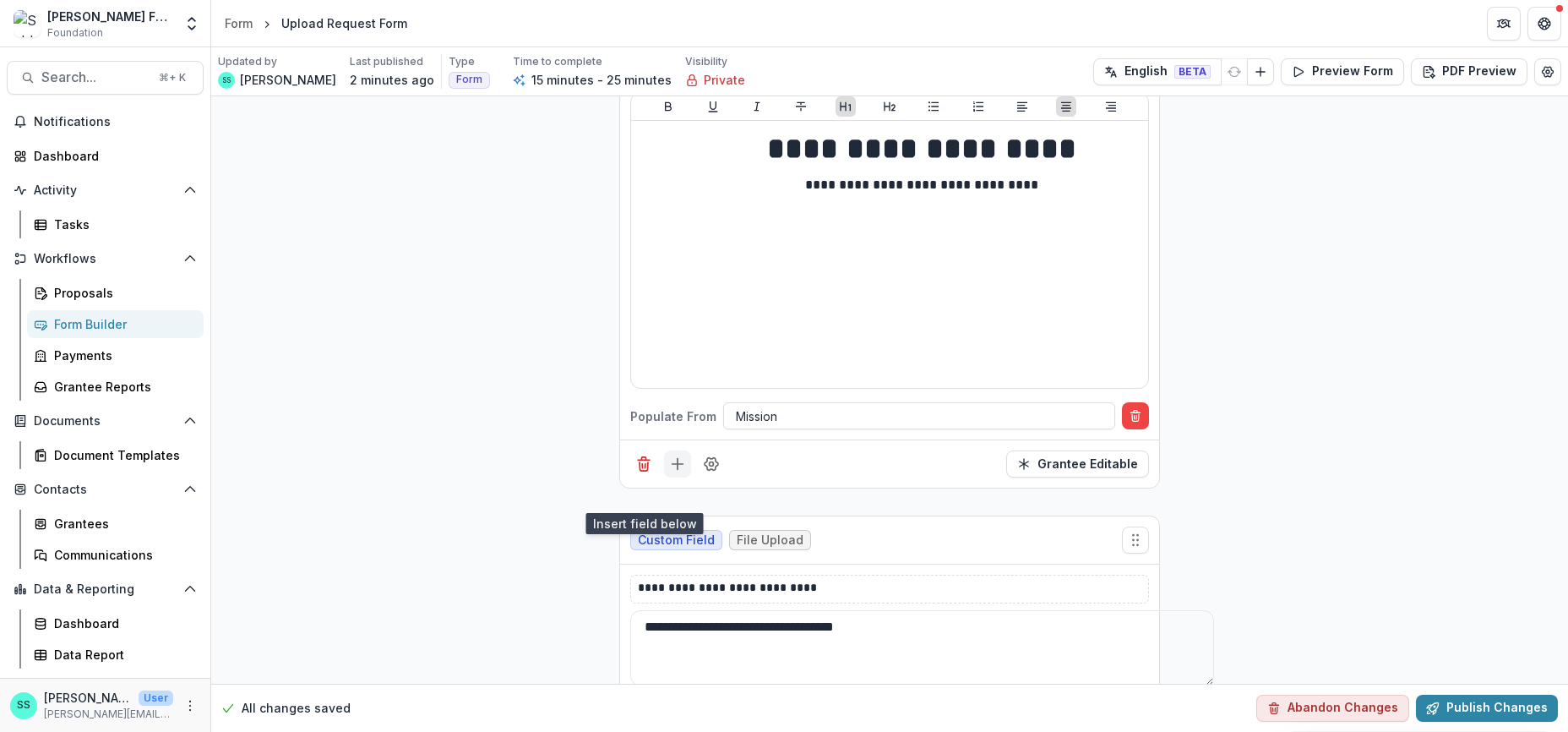
click at [664, 477] on button "Add field" at bounding box center [677, 464] width 27 height 27
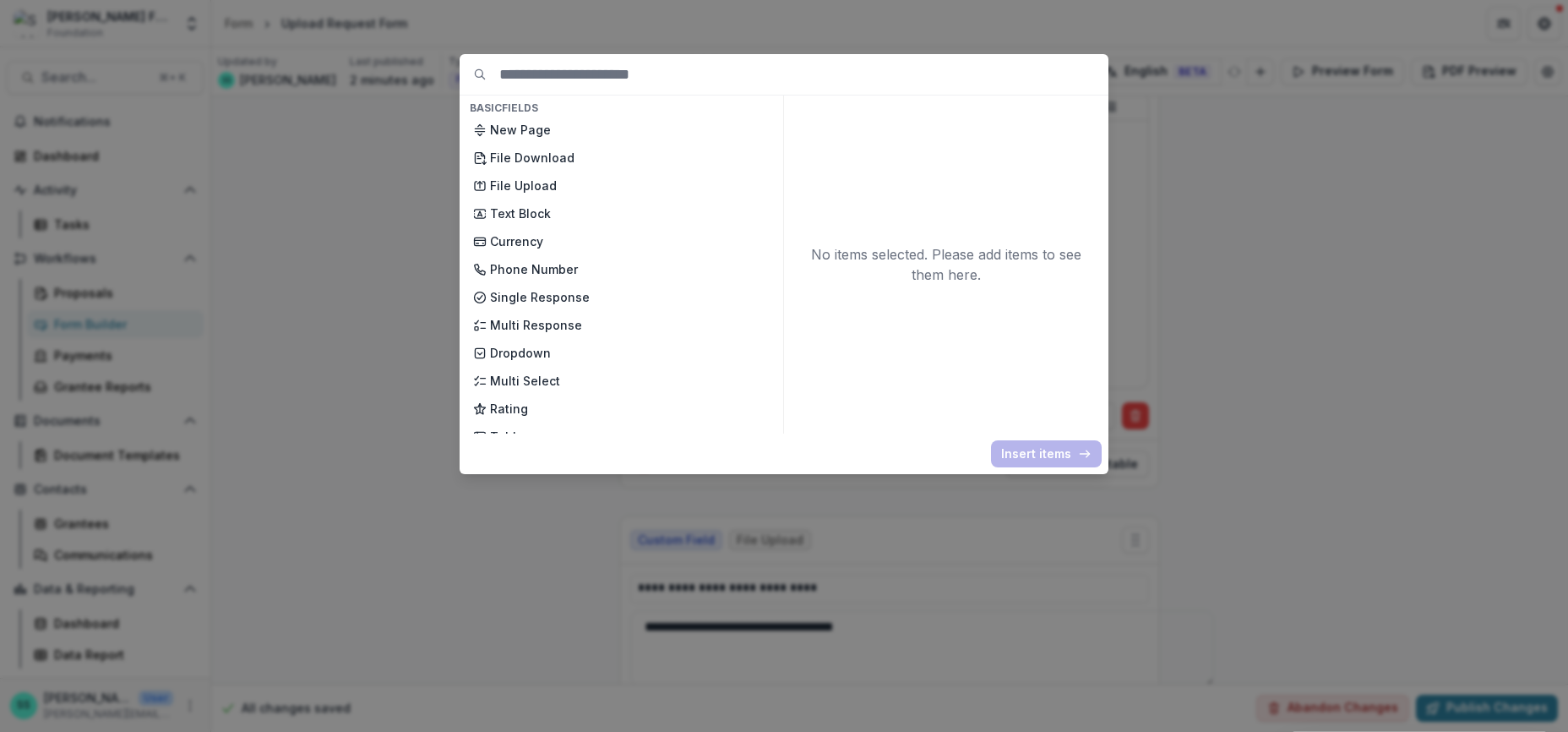
click at [1373, 281] on div "Basic Fields New Page File Download File Upload Text Block Currency Phone Numbe…" at bounding box center [784, 366] width 1568 height 732
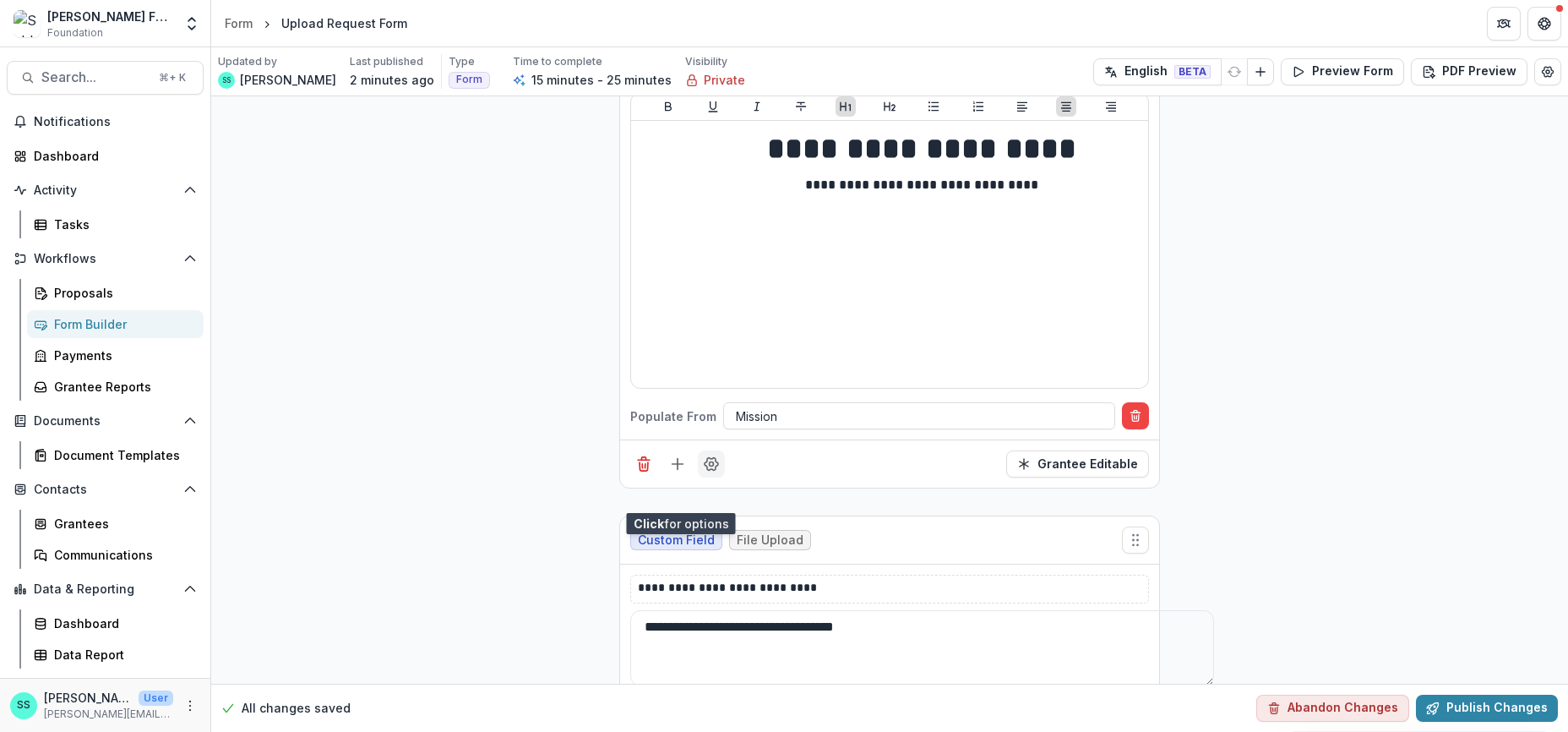
click at [703, 473] on icon "Field Settings" at bounding box center [711, 464] width 17 height 17
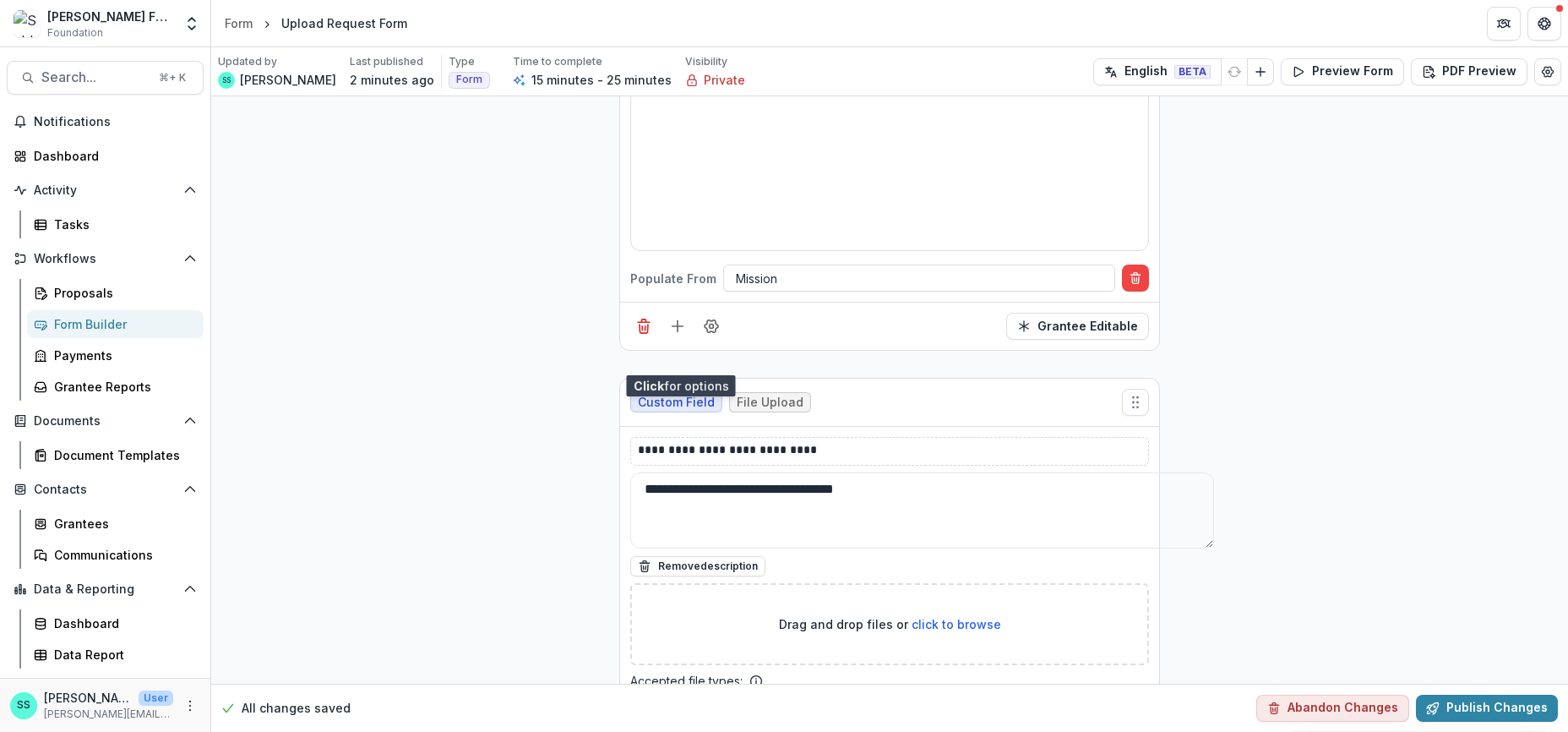
scroll to position [0, 0]
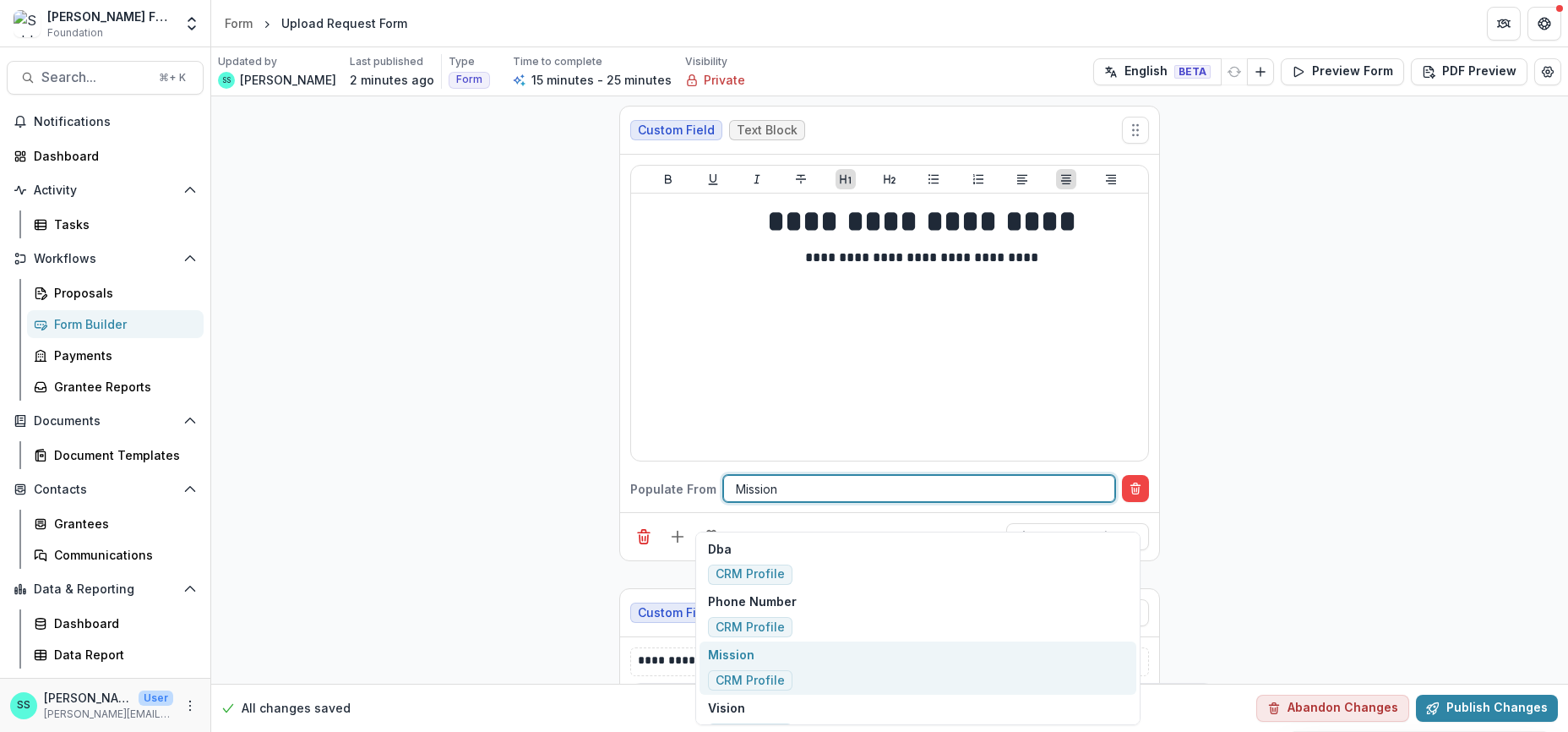
click at [788, 500] on div at bounding box center [919, 489] width 367 height 21
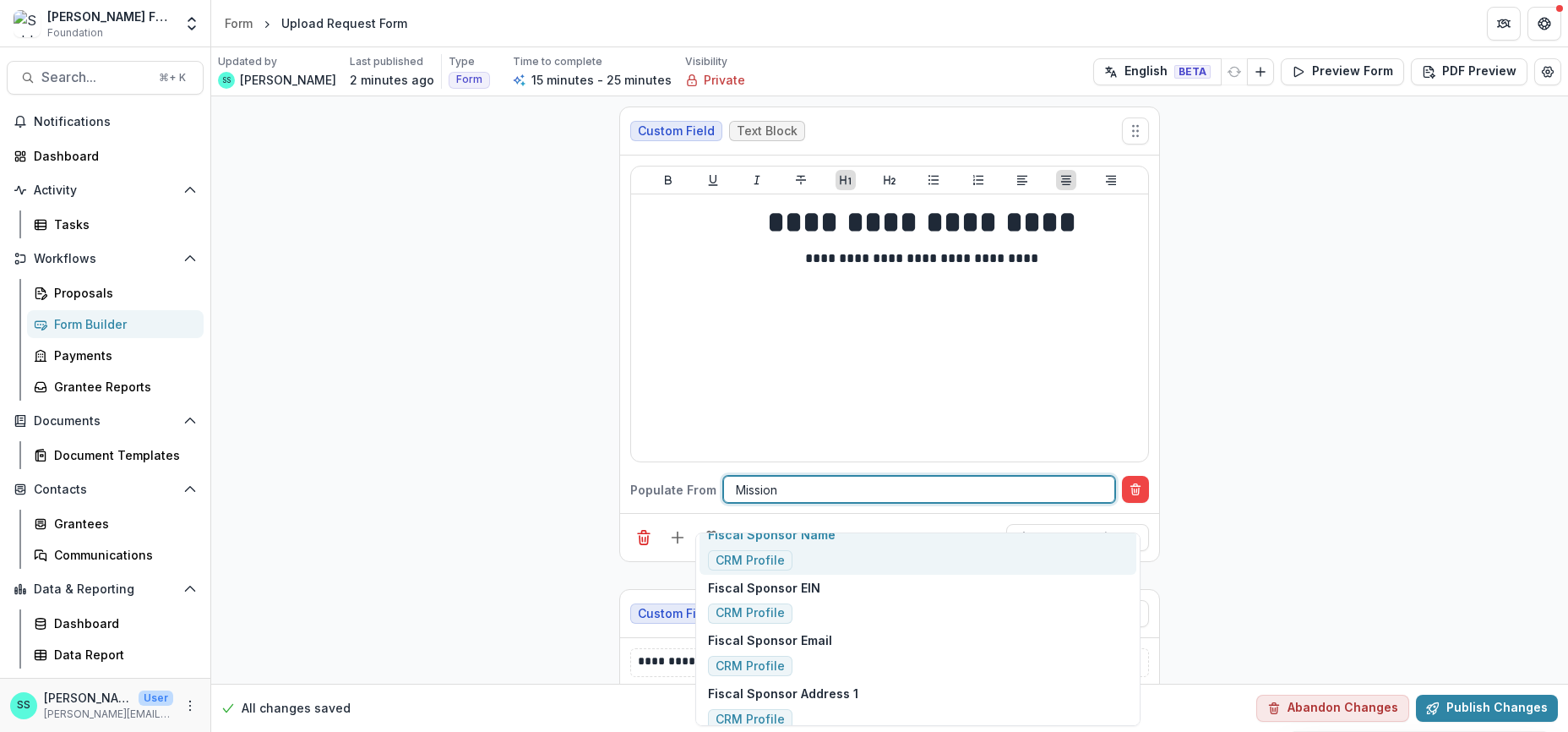
scroll to position [230, 0]
click at [845, 571] on div "Fiscal Sponsor Name CRM Profile" at bounding box center [918, 544] width 437 height 53
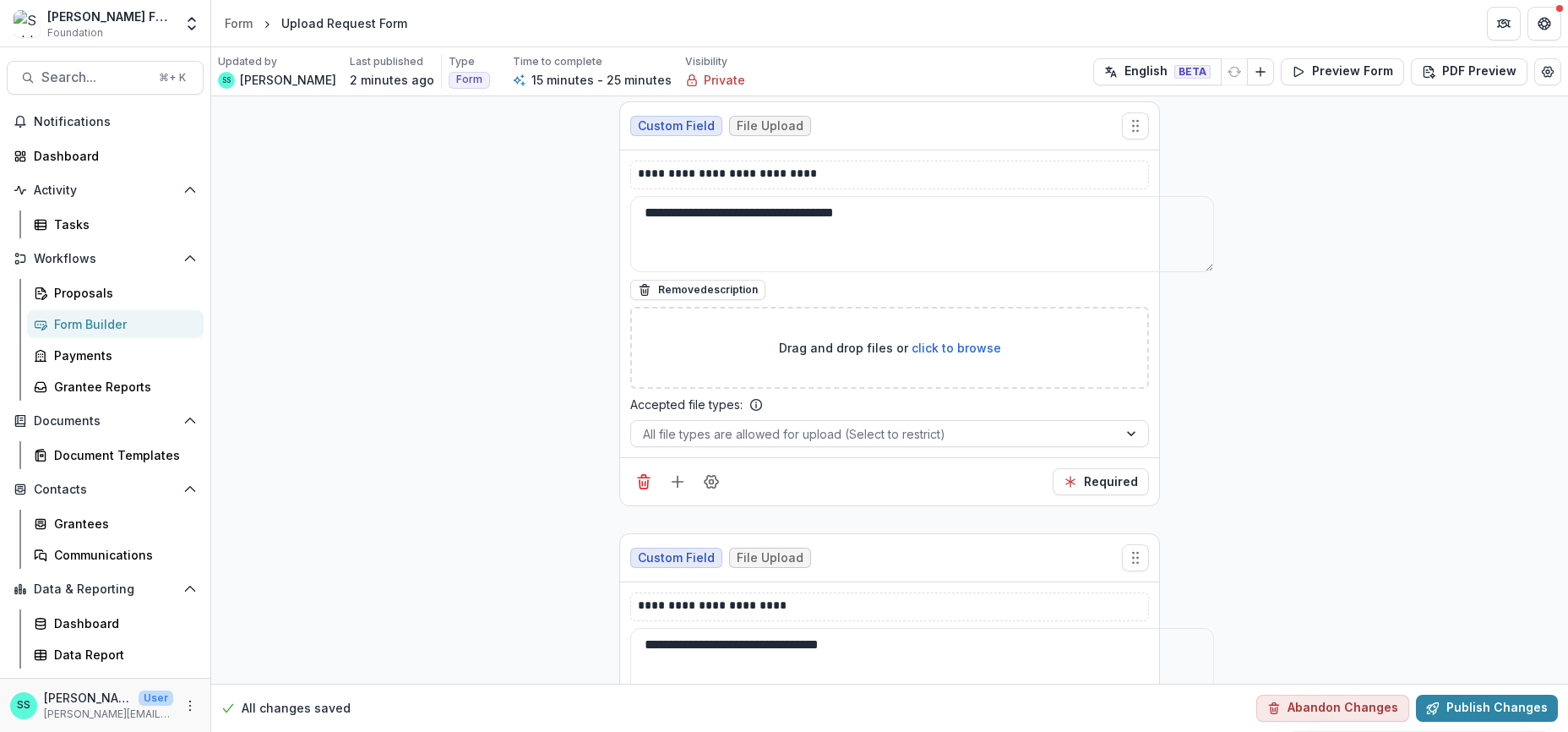
scroll to position [529, 0]
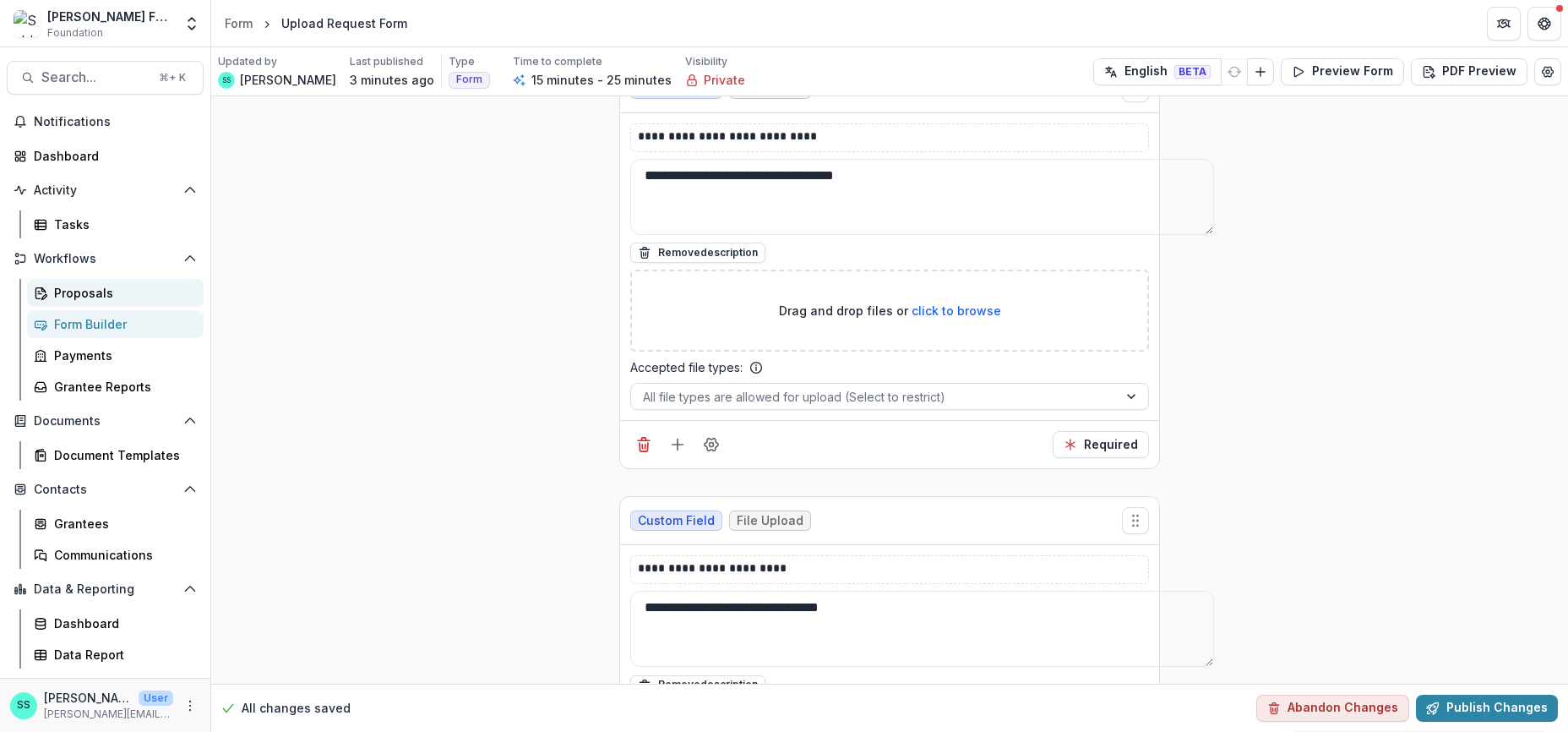
click at [91, 302] on div "Proposals" at bounding box center [122, 293] width 136 height 18
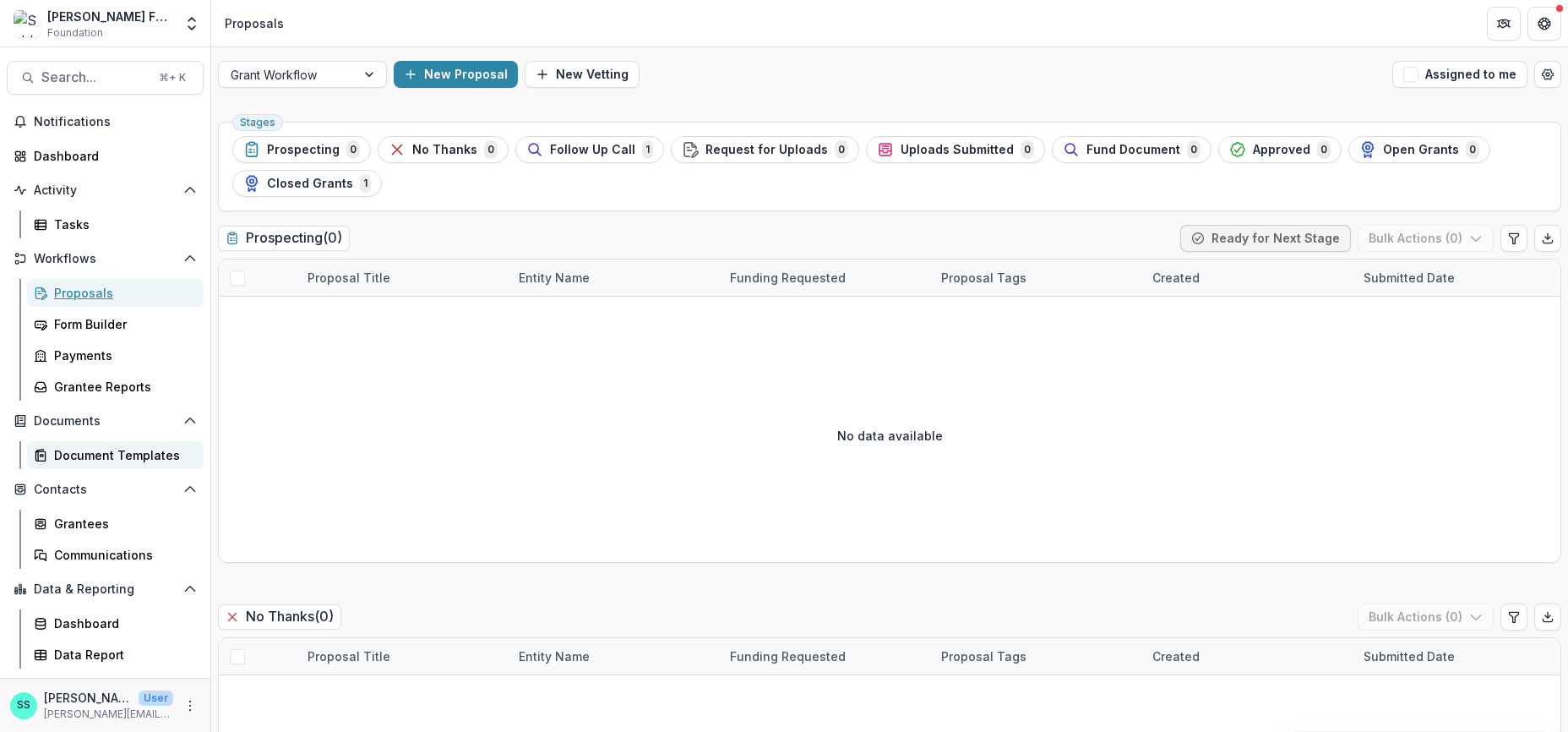
scroll to position [95, 0]
click at [184, 701] on icon "More" at bounding box center [190, 706] width 14 height 14
click at [253, 659] on link "User Settings" at bounding box center [295, 668] width 181 height 28
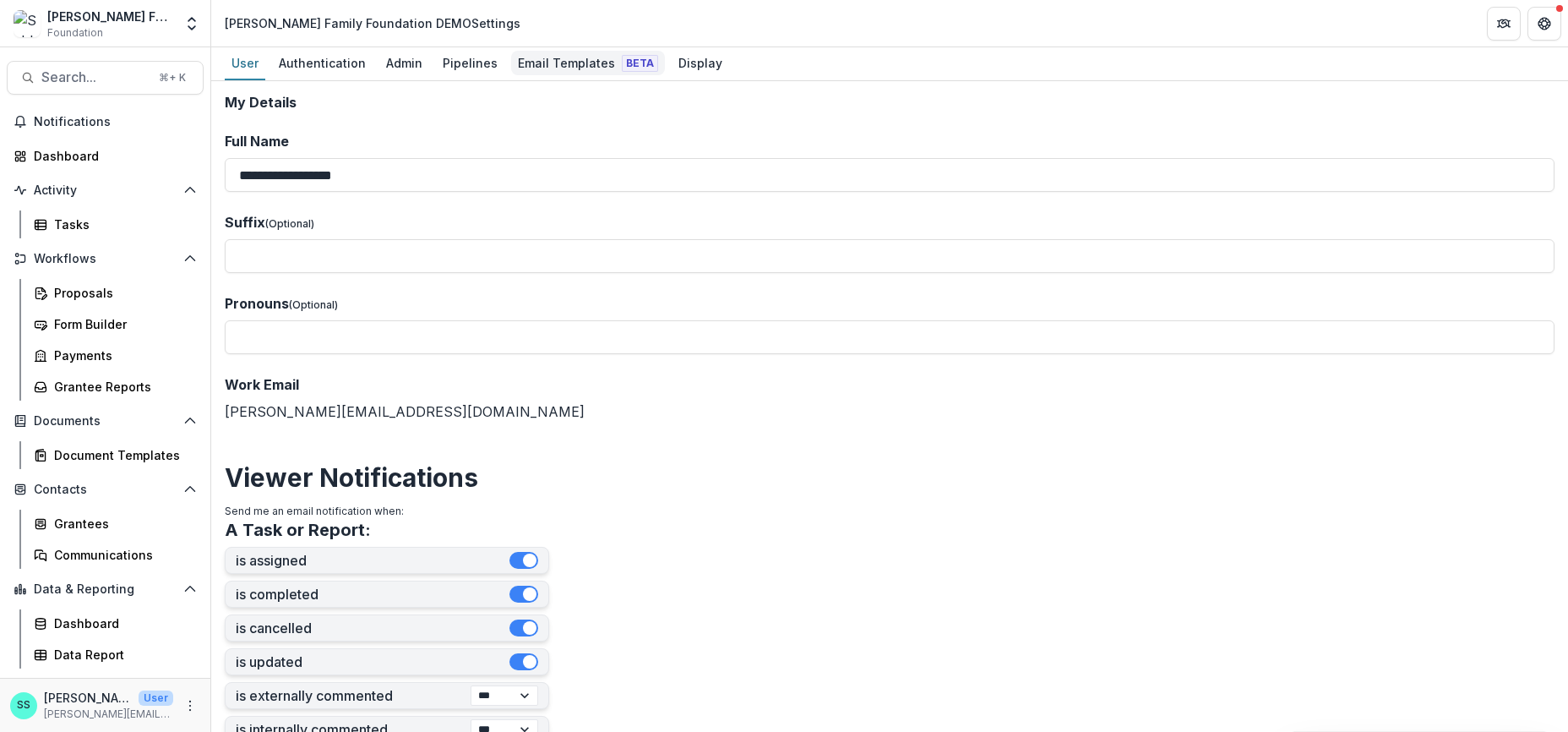
click at [584, 64] on div "Email Templates Beta" at bounding box center [589, 63] width 154 height 24
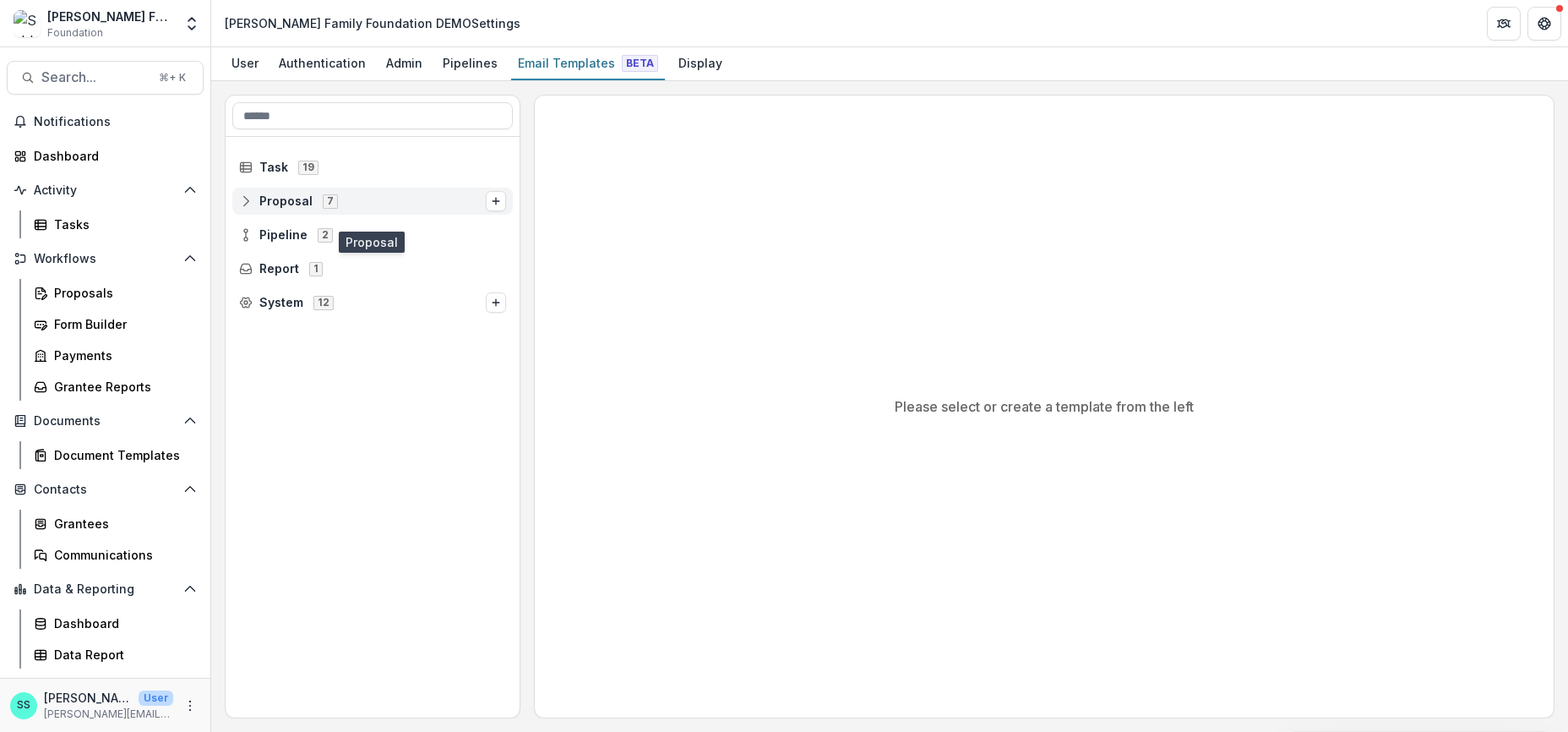
click at [298, 209] on span "Proposal" at bounding box center [285, 201] width 53 height 14
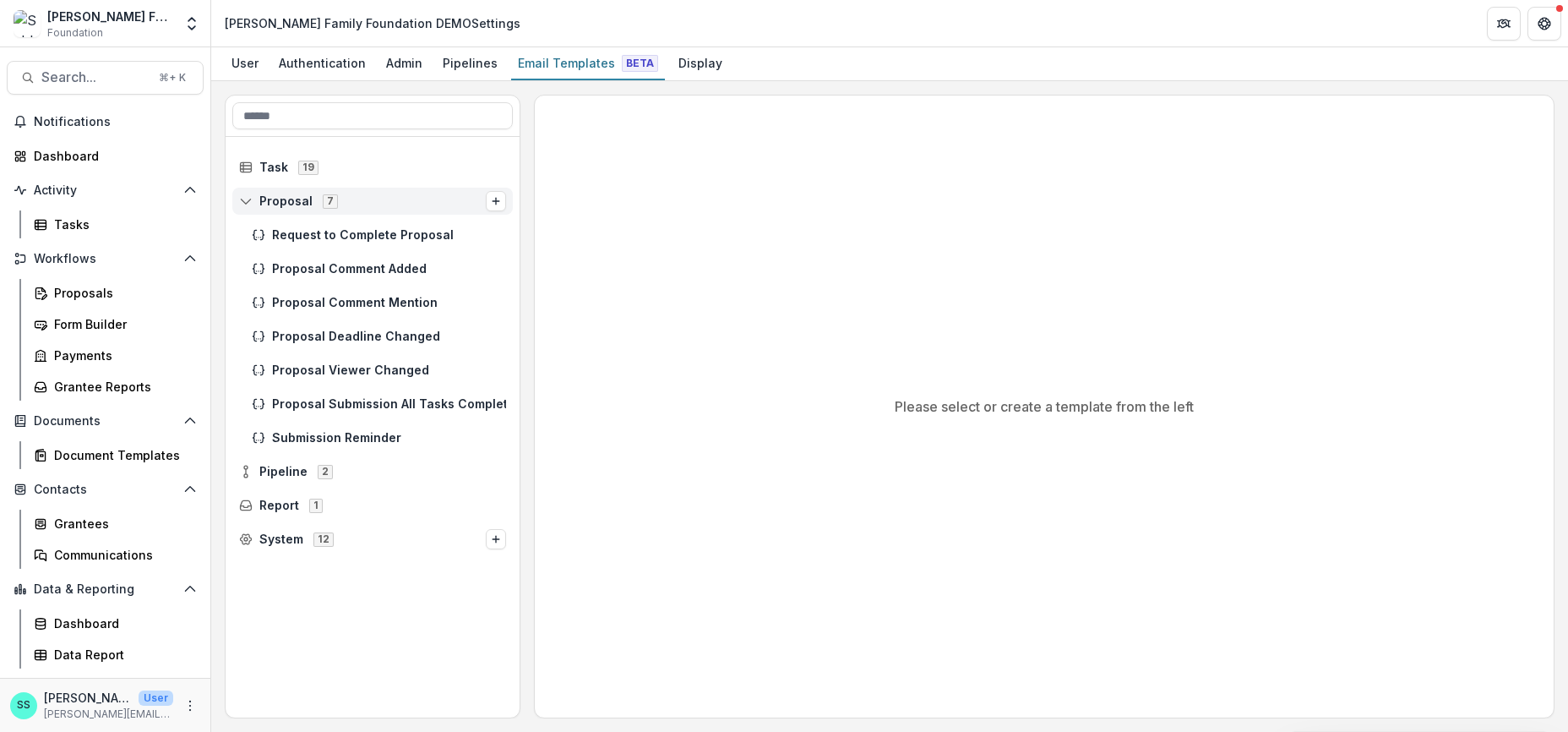
click at [250, 207] on icon at bounding box center [245, 202] width 9 height 11
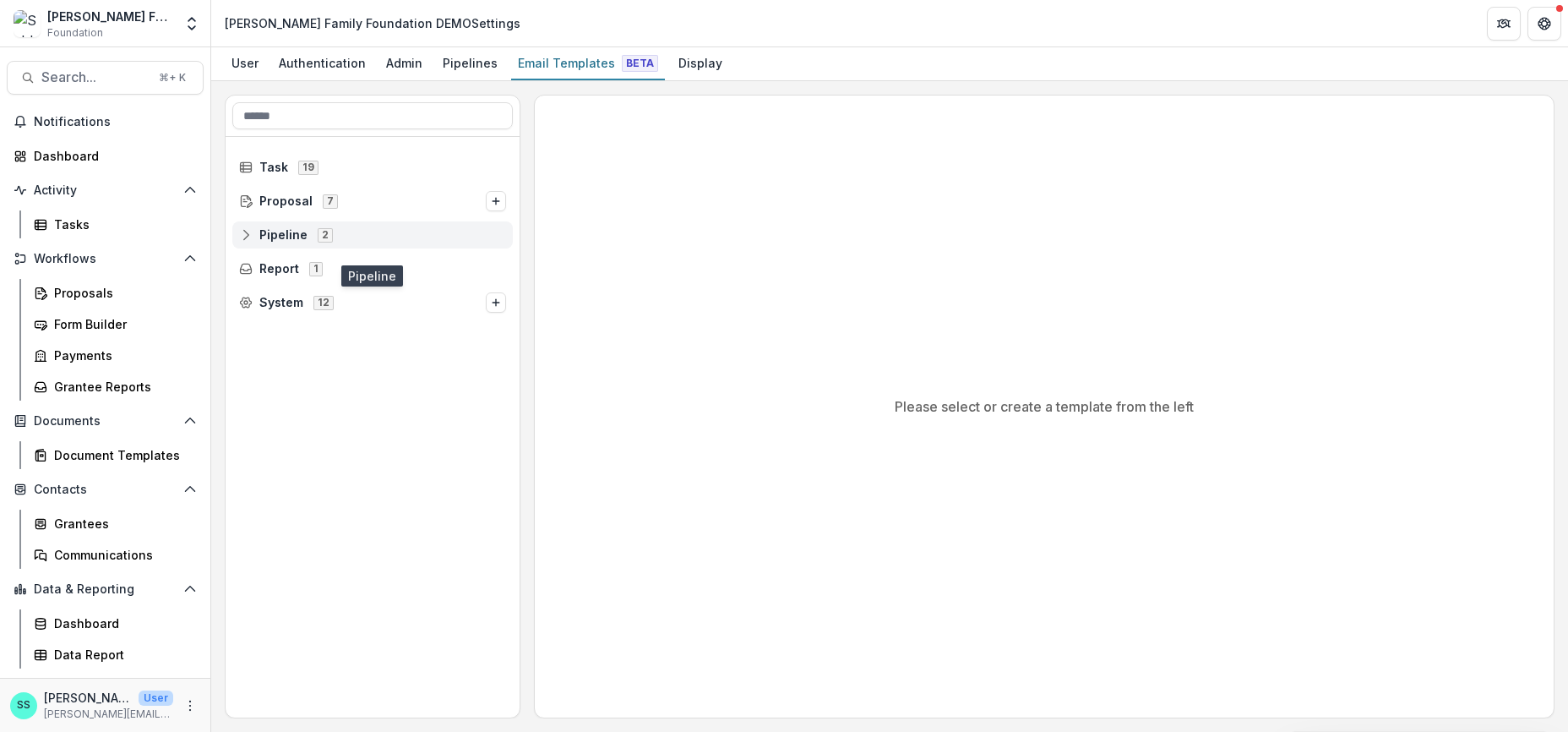
click at [292, 242] on span "Pipeline" at bounding box center [283, 235] width 48 height 14
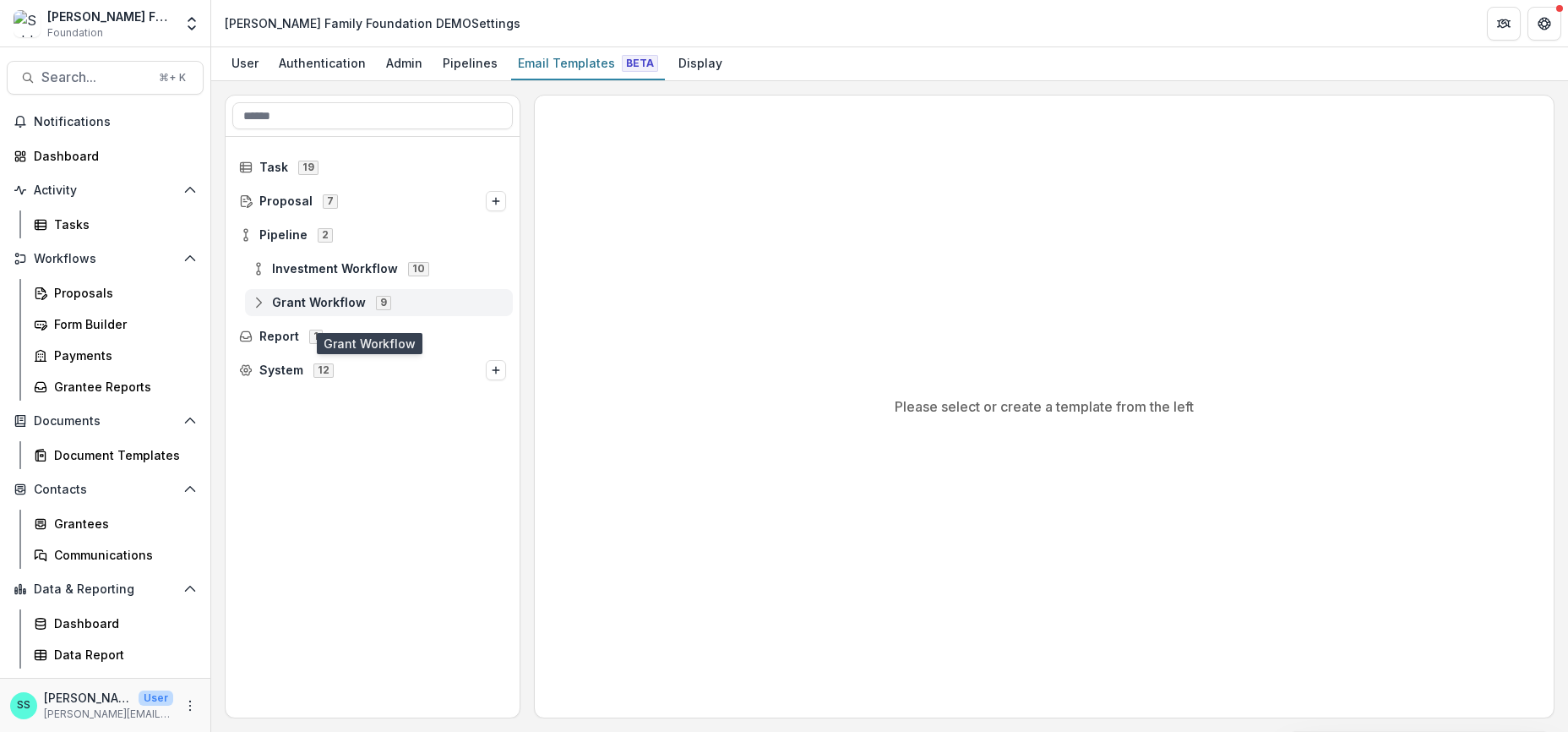
click at [309, 310] on span "Grant Workflow" at bounding box center [318, 303] width 94 height 14
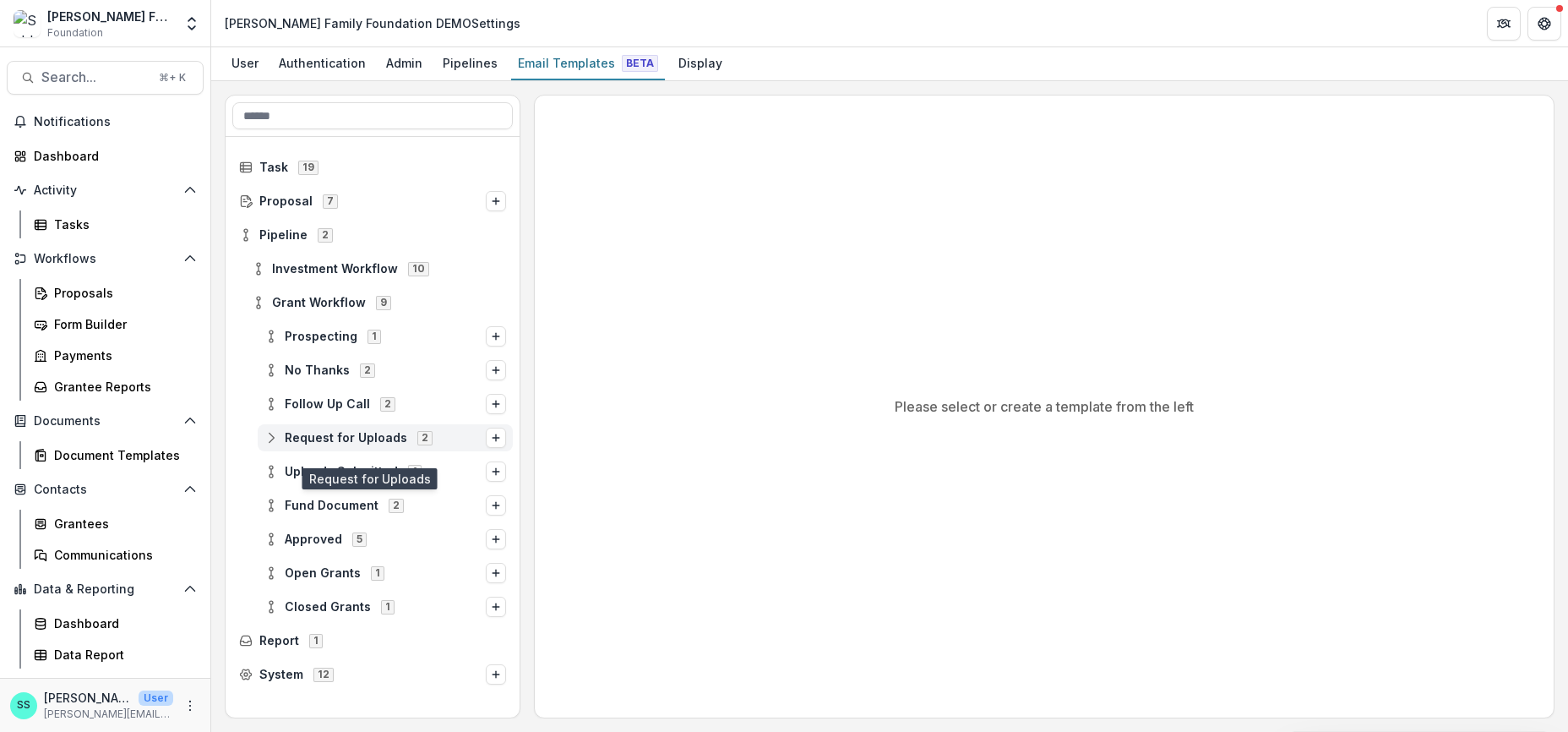
click at [318, 446] on span "Request for Uploads" at bounding box center [346, 438] width 123 height 14
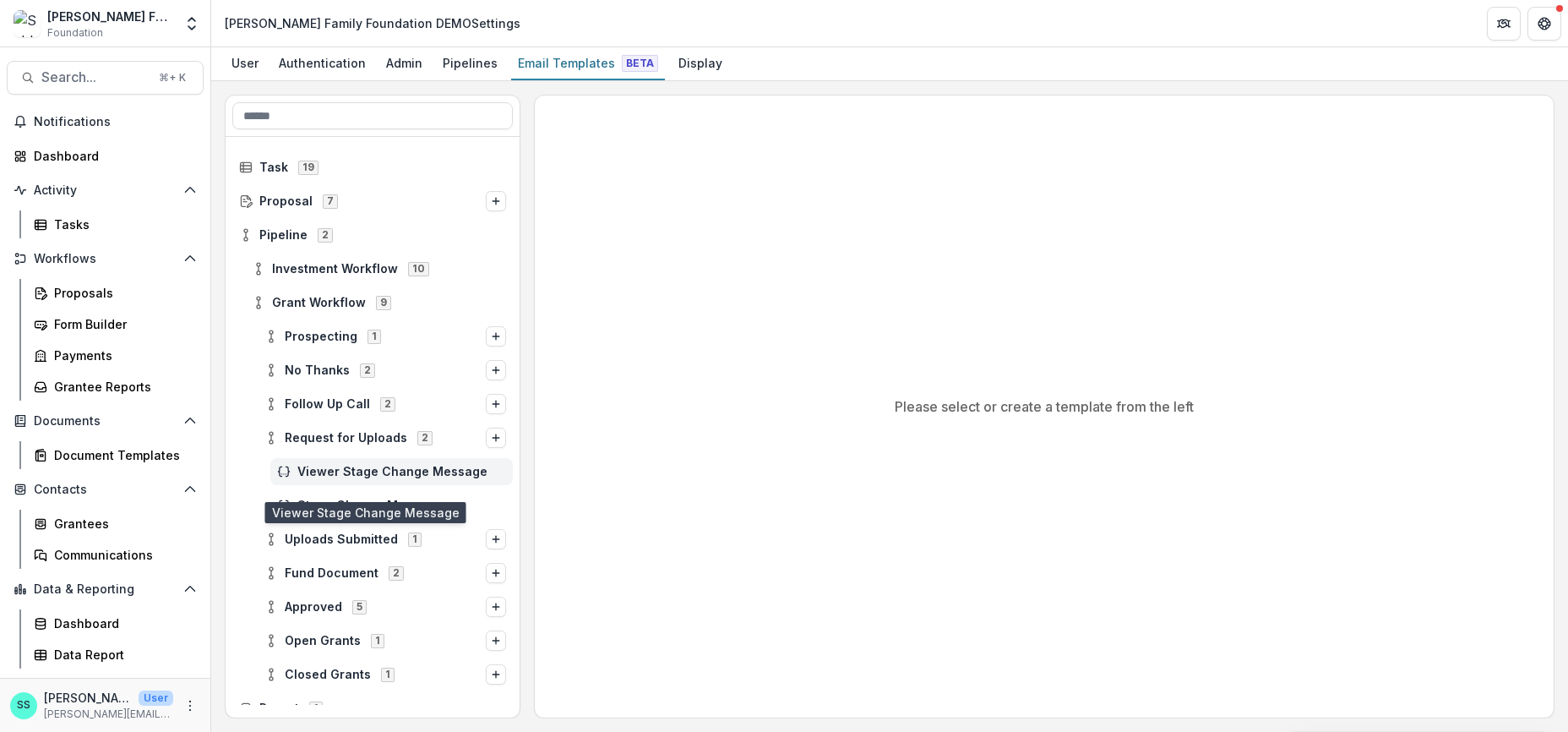
click at [321, 476] on span "Viewer Stage Change Message" at bounding box center [401, 472] width 209 height 14
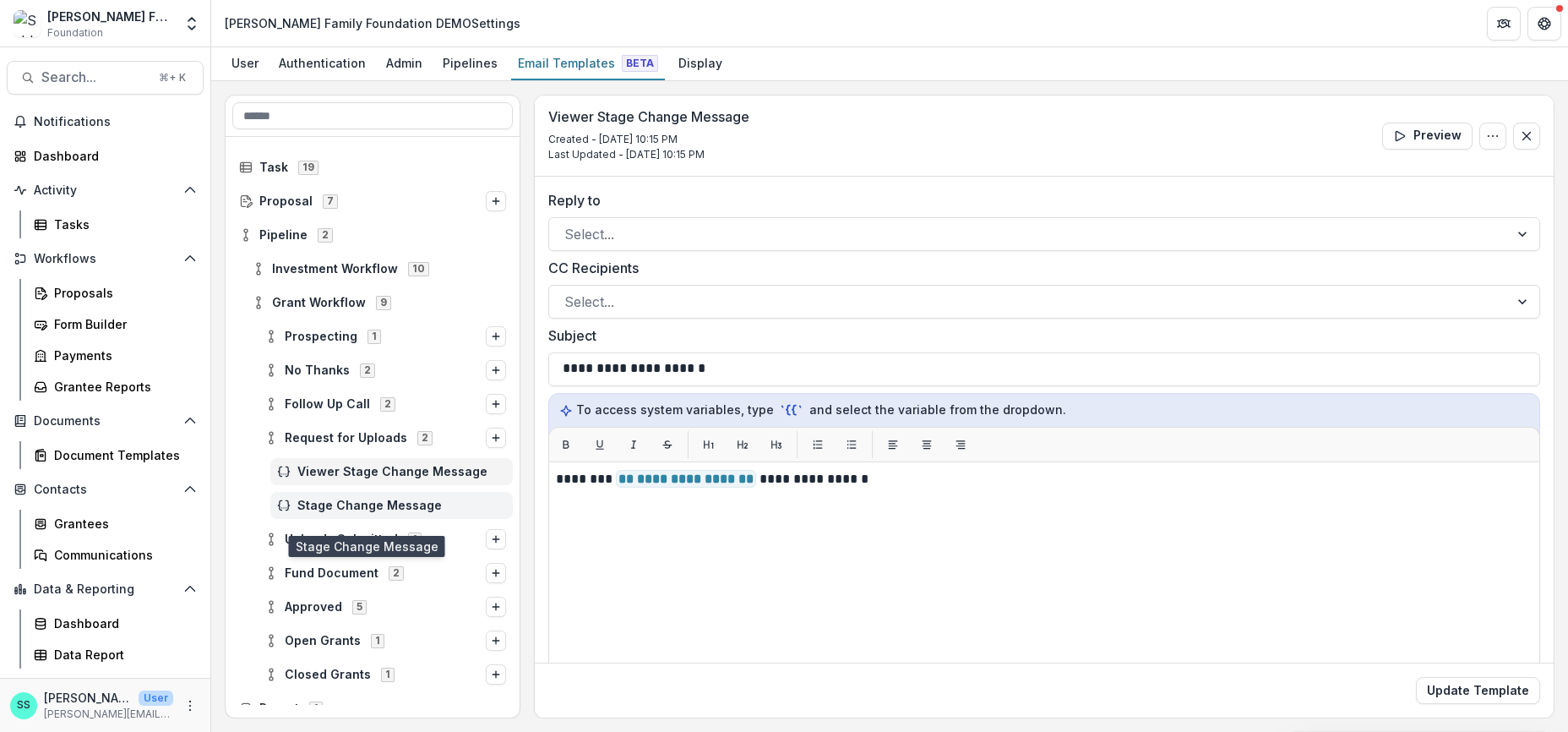
click at [386, 512] on span "Stage Change Message" at bounding box center [401, 505] width 209 height 14
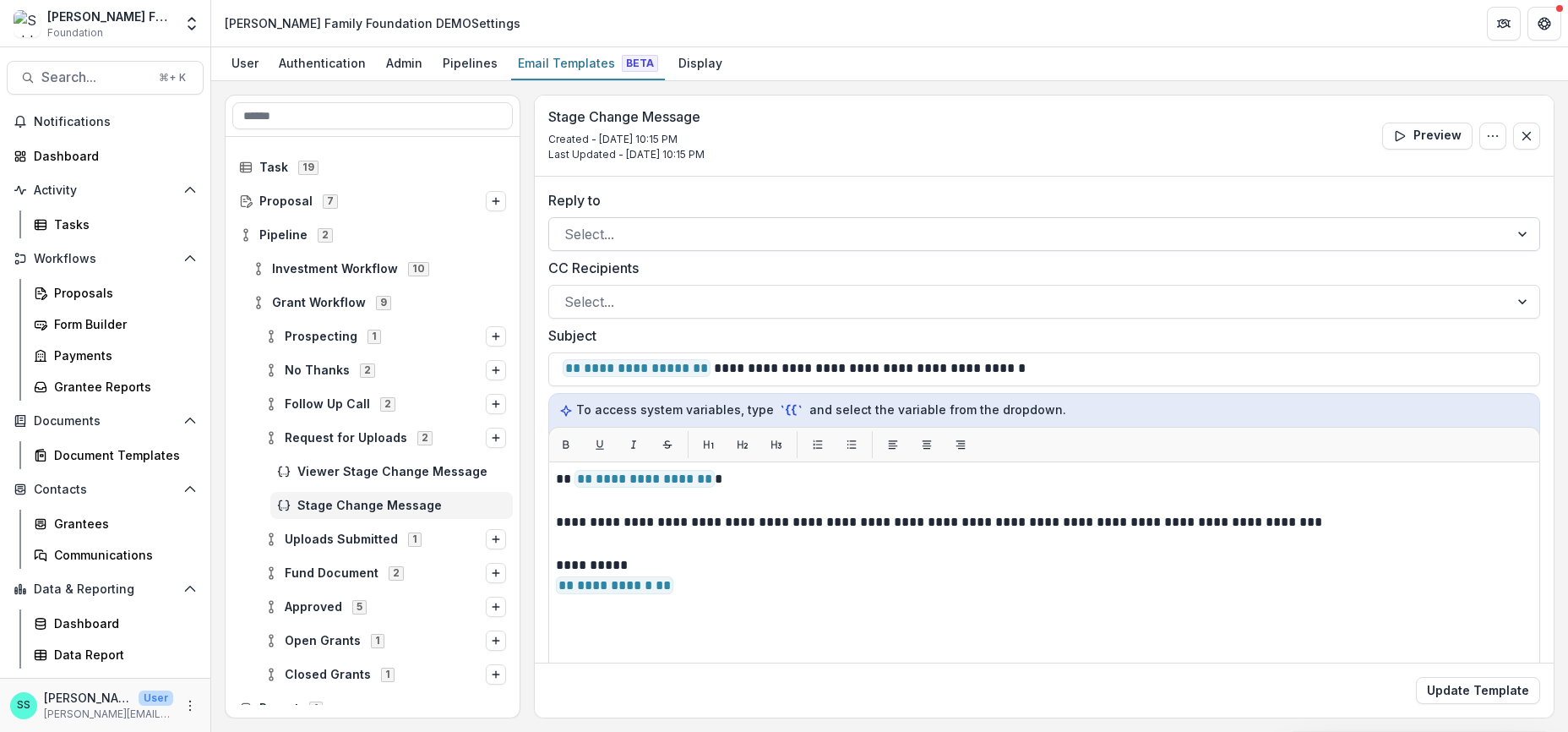
click at [592, 246] on div at bounding box center [1029, 233] width 929 height 23
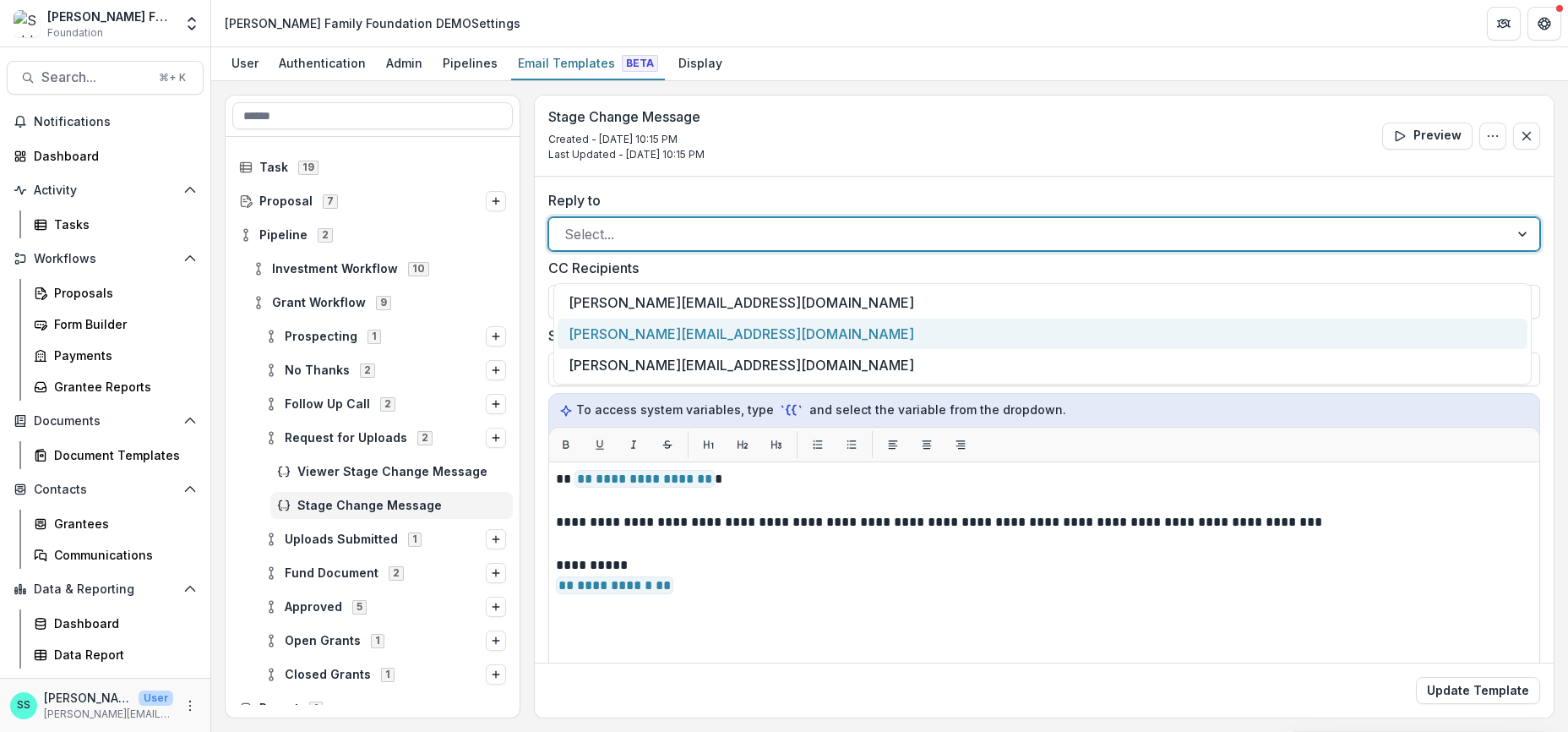
click at [605, 331] on div "anna@trytemelio.com" at bounding box center [1043, 334] width 970 height 32
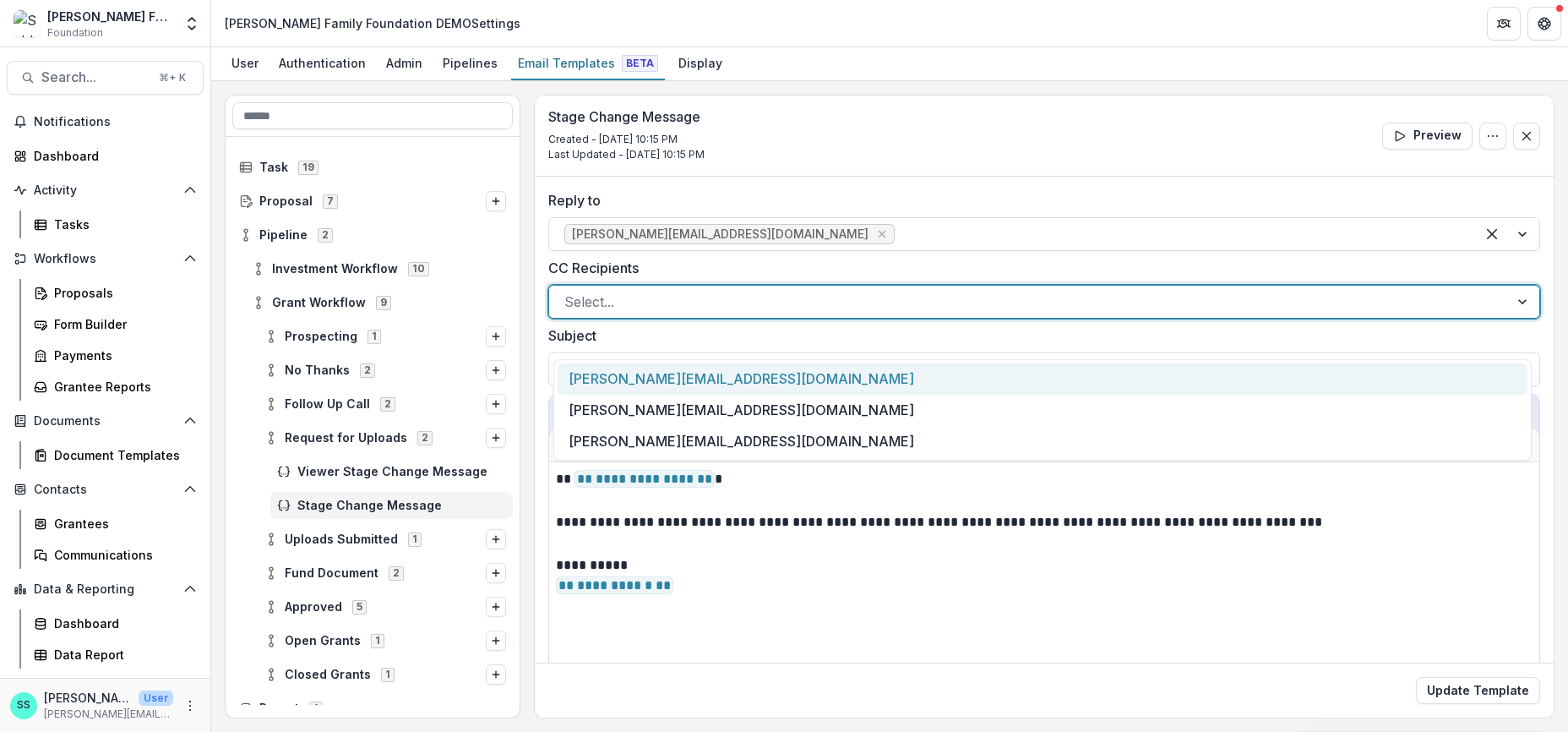
click at [594, 314] on div at bounding box center [1029, 301] width 929 height 23
click at [633, 391] on div "venkat@trytemelio.com" at bounding box center [1043, 379] width 970 height 32
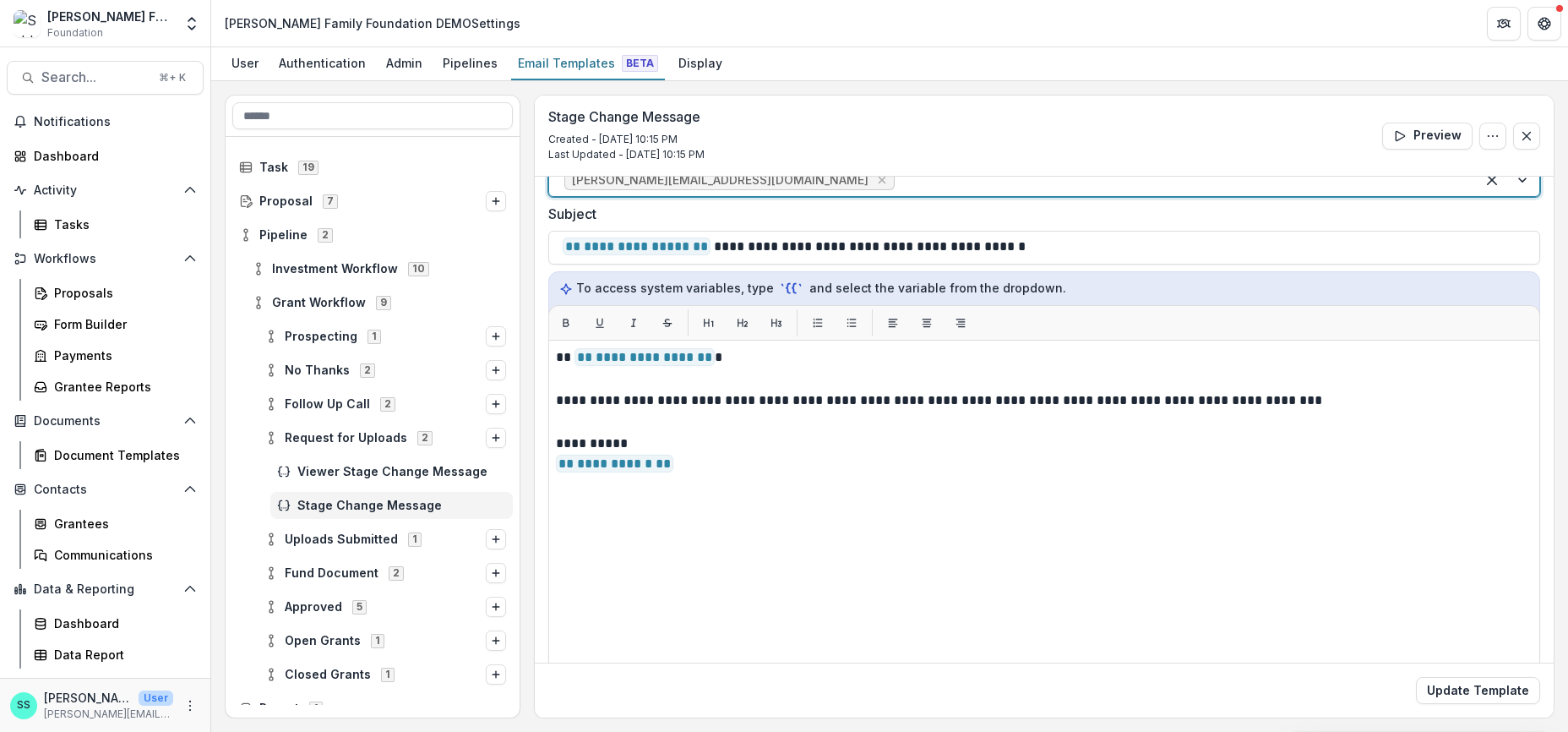
scroll to position [146, 0]
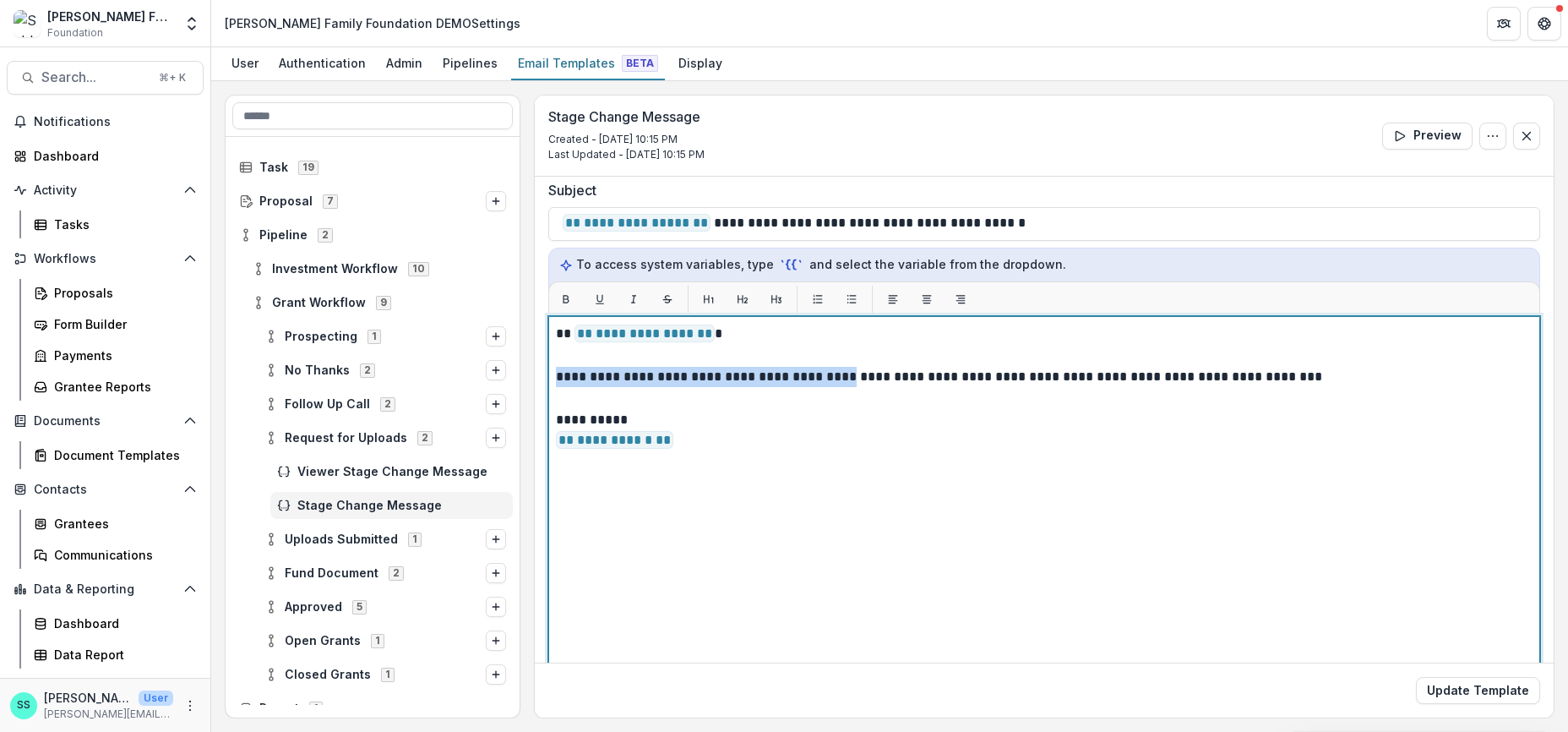
drag, startPoint x: 878, startPoint y: 427, endPoint x: 554, endPoint y: 419, distance: 324.1
click at [554, 419] on div "**********" at bounding box center [1044, 527] width 992 height 423
click at [925, 410] on p at bounding box center [1044, 400] width 977 height 20
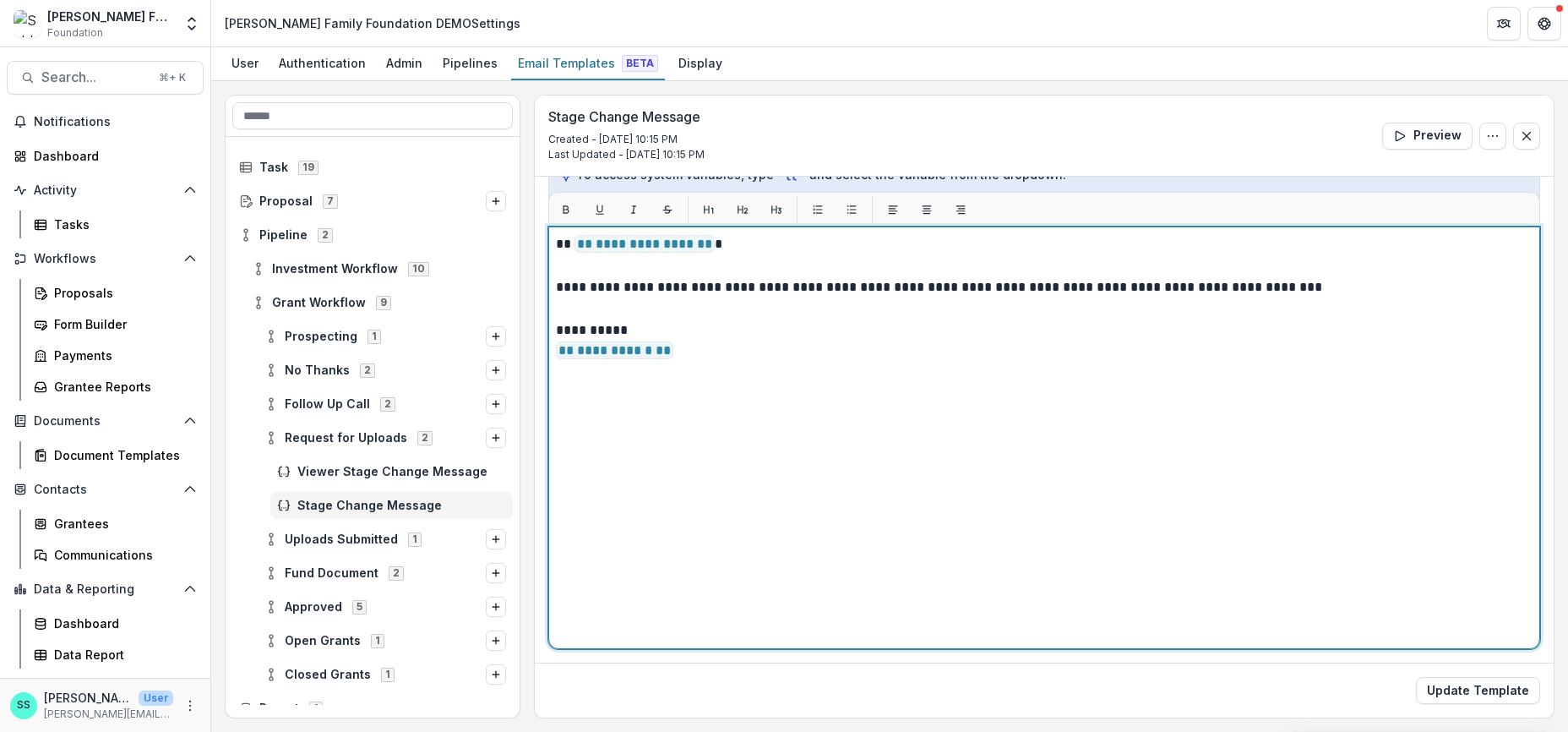
scroll to position [291, 0]
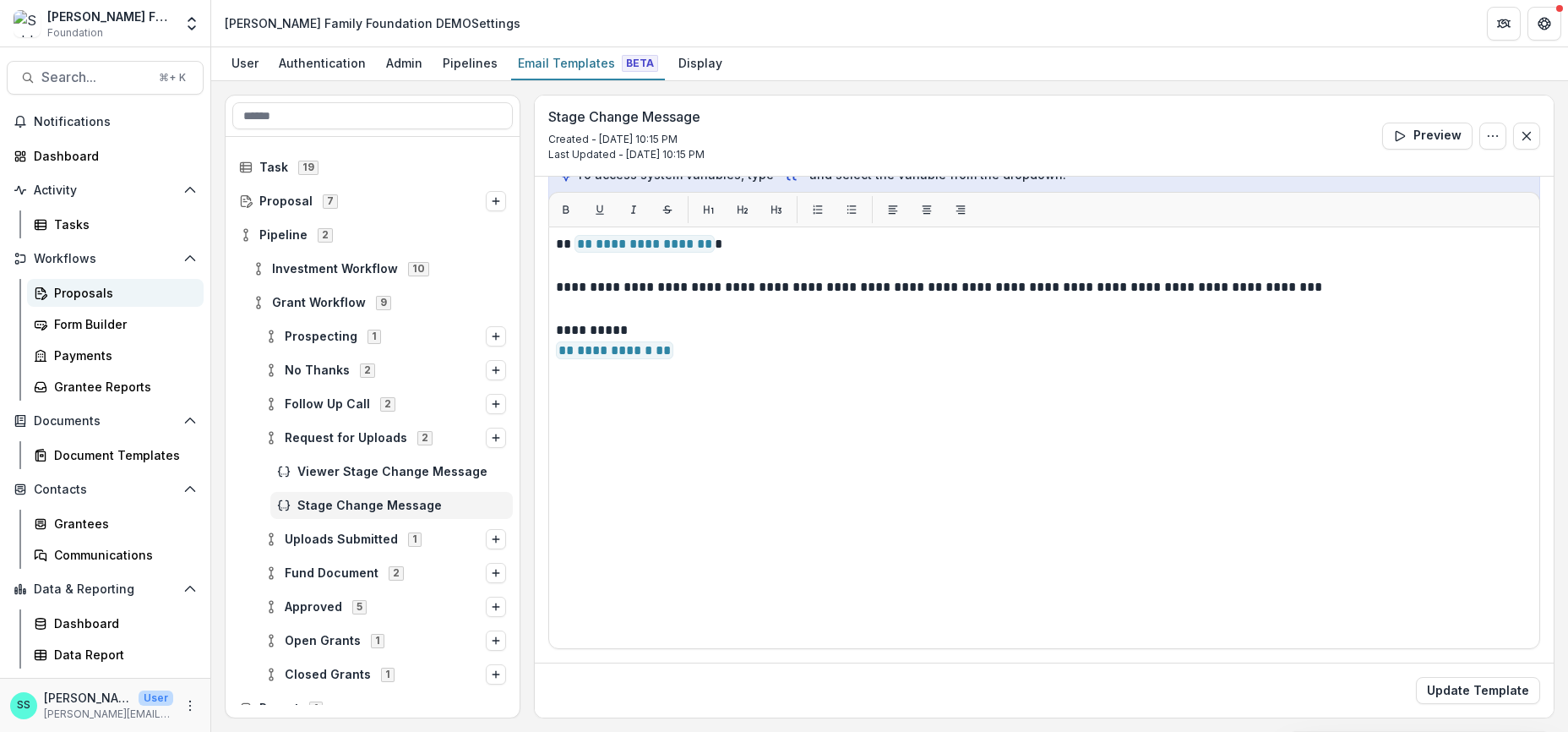
click at [99, 284] on div "Proposals" at bounding box center [122, 293] width 136 height 18
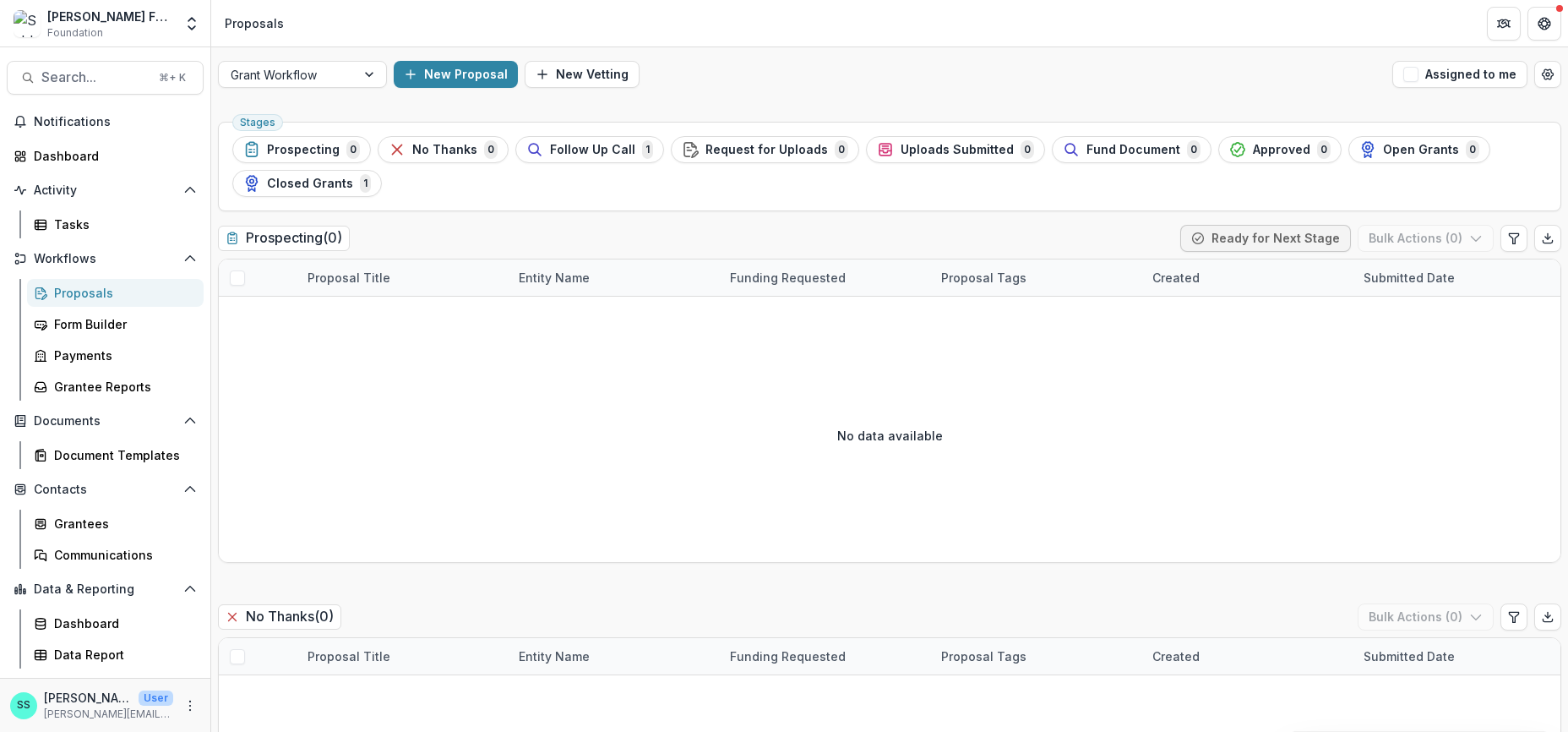
click at [620, 157] on span "Follow Up Call" at bounding box center [593, 150] width 85 height 14
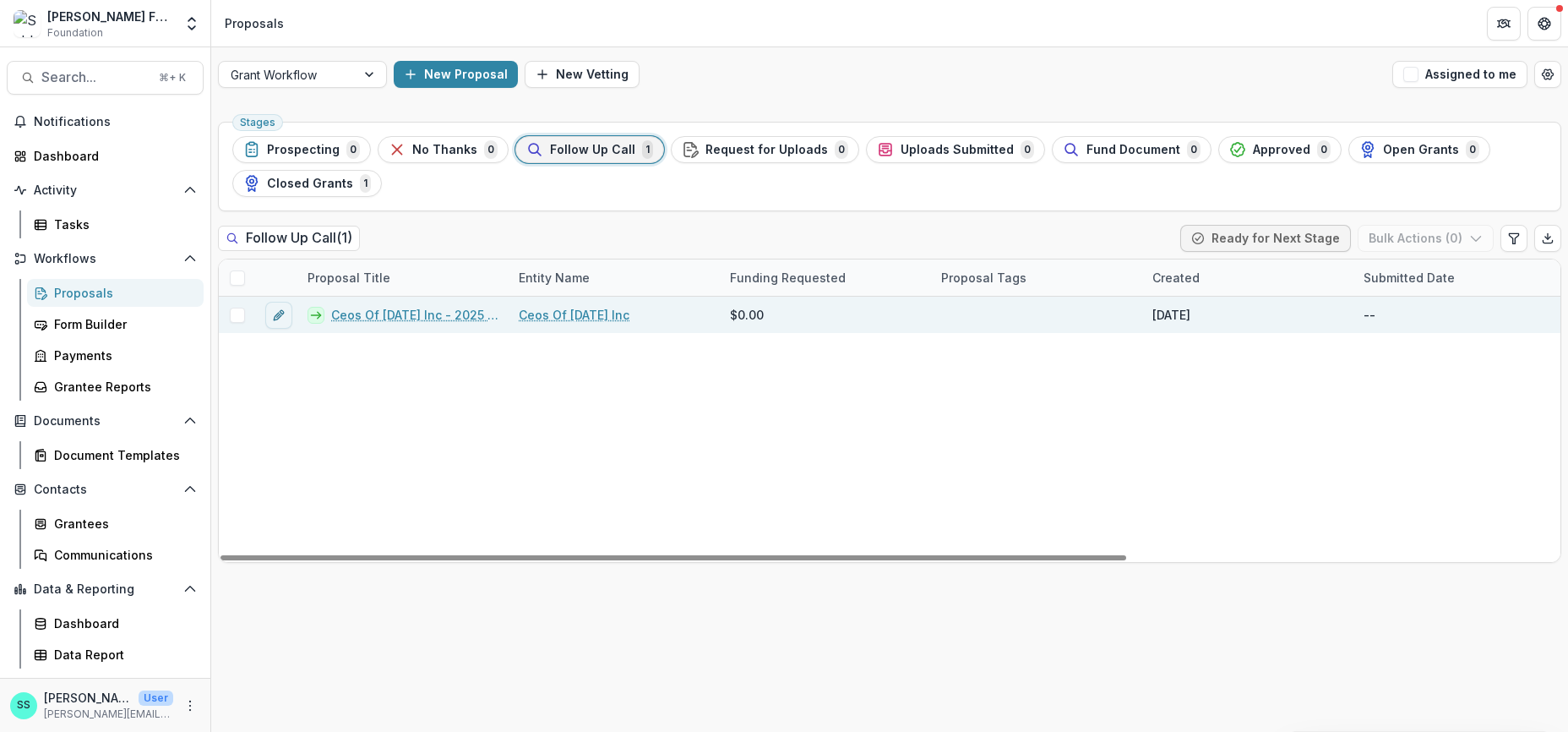
click at [373, 324] on link "Ceos Of Tomorrow Inc - 2025 - Internal Research Form" at bounding box center [415, 315] width 167 height 18
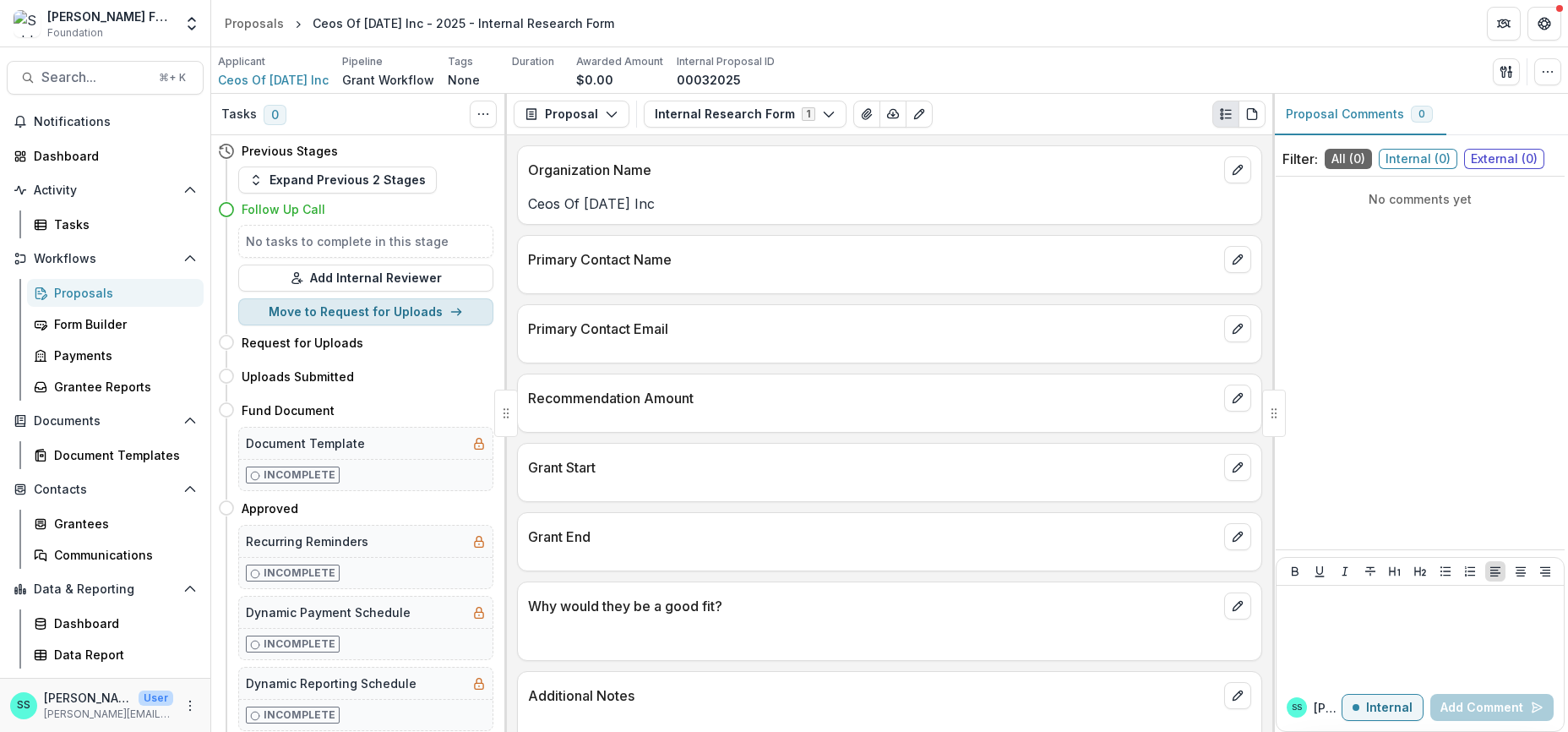
click at [391, 325] on button "Move to Request for Uploads" at bounding box center [366, 311] width 255 height 27
select select "**********"
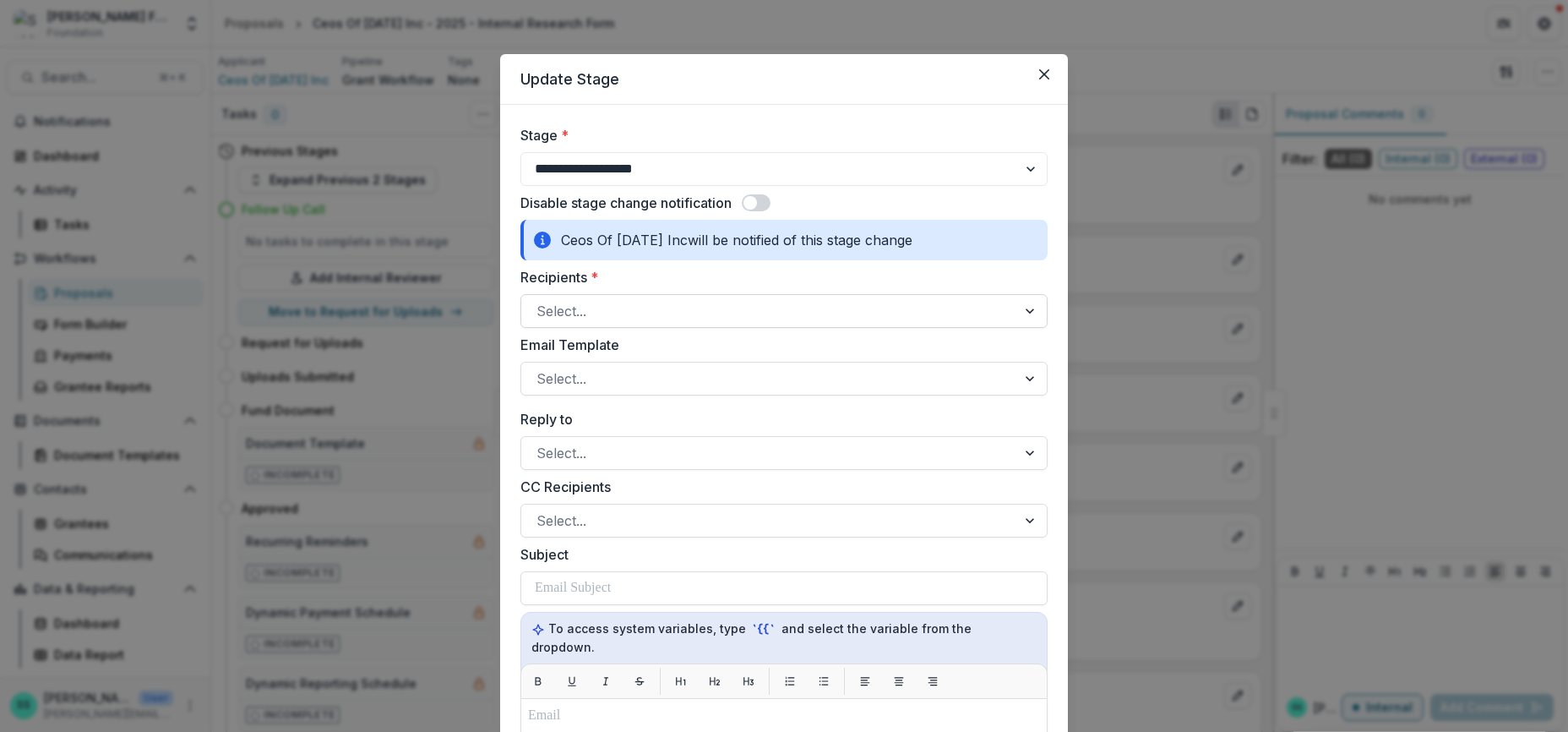
click at [558, 323] on div at bounding box center [769, 310] width 465 height 23
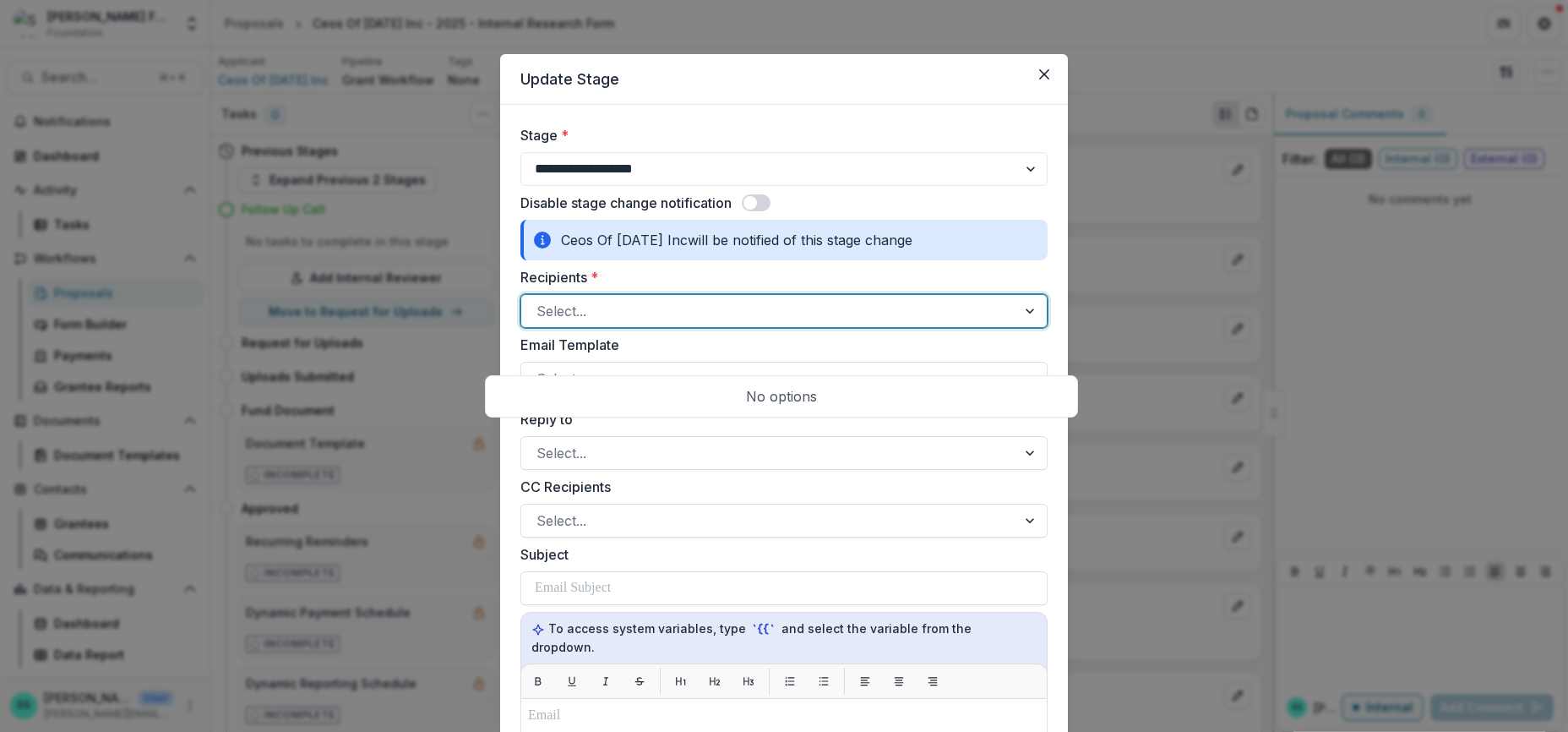
click at [558, 323] on div at bounding box center [769, 310] width 465 height 23
click at [604, 391] on div at bounding box center [769, 378] width 465 height 23
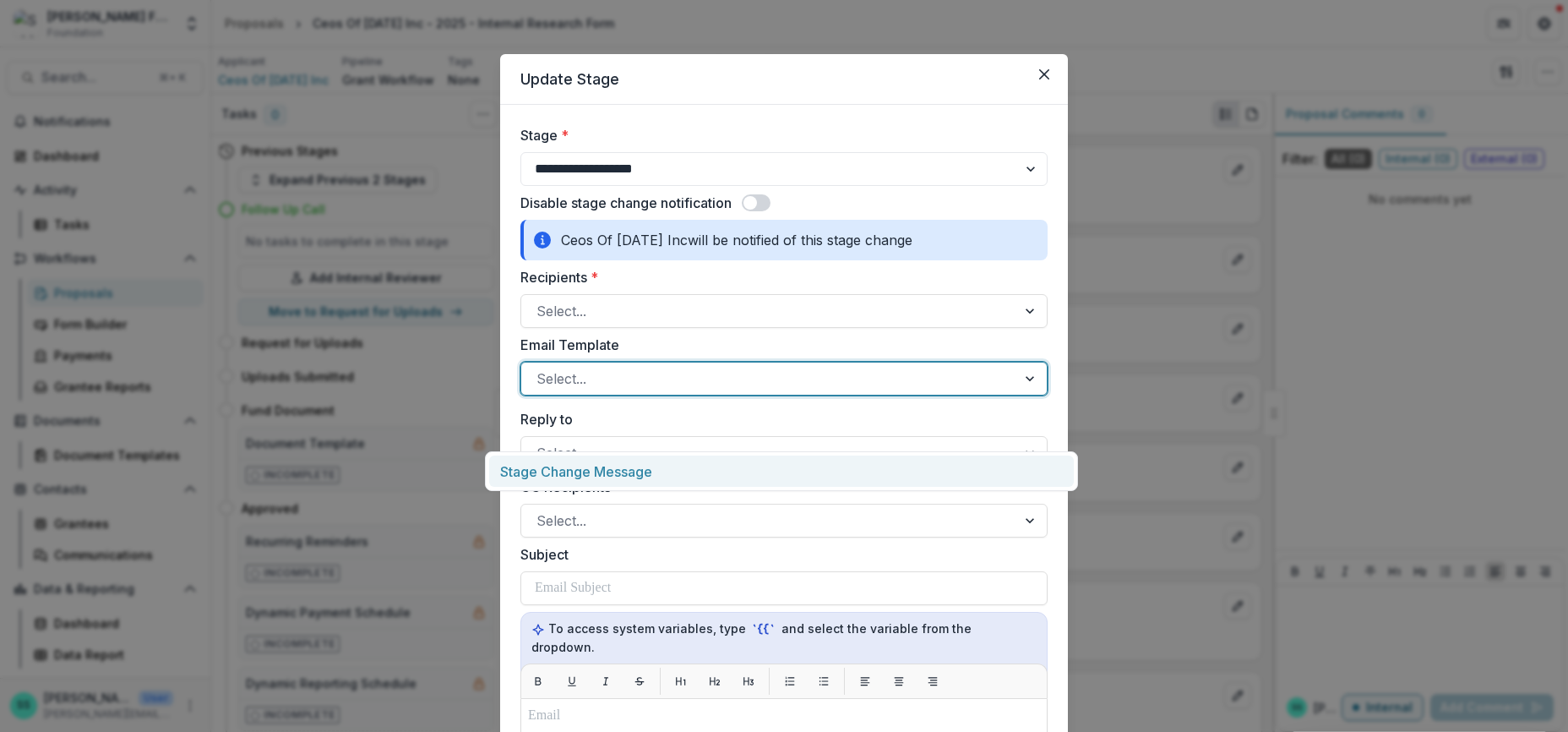
click at [619, 473] on div "Stage Change Message" at bounding box center [782, 472] width 585 height 32
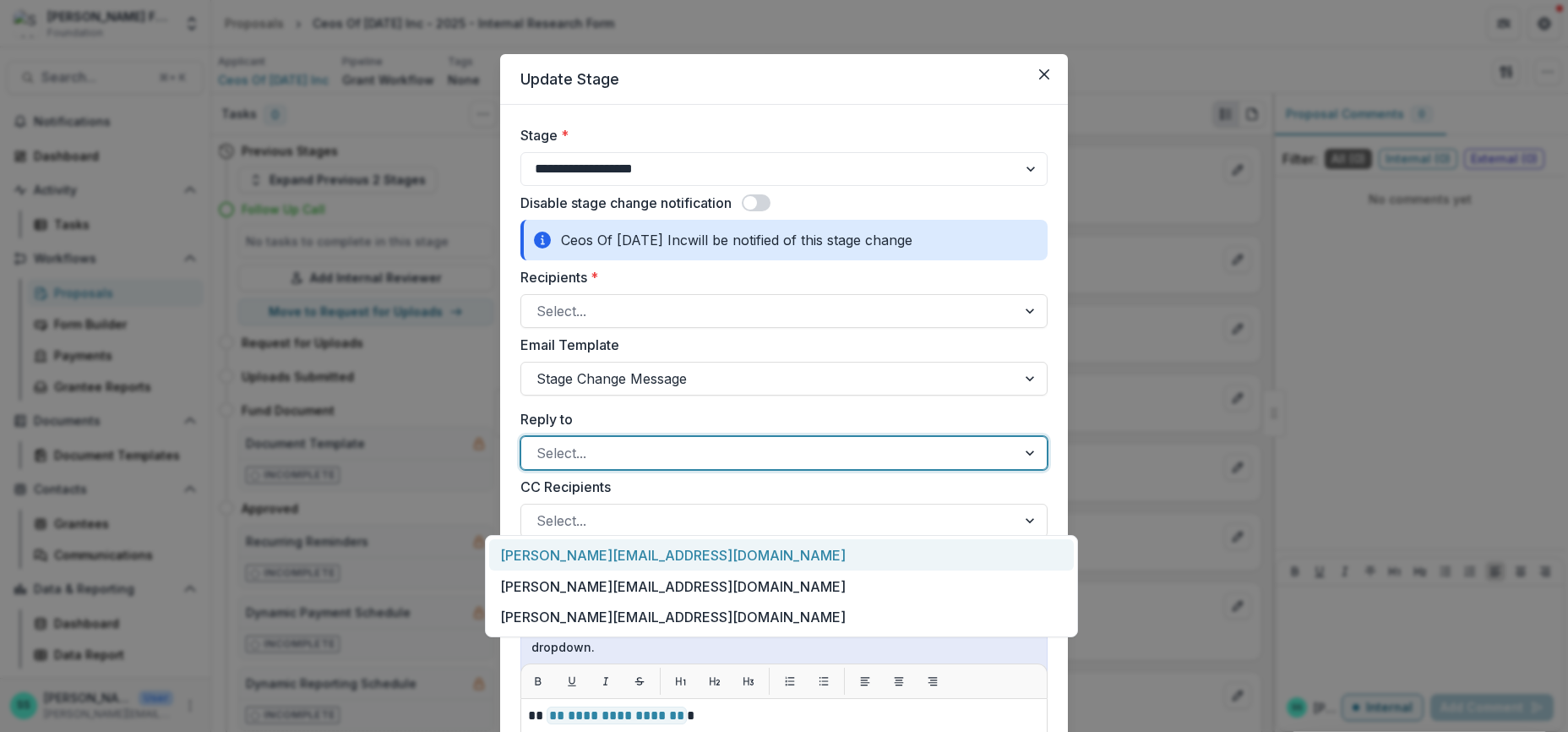
click at [602, 465] on div at bounding box center [769, 452] width 465 height 23
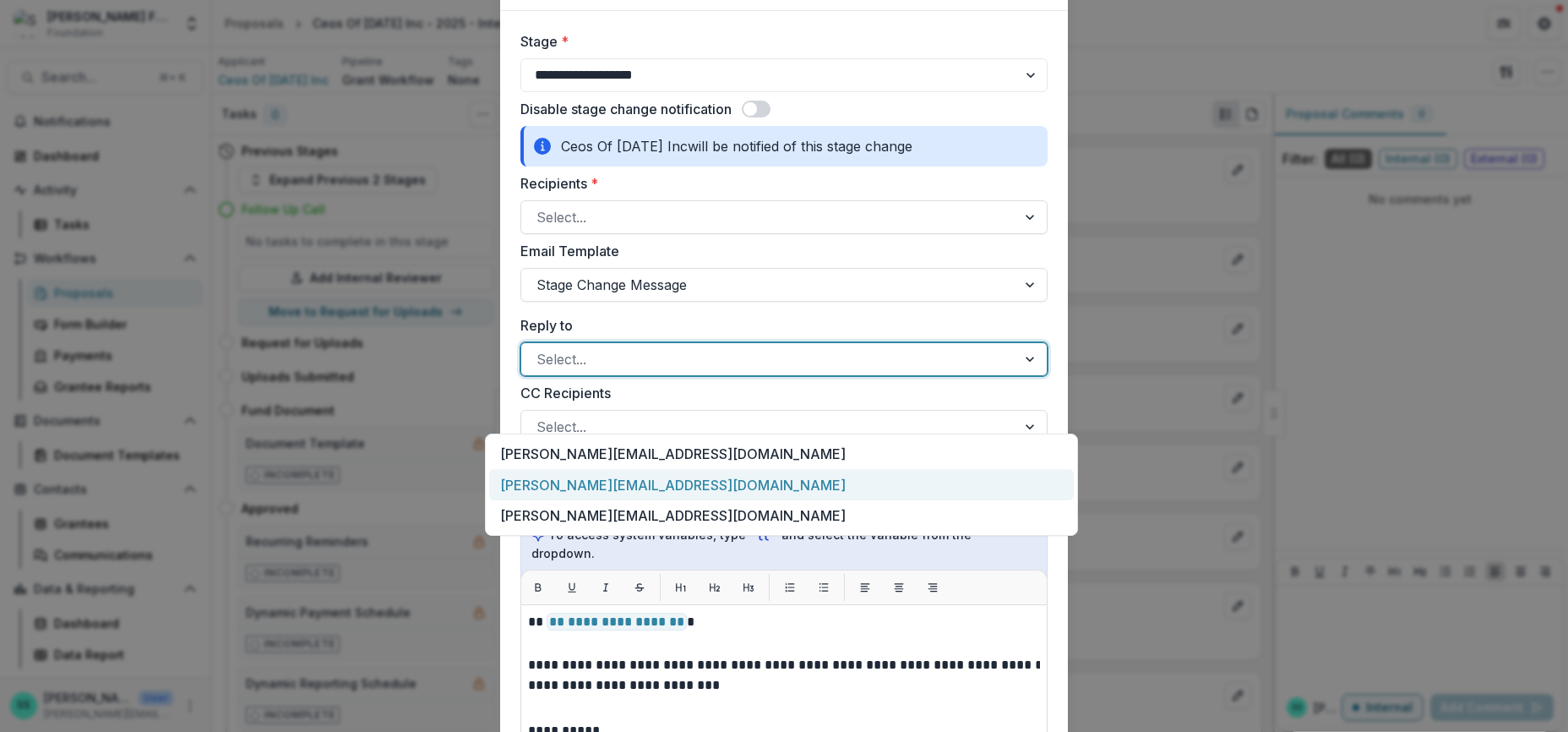
scroll to position [118, 0]
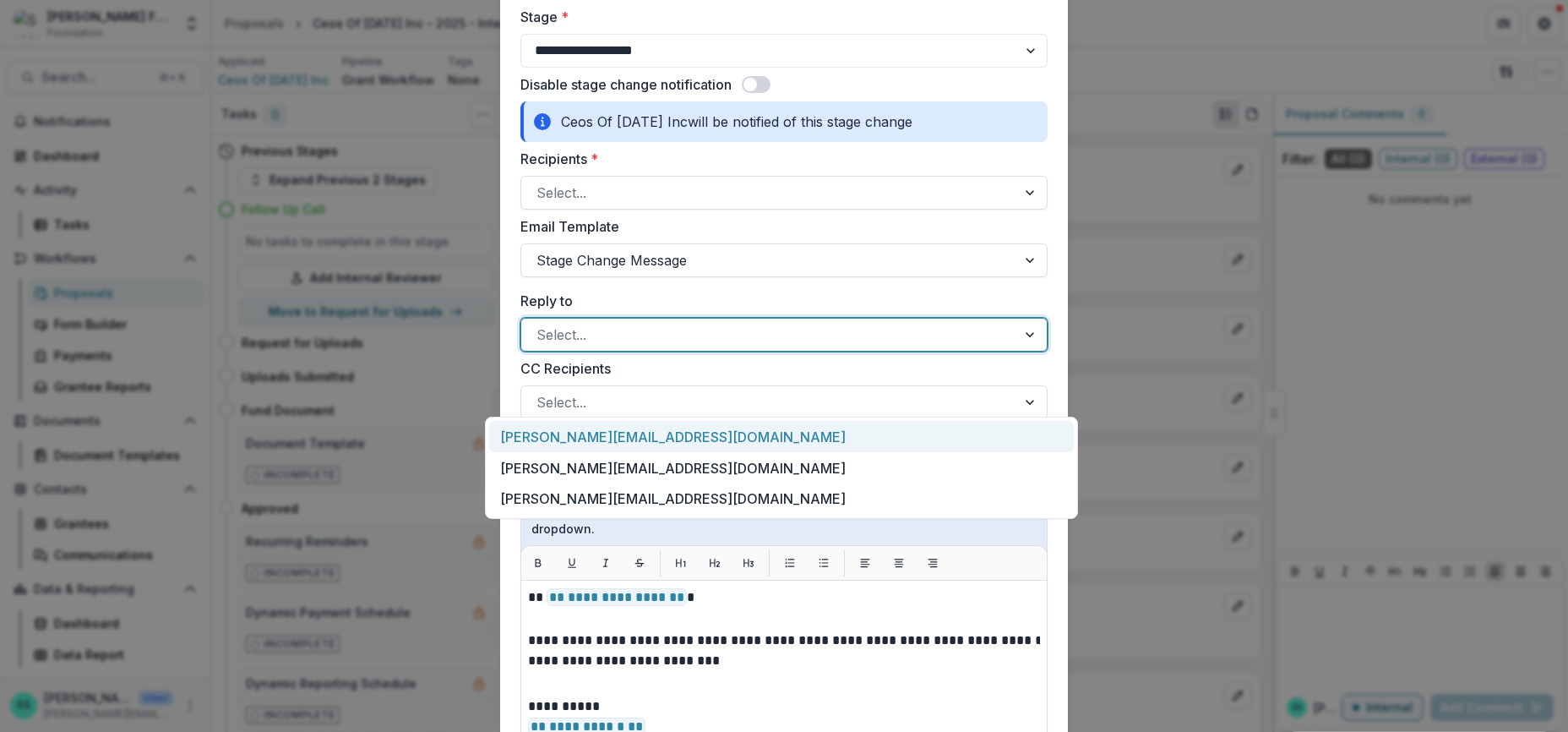
click at [636, 311] on label "Reply to" at bounding box center [779, 301] width 517 height 20
click at [541, 345] on input "Reply to" at bounding box center [538, 335] width 5 height 20
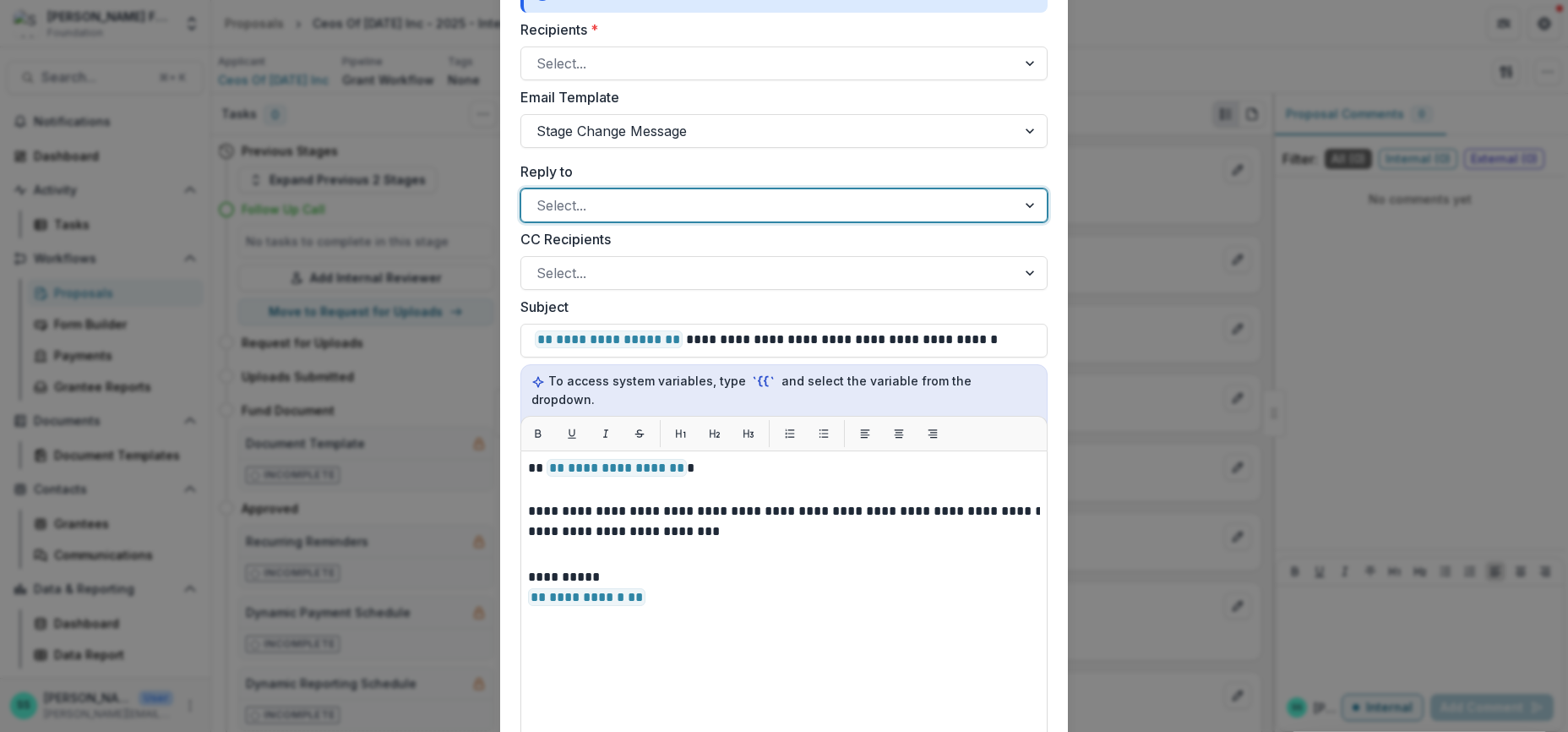
scroll to position [0, 0]
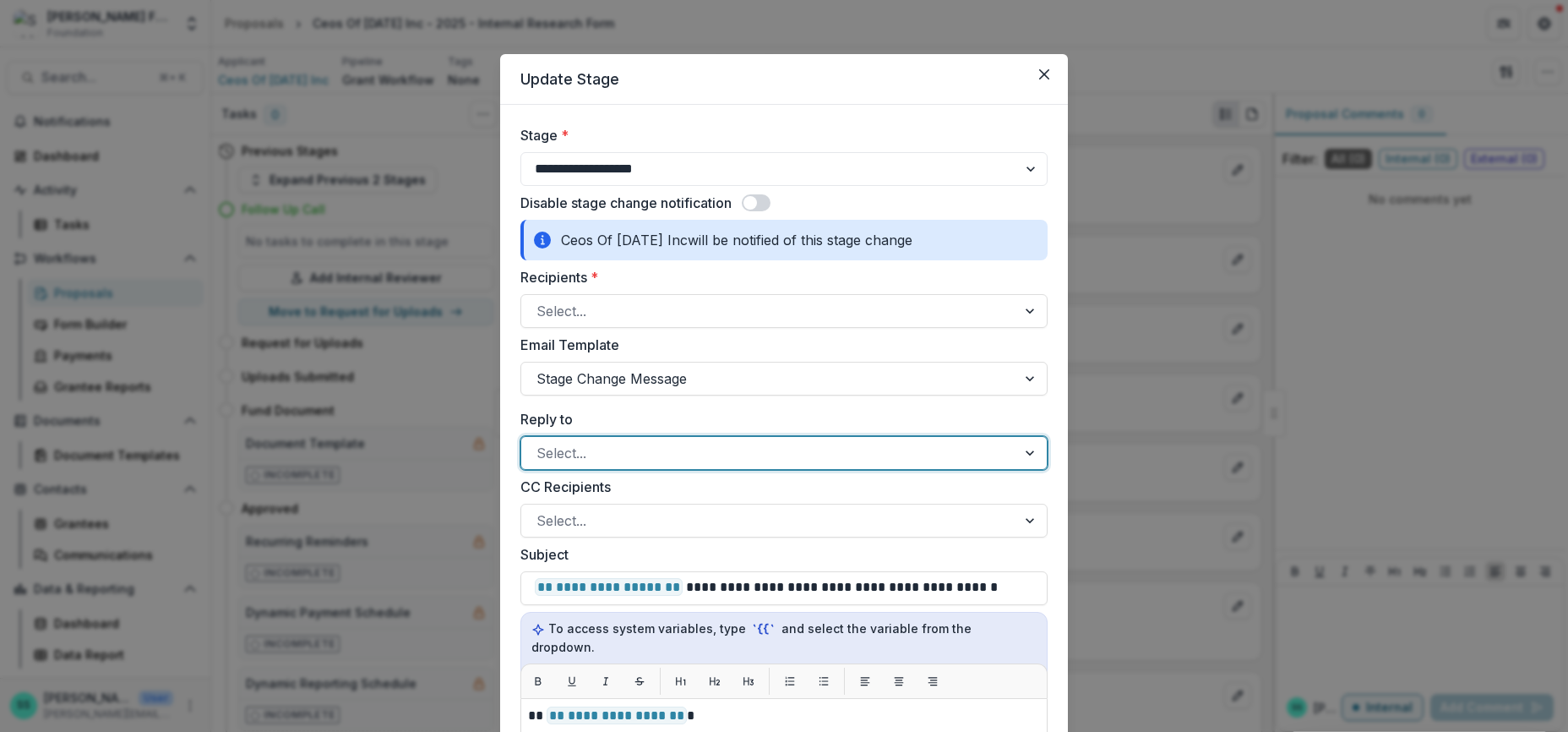
click at [758, 212] on span at bounding box center [756, 203] width 29 height 17
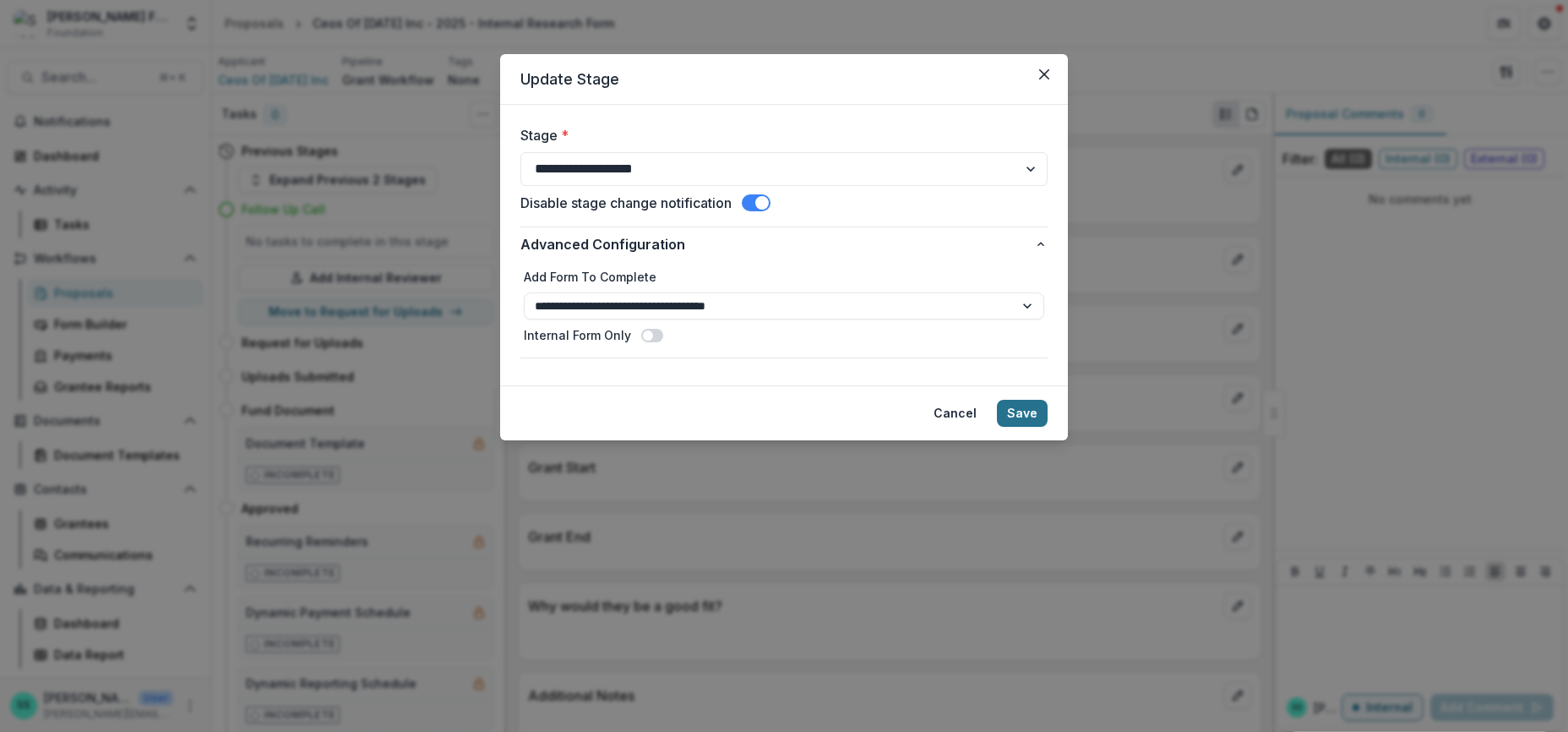
click at [1048, 427] on button "Save" at bounding box center [1022, 413] width 51 height 27
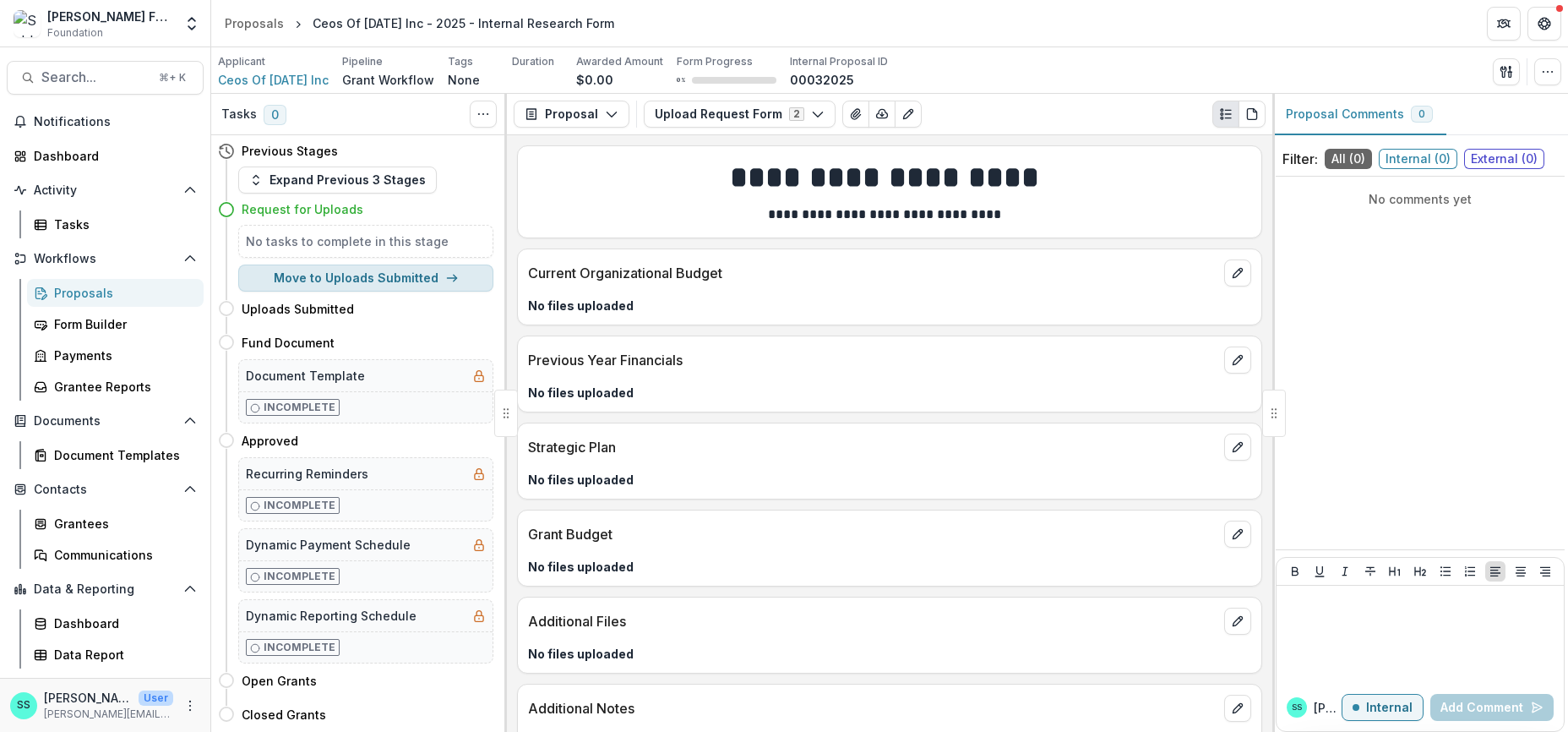
click at [317, 292] on button "Move to Uploads Submitted" at bounding box center [366, 278] width 255 height 27
select select "**********"
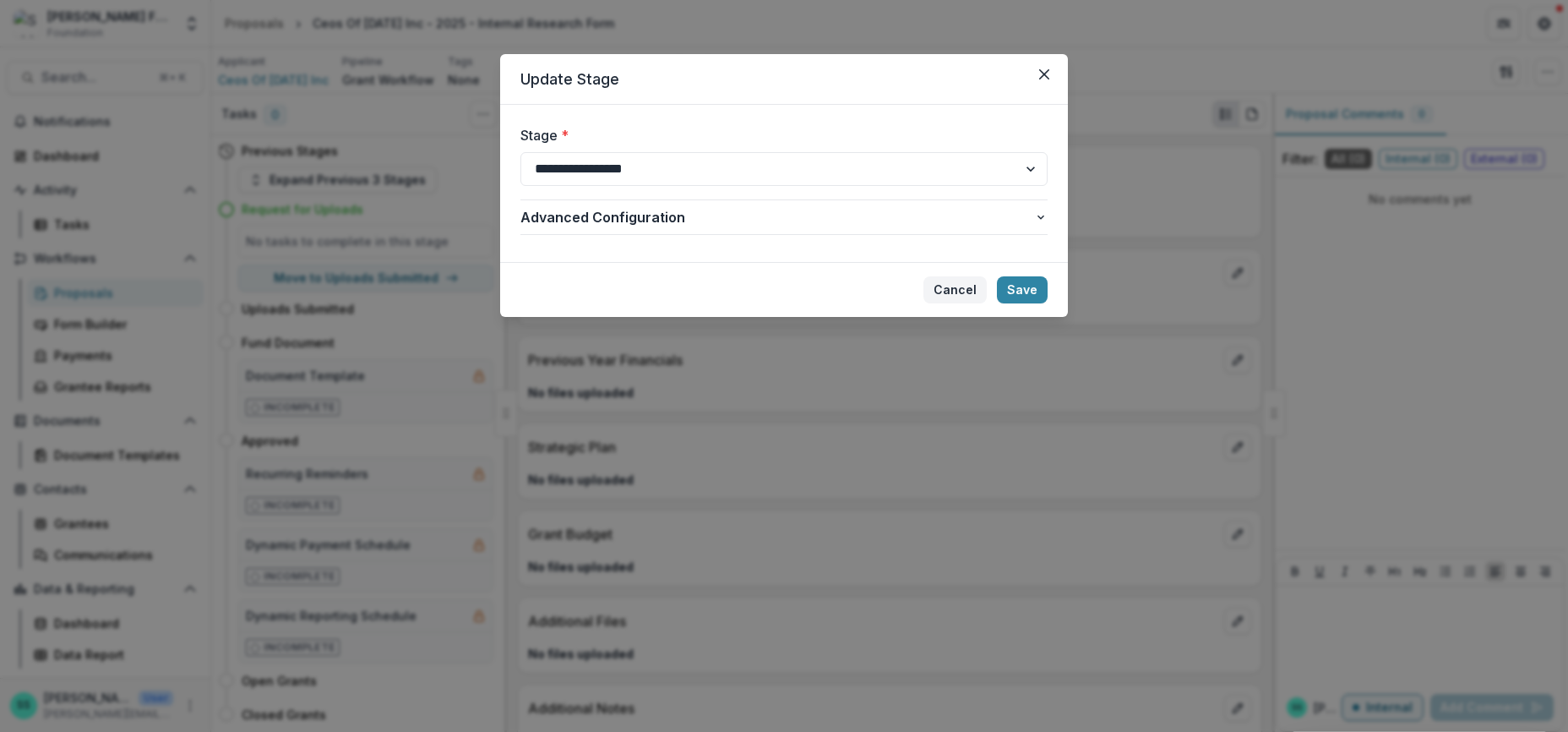
click at [978, 304] on button "Cancel" at bounding box center [955, 290] width 63 height 27
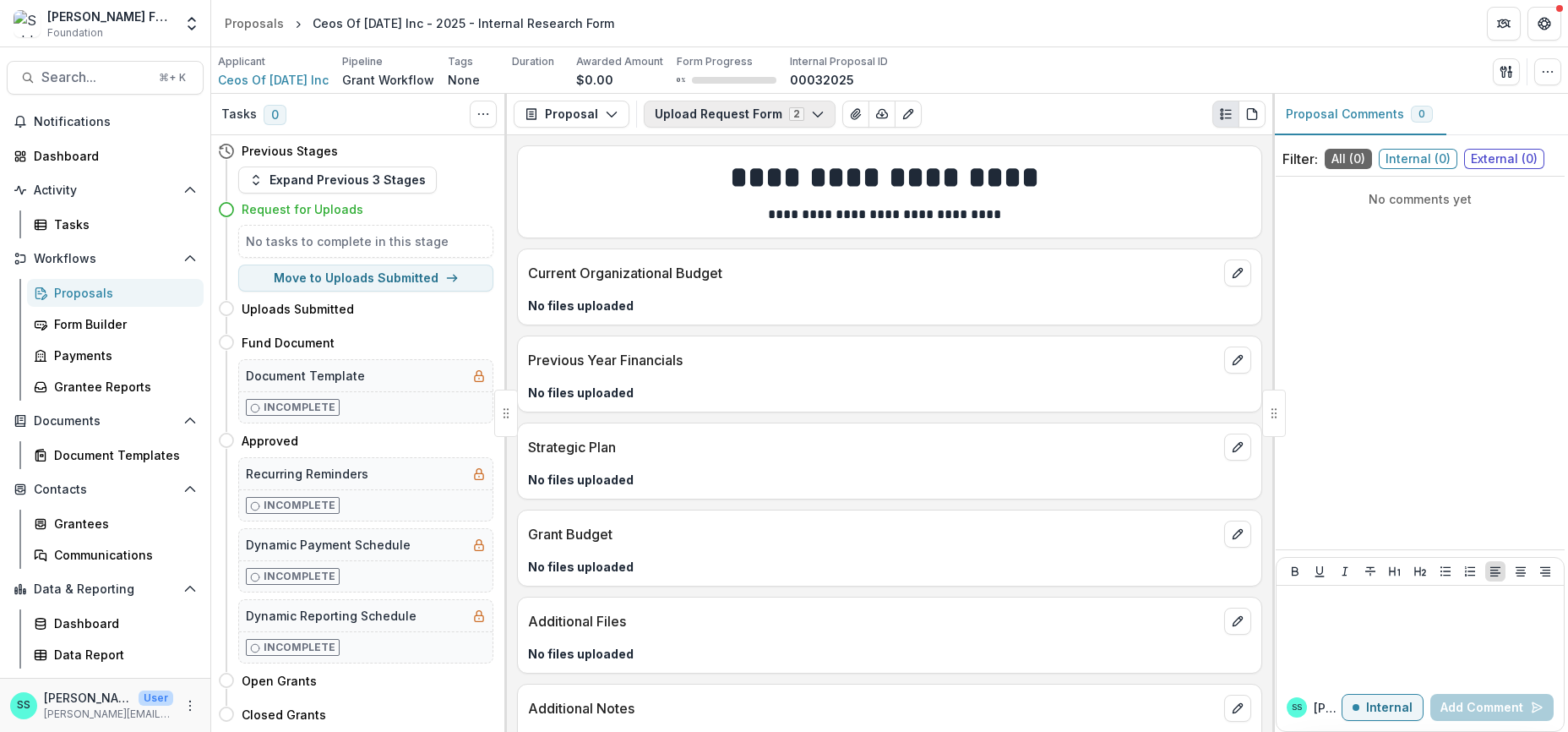
click at [756, 123] on button "Upload Request Form 2" at bounding box center [740, 113] width 192 height 27
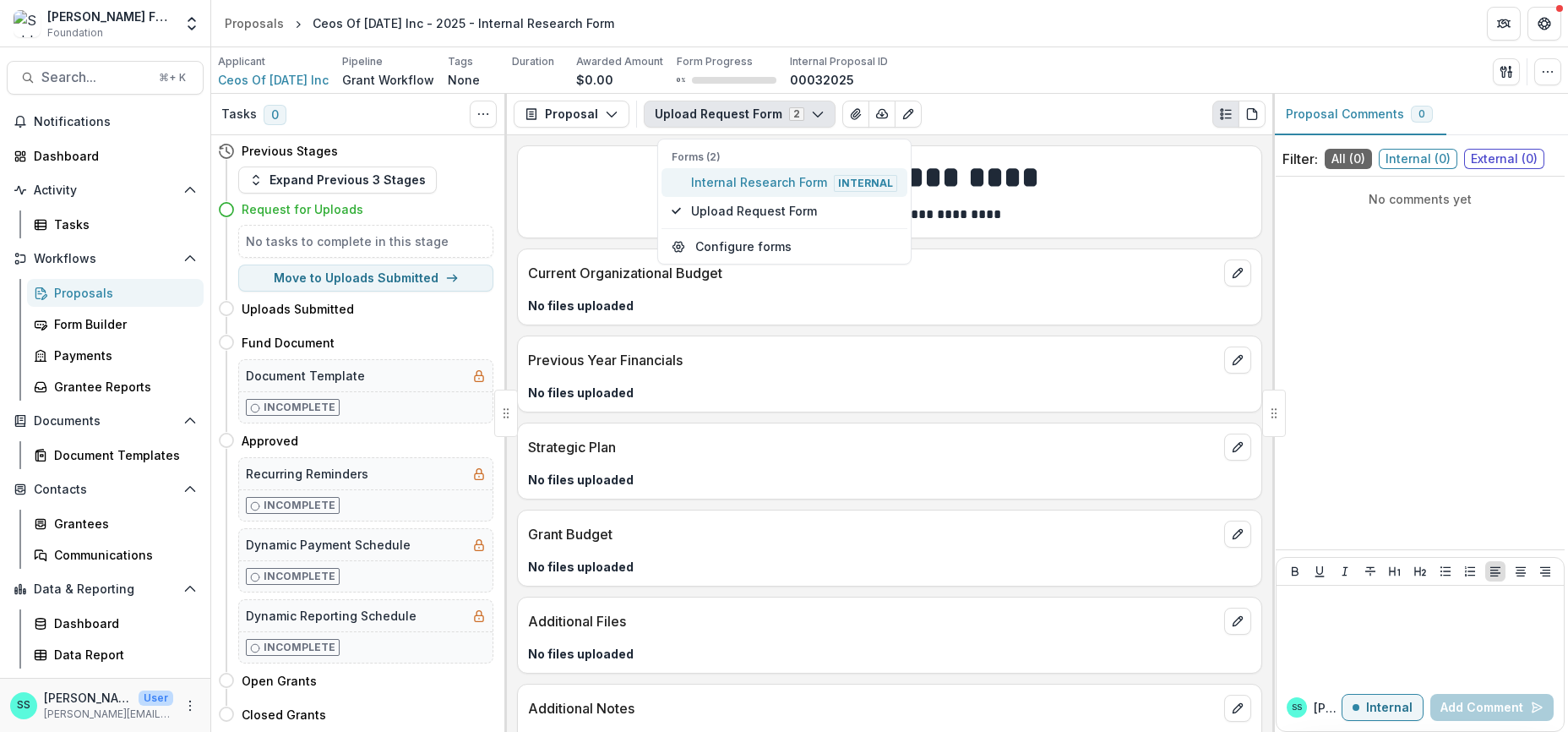
click at [745, 192] on span "Internal Research Form Internal" at bounding box center [795, 183] width 206 height 19
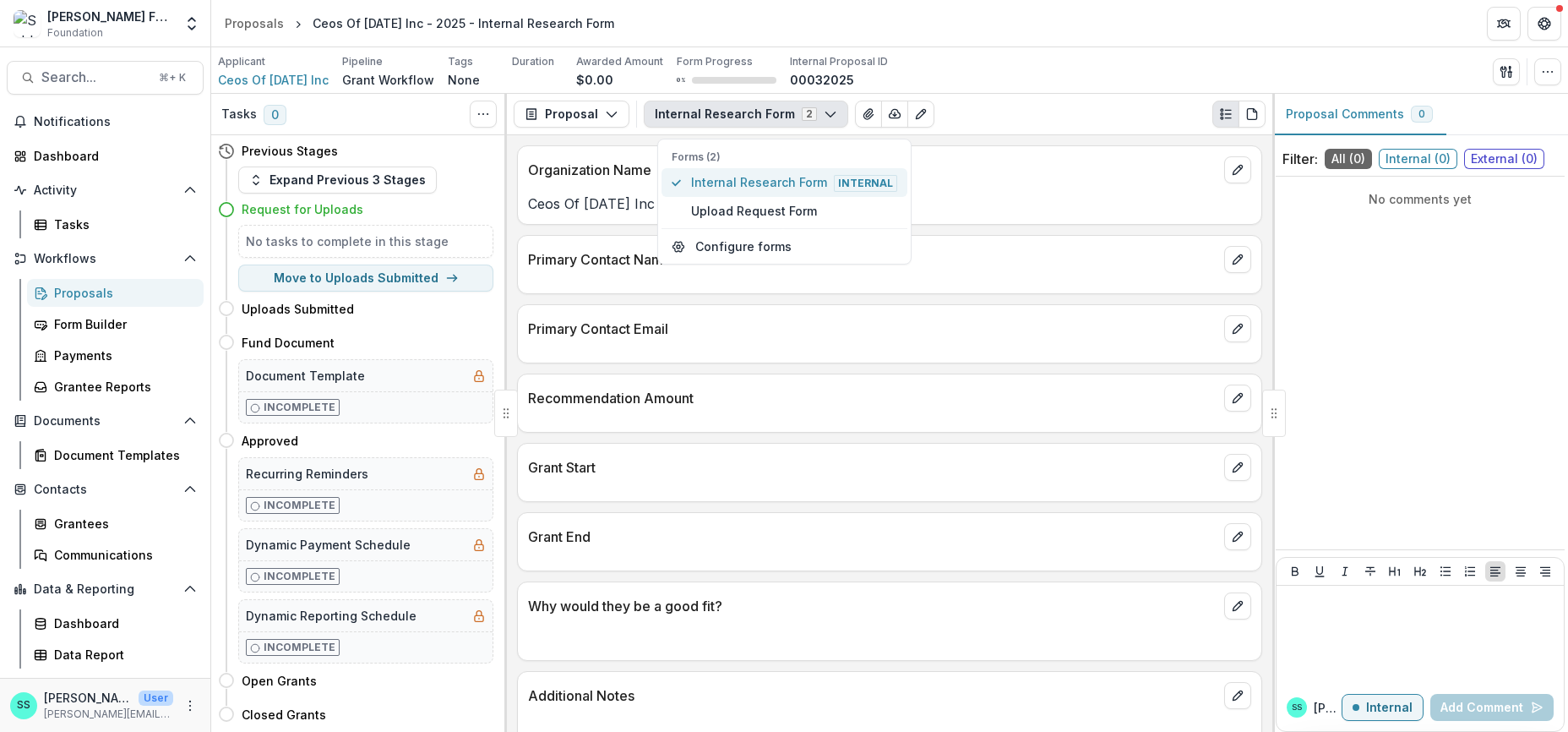
click at [719, 191] on span "Internal Research Form Internal" at bounding box center [795, 183] width 206 height 19
click at [629, 122] on button "Proposal" at bounding box center [571, 113] width 116 height 27
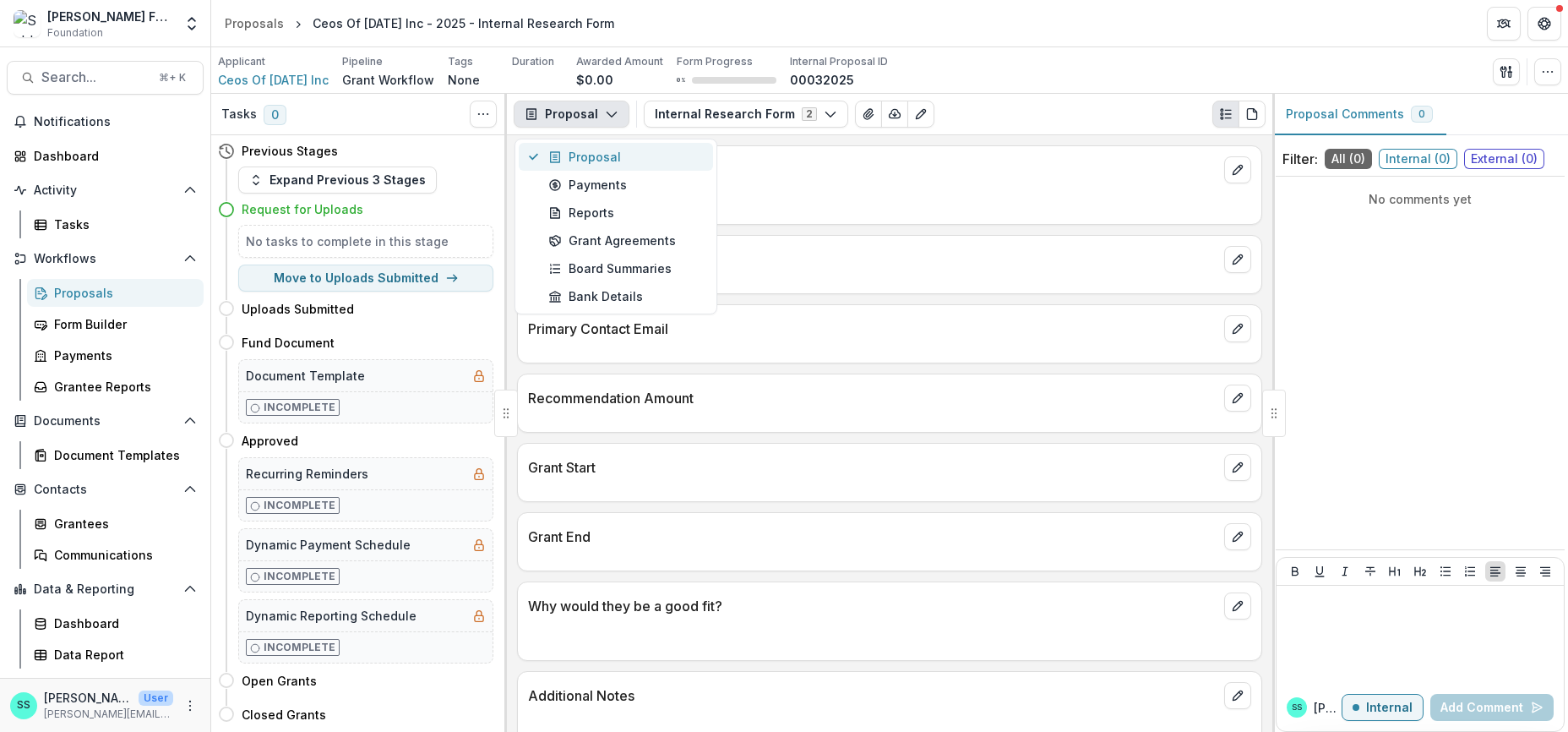
click at [612, 165] on div "Proposal" at bounding box center [626, 156] width 155 height 18
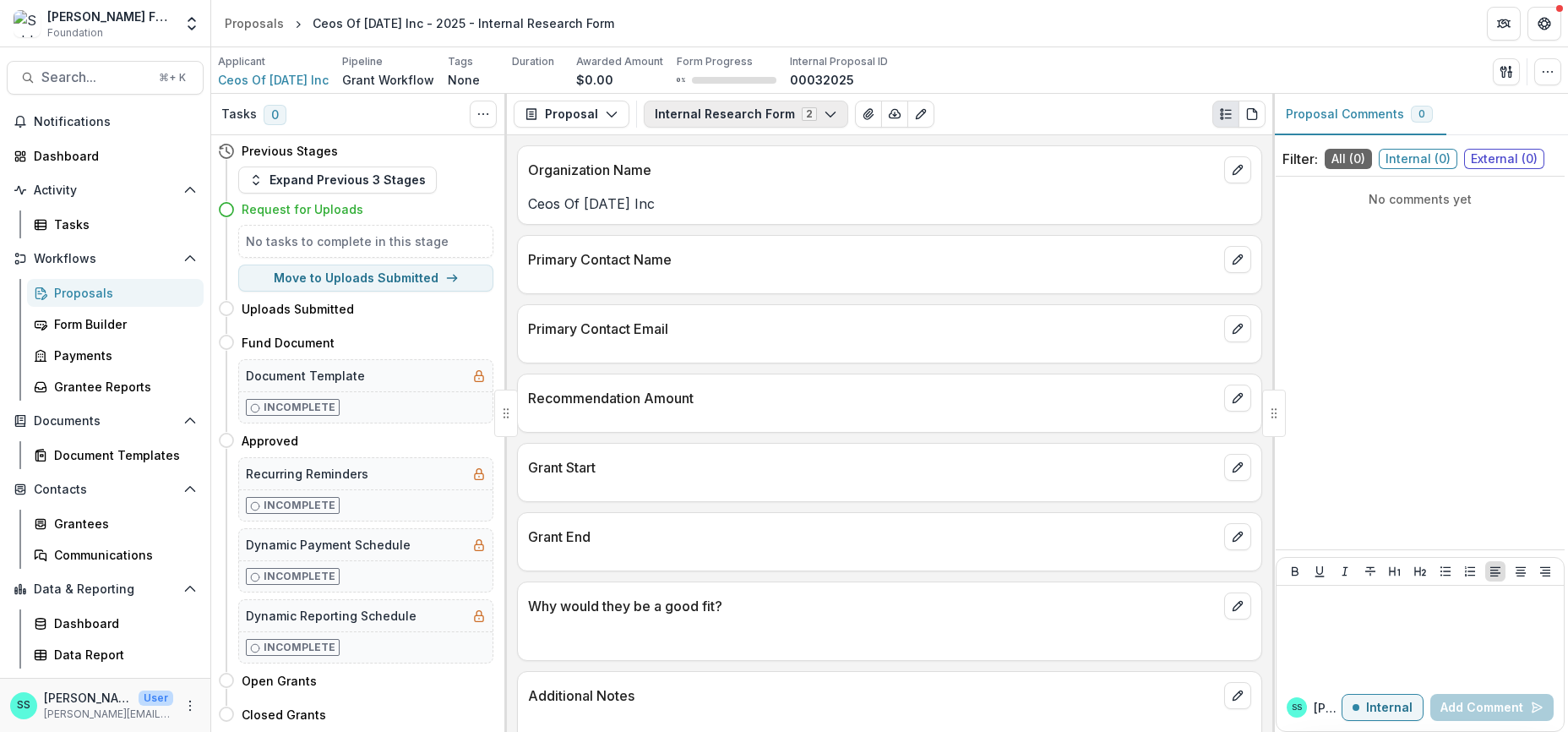
click at [737, 119] on button "Internal Research Form 2" at bounding box center [746, 113] width 204 height 27
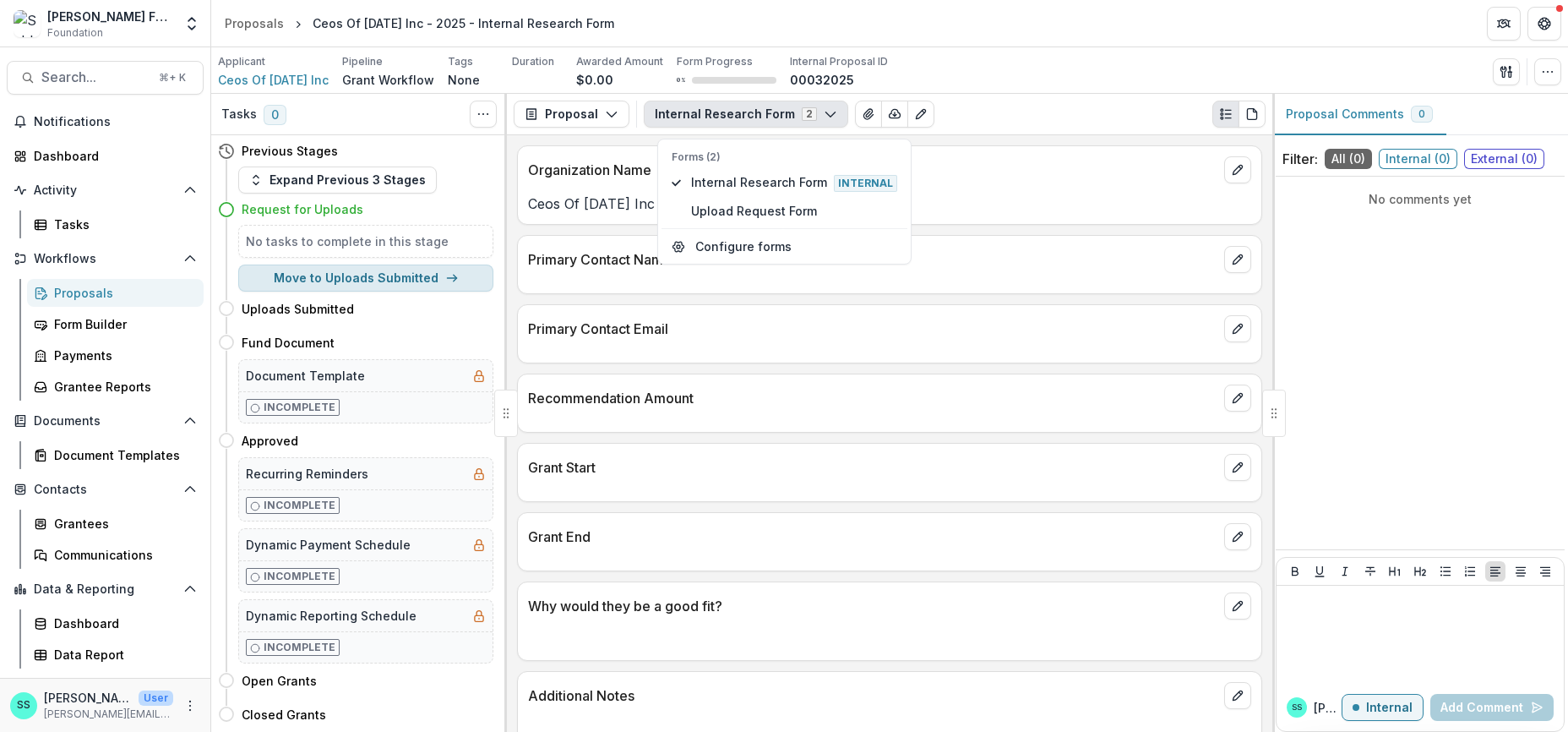
click at [309, 292] on button "Move to Uploads Submitted" at bounding box center [366, 278] width 255 height 27
select select "**********"
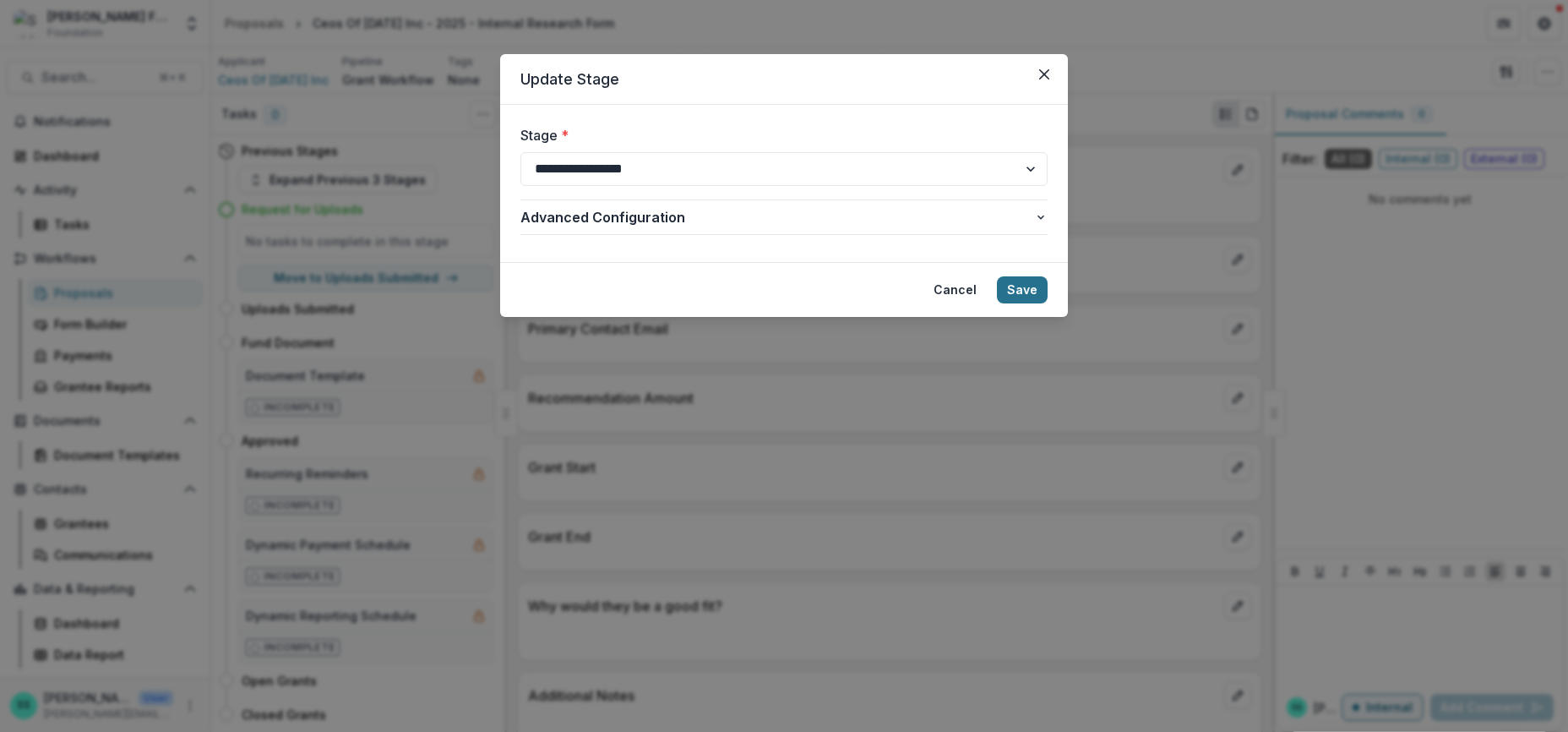
click at [1048, 304] on button "Save" at bounding box center [1022, 290] width 51 height 27
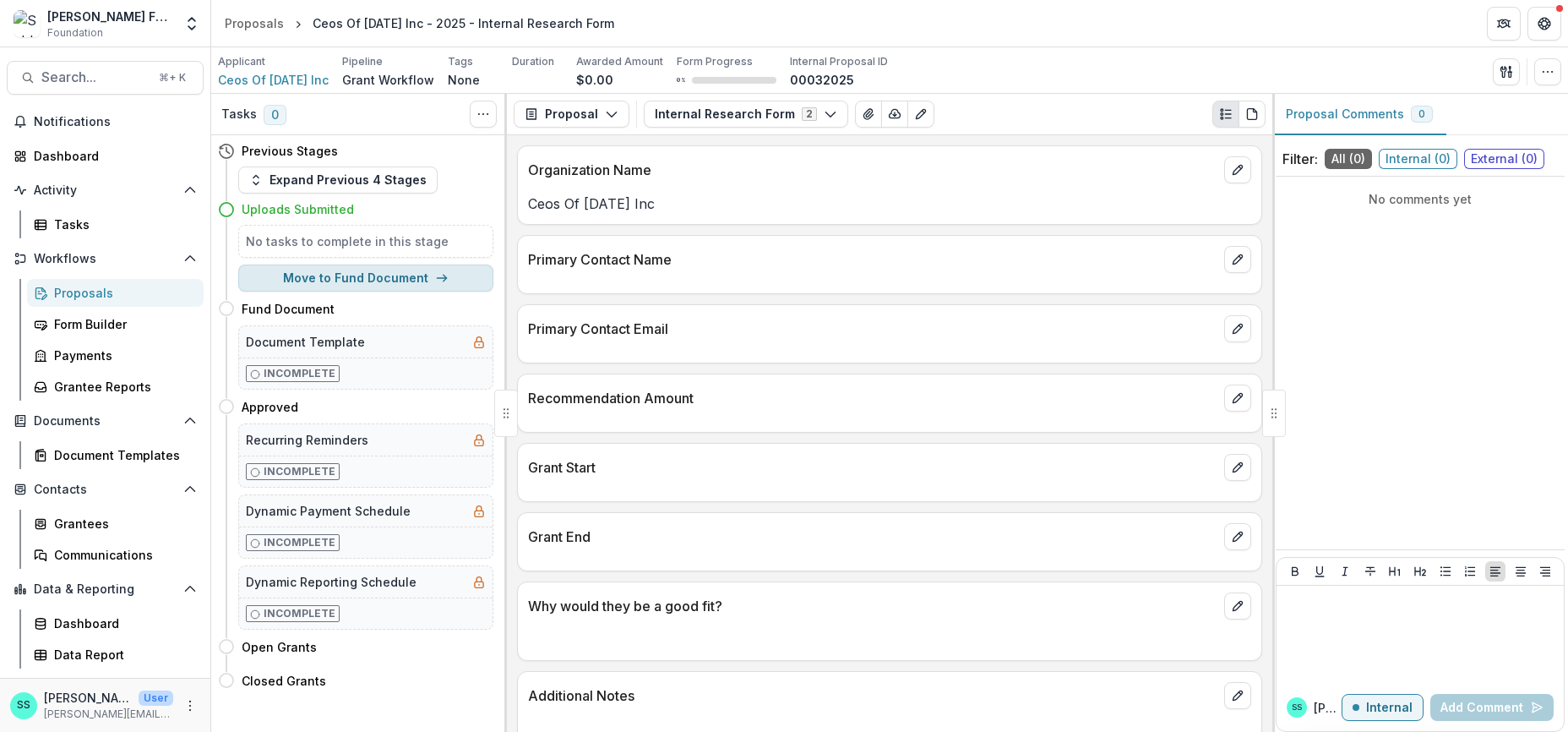
click at [382, 292] on button "Move to Fund Document" at bounding box center [366, 278] width 255 height 27
select select "**********"
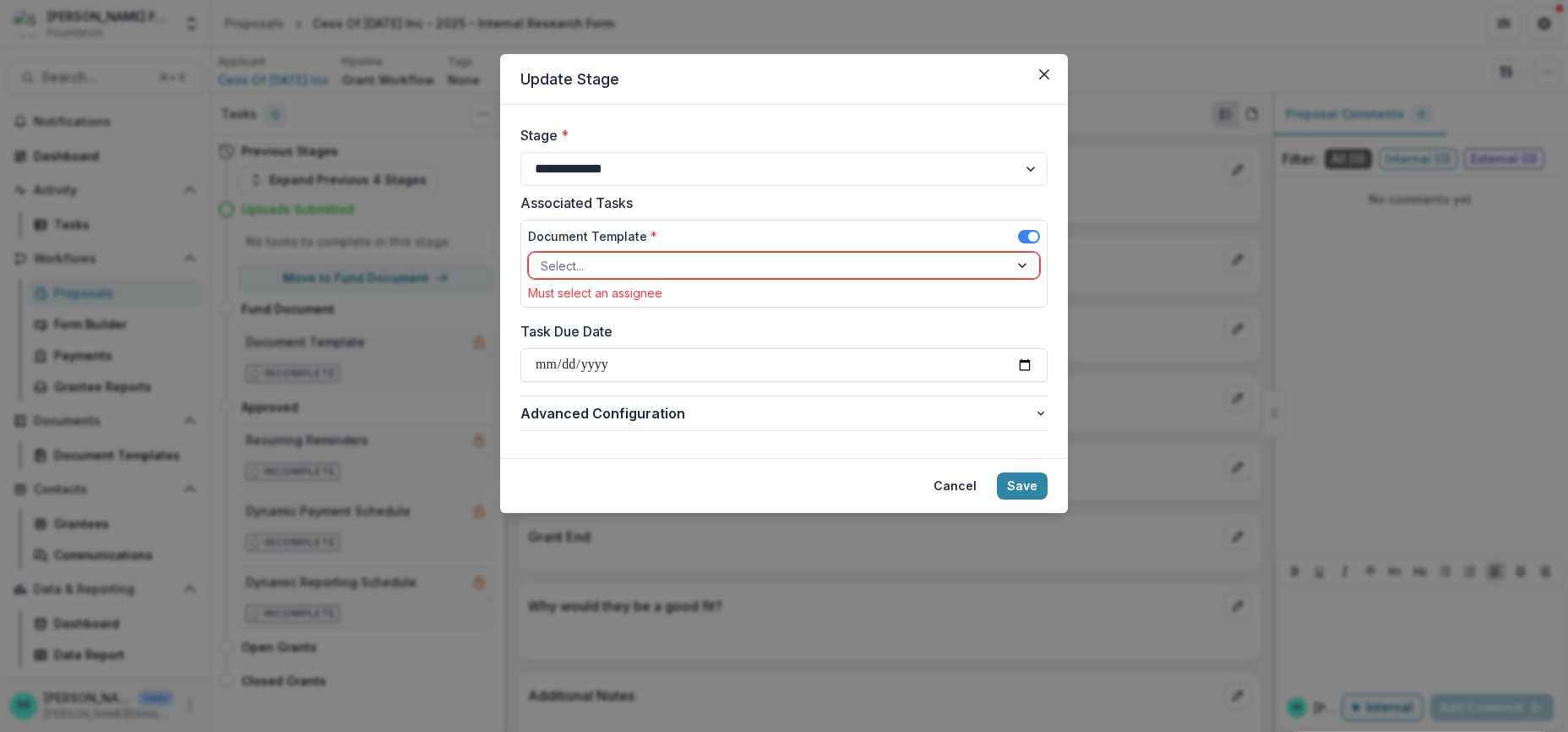
click at [965, 500] on button "Cancel" at bounding box center [955, 486] width 63 height 27
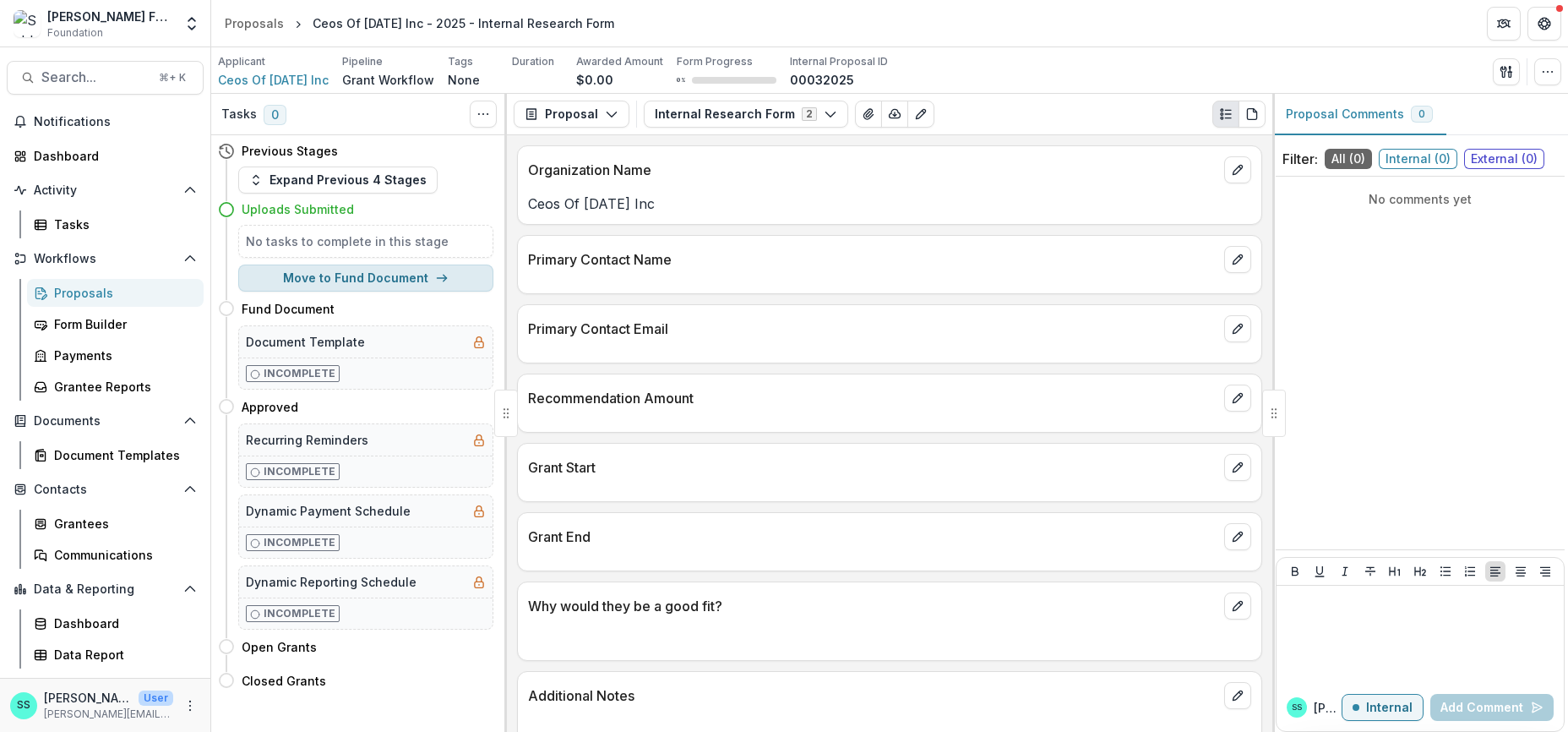
click at [357, 292] on button "Move to Fund Document" at bounding box center [366, 278] width 255 height 27
select select "**********"
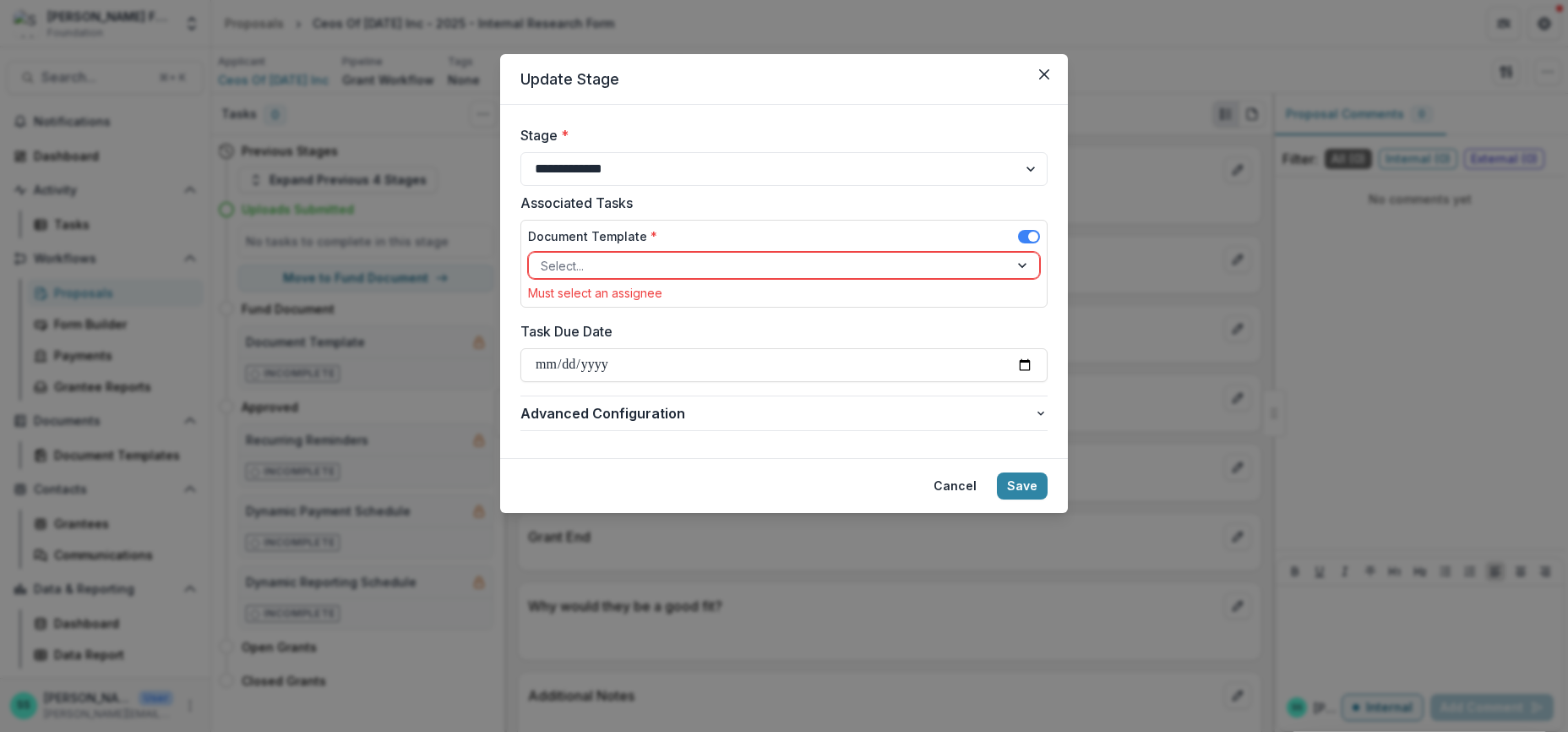
click at [561, 277] on div at bounding box center [770, 266] width 457 height 21
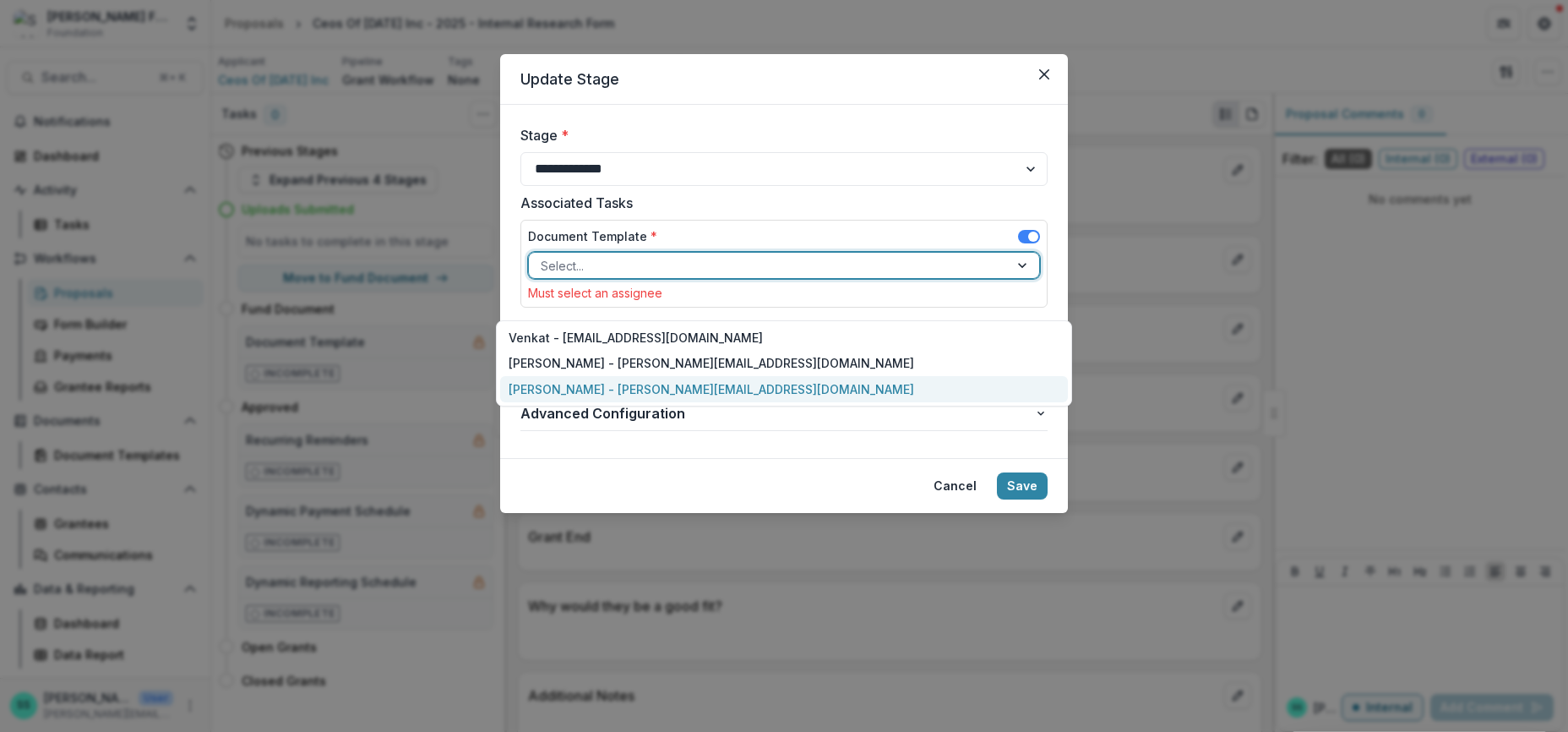
click at [559, 399] on div "Stephanie Schlecht - stephanie@schlechtfamilyfoundation.org" at bounding box center [784, 389] width 568 height 26
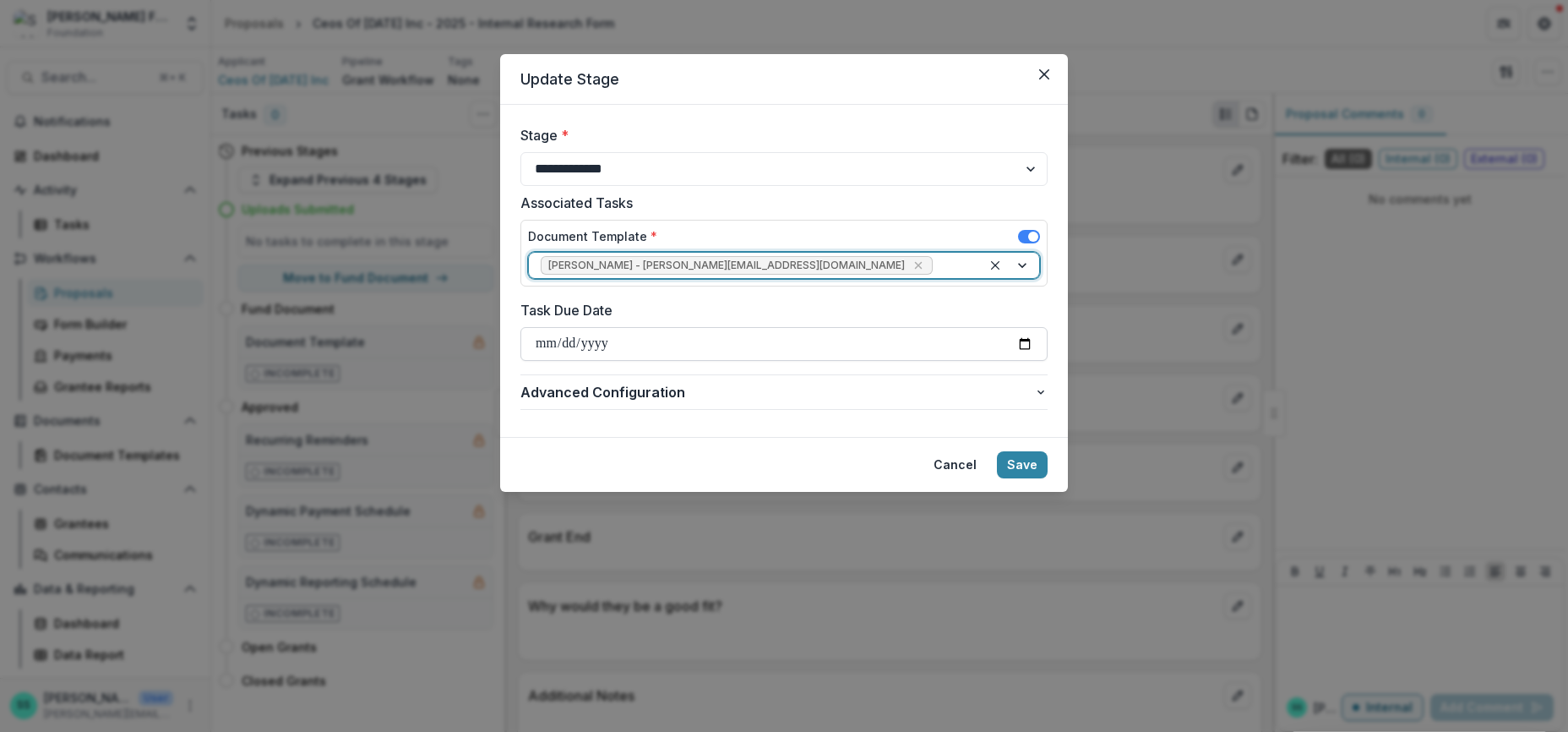
click at [647, 361] on input "Task Due Date" at bounding box center [784, 344] width 527 height 33
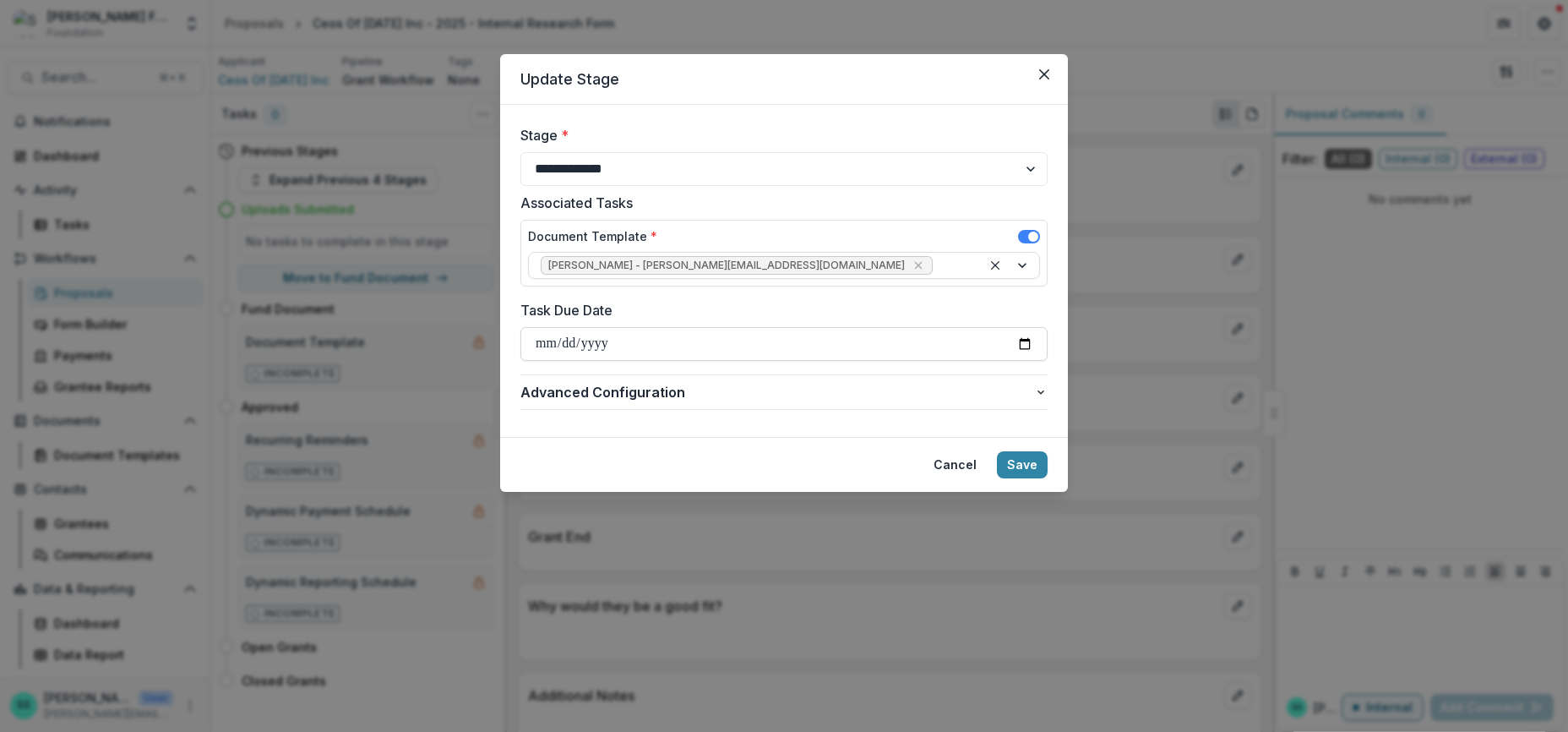
click at [1048, 361] on input "Task Due Date" at bounding box center [784, 344] width 527 height 33
type input "**********"
click at [1044, 395] on icon "button" at bounding box center [1041, 393] width 6 height 5
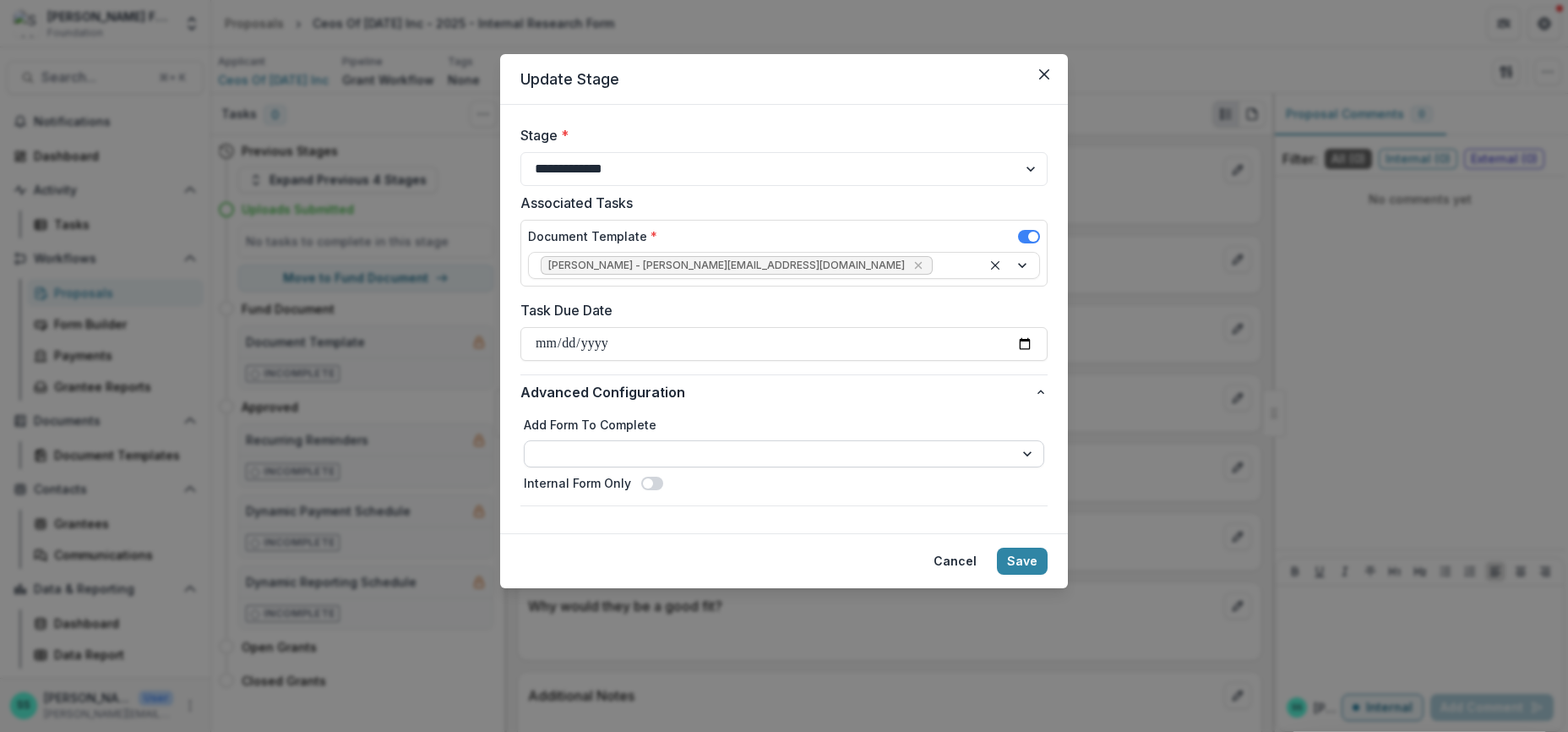
click at [1044, 467] on select "**********" at bounding box center [784, 453] width 521 height 27
click at [641, 490] on span at bounding box center [653, 483] width 22 height 14
click at [1048, 575] on button "Save" at bounding box center [1022, 561] width 51 height 27
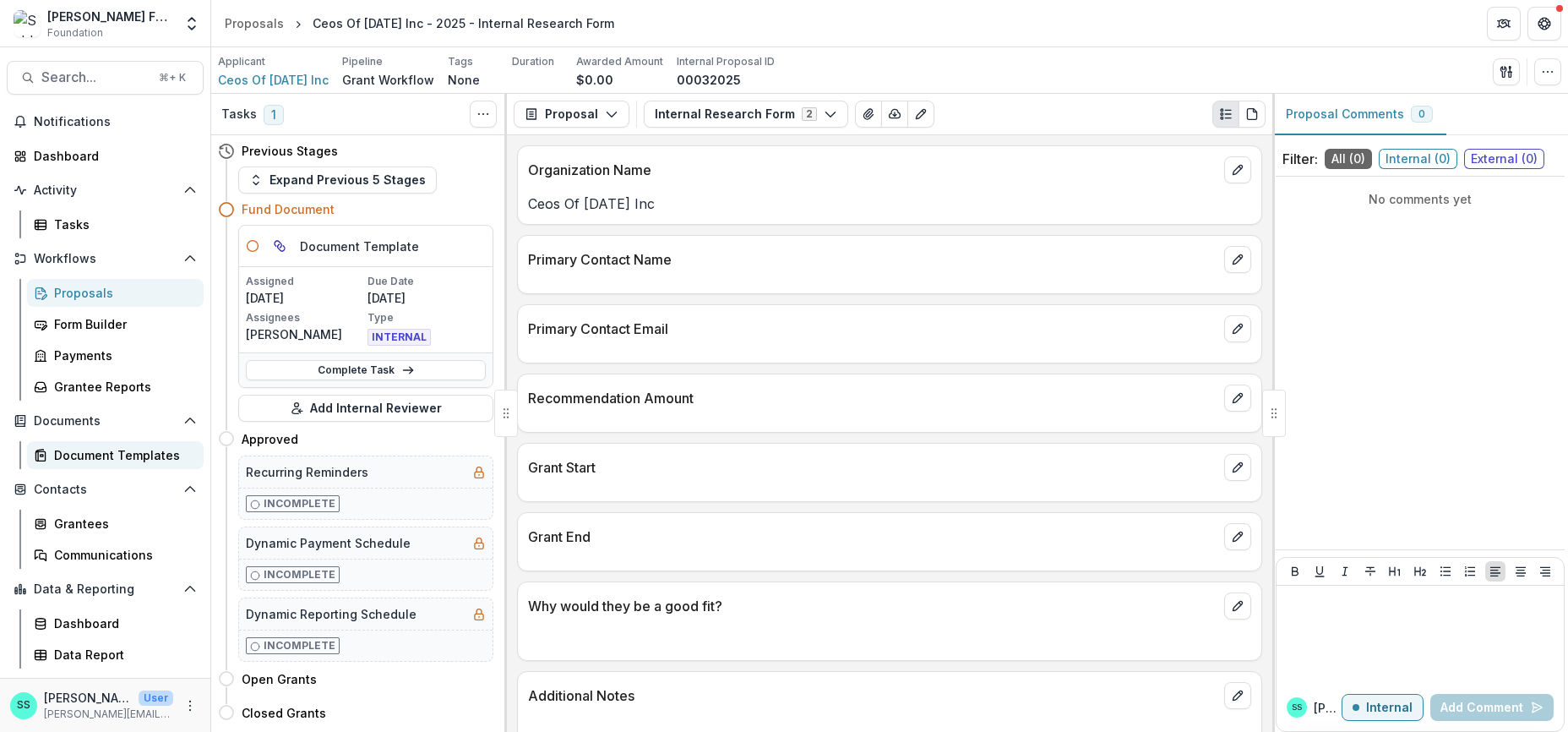
click at [90, 447] on div "Document Templates" at bounding box center [122, 455] width 136 height 18
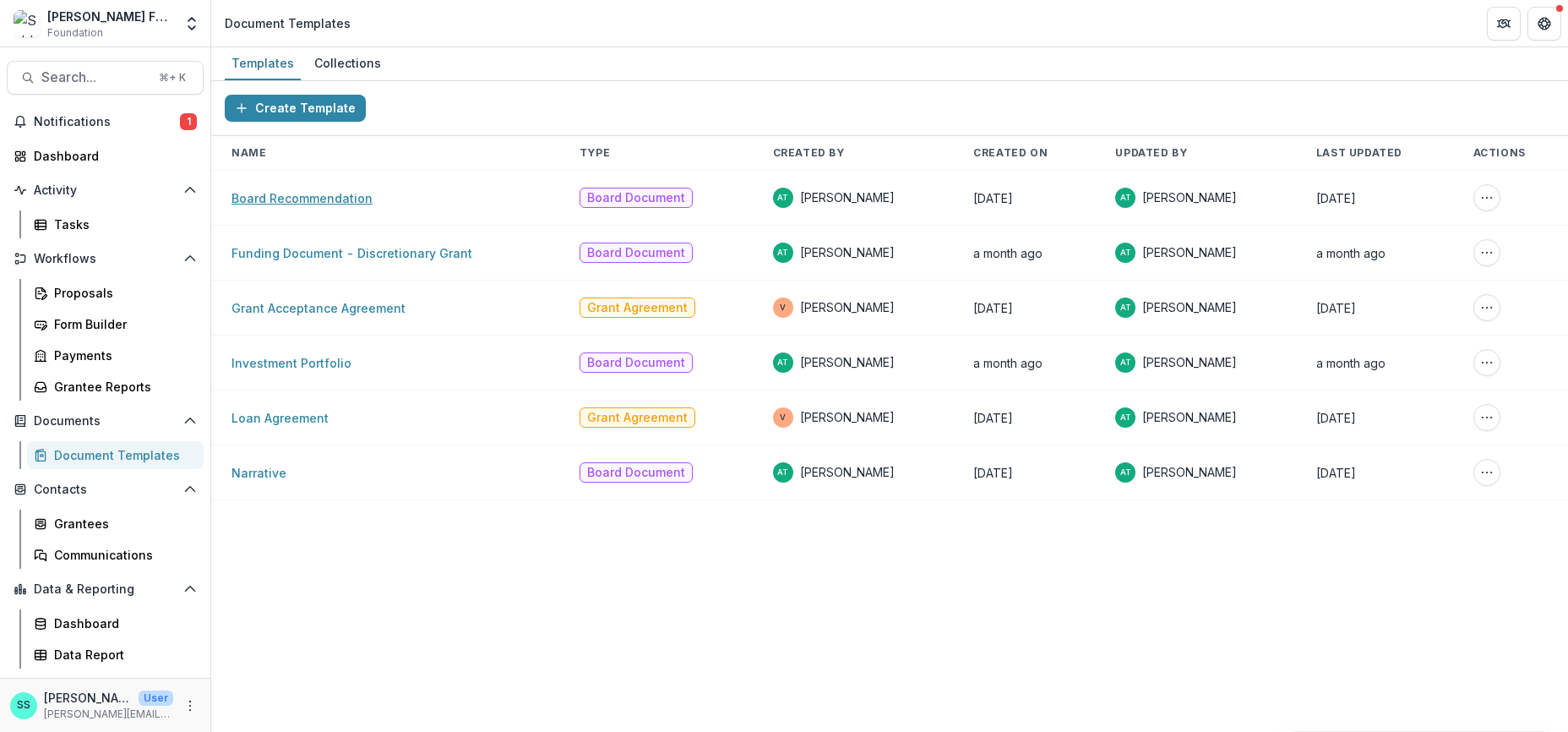
click at [313, 205] on link "Board Recommendation" at bounding box center [302, 198] width 141 height 14
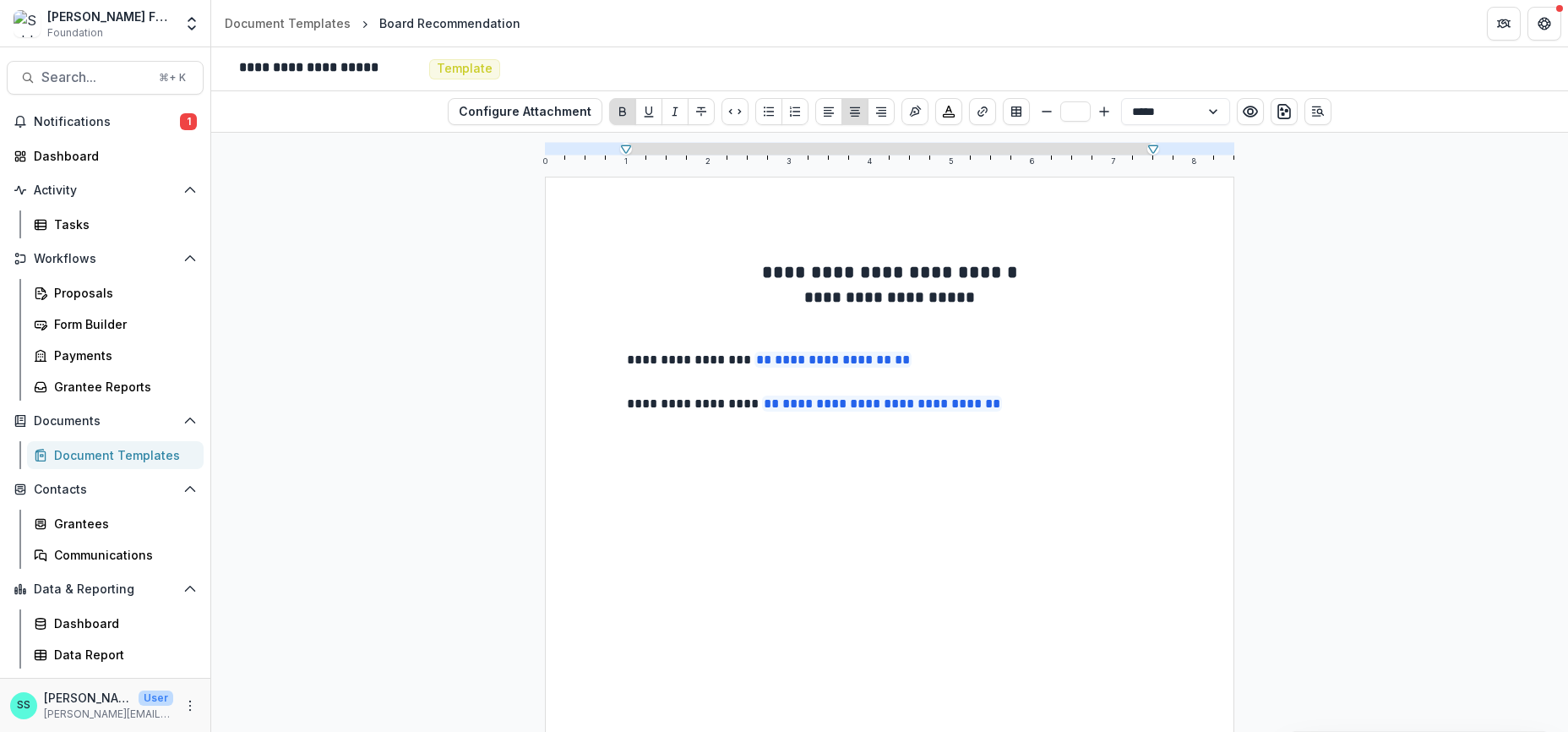
type input "**"
click at [662, 477] on p at bounding box center [889, 467] width 525 height 20
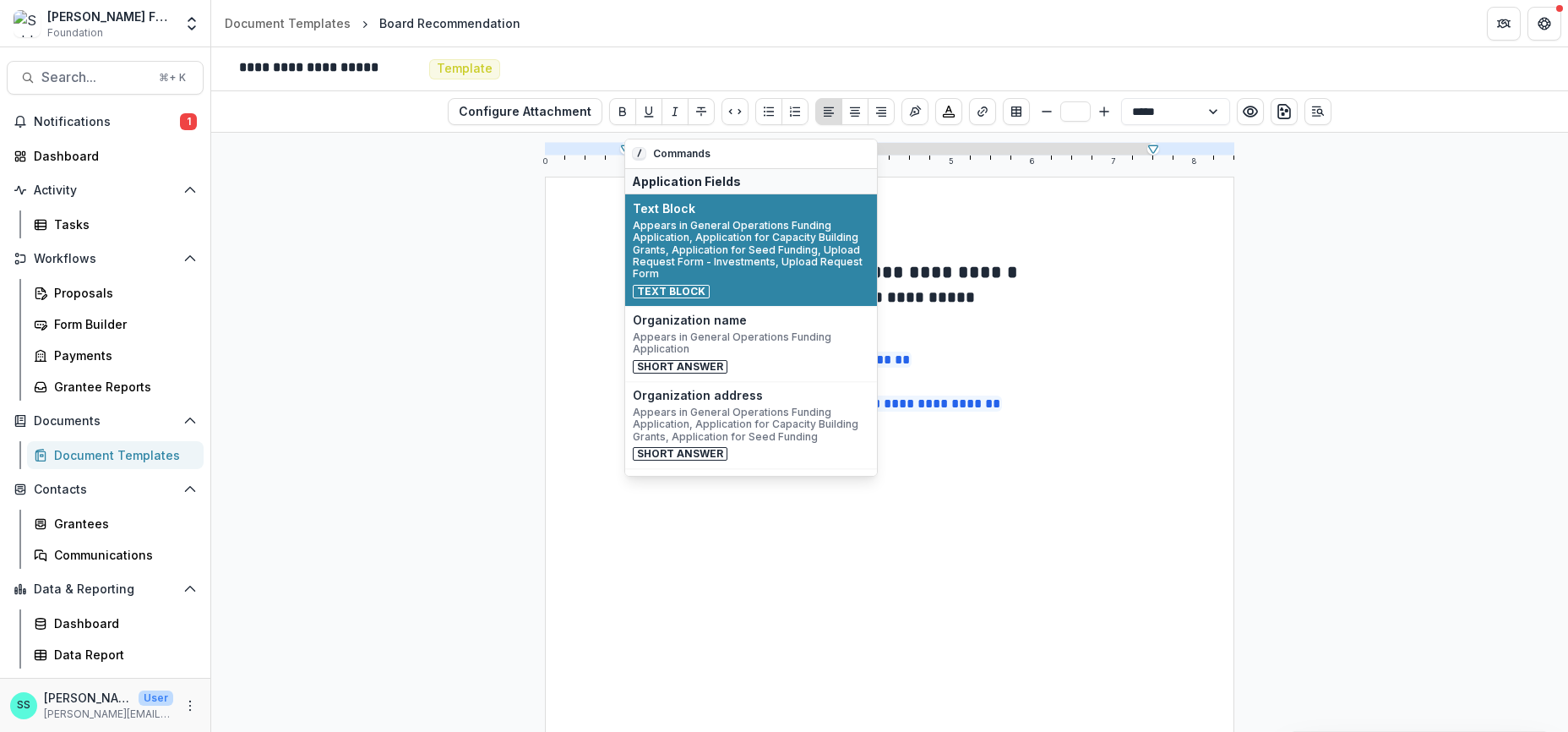
click at [684, 248] on span "Appears in General Operations Funding Application, Application for Capacity Bui…" at bounding box center [751, 251] width 237 height 61
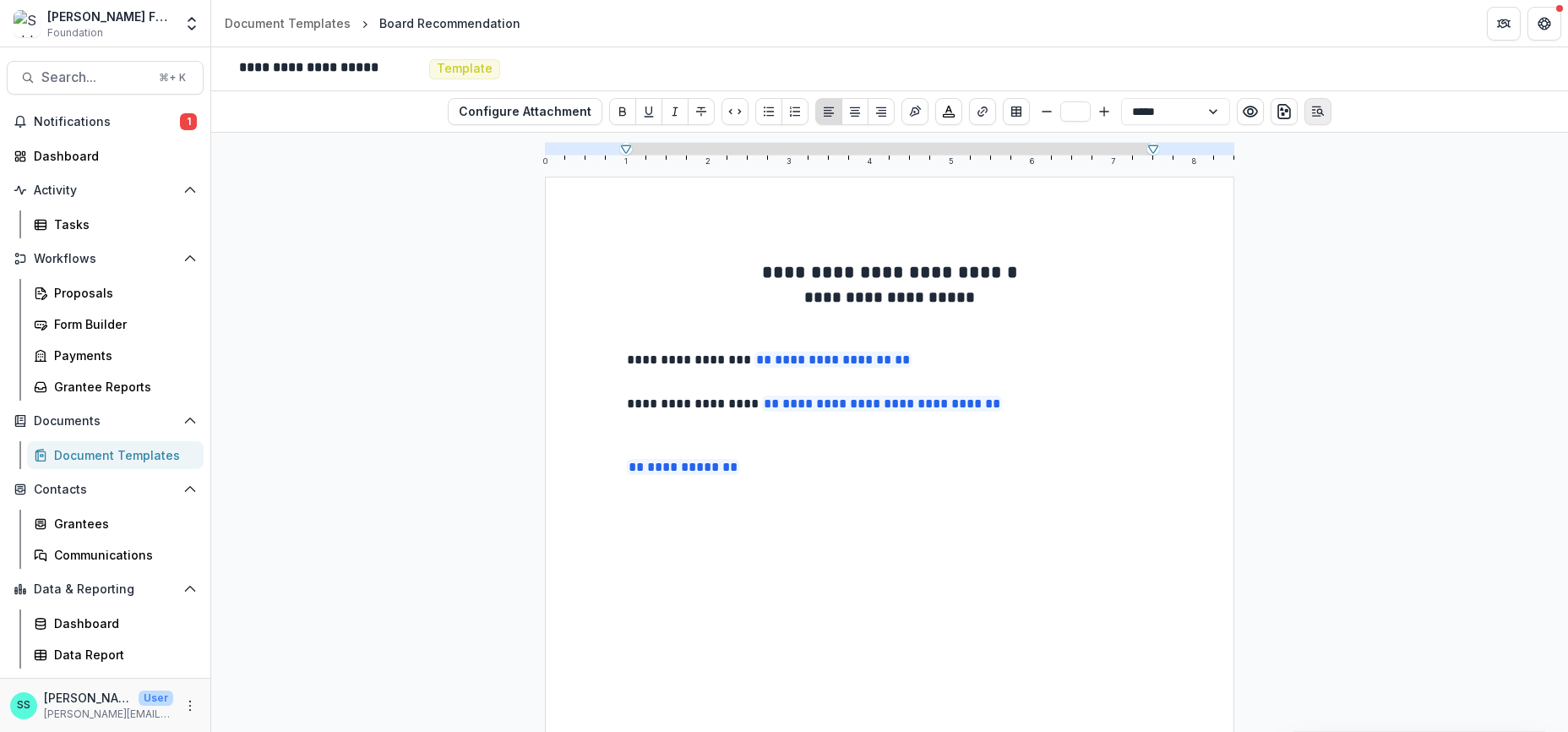
click at [1332, 119] on button "Open Editor Sidebar" at bounding box center [1317, 111] width 27 height 27
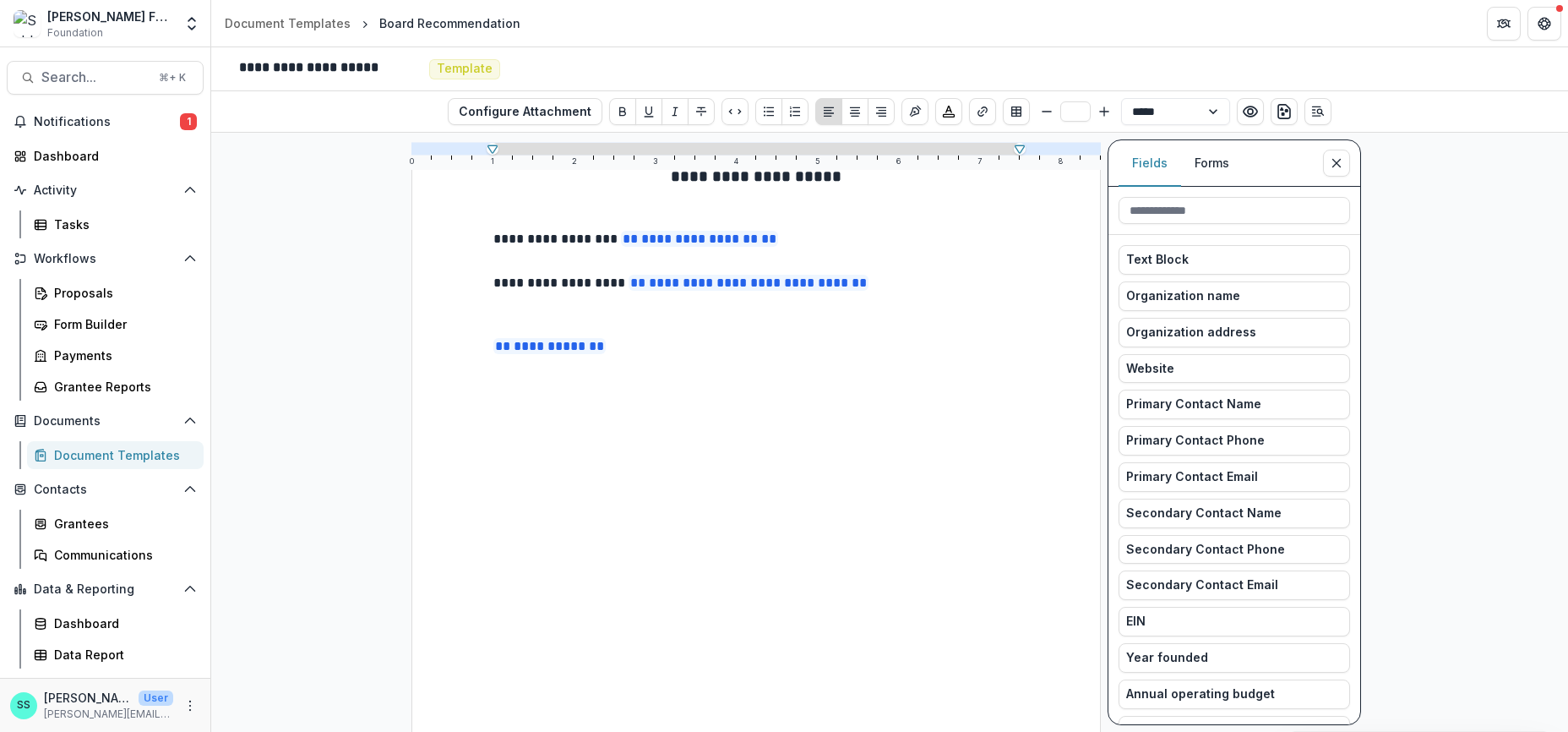
scroll to position [124, 0]
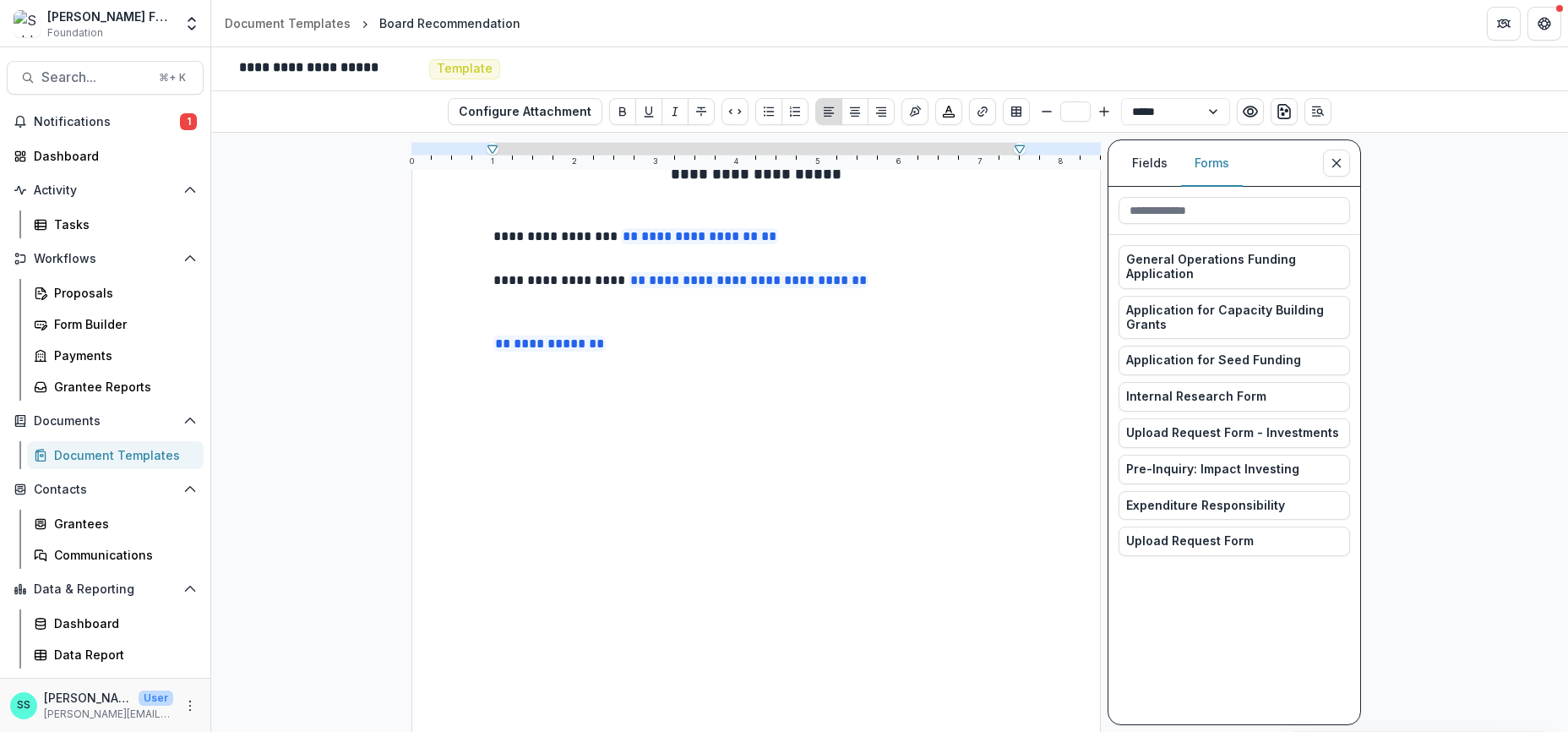
click at [1221, 164] on button "Forms" at bounding box center [1212, 163] width 61 height 46
click at [1173, 281] on span "General Operations Funding Application" at bounding box center [1234, 267] width 216 height 29
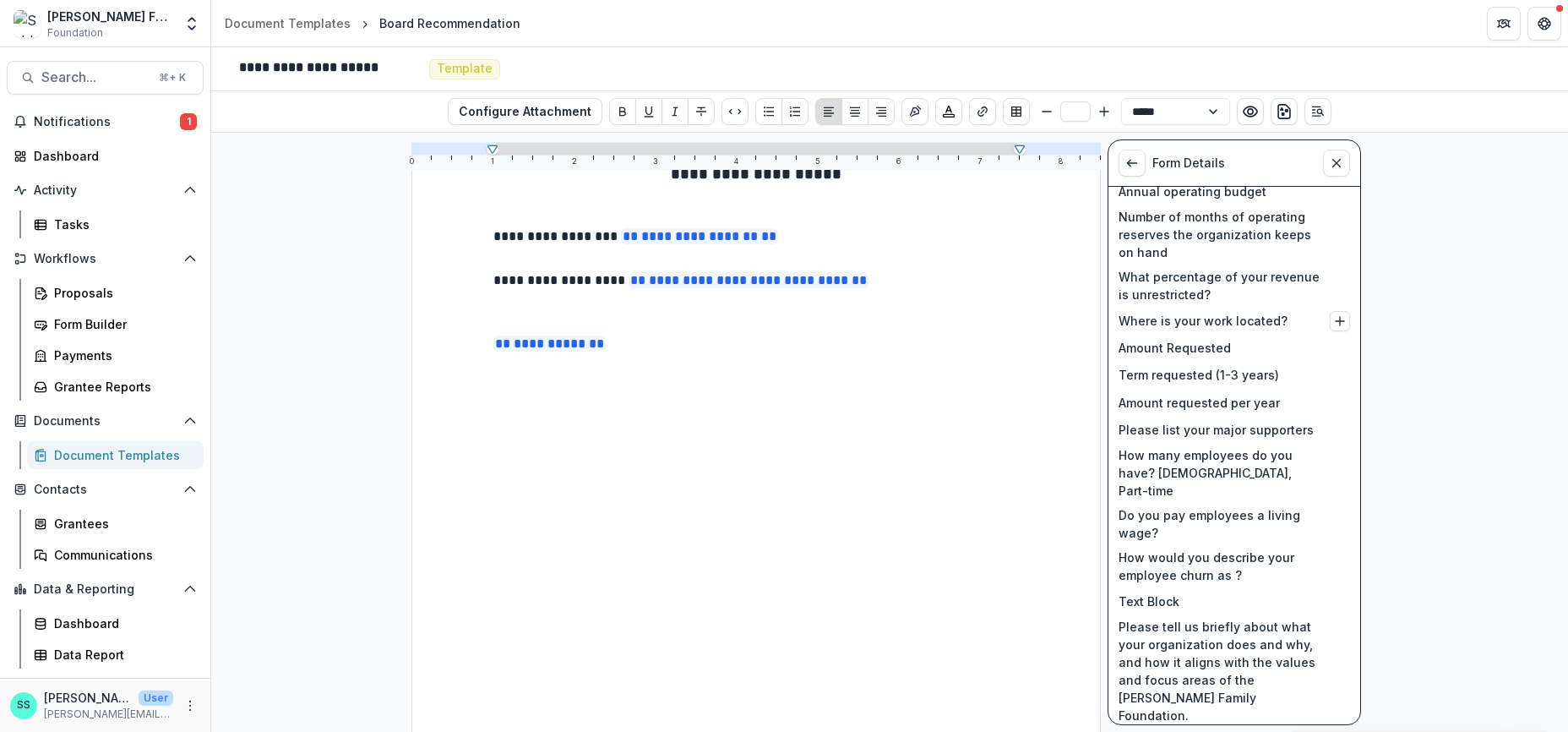
scroll to position [359, 0]
click at [1341, 327] on icon "Insert Where is your work located? into document" at bounding box center [1340, 320] width 14 height 14
click at [1338, 354] on icon "Insert Amount Requested into document" at bounding box center [1340, 347] width 14 height 14
click at [1333, 382] on icon "Insert Term requested (1-3 years) into document" at bounding box center [1340, 374] width 14 height 14
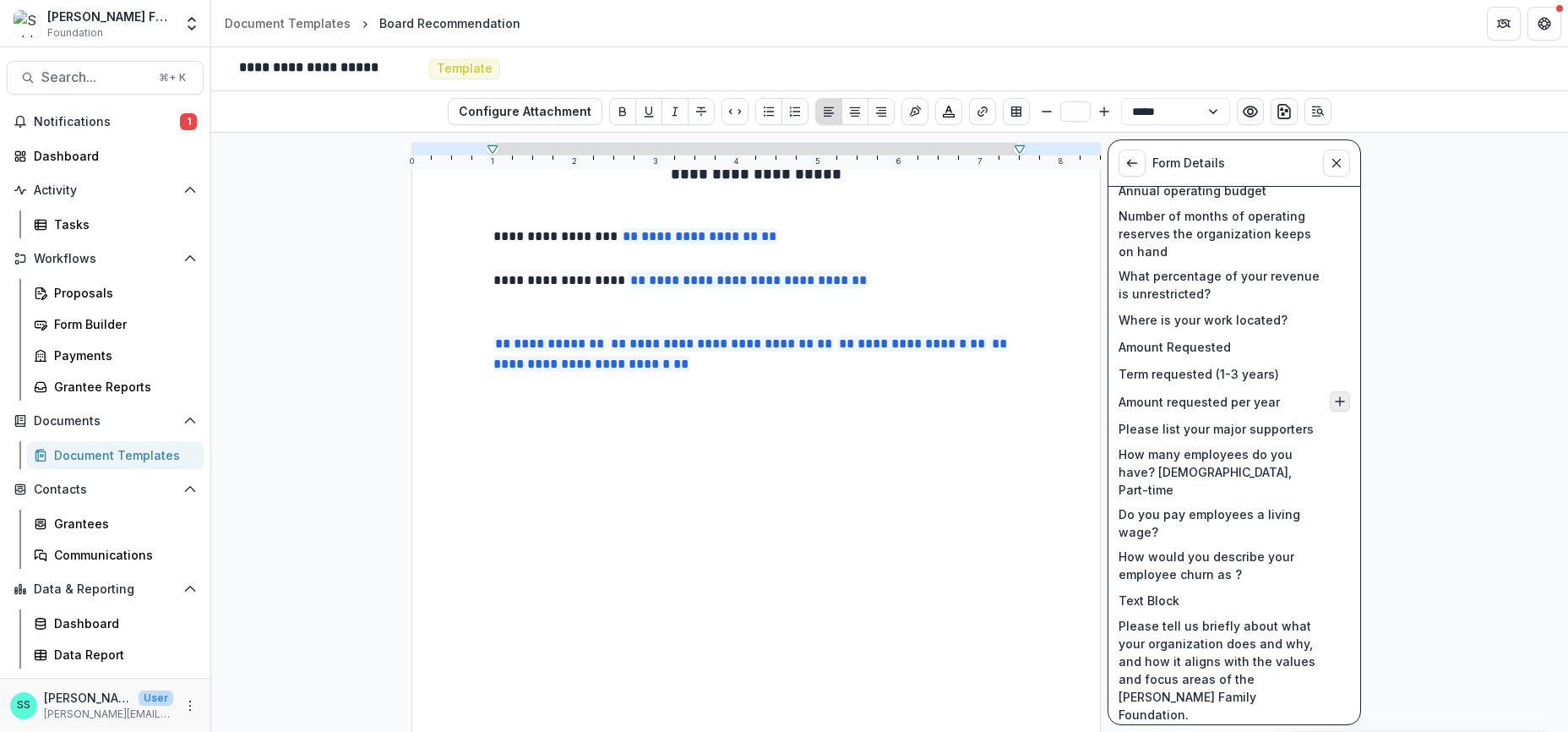
click at [1333, 409] on icon "Insert Amount requested per year into document" at bounding box center [1340, 401] width 14 height 14
click at [1259, 112] on icon "Preview preview-doc.pdf" at bounding box center [1251, 111] width 17 height 17
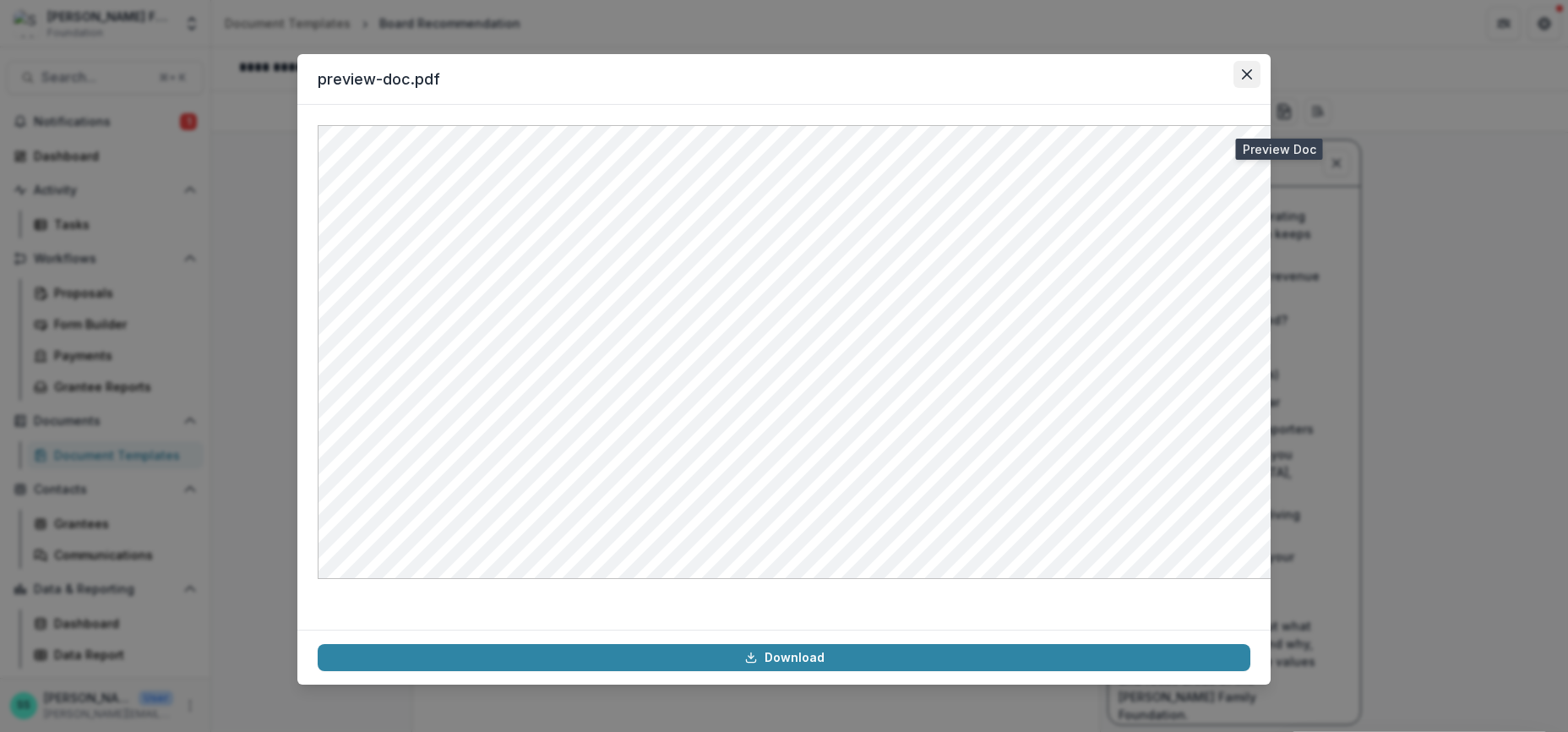
click at [1252, 80] on icon "Close" at bounding box center [1247, 74] width 10 height 10
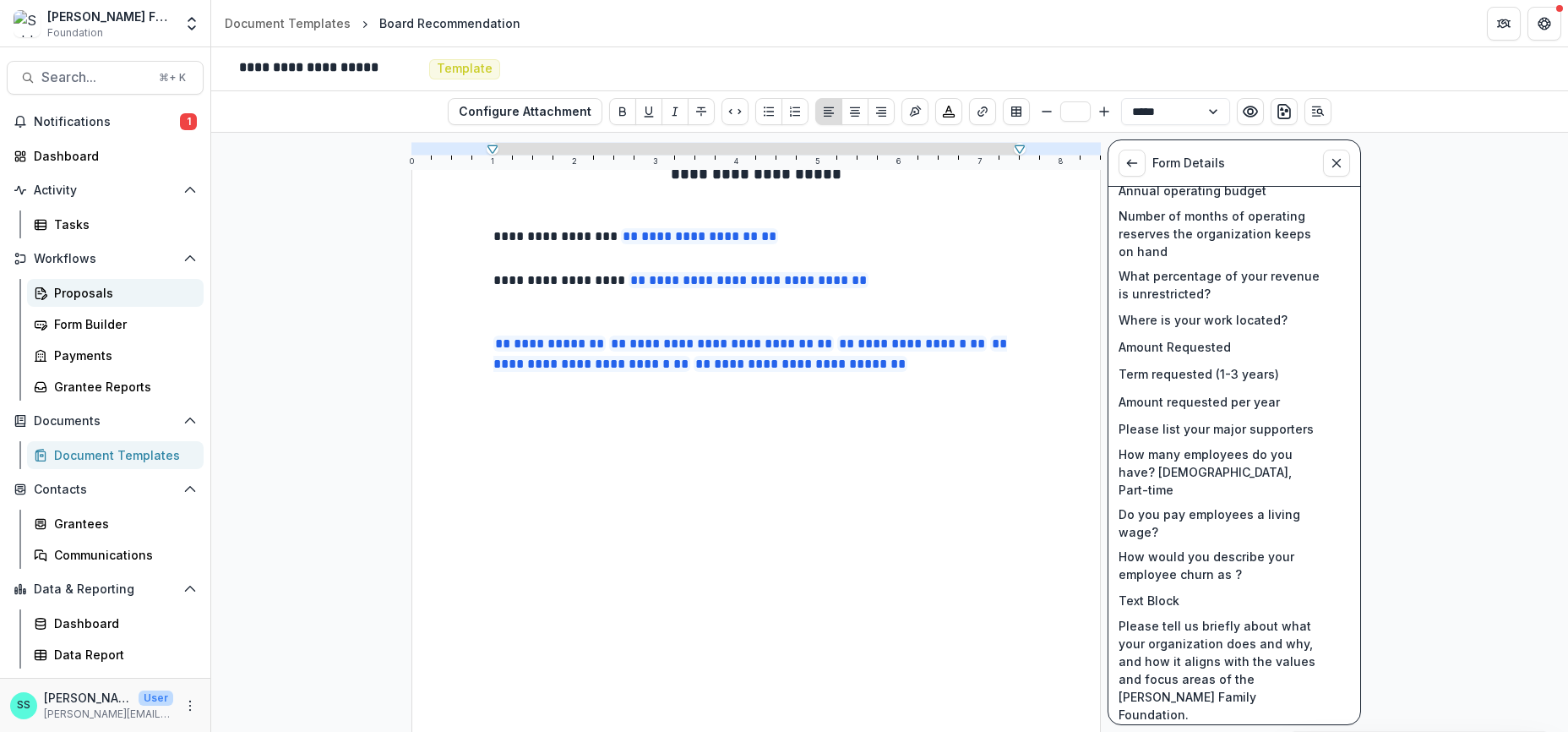
click at [115, 302] on div "Proposals" at bounding box center [122, 293] width 136 height 18
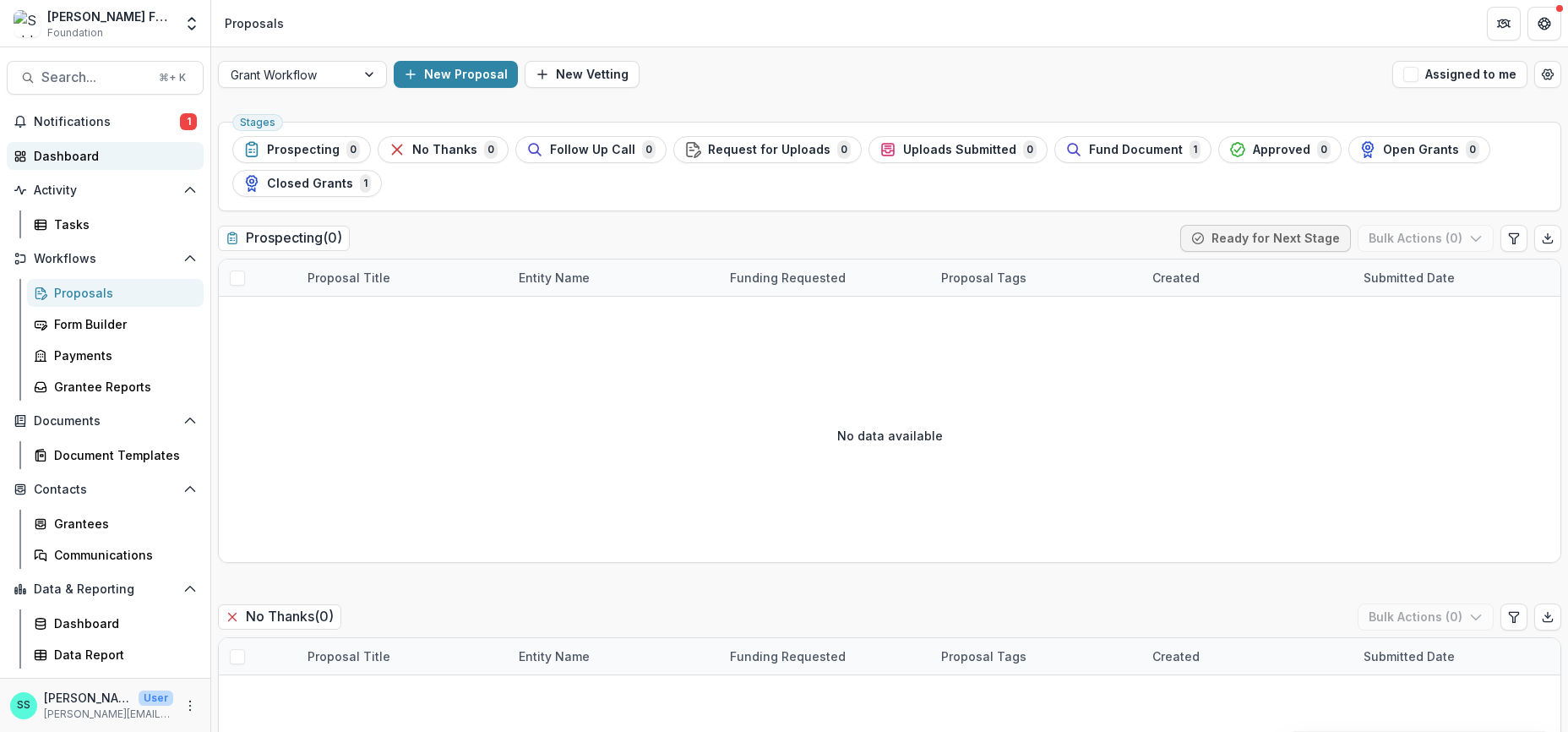
click at [84, 165] on div "Dashboard" at bounding box center [111, 155] width 156 height 18
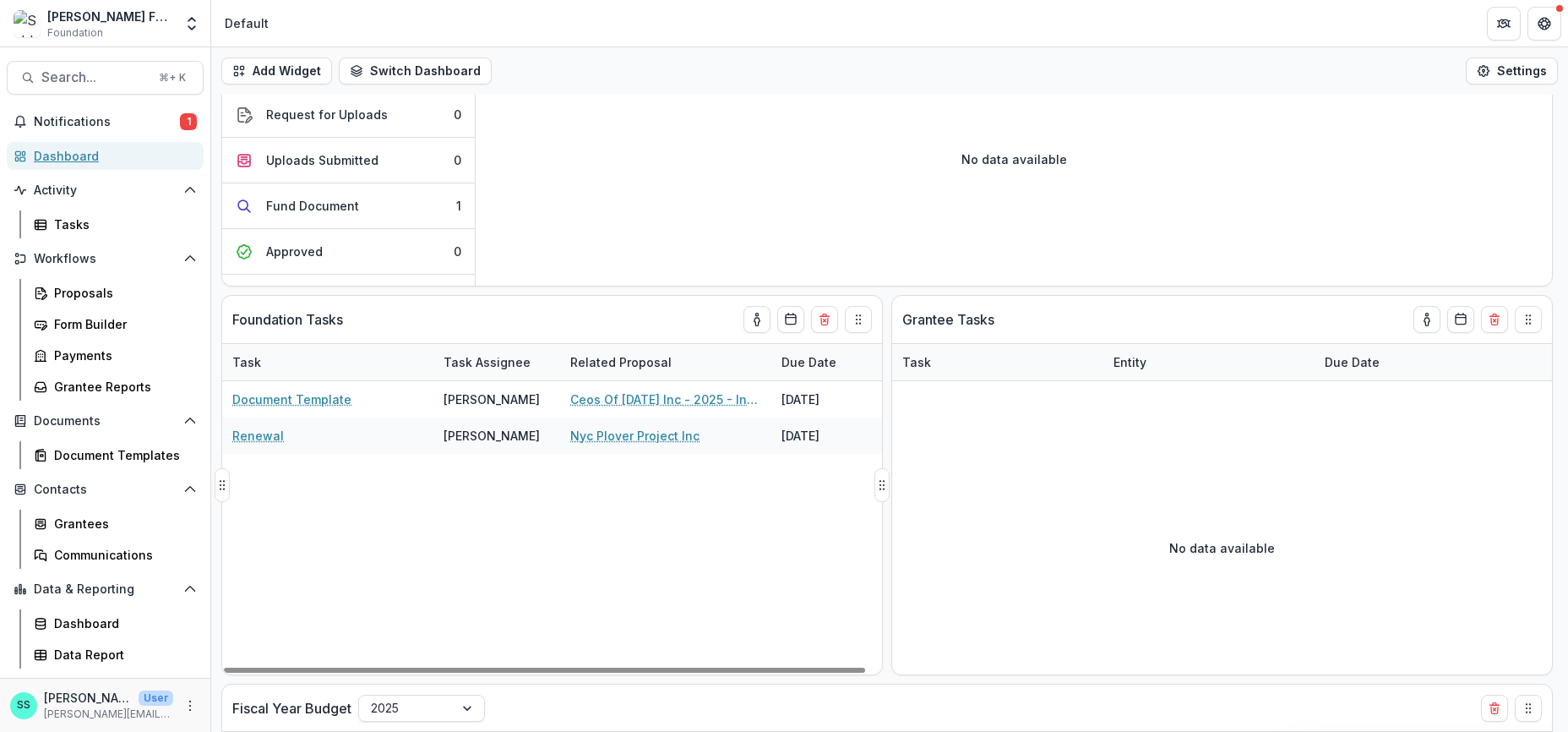
scroll to position [192, 0]
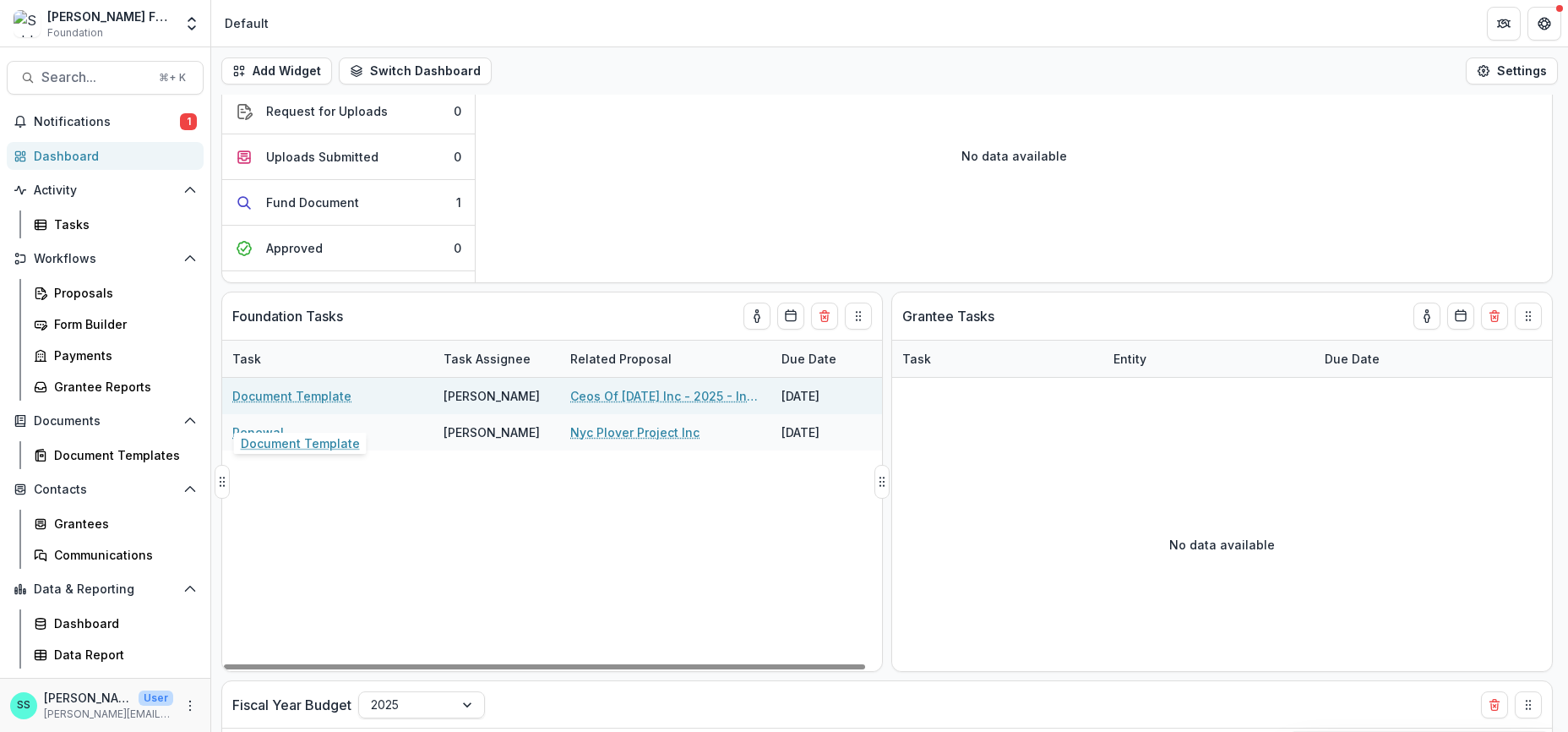
click at [298, 405] on link "Document Template" at bounding box center [292, 396] width 119 height 18
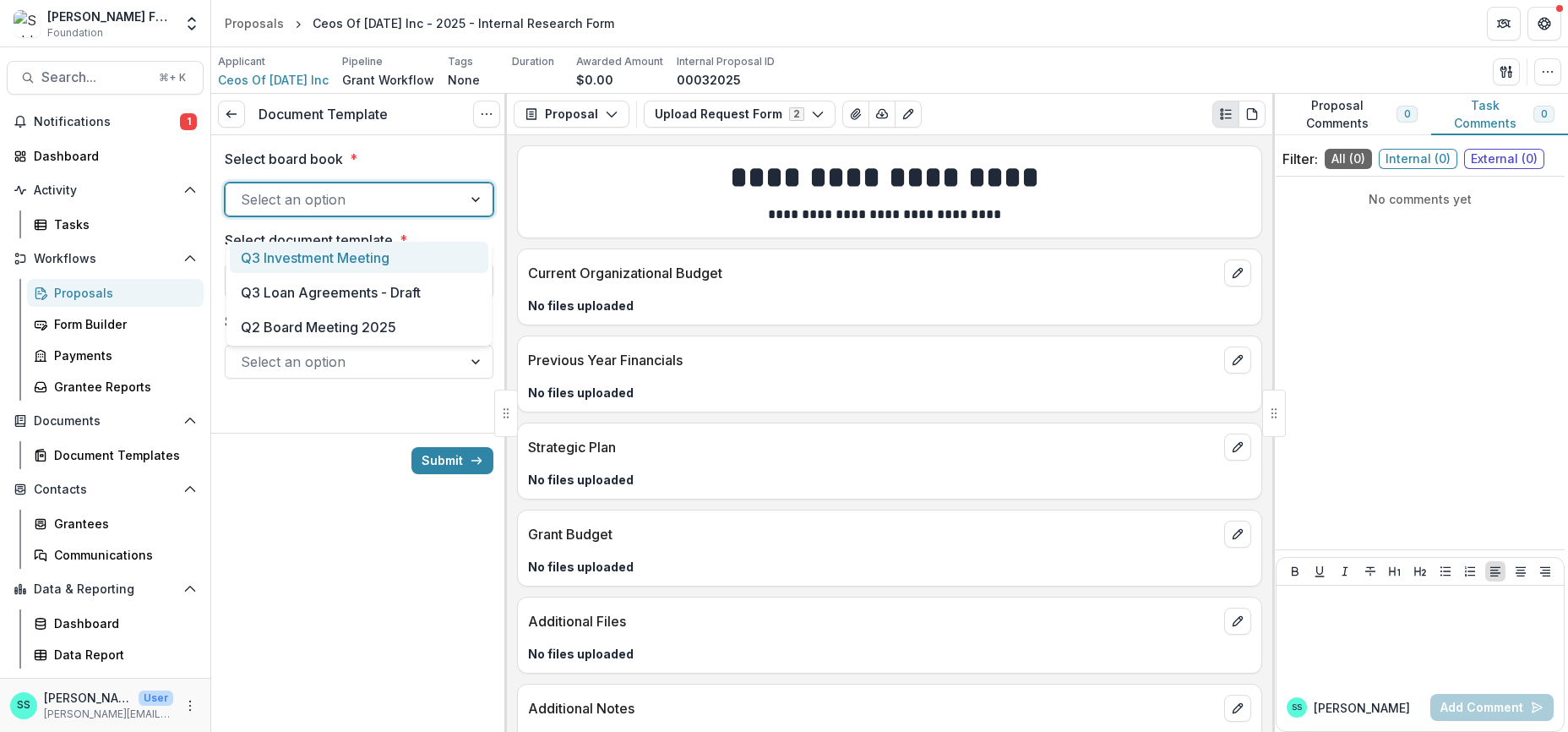
click at [328, 212] on div at bounding box center [343, 199] width 206 height 23
click at [325, 333] on div "Q2 Board Meeting 2025" at bounding box center [359, 327] width 259 height 32
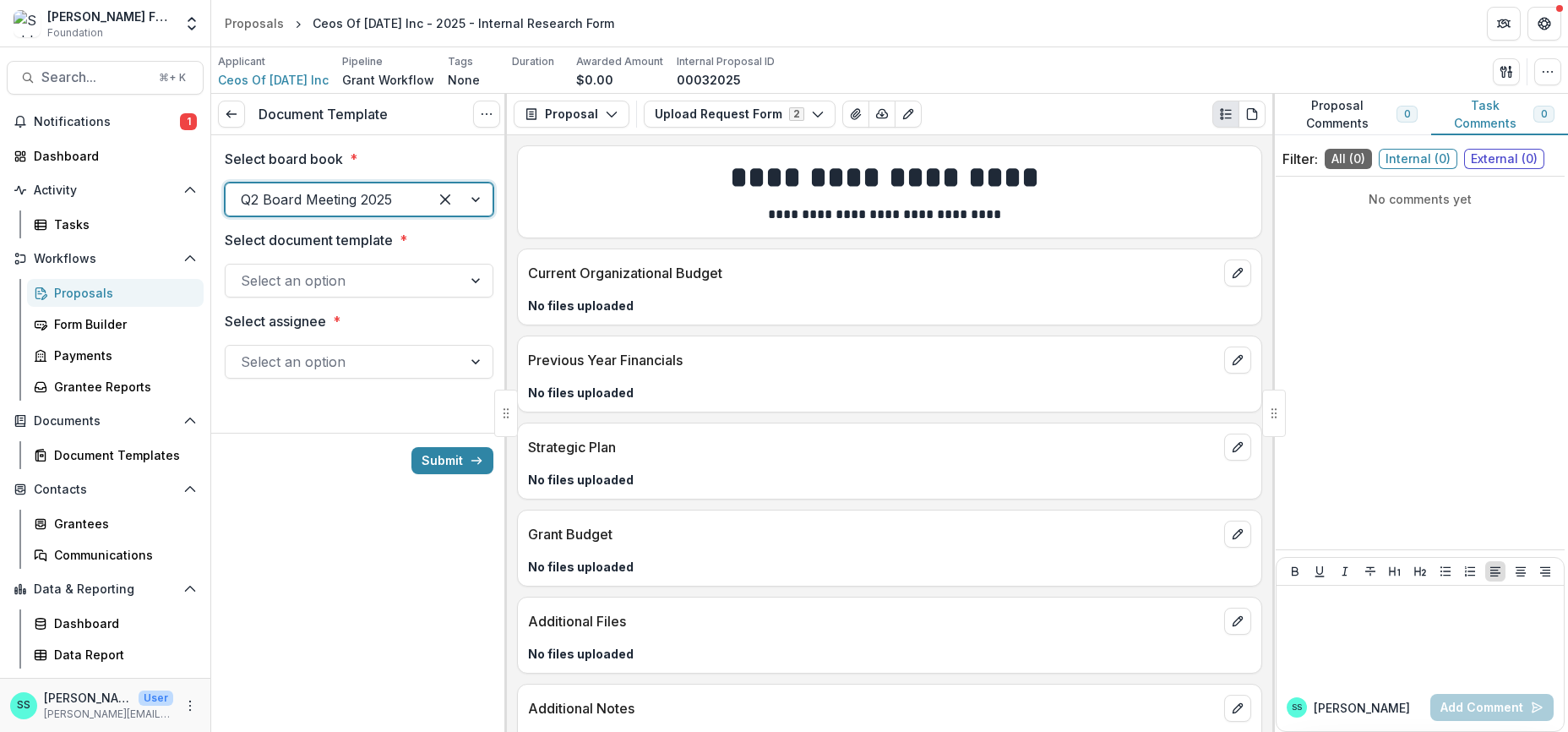
click at [338, 293] on div at bounding box center [343, 280] width 206 height 23
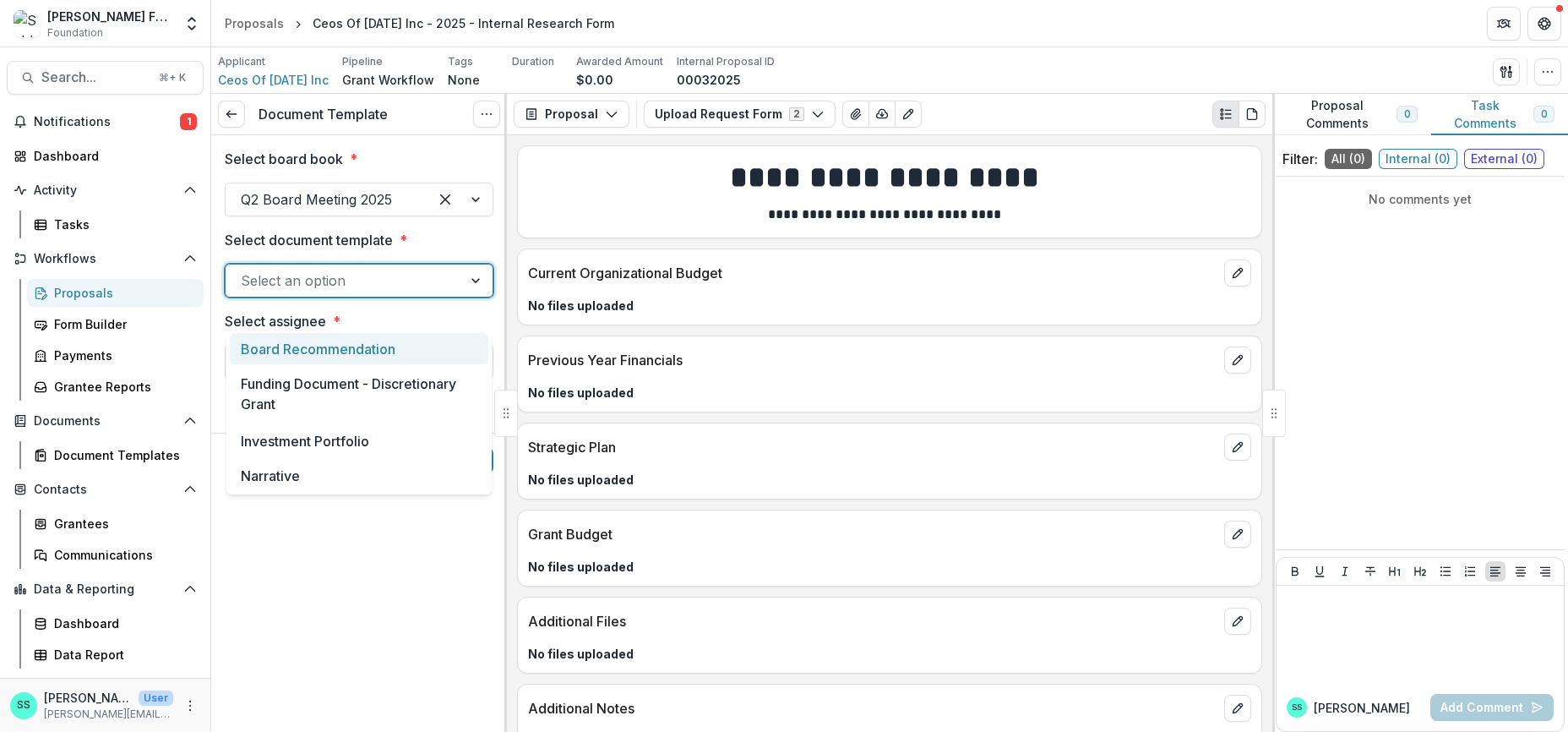
click at [391, 357] on div "Board Recommendation" at bounding box center [359, 349] width 259 height 32
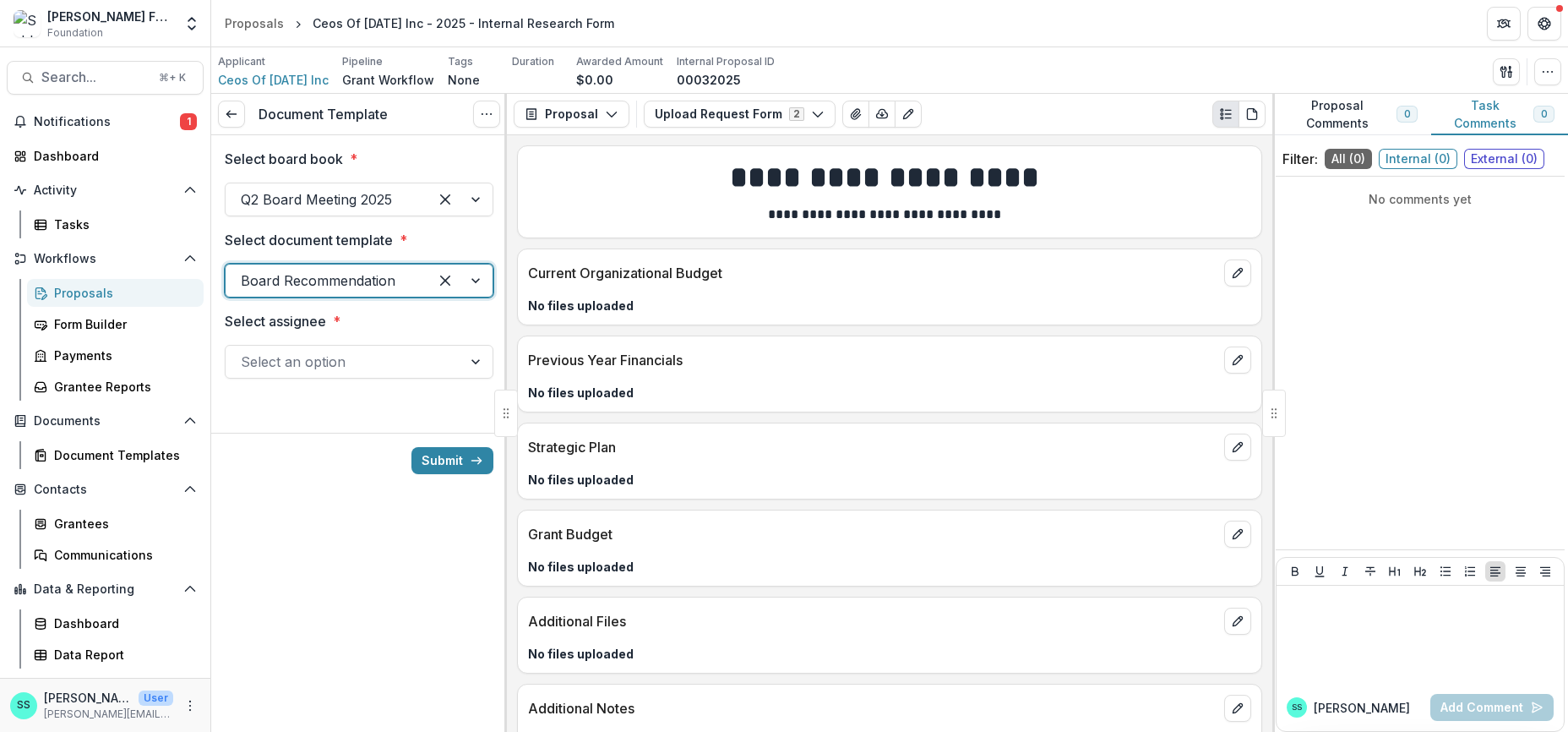
click at [363, 373] on div at bounding box center [343, 361] width 206 height 23
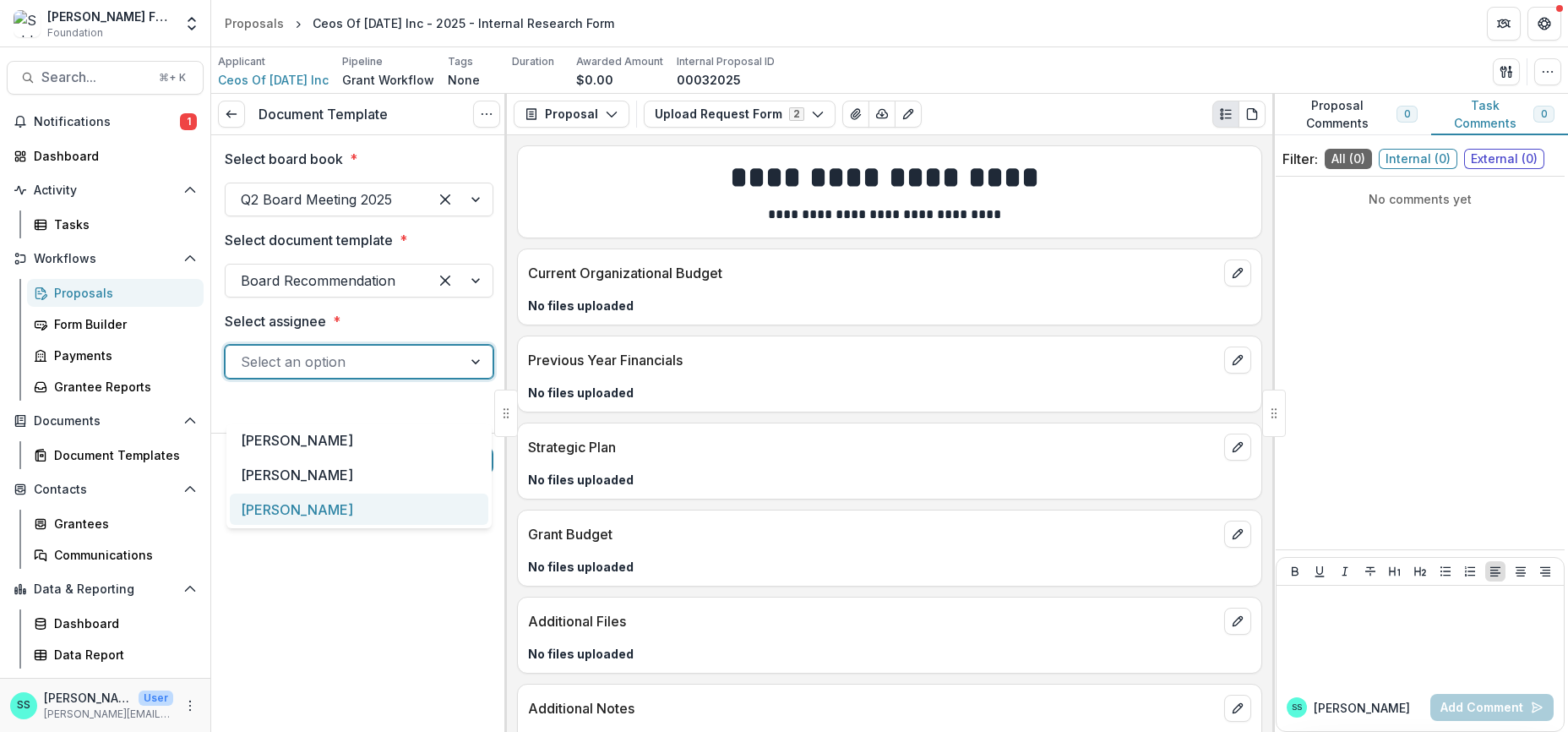
click at [318, 509] on div "Stephanie Schlecht" at bounding box center [359, 510] width 259 height 32
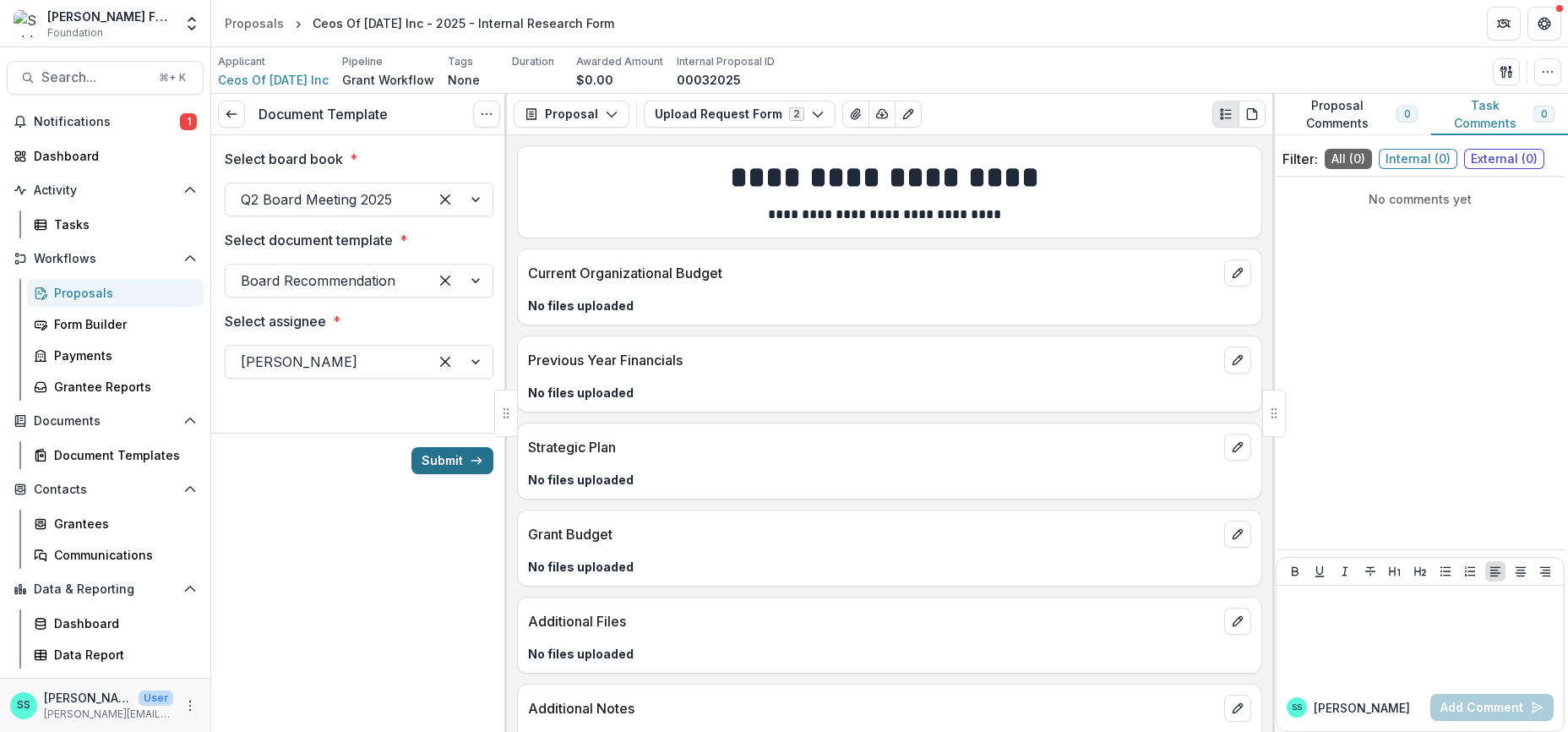
click at [430, 475] on button "Submit" at bounding box center [452, 461] width 82 height 27
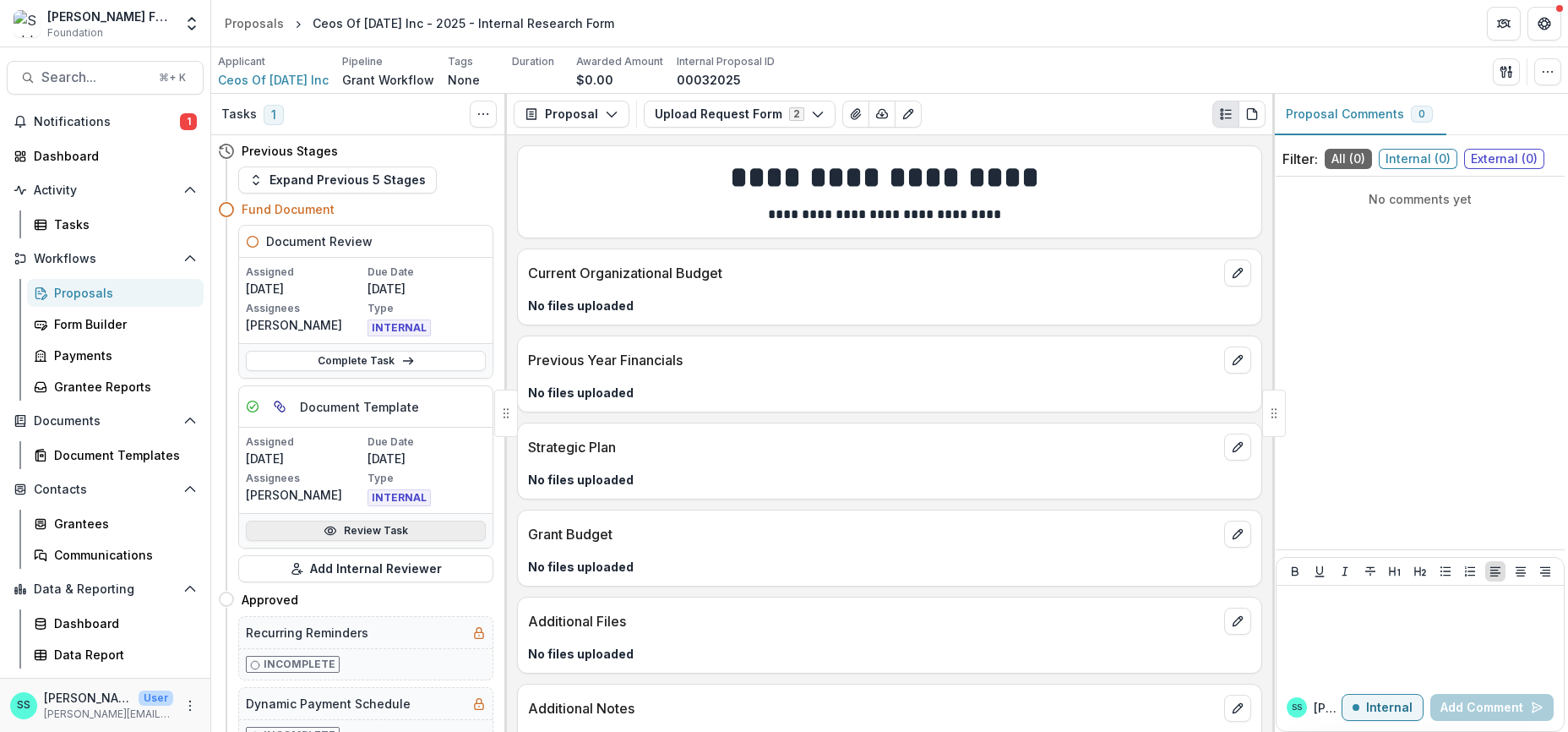
click at [361, 542] on link "Review Task" at bounding box center [366, 531] width 240 height 20
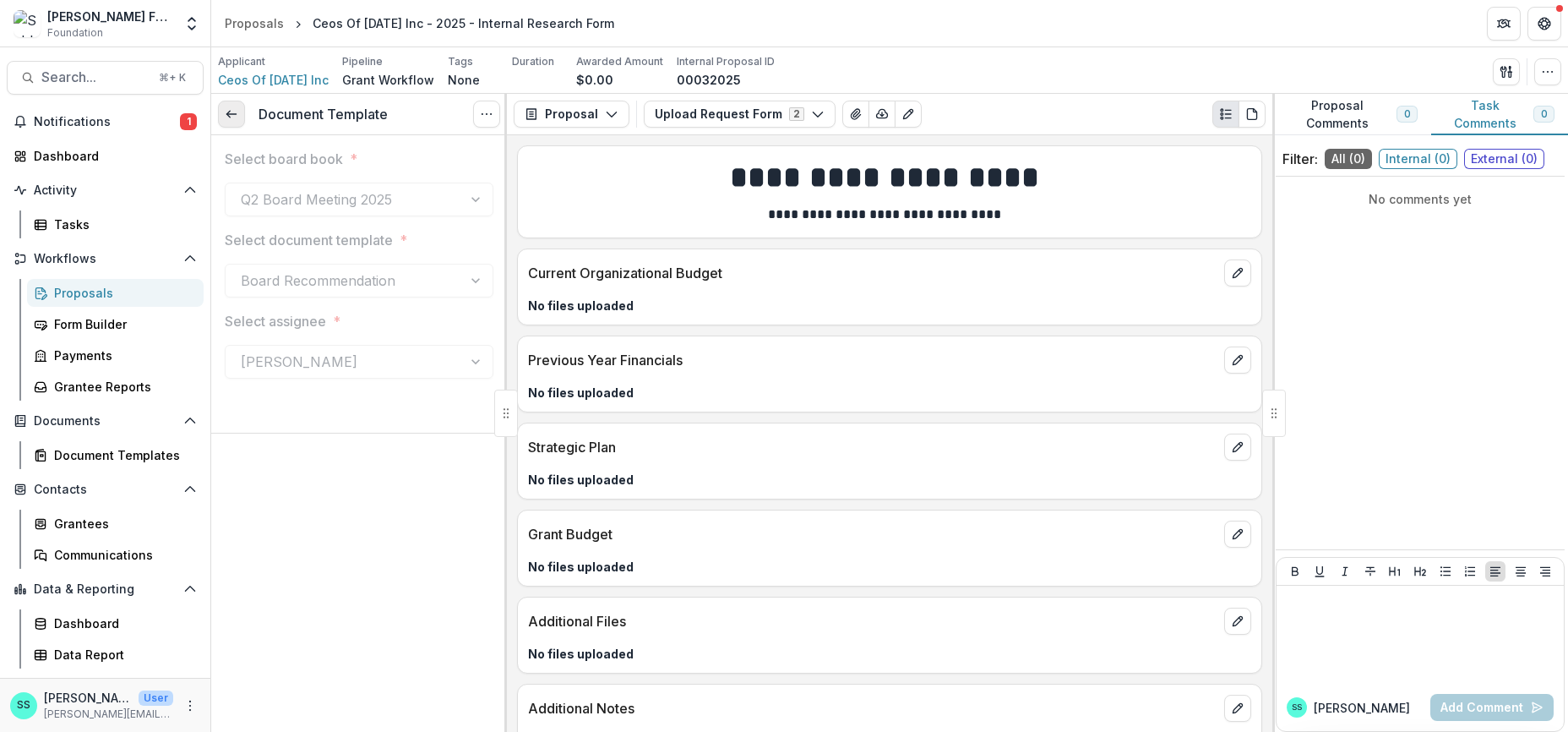
click at [234, 114] on line at bounding box center [231, 114] width 9 height 0
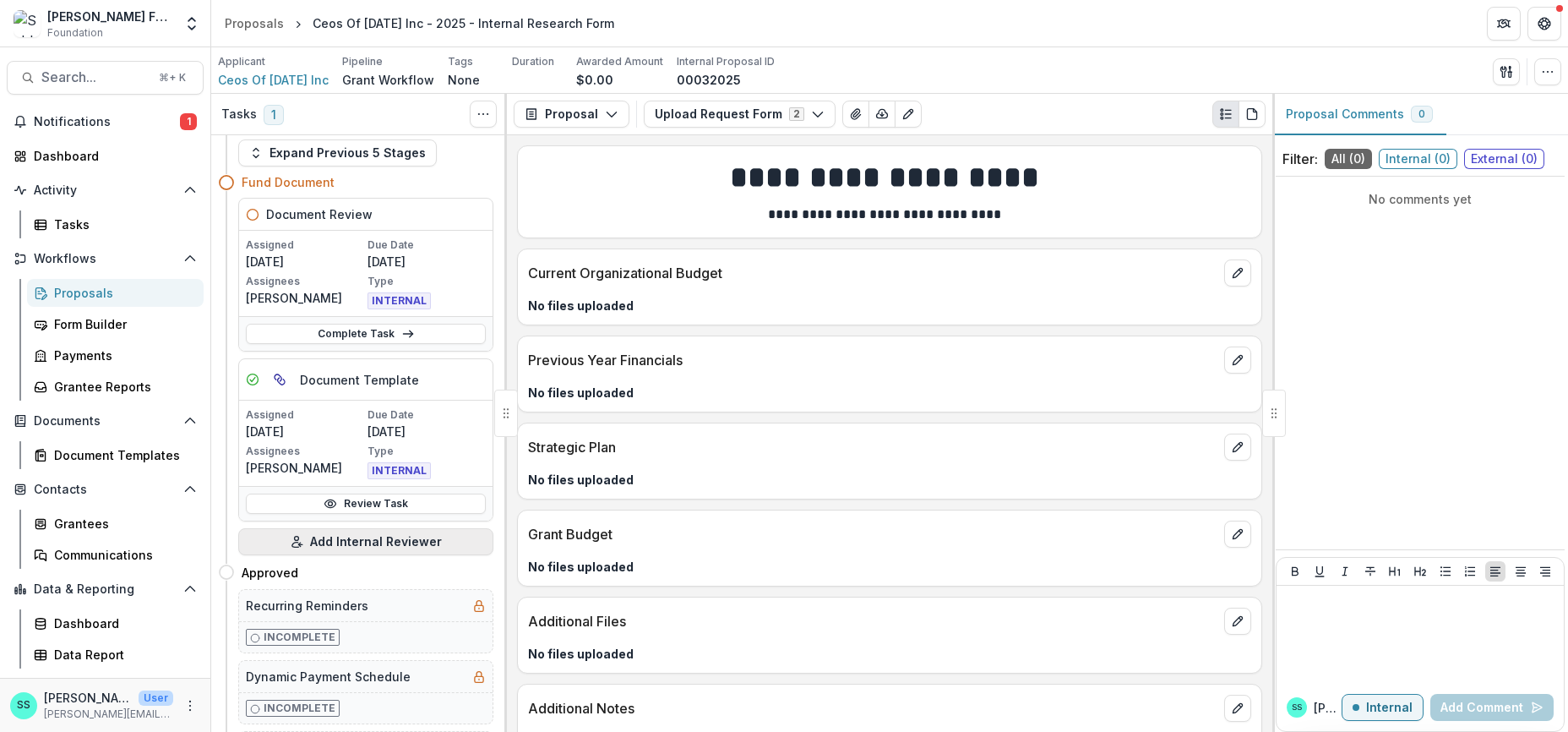
scroll to position [24, 0]
click at [369, 346] on link "Complete Task" at bounding box center [366, 336] width 240 height 20
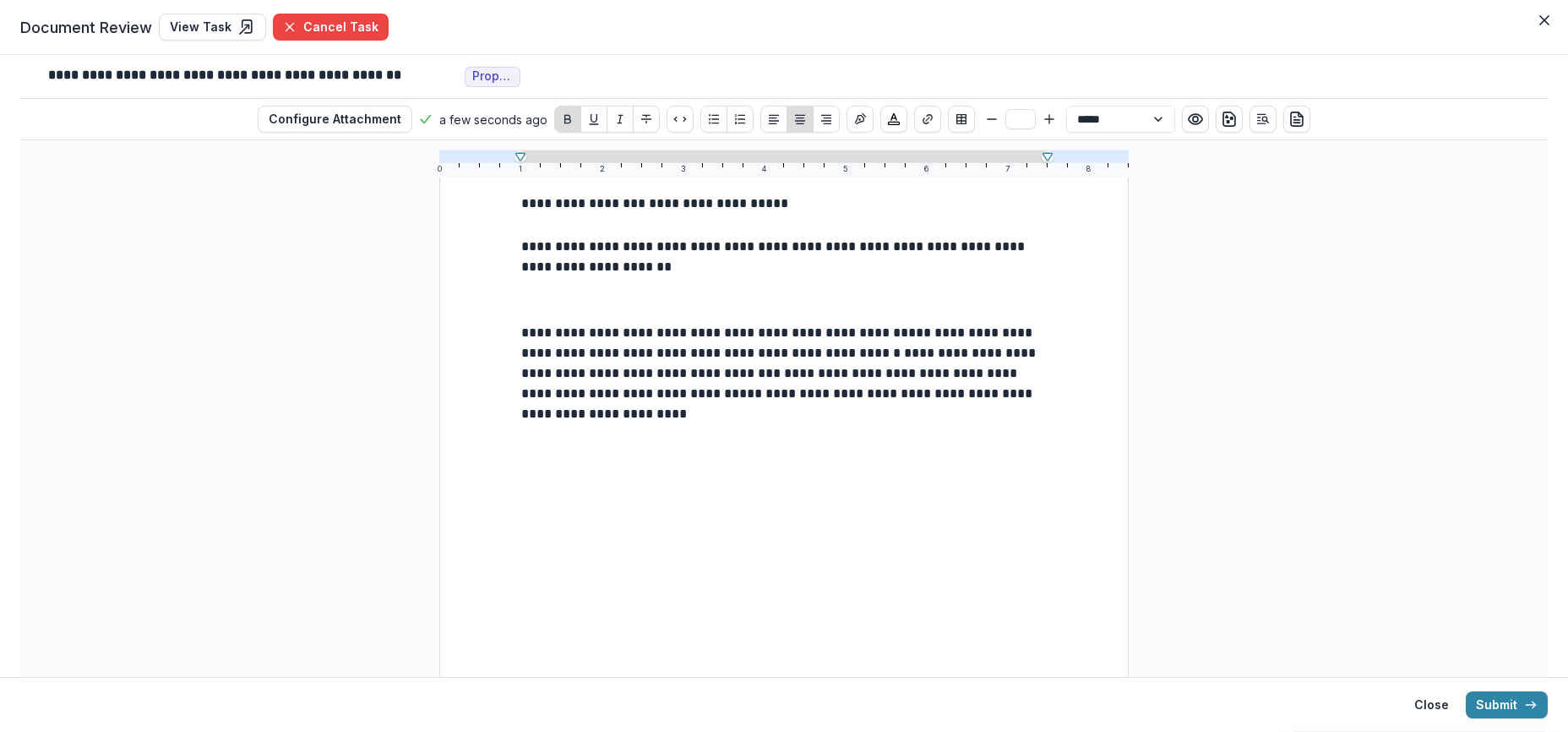
scroll to position [165, 0]
click at [1484, 701] on button "Submit" at bounding box center [1507, 705] width 82 height 27
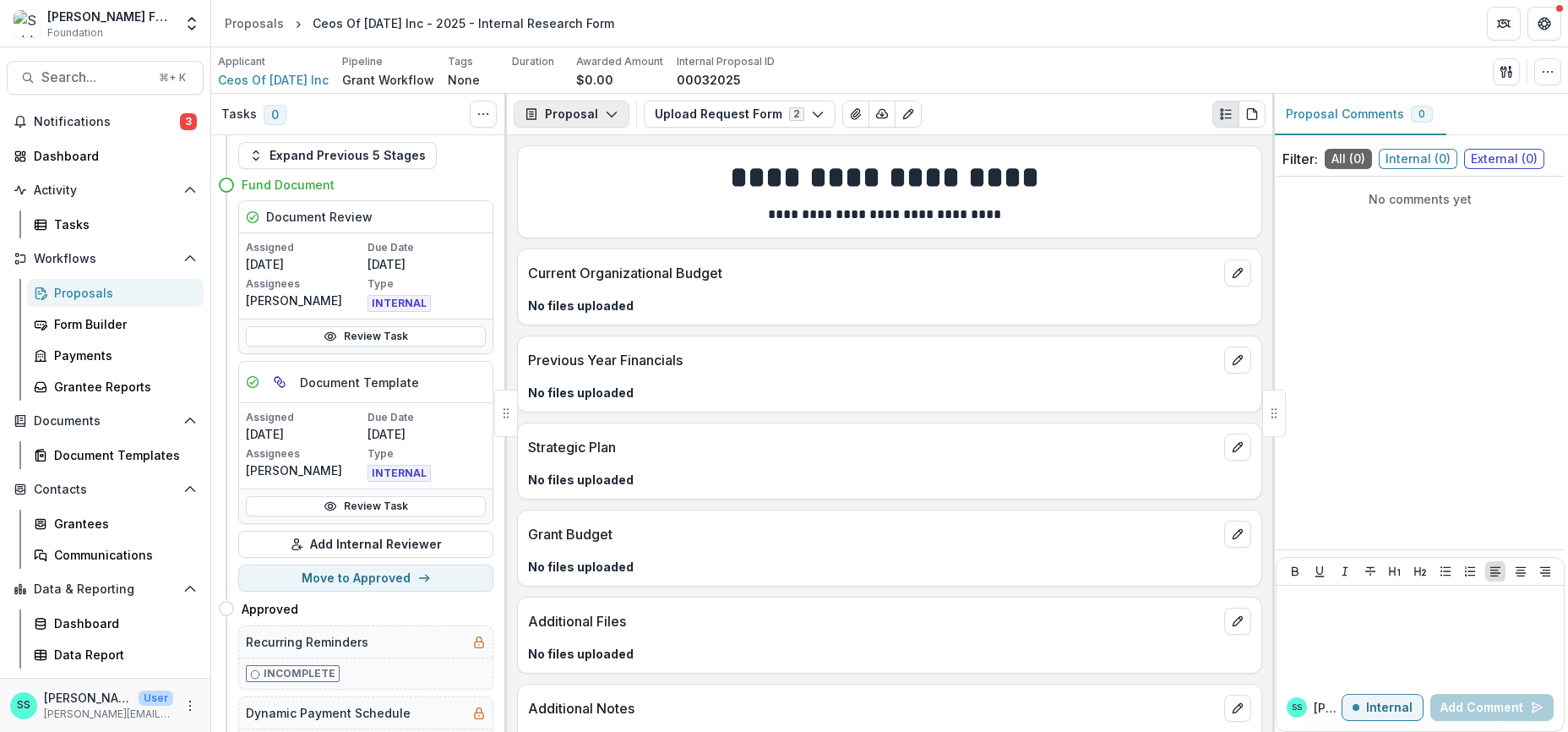
click at [617, 121] on icon "button" at bounding box center [612, 114] width 14 height 14
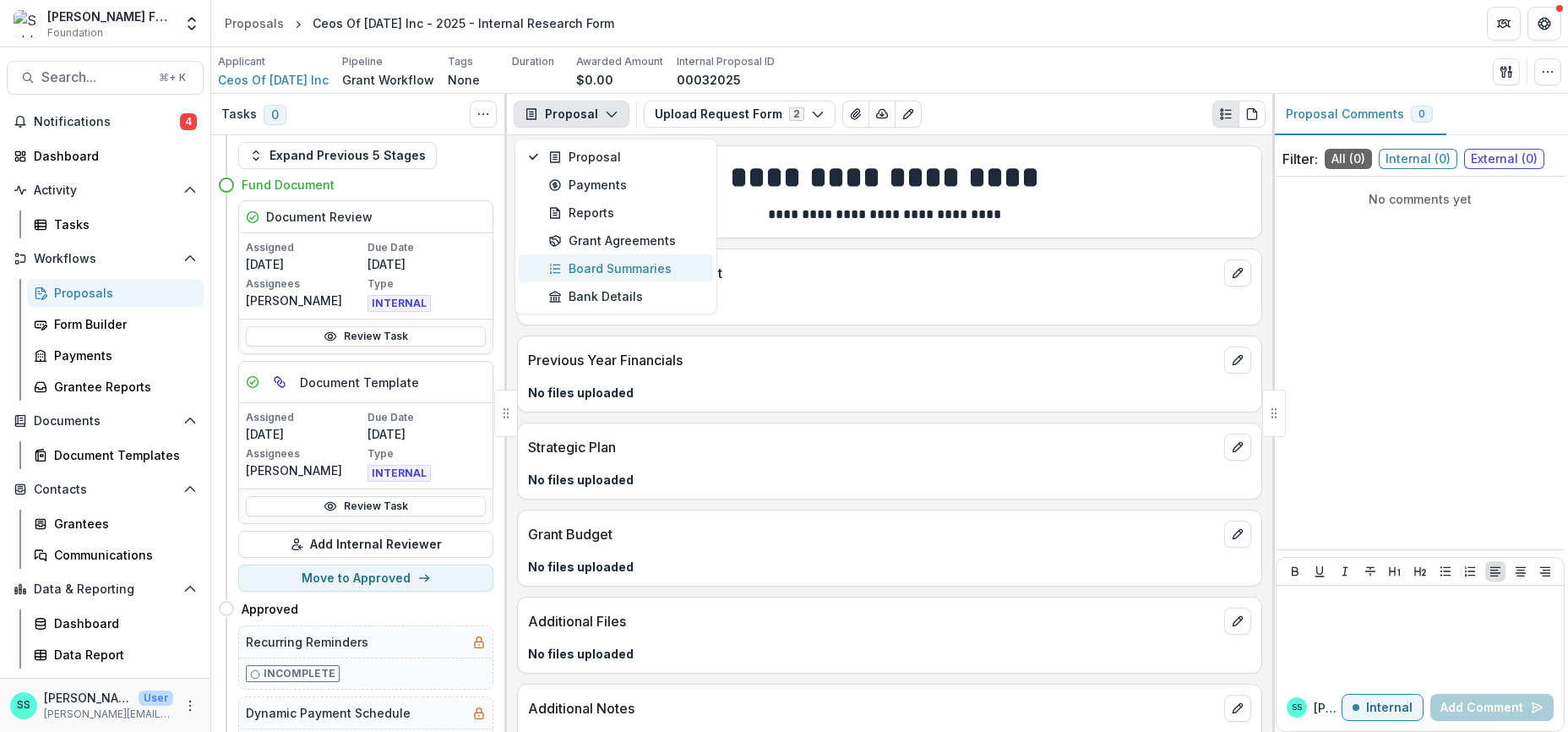
click at [624, 278] on div "Board Summaries" at bounding box center [626, 268] width 155 height 18
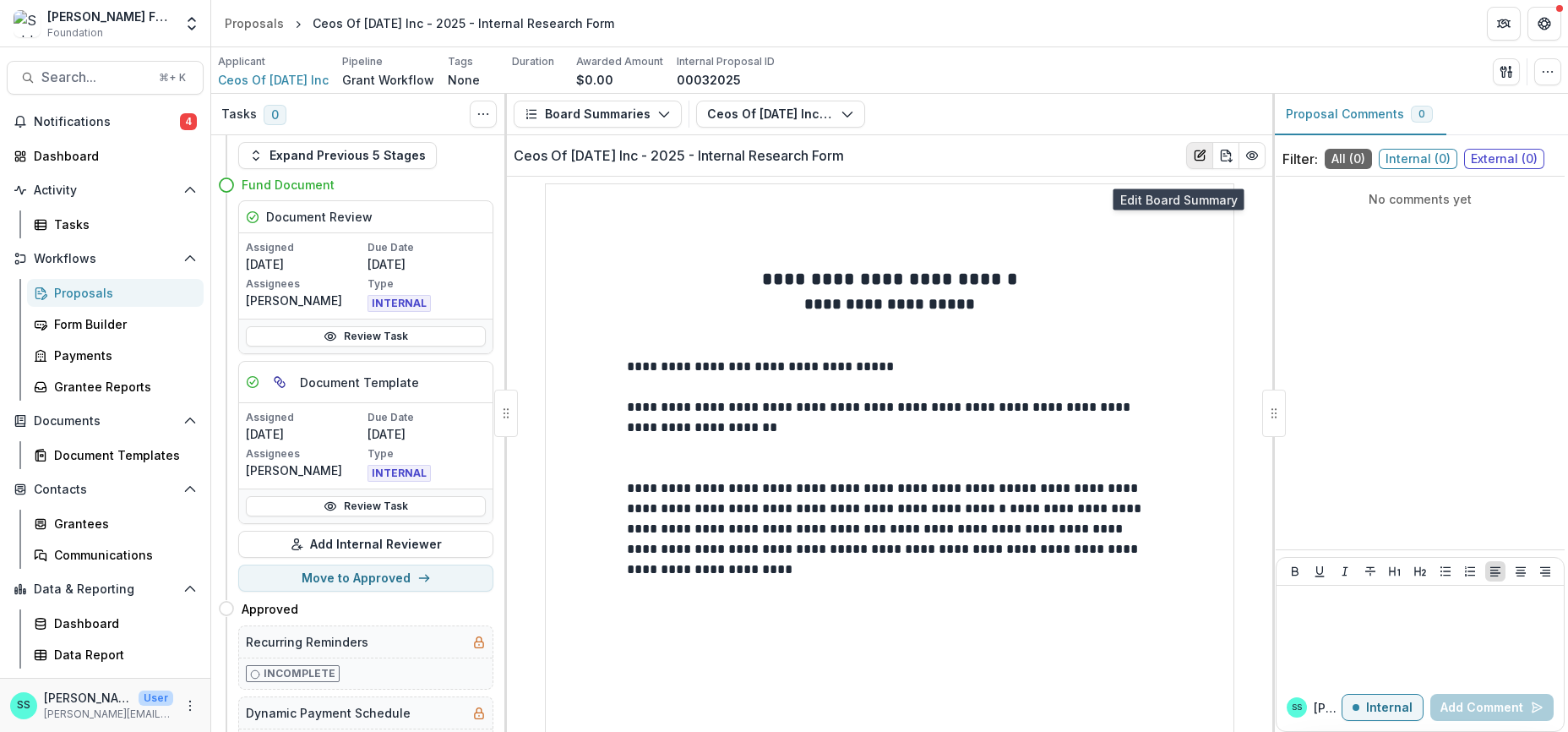
click at [1193, 163] on icon "Edit Board Summary" at bounding box center [1199, 155] width 14 height 14
